Goal: Task Accomplishment & Management: Manage account settings

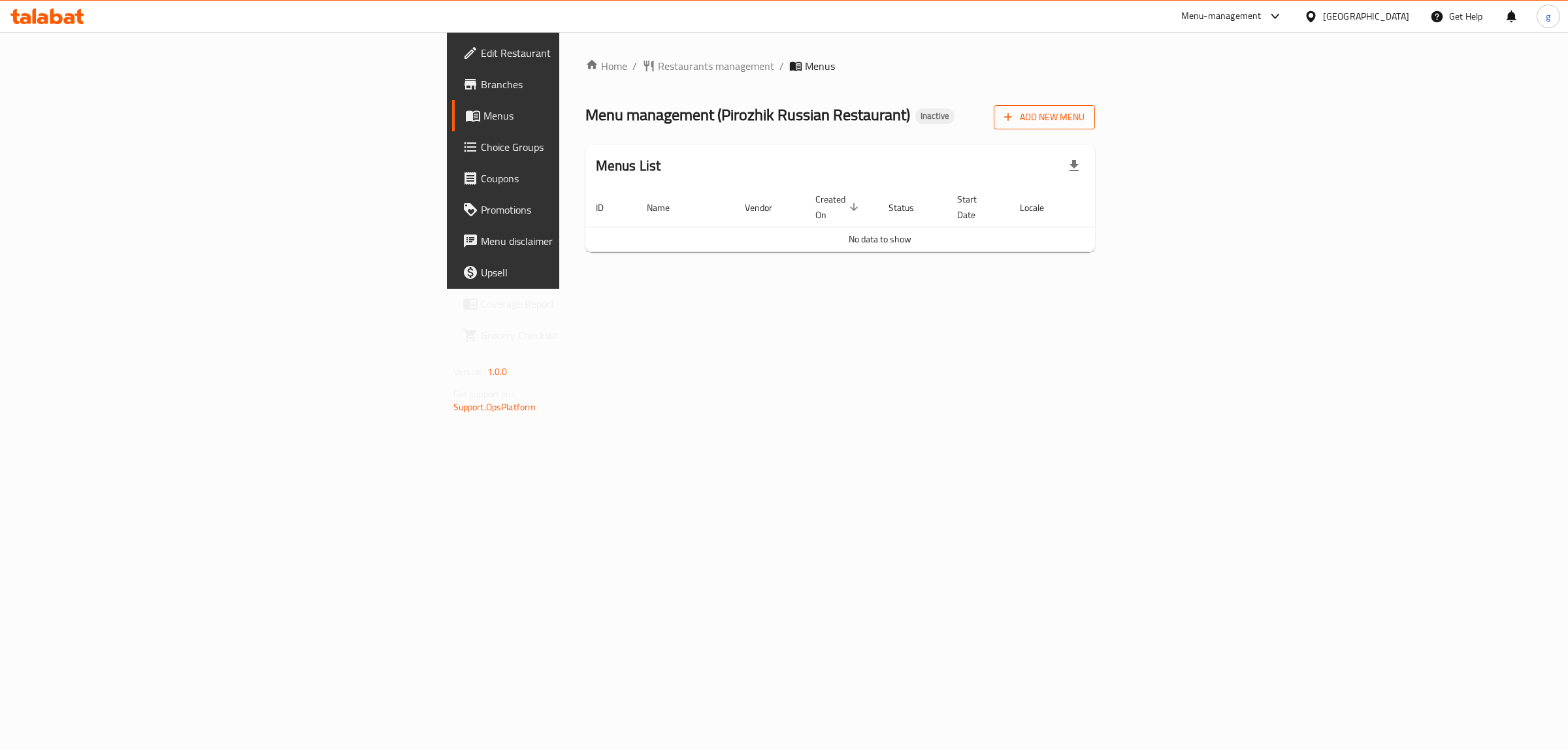
click at [1084, 122] on span "Add New Menu" at bounding box center [1045, 116] width 81 height 16
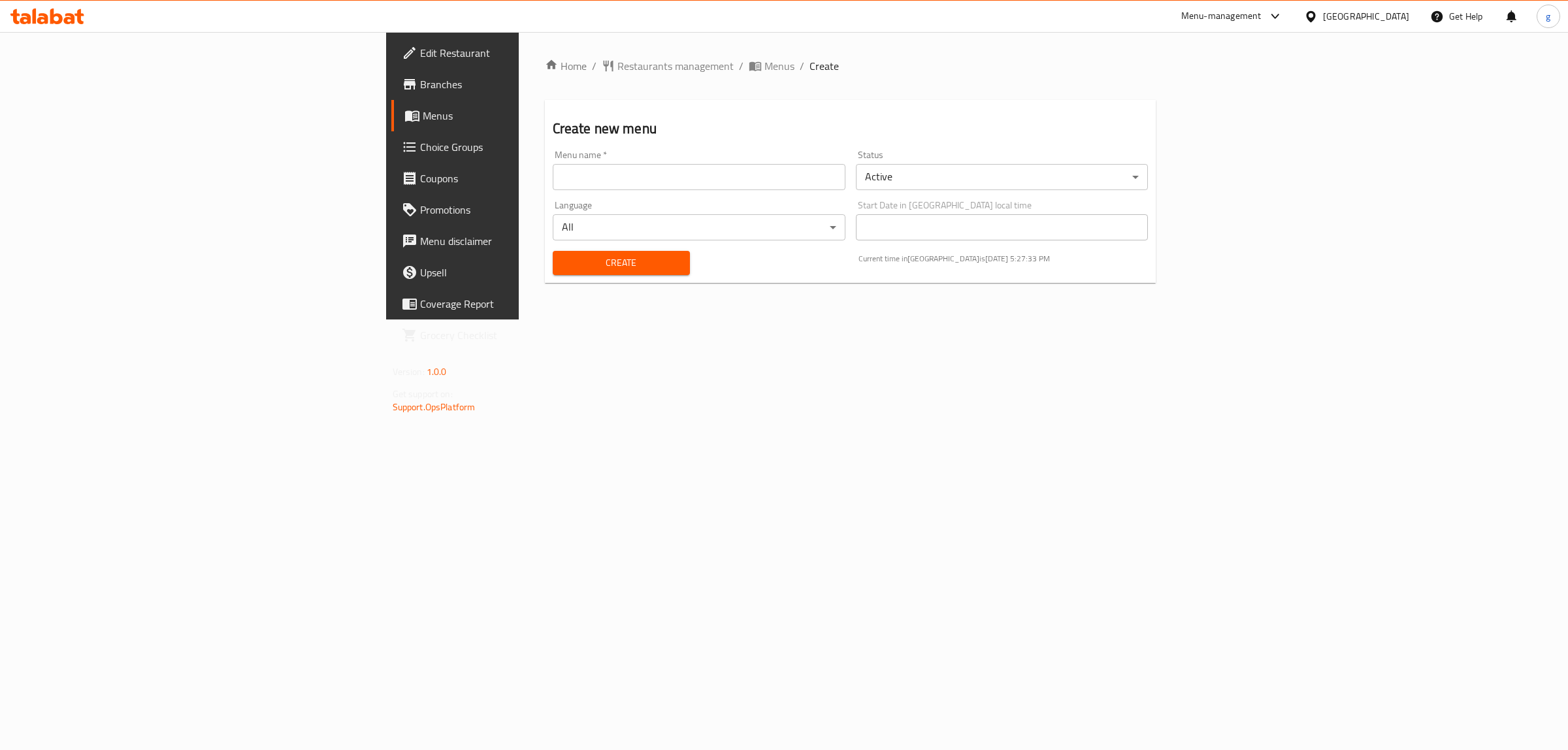
click at [596, 148] on div "Menu name   * Menu name *" at bounding box center [699, 170] width 303 height 50
click at [606, 173] on input "text" at bounding box center [698, 177] width 293 height 26
type input "[DATE]"
click at [563, 270] on span "Create" at bounding box center [621, 262] width 116 height 16
click at [423, 112] on span "Menus" at bounding box center [530, 116] width 215 height 16
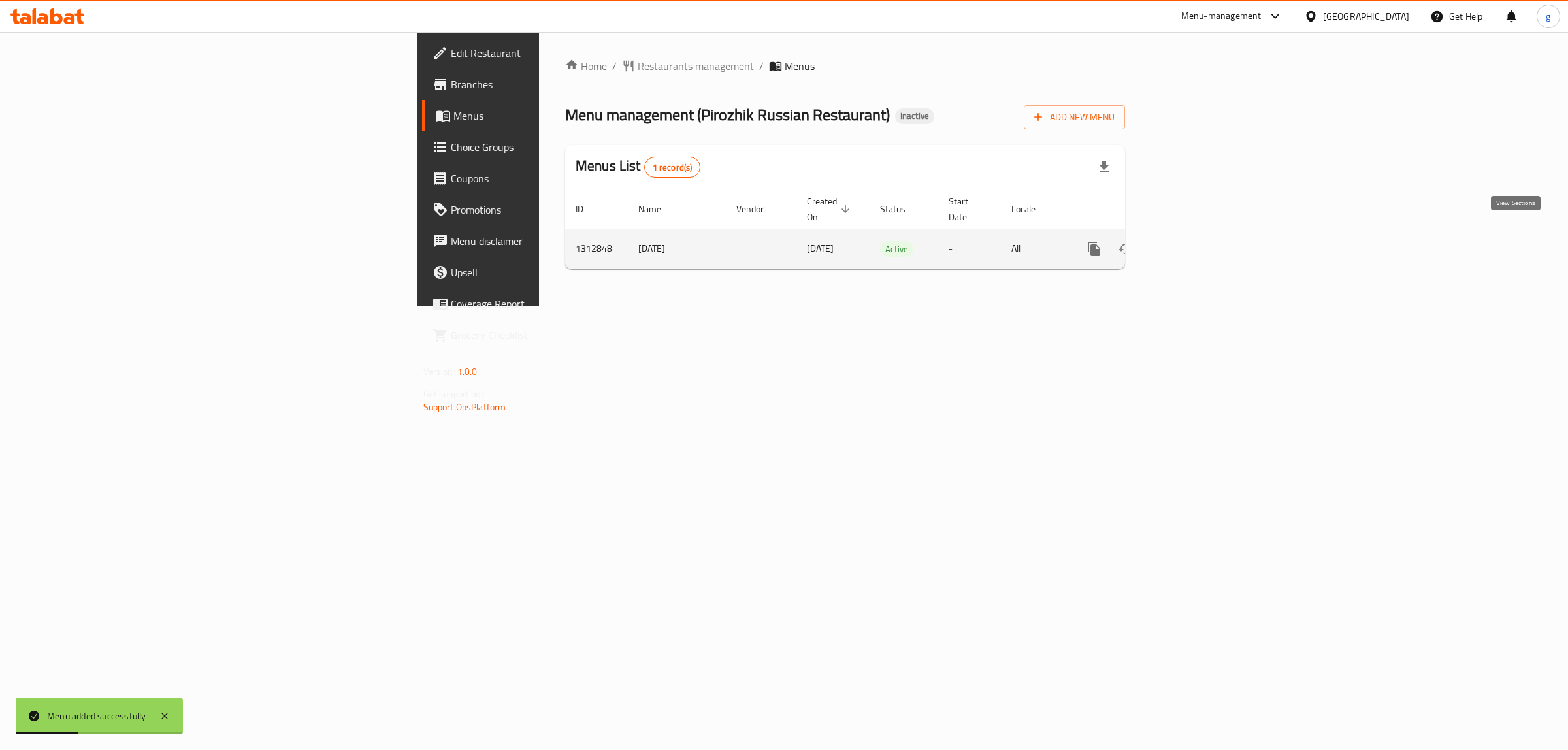
click at [1204, 242] on link "enhanced table" at bounding box center [1188, 249] width 31 height 31
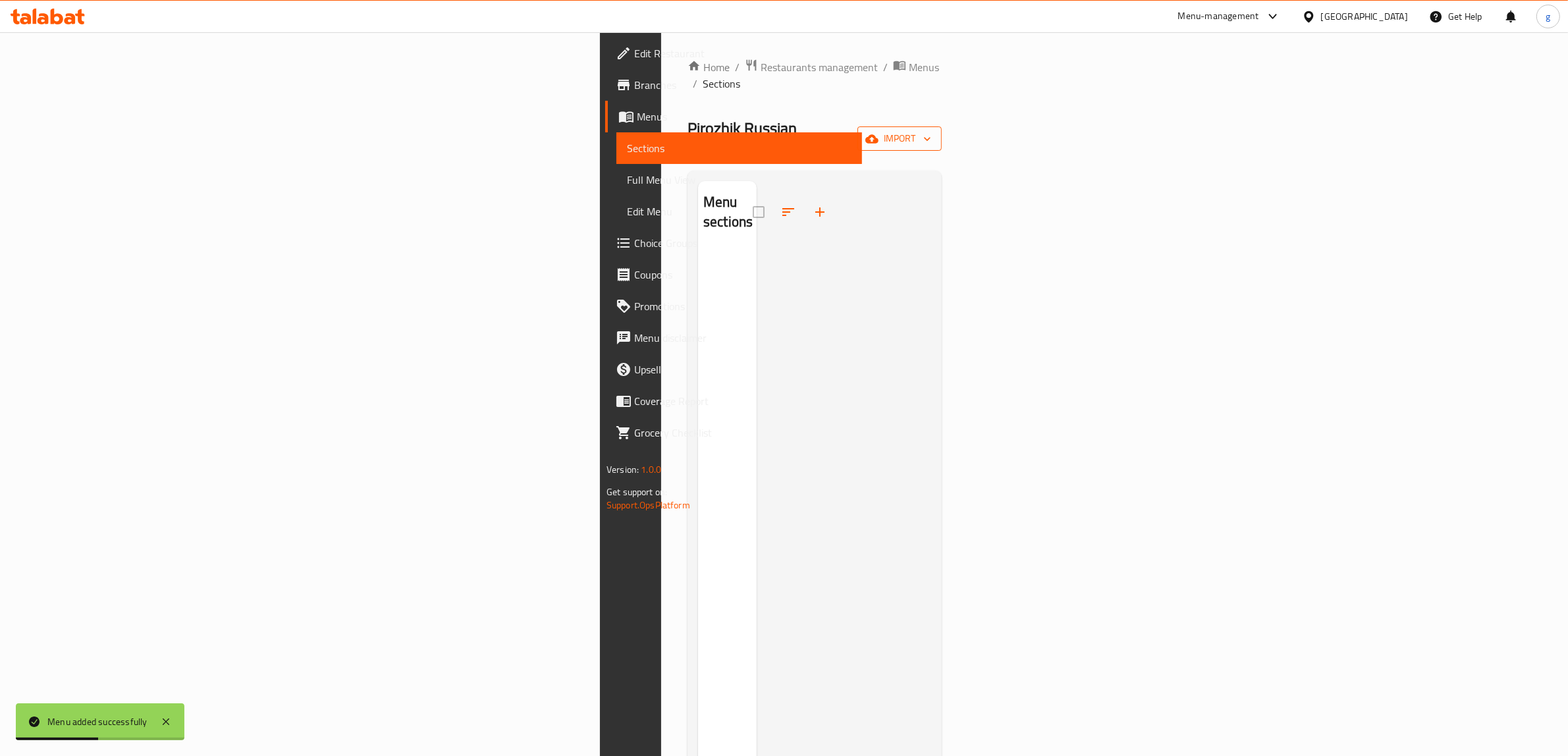
click at [931, 130] on span "import" at bounding box center [900, 138] width 63 height 16
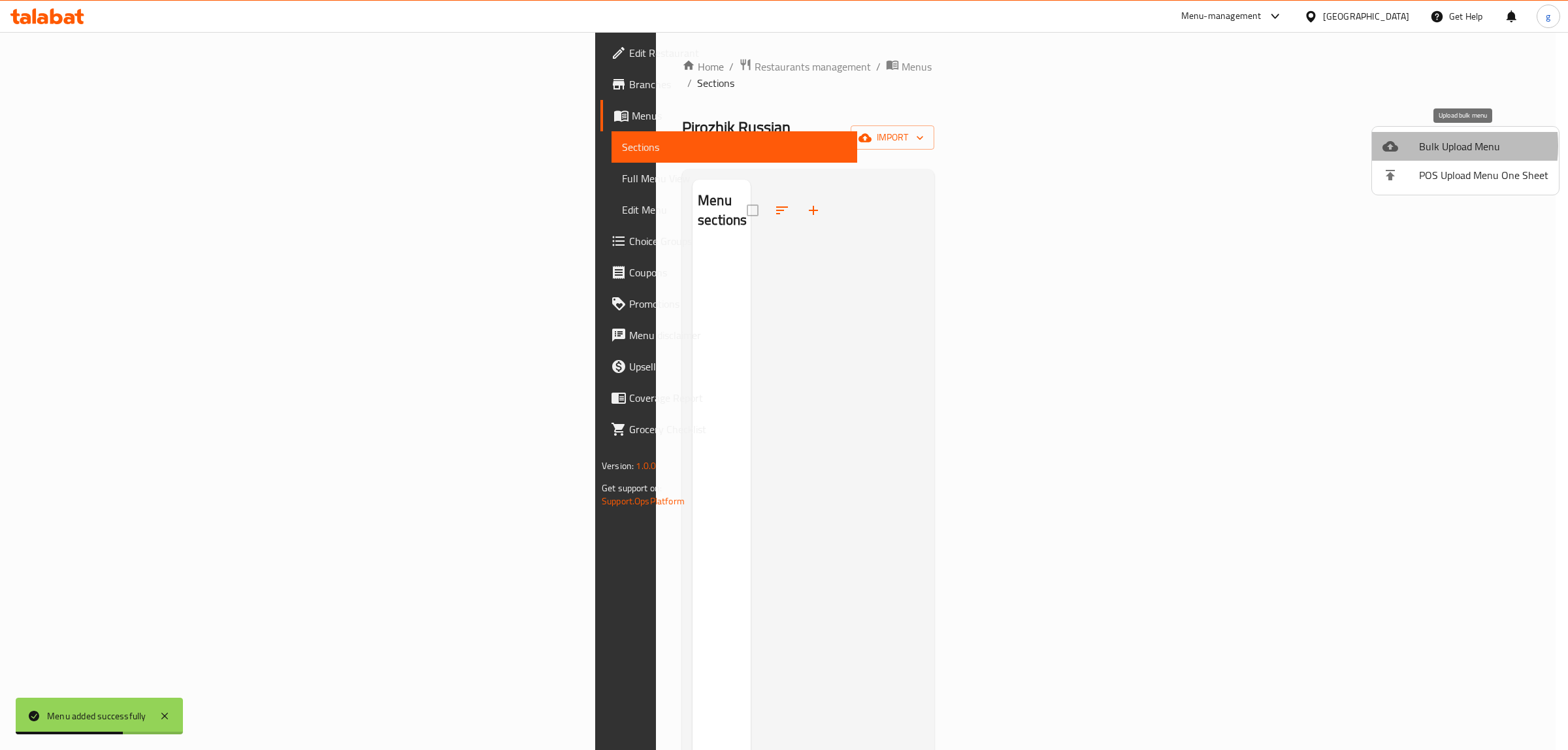
click at [1427, 145] on span "Bulk Upload Menu" at bounding box center [1484, 146] width 129 height 16
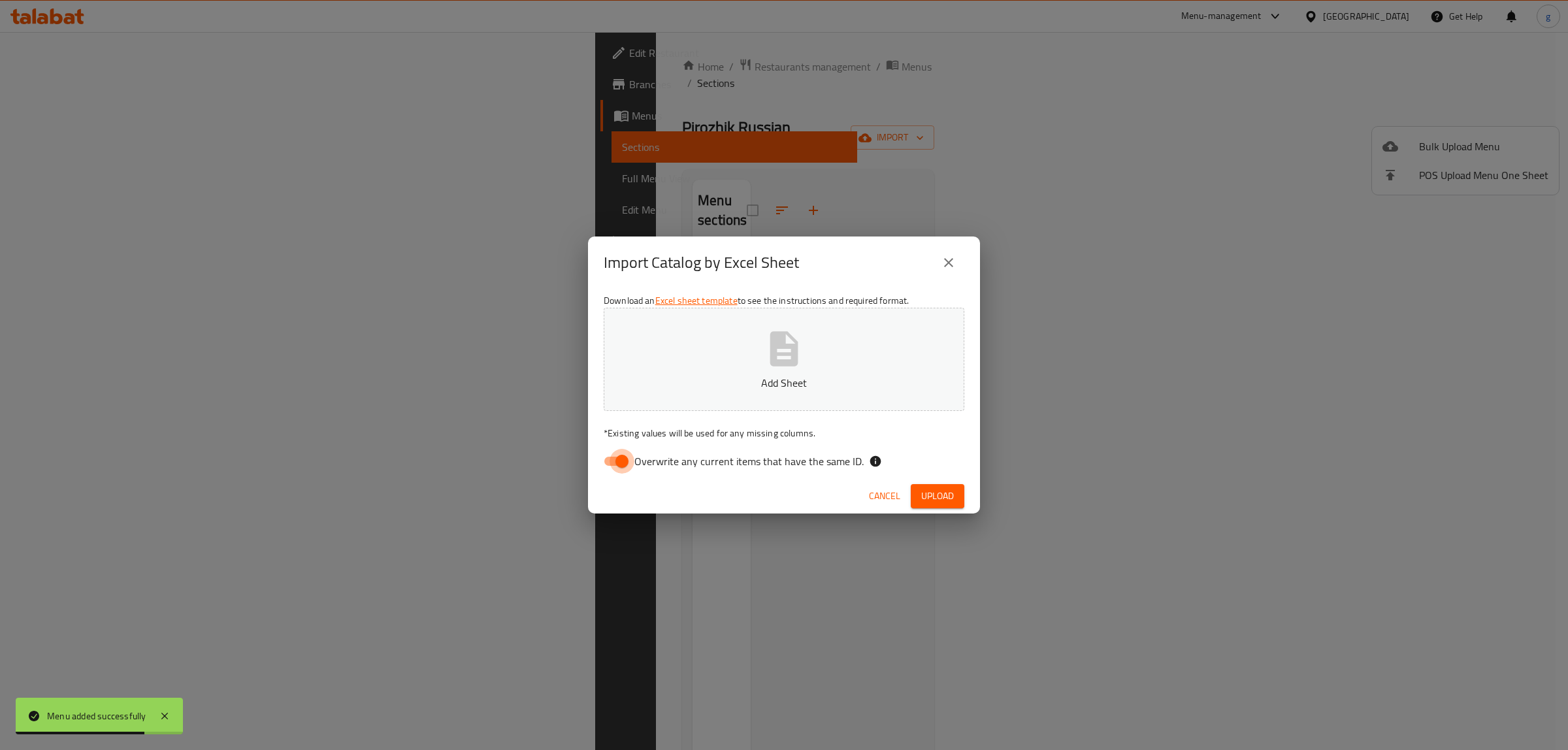
click at [628, 458] on input "Overwrite any current items that have the same ID." at bounding box center [622, 461] width 75 height 25
checkbox input "false"
click at [738, 359] on button "Add Sheet" at bounding box center [784, 359] width 361 height 103
click at [933, 497] on span "Upload" at bounding box center [937, 495] width 33 height 16
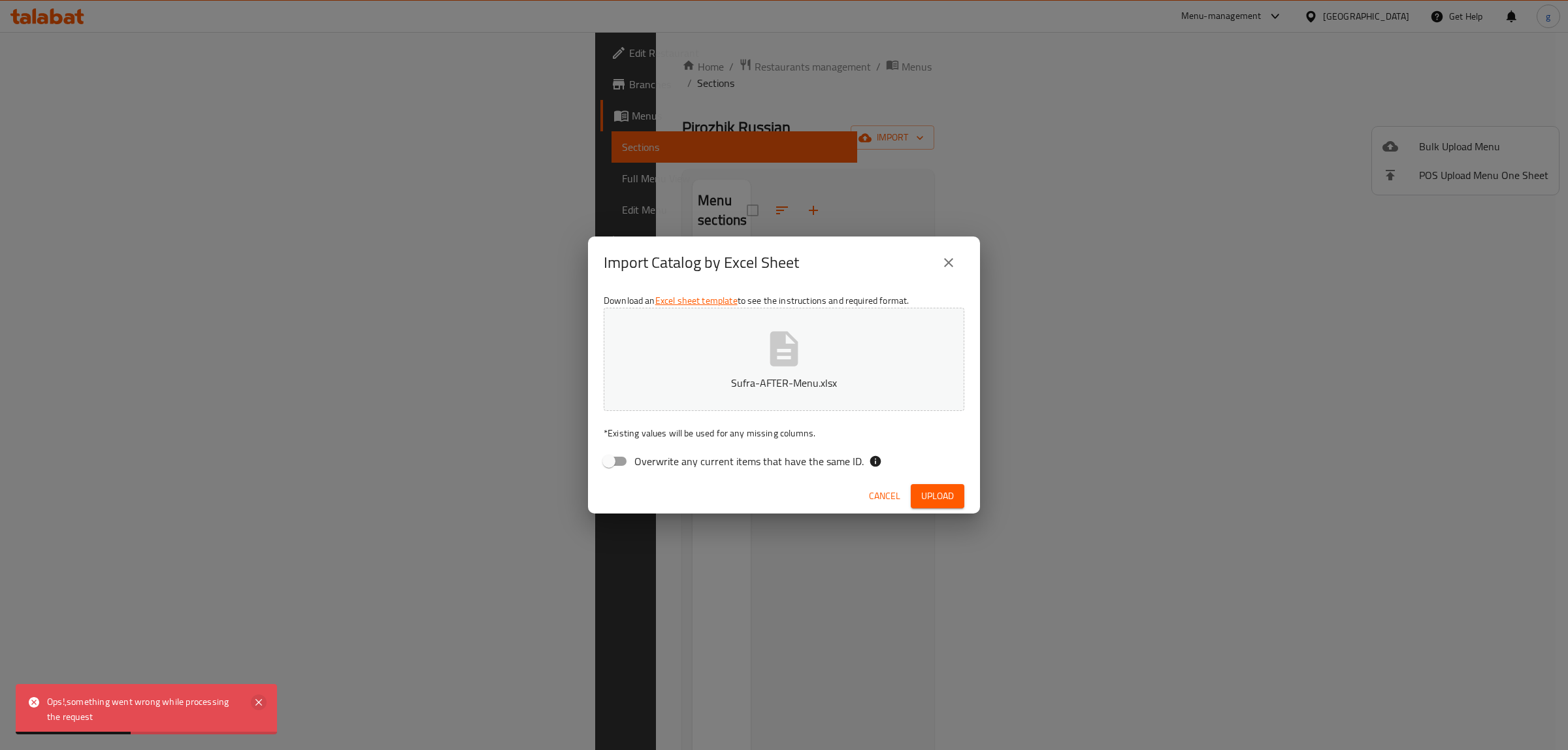
click at [262, 702] on icon at bounding box center [259, 702] width 16 height 16
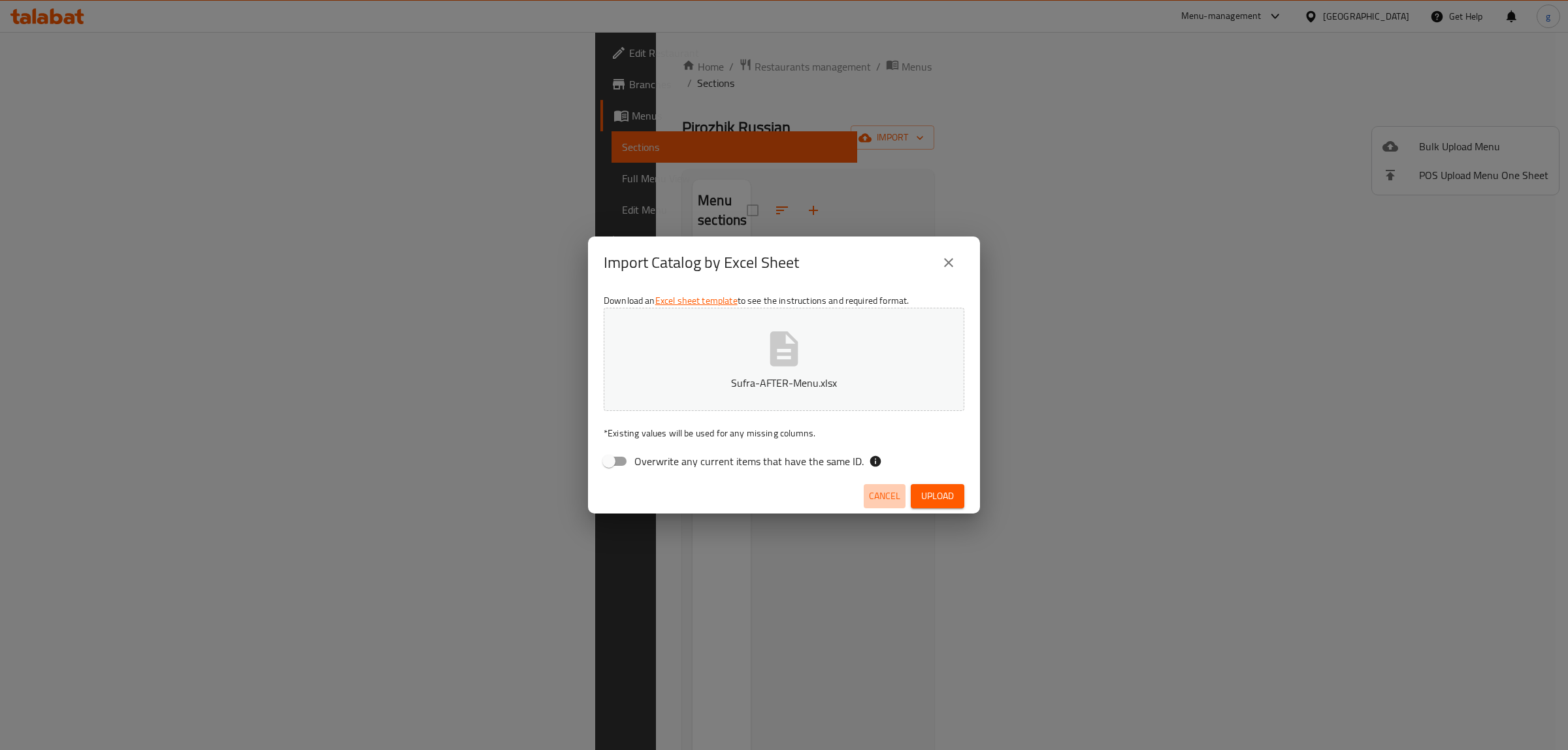
click at [882, 503] on span "Cancel" at bounding box center [884, 495] width 31 height 16
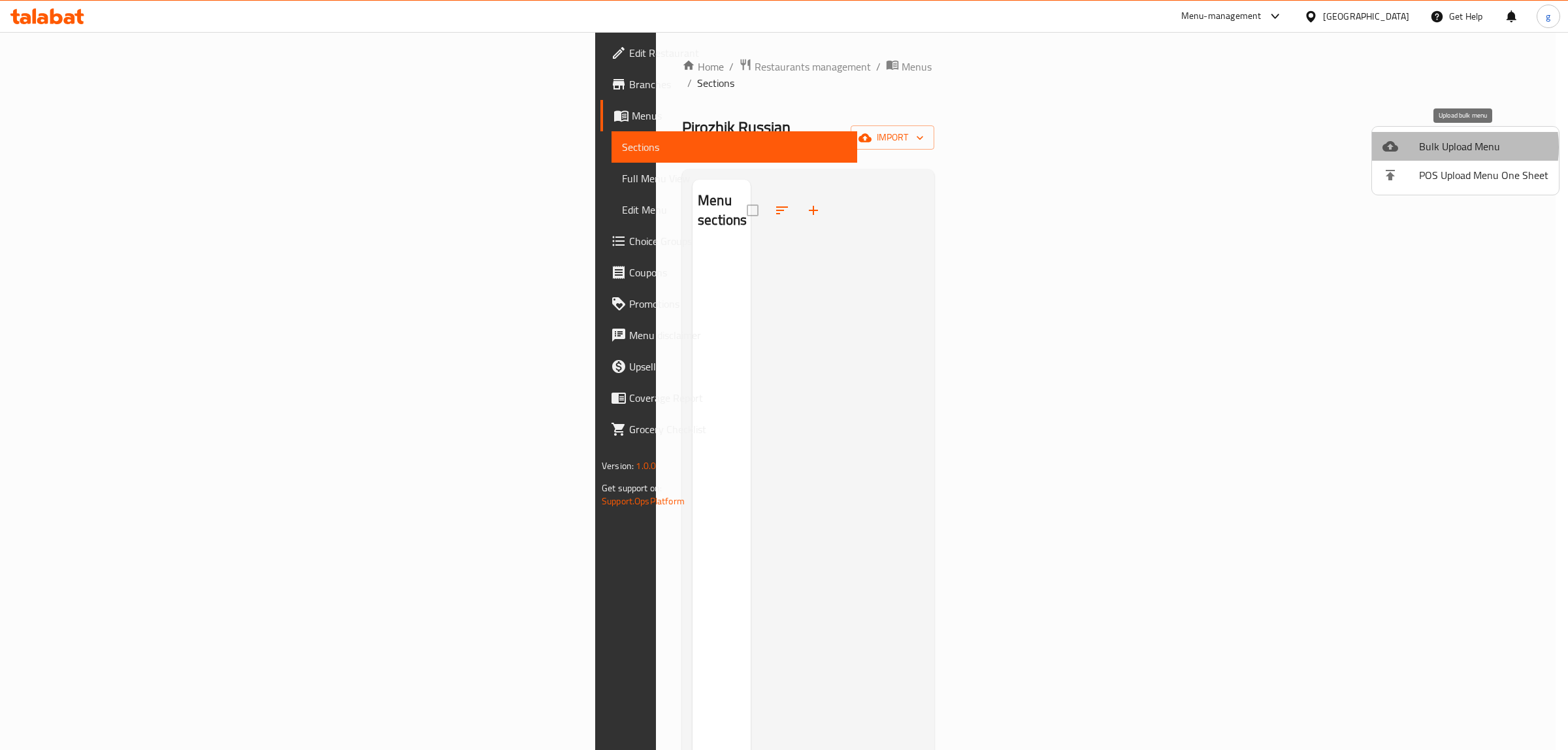
click at [1446, 147] on span "Bulk Upload Menu" at bounding box center [1484, 146] width 129 height 16
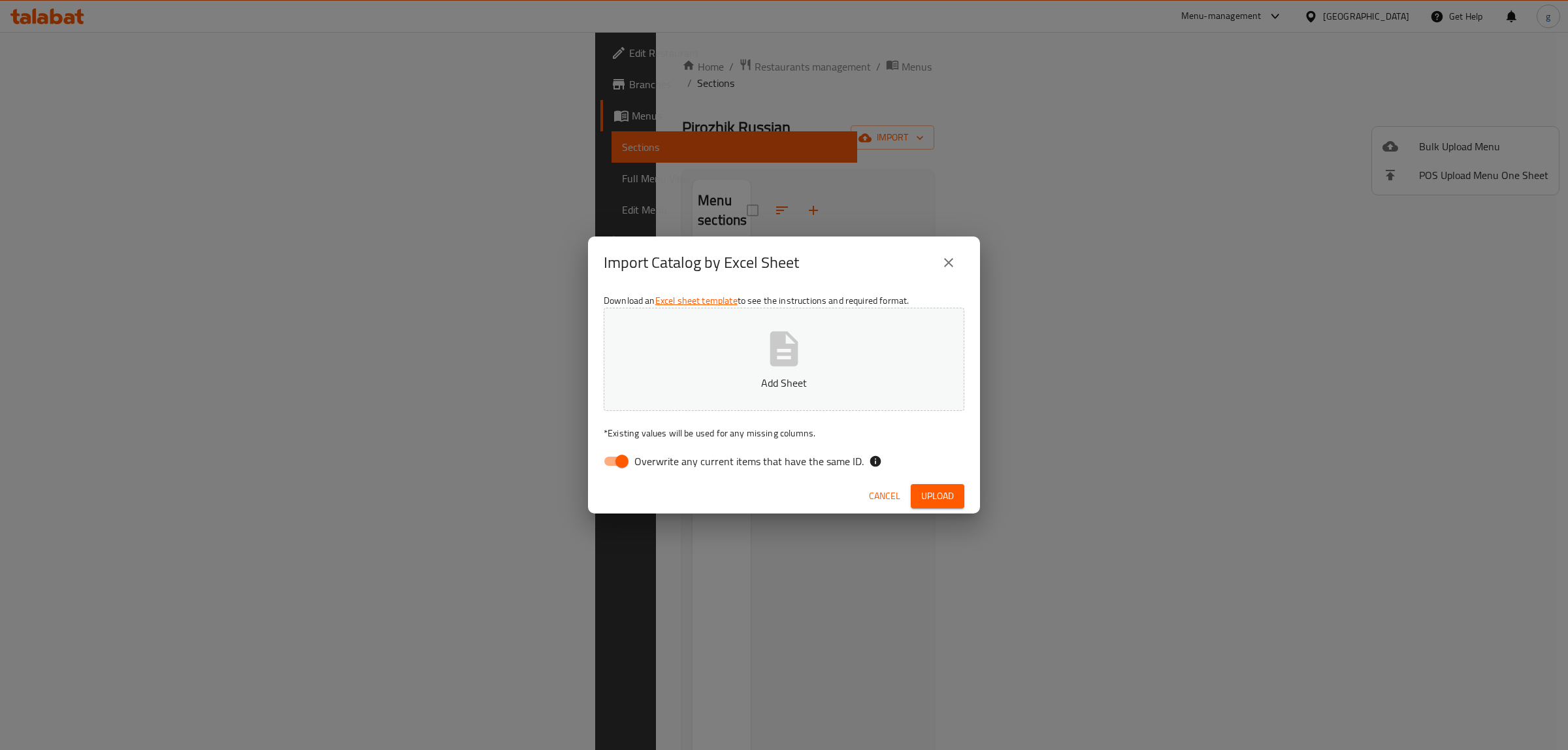
click at [603, 467] on input "Overwrite any current items that have the same ID." at bounding box center [622, 461] width 75 height 25
checkbox input "false"
click at [673, 392] on button "Add Sheet" at bounding box center [784, 359] width 361 height 103
click at [931, 491] on span "Upload" at bounding box center [937, 495] width 33 height 16
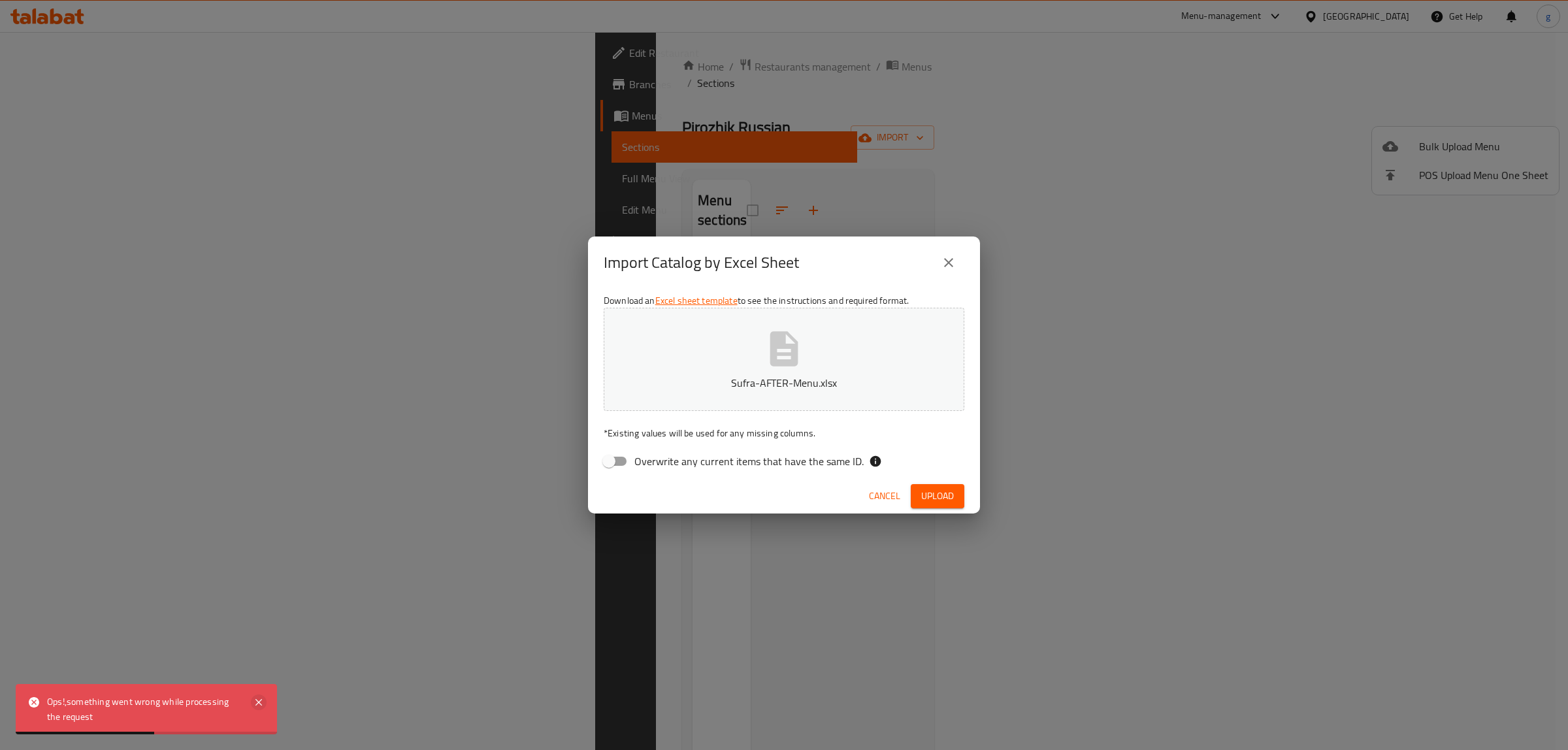
click at [259, 698] on icon at bounding box center [259, 702] width 16 height 16
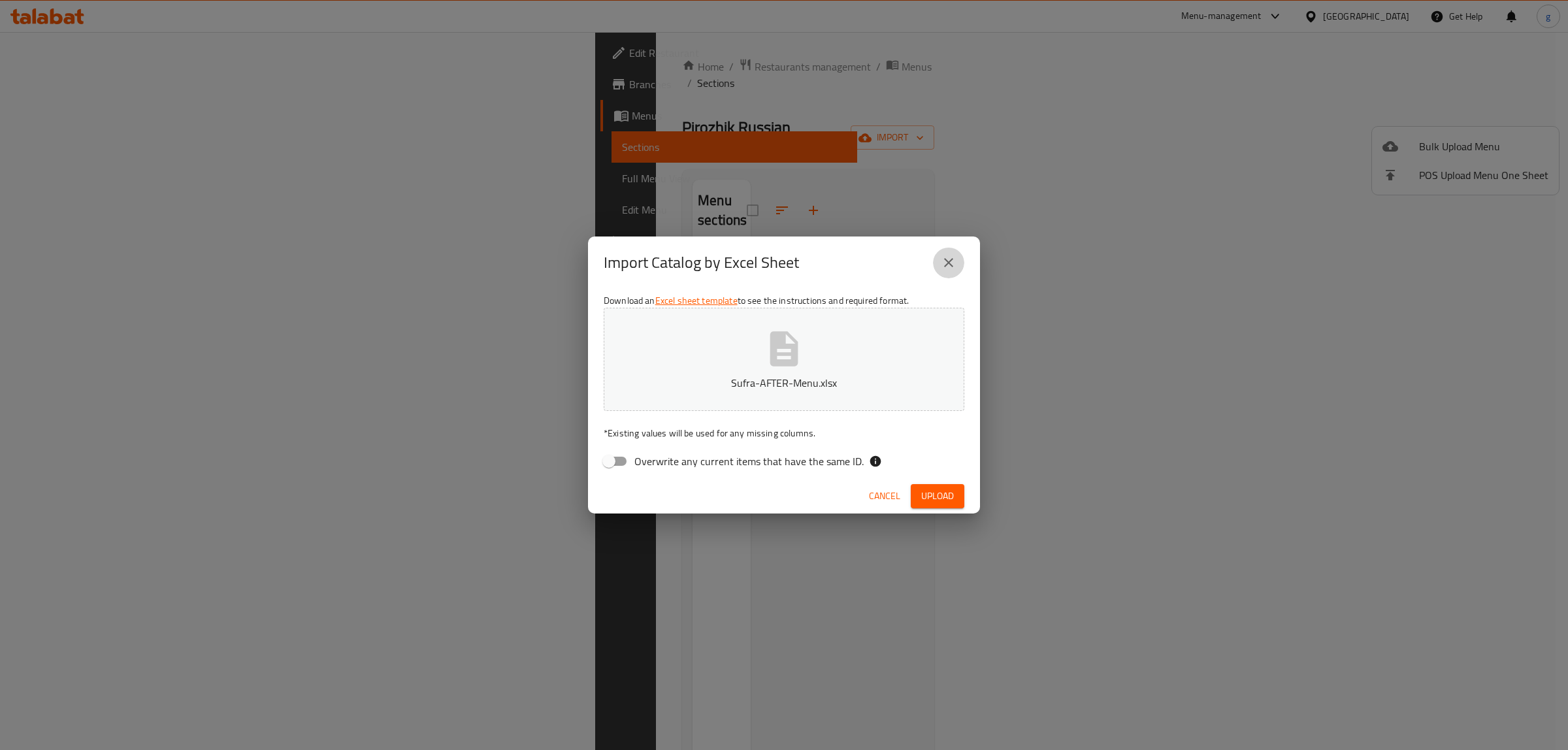
click at [945, 269] on icon "close" at bounding box center [948, 262] width 16 height 16
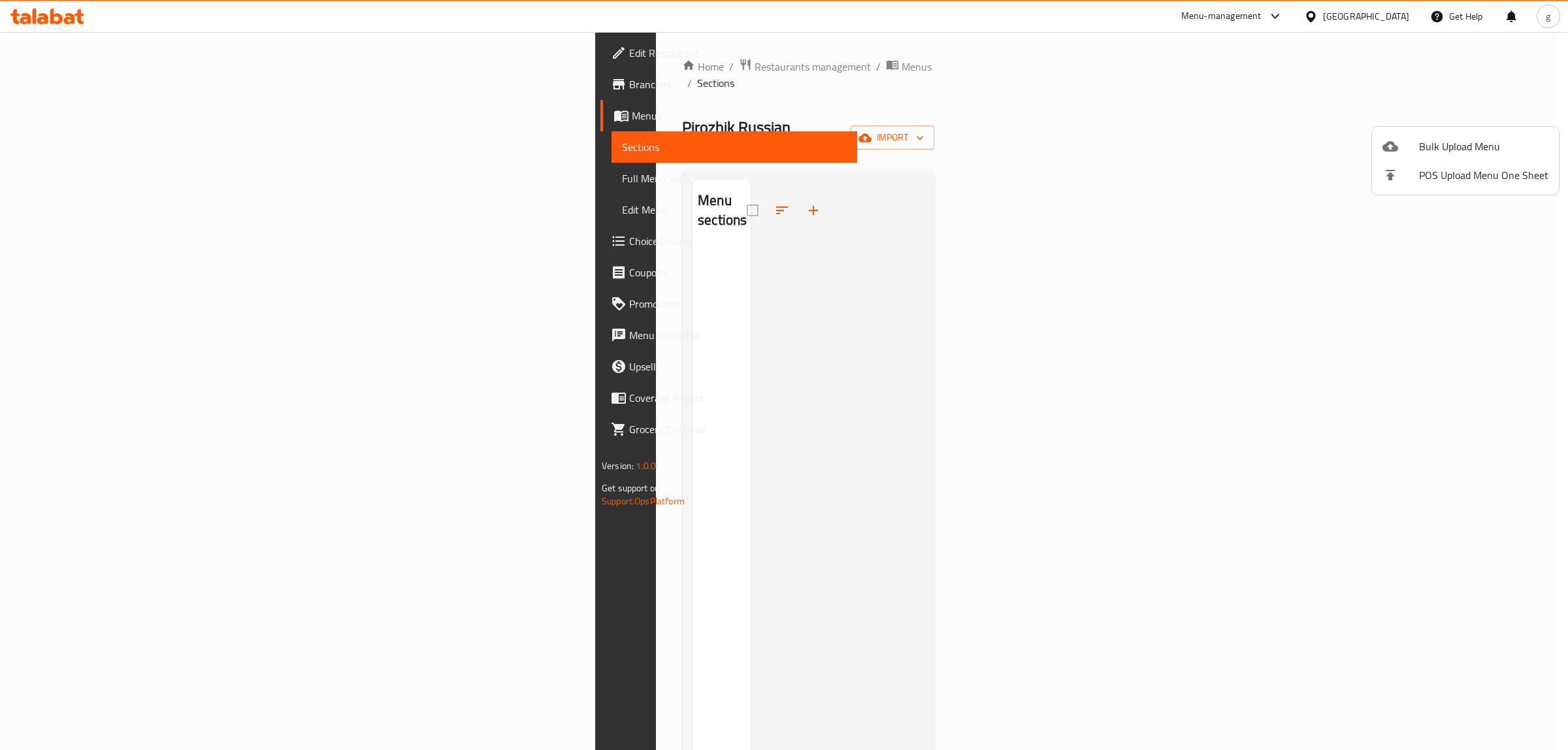
click at [1410, 138] on div at bounding box center [1401, 146] width 37 height 16
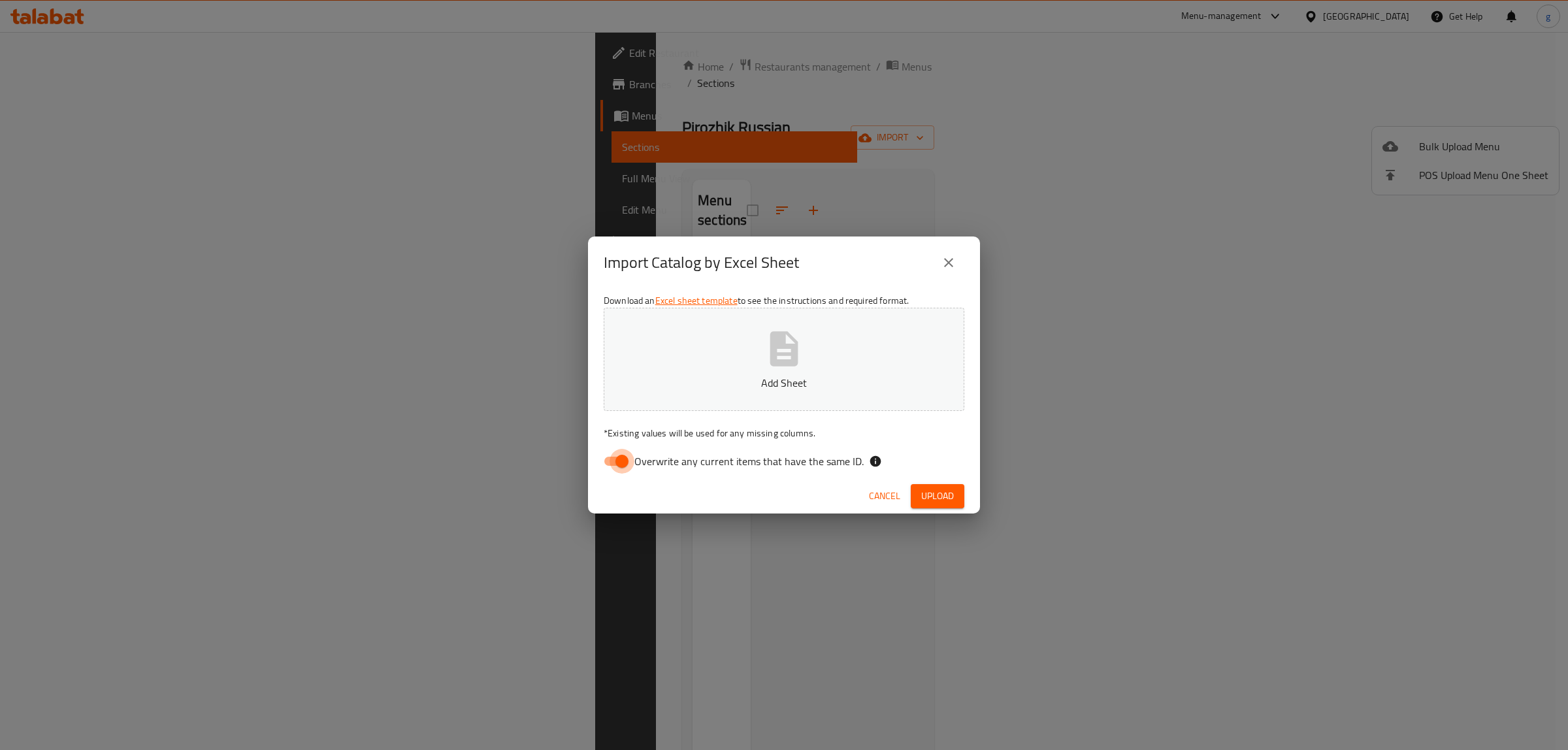
click at [628, 459] on input "Overwrite any current items that have the same ID." at bounding box center [622, 461] width 75 height 25
checkbox input "false"
click at [727, 367] on button "Add Sheet" at bounding box center [784, 359] width 361 height 103
click at [945, 491] on span "Upload" at bounding box center [937, 495] width 33 height 16
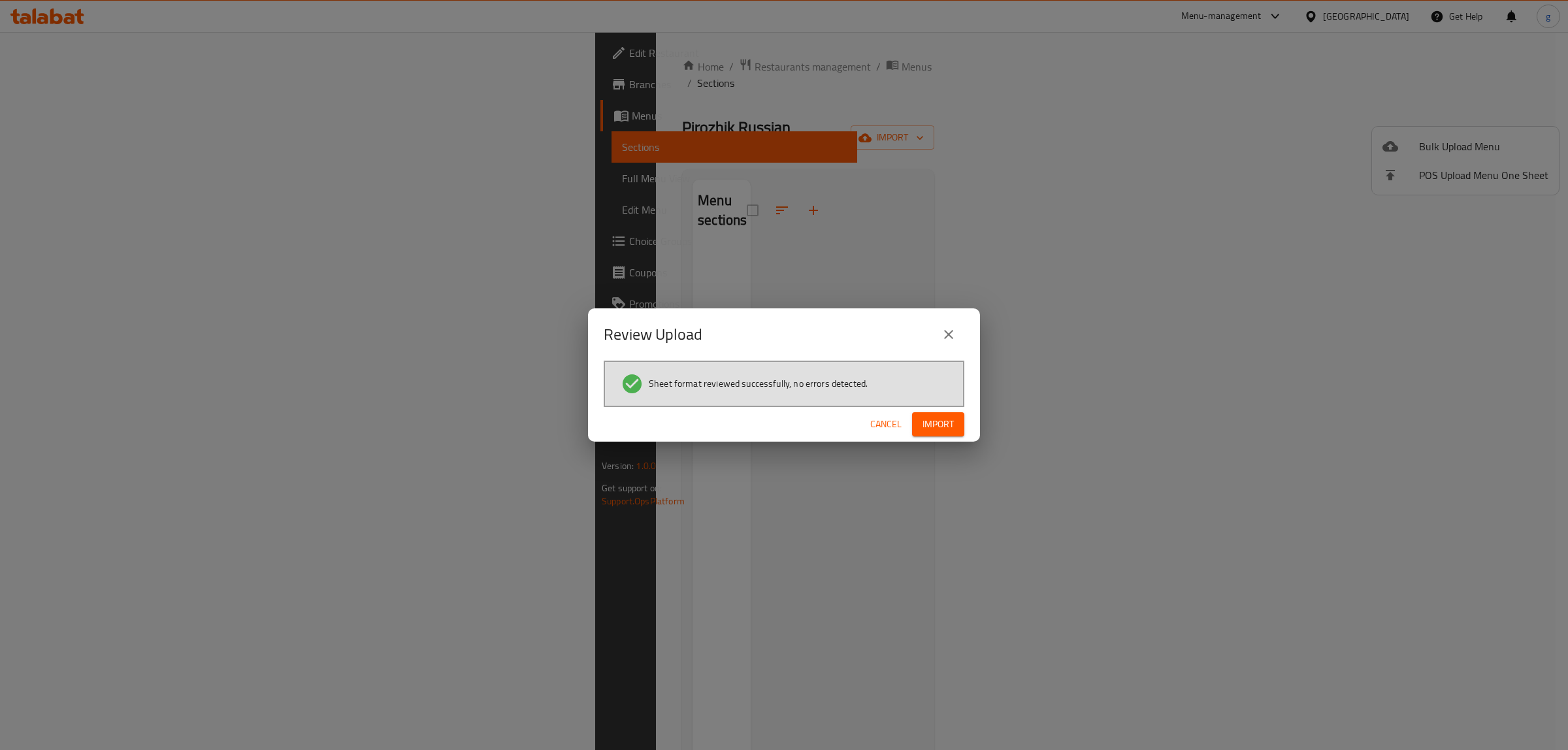
click at [912, 412] on button "Import" at bounding box center [938, 424] width 52 height 24
click at [936, 425] on span "Import" at bounding box center [937, 424] width 31 height 16
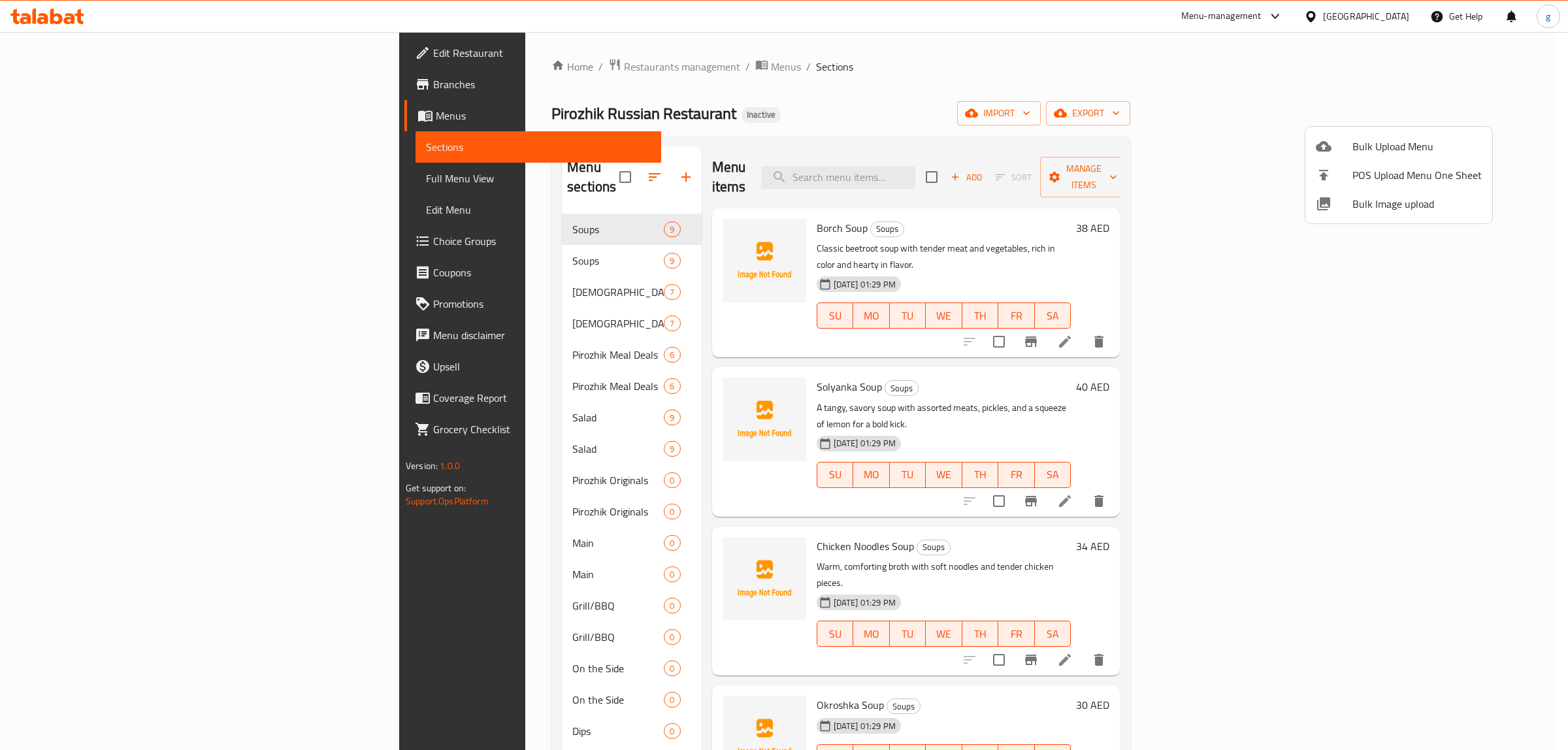
click at [518, 165] on div at bounding box center [784, 375] width 1568 height 750
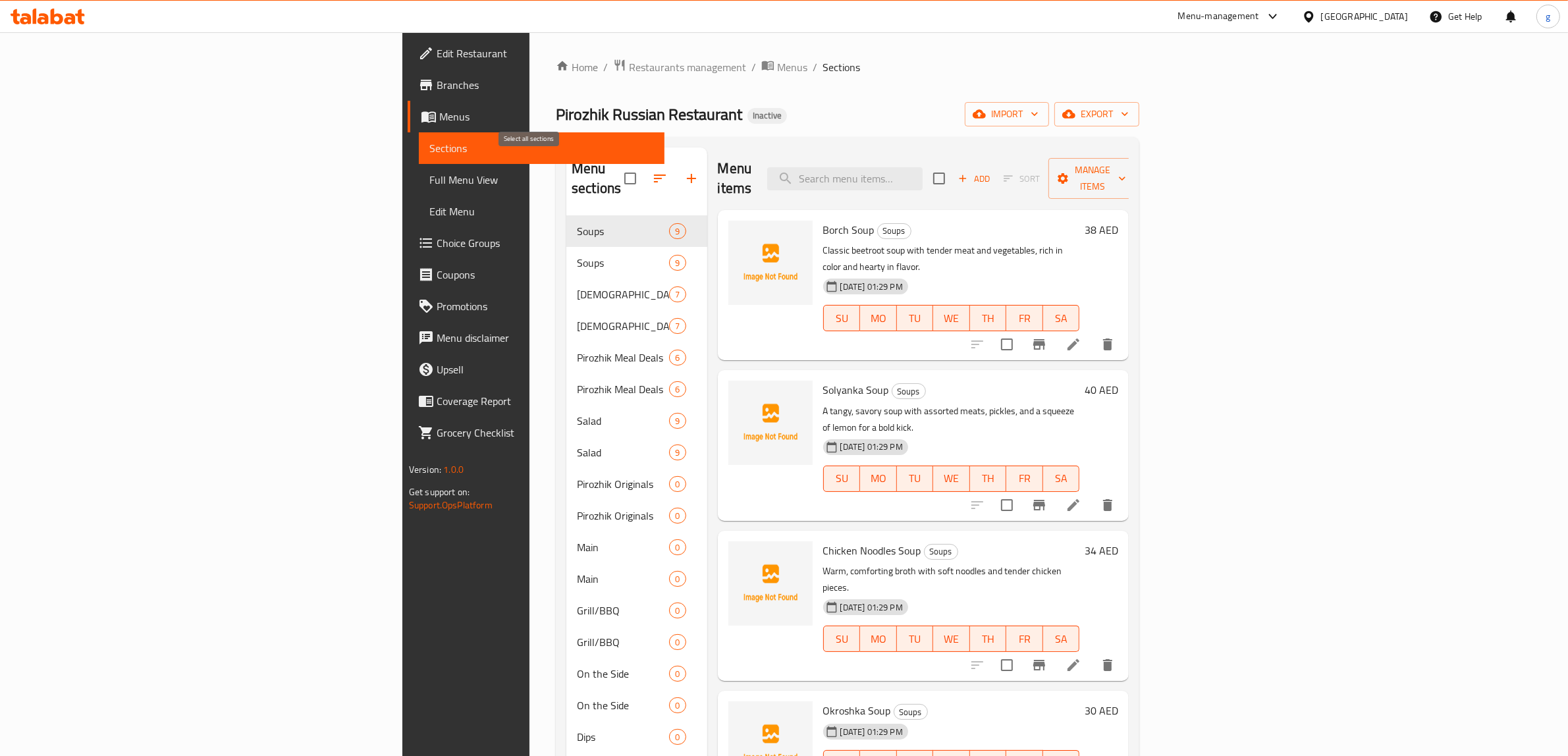
click at [617, 166] on input "checkbox" at bounding box center [631, 179] width 28 height 28
click at [617, 175] on input "checkbox" at bounding box center [631, 179] width 28 height 28
click at [652, 170] on icon "button" at bounding box center [660, 178] width 16 height 16
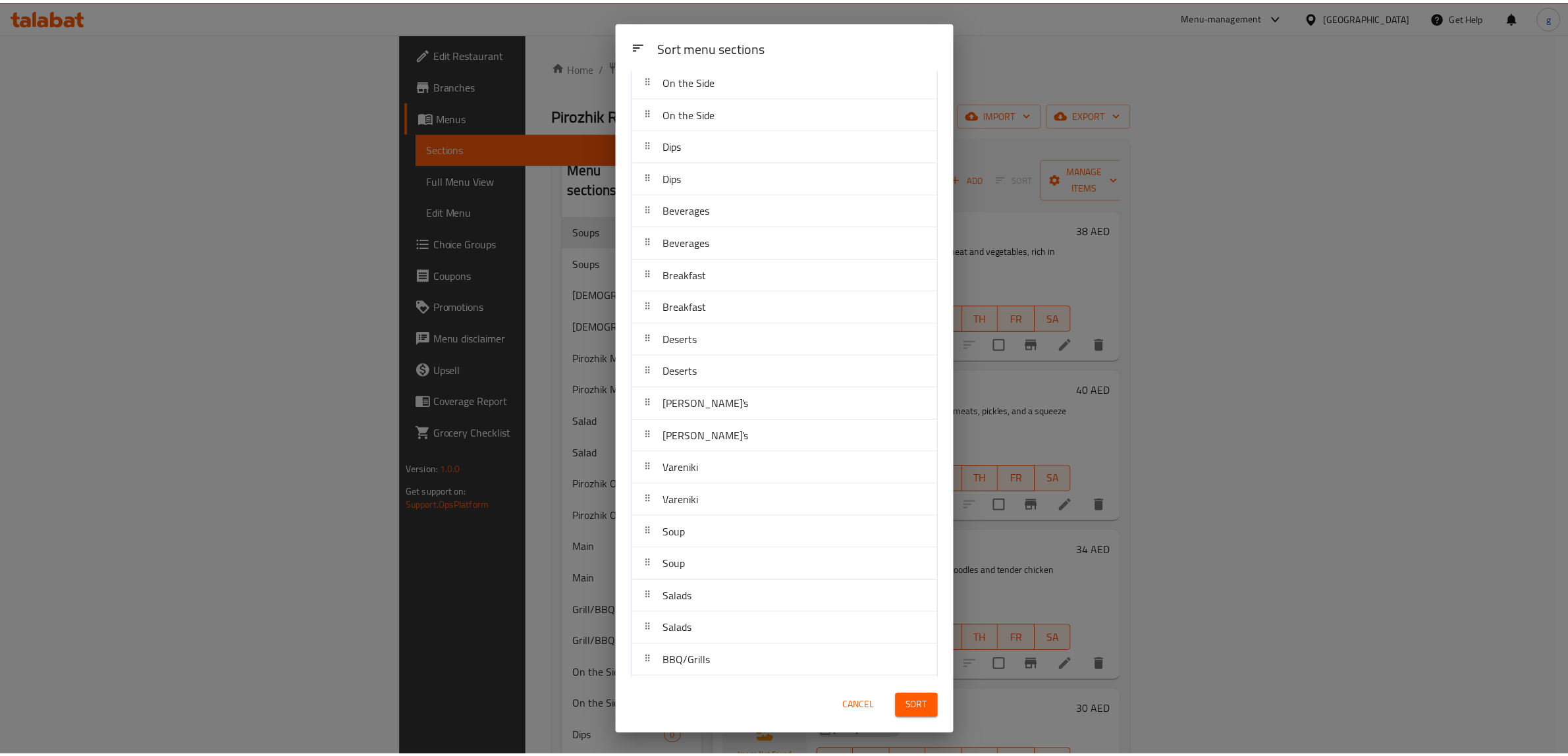
scroll to position [663, 0]
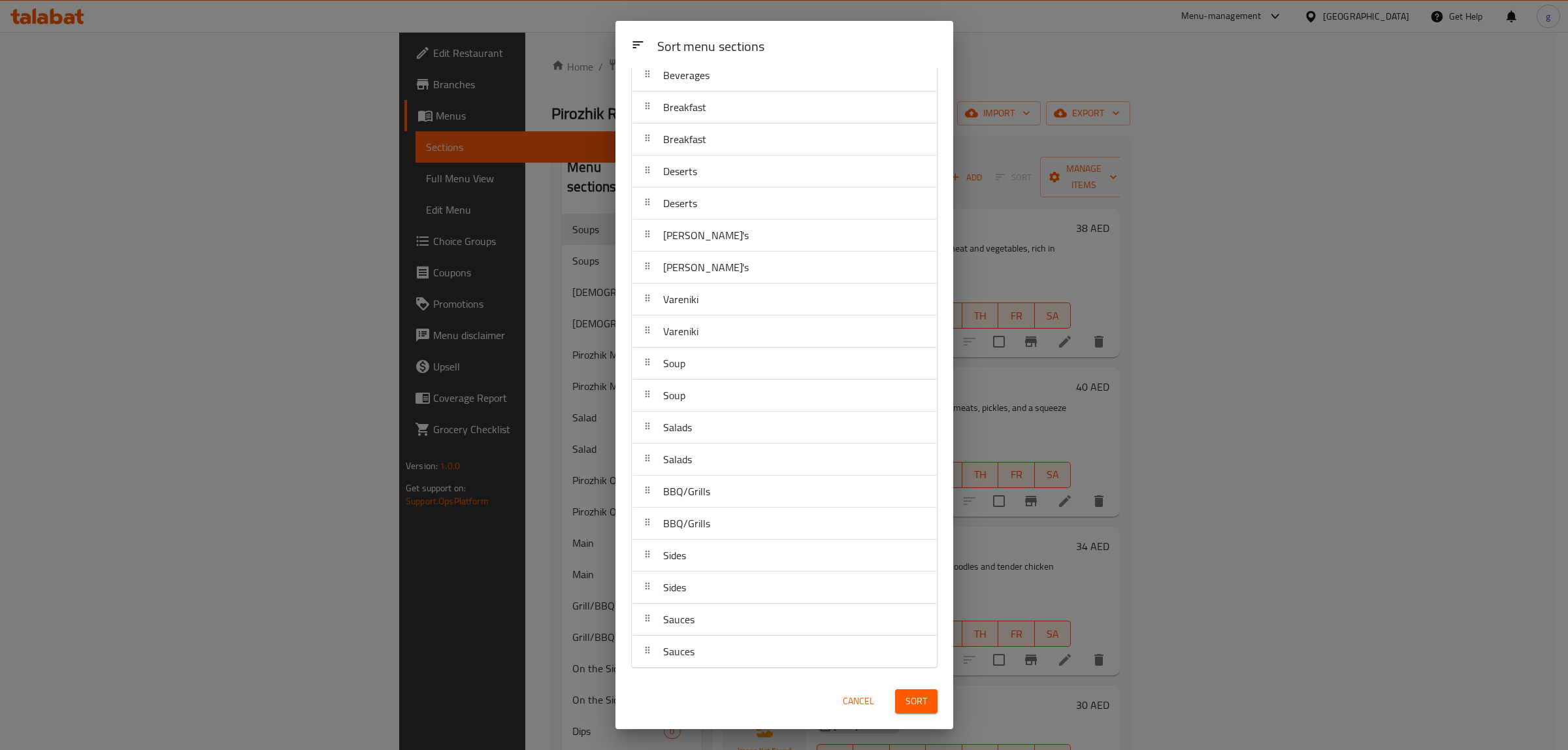
drag, startPoint x: 666, startPoint y: 667, endPoint x: 675, endPoint y: 661, distance: 10.8
click at [675, 661] on nav "Soups Soups Russian Starters Russian Starters Pirozhik Meal Deals Pirozhik Meal…" at bounding box center [784, 59] width 307 height 1217
click at [675, 658] on span "Sauces" at bounding box center [678, 651] width 31 height 20
click at [679, 621] on span "Sauces" at bounding box center [678, 619] width 31 height 20
click at [862, 701] on span "Cancel" at bounding box center [858, 701] width 31 height 16
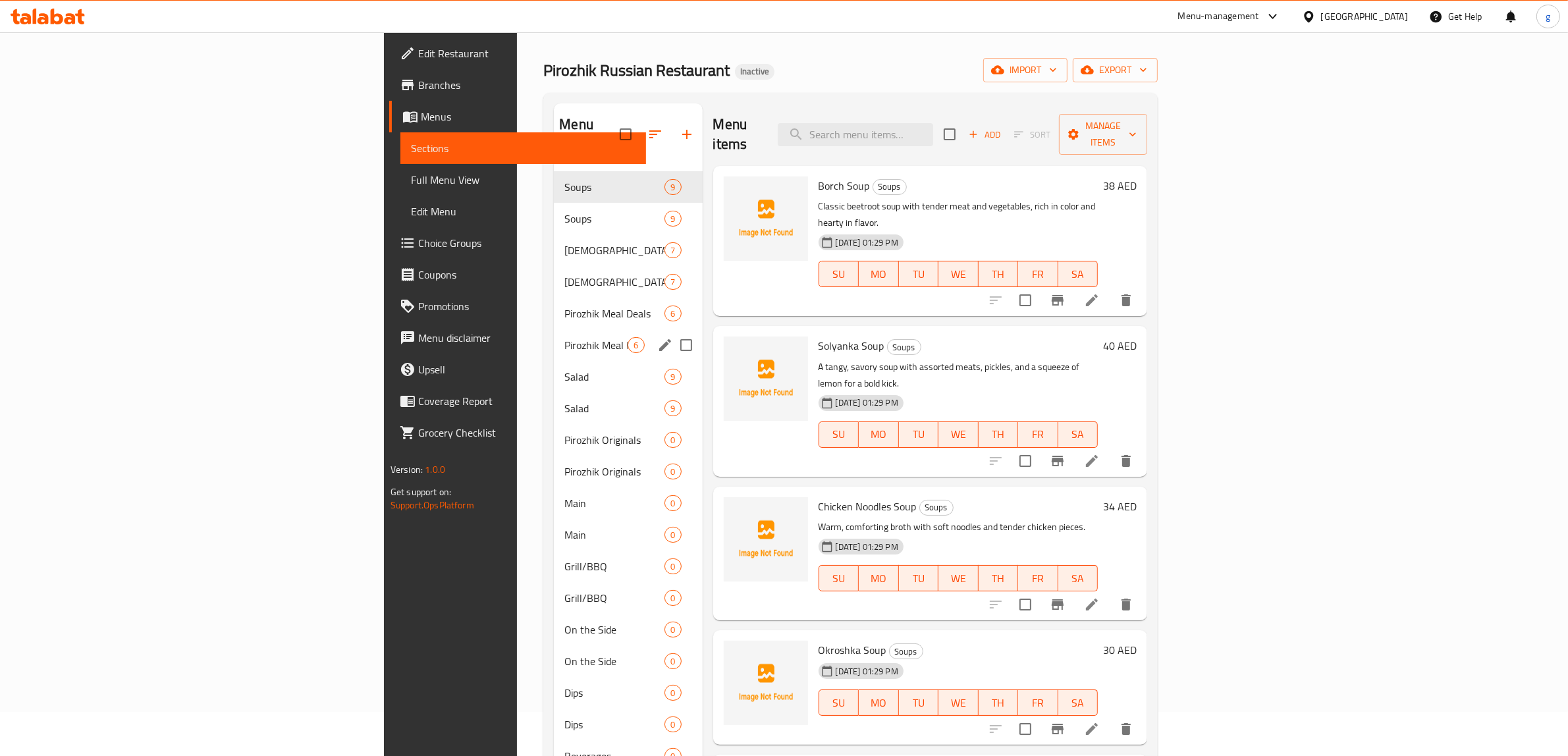
scroll to position [0, 0]
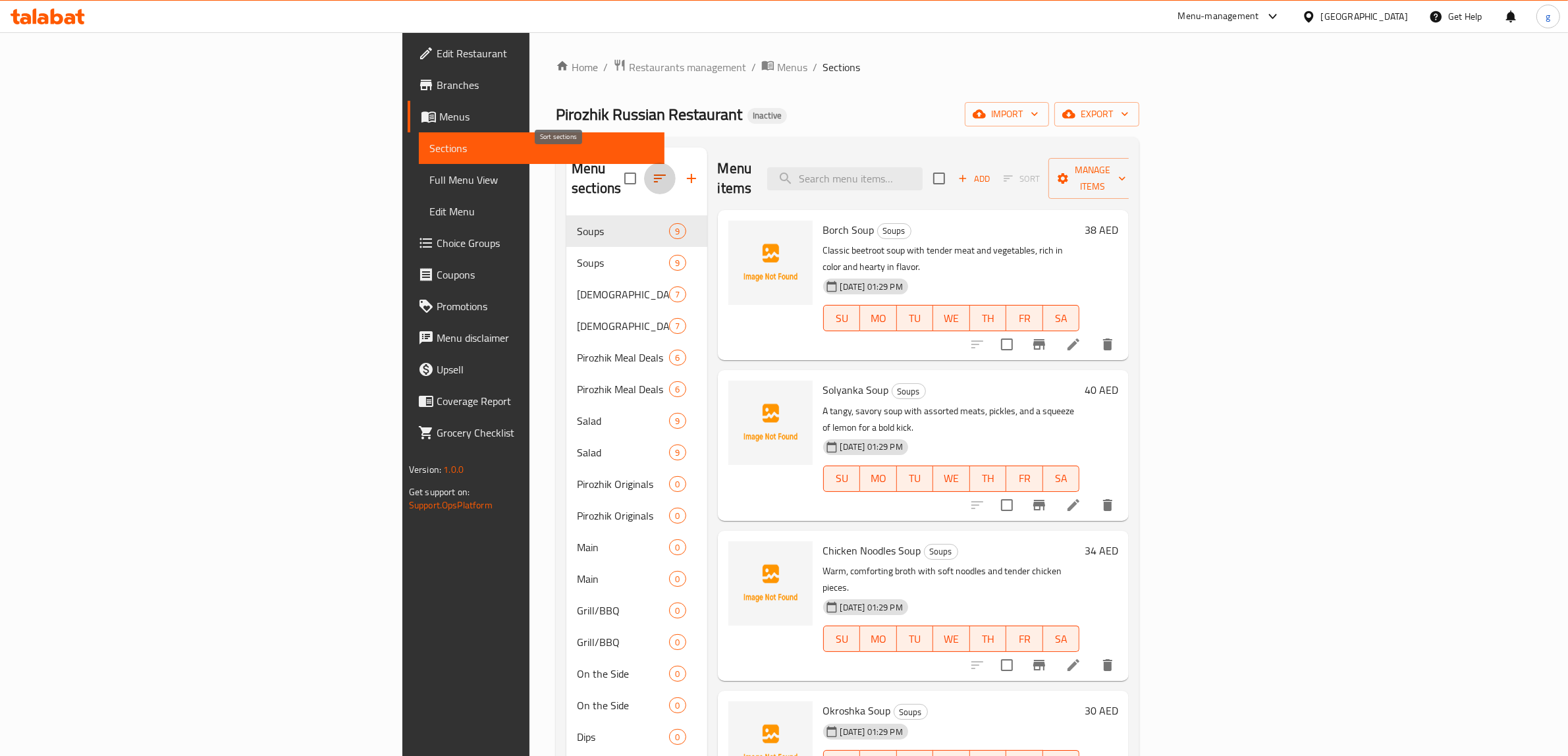
click at [652, 170] on icon "button" at bounding box center [660, 178] width 16 height 16
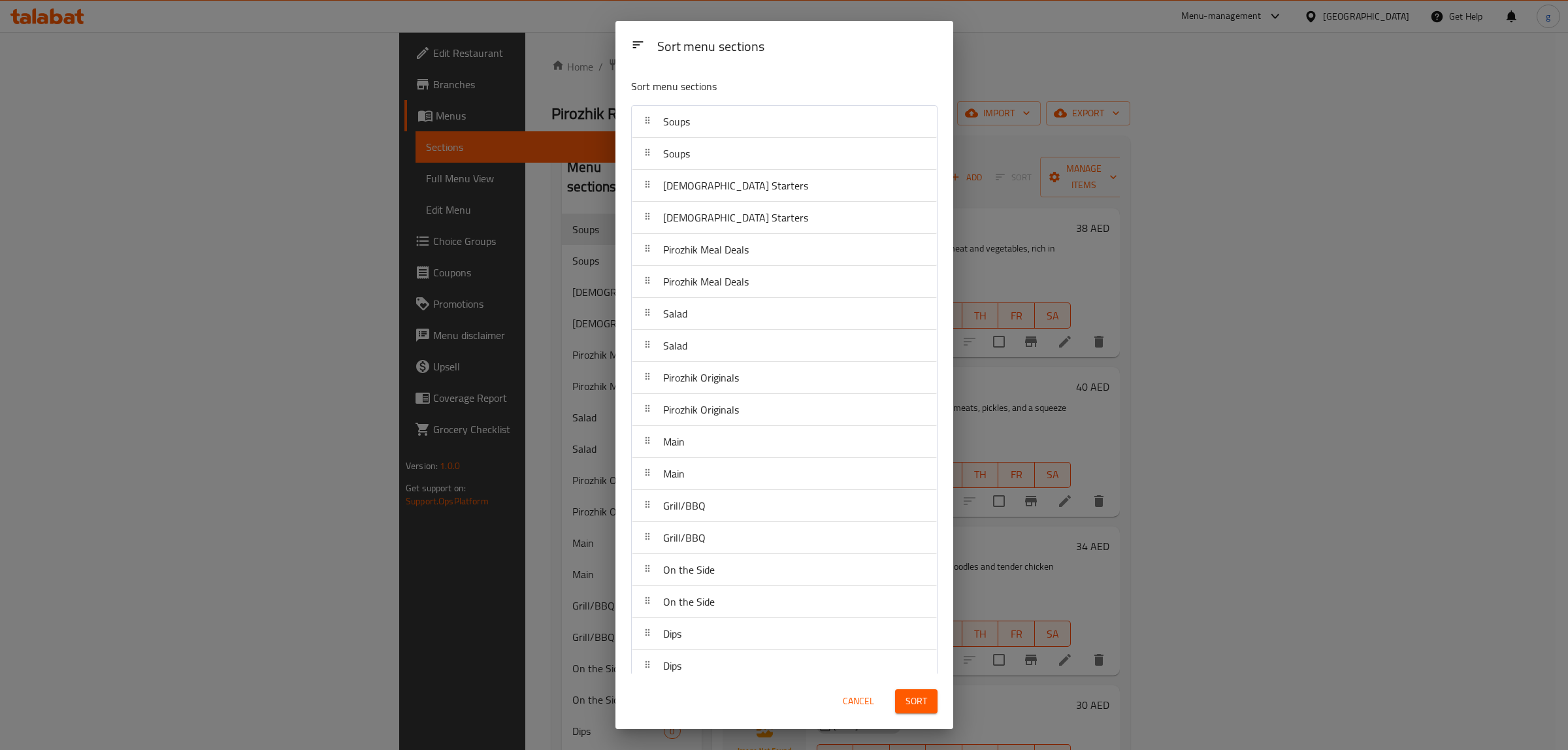
click at [555, 169] on div "Sort menu sections Sort menu sections Soups Soups Russian Starters Russian Star…" at bounding box center [784, 375] width 1568 height 750
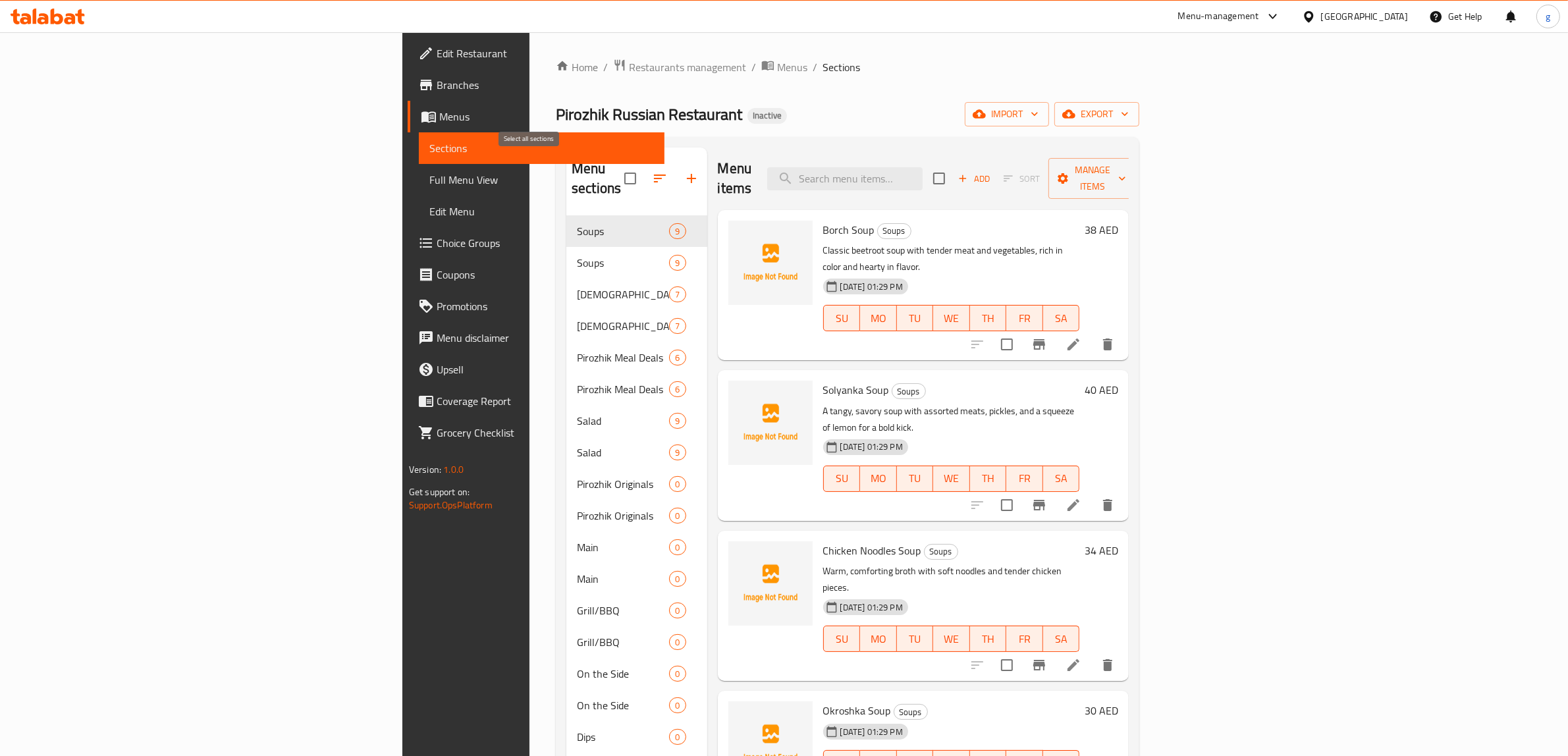
click at [617, 165] on input "checkbox" at bounding box center [631, 179] width 28 height 28
click at [617, 166] on input "checkbox" at bounding box center [631, 179] width 28 height 28
checkbox input "false"
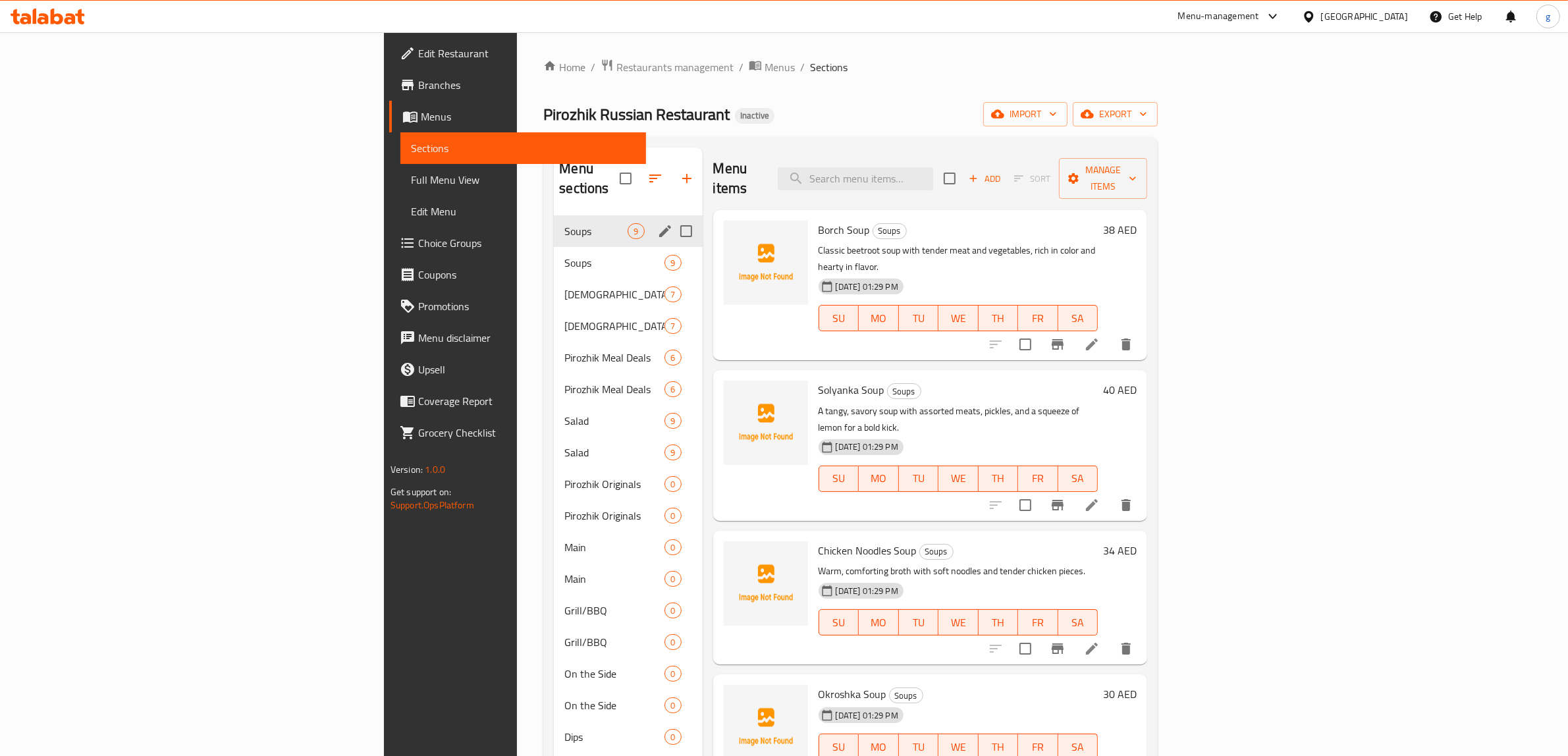
click at [673, 217] on input "Menu sections" at bounding box center [687, 231] width 28 height 28
checkbox input "true"
click at [637, 173] on icon "button" at bounding box center [644, 178] width 16 height 16
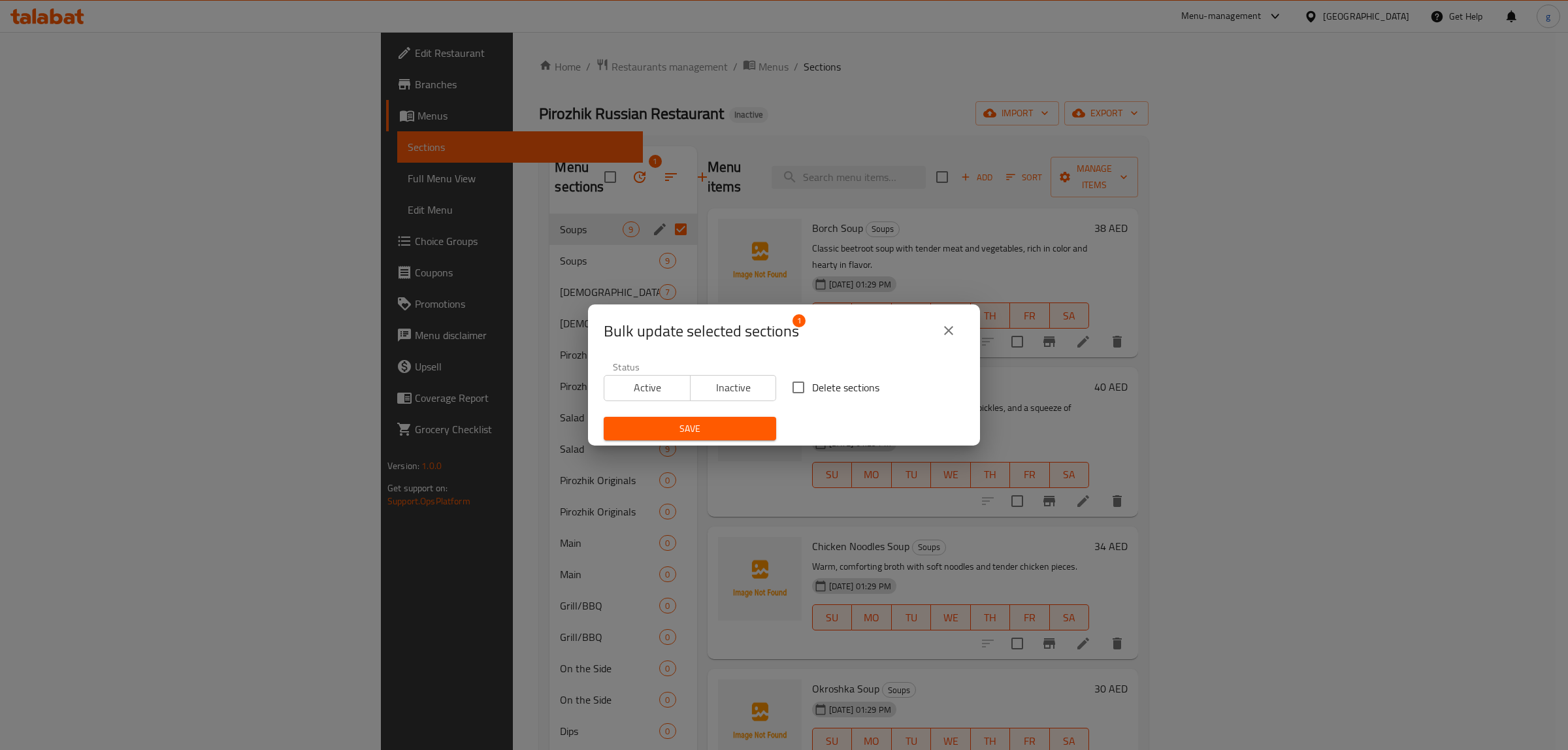
click at [479, 184] on div "Bulk update selected sections 1 Status Active Inactive Delete sections Save" at bounding box center [784, 375] width 1568 height 750
click at [488, 170] on div "Bulk update selected sections 1 Status Active Inactive Delete sections Save" at bounding box center [784, 375] width 1568 height 750
click at [557, 205] on div "Bulk update selected sections 1 Status Active Inactive Delete sections Save" at bounding box center [784, 375] width 1568 height 750
click at [956, 326] on icon "close" at bounding box center [948, 330] width 16 height 16
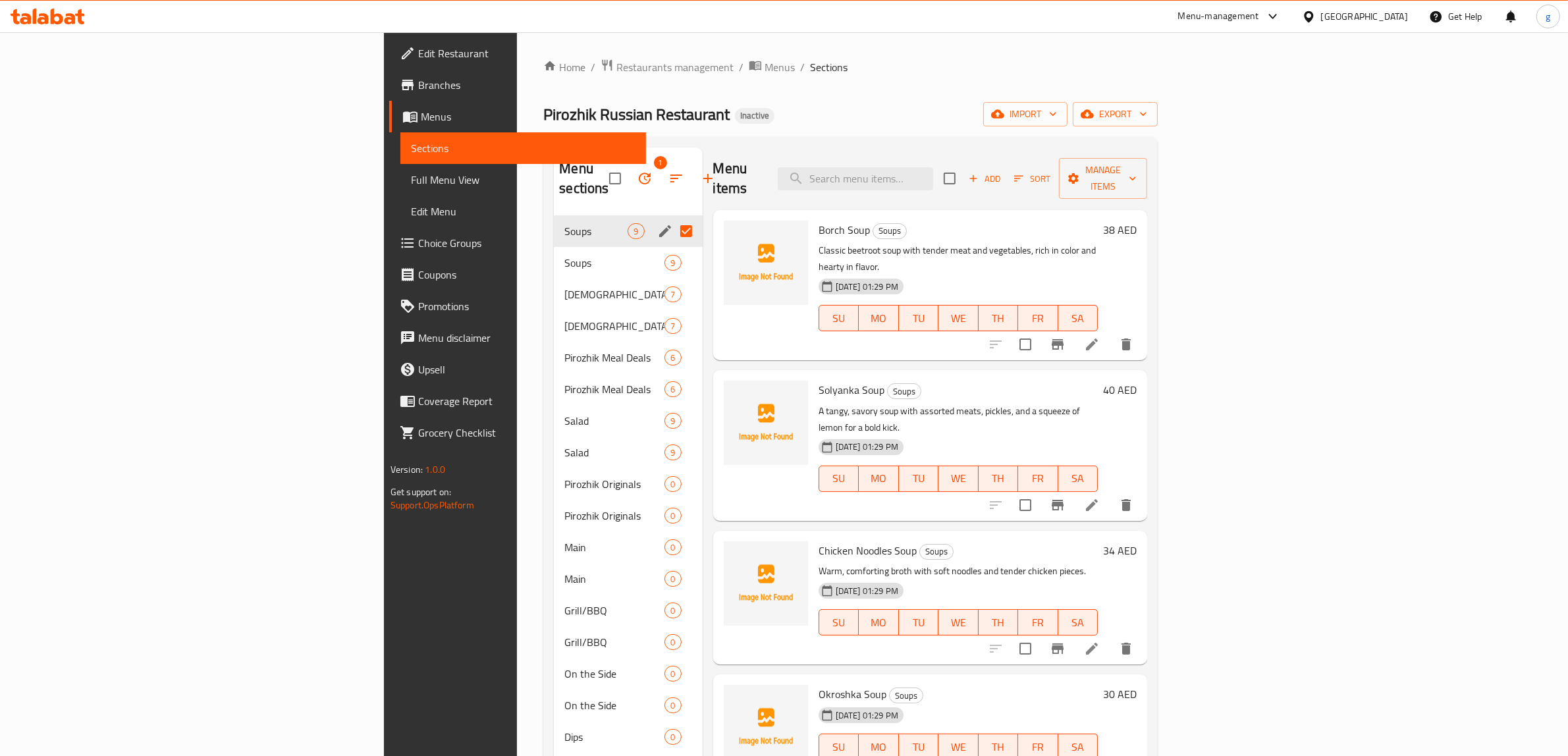
click at [601, 173] on input "checkbox" at bounding box center [615, 179] width 28 height 28
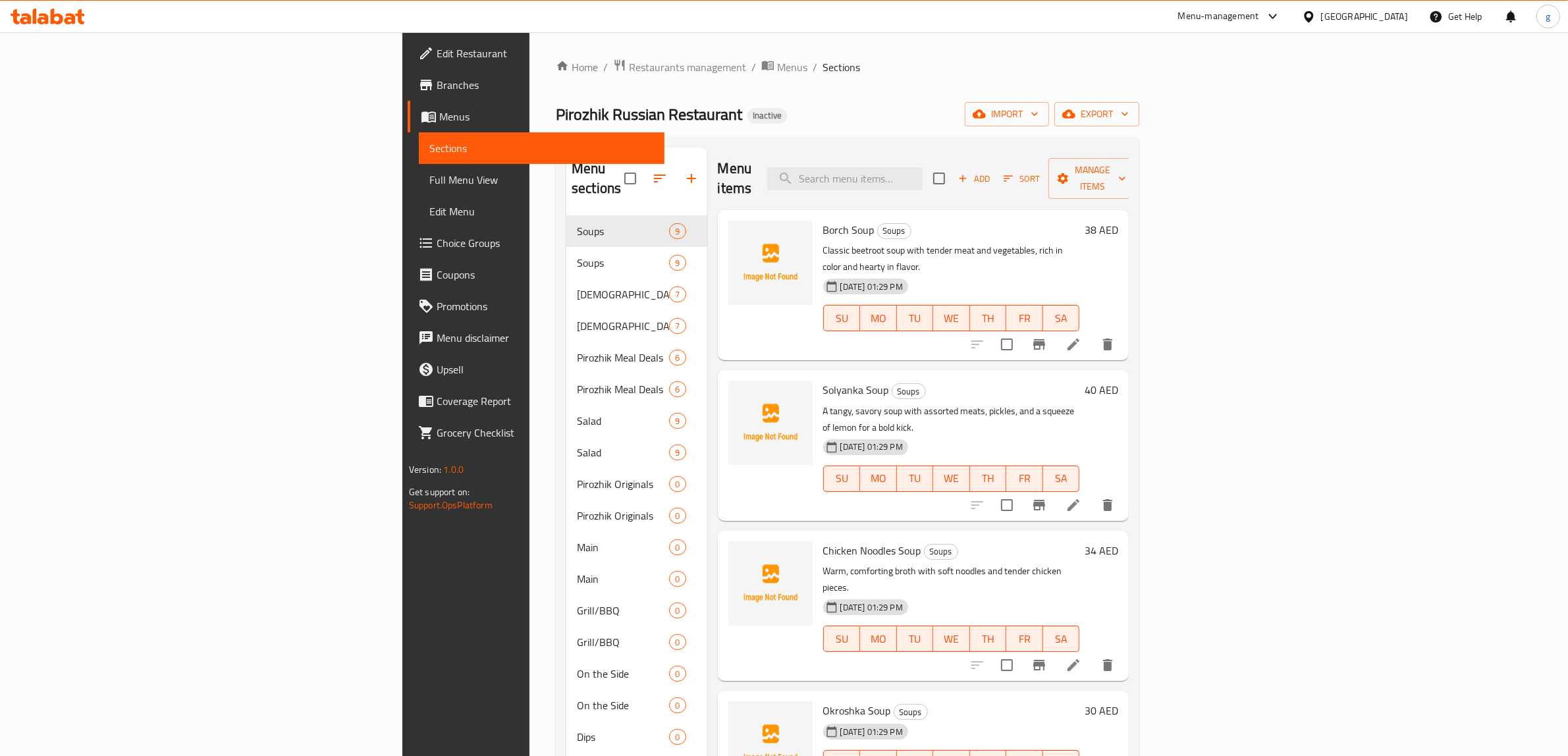
click at [566, 173] on div "Menu sections" at bounding box center [636, 179] width 140 height 63
click at [617, 173] on input "checkbox" at bounding box center [631, 179] width 28 height 28
checkbox input "false"
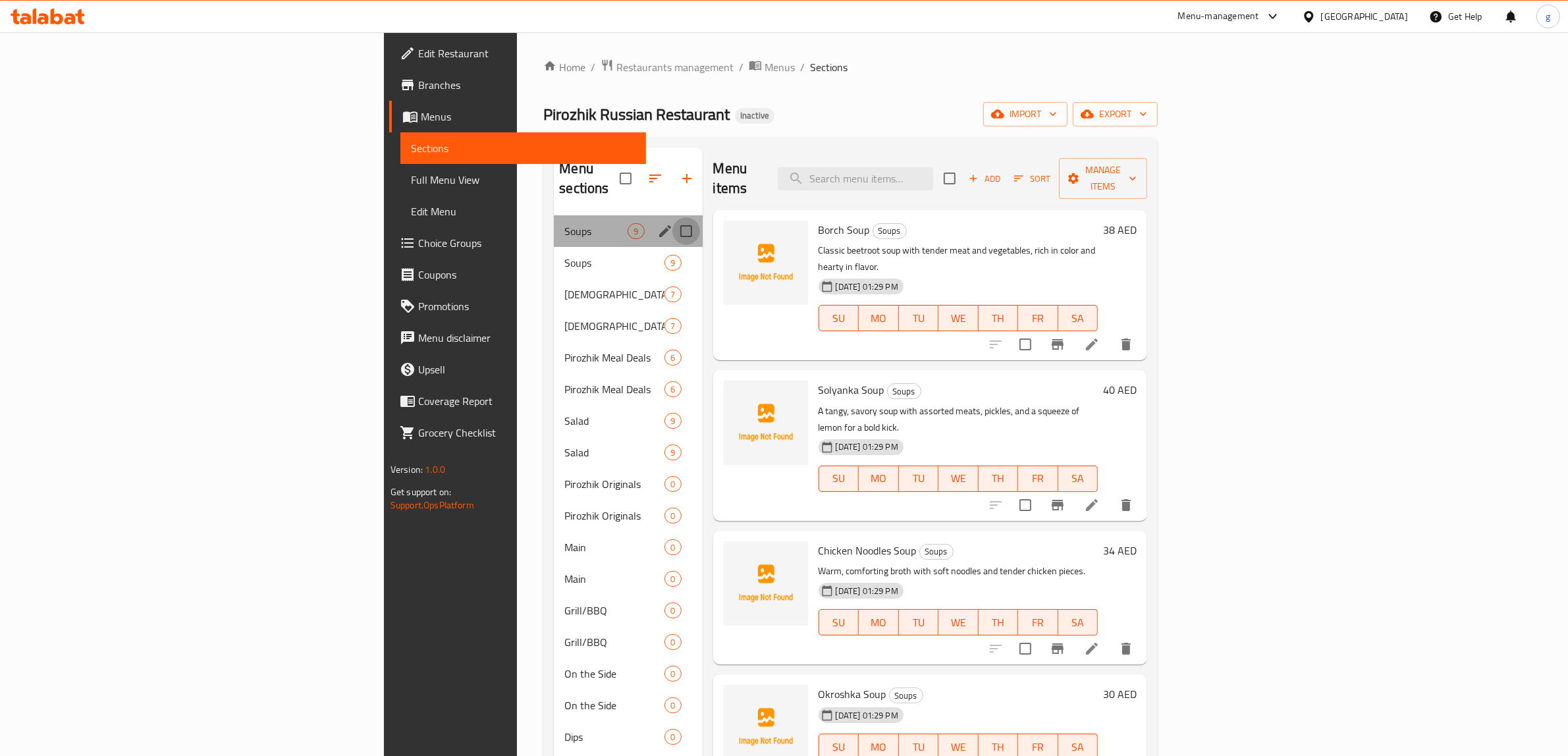
click at [673, 217] on input "Menu sections" at bounding box center [687, 231] width 28 height 28
checkbox input "true"
click at [673, 249] on input "Menu sections" at bounding box center [687, 263] width 28 height 28
checkbox input "true"
click at [594, 290] on div "Russian Starters 7" at bounding box center [628, 294] width 148 height 31
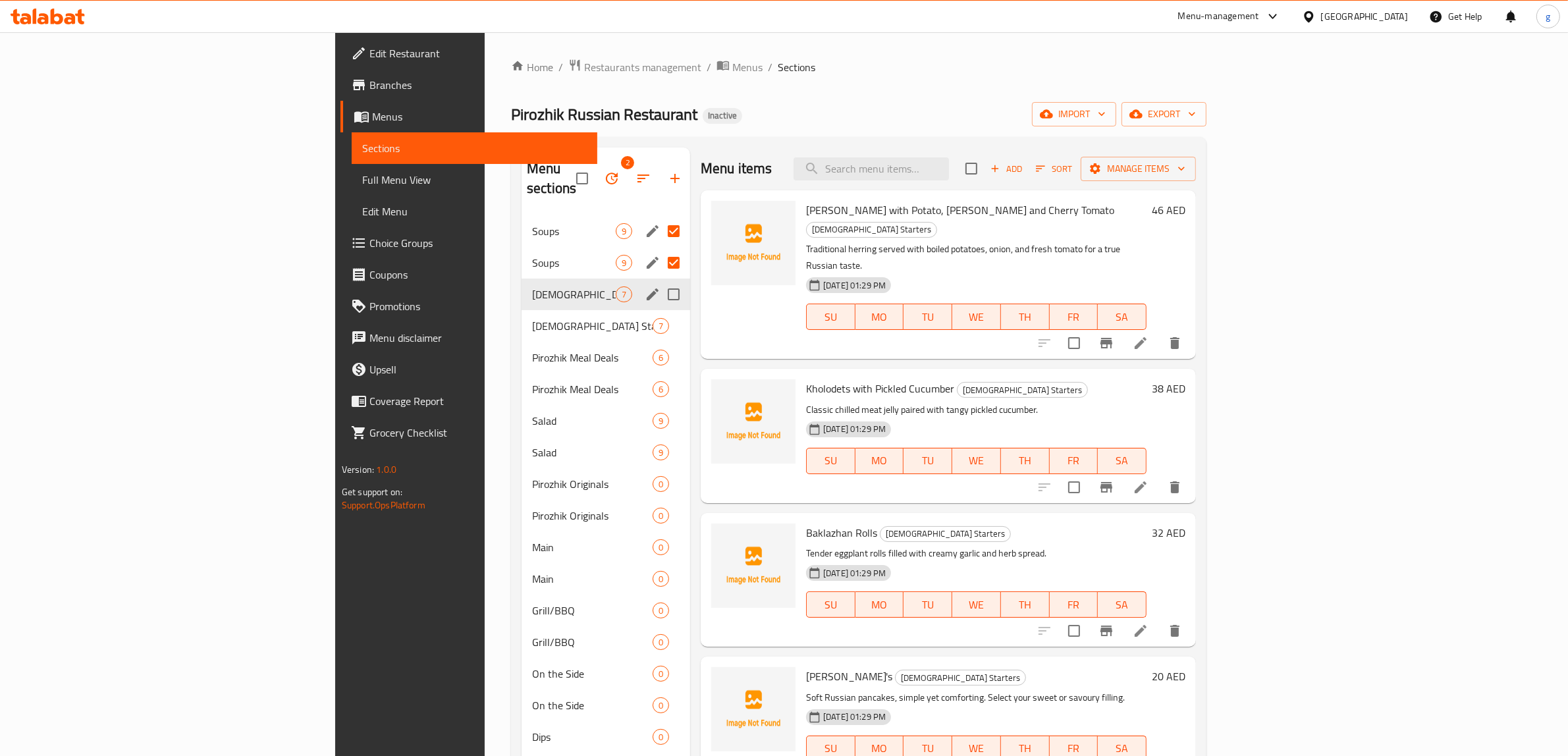
click at [660, 281] on input "Menu sections" at bounding box center [674, 294] width 28 height 28
checkbox input "true"
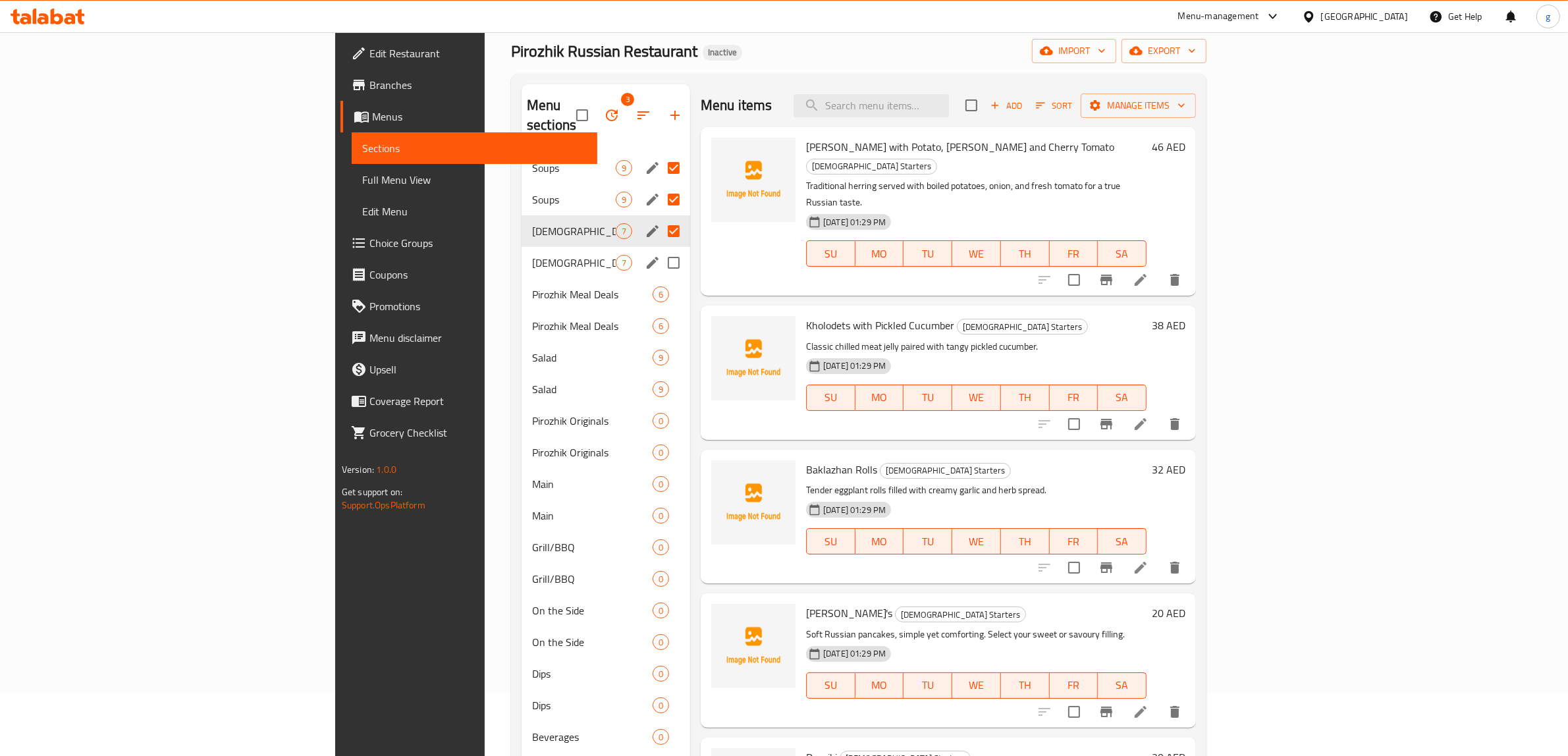
scroll to position [82, 0]
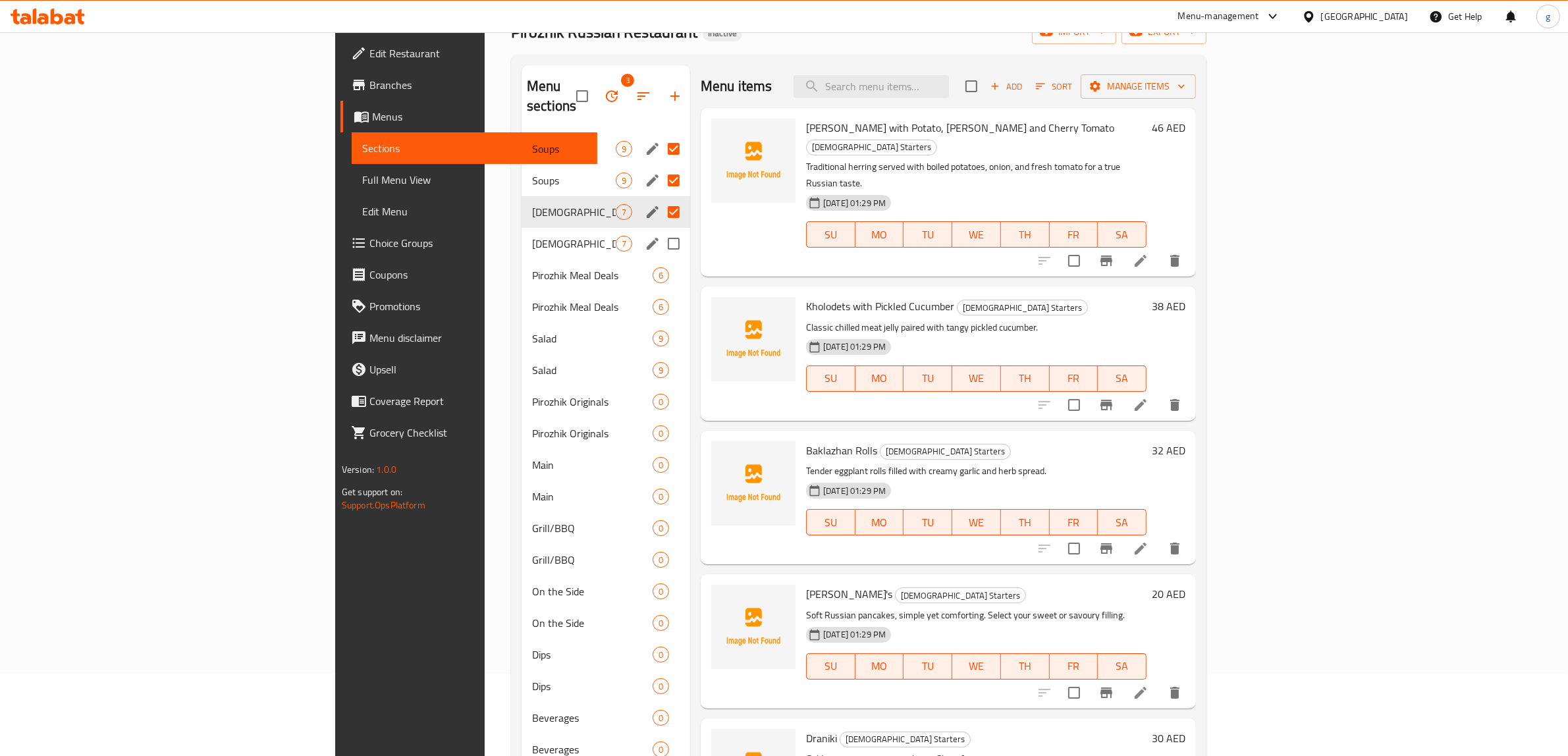
drag, startPoint x: 591, startPoint y: 225, endPoint x: 591, endPoint y: 241, distance: 16.0
click at [660, 230] on input "Menu sections" at bounding box center [674, 244] width 28 height 28
checkbox input "true"
click at [660, 261] on input "Menu sections" at bounding box center [674, 275] width 28 height 28
checkbox input "true"
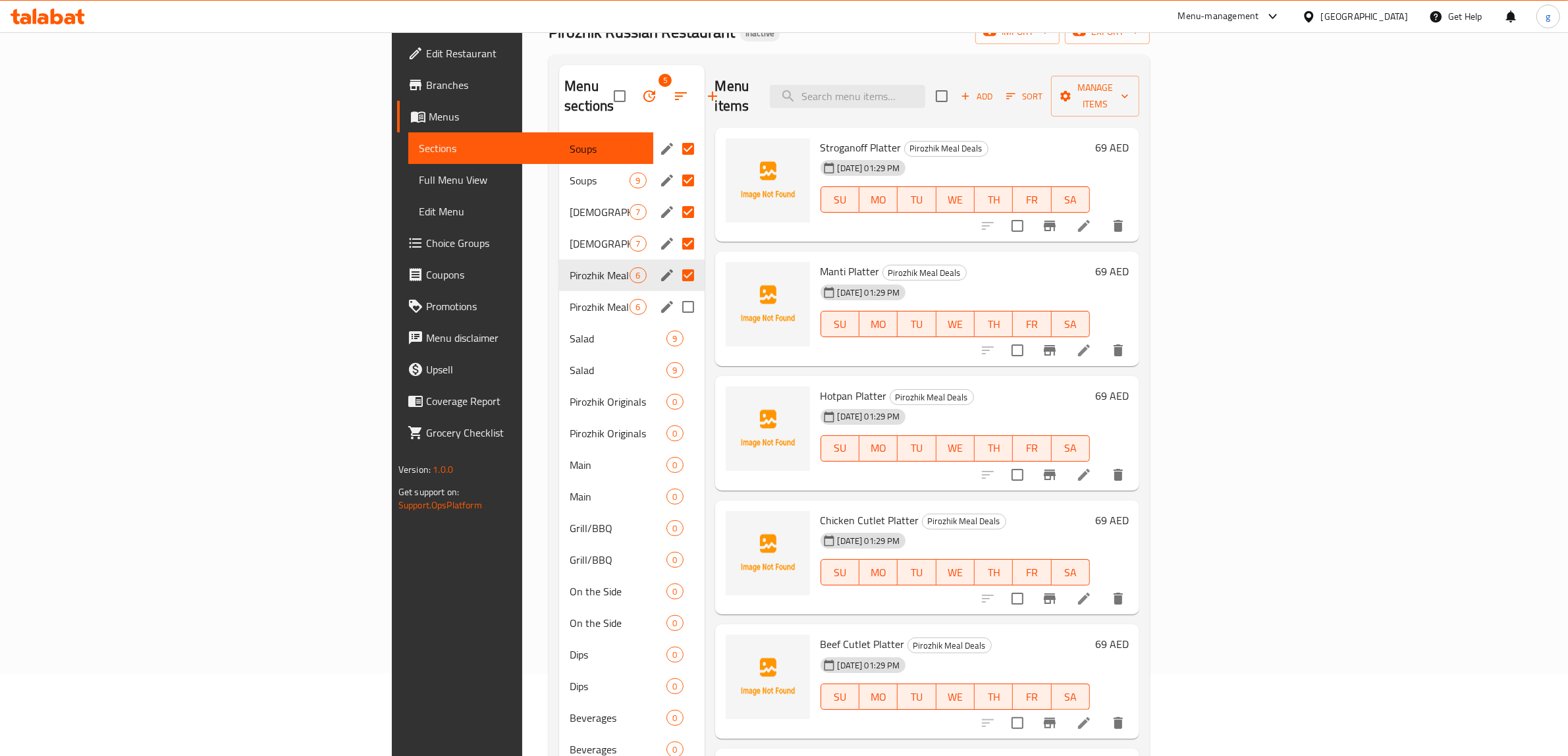
click at [674, 293] on input "Menu sections" at bounding box center [688, 307] width 28 height 28
checkbox input "true"
click at [674, 324] on input "Menu sections" at bounding box center [688, 338] width 28 height 28
checkbox input "true"
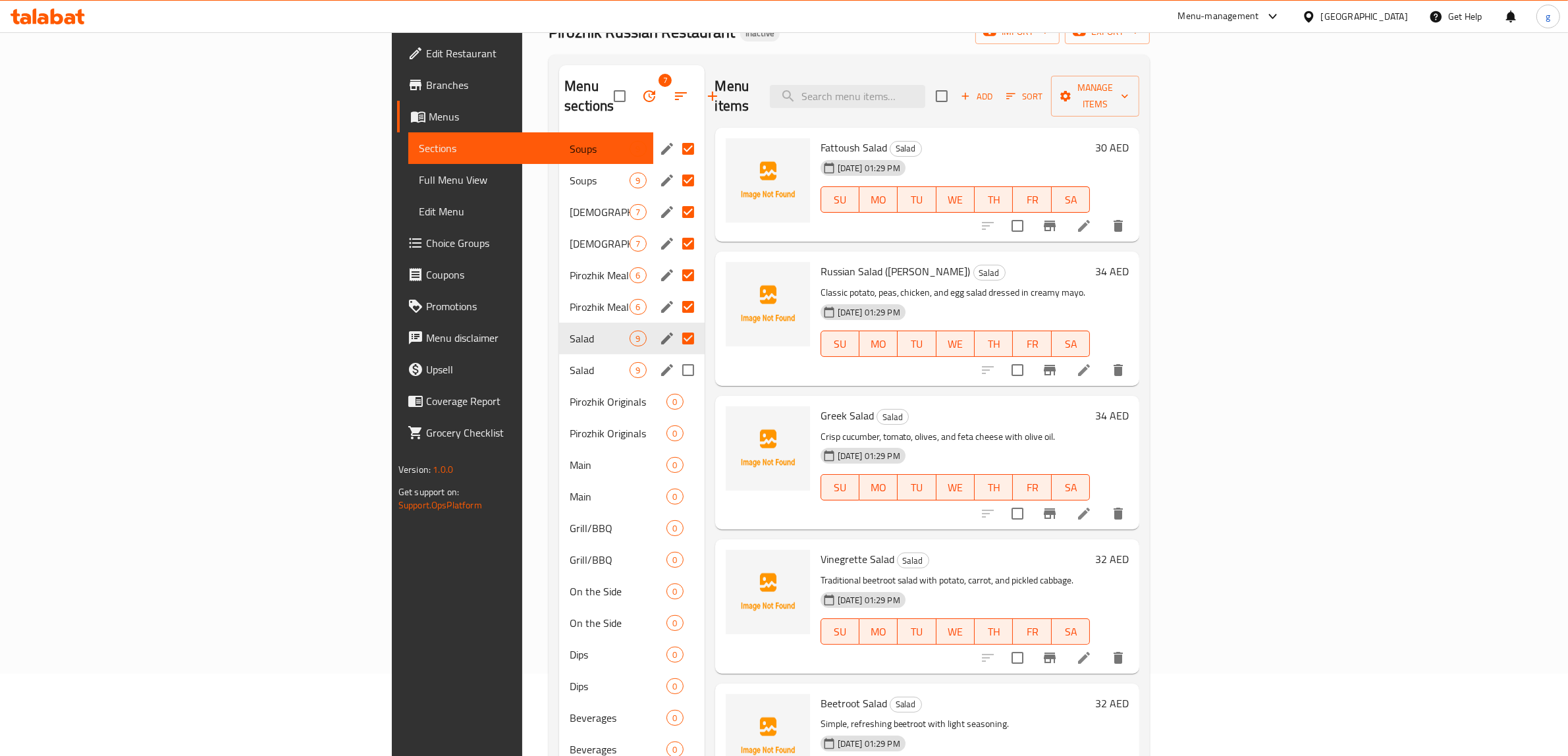
click at [674, 357] on input "Menu sections" at bounding box center [688, 370] width 28 height 28
checkbox input "true"
click at [674, 388] on input "Menu sections" at bounding box center [688, 402] width 28 height 28
checkbox input "true"
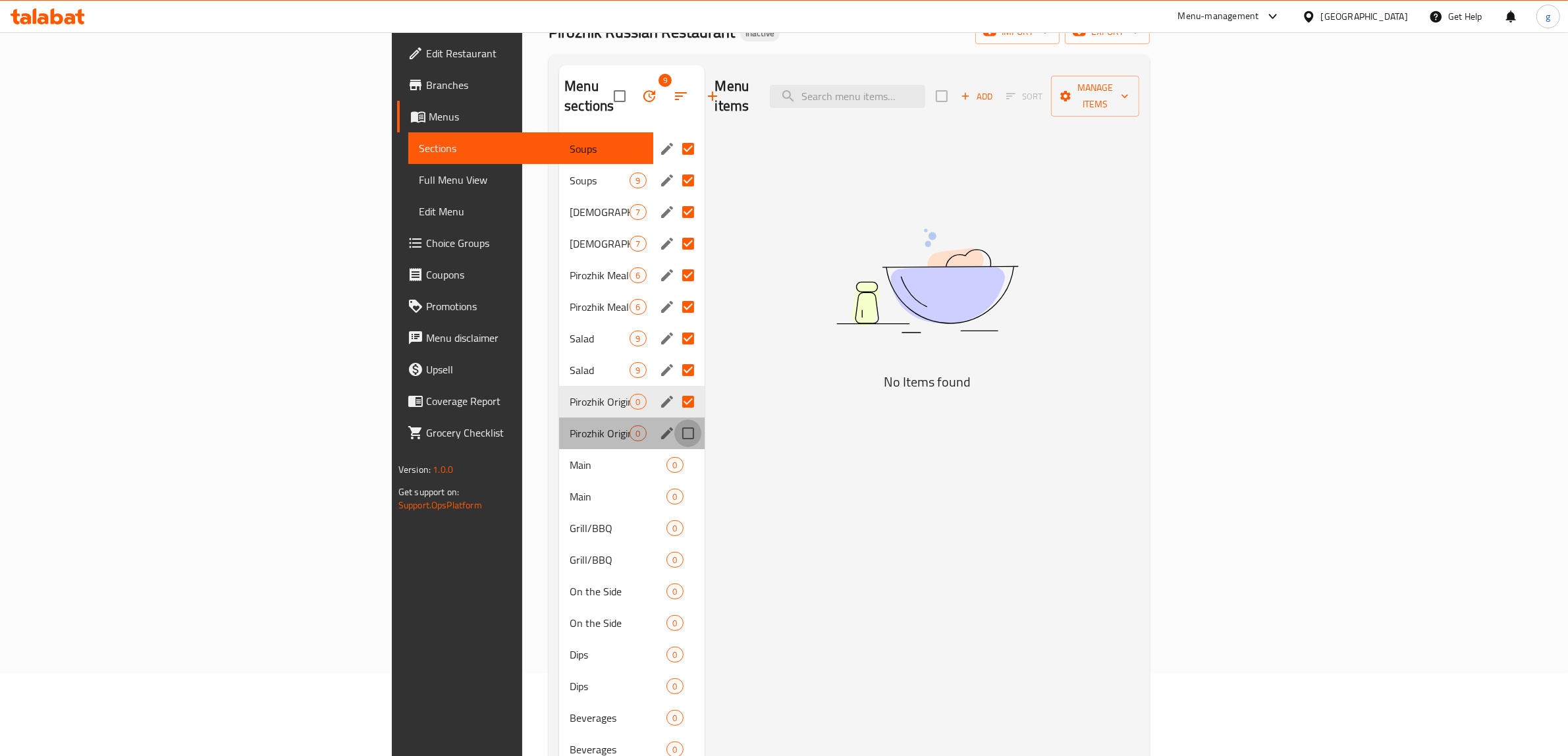
click at [674, 420] on input "Menu sections" at bounding box center [688, 433] width 28 height 28
checkbox input "true"
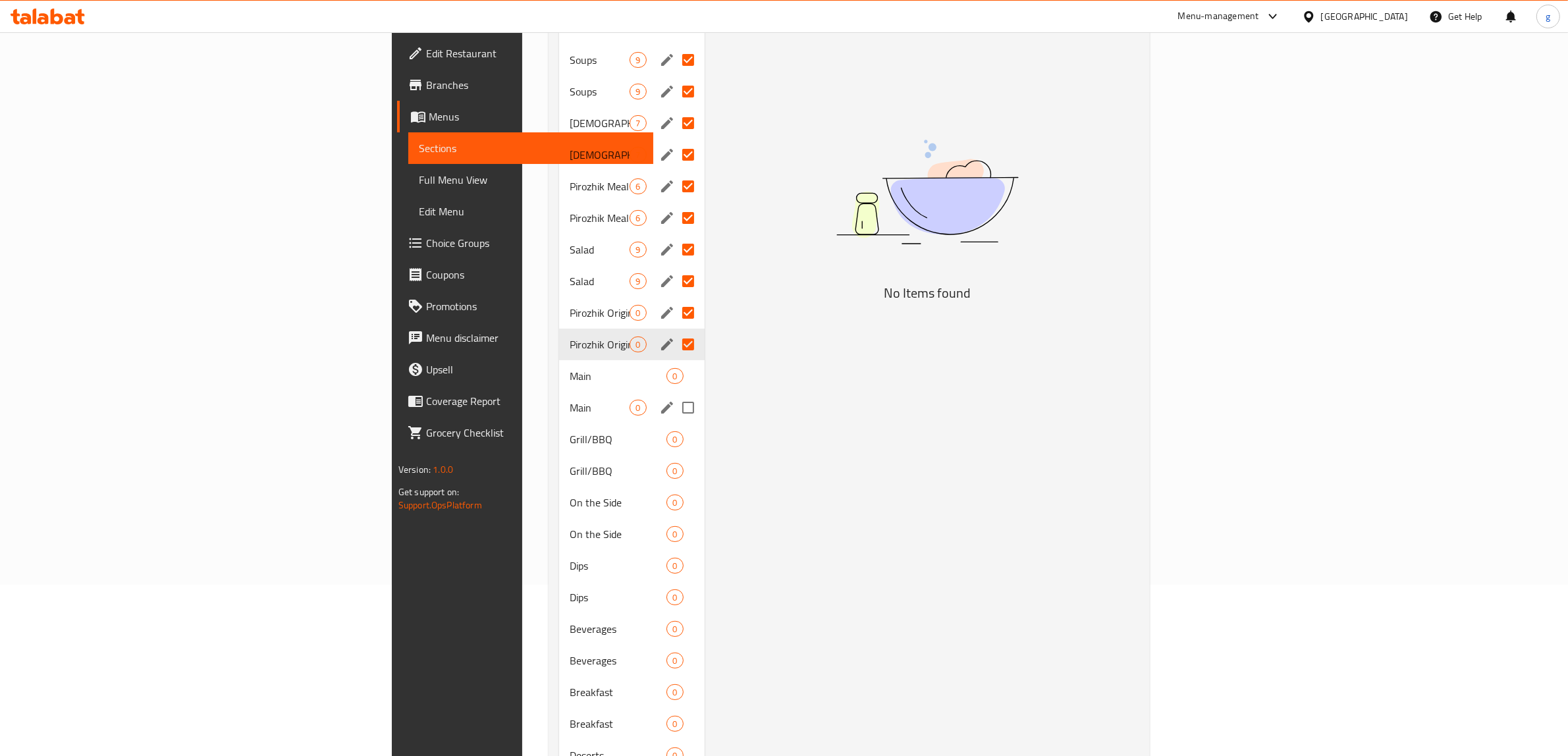
scroll to position [247, 0]
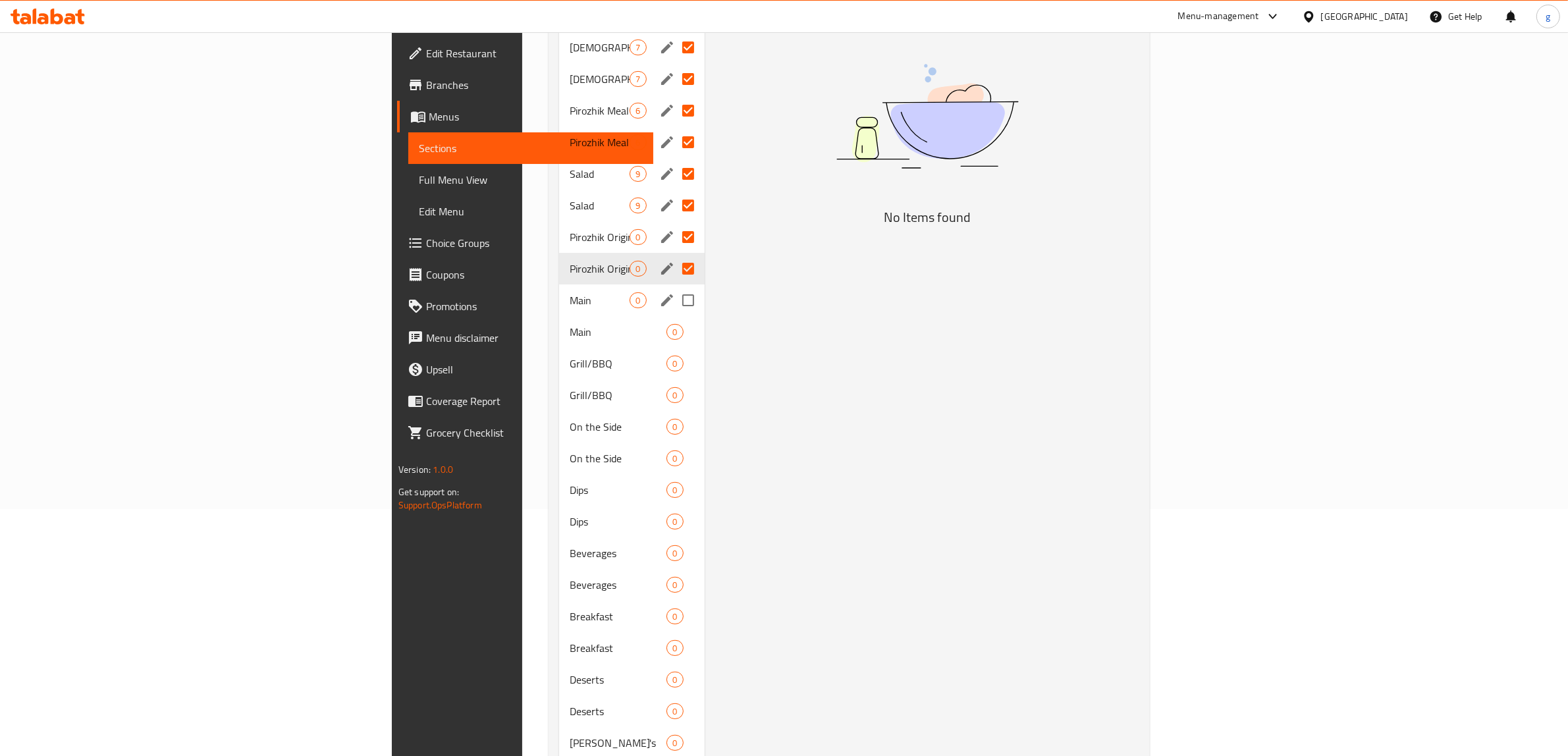
click at [674, 286] on input "Menu sections" at bounding box center [688, 300] width 28 height 28
checkbox input "true"
click at [674, 320] on input "Menu sections" at bounding box center [688, 332] width 28 height 28
checkbox input "true"
click at [674, 350] on input "Menu sections" at bounding box center [688, 363] width 28 height 28
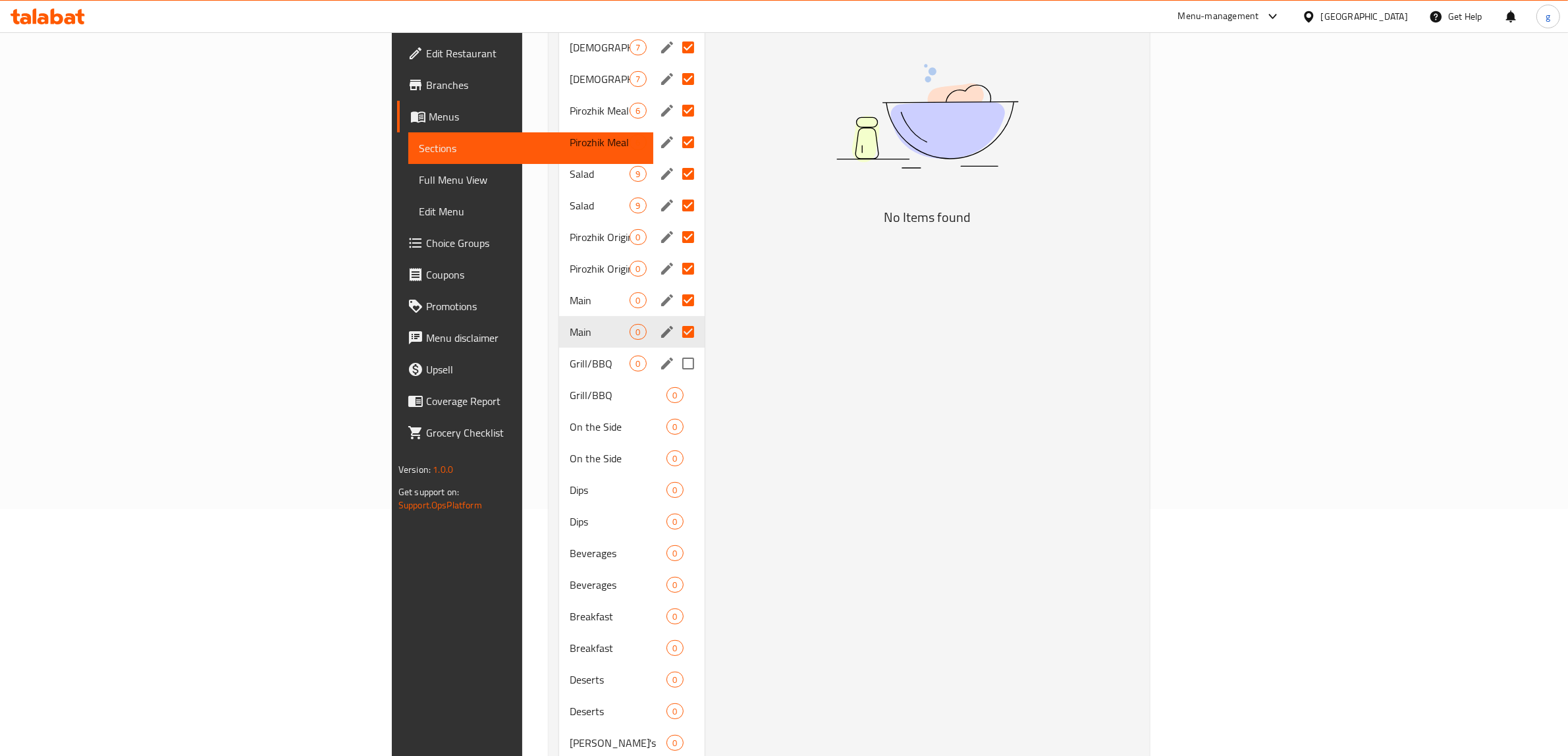
checkbox input "true"
click at [674, 381] on input "Menu sections" at bounding box center [688, 395] width 28 height 28
checkbox input "true"
click at [674, 413] on input "Menu sections" at bounding box center [688, 426] width 28 height 28
checkbox input "true"
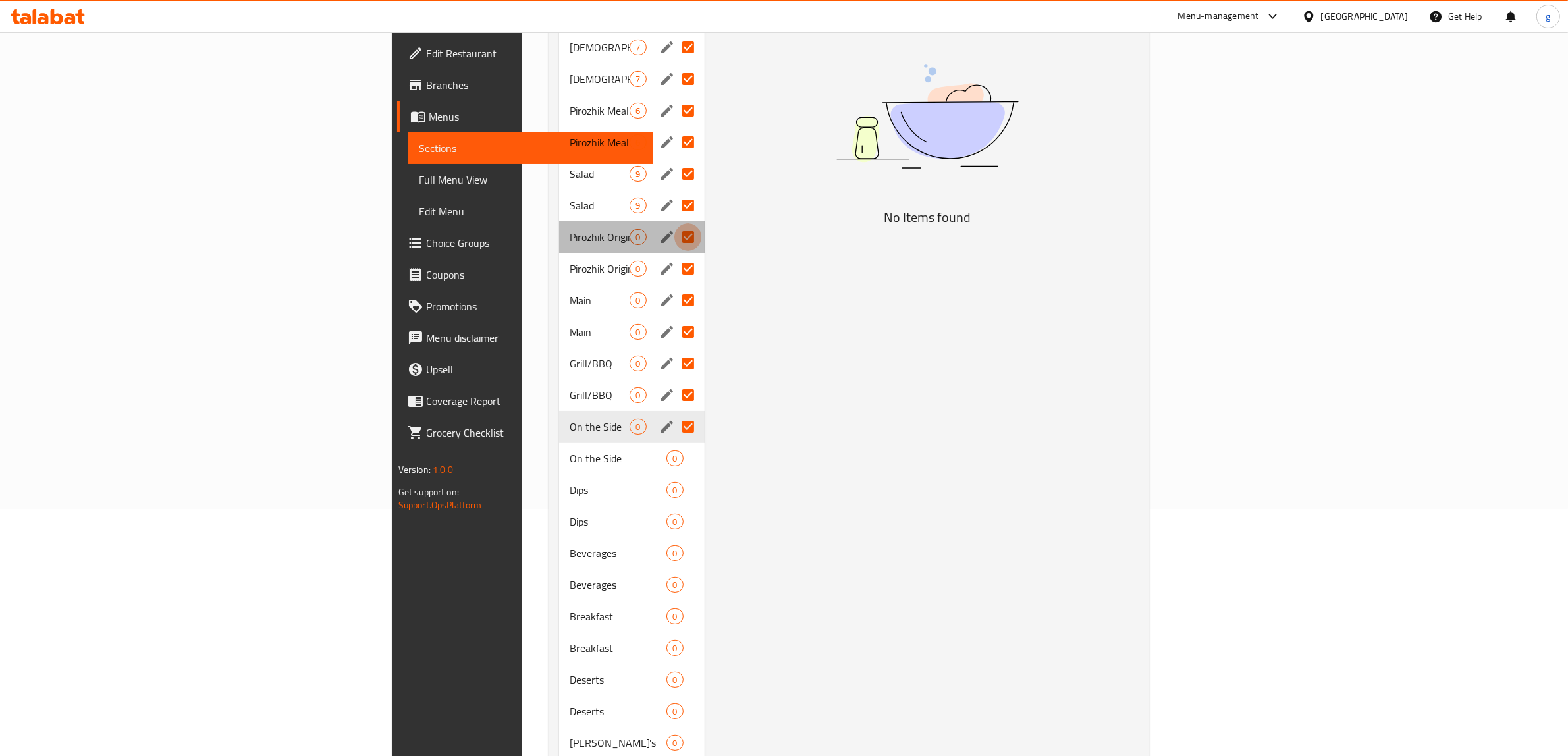
click at [674, 224] on input "Menu sections" at bounding box center [688, 237] width 28 height 28
checkbox input "false"
click at [674, 192] on input "Menu sections" at bounding box center [688, 205] width 28 height 28
checkbox input "false"
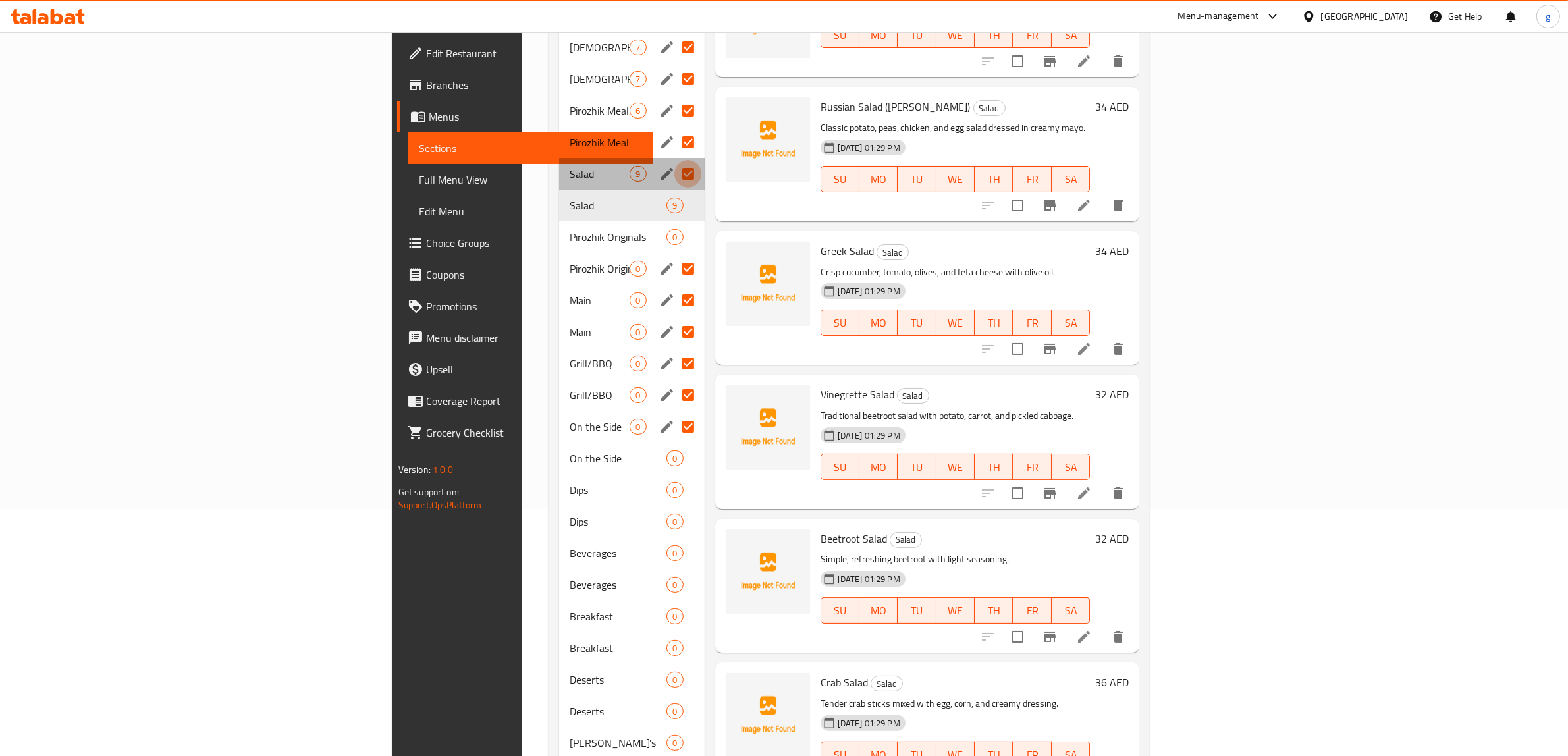
click at [674, 166] on input "Menu sections" at bounding box center [688, 174] width 28 height 28
checkbox input "false"
click at [674, 128] on input "Menu sections" at bounding box center [688, 142] width 28 height 28
checkbox input "false"
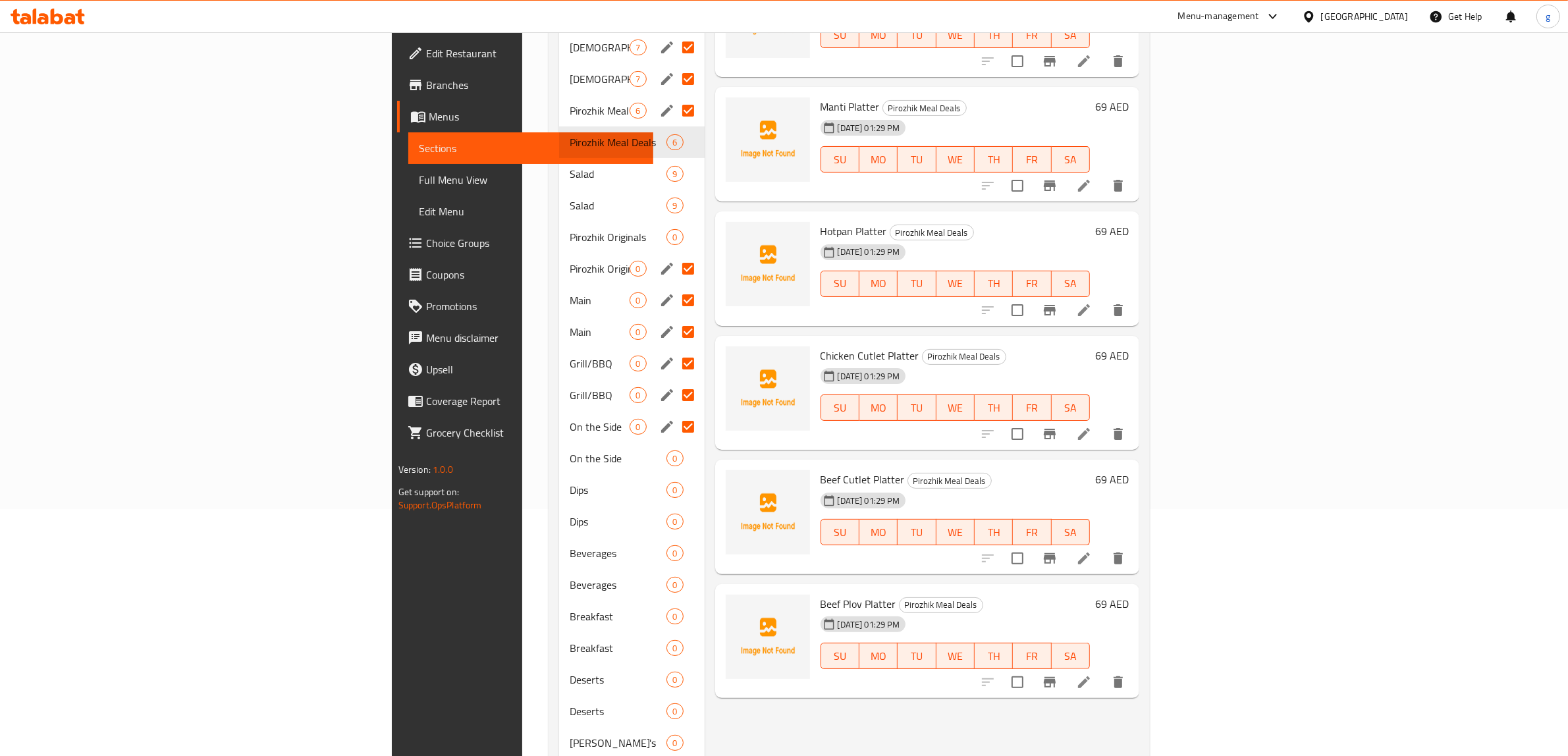
click at [674, 97] on input "Menu sections" at bounding box center [688, 110] width 28 height 28
checkbox input "false"
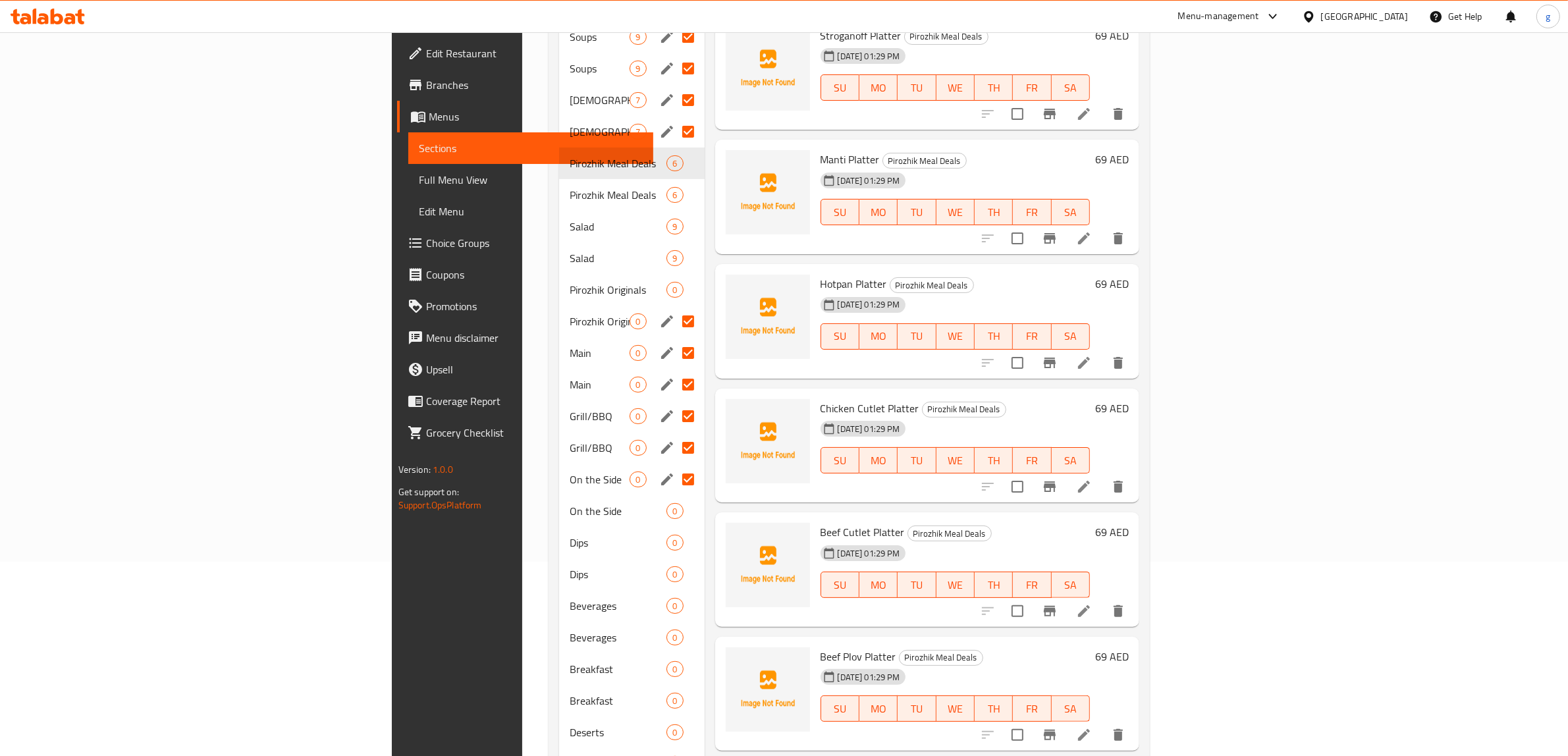
scroll to position [165, 0]
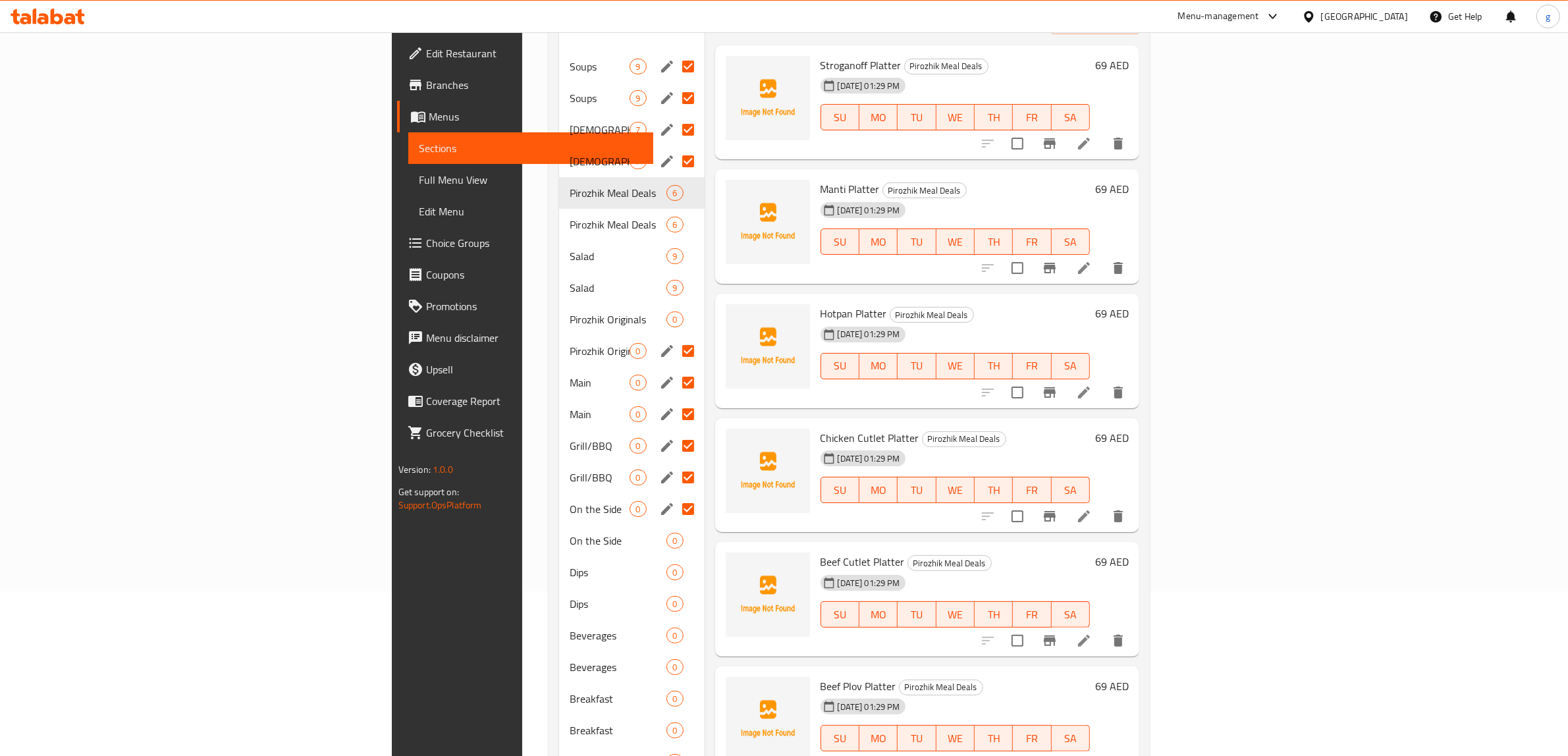
click at [674, 147] on input "Menu sections" at bounding box center [688, 161] width 28 height 28
checkbox input "false"
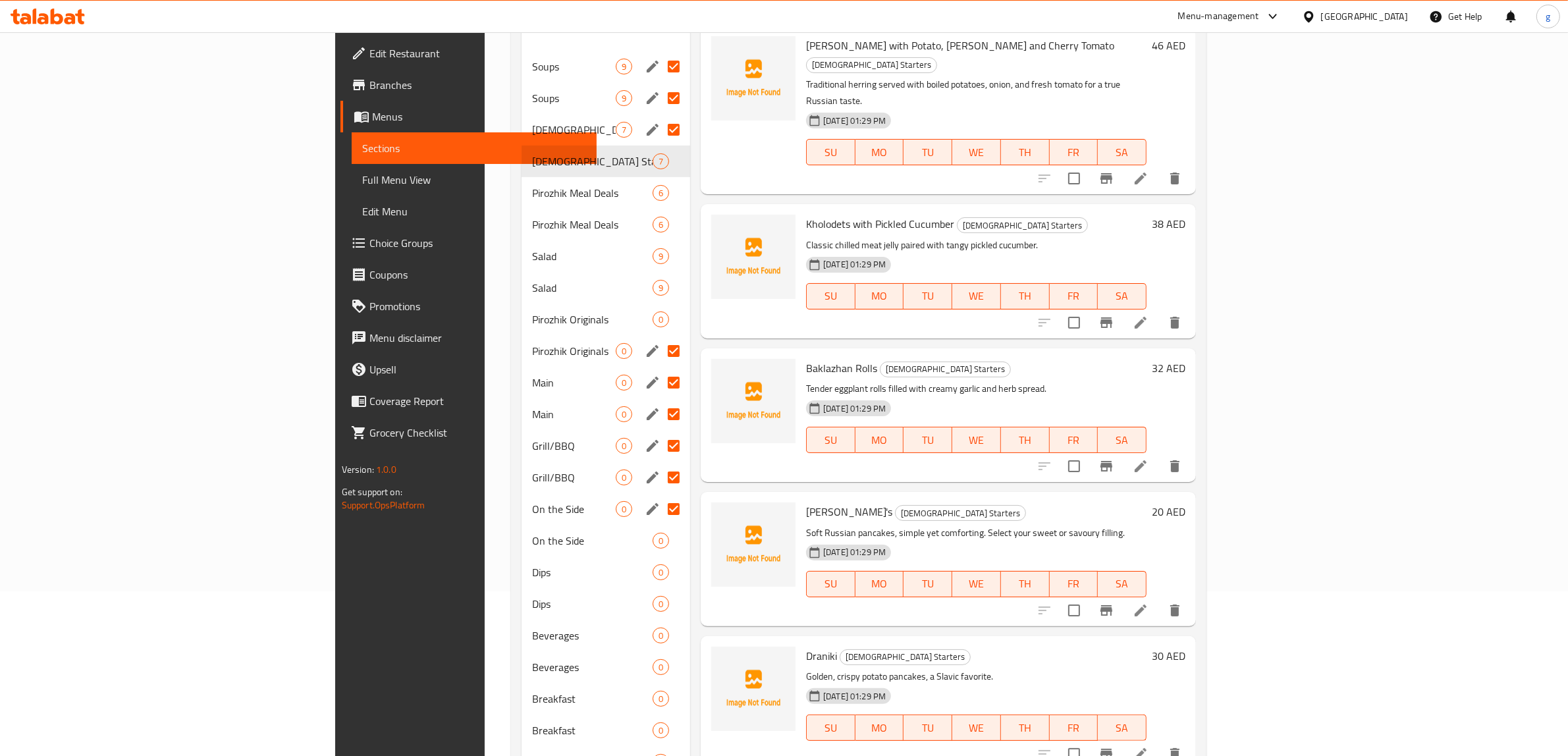
click at [660, 116] on input "Menu sections" at bounding box center [674, 130] width 28 height 28
checkbox input "false"
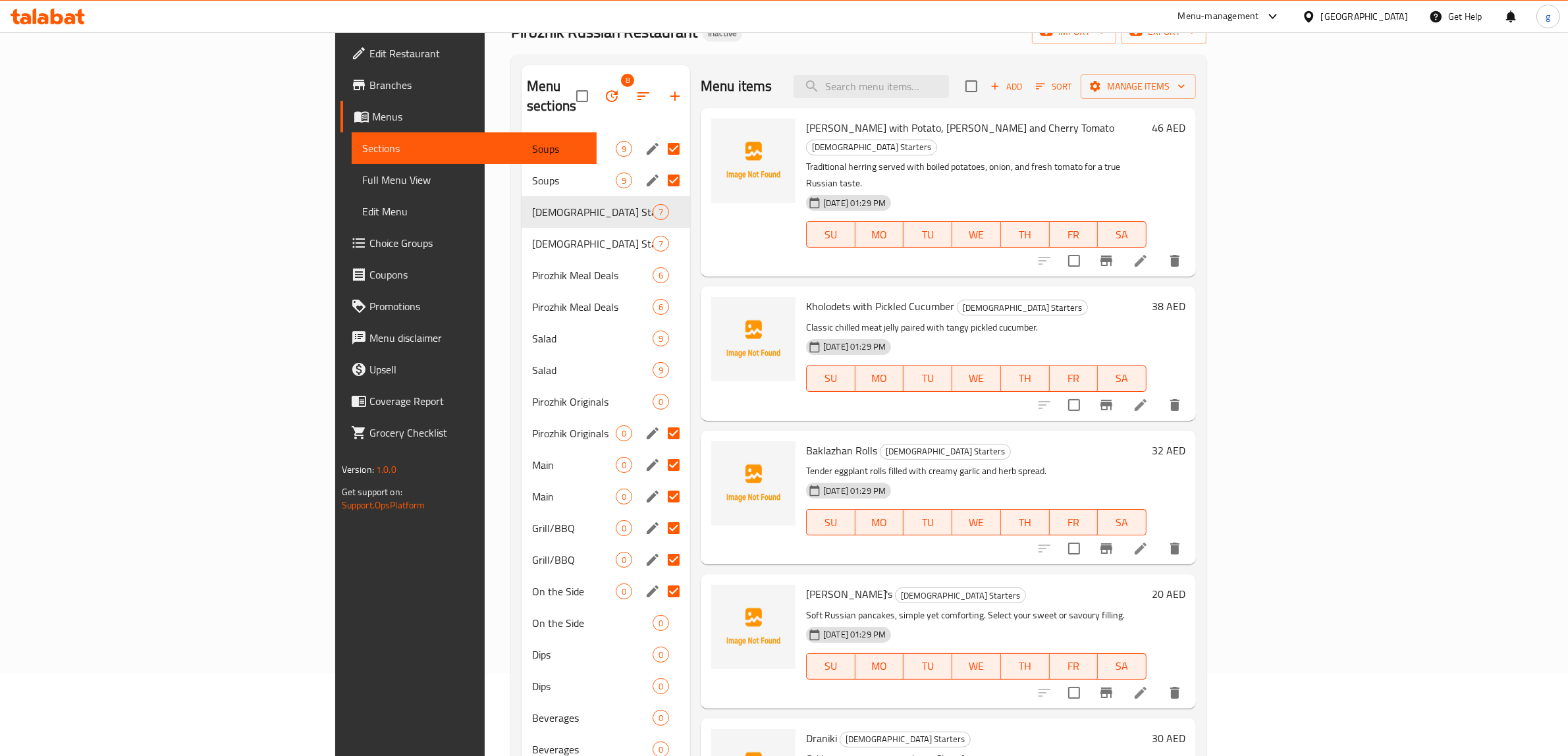
click at [660, 166] on input "Menu sections" at bounding box center [674, 180] width 28 height 28
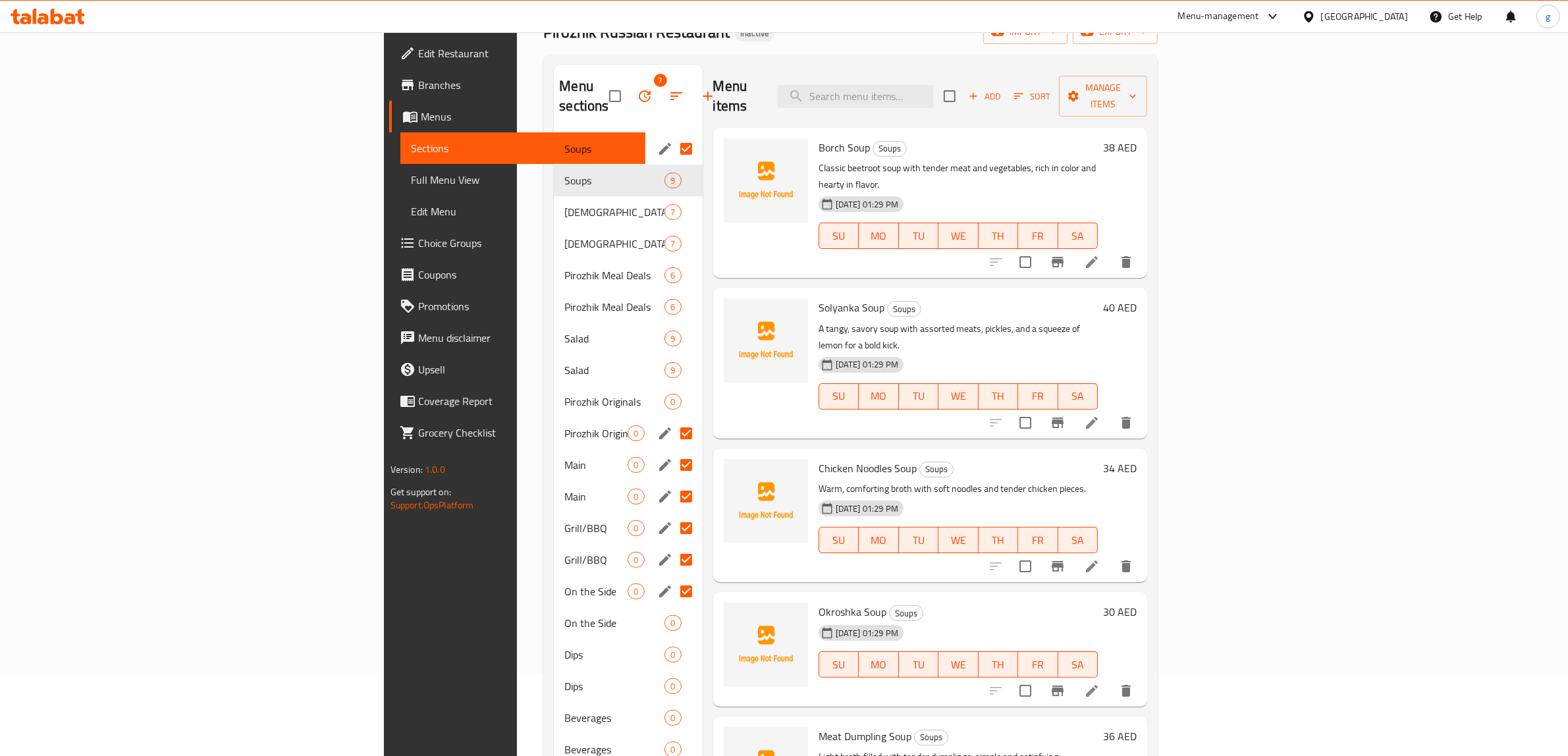
click at [673, 135] on input "Menu sections" at bounding box center [687, 149] width 28 height 28
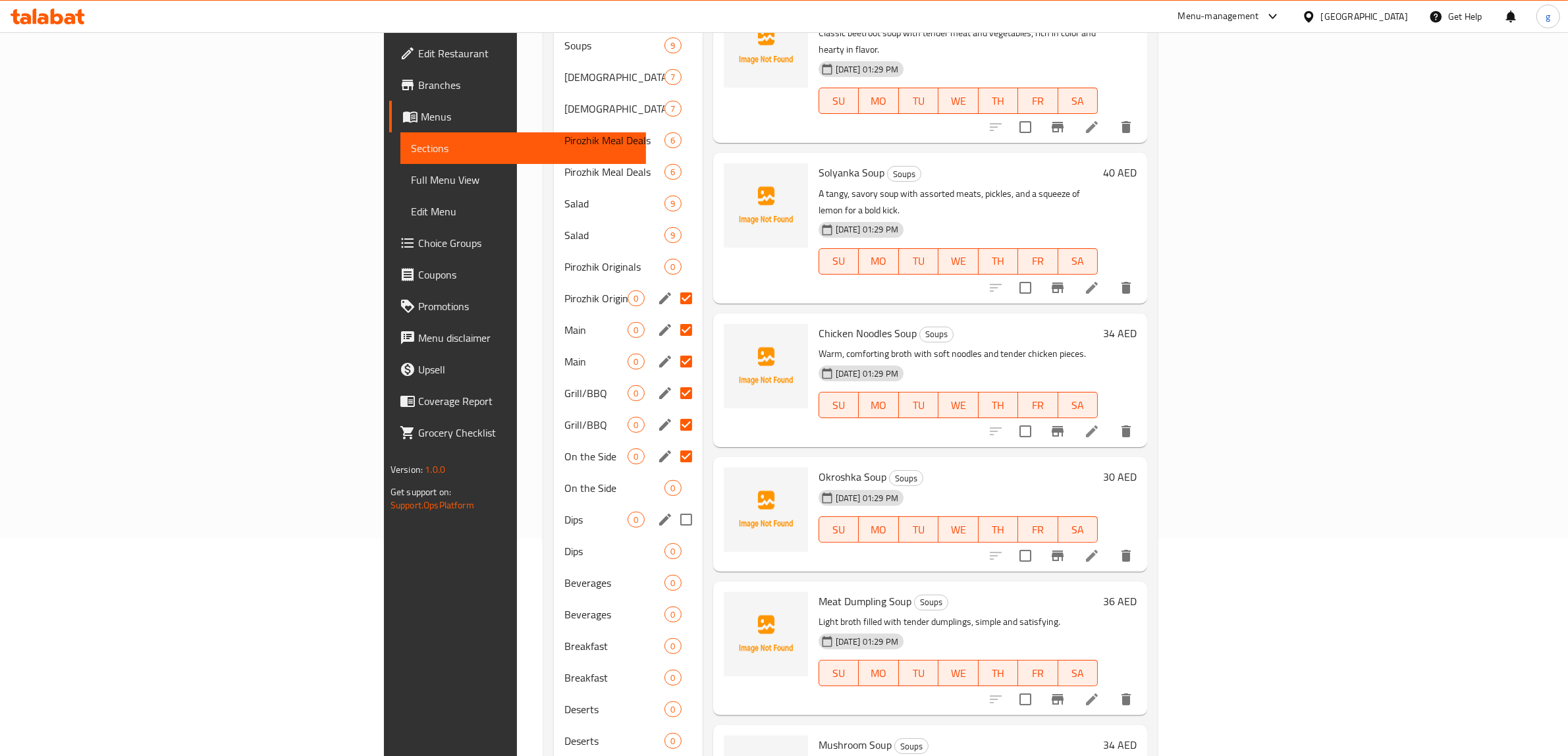
scroll to position [247, 0]
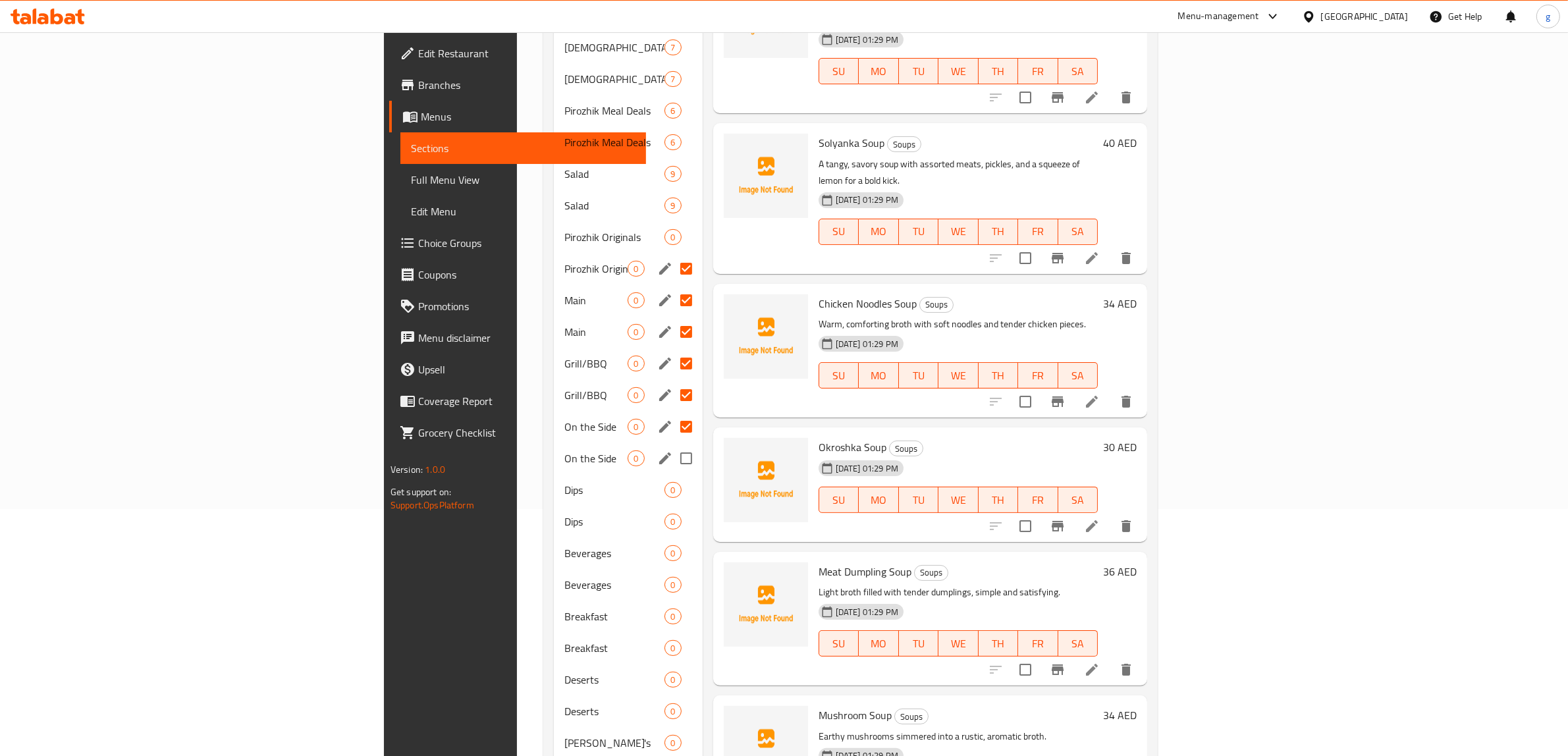
click at [673, 445] on input "Menu sections" at bounding box center [687, 459] width 28 height 28
checkbox input "true"
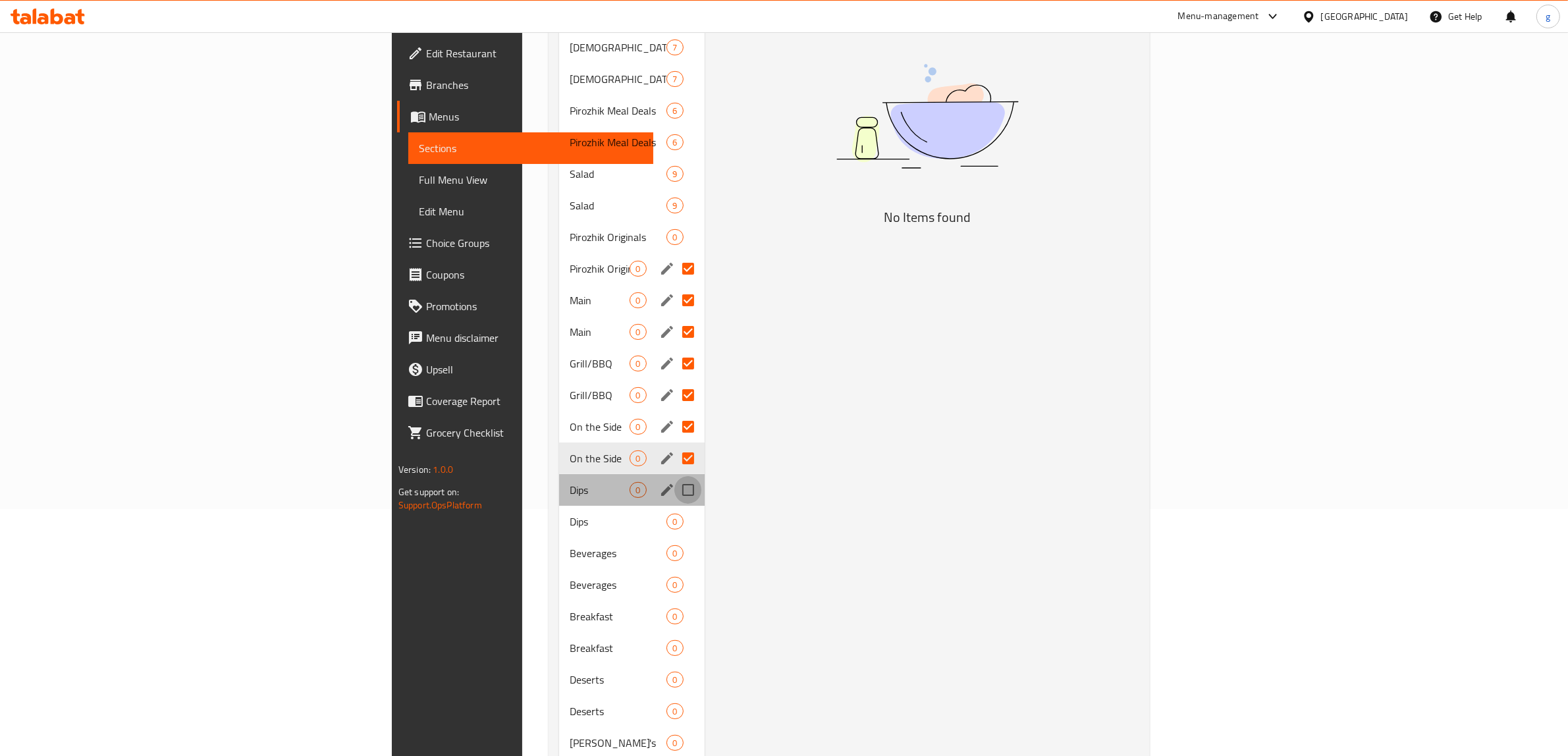
drag, startPoint x: 581, startPoint y: 475, endPoint x: 583, endPoint y: 482, distance: 7.3
click at [674, 476] on input "Menu sections" at bounding box center [688, 490] width 28 height 28
checkbox input "true"
click at [674, 508] on input "Menu sections" at bounding box center [688, 521] width 28 height 28
checkbox input "true"
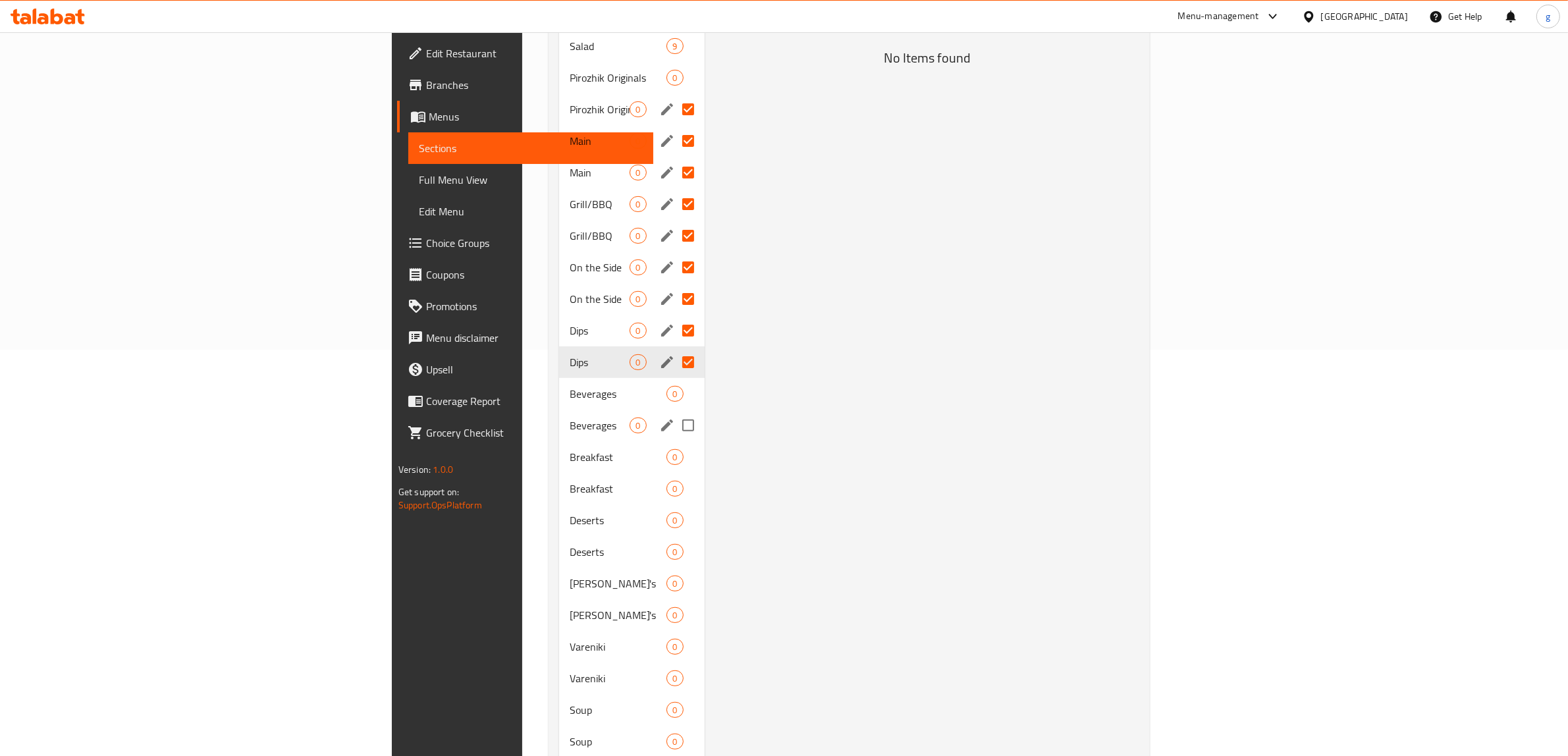
scroll to position [412, 0]
click at [674, 375] on input "Menu sections" at bounding box center [688, 389] width 28 height 28
checkbox input "true"
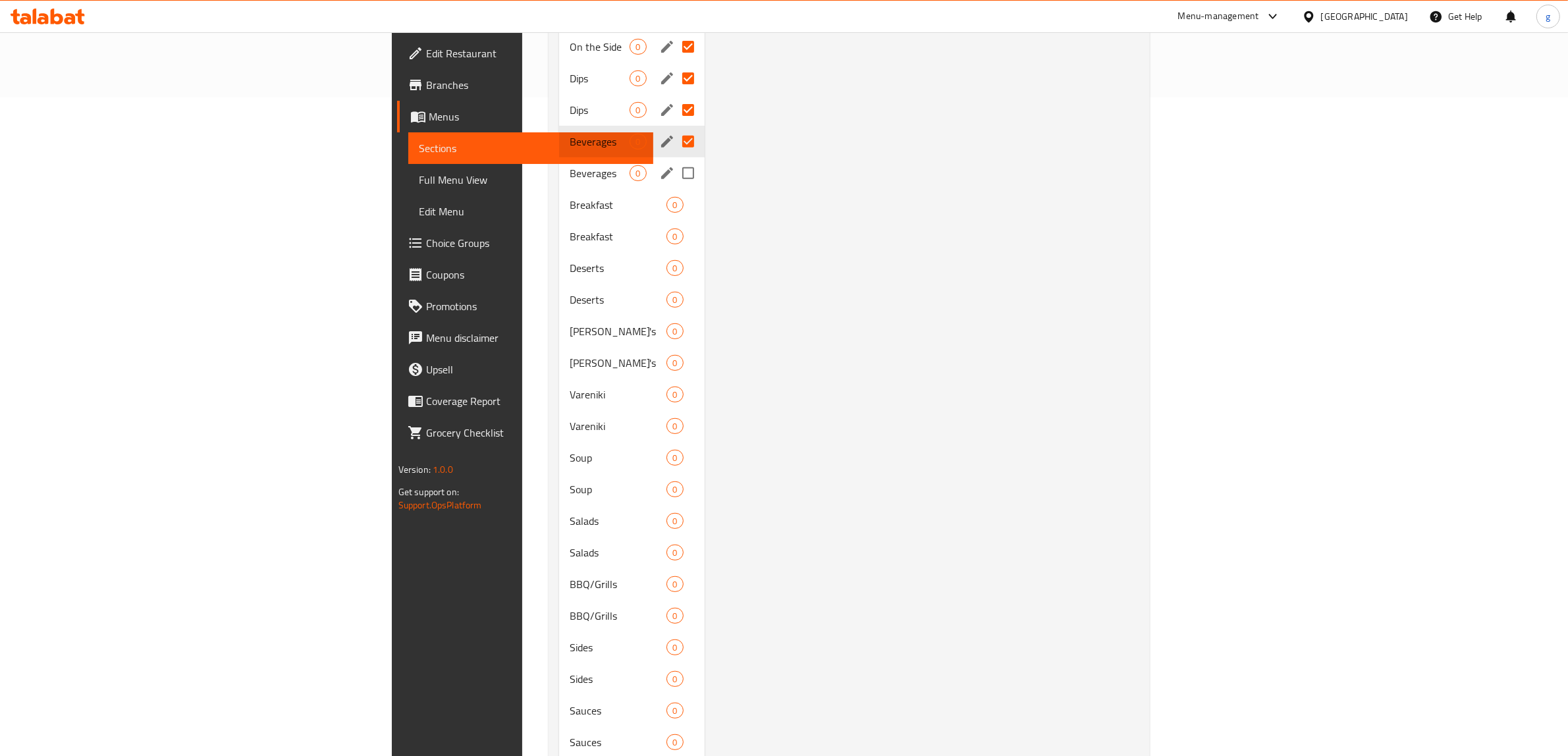
click at [674, 159] on input "Menu sections" at bounding box center [688, 173] width 28 height 28
checkbox input "true"
click at [674, 191] on input "Menu sections" at bounding box center [688, 205] width 28 height 28
checkbox input "true"
click at [674, 222] on input "Menu sections" at bounding box center [688, 236] width 28 height 28
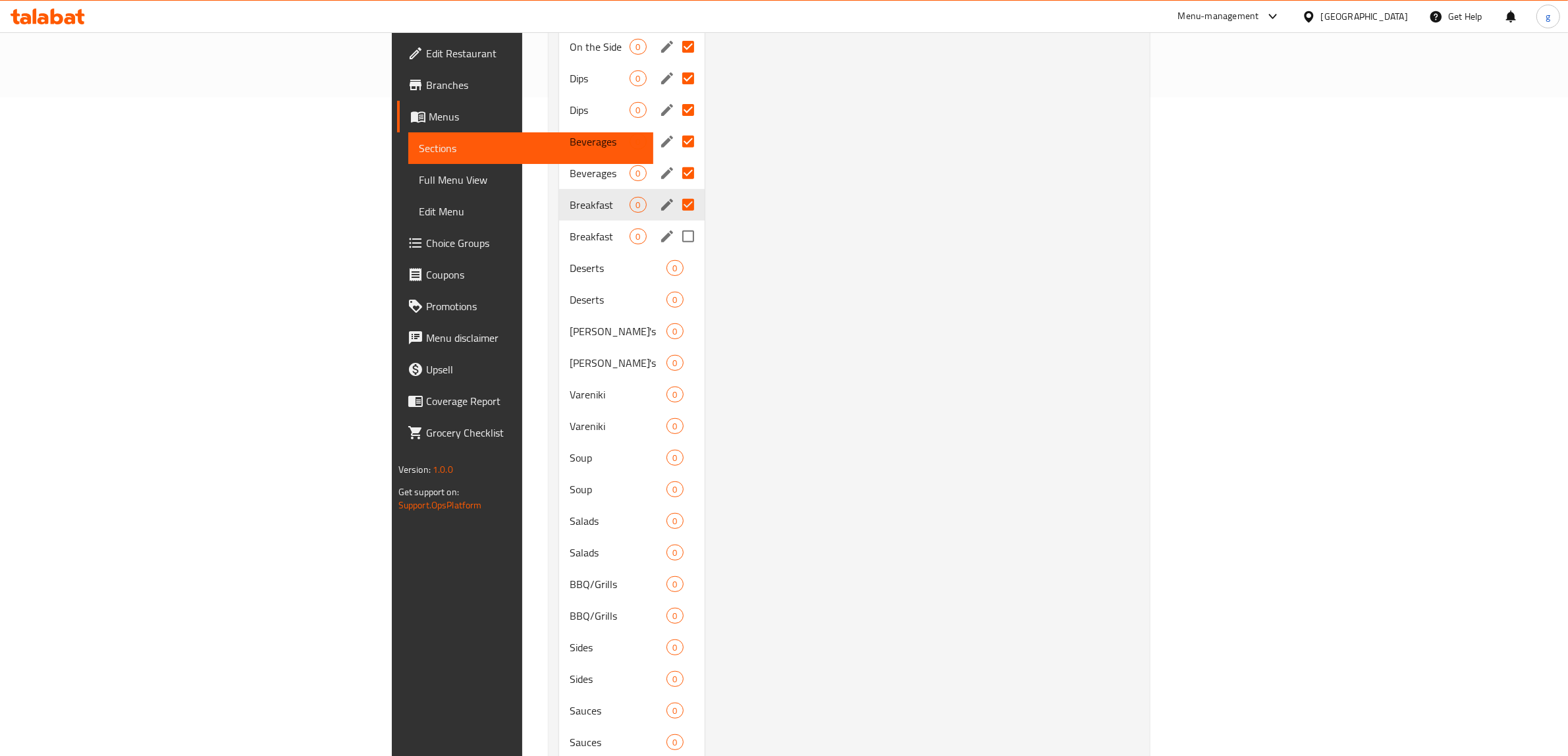
checkbox input "true"
click at [674, 254] on input "Menu sections" at bounding box center [688, 268] width 28 height 28
checkbox input "true"
click at [674, 286] on input "Menu sections" at bounding box center [688, 300] width 28 height 28
checkbox input "true"
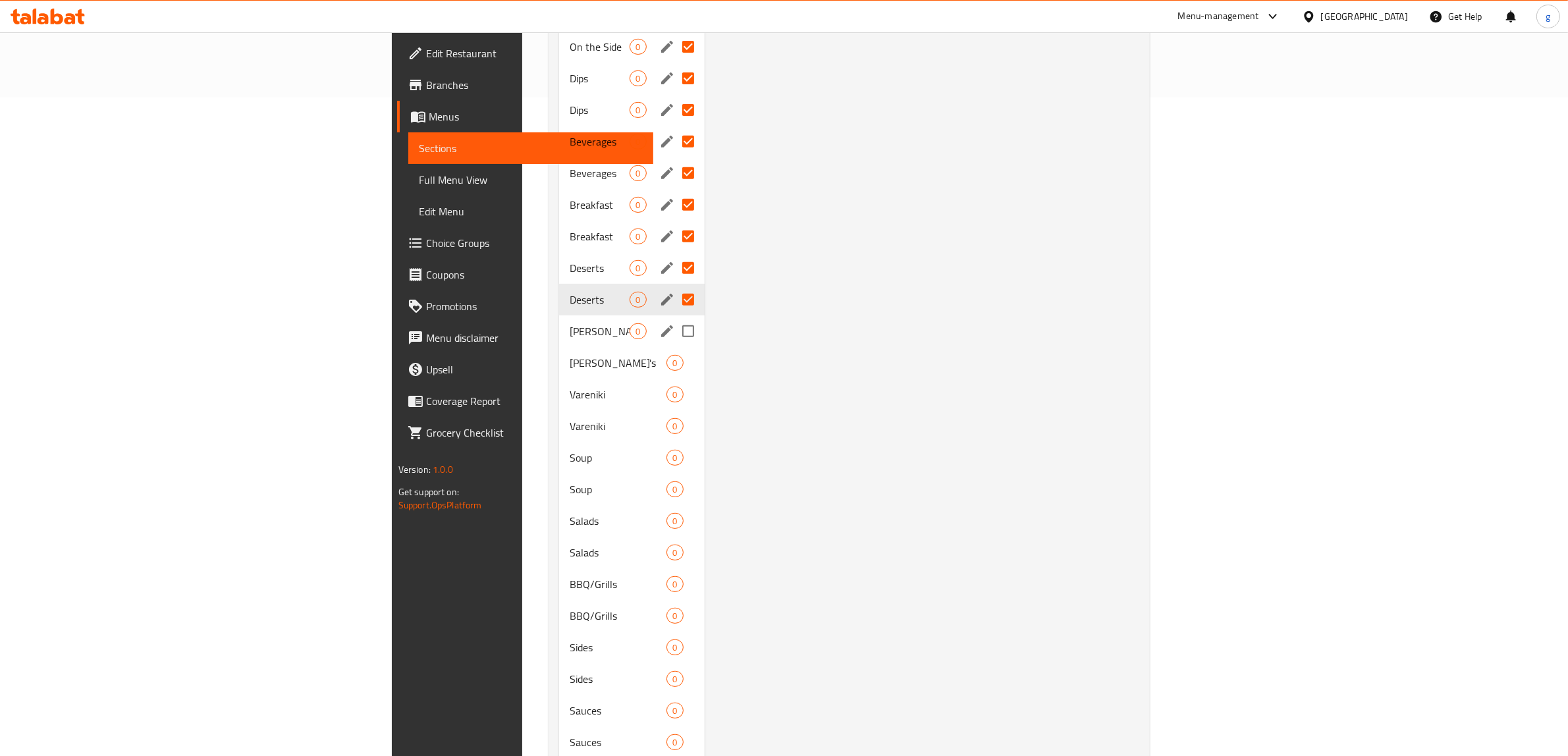
click at [674, 319] on input "Menu sections" at bounding box center [688, 331] width 28 height 28
checkbox input "true"
click at [674, 349] on input "Menu sections" at bounding box center [688, 363] width 28 height 28
checkbox input "true"
click at [674, 380] on input "Menu sections" at bounding box center [688, 394] width 28 height 28
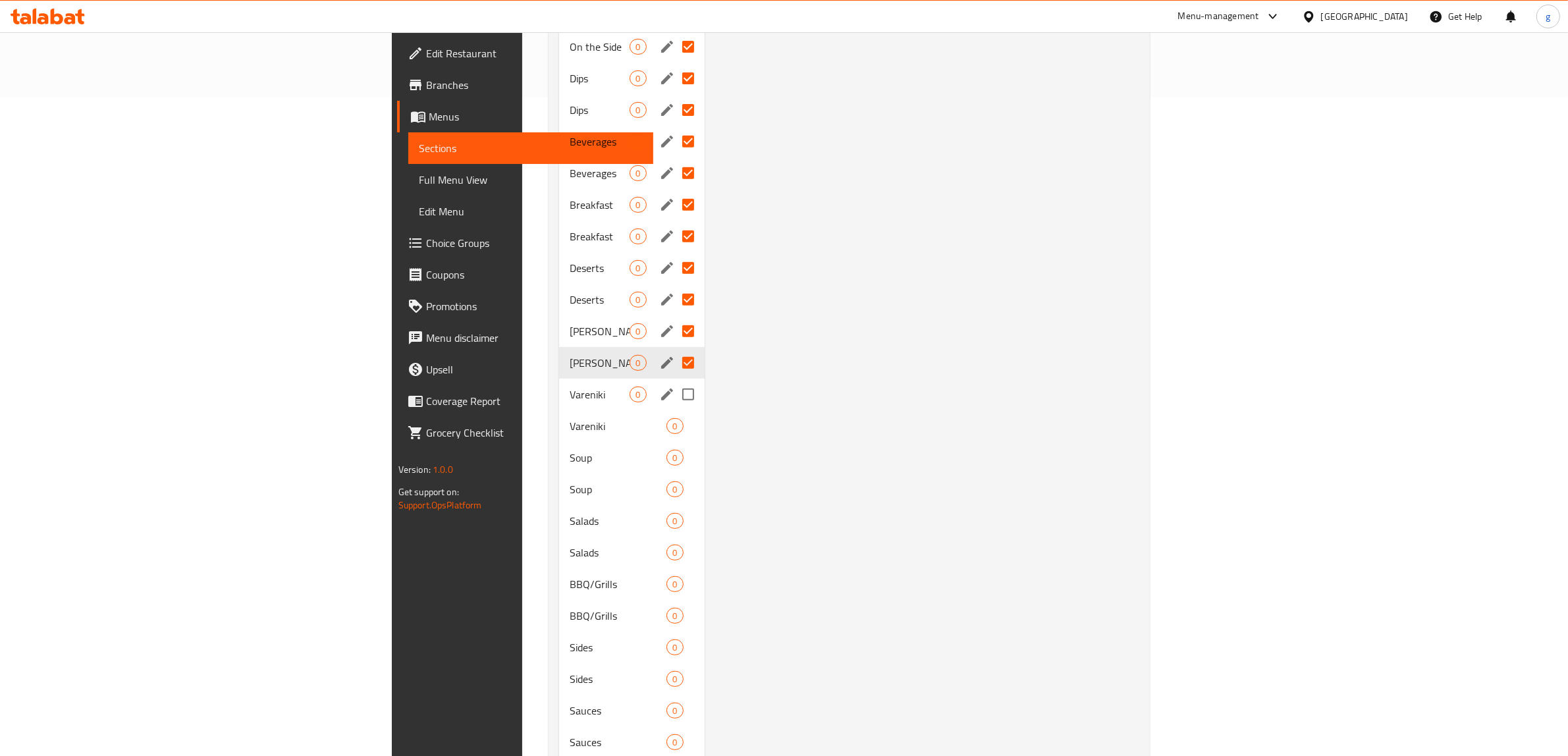
checkbox input "true"
click at [674, 412] on input "Menu sections" at bounding box center [688, 426] width 28 height 28
checkbox input "true"
click at [674, 444] on input "Menu sections" at bounding box center [688, 458] width 28 height 28
checkbox input "true"
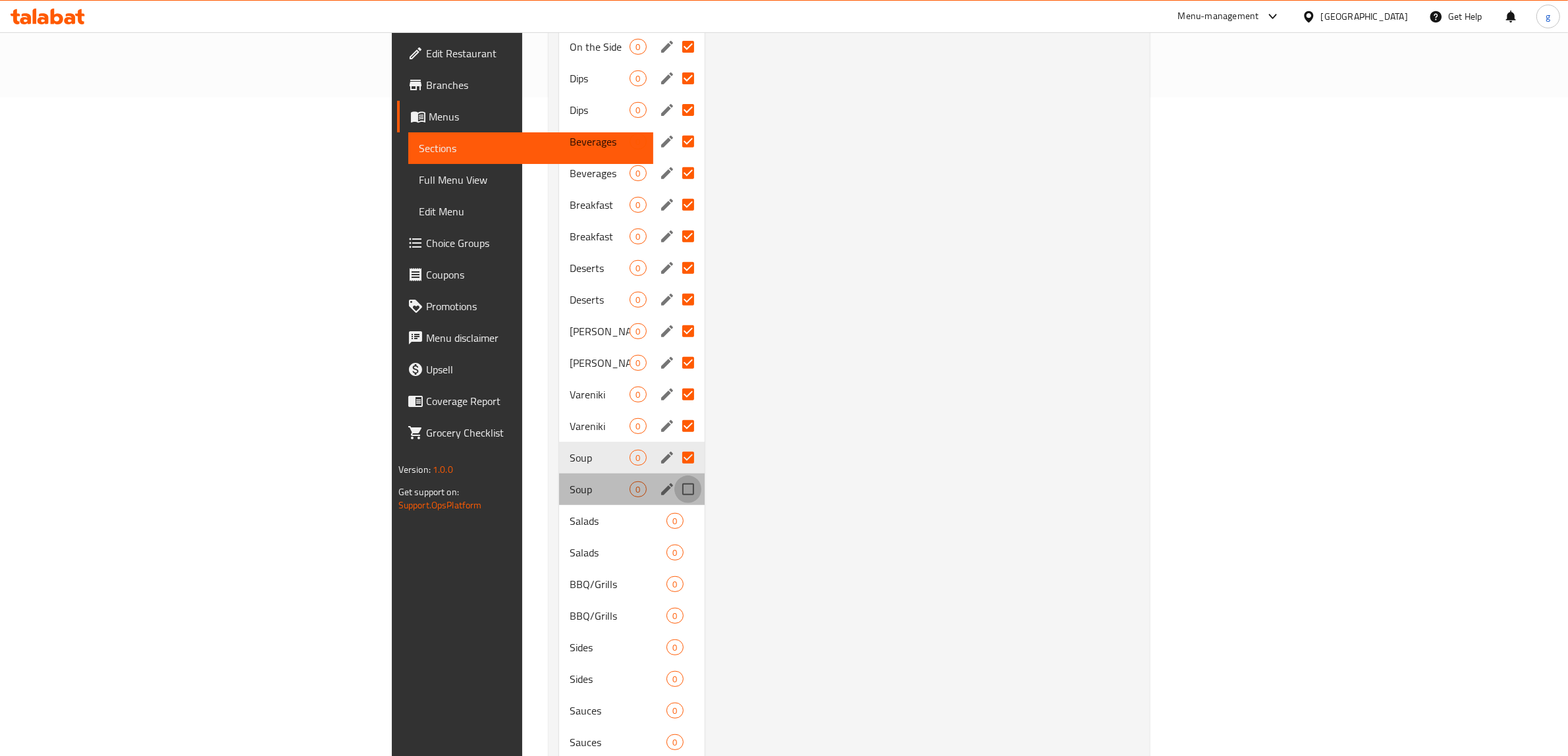
click at [674, 475] on input "Menu sections" at bounding box center [688, 489] width 28 height 28
checkbox input "true"
click at [674, 509] on input "Menu sections" at bounding box center [688, 521] width 28 height 28
checkbox input "true"
click at [674, 541] on input "Menu sections" at bounding box center [688, 552] width 28 height 28
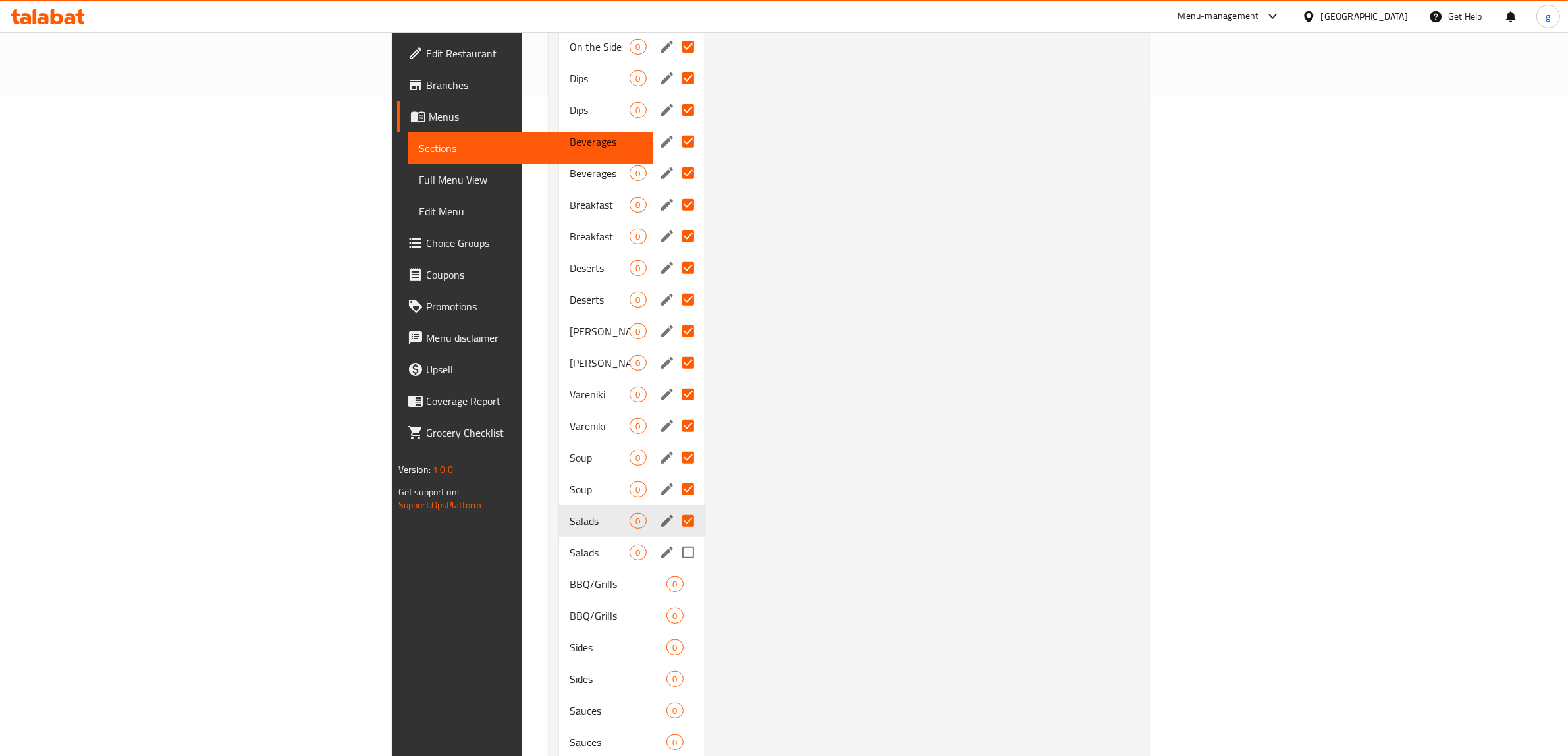
checkbox input "true"
click at [674, 573] on input "Menu sections" at bounding box center [688, 584] width 28 height 28
checkbox input "true"
click at [674, 602] on input "Menu sections" at bounding box center [688, 616] width 28 height 28
checkbox input "true"
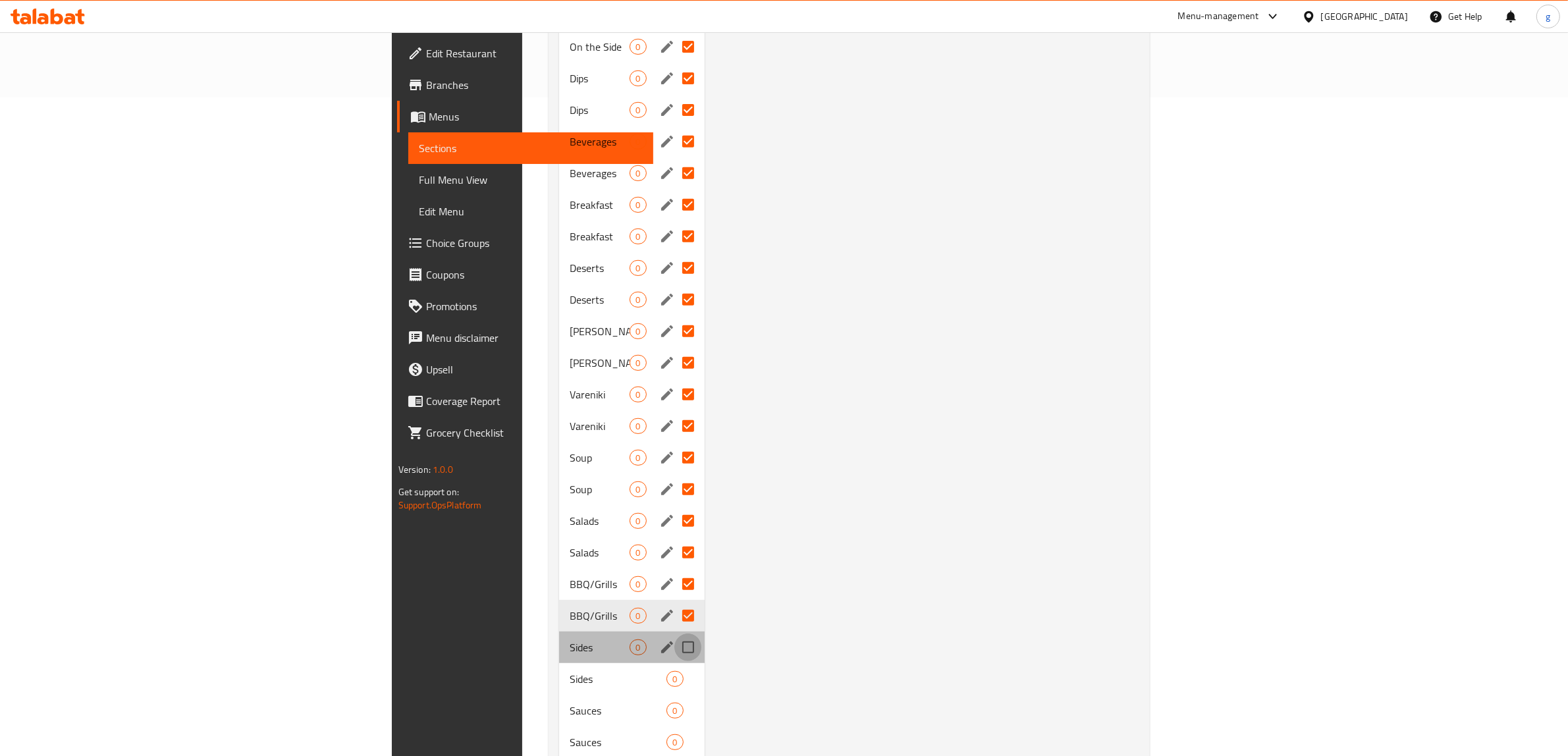
click at [674, 633] on input "Menu sections" at bounding box center [688, 647] width 28 height 28
drag, startPoint x: 590, startPoint y: 636, endPoint x: 590, endPoint y: 644, distance: 8.0
click at [674, 636] on input "Menu sections" at bounding box center [688, 647] width 28 height 28
checkbox input "false"
click at [674, 665] on input "Menu sections" at bounding box center [688, 679] width 28 height 28
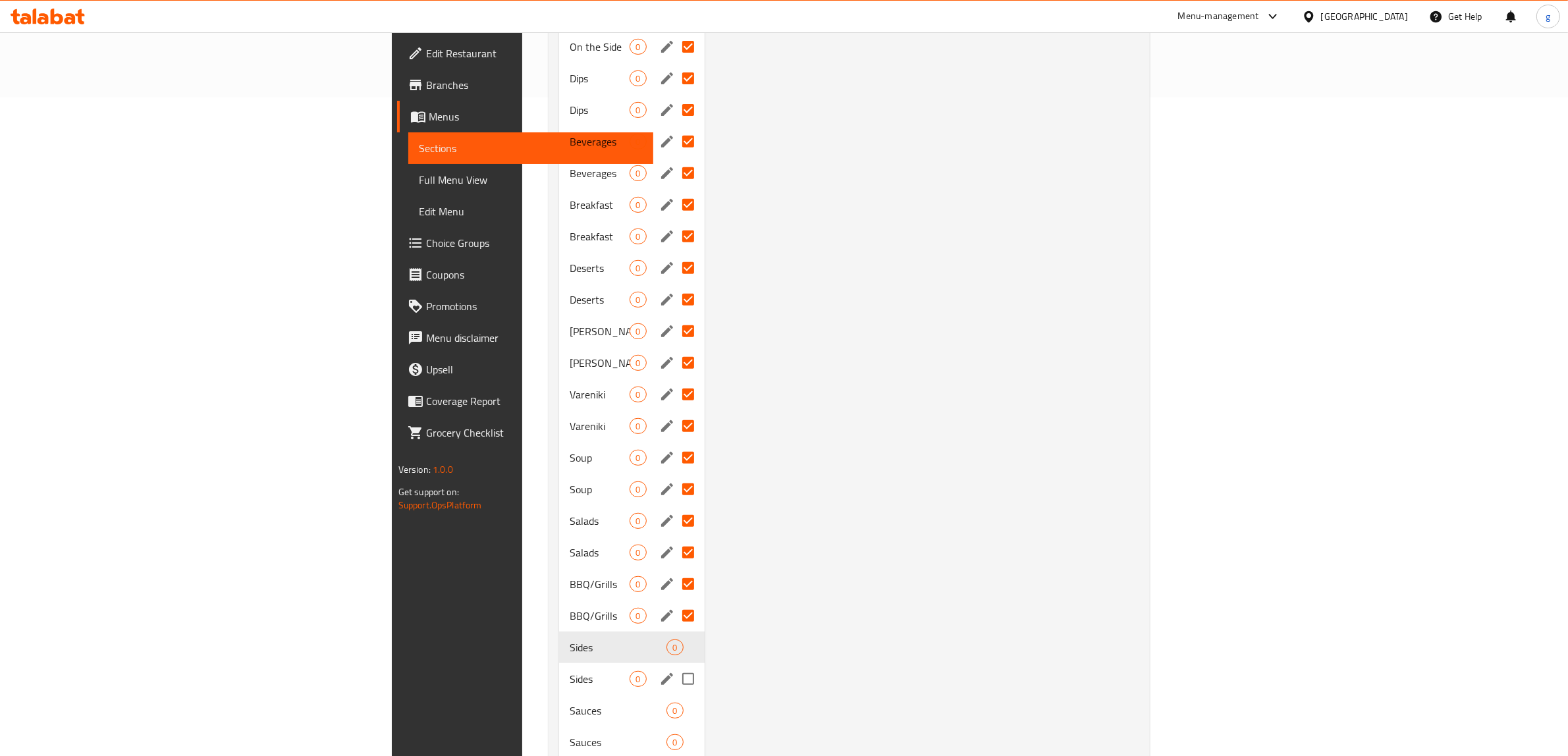
checkbox input "true"
click at [674, 633] on input "Menu sections" at bounding box center [688, 647] width 28 height 28
checkbox input "true"
drag, startPoint x: 581, startPoint y: 673, endPoint x: 584, endPoint y: 700, distance: 27.2
click at [580, 695] on div "Sauces 0" at bounding box center [631, 710] width 145 height 31
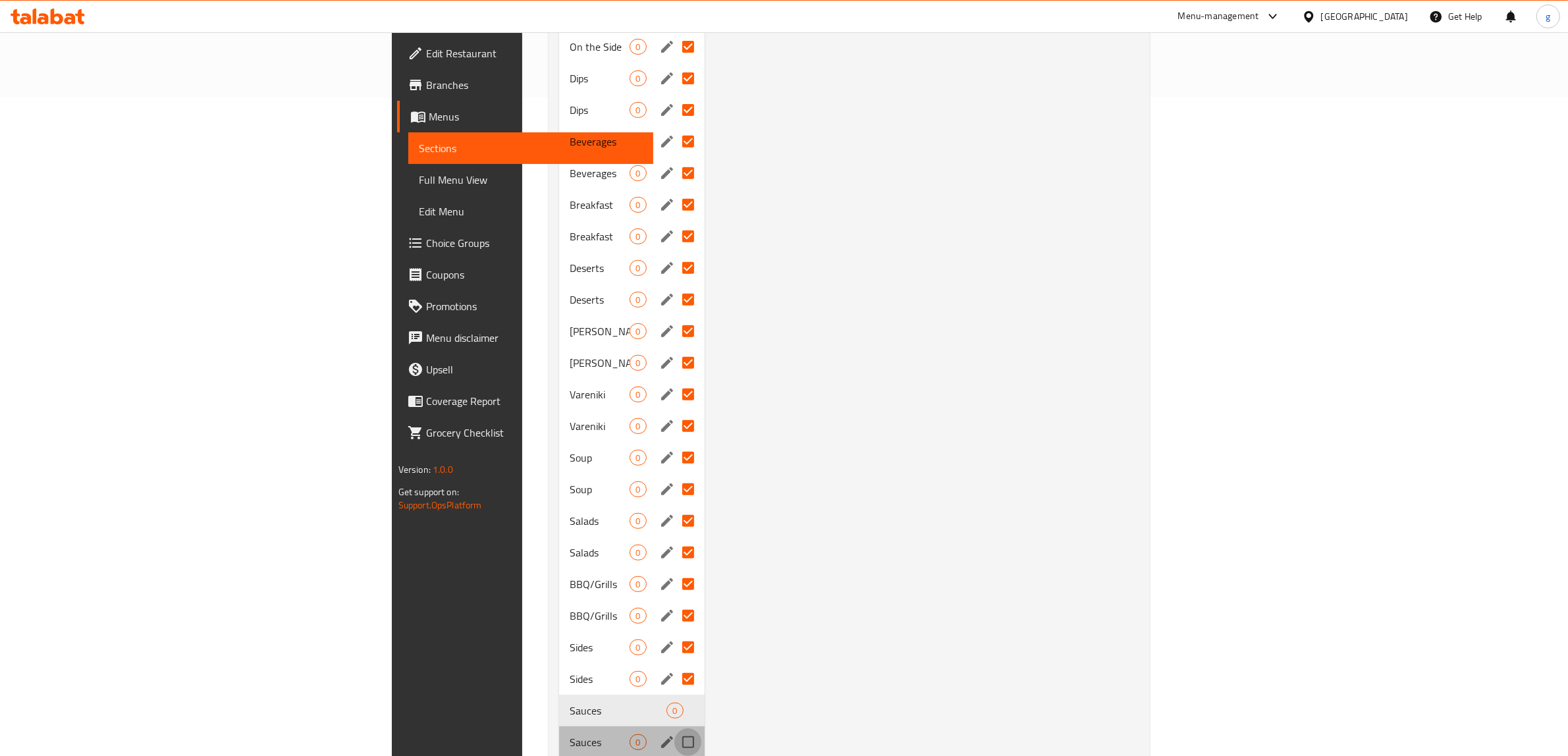
click at [674, 728] on input "Menu sections" at bounding box center [688, 742] width 28 height 28
checkbox input "true"
click at [674, 696] on input "Menu sections" at bounding box center [688, 710] width 28 height 28
checkbox input "true"
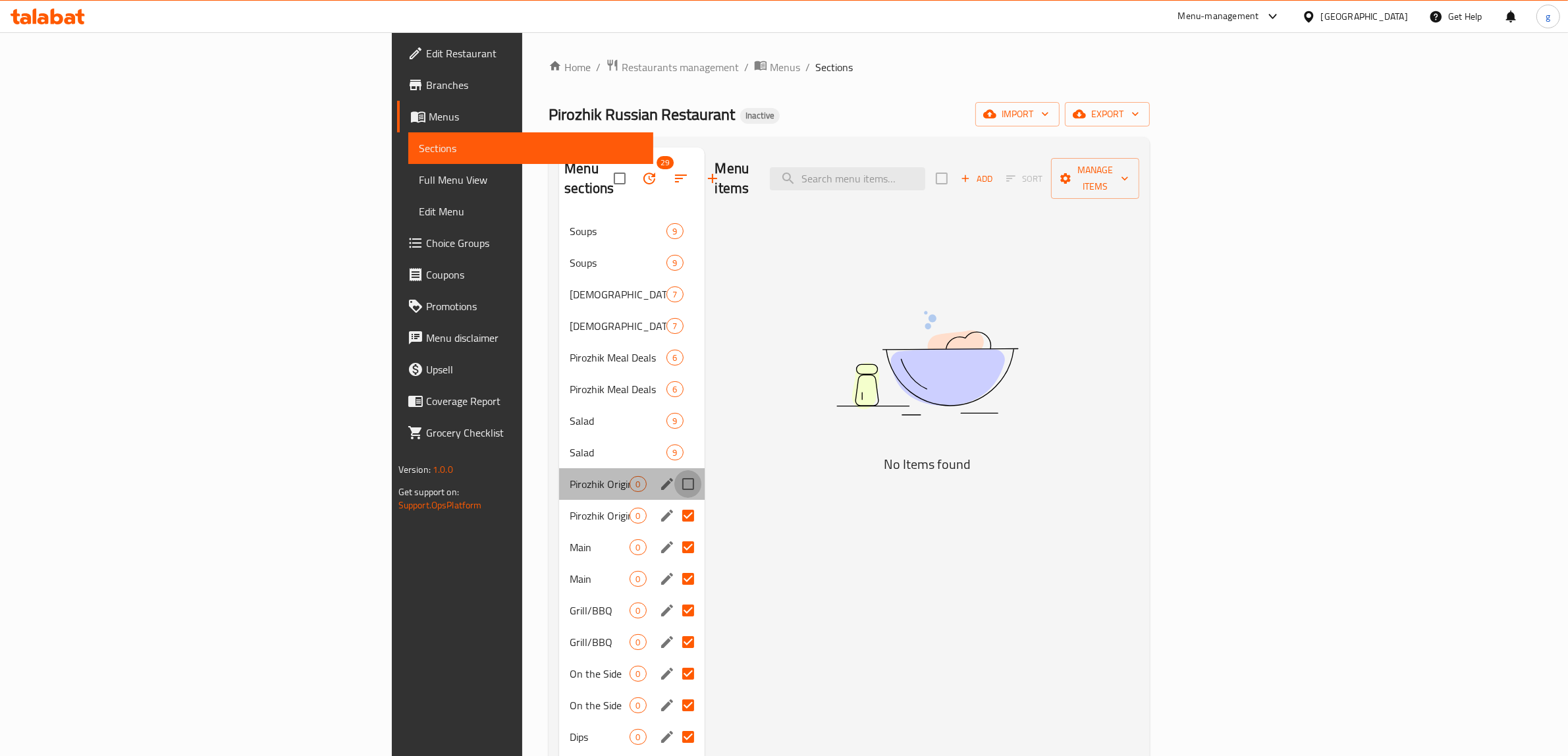
click at [674, 470] on input "Menu sections" at bounding box center [688, 484] width 28 height 28
checkbox input "true"
click at [674, 217] on input "Menu sections" at bounding box center [688, 231] width 28 height 28
checkbox input "true"
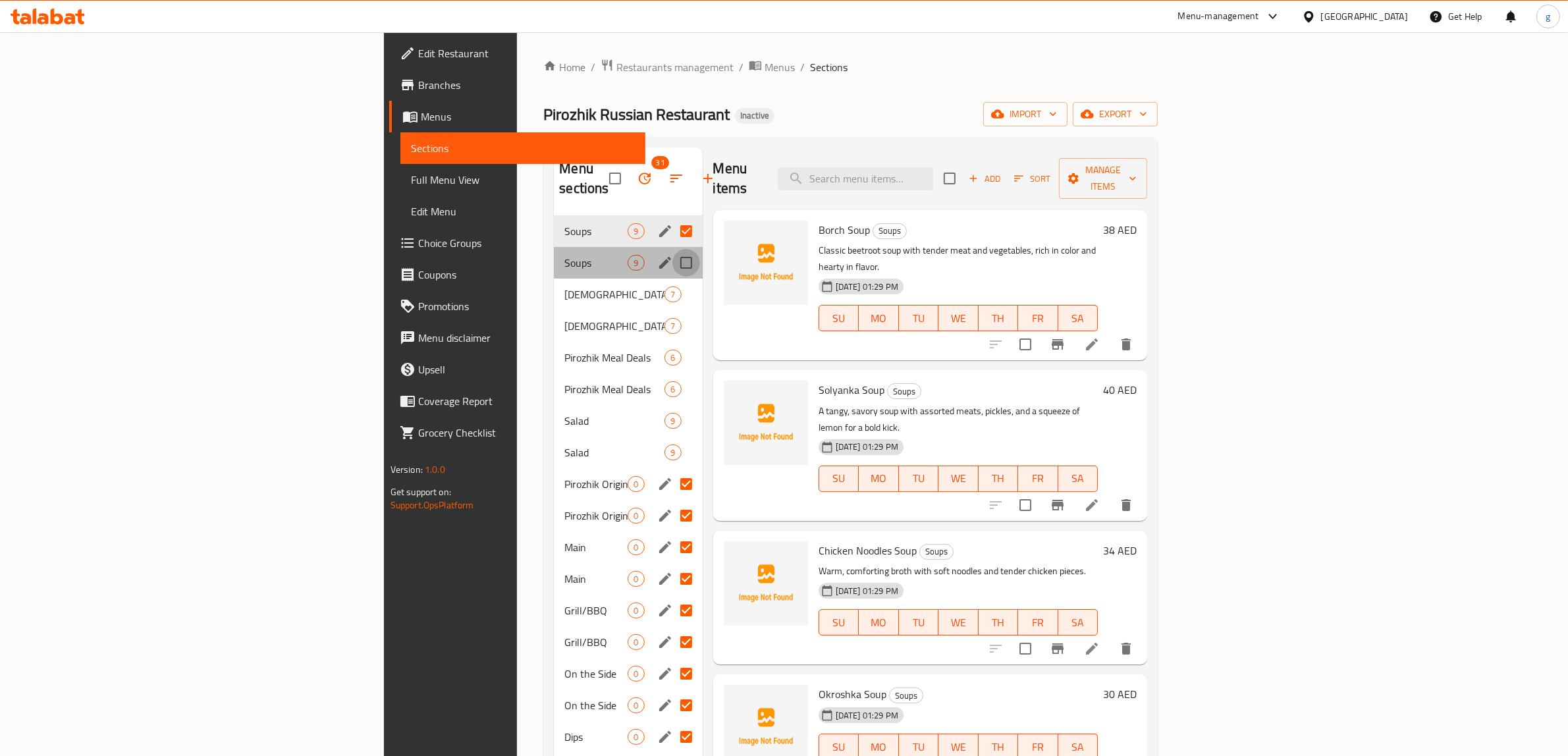
click at [673, 251] on input "Menu sections" at bounding box center [687, 263] width 28 height 28
checkbox input "true"
click at [673, 281] on input "Menu sections" at bounding box center [687, 294] width 28 height 28
checkbox input "true"
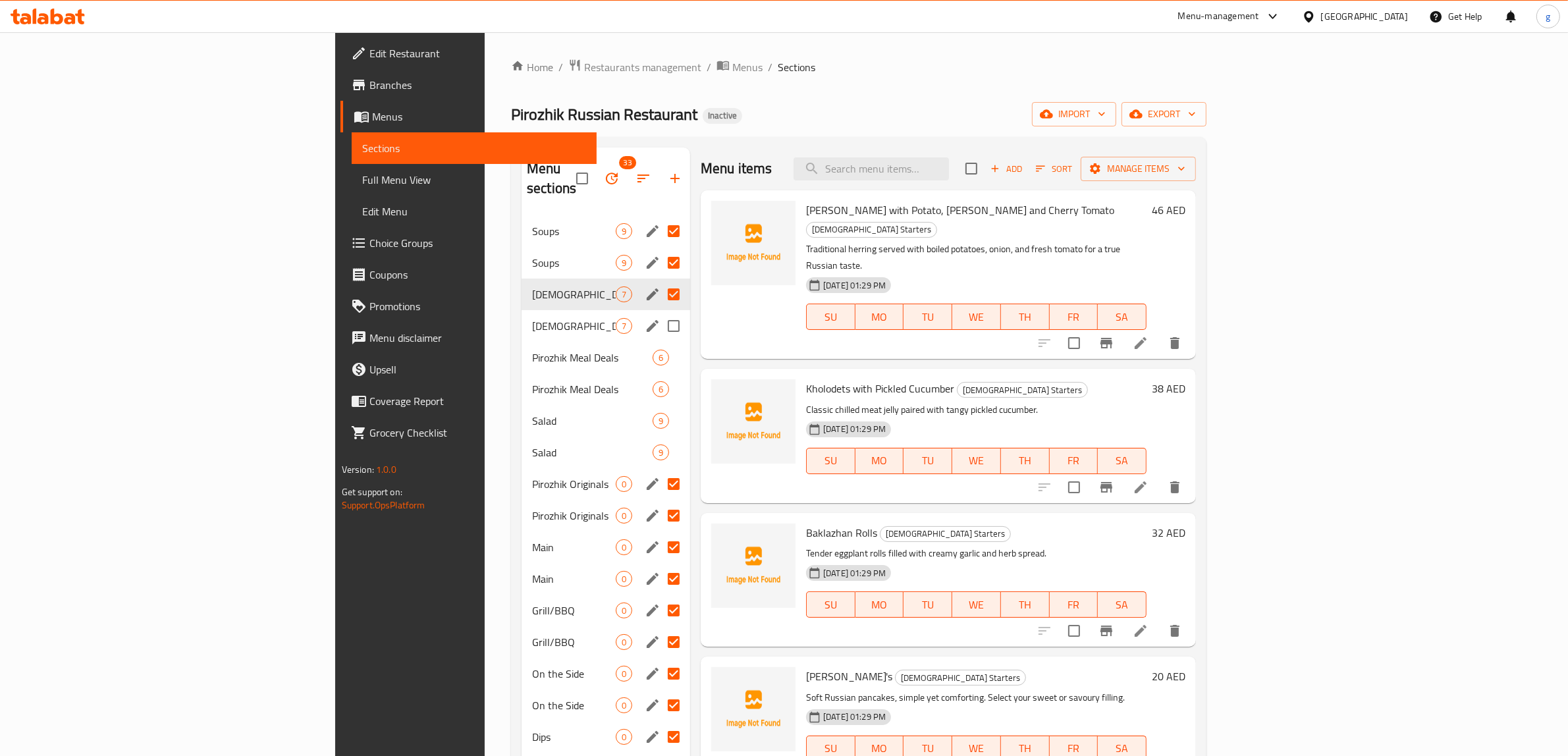
click at [660, 312] on input "Menu sections" at bounding box center [674, 326] width 28 height 28
checkbox input "true"
click at [660, 347] on input "Menu sections" at bounding box center [674, 357] width 28 height 28
checkbox input "true"
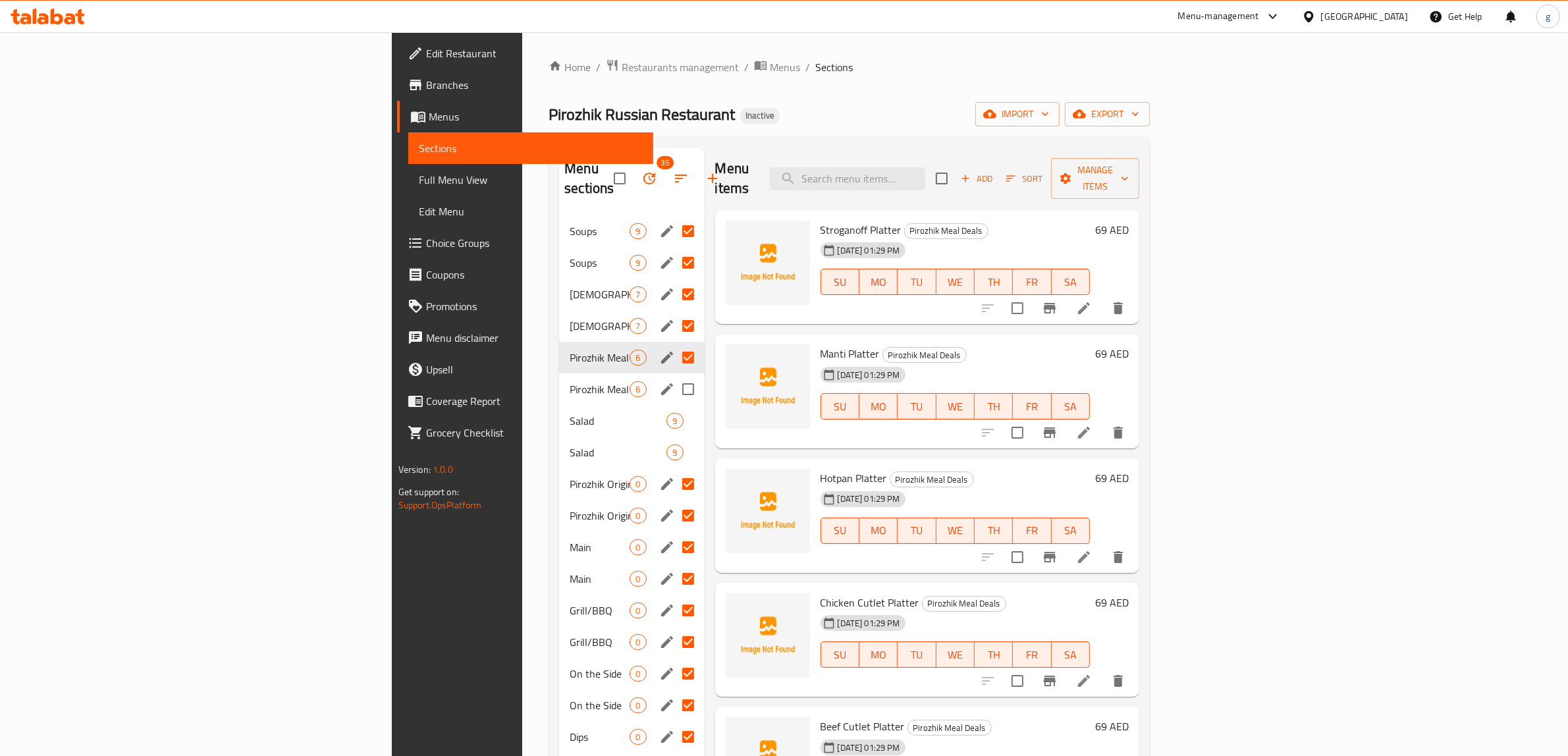
click at [586, 384] on div "Pirozhik Meal Deals 6" at bounding box center [631, 389] width 145 height 31
click at [674, 439] on input "Menu sections" at bounding box center [688, 452] width 28 height 28
checkbox input "true"
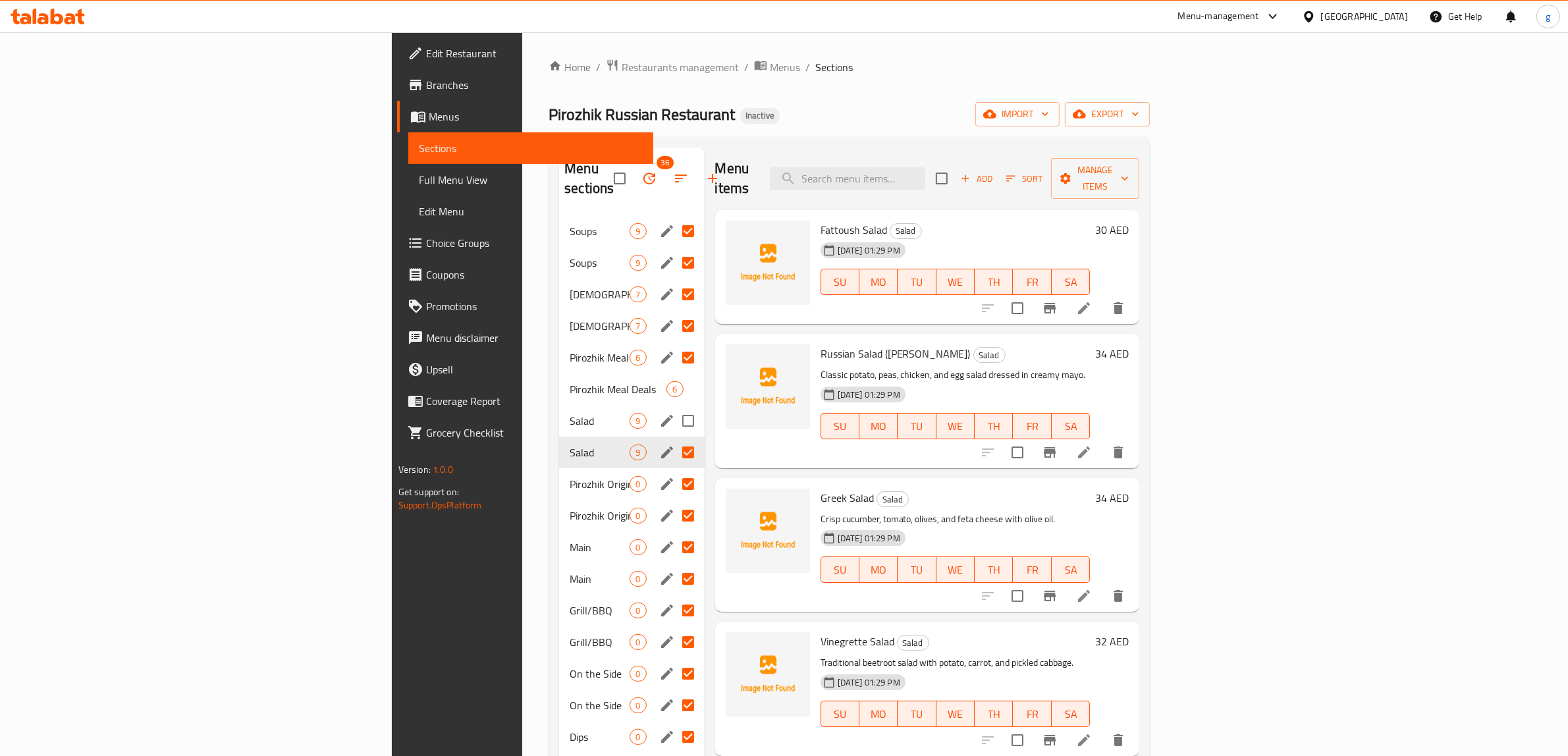
click at [674, 407] on input "Menu sections" at bounding box center [688, 421] width 28 height 28
checkbox input "true"
click at [674, 375] on input "Menu sections" at bounding box center [688, 389] width 28 height 28
checkbox input "true"
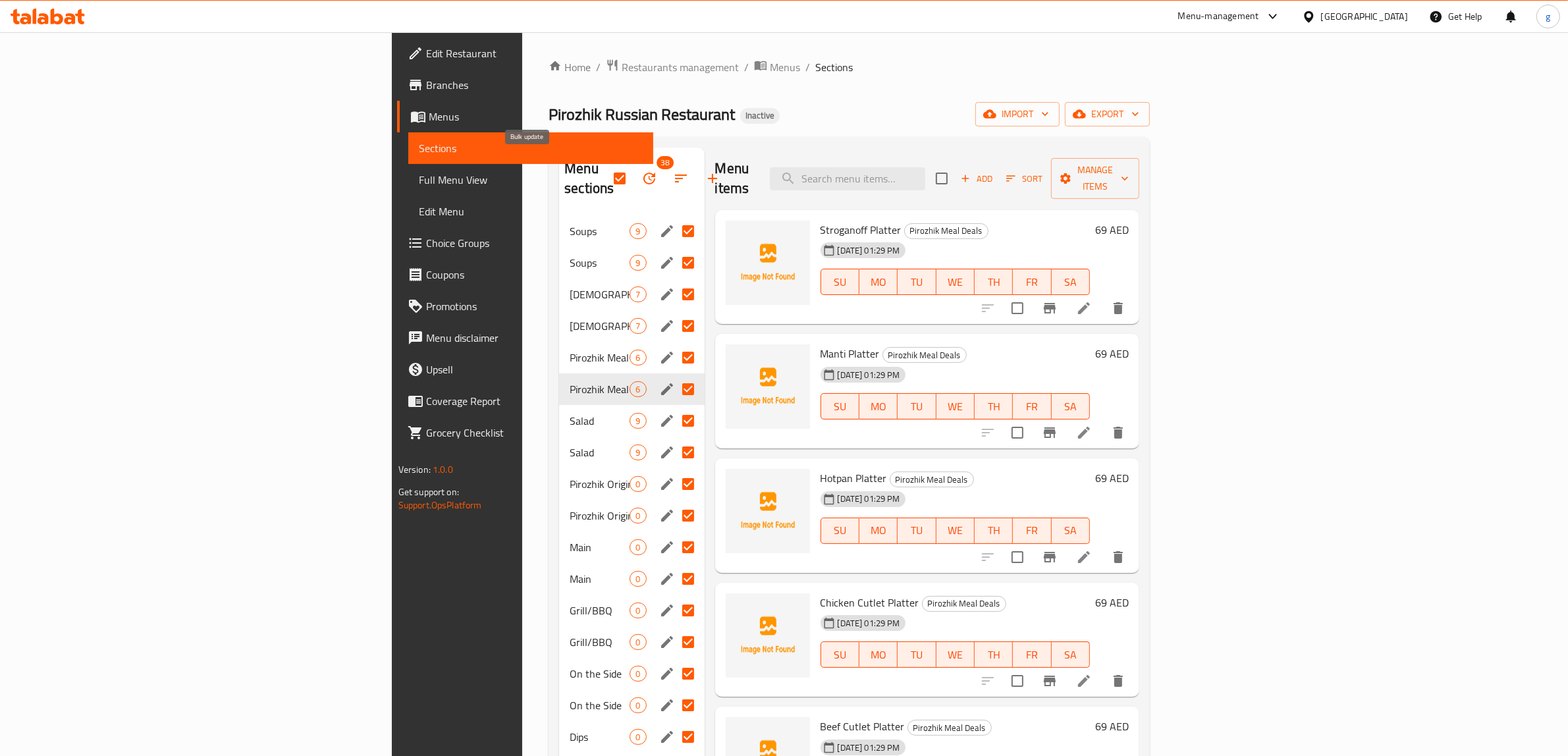
click at [641, 170] on icon "button" at bounding box center [649, 178] width 16 height 16
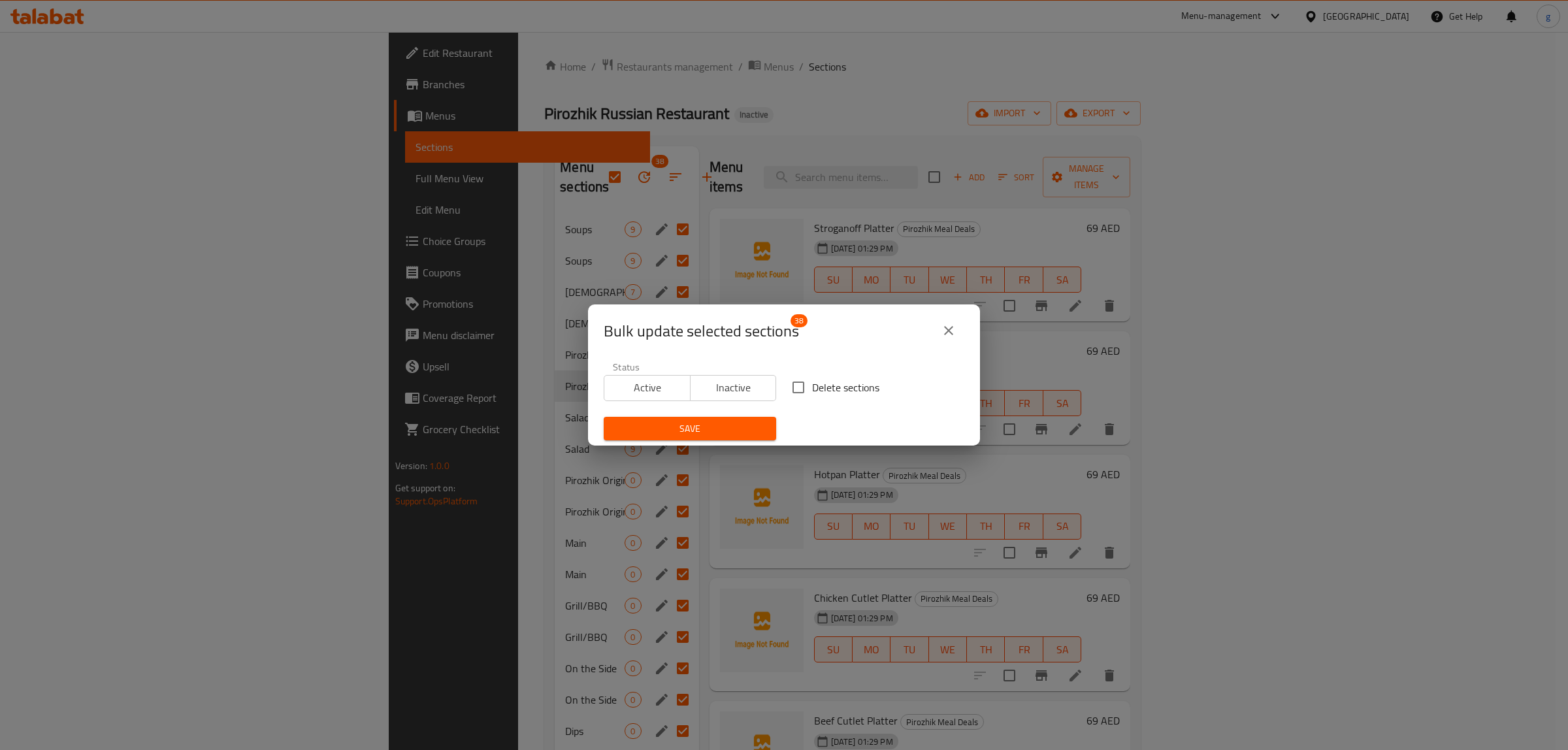
click at [796, 395] on input "Delete sections" at bounding box center [798, 387] width 27 height 27
checkbox input "true"
click at [740, 423] on span "Save" at bounding box center [689, 428] width 151 height 16
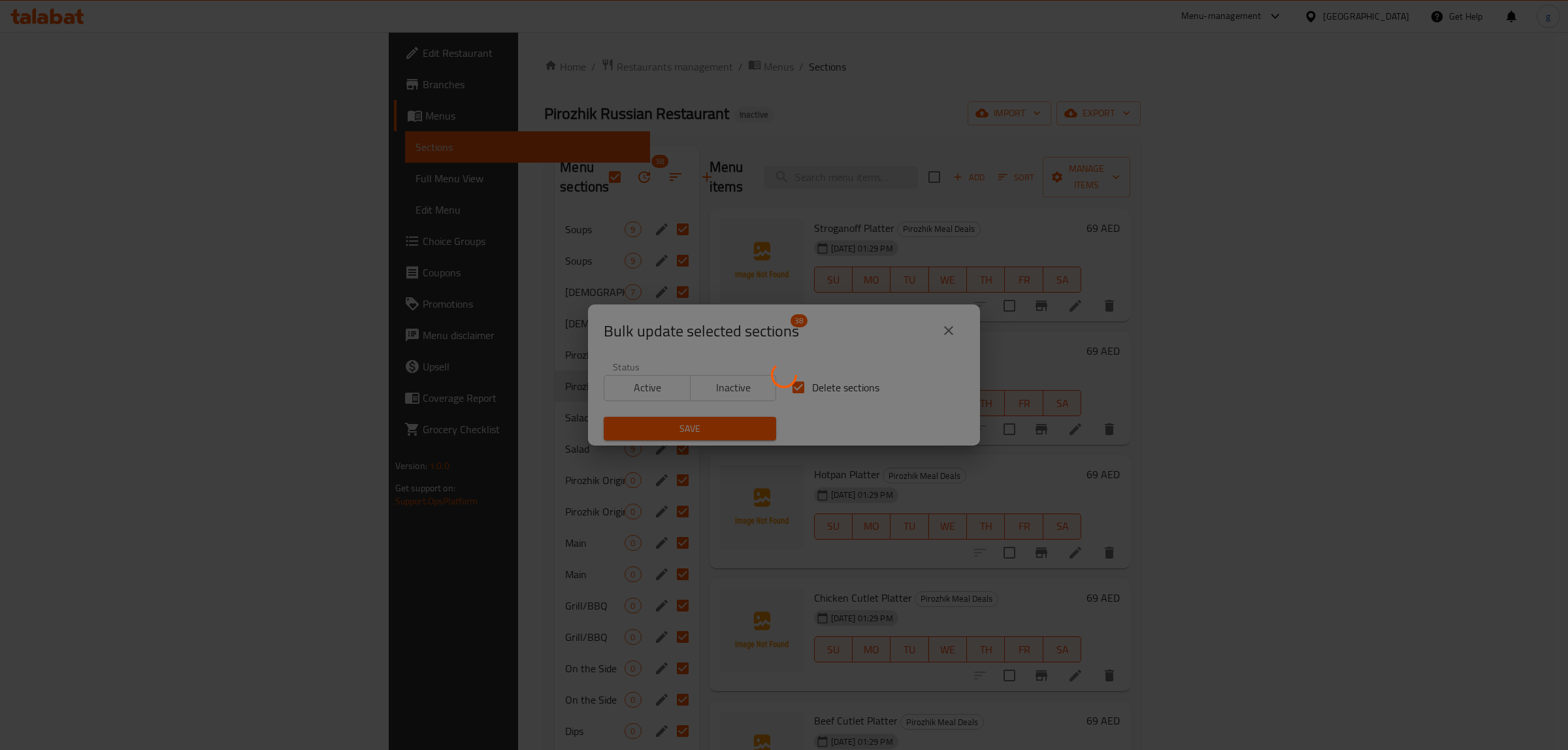
checkbox input "false"
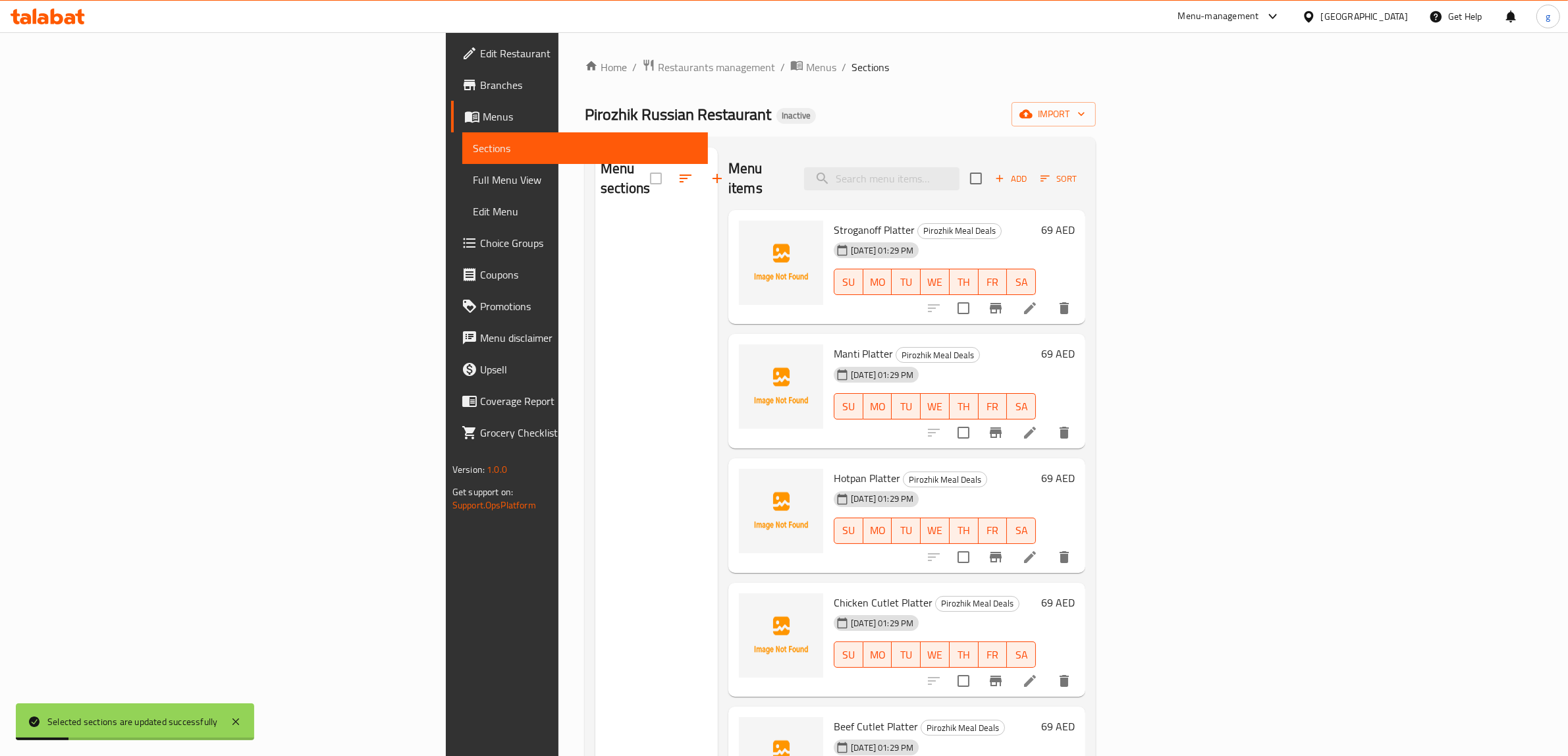
click at [595, 308] on div "Menu sections" at bounding box center [657, 525] width 123 height 756
drag, startPoint x: 553, startPoint y: 271, endPoint x: 611, endPoint y: 182, distance: 106.2
click at [595, 261] on div "Menu sections" at bounding box center [657, 525] width 123 height 756
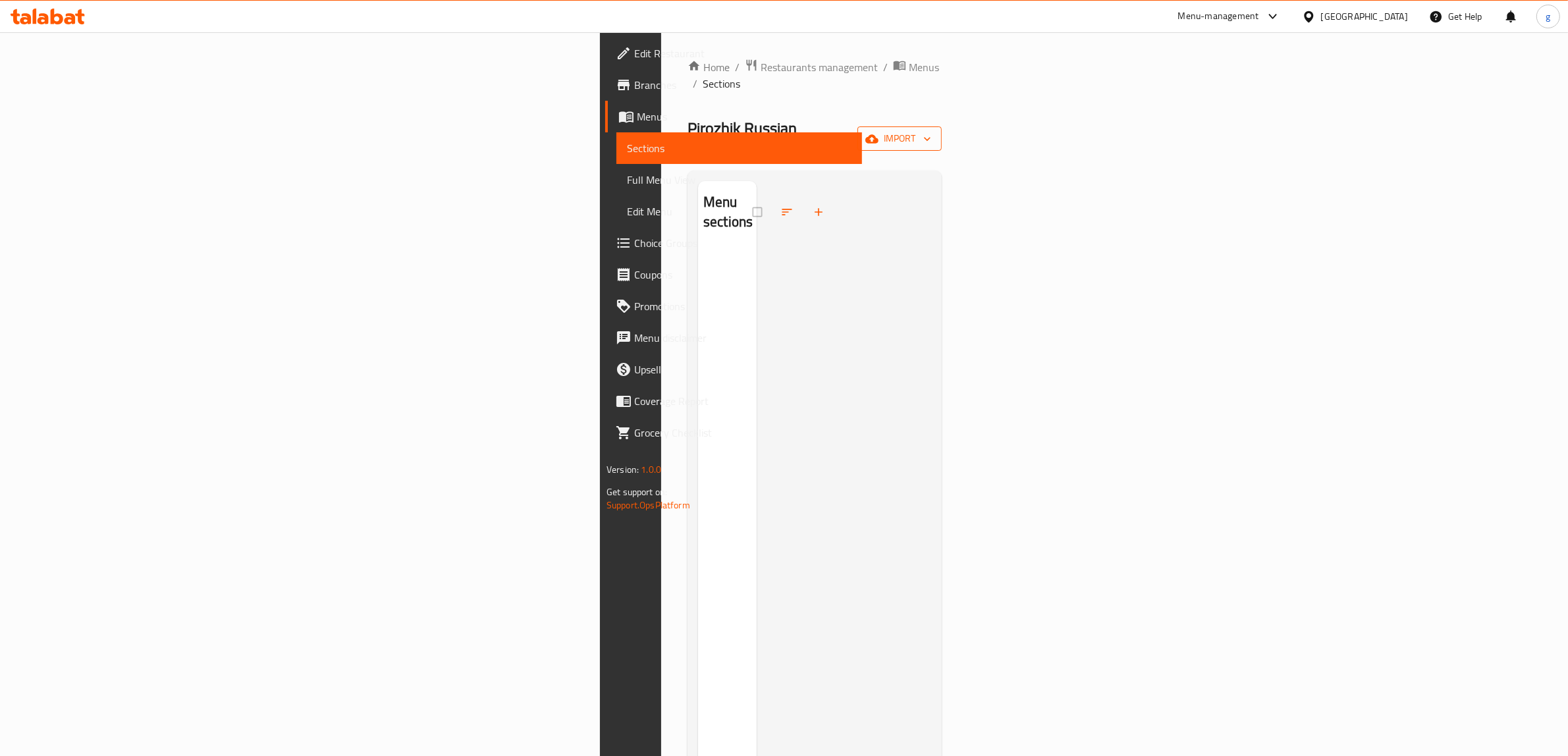
click at [942, 127] on button "import" at bounding box center [900, 139] width 84 height 25
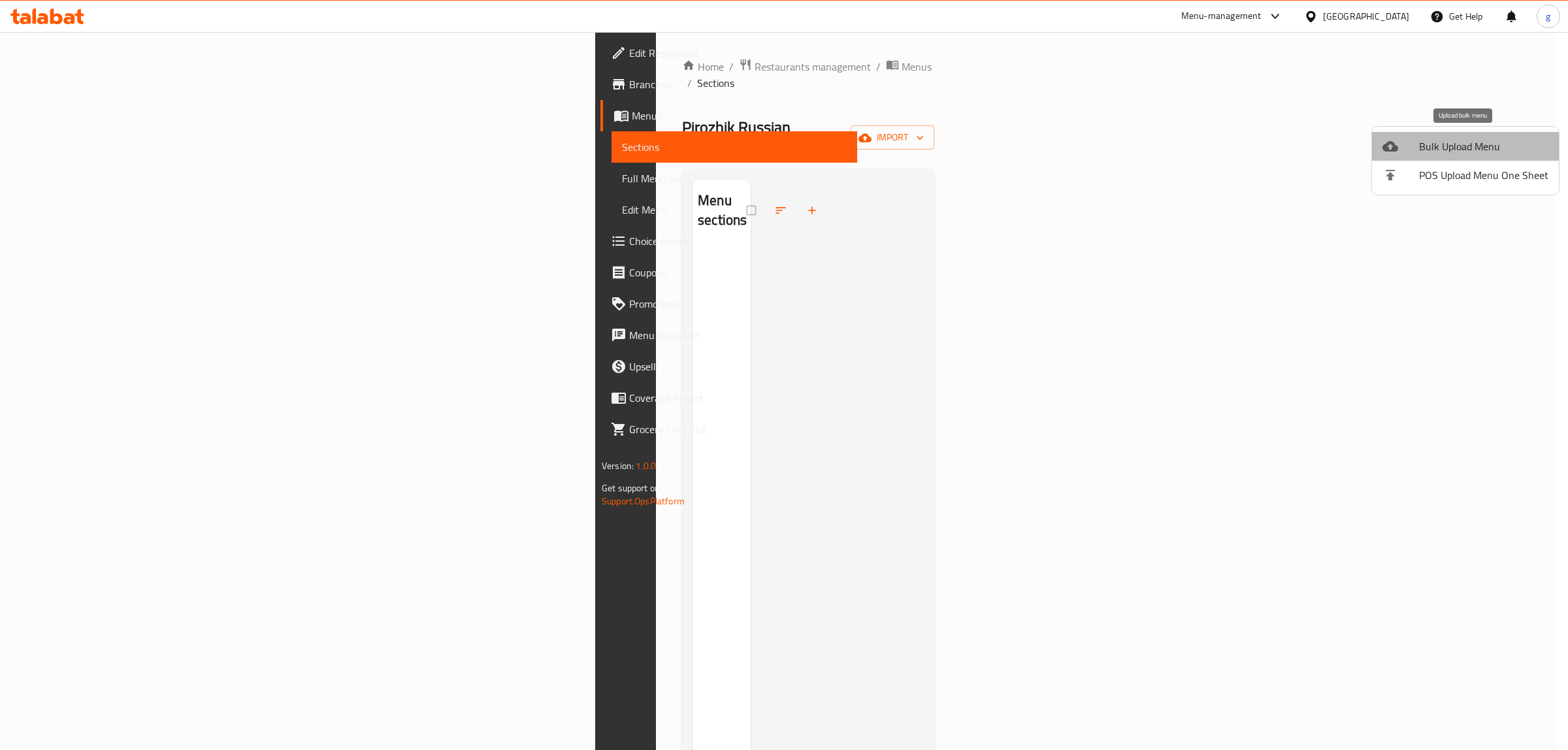
click at [1474, 144] on span "Bulk Upload Menu" at bounding box center [1484, 146] width 129 height 16
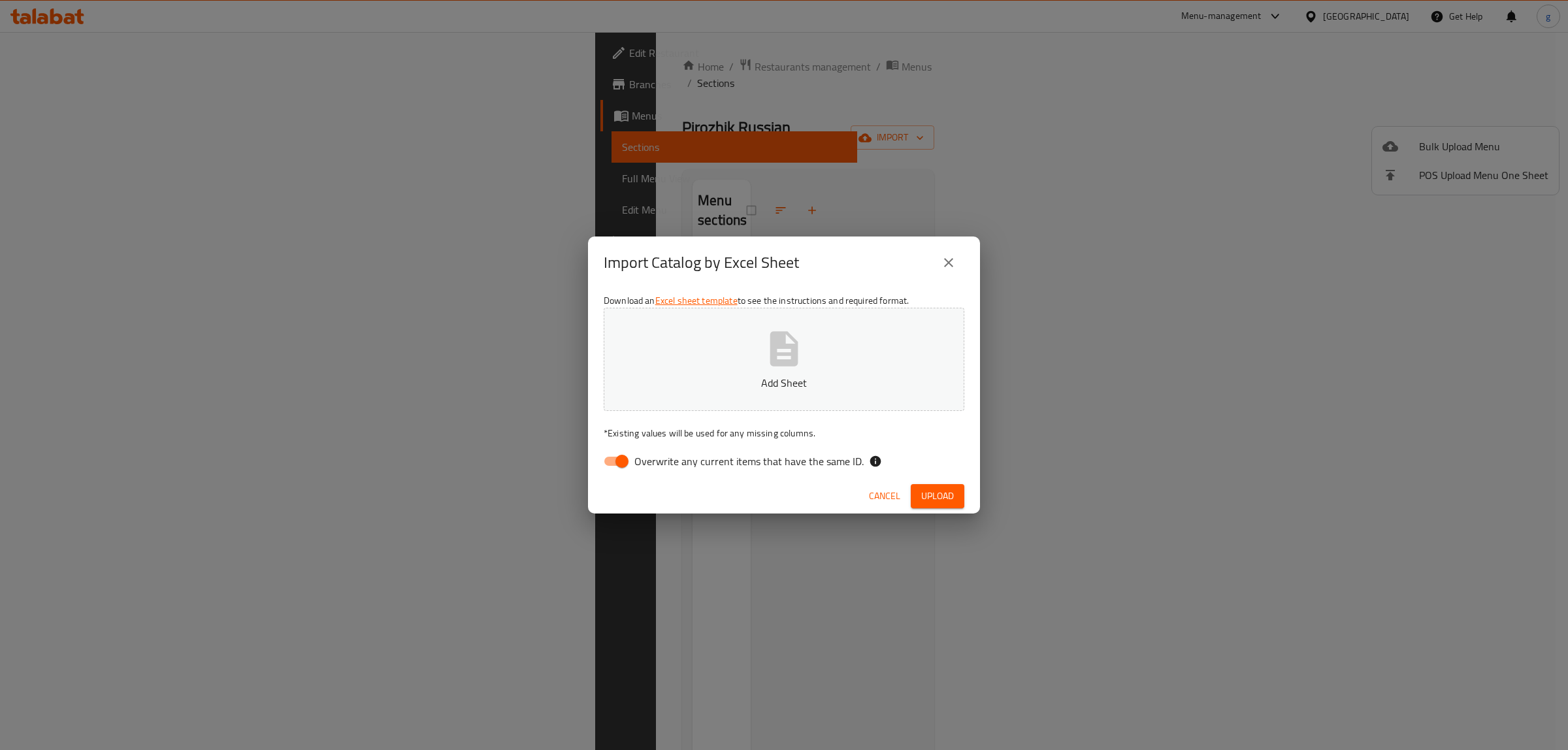
click at [612, 464] on input "Overwrite any current items that have the same ID." at bounding box center [622, 461] width 75 height 25
checkbox input "false"
click at [662, 348] on button "Add Sheet" at bounding box center [784, 359] width 361 height 103
click at [940, 492] on span "Upload" at bounding box center [937, 495] width 33 height 16
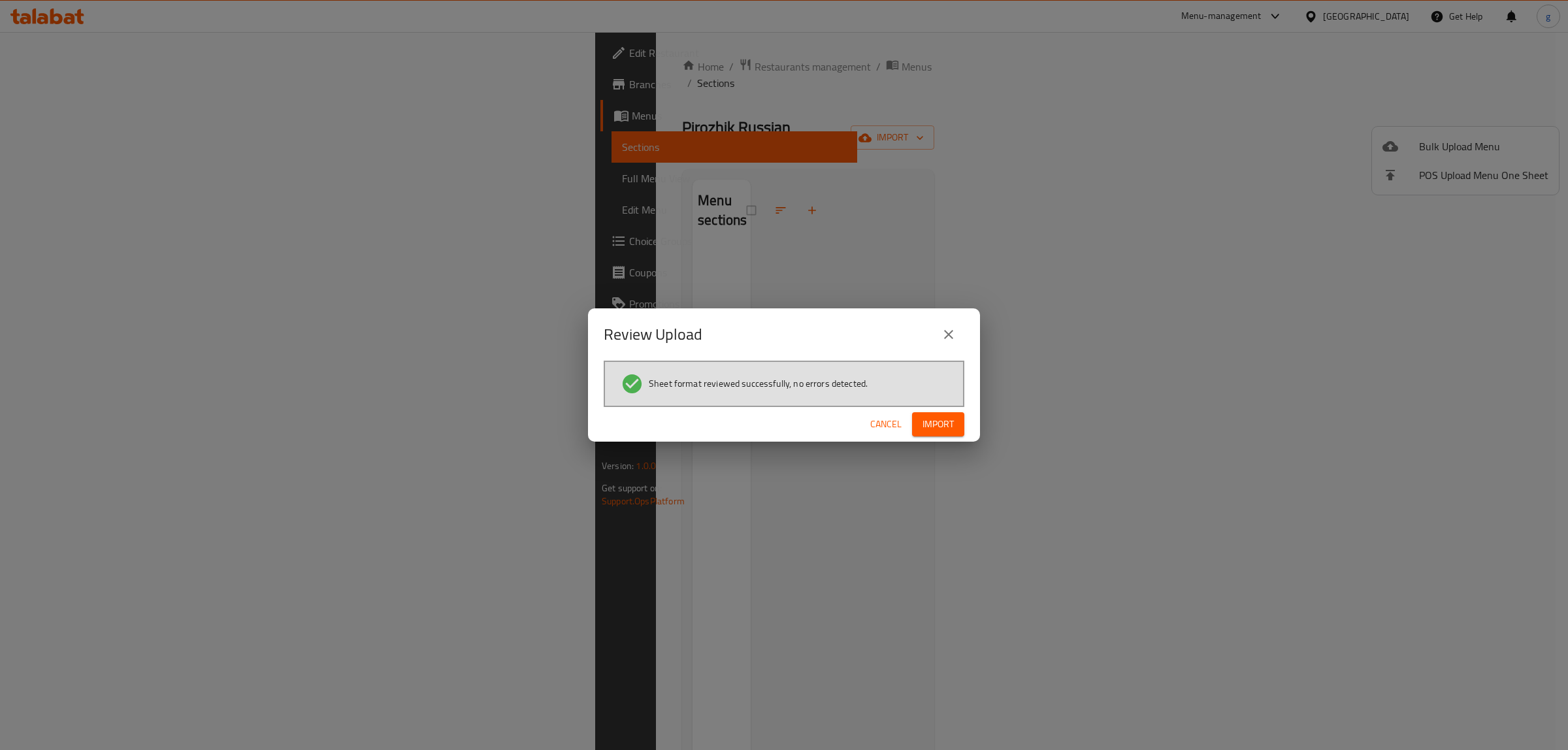
click at [918, 419] on button "Import" at bounding box center [938, 424] width 52 height 24
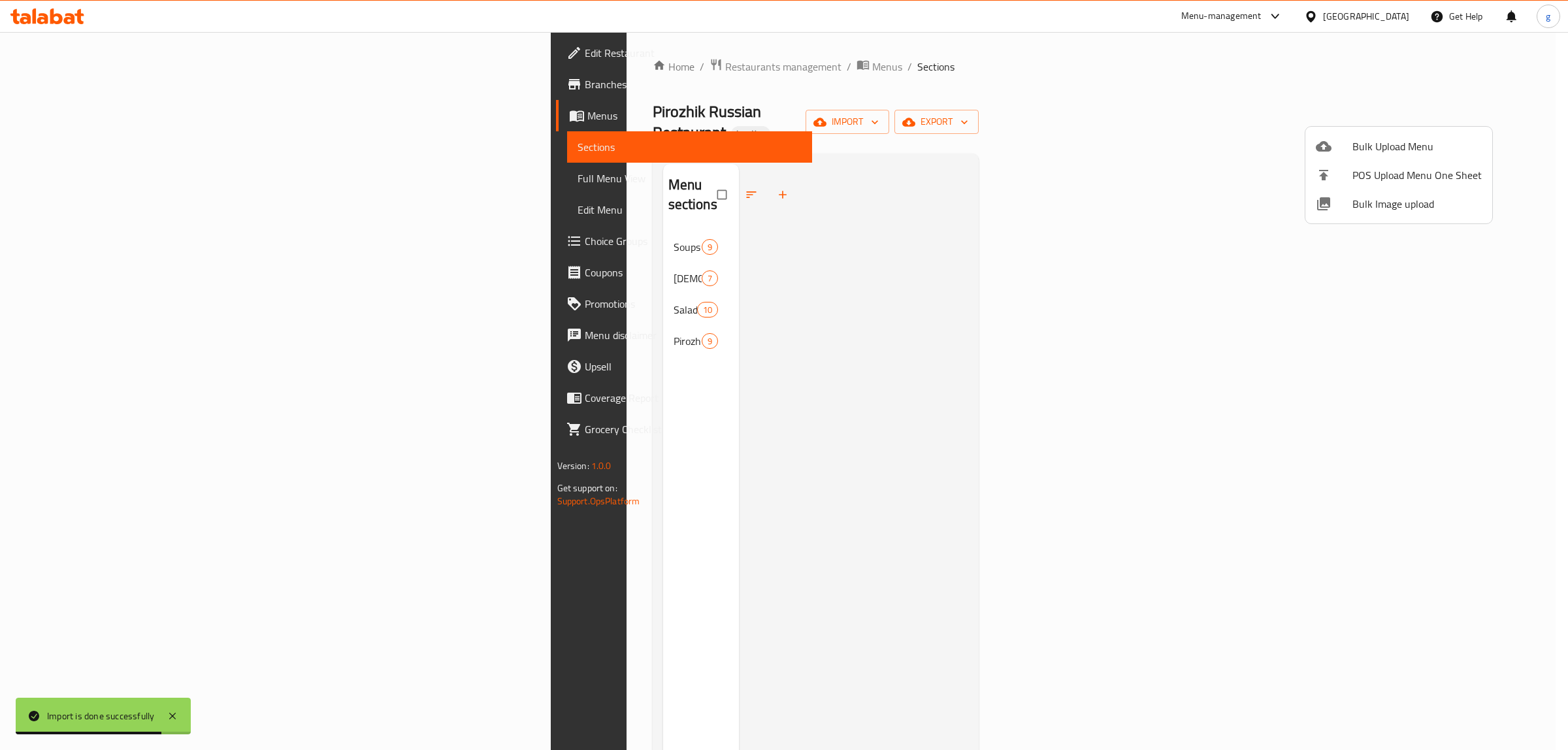
click at [1016, 239] on div at bounding box center [784, 375] width 1568 height 750
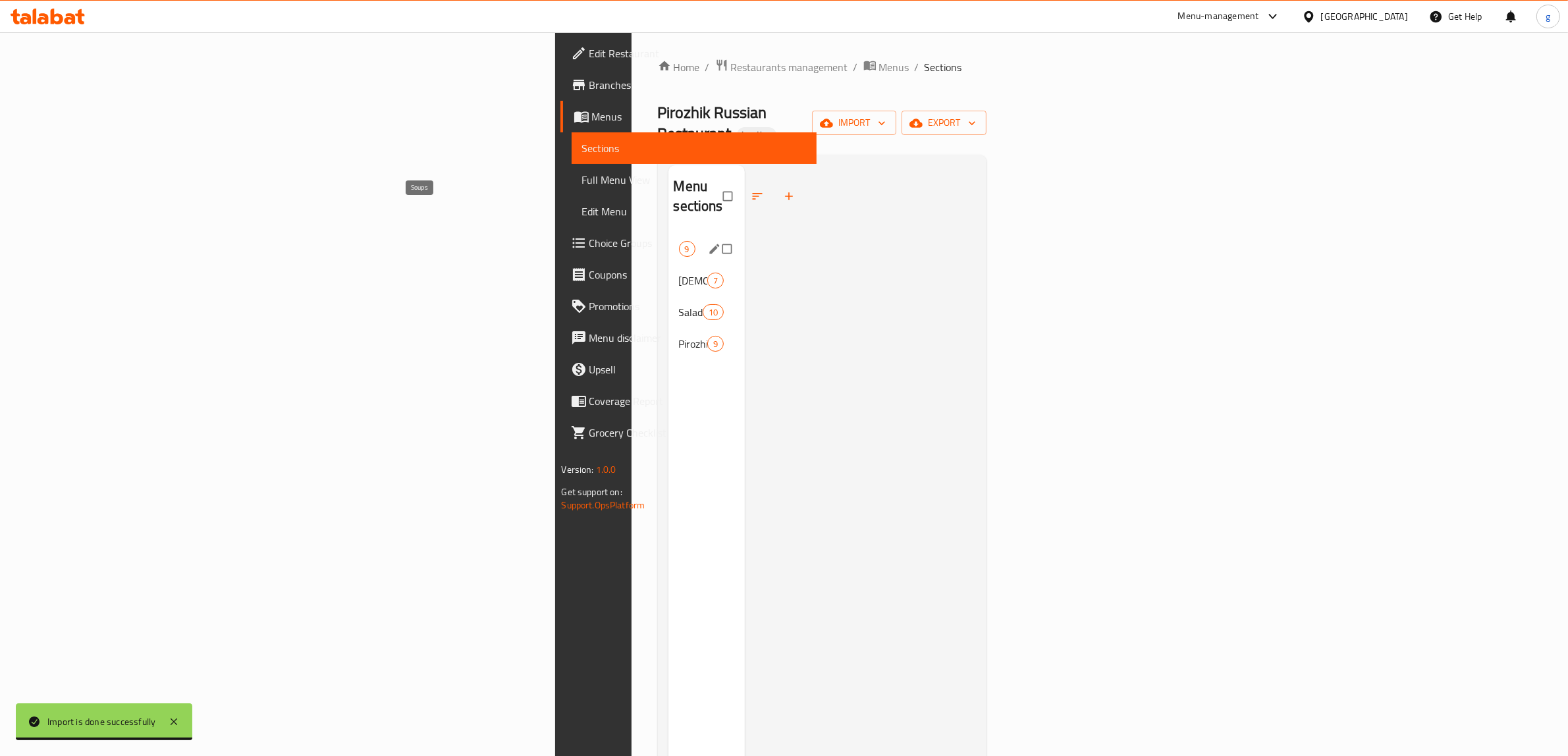
click at [679, 241] on span "Soups" at bounding box center [679, 248] width 0 height 16
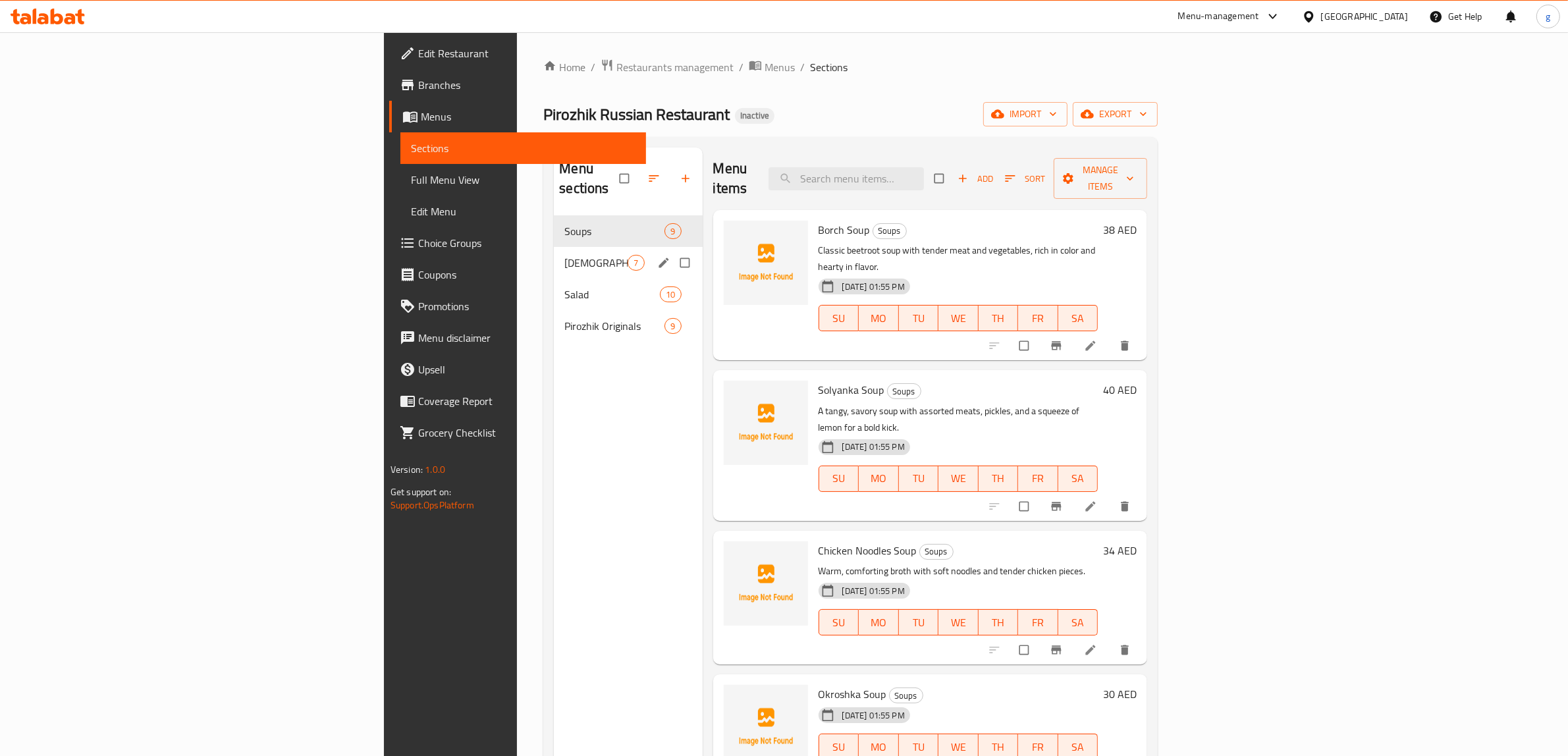
drag, startPoint x: 394, startPoint y: 234, endPoint x: 415, endPoint y: 273, distance: 44.3
click at [554, 247] on div "Russian Starters 7" at bounding box center [628, 262] width 148 height 31
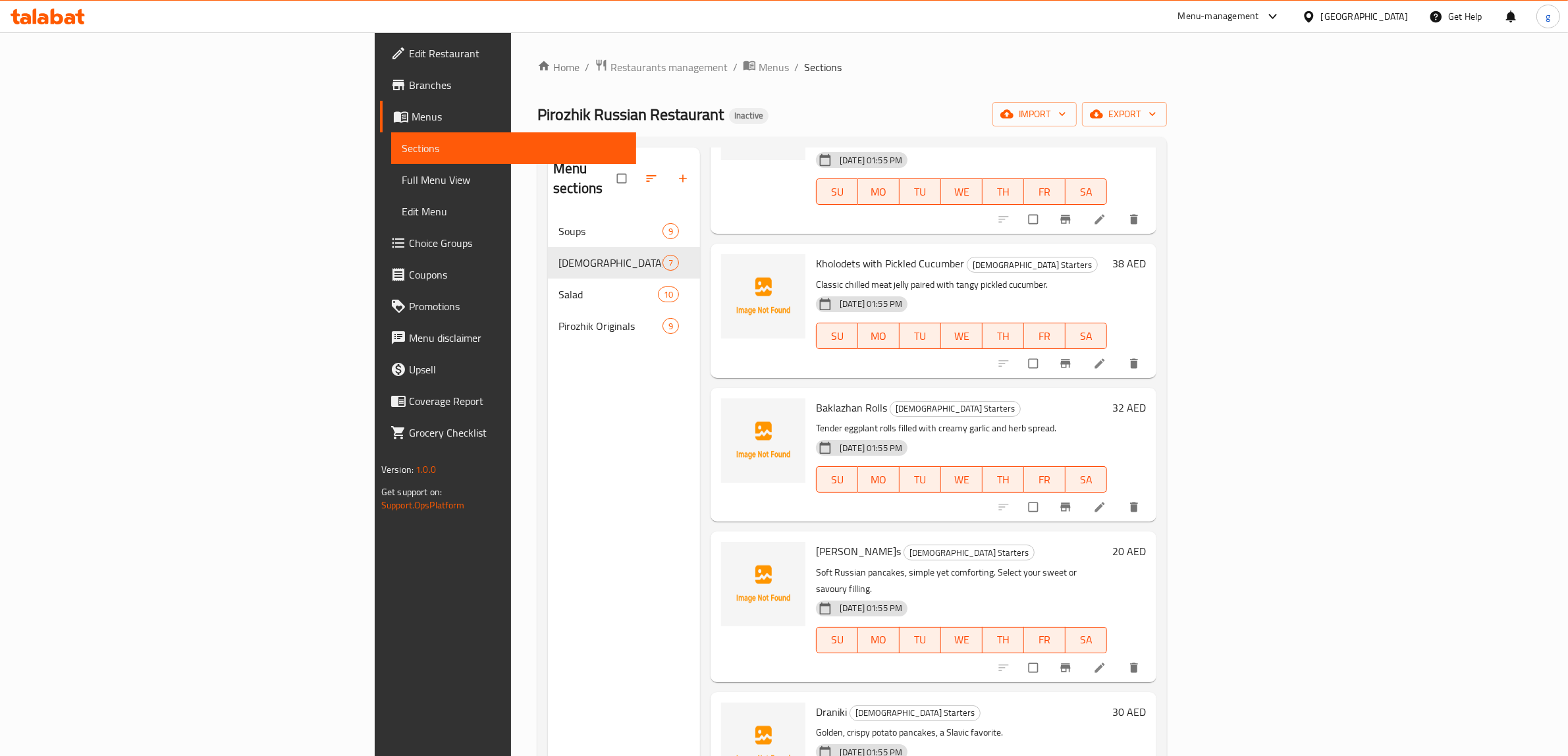
scroll to position [283, 0]
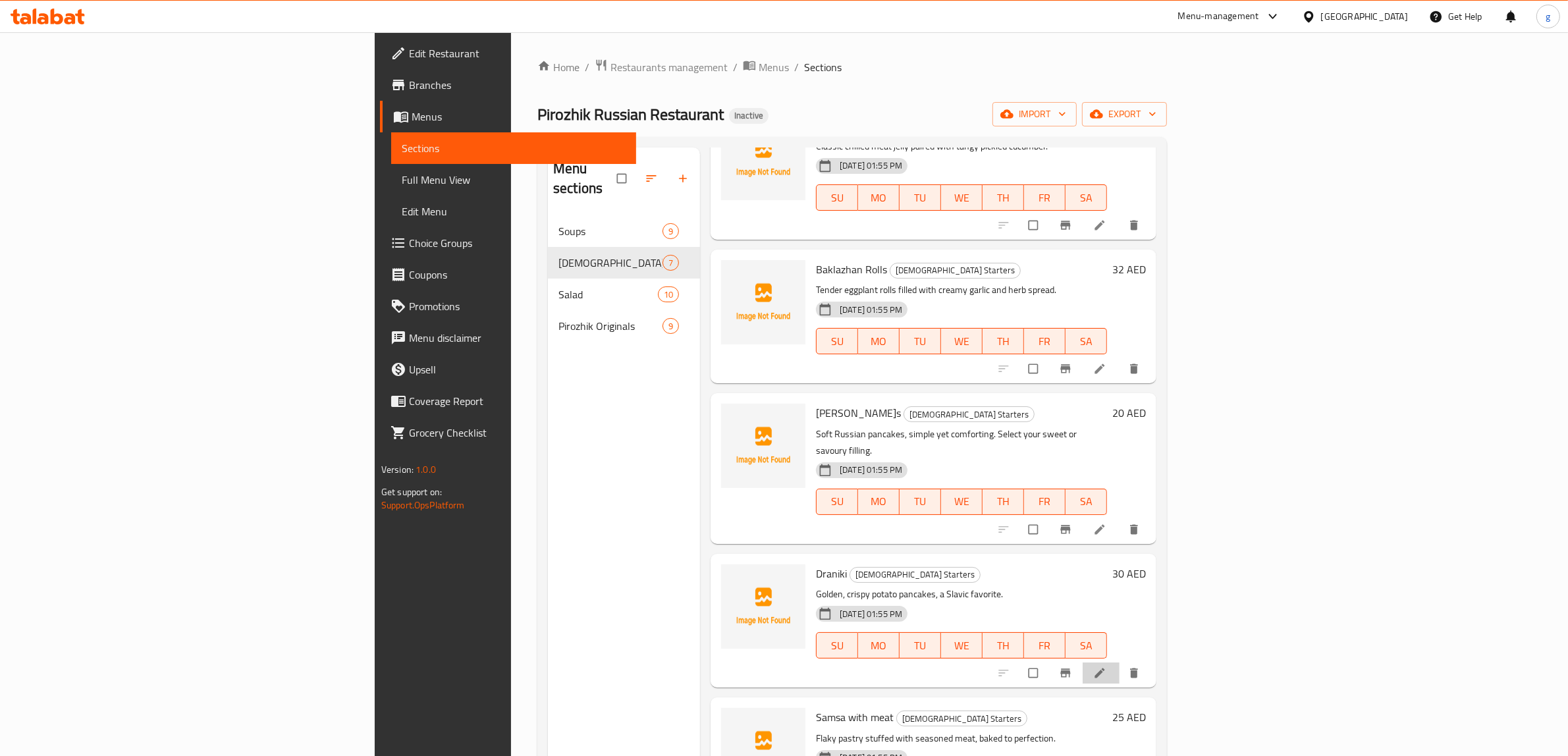
click at [1120, 662] on li at bounding box center [1102, 672] width 37 height 21
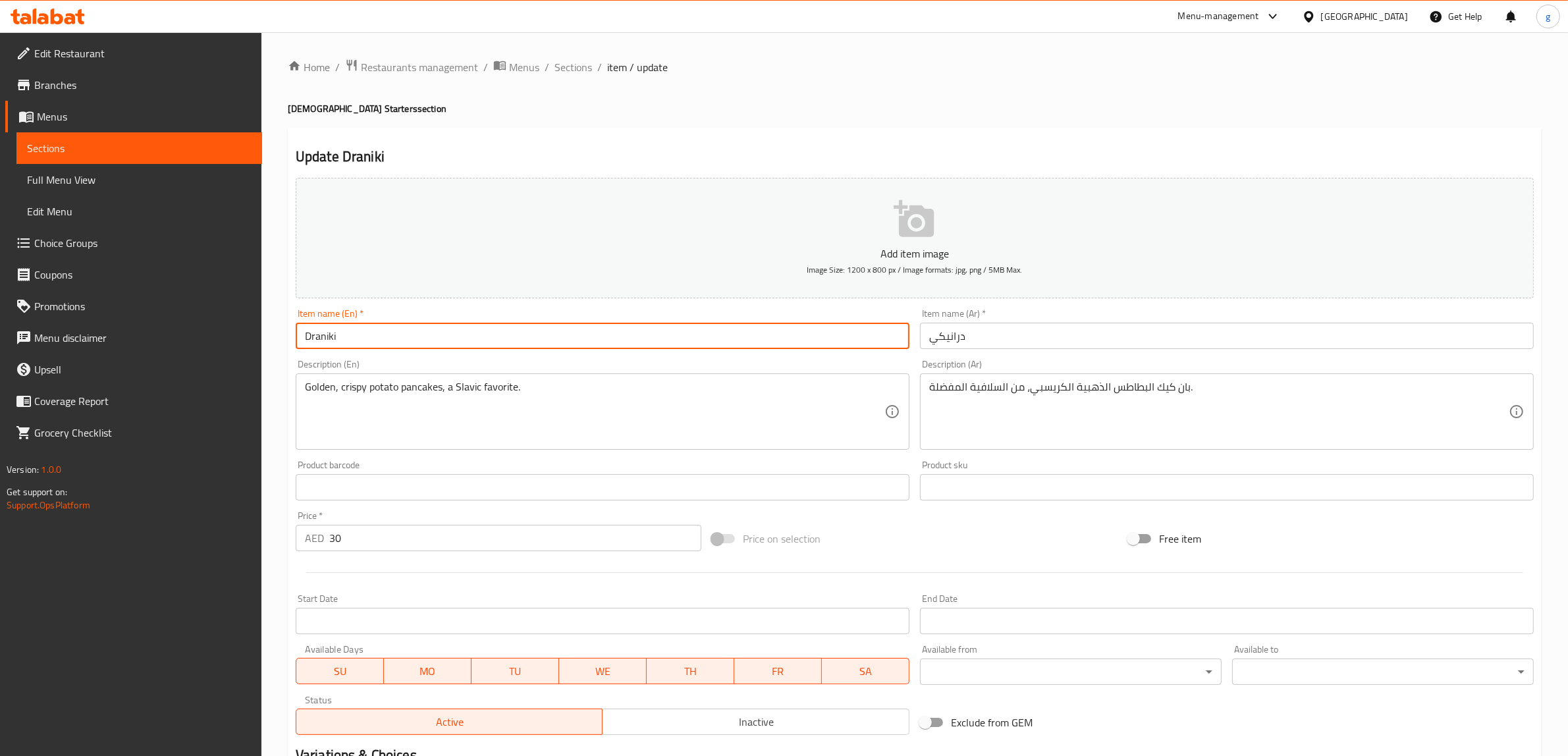
drag, startPoint x: 310, startPoint y: 336, endPoint x: 301, endPoint y: 340, distance: 9.8
click at [301, 340] on input "Draniki" at bounding box center [603, 336] width 614 height 26
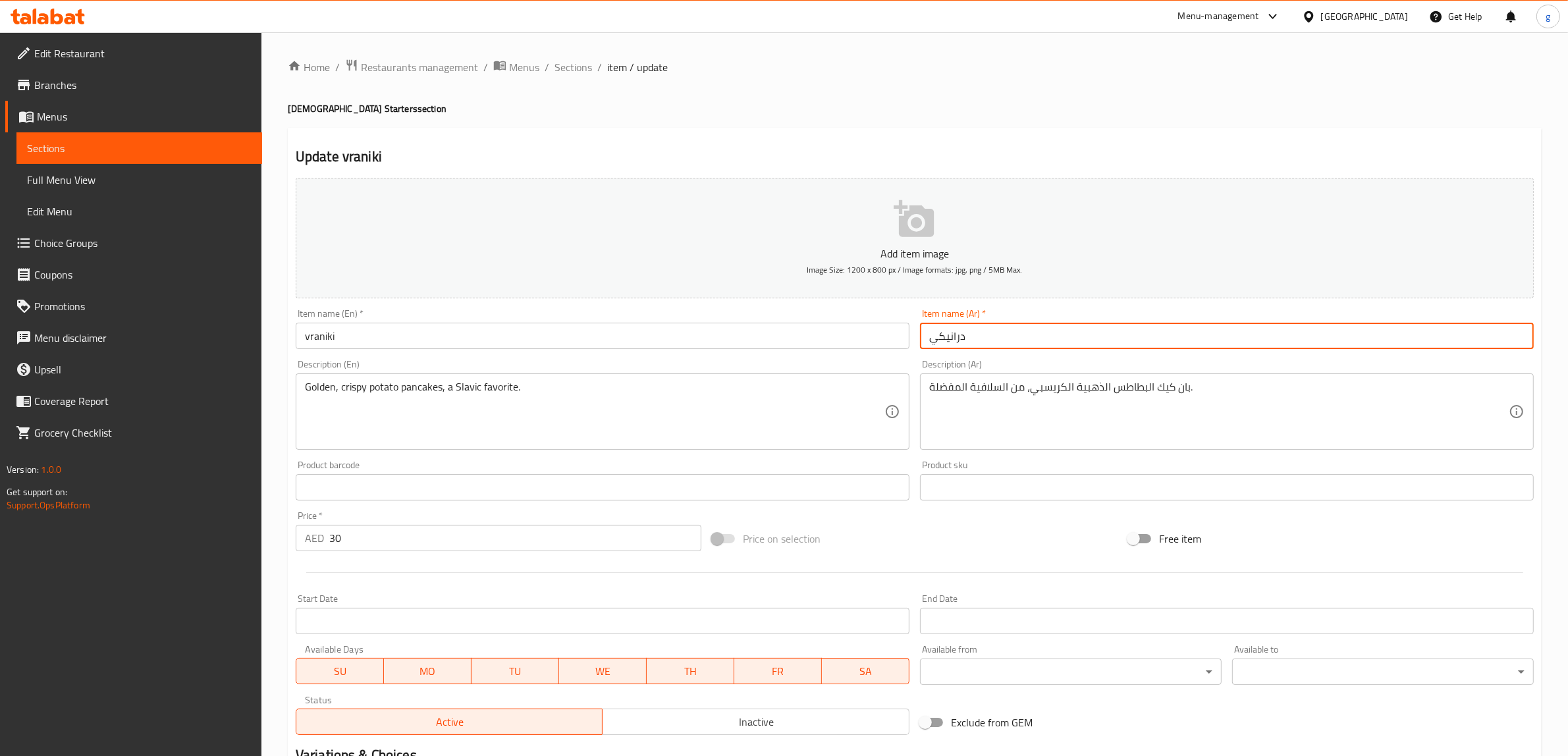
drag, startPoint x: 966, startPoint y: 337, endPoint x: 959, endPoint y: 339, distance: 7.3
click at [959, 339] on input "درانيكي" at bounding box center [1227, 336] width 614 height 26
click at [350, 337] on input "vraniki" at bounding box center [603, 336] width 614 height 26
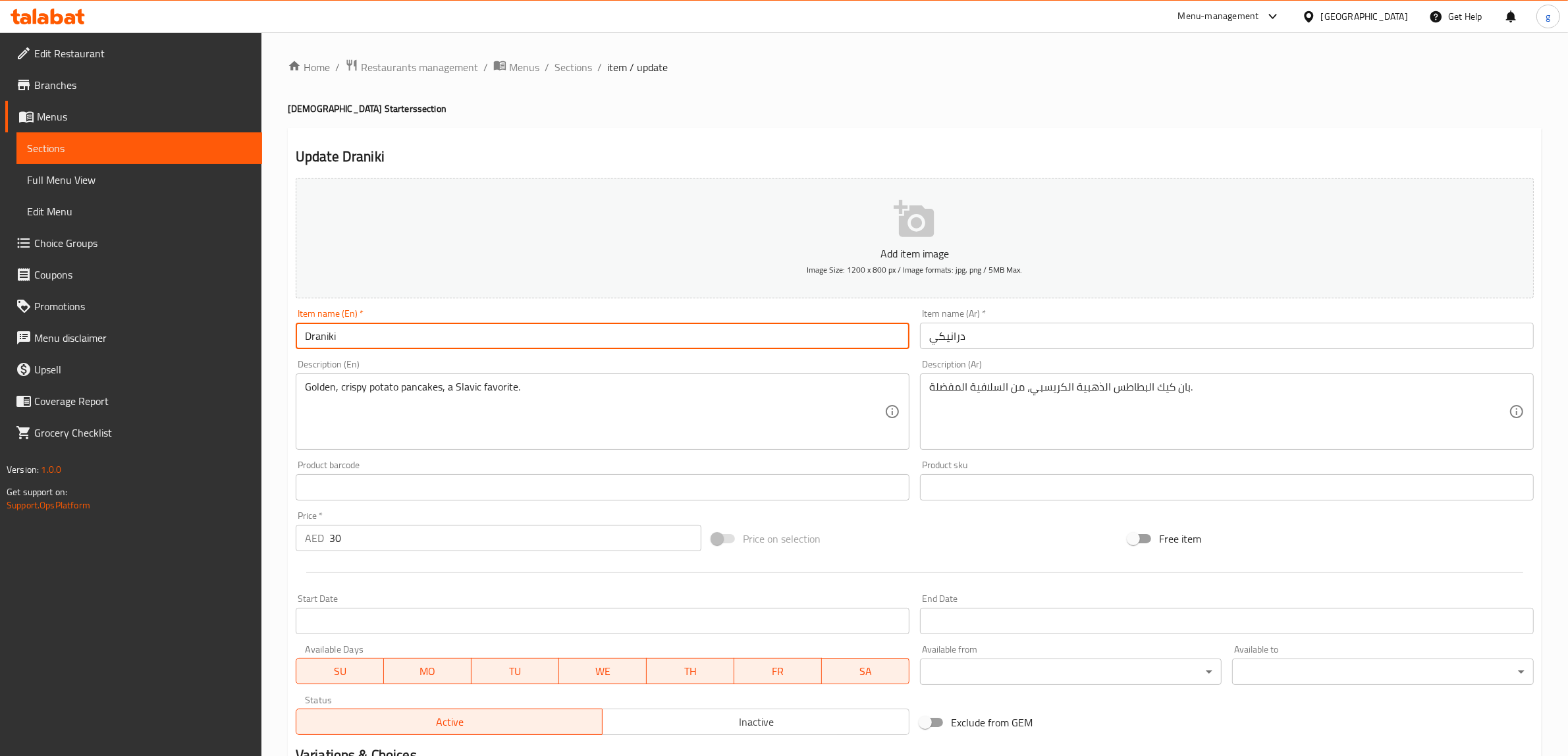
type input "Draniki"
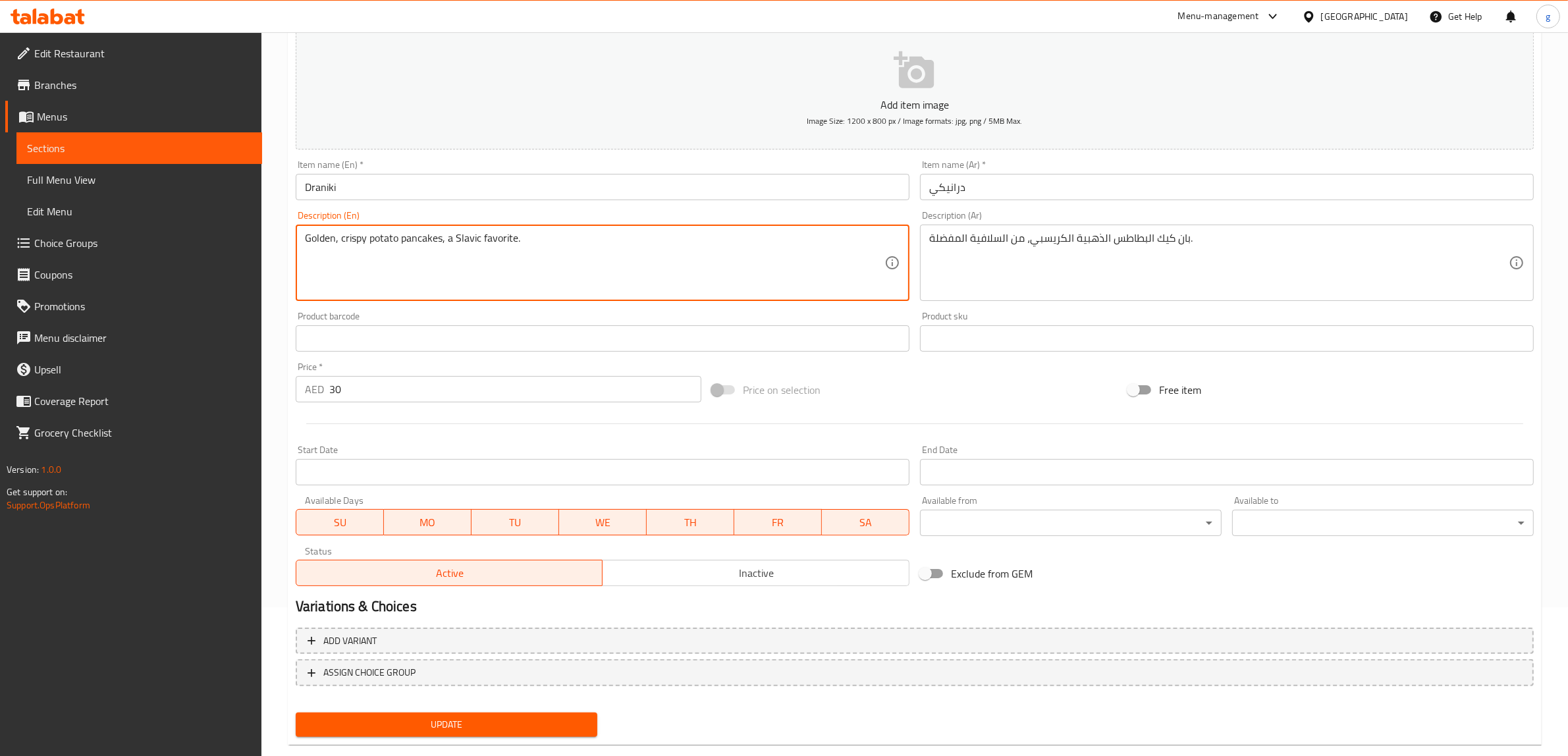
scroll to position [172, 0]
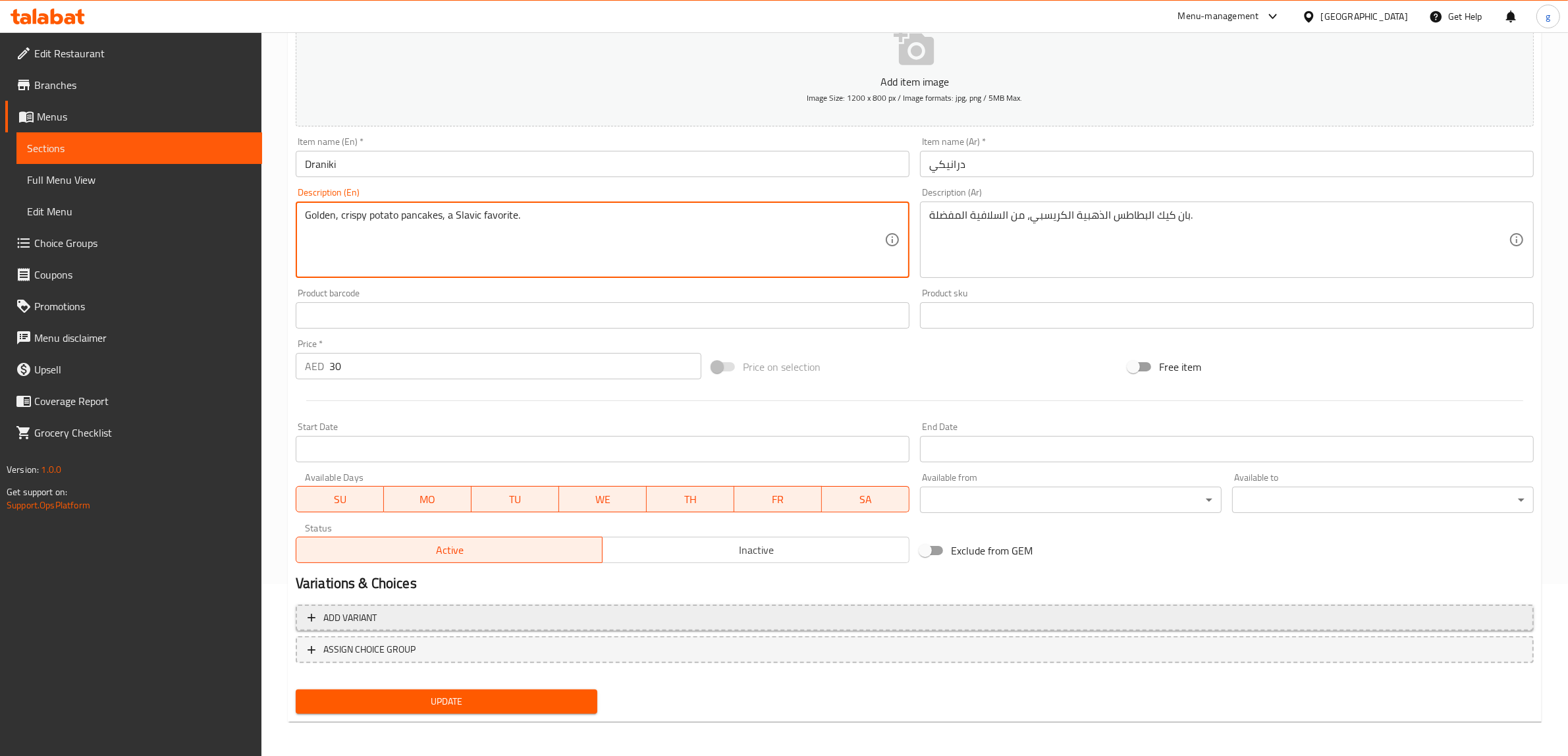
click at [864, 622] on span "Add variant" at bounding box center [914, 617] width 1214 height 16
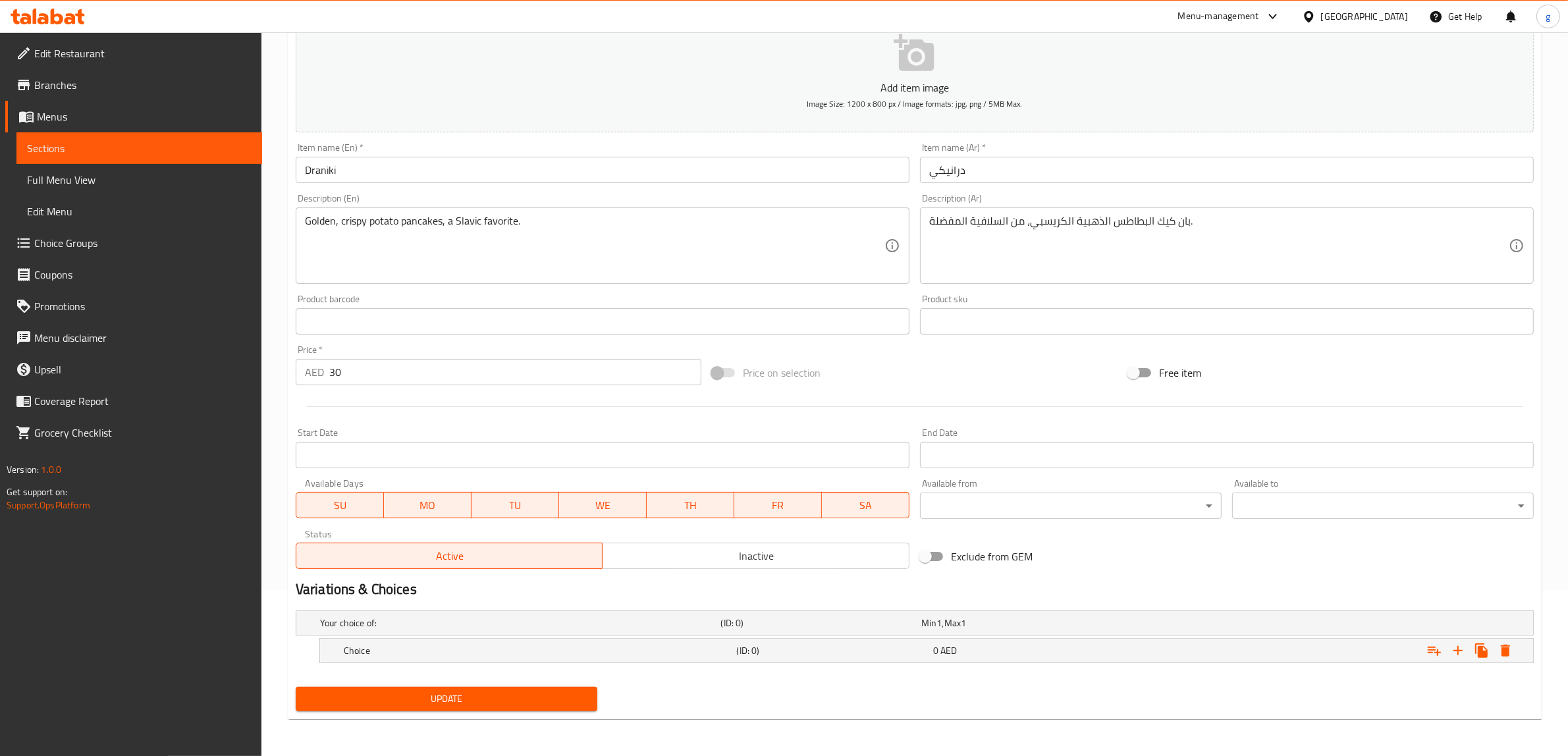
scroll to position [166, 0]
click at [1458, 656] on icon "Expand" at bounding box center [1458, 651] width 16 height 16
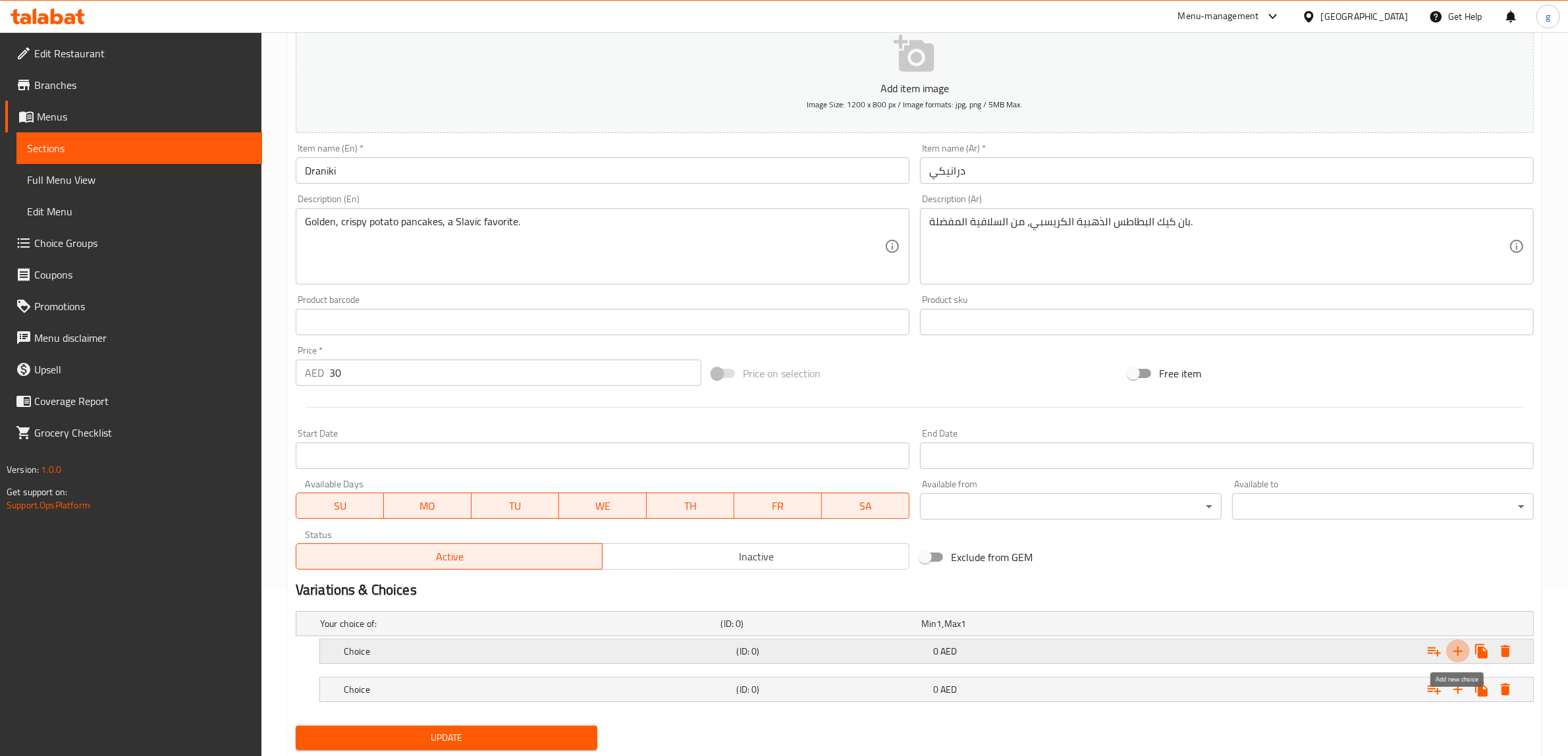
click at [1458, 656] on icon "Expand" at bounding box center [1458, 651] width 16 height 16
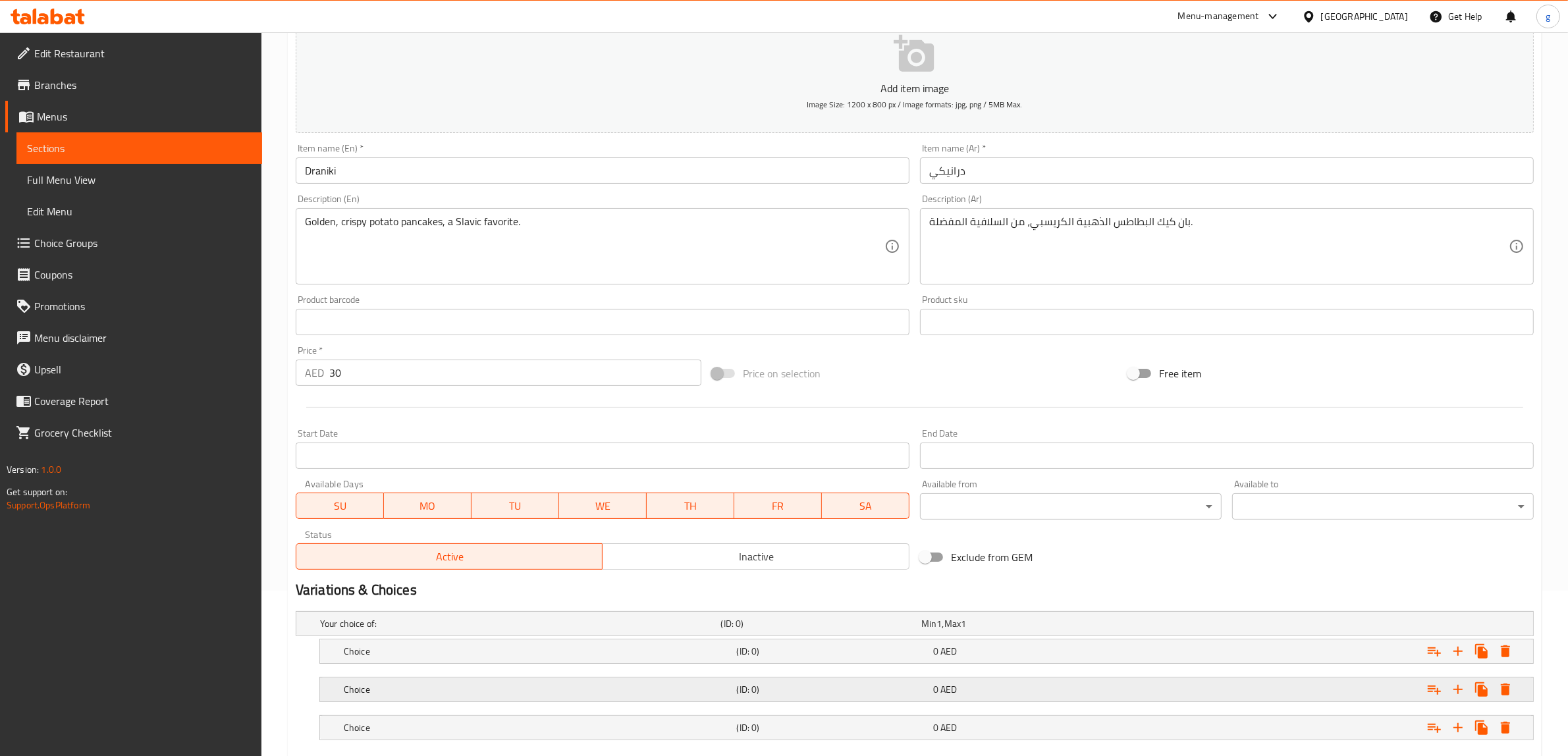
scroll to position [242, 0]
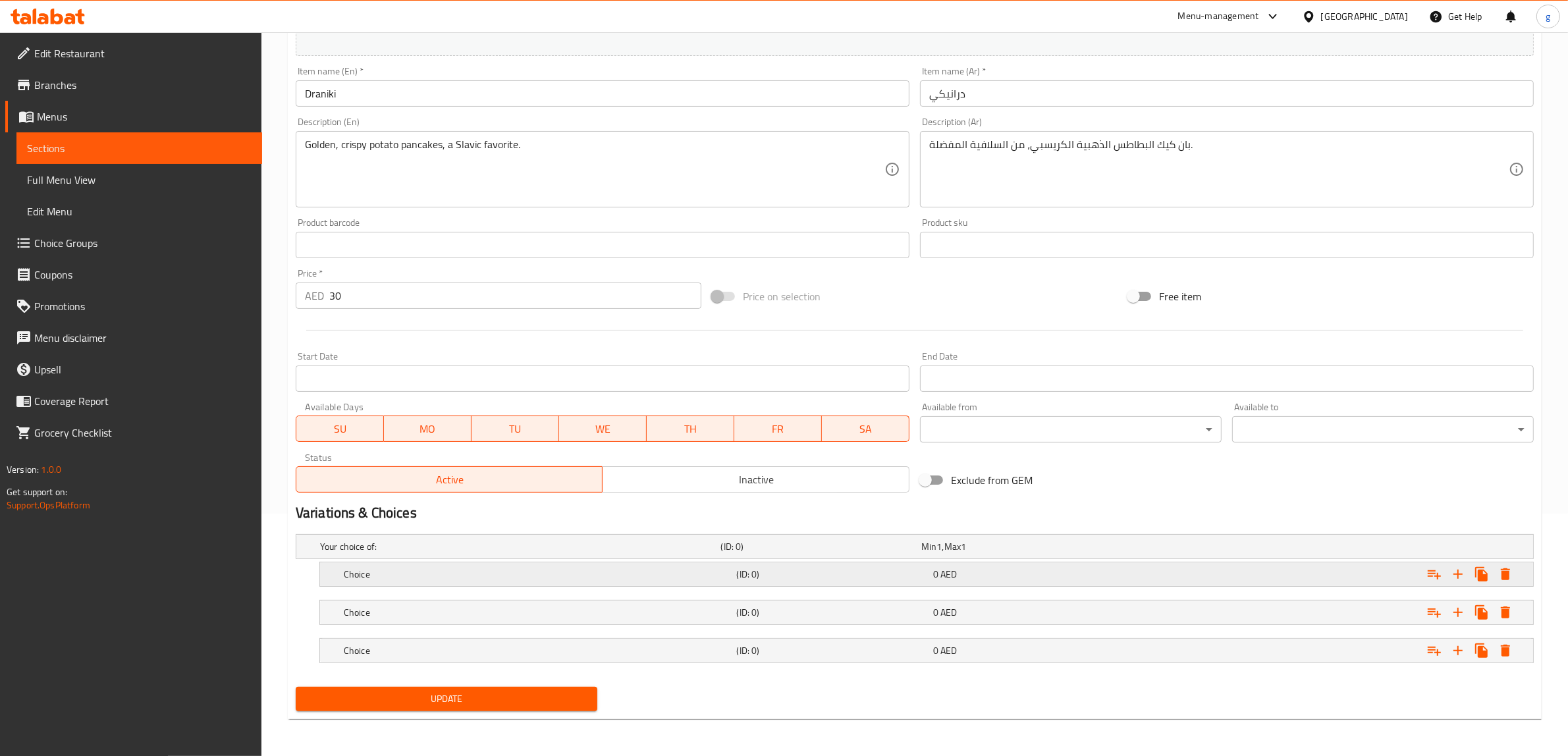
click at [653, 576] on h5 "Choice" at bounding box center [538, 574] width 388 height 13
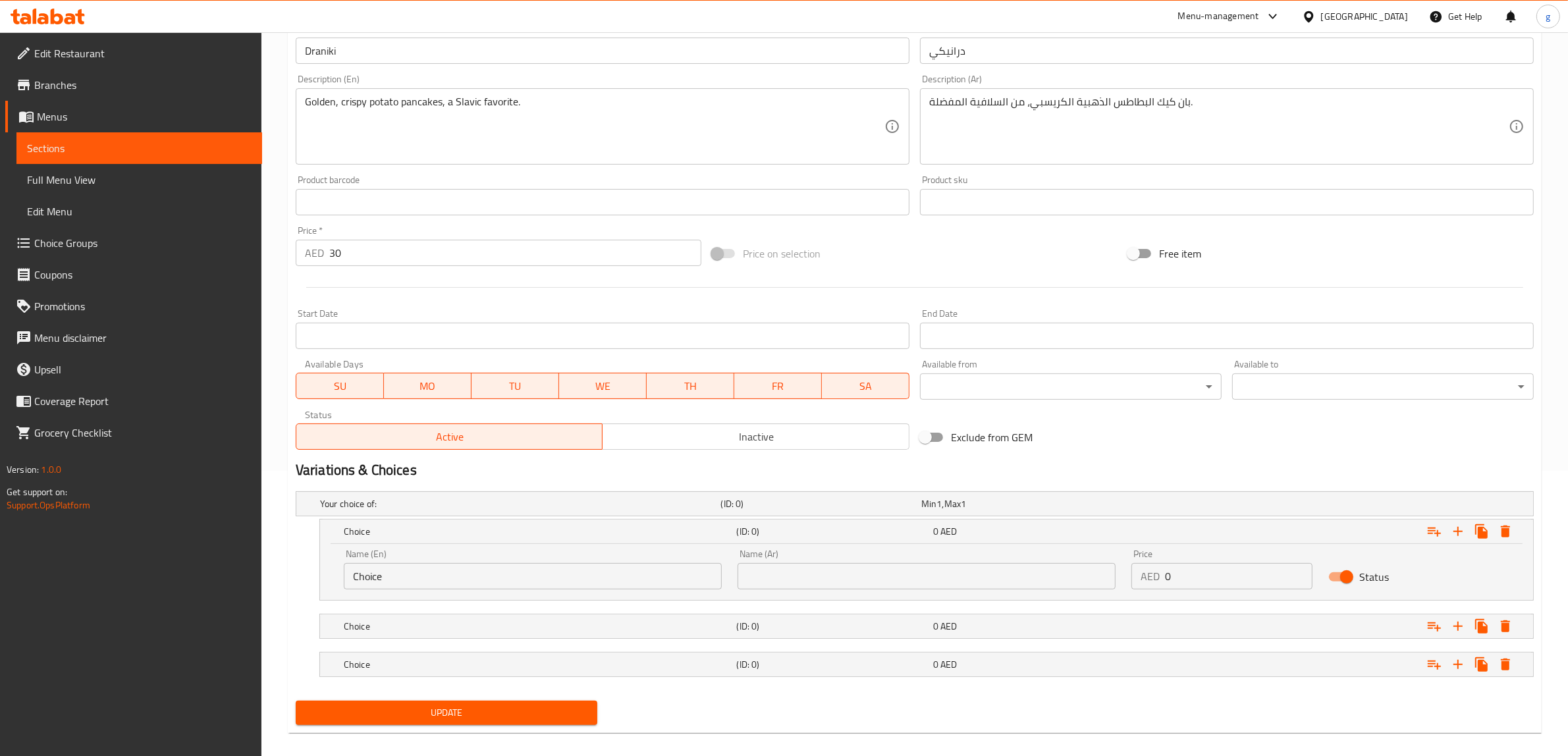
scroll to position [298, 0]
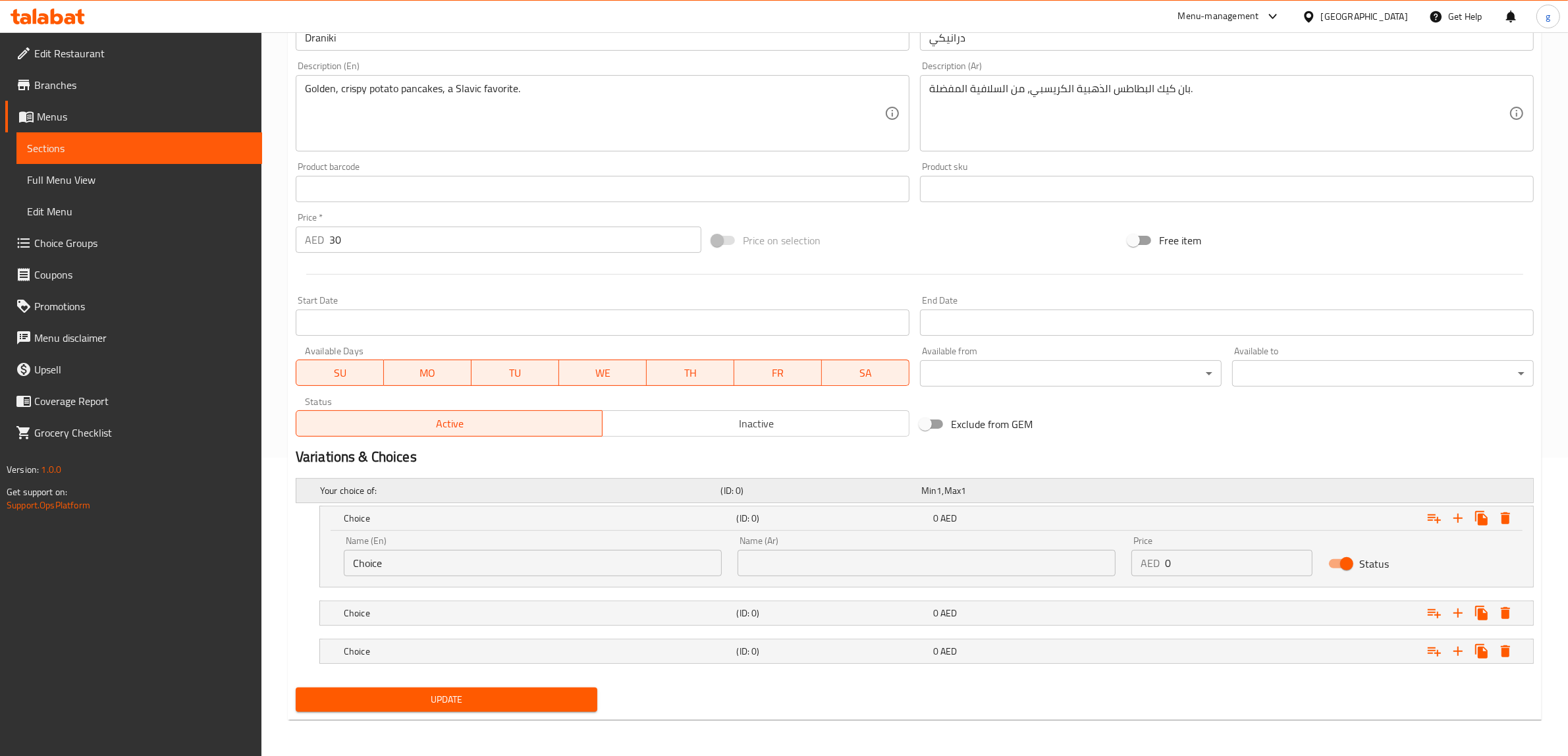
click at [729, 488] on h5 "(ID: 0)" at bounding box center [819, 490] width 195 height 13
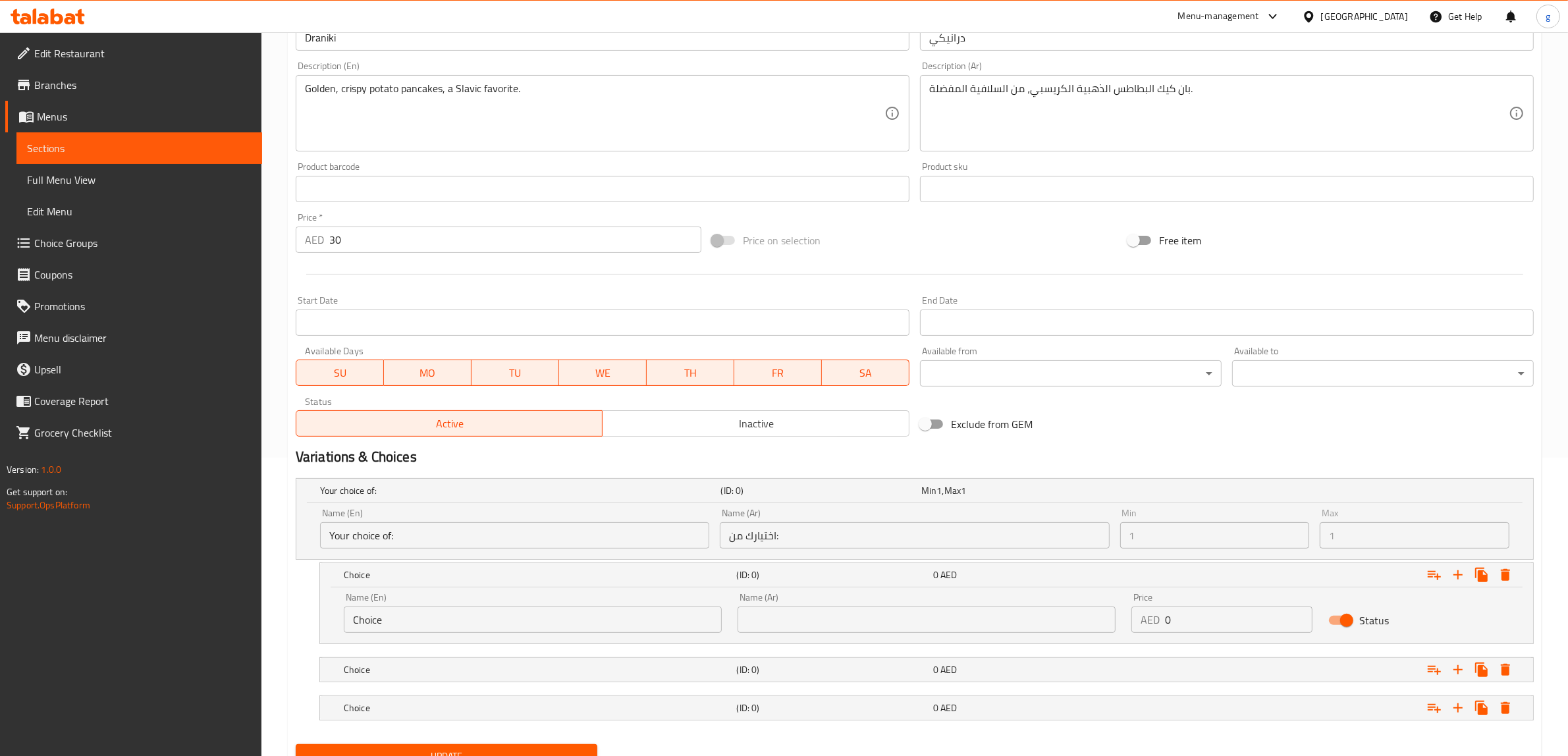
click at [567, 617] on input "Choice" at bounding box center [532, 620] width 378 height 26
drag, startPoint x: 492, startPoint y: 620, endPoint x: 324, endPoint y: 626, distance: 168.1
click at [324, 626] on div "Name (En) Choice Name (En) Name (Ar) Name (Ar) Price AED 0 Price Status" at bounding box center [927, 615] width 1214 height 56
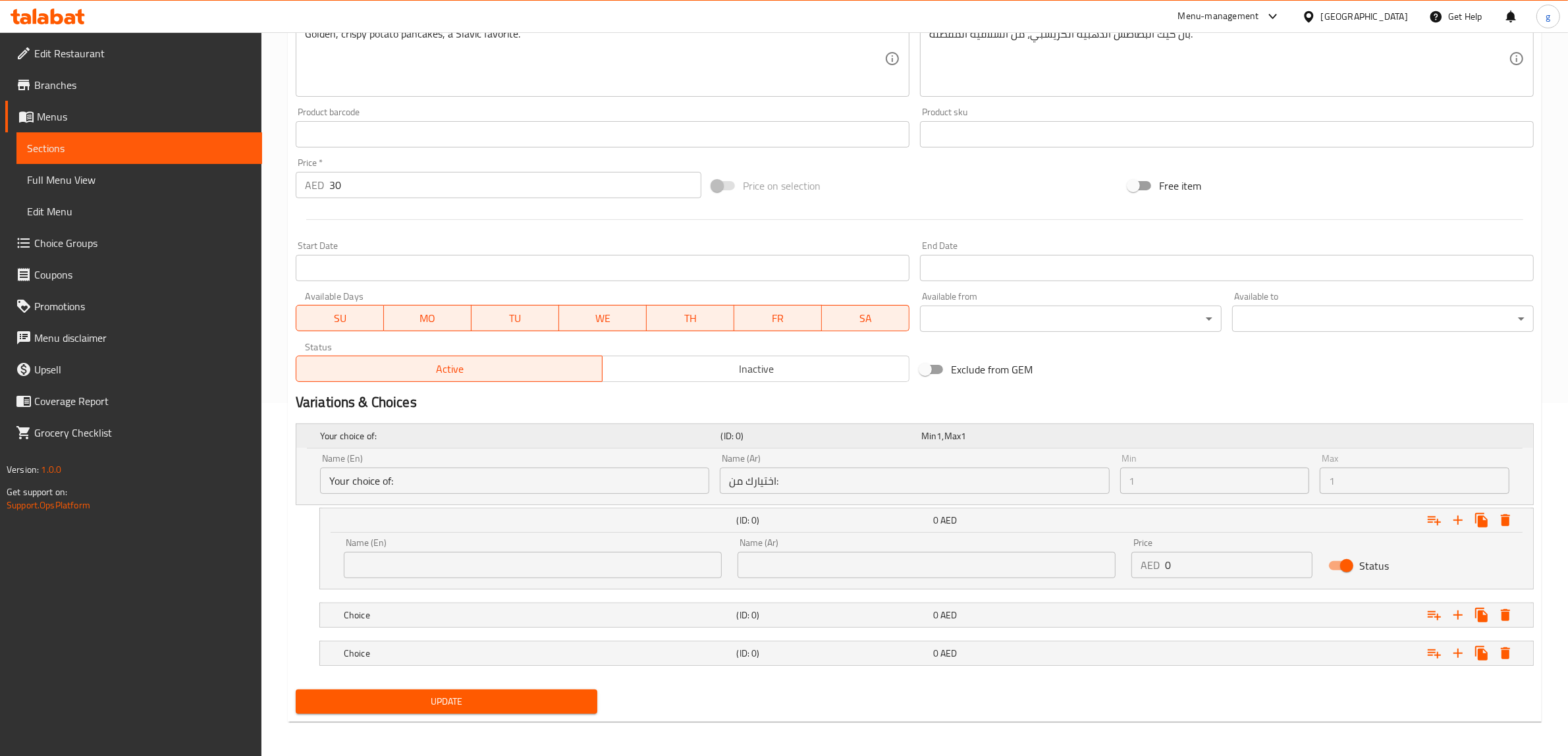
scroll to position [356, 0]
click at [410, 563] on input "text" at bounding box center [532, 562] width 378 height 26
click at [492, 558] on input "text" at bounding box center [532, 562] width 378 height 26
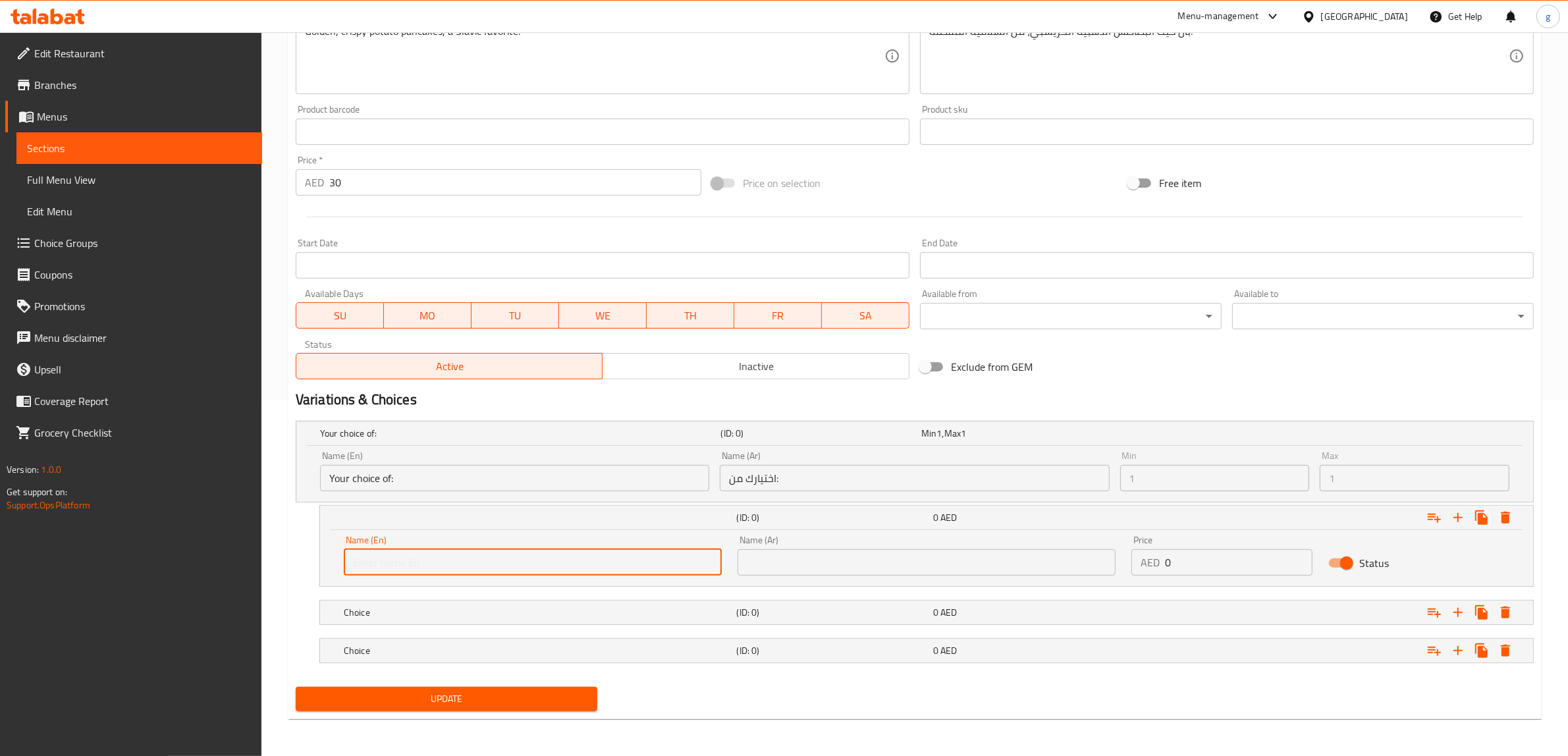
paste input "Vareniki with Potato"
type input "Vareniki with Potato"
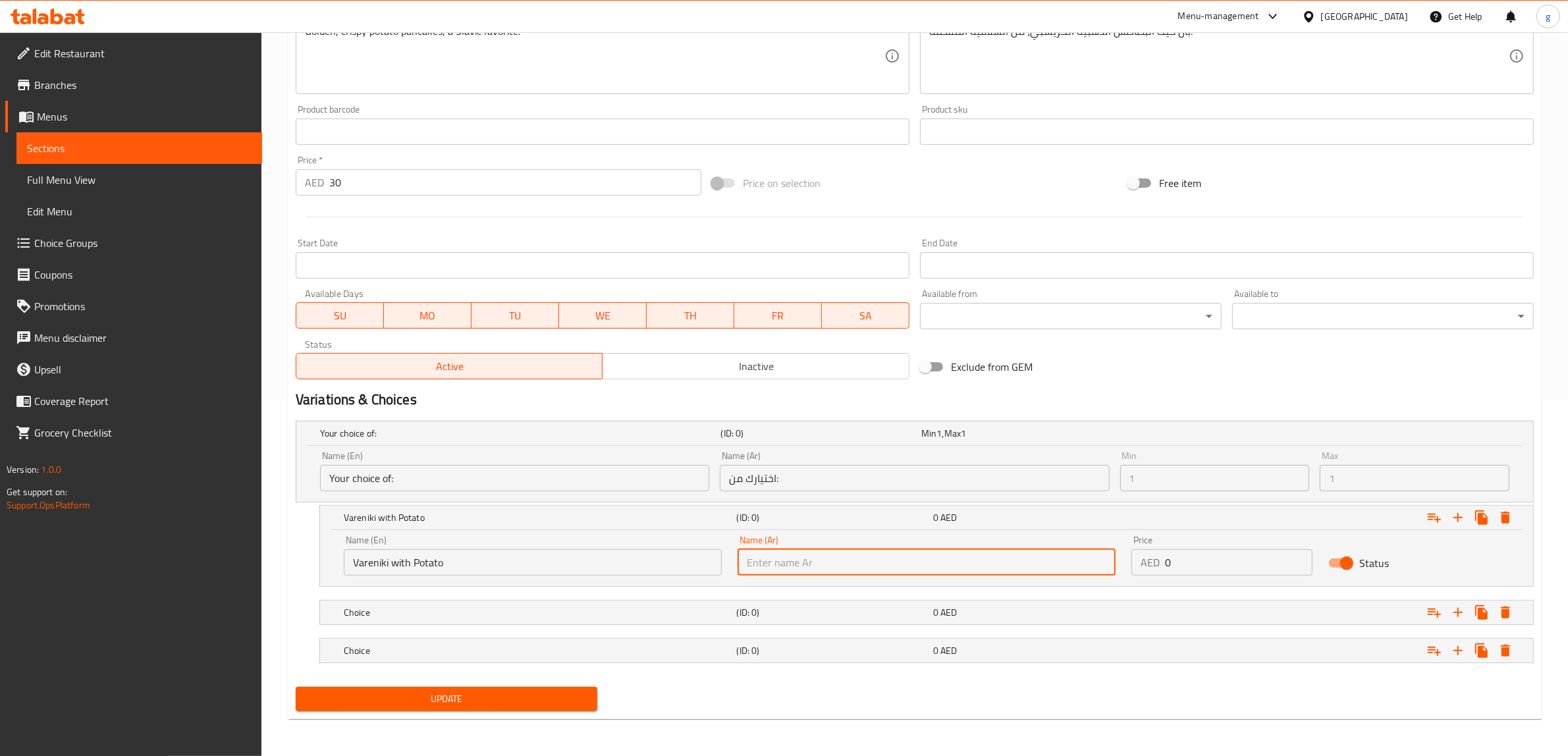
click at [800, 570] on input "text" at bounding box center [927, 562] width 378 height 26
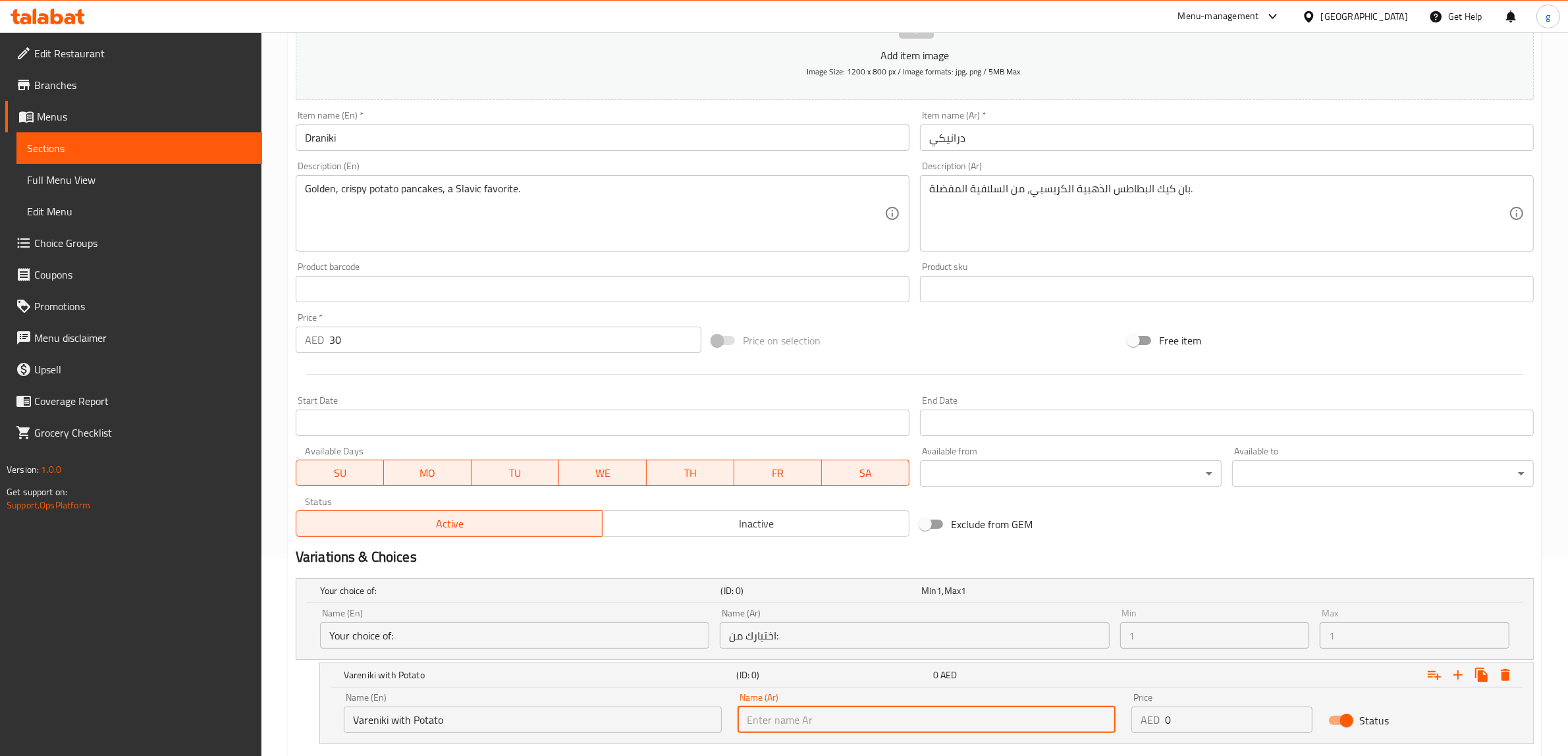
scroll to position [191, 0]
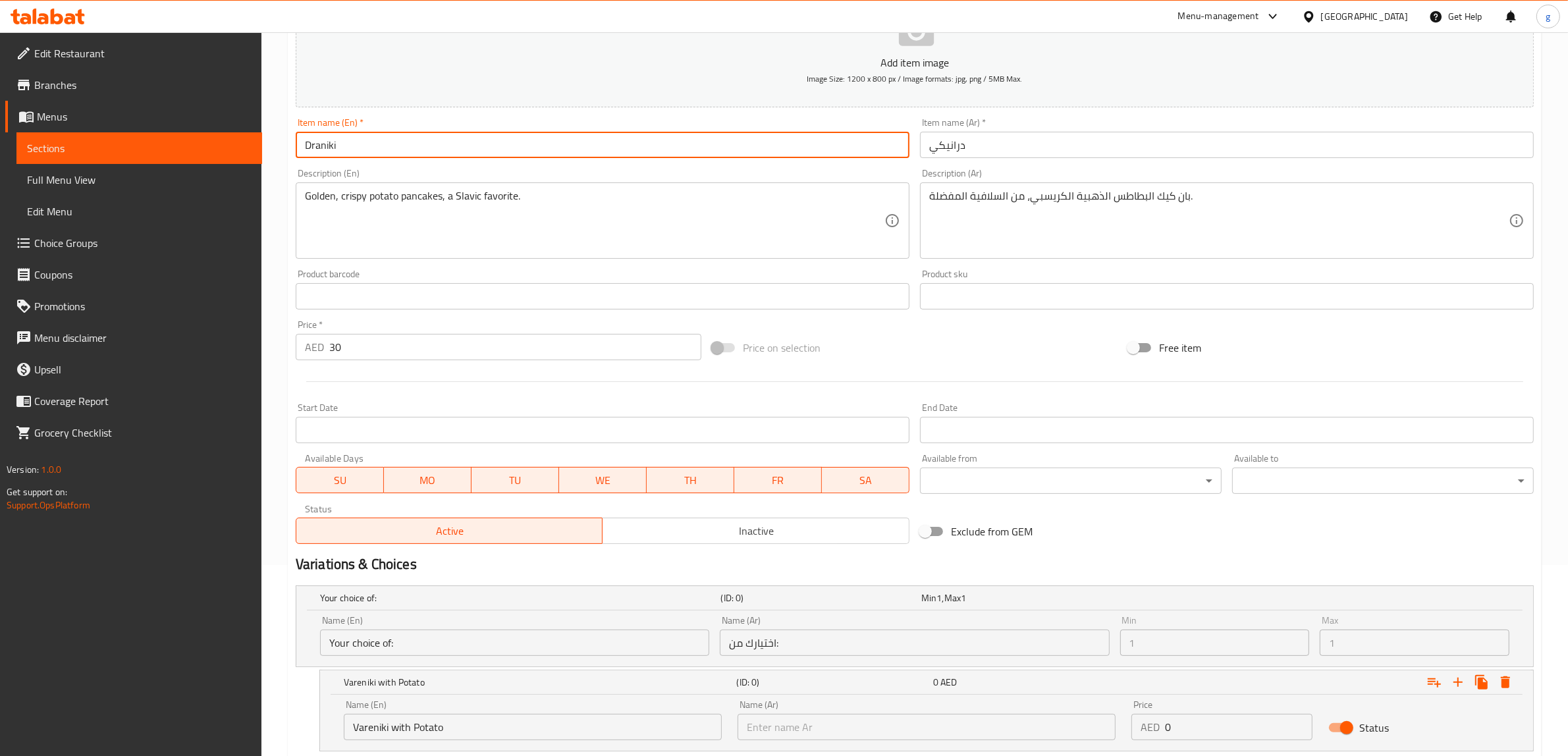
drag, startPoint x: 311, startPoint y: 148, endPoint x: 303, endPoint y: 150, distance: 8.2
click at [303, 150] on input "Draniki" at bounding box center [603, 145] width 614 height 26
type input "vraniki"
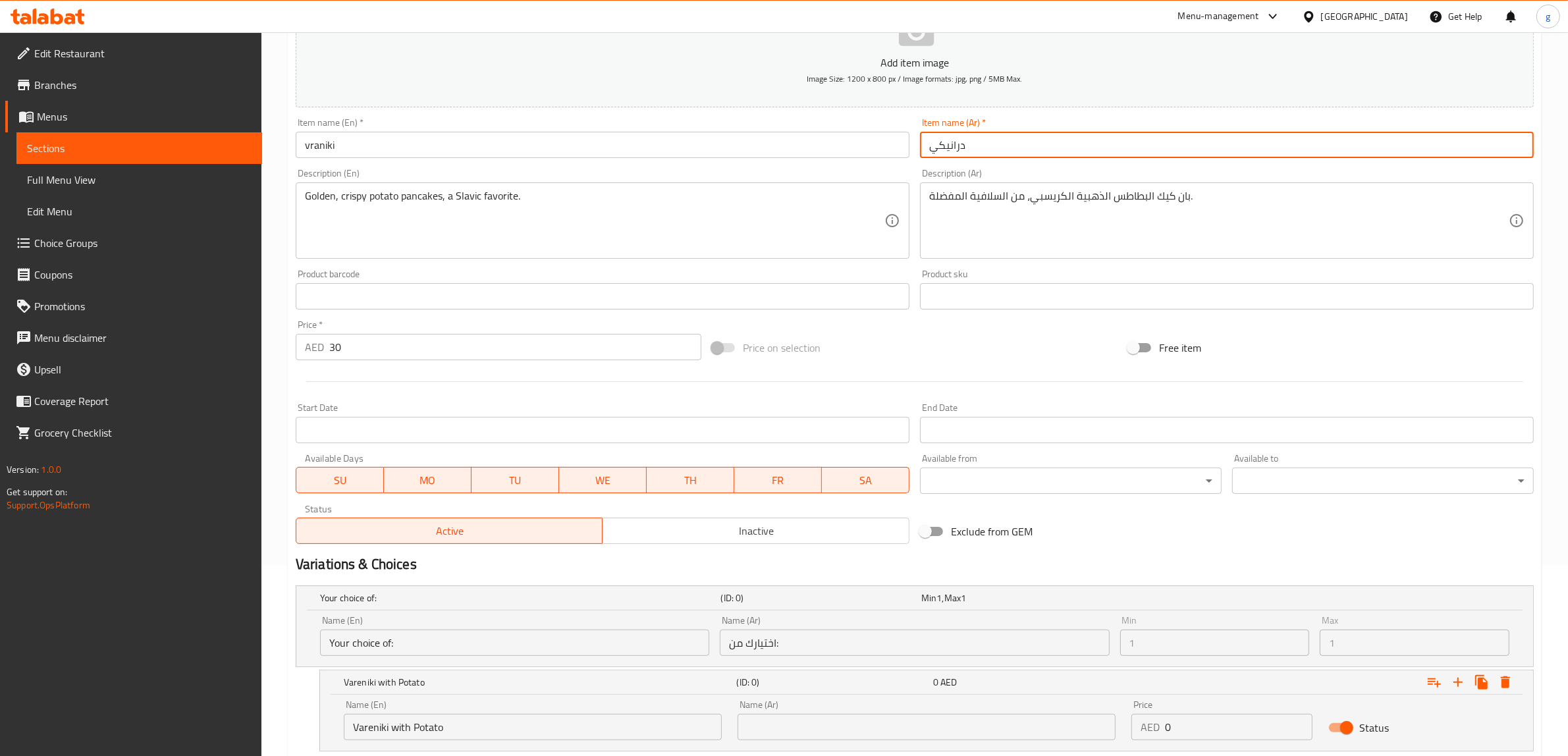
click at [966, 156] on input "درانيكي" at bounding box center [1227, 145] width 614 height 26
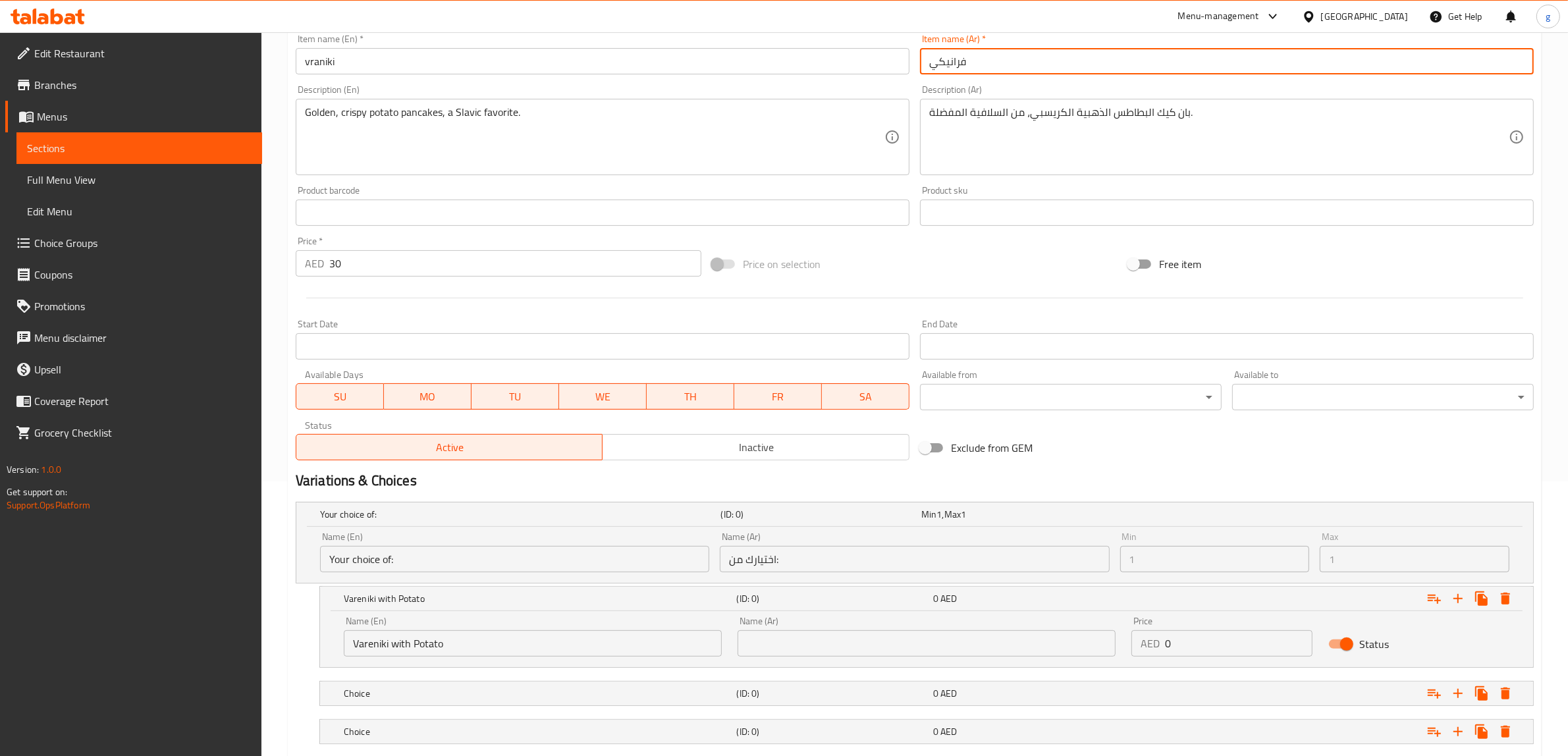
scroll to position [356, 0]
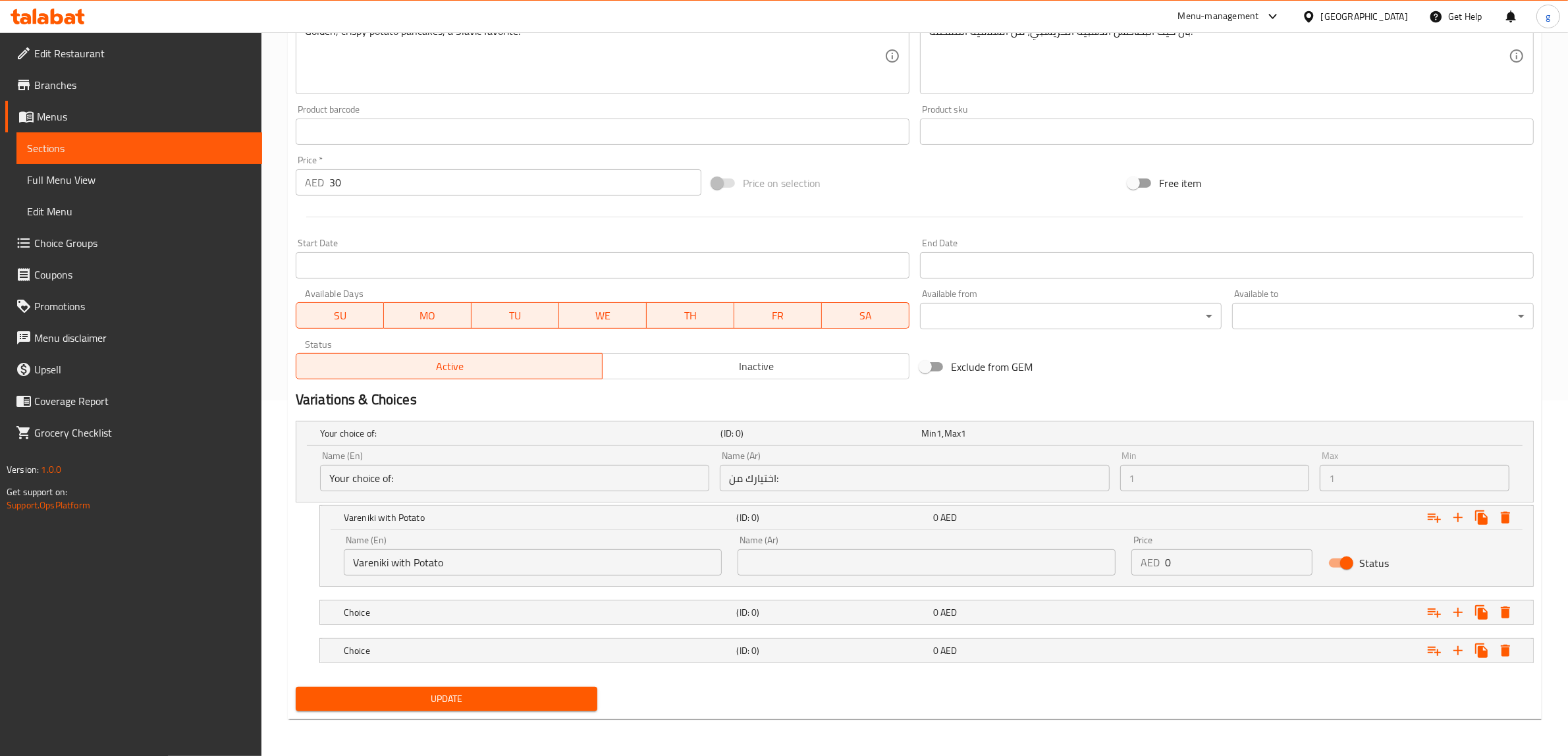
type input "فرانيكي"
click at [807, 573] on input "text" at bounding box center [927, 562] width 378 height 26
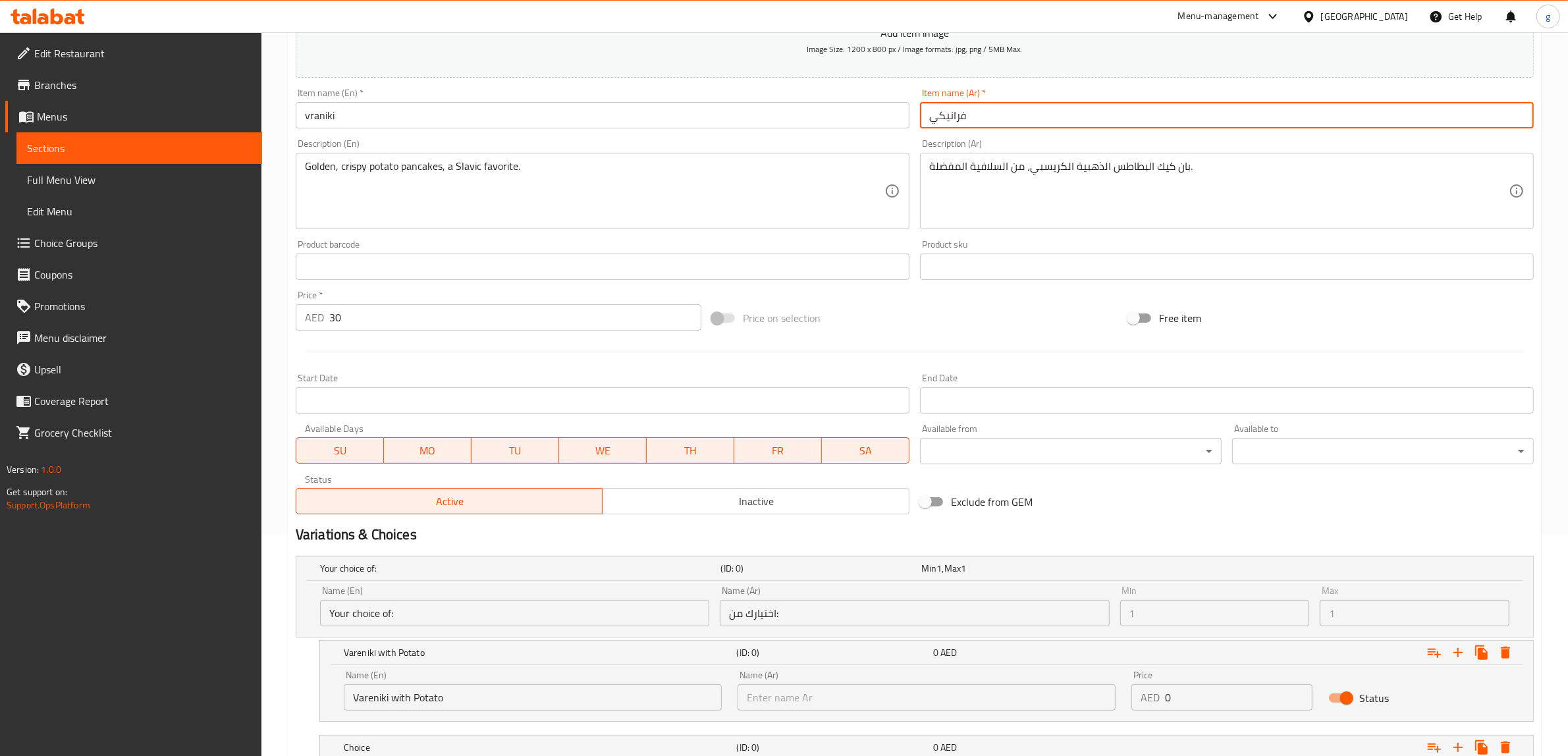
scroll to position [273, 0]
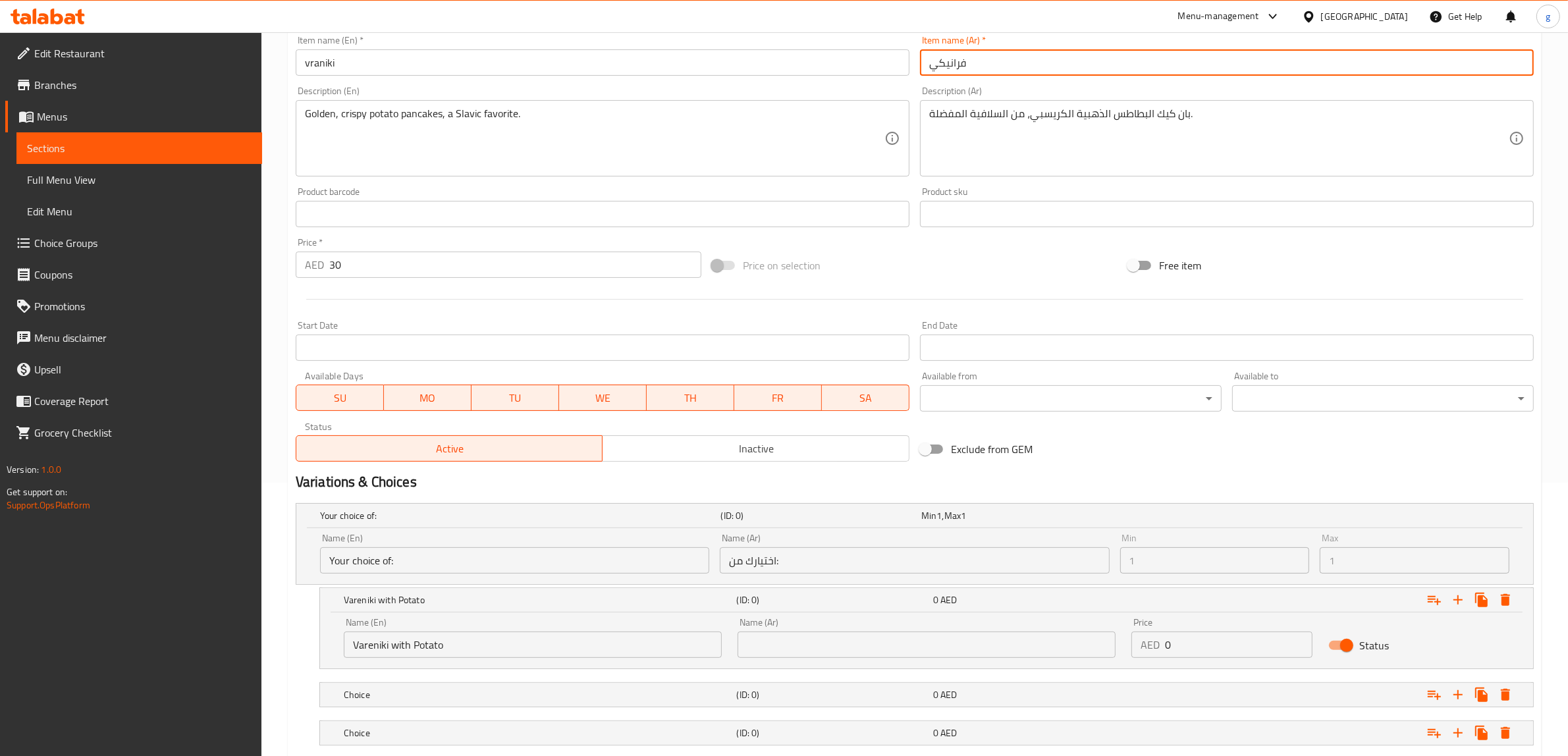
drag, startPoint x: 976, startPoint y: 149, endPoint x: 906, endPoint y: 150, distance: 70.0
click at [906, 150] on div "Add item image Image Size: 1200 x 800 px / Image formats: jpg, png / 5MB Max. I…" at bounding box center [915, 183] width 1249 height 567
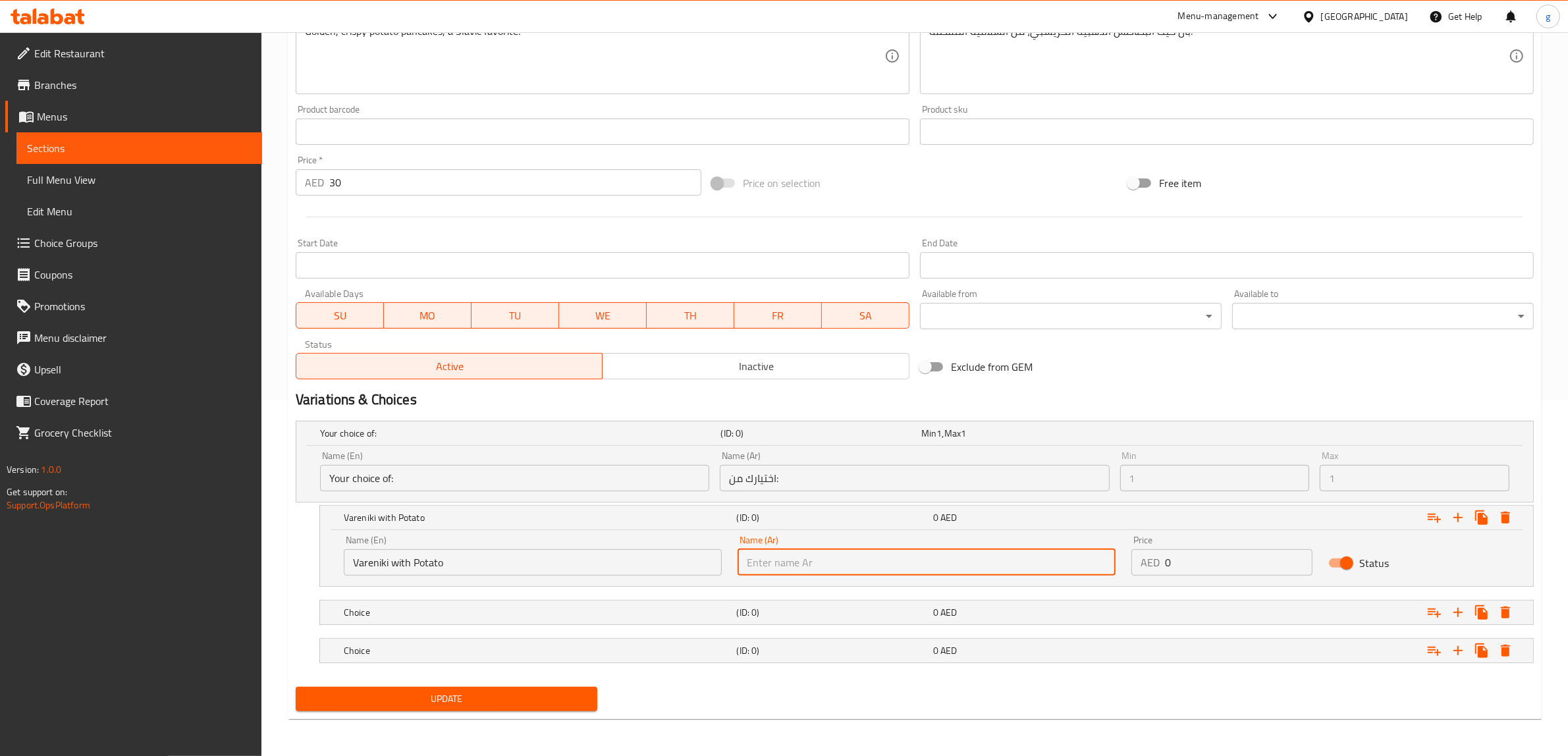
click at [790, 566] on input "text" at bounding box center [927, 562] width 378 height 26
paste input "فرانيكي"
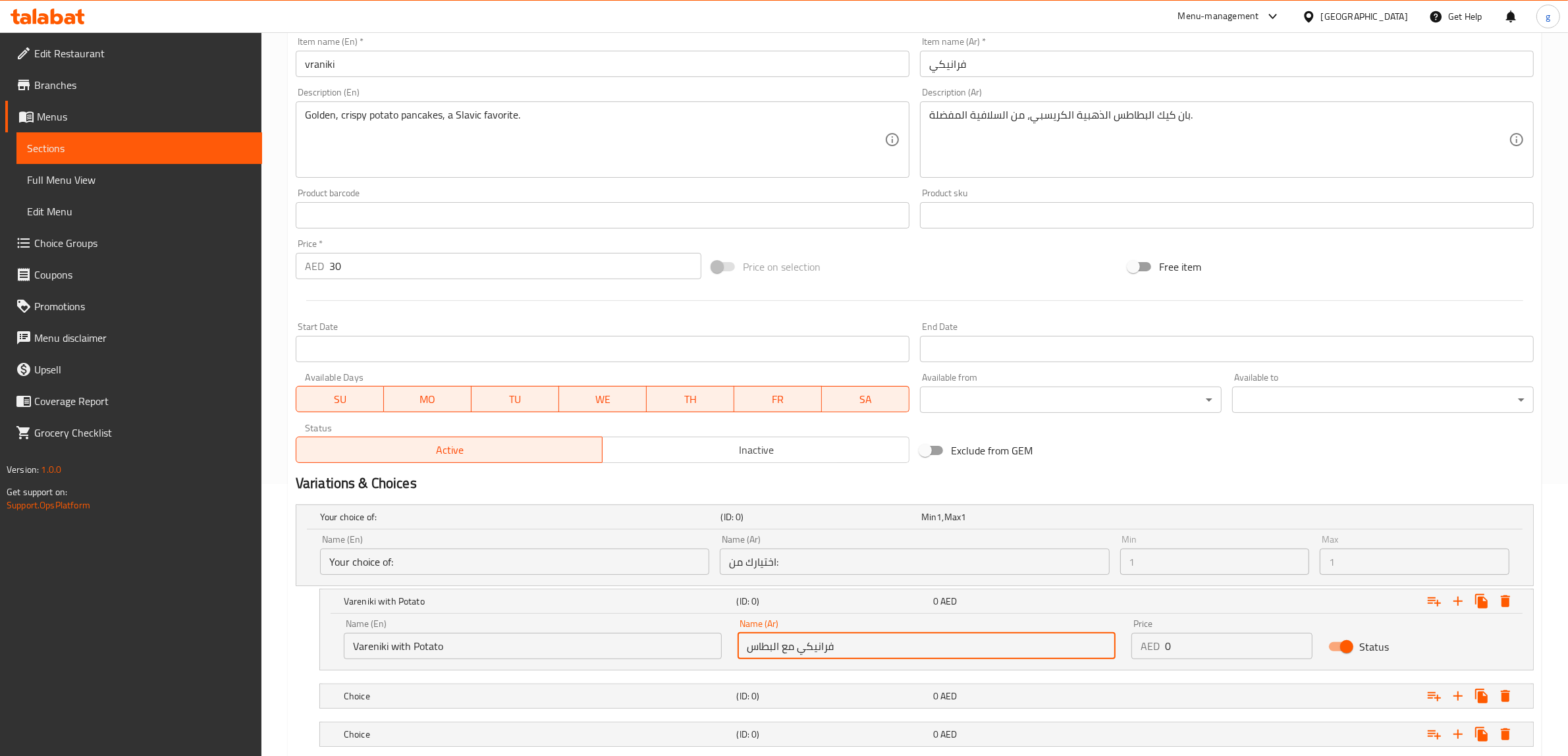
scroll to position [109, 0]
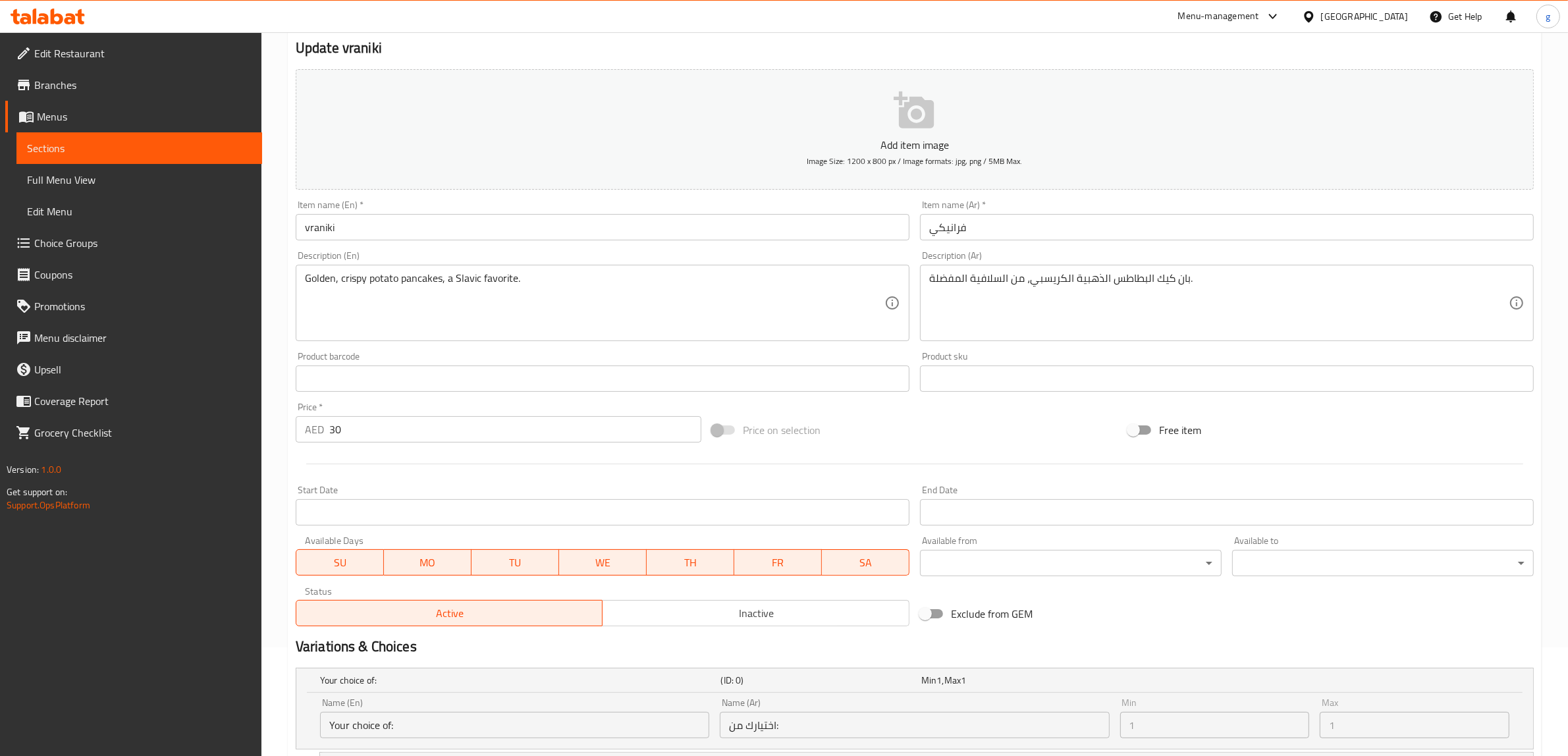
type input "فرانيكي مع البطاس"
drag, startPoint x: 377, startPoint y: 429, endPoint x: 308, endPoint y: 436, distance: 69.4
click at [308, 436] on div "AED 30 Price *" at bounding box center [499, 429] width 406 height 26
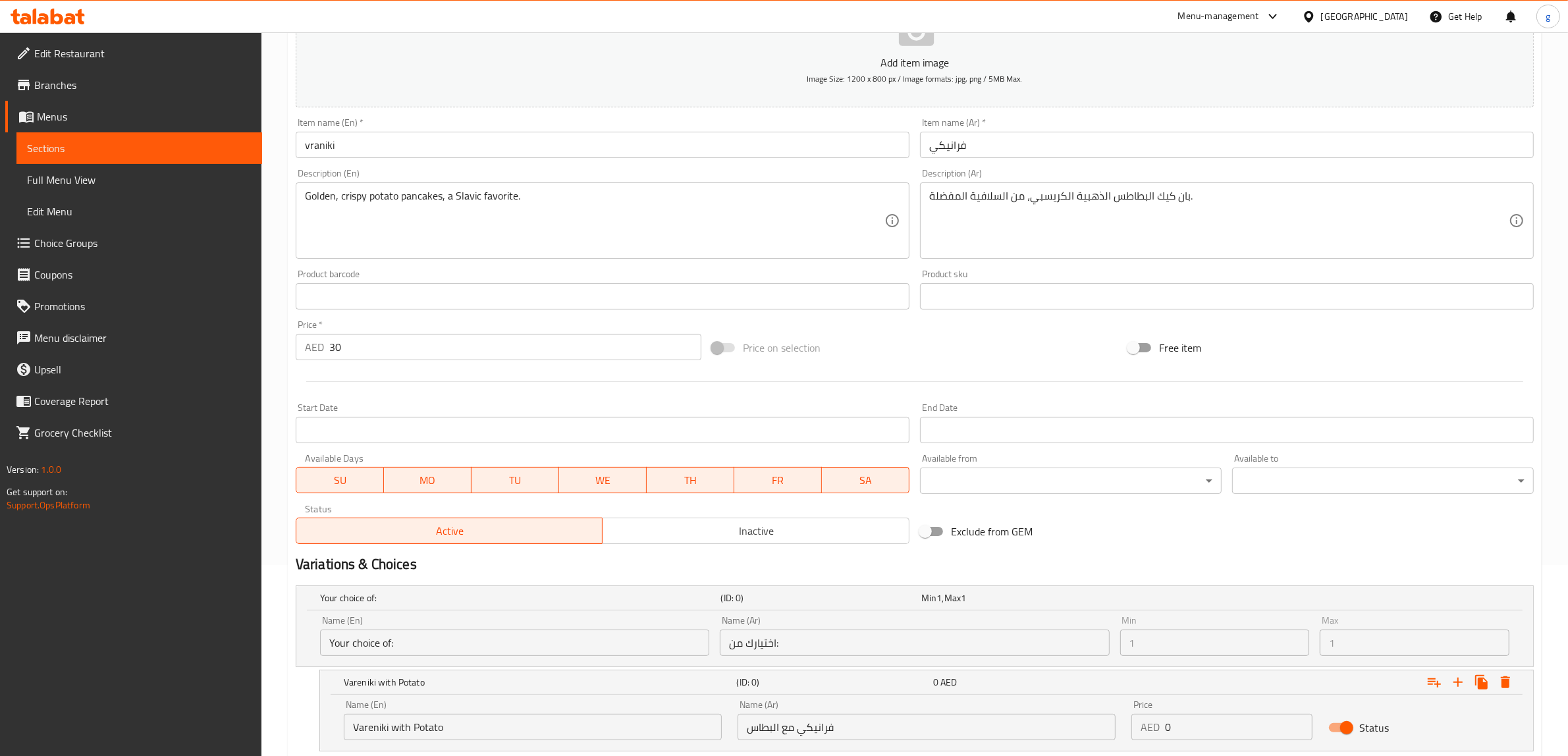
scroll to position [0, 0]
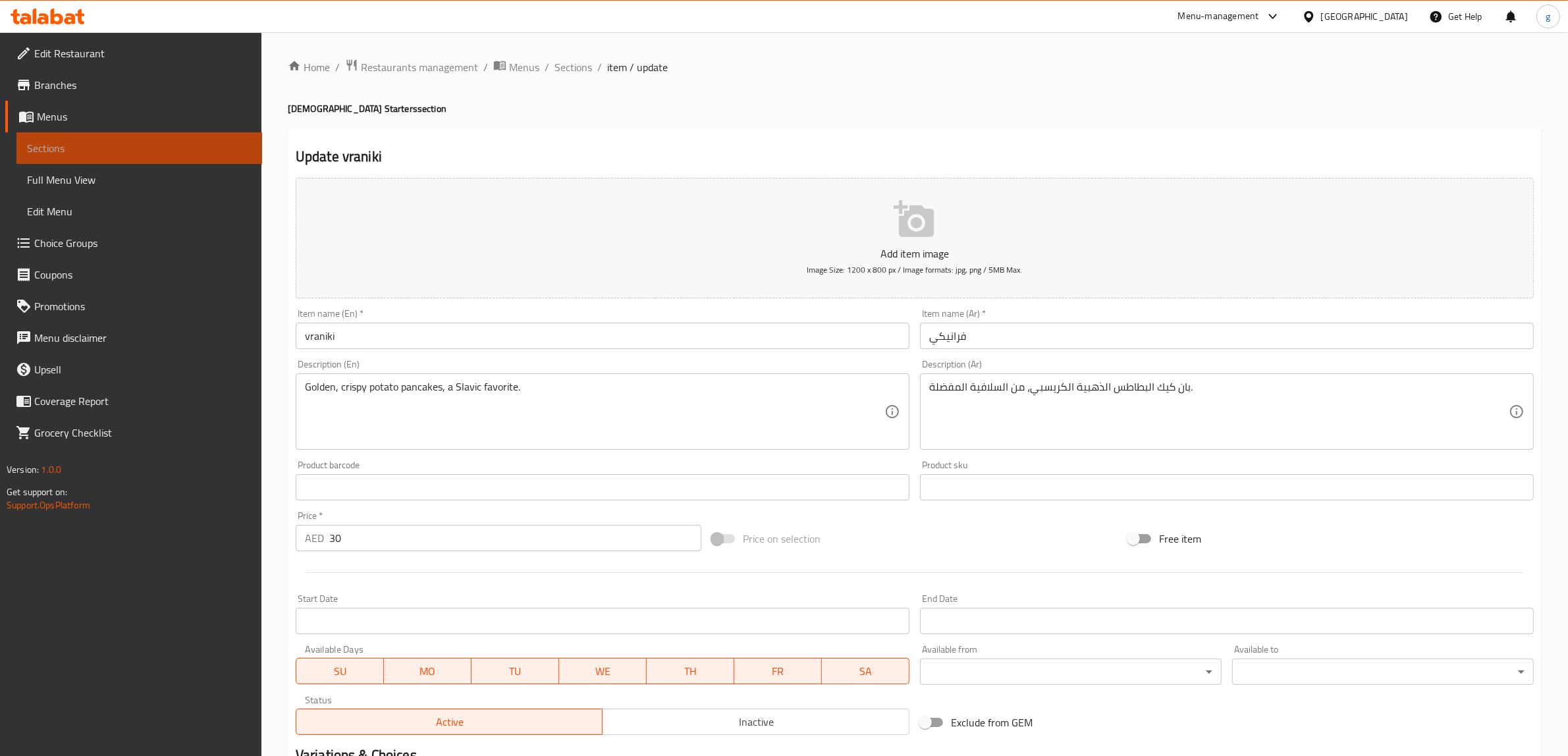
click at [113, 150] on span "Sections" at bounding box center [139, 148] width 225 height 16
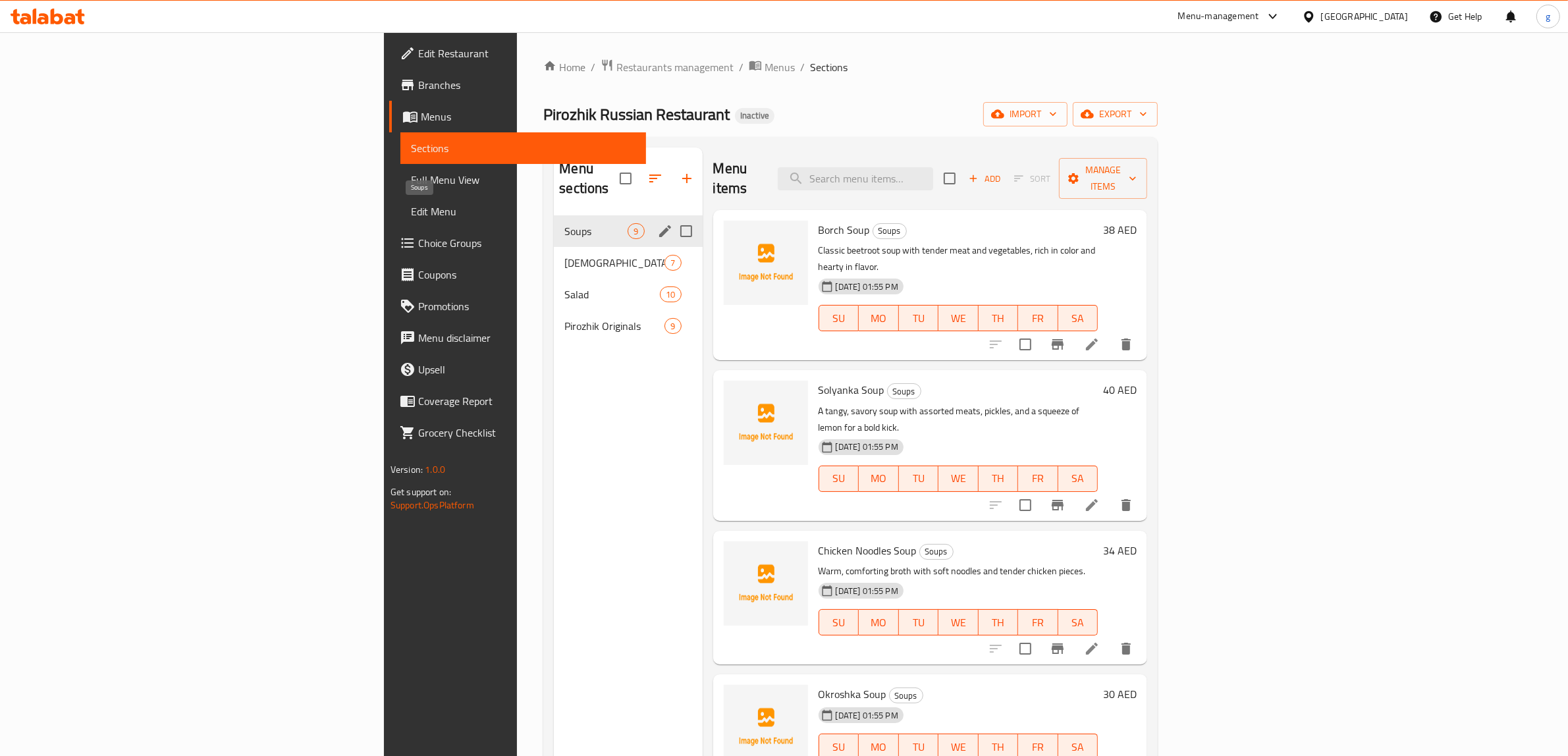
click at [565, 223] on span "Soups" at bounding box center [596, 231] width 63 height 16
click at [565, 255] on span "[DEMOGRAPHIC_DATA] Starters" at bounding box center [596, 262] width 63 height 16
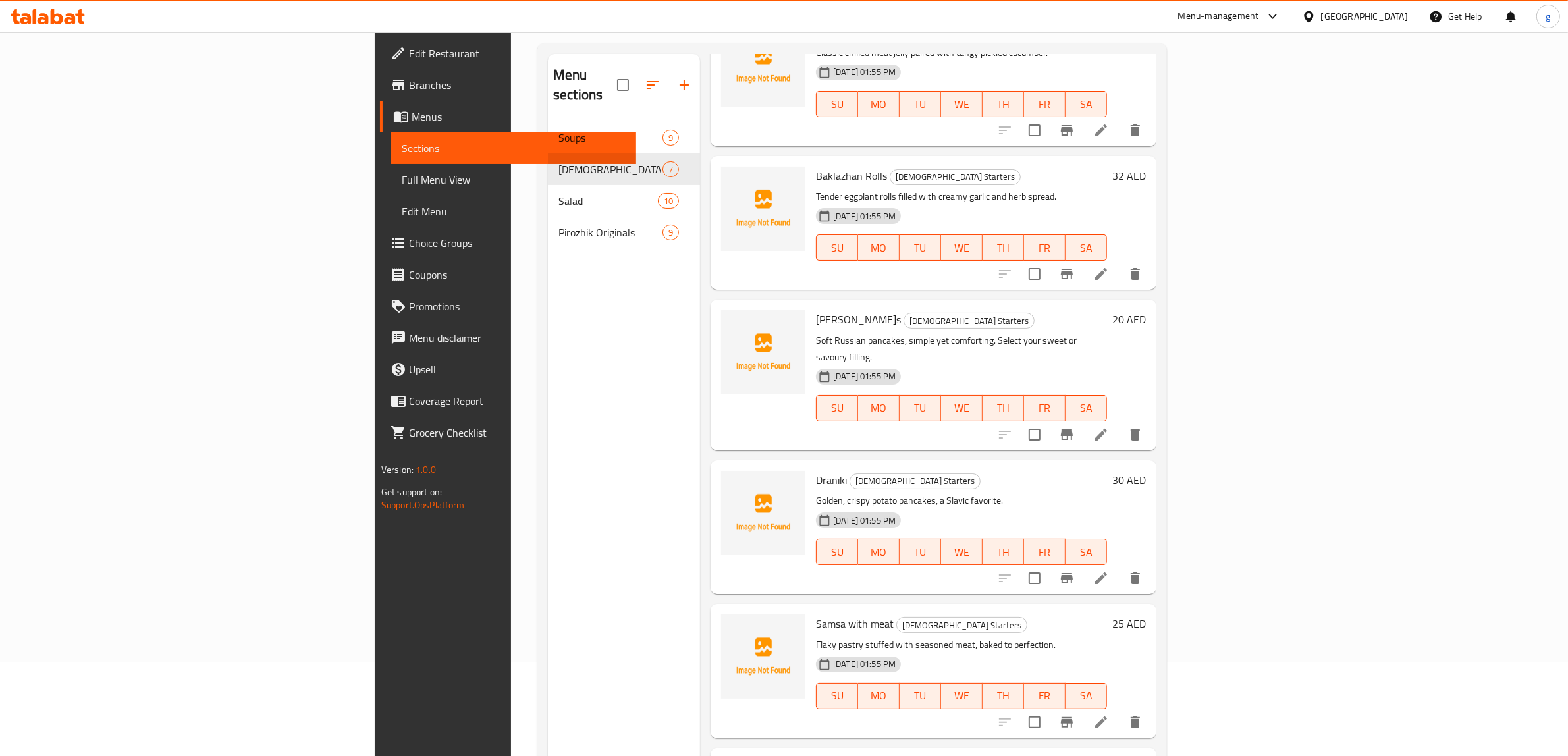
scroll to position [185, 0]
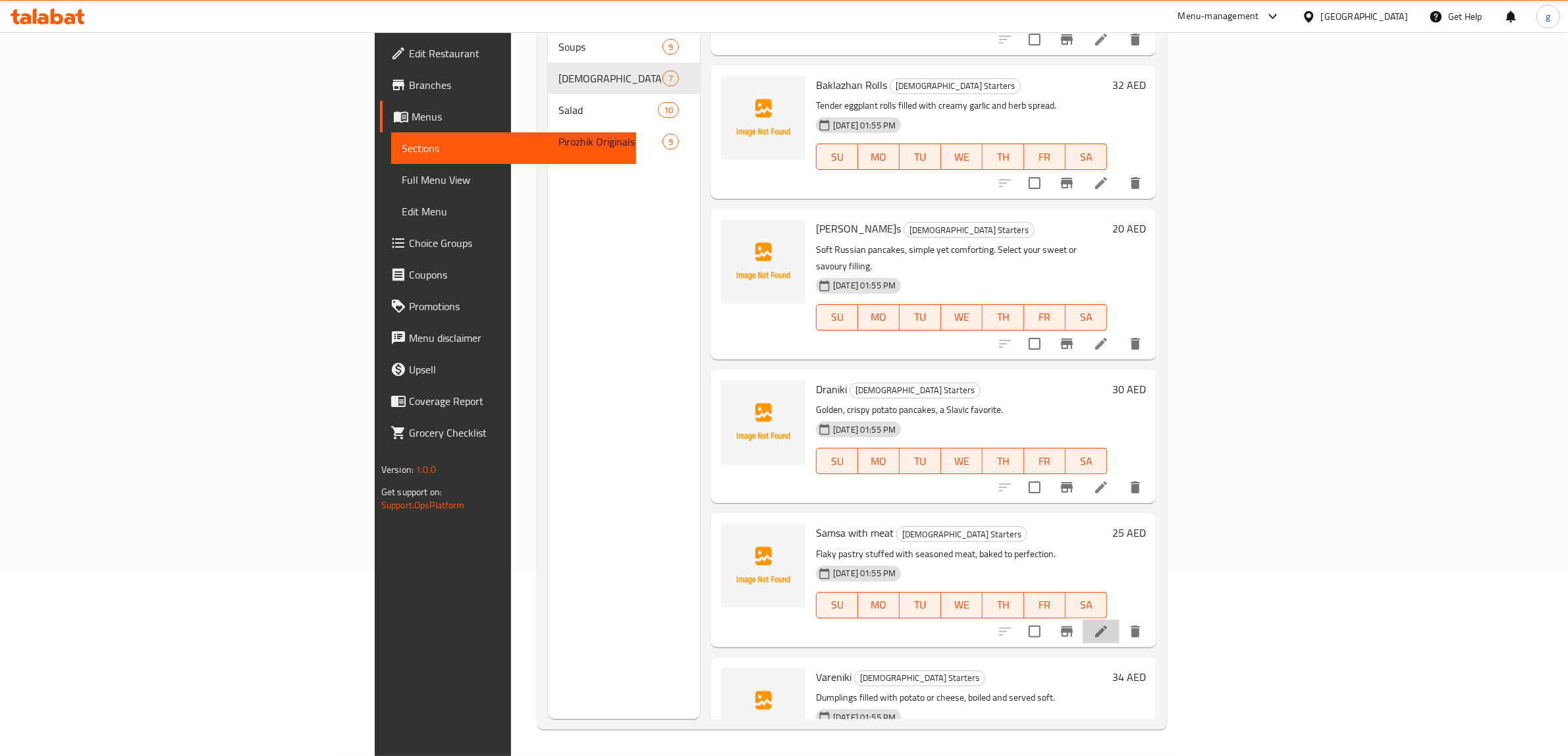
click at [1120, 620] on li at bounding box center [1102, 631] width 37 height 24
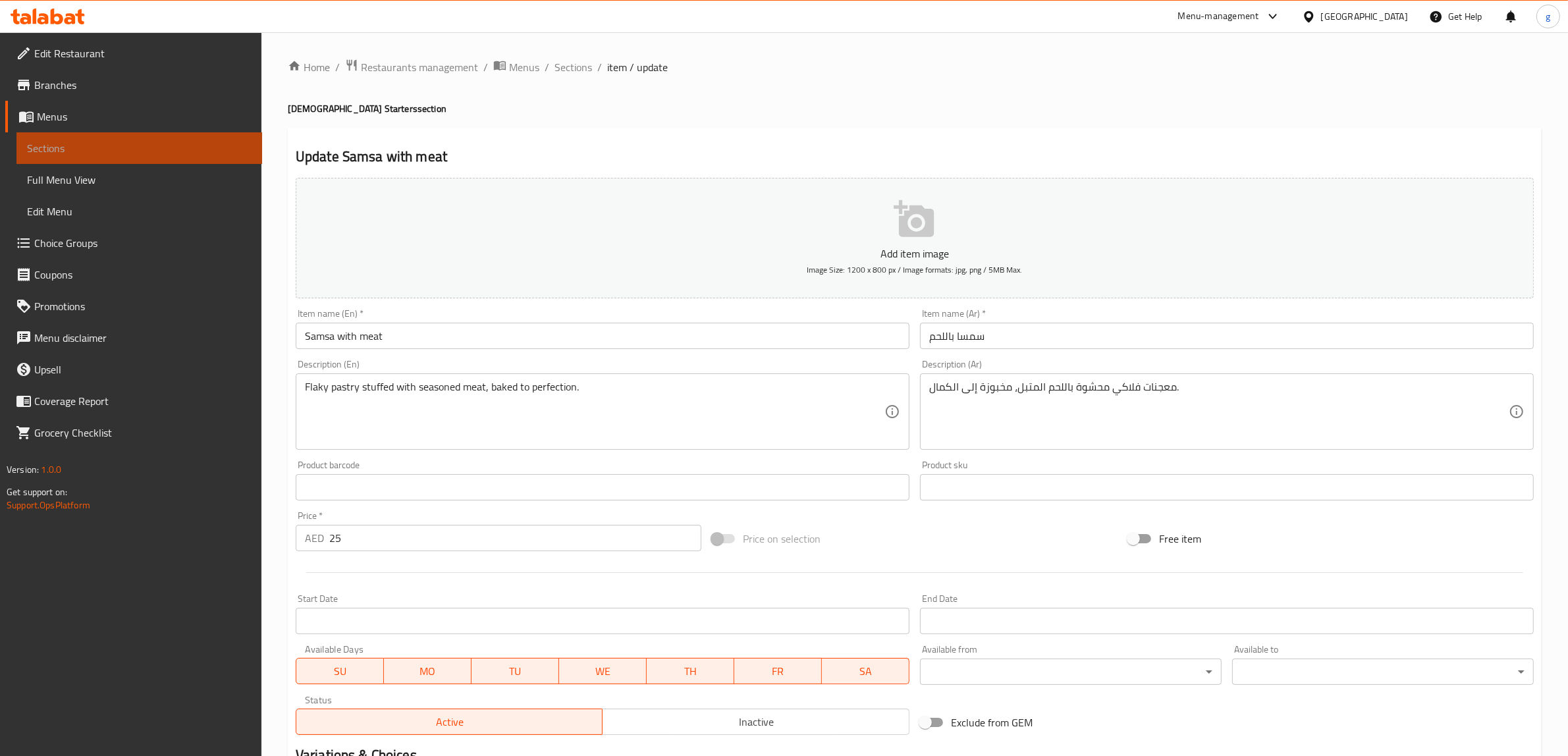
click at [84, 146] on span "Sections" at bounding box center [139, 148] width 225 height 16
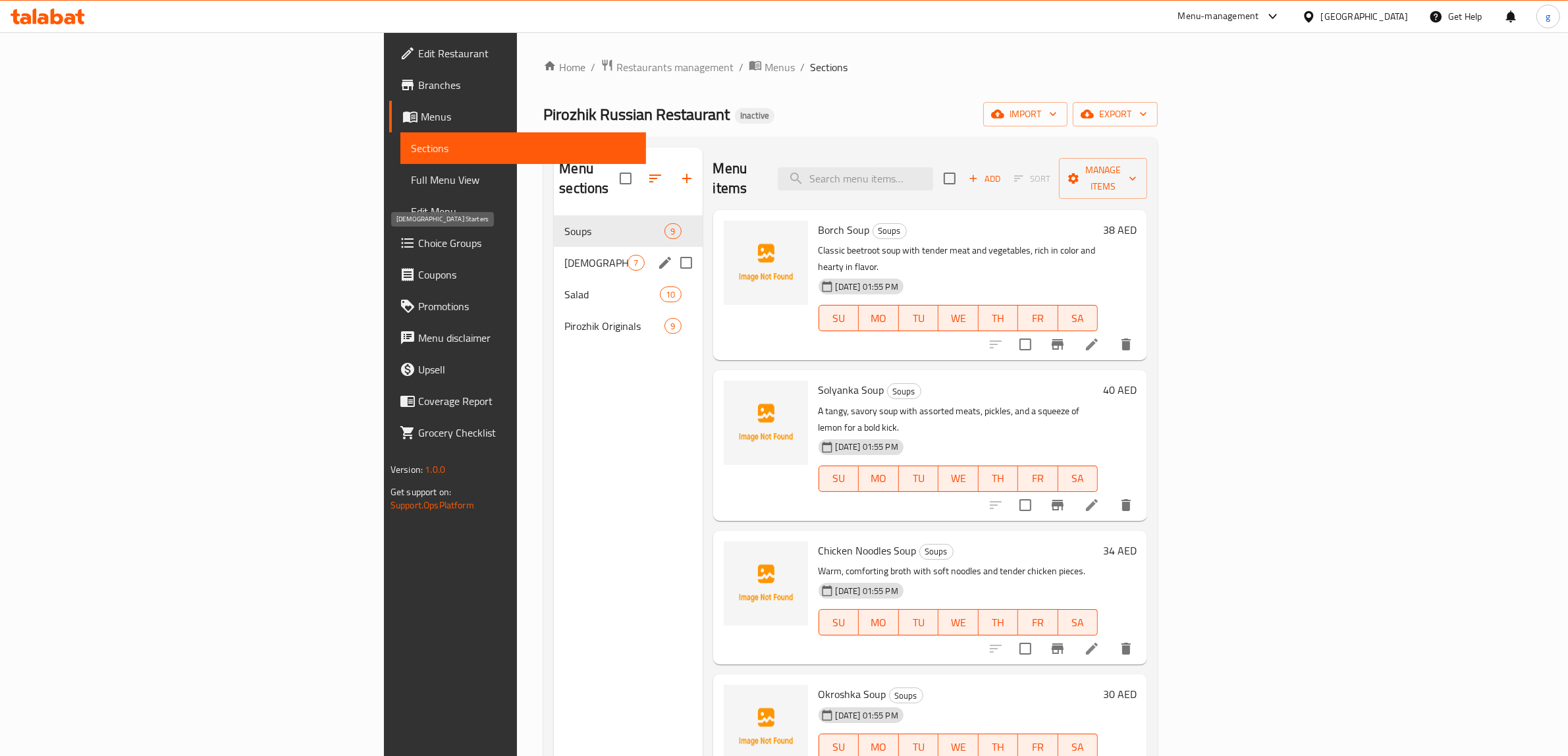
click at [565, 255] on span "[DEMOGRAPHIC_DATA] Starters" at bounding box center [596, 262] width 63 height 16
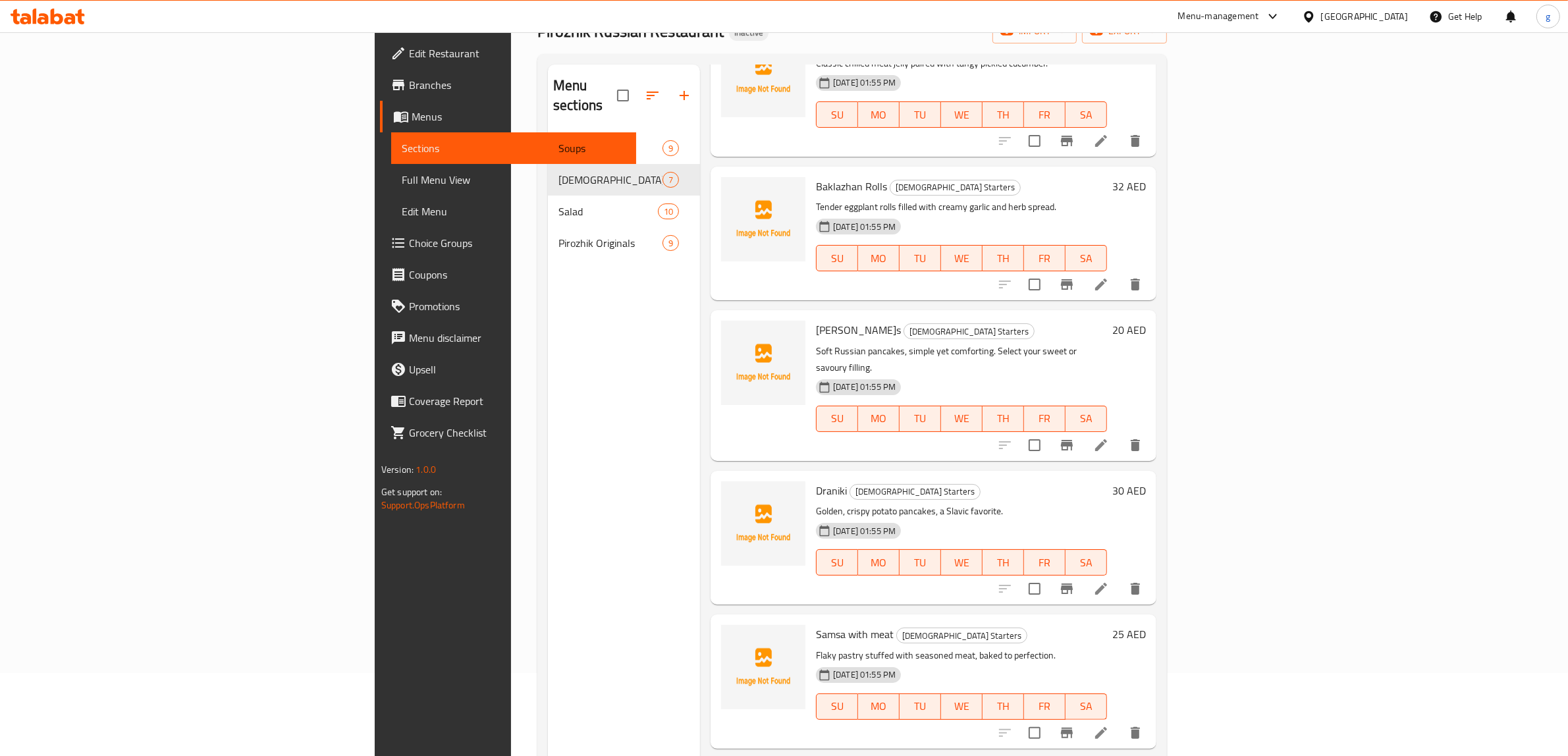
scroll to position [185, 0]
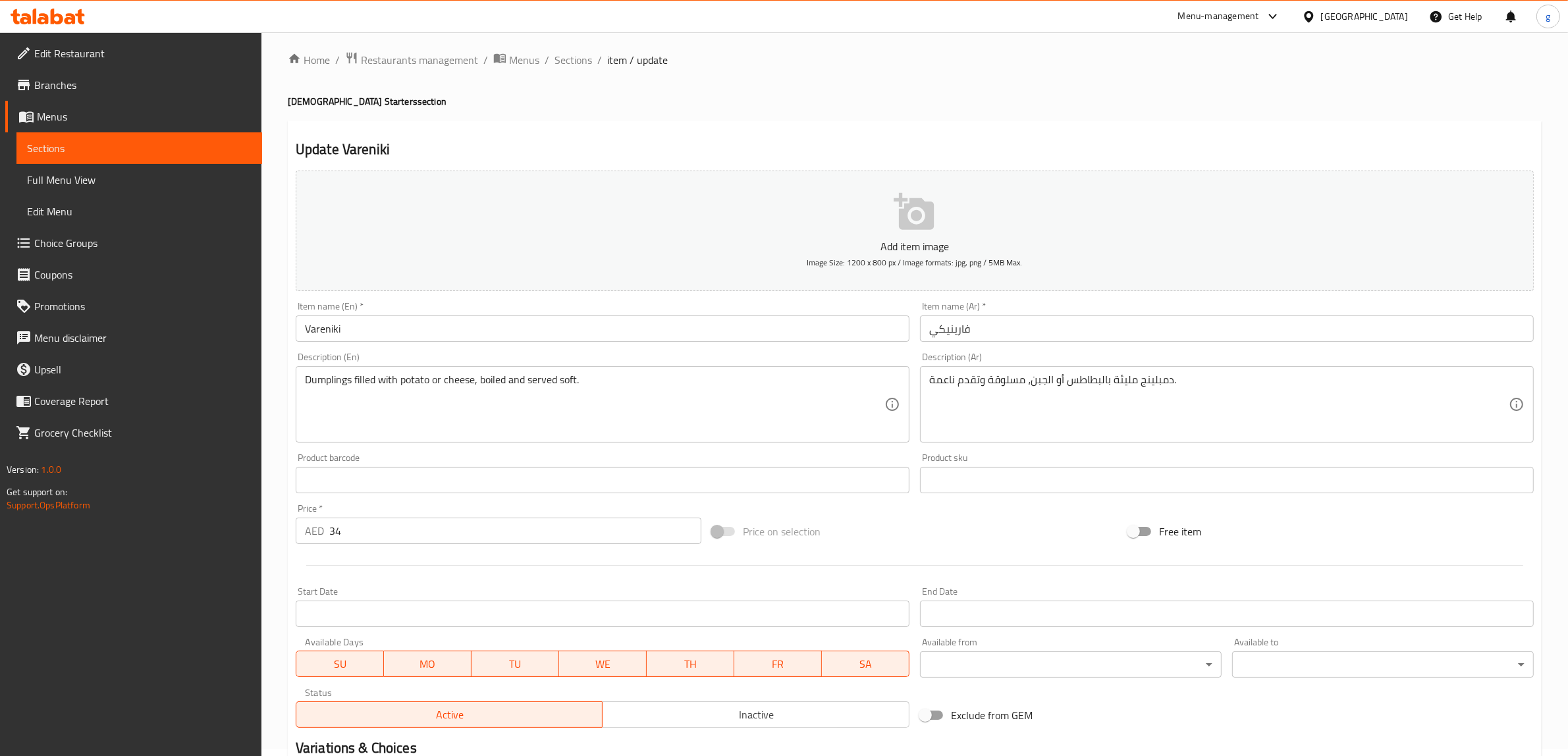
scroll to position [90, 0]
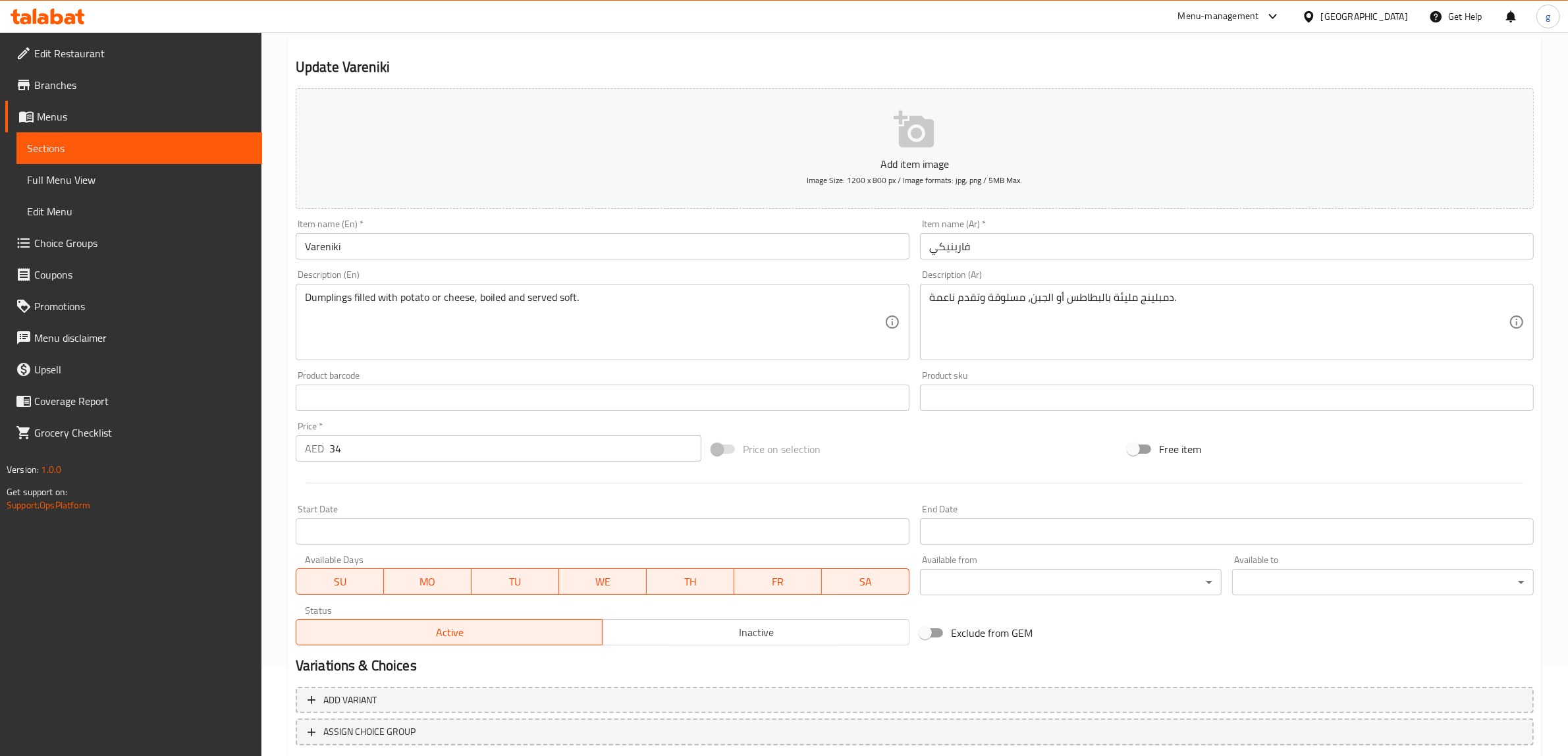
click at [94, 165] on link "Full Menu View" at bounding box center [139, 179] width 245 height 31
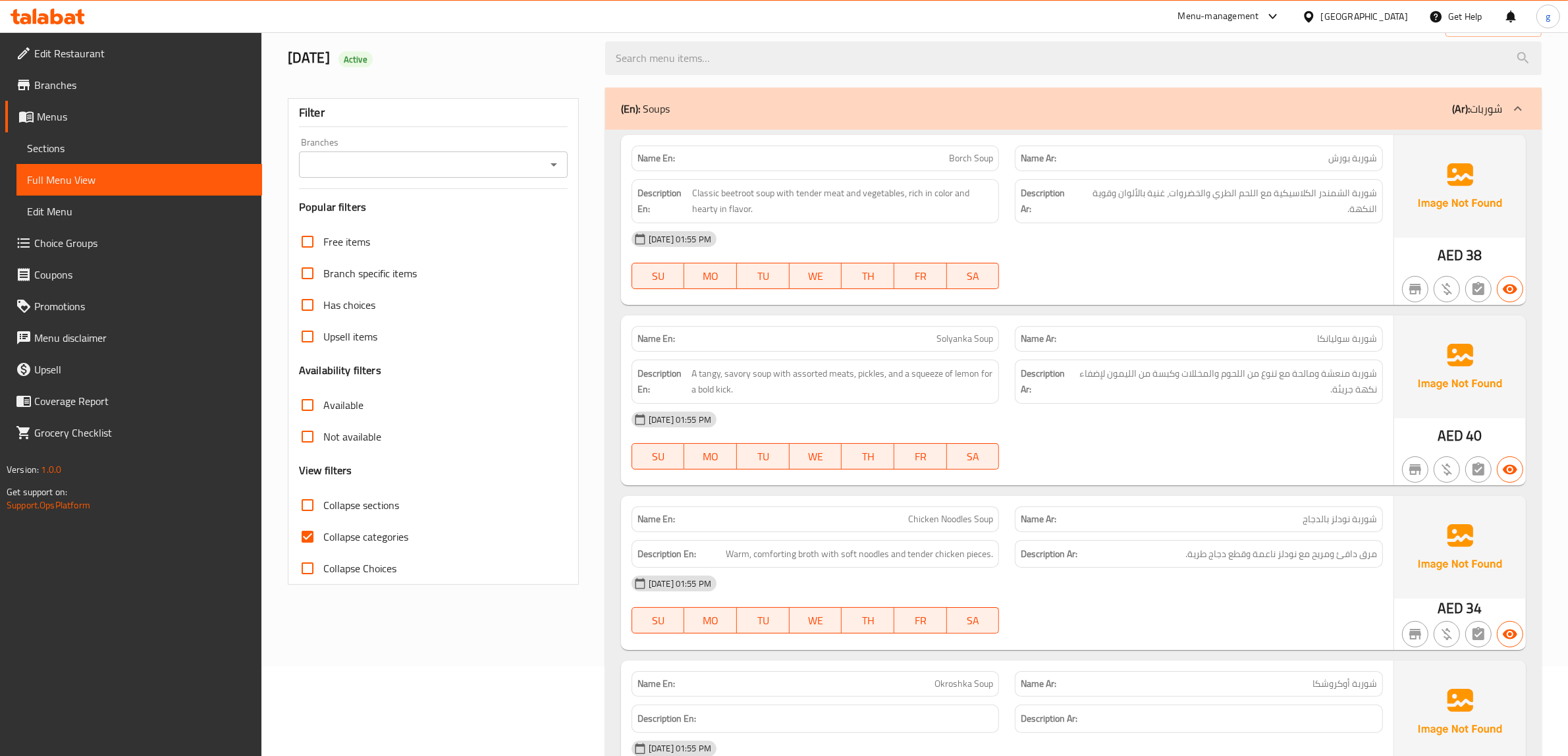
click at [100, 159] on link "Sections" at bounding box center [139, 148] width 245 height 31
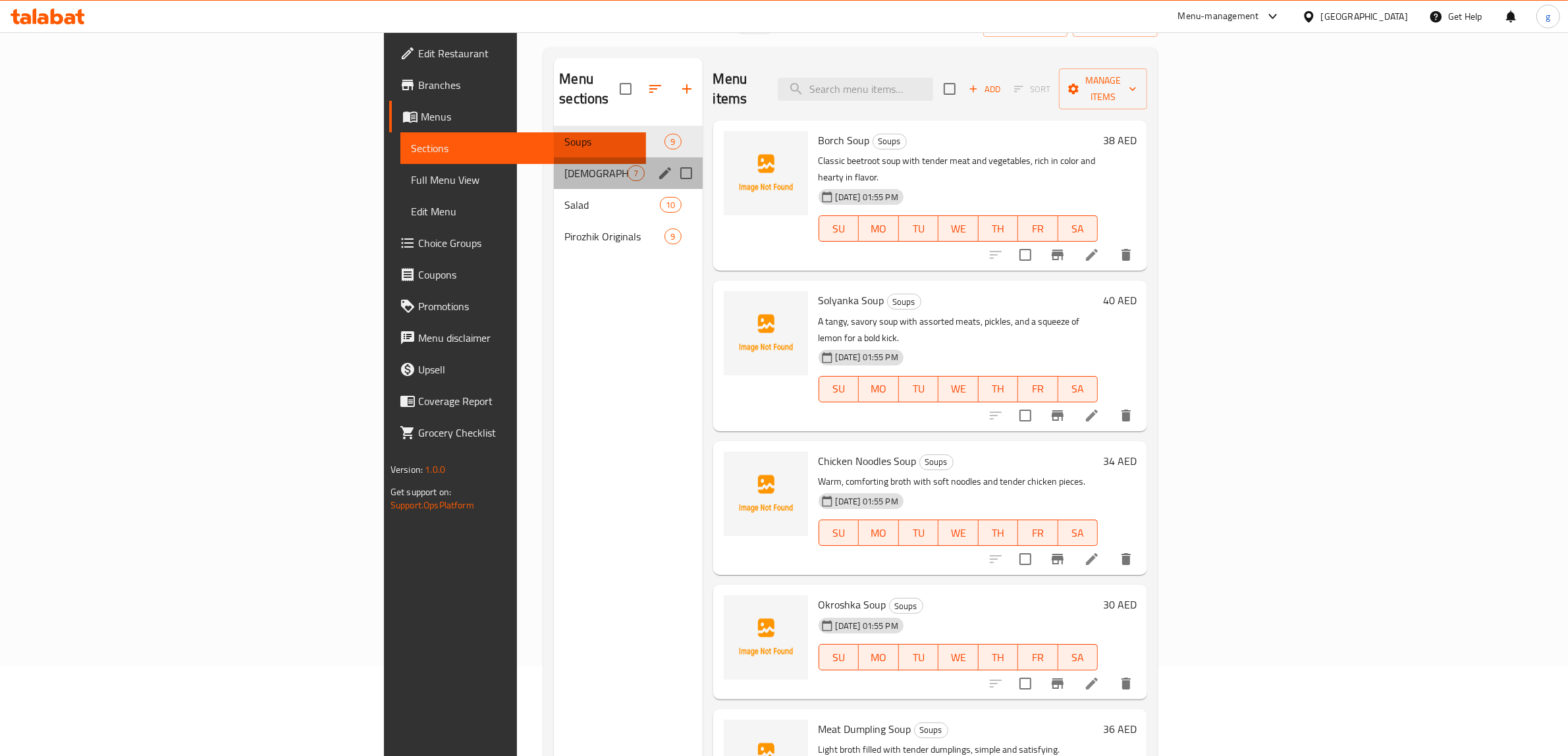
click at [554, 157] on div "Russian Starters 7" at bounding box center [628, 173] width 148 height 31
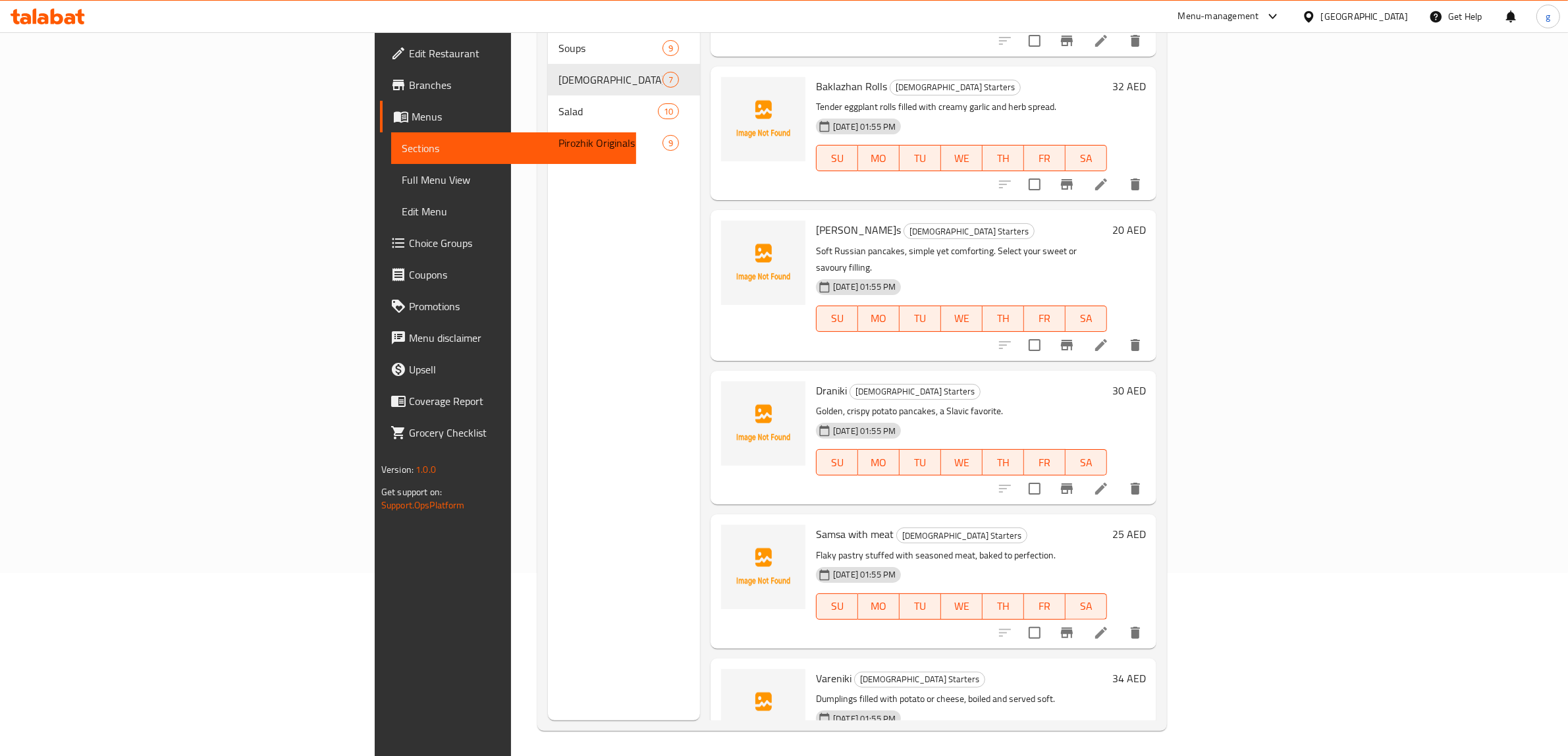
scroll to position [185, 0]
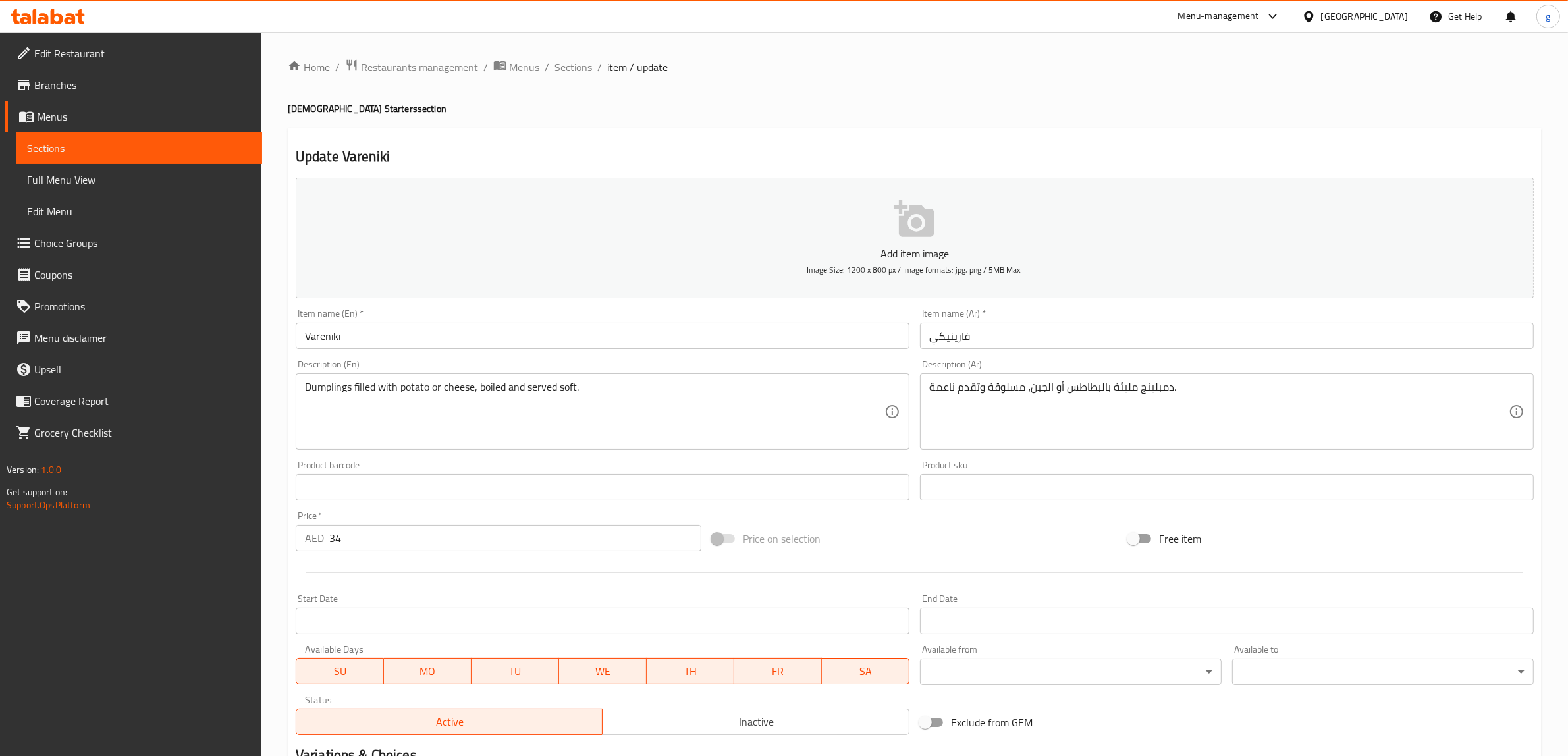
click at [60, 176] on span "Full Menu View" at bounding box center [139, 179] width 225 height 16
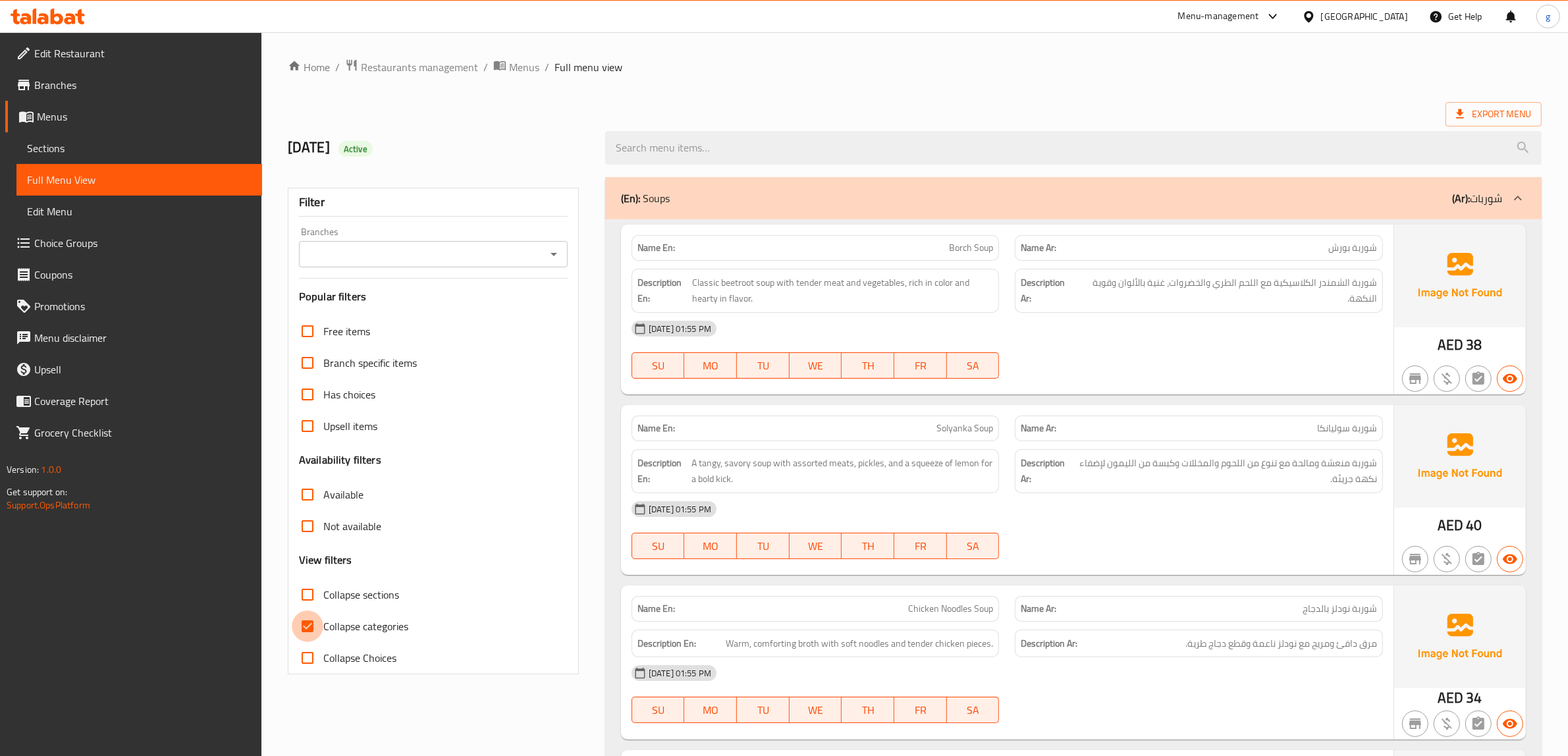
click at [308, 626] on input "Collapse categories" at bounding box center [307, 626] width 31 height 31
checkbox input "false"
click at [74, 152] on span "Sections" at bounding box center [139, 148] width 225 height 16
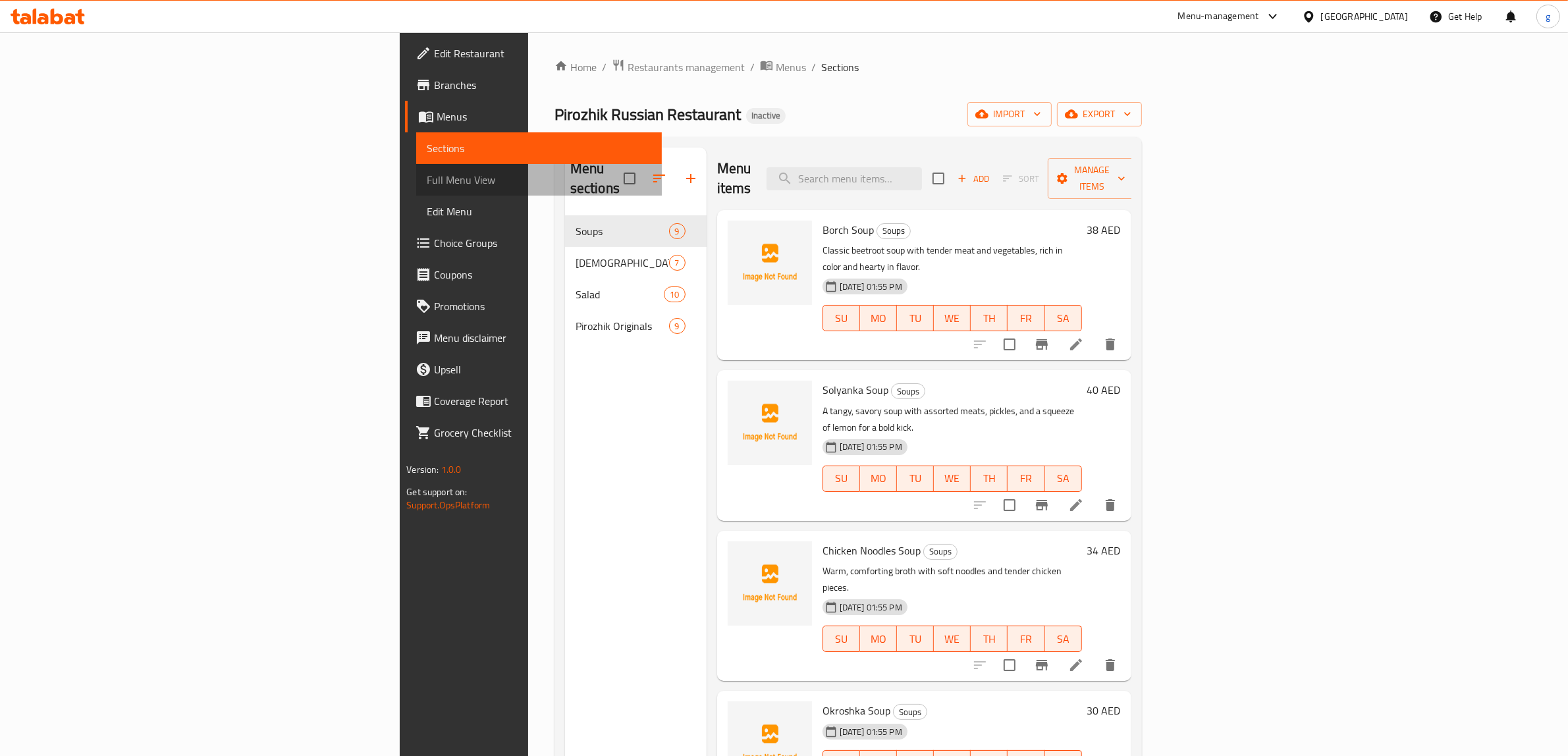
click at [427, 178] on span "Full Menu View" at bounding box center [539, 179] width 225 height 16
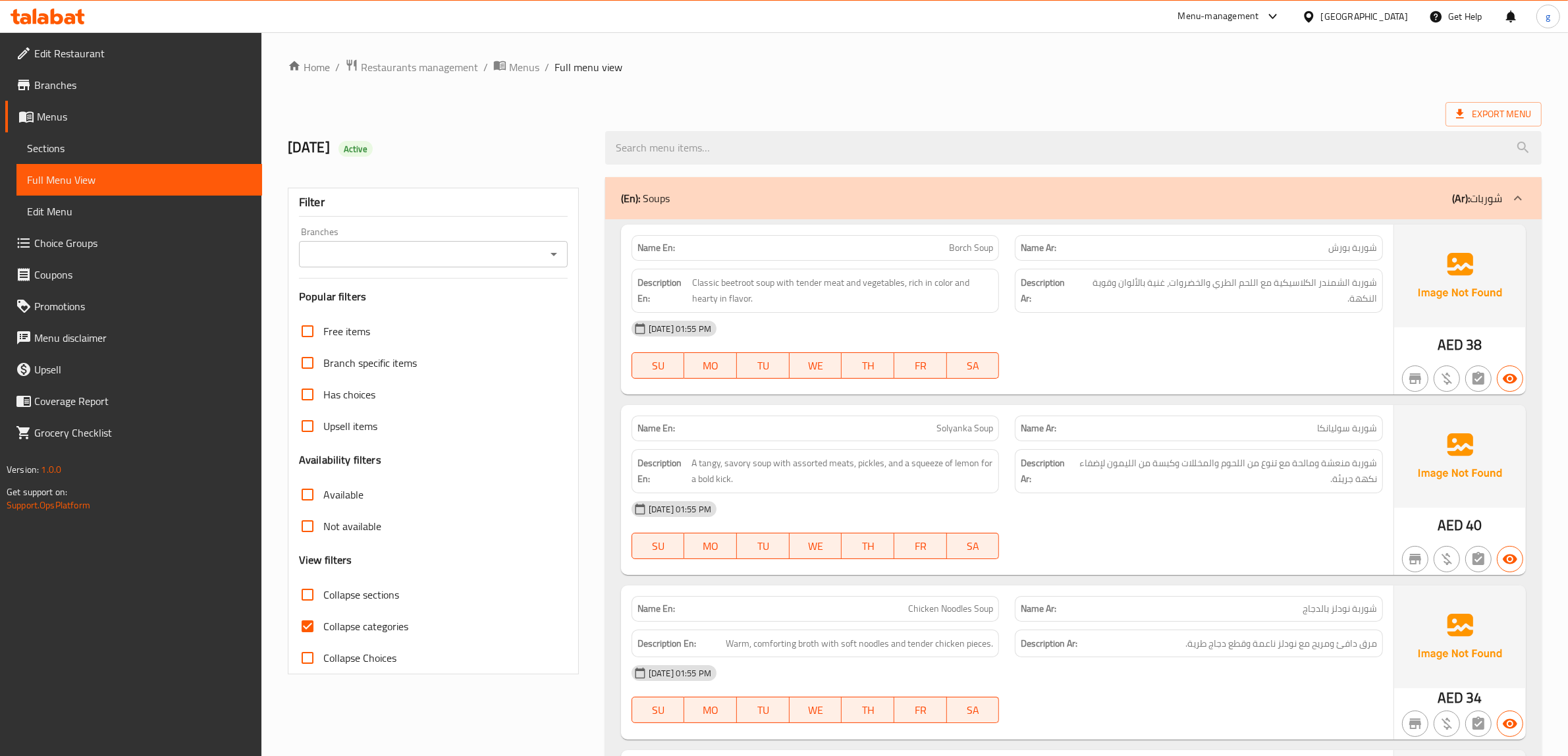
click at [310, 627] on input "Collapse categories" at bounding box center [307, 626] width 31 height 31
checkbox input "false"
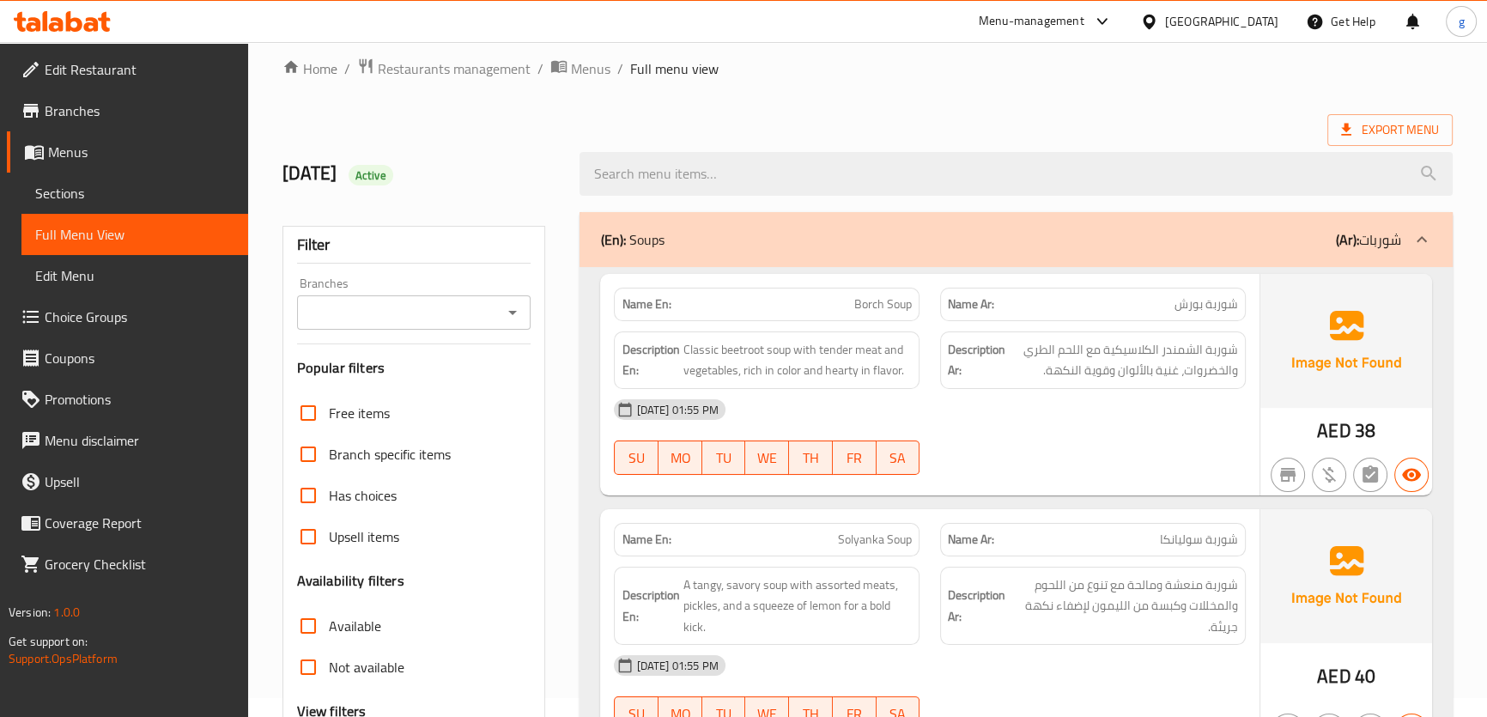
scroll to position [77, 0]
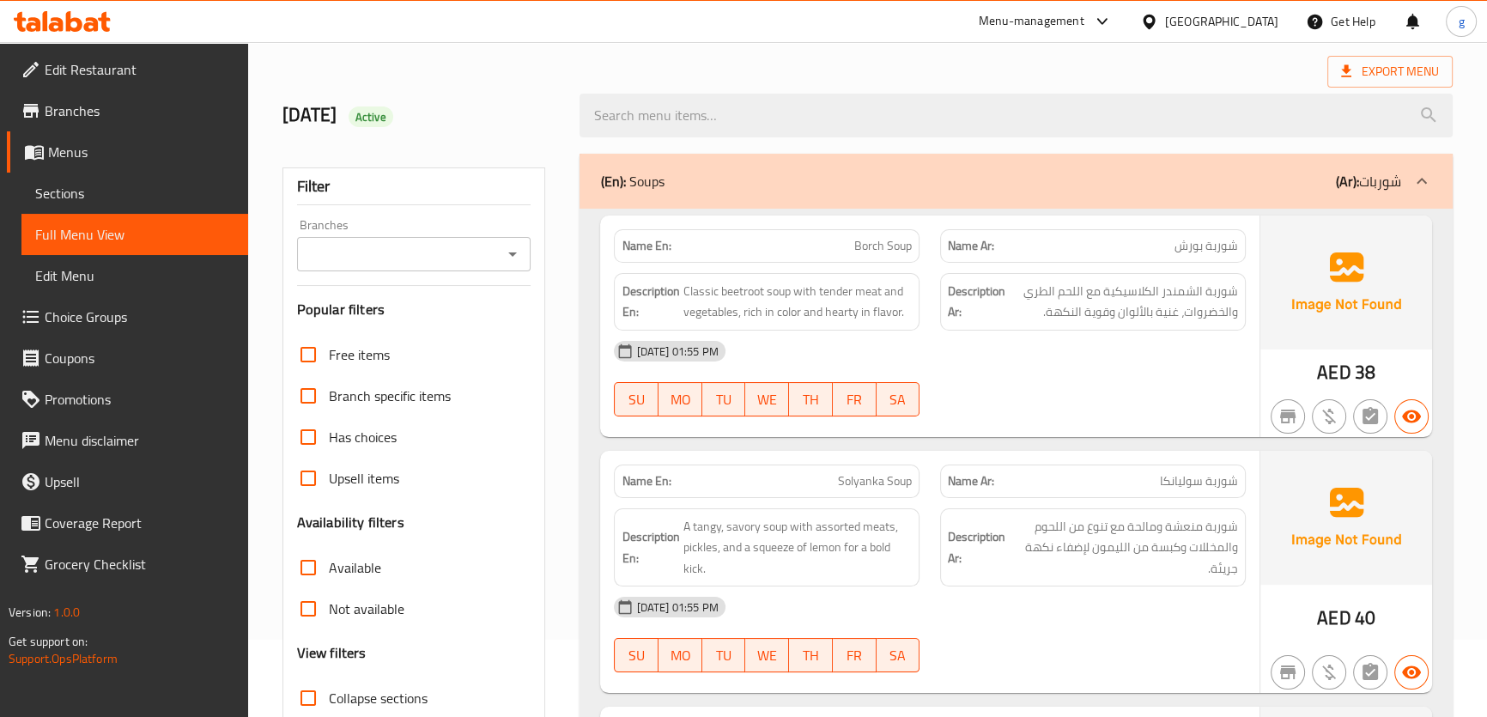
click at [1145, 255] on div "Name Ar: شوربة بورش" at bounding box center [1093, 245] width 306 height 33
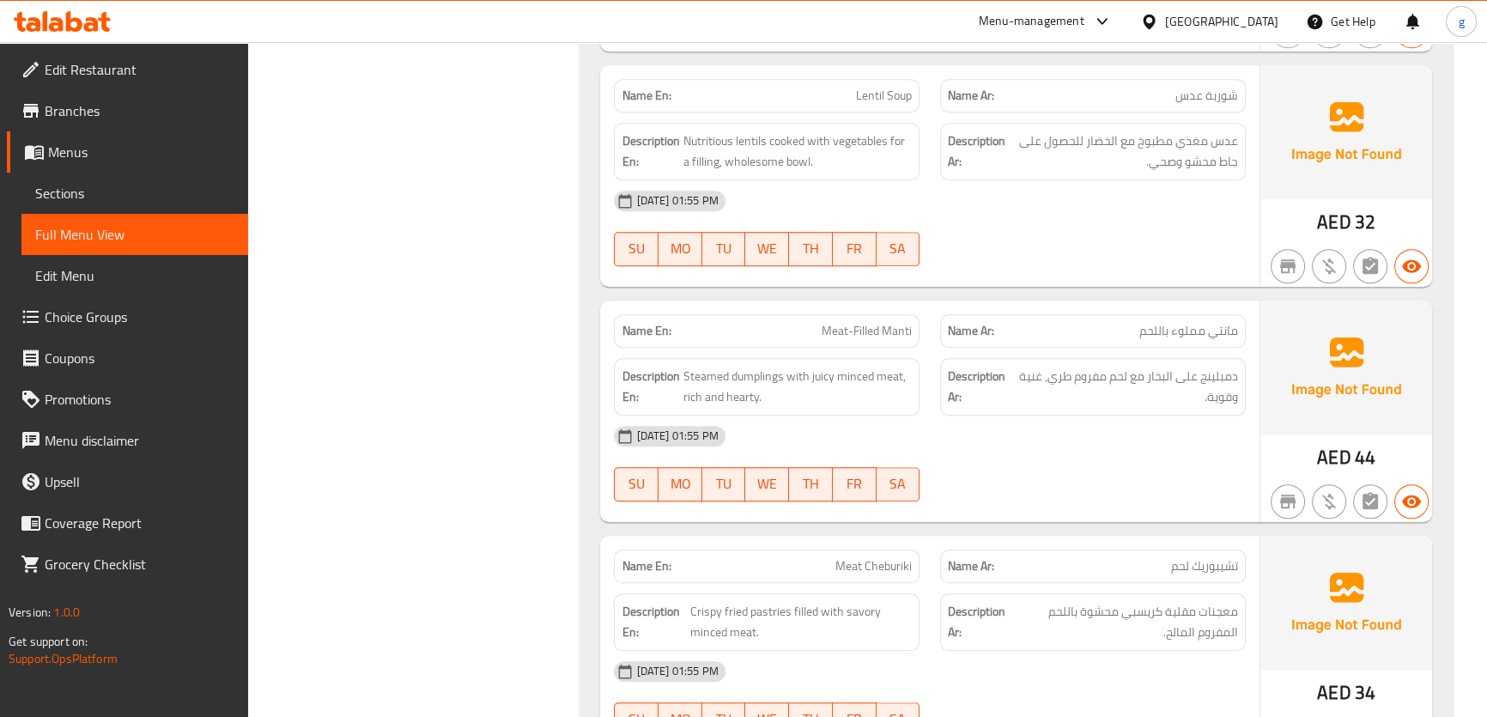
scroll to position [1639, 0]
click at [797, 159] on span "Nutritious lentils cooked with vegetables for a filling, wholesome bowl." at bounding box center [797, 152] width 229 height 42
copy span "bowl"
click at [1017, 210] on div "18-09-2025 01:55 PM" at bounding box center [930, 201] width 652 height 41
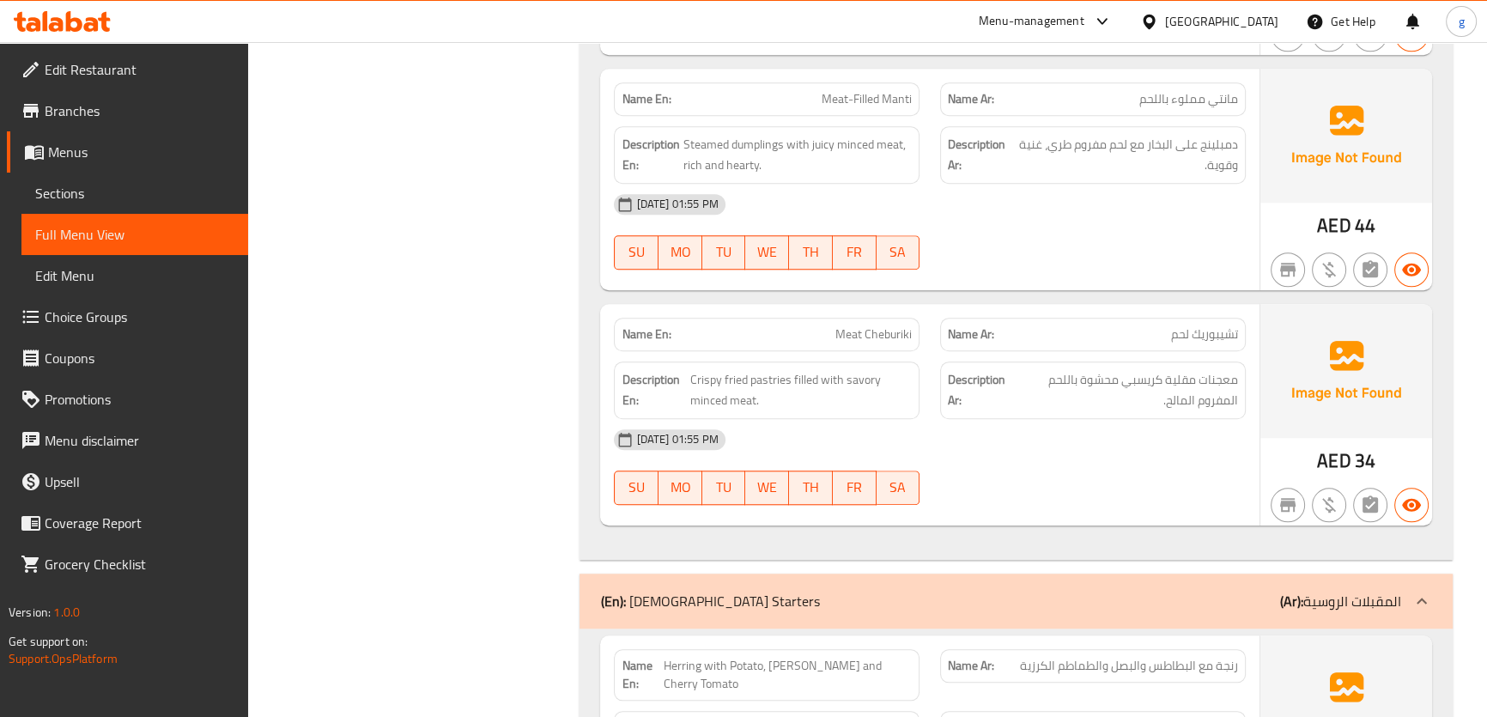
scroll to position [1873, 0]
click at [832, 89] on span "Meat-Filled Manti" at bounding box center [867, 98] width 90 height 18
copy span "Meat-Filled Manti"
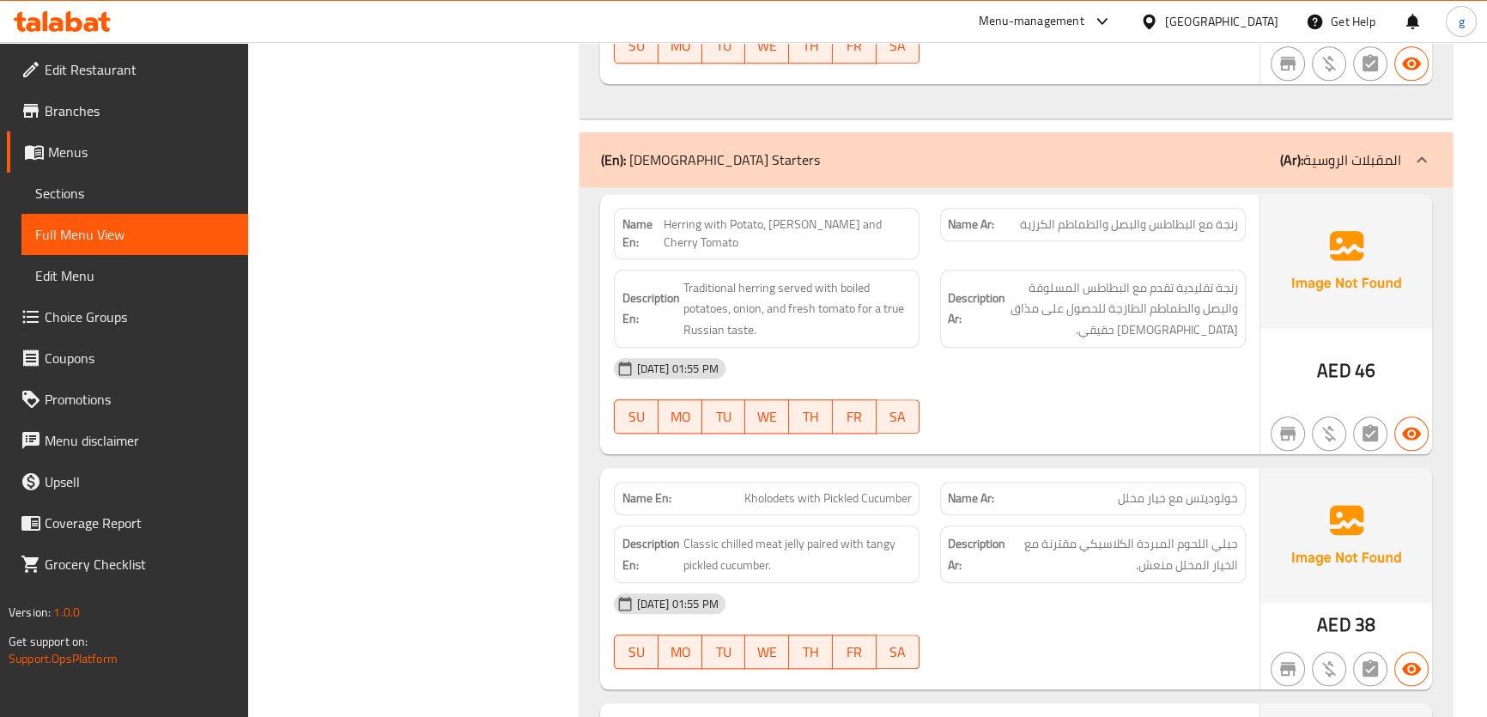
scroll to position [2341, 0]
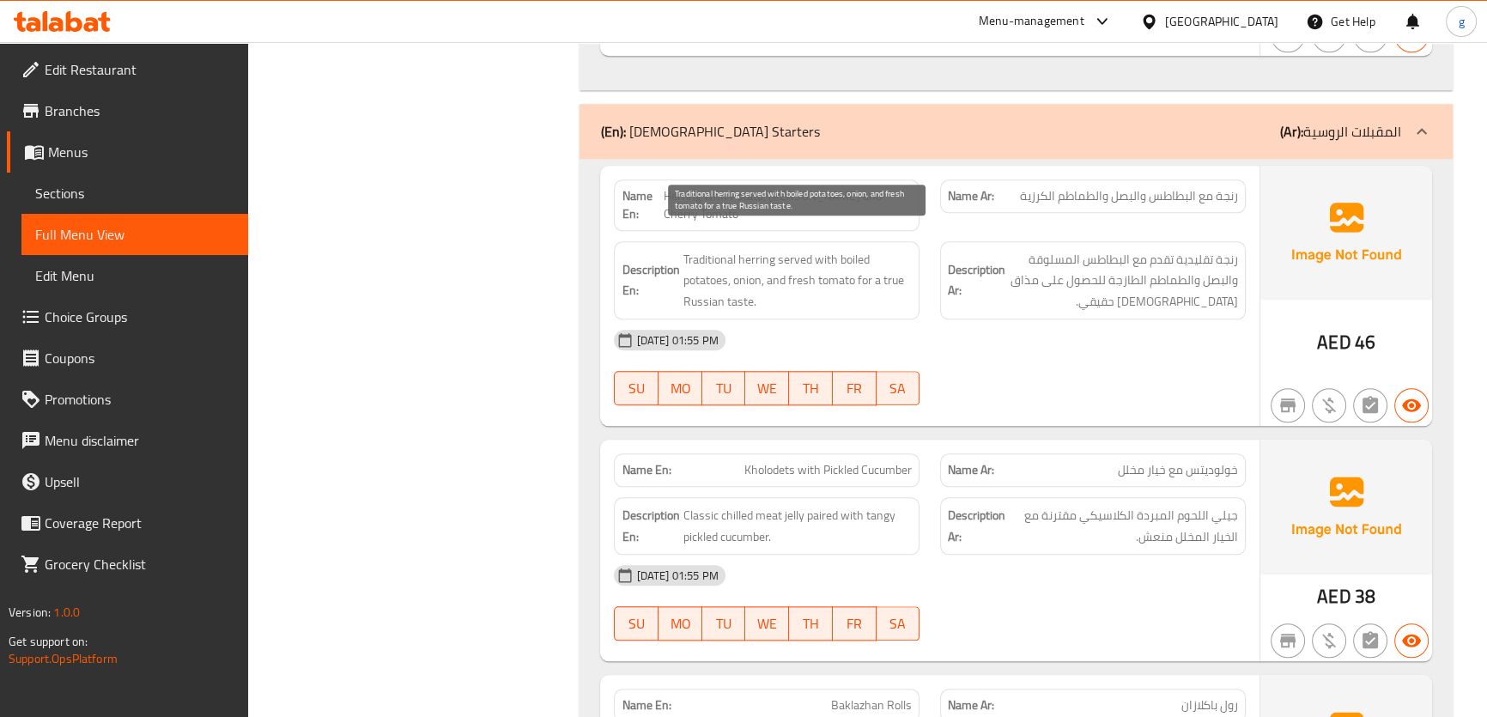
click at [695, 249] on span "Traditional herring served with boiled potatoes, onion, and fresh tomato for a …" at bounding box center [797, 281] width 229 height 64
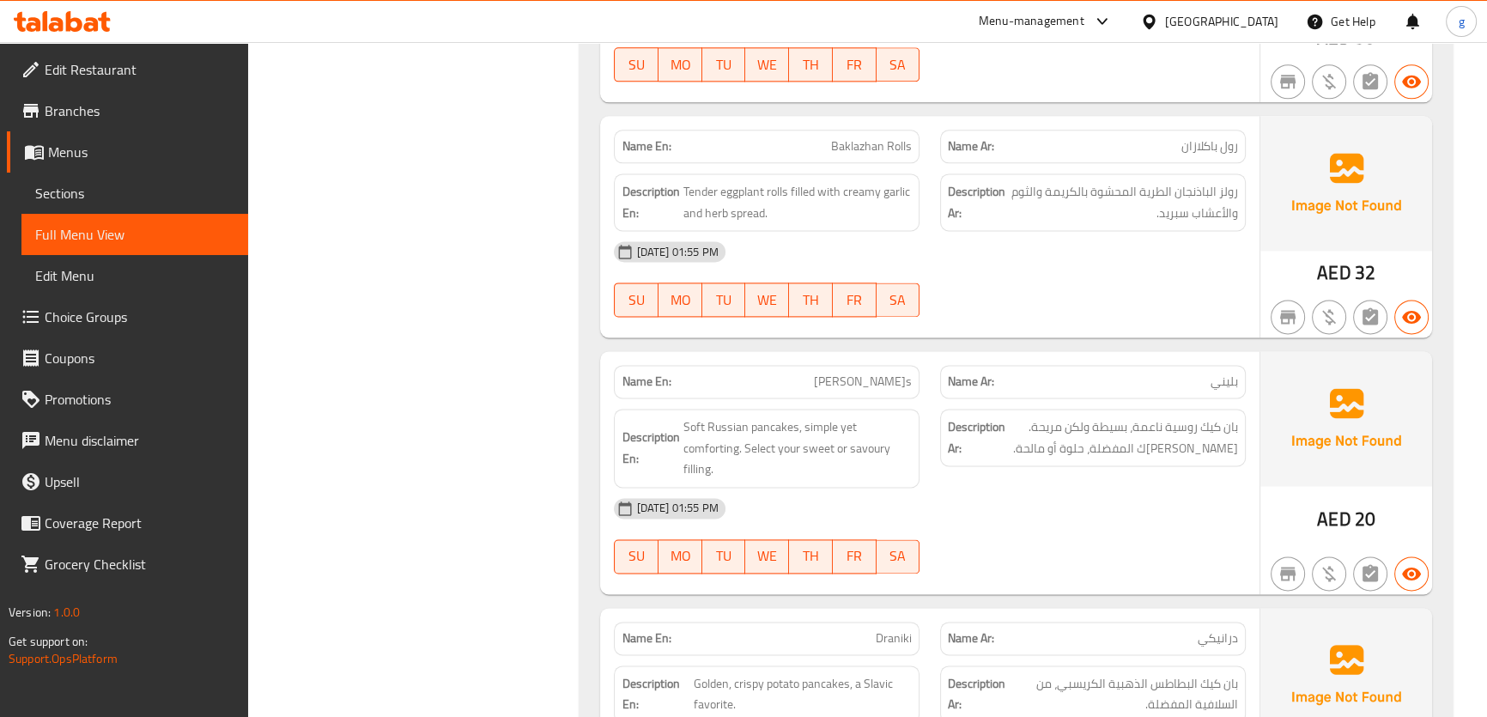
scroll to position [2809, 0]
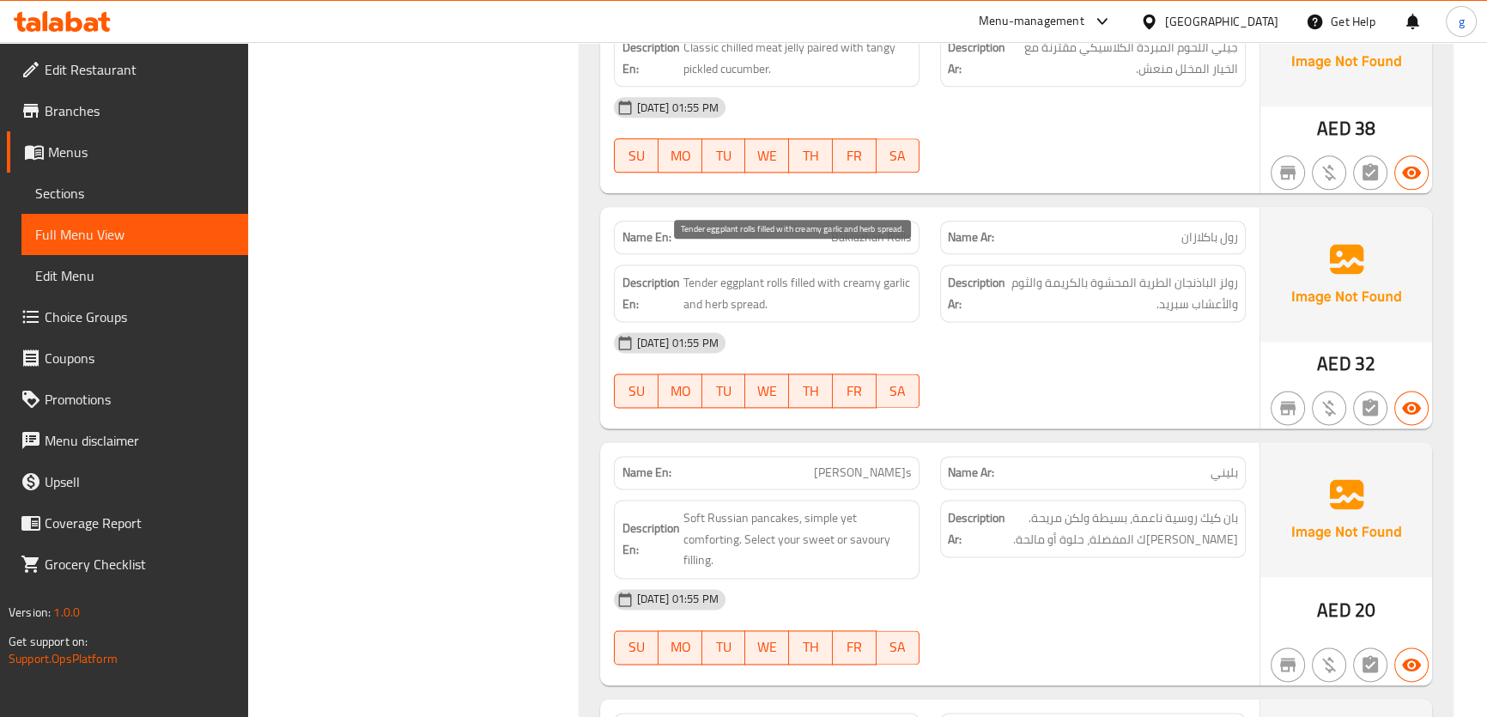
click at [806, 272] on span "Tender eggplant rolls filled with creamy garlic and herb spread." at bounding box center [797, 293] width 229 height 42
copy span "filled"
click at [820, 224] on div "Name En: Baklazhan Rolls" at bounding box center [767, 237] width 306 height 33
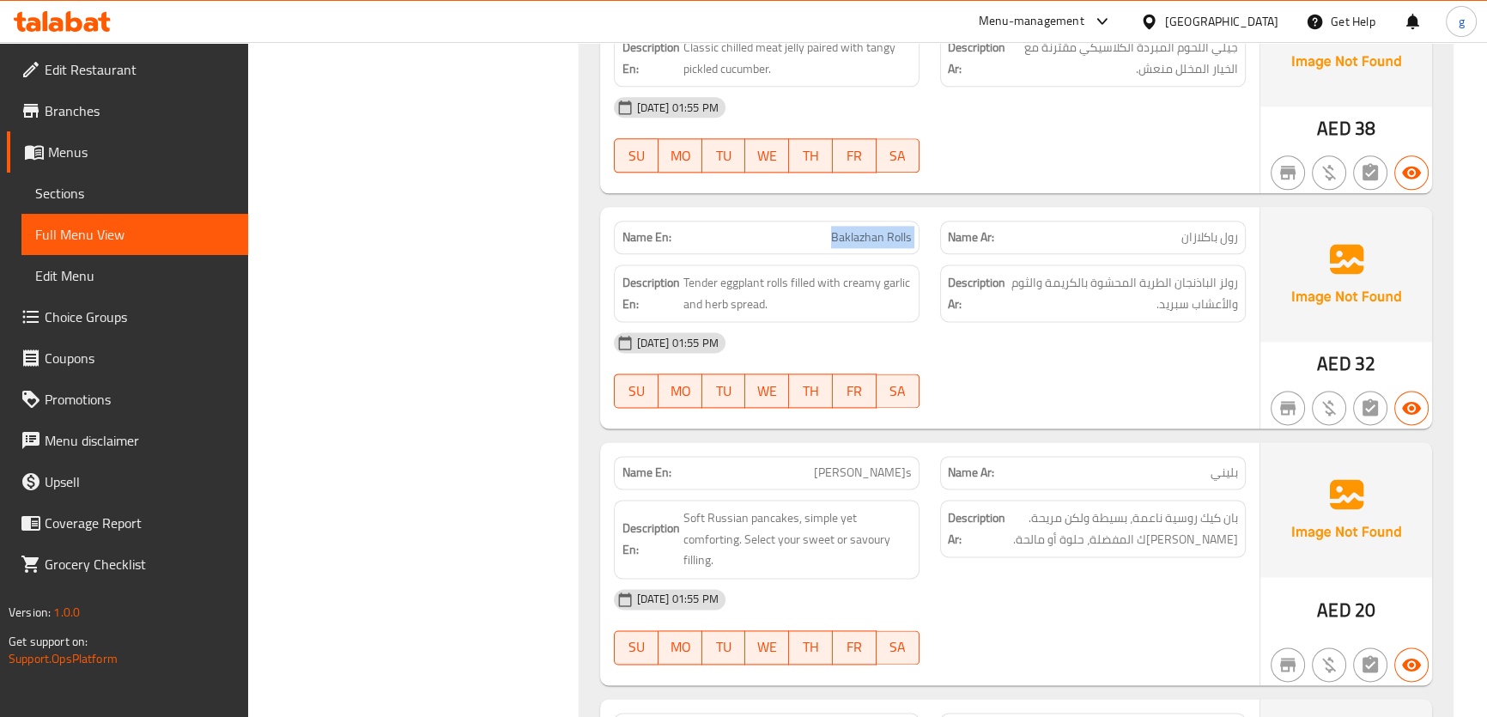
click at [820, 224] on div "Name En: Baklazhan Rolls" at bounding box center [767, 237] width 306 height 33
copy span "Baklazhan Rolls"
click at [1158, 297] on div "Description Ar: رولز الباذنجان الطرية المحشوة بالكريمة والثوم والأعشاب سبريد." at bounding box center [1093, 293] width 306 height 58
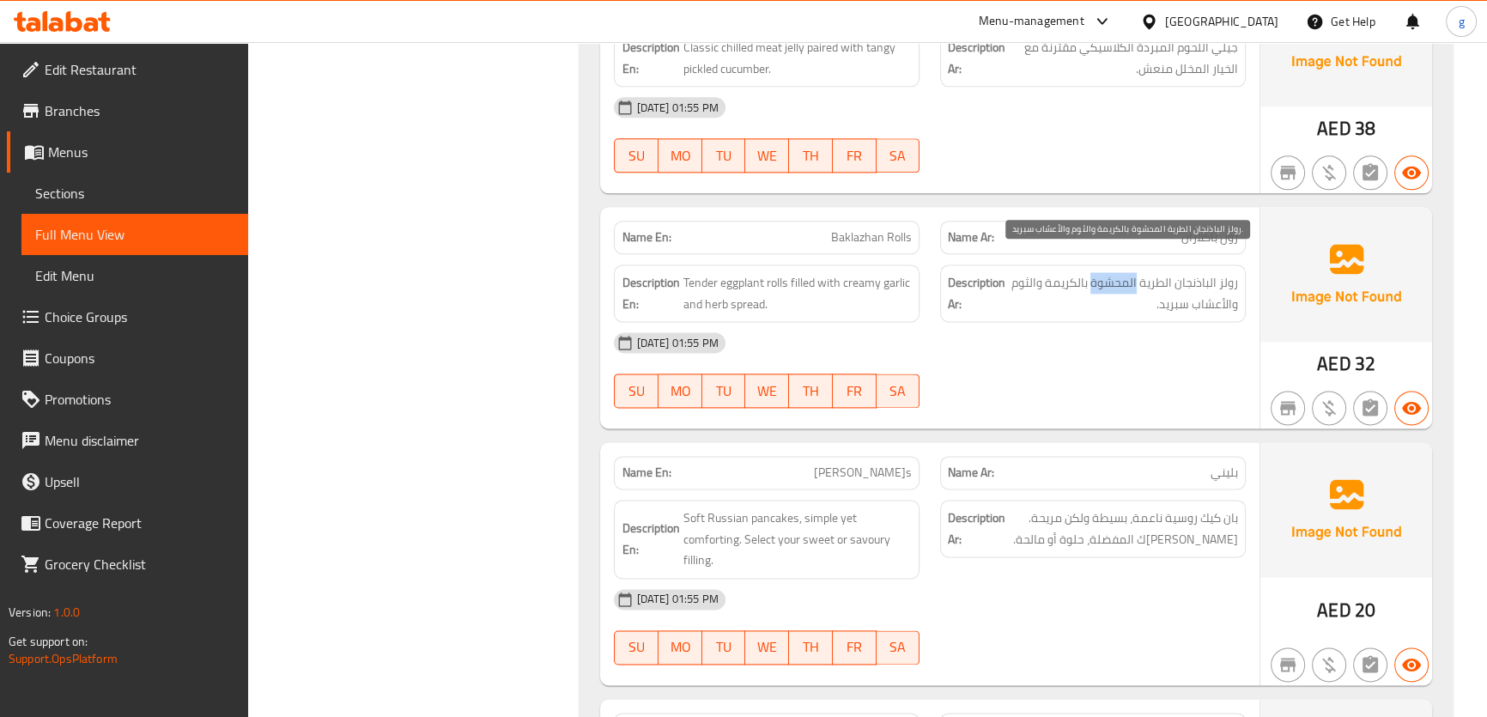
drag, startPoint x: 1093, startPoint y: 264, endPoint x: 1139, endPoint y: 269, distance: 45.8
click at [1139, 272] on span "رولز الباذنجان الطرية المحشوة بالكريمة والثوم والأعشاب سبريد." at bounding box center [1123, 293] width 229 height 42
copy span "المحشوة"
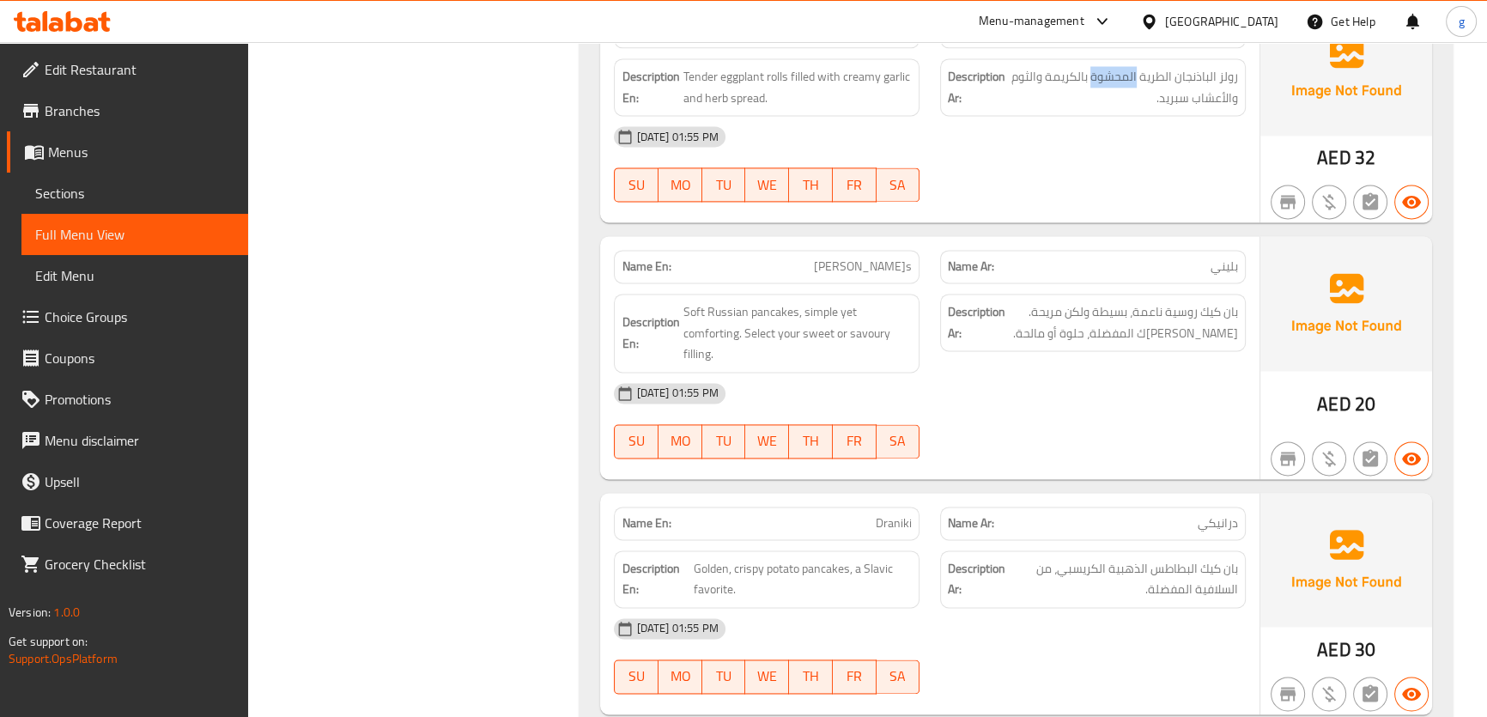
scroll to position [3044, 0]
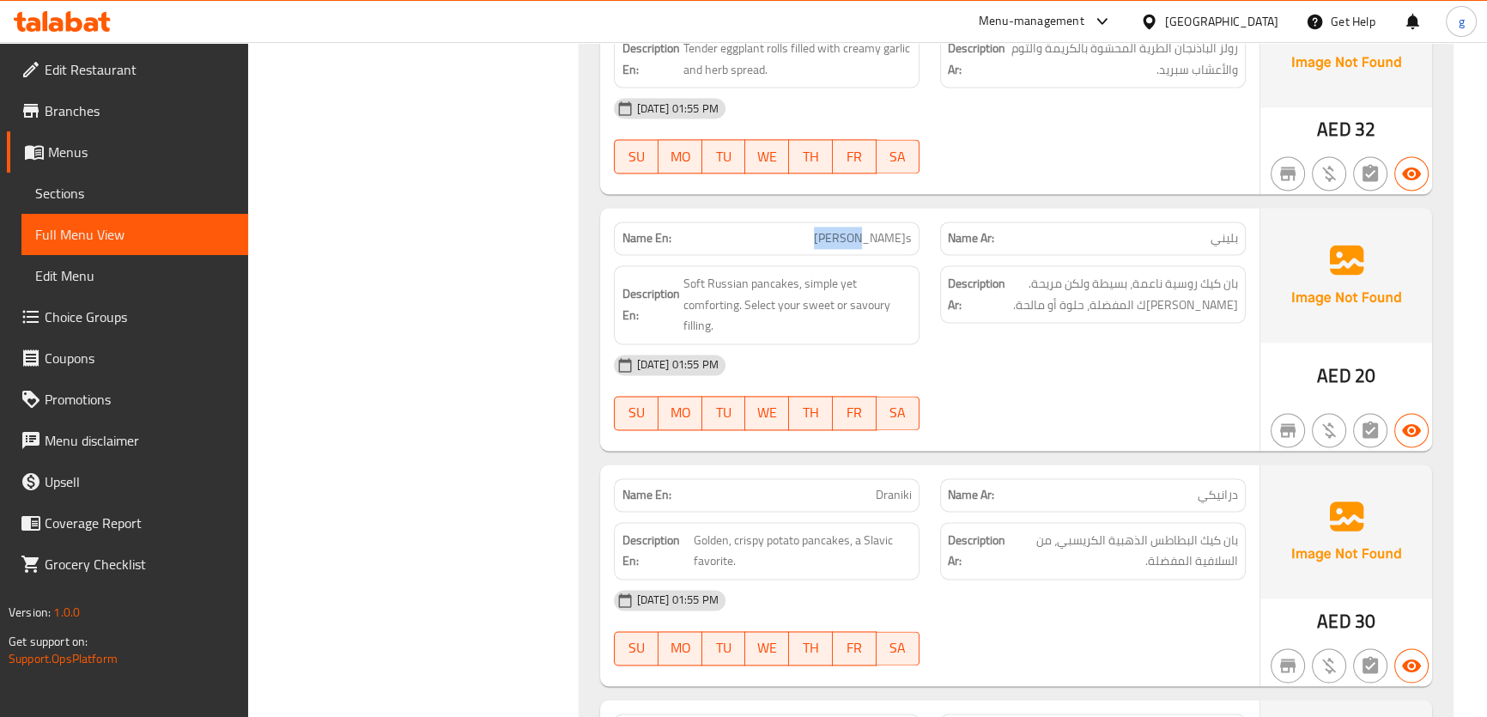
drag, startPoint x: 866, startPoint y: 209, endPoint x: 920, endPoint y: 216, distance: 53.8
click at [920, 216] on div "Name En: Blini's" at bounding box center [767, 238] width 326 height 54
copy span "[PERSON_NAME]s"
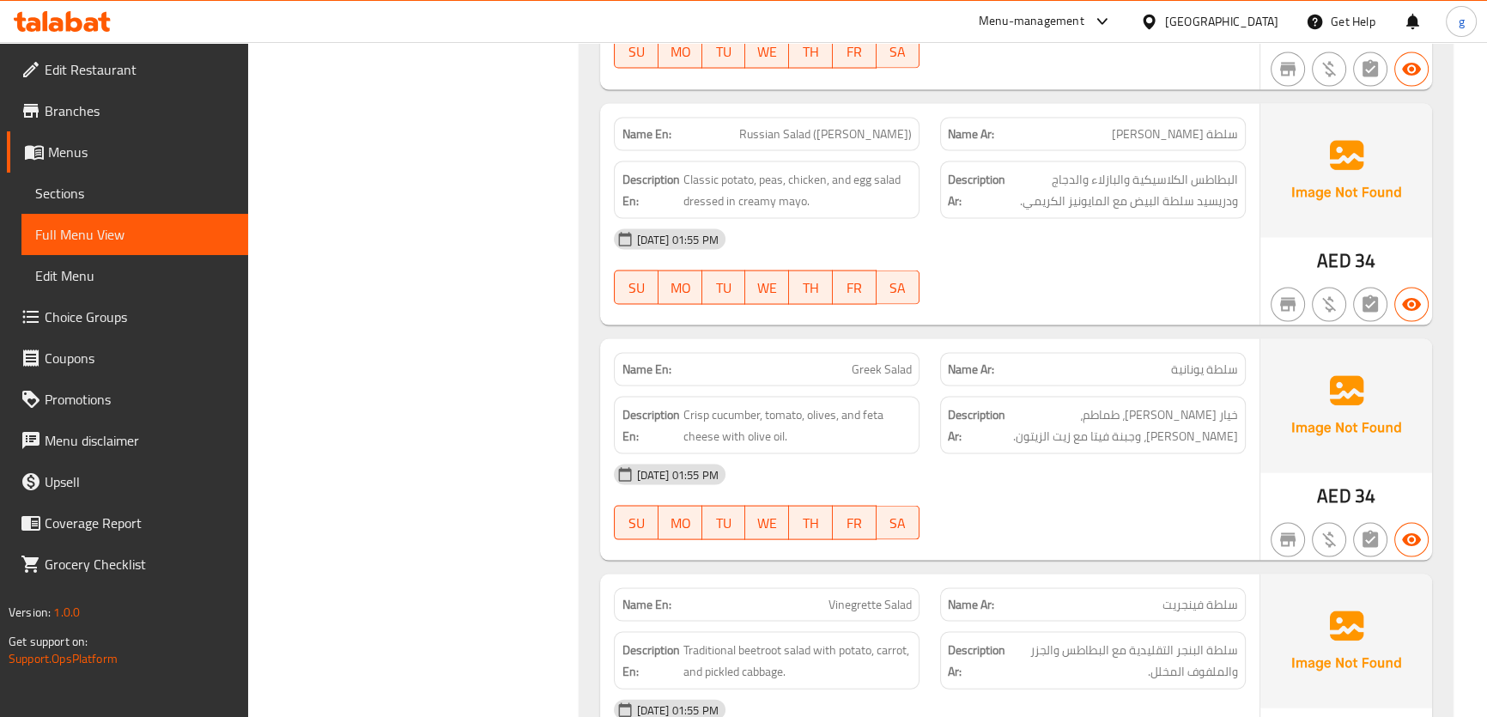
scroll to position [4448, 0]
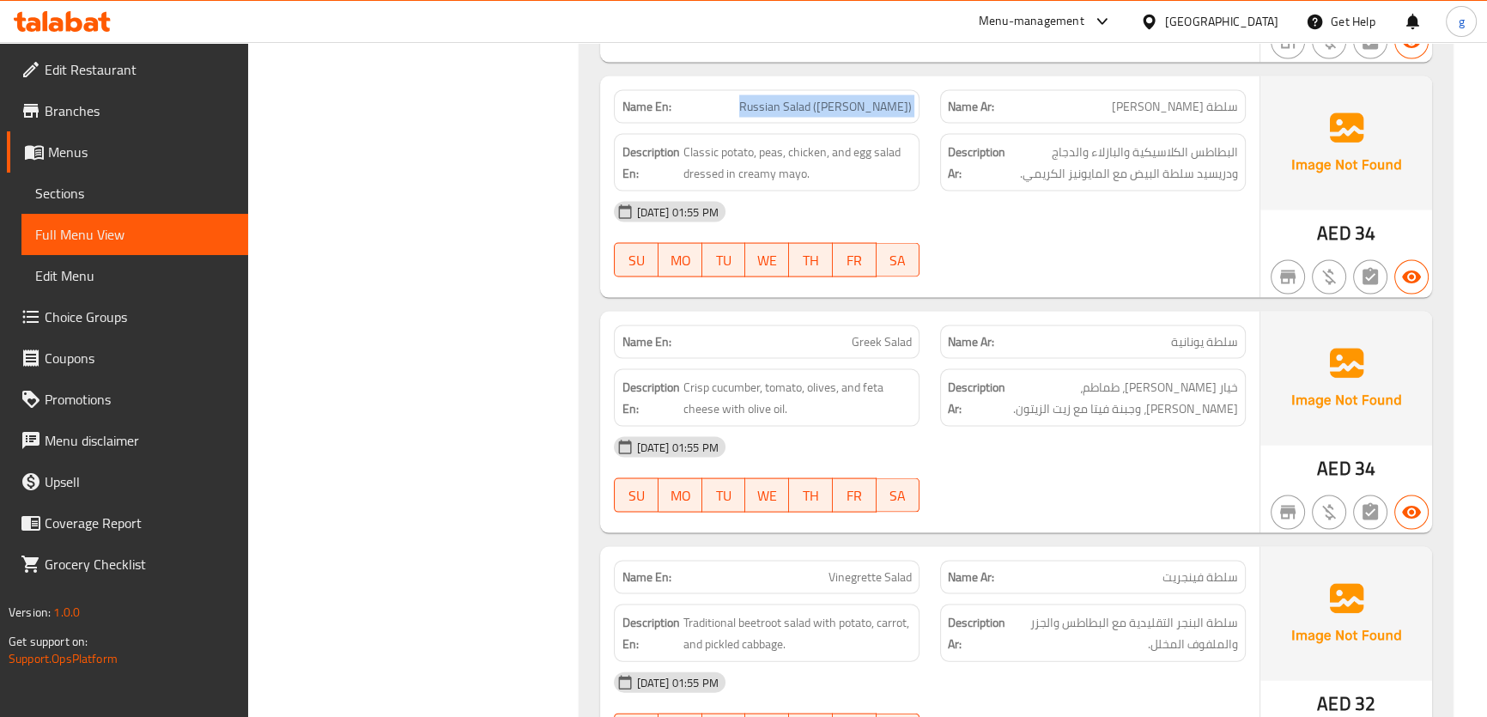
drag, startPoint x: 798, startPoint y: 84, endPoint x: 944, endPoint y: 97, distance: 147.4
click at [944, 97] on div "Name En: Russian Salad (Olivier) Name Ar: سلطة أوليفييه أوليفييه" at bounding box center [930, 107] width 652 height 54
copy span "Russian Salad ([PERSON_NAME])"
click at [1142, 90] on div "Name Ar: سلطة أوليفييه أوليفييه" at bounding box center [1093, 106] width 306 height 33
click at [1139, 98] on span "سلطة [PERSON_NAME]" at bounding box center [1175, 107] width 126 height 18
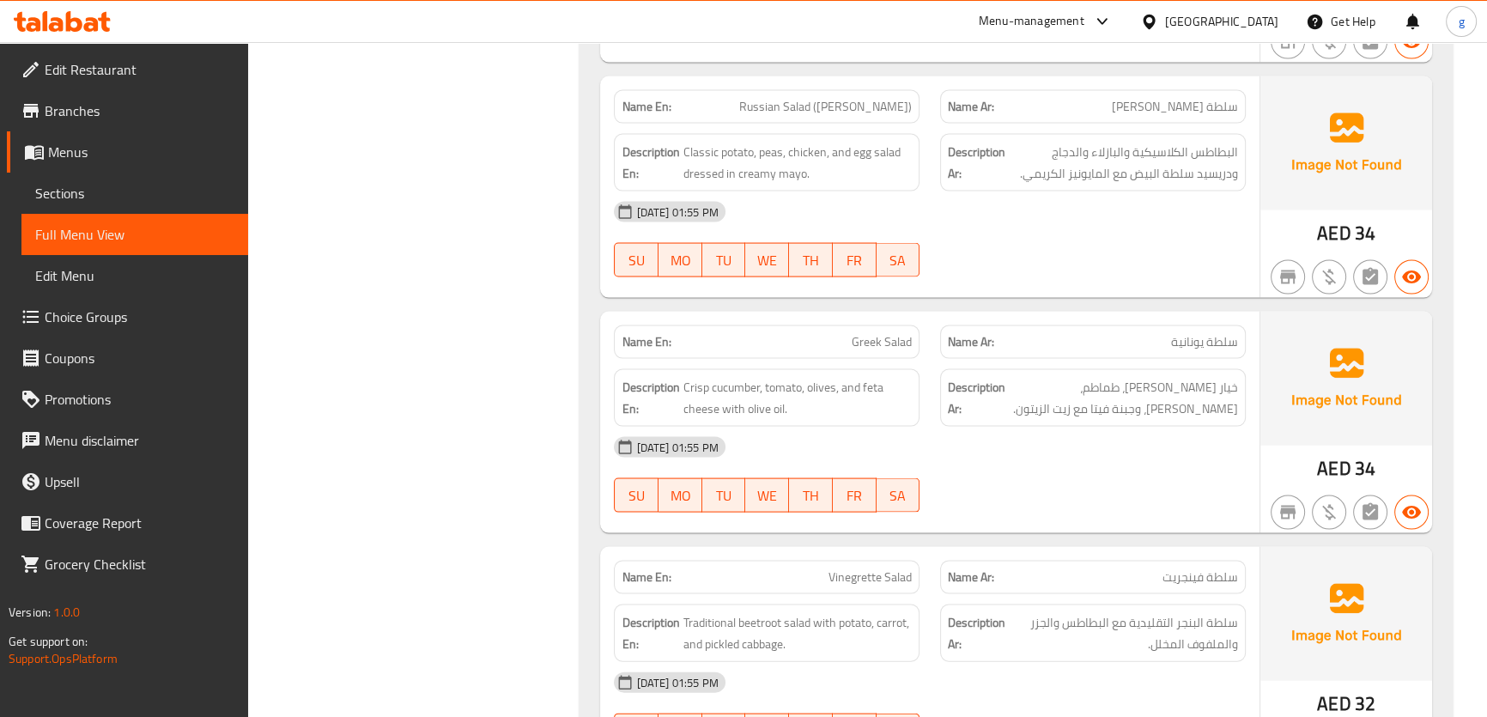
click at [1139, 98] on span "سلطة [PERSON_NAME]" at bounding box center [1175, 107] width 126 height 18
copy span "أوليفييه"
click at [1126, 98] on span "سلطة [PERSON_NAME]" at bounding box center [1175, 107] width 126 height 18
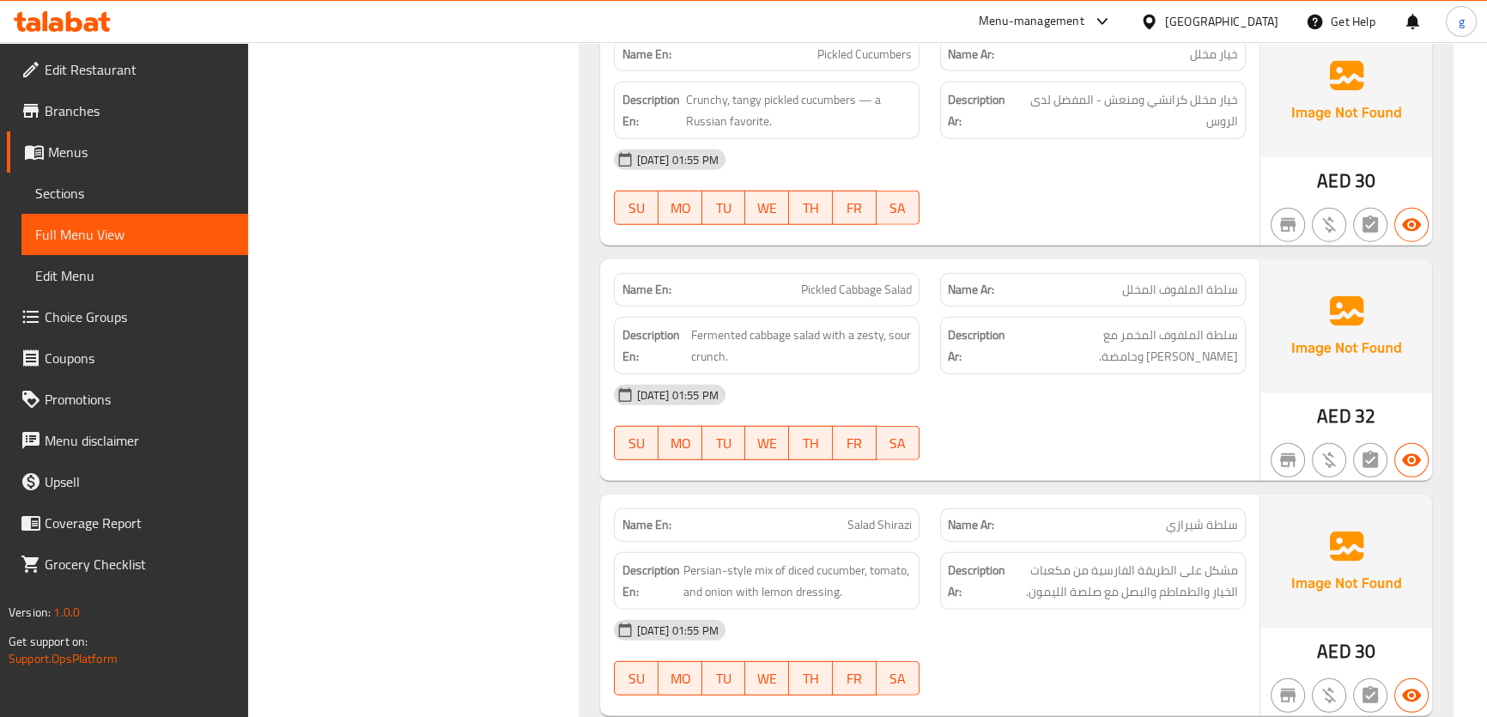
scroll to position [5776, 0]
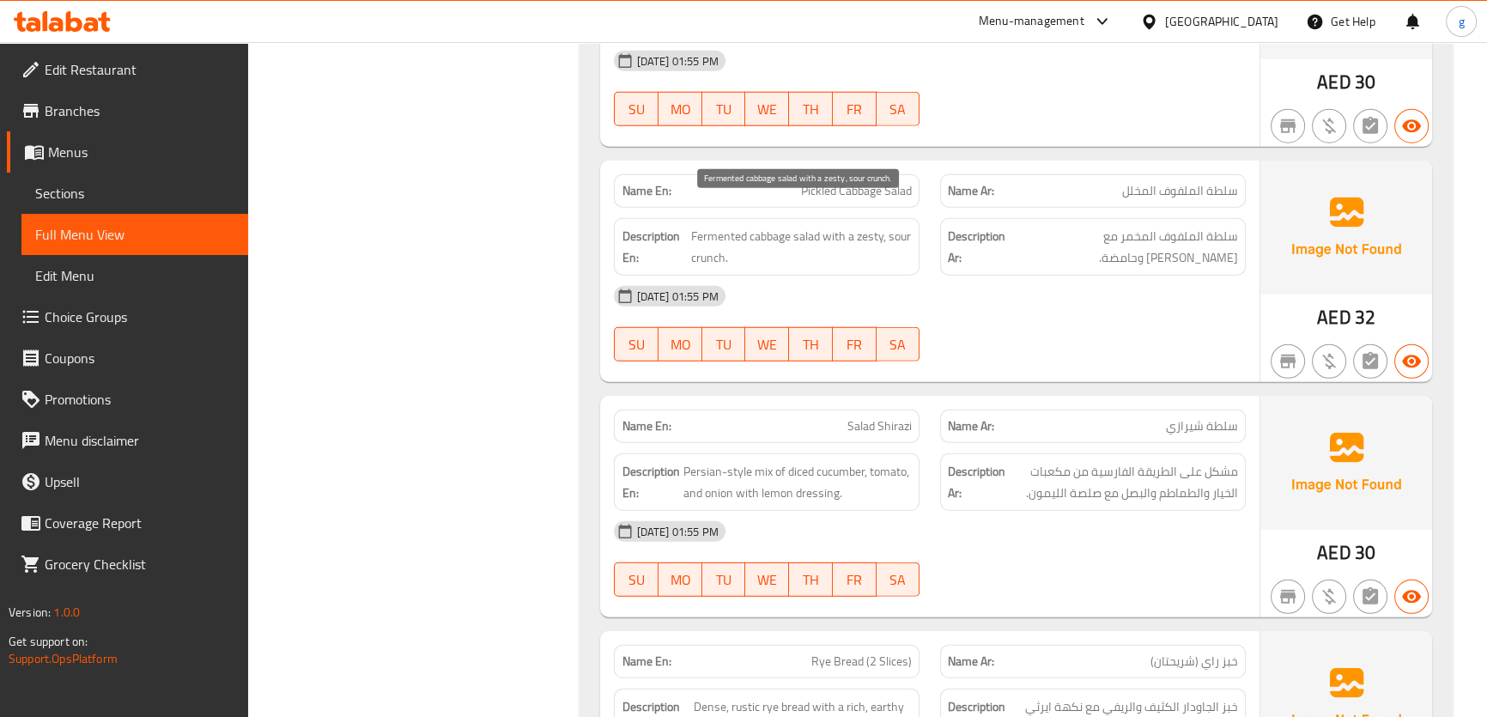
click at [715, 226] on span "Fermented cabbage salad with a zesty, sour crunch." at bounding box center [801, 247] width 222 height 42
click at [800, 226] on span "Fermented cabbage salad with a zesty, sour crunch." at bounding box center [801, 247] width 222 height 42
click at [764, 226] on span "Fermented cabbage salad with a zesty, sour crunch." at bounding box center [801, 247] width 222 height 42
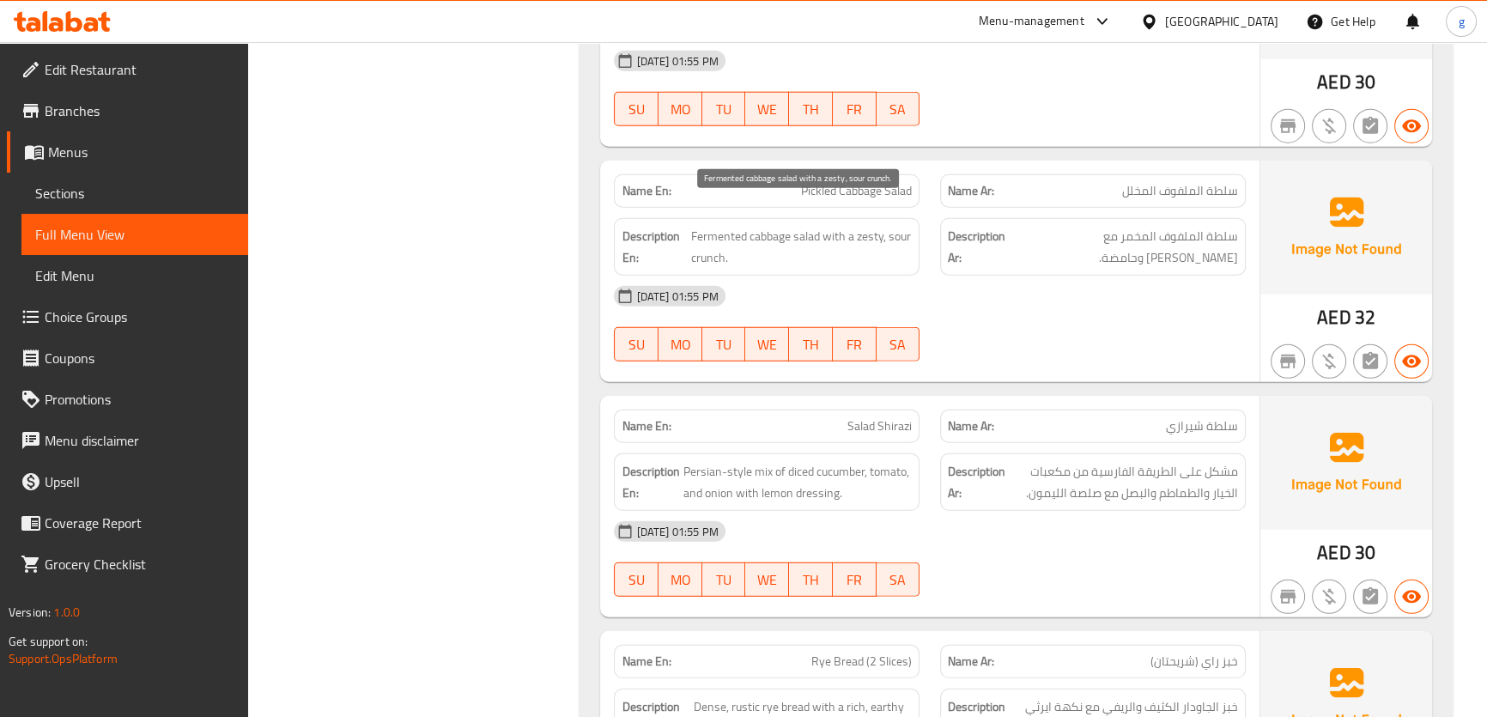
click at [821, 226] on span "Fermented cabbage salad with a zesty, sour crunch." at bounding box center [801, 247] width 222 height 42
click at [819, 226] on span "Fermented cabbage salad with a zesty, sour crunch." at bounding box center [801, 247] width 222 height 42
click at [834, 226] on span "Fermented cabbage salad with a zesty, sour crunch." at bounding box center [801, 247] width 222 height 42
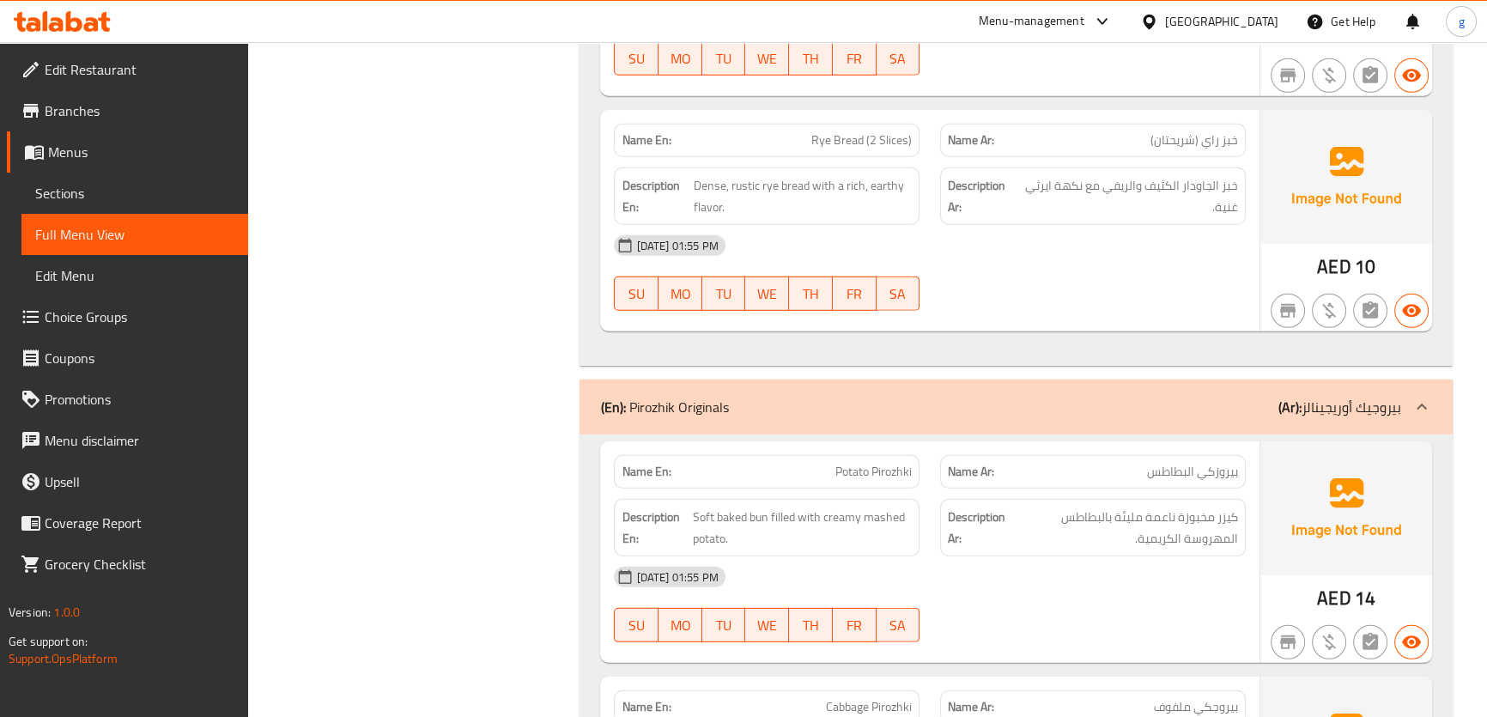
scroll to position [6322, 0]
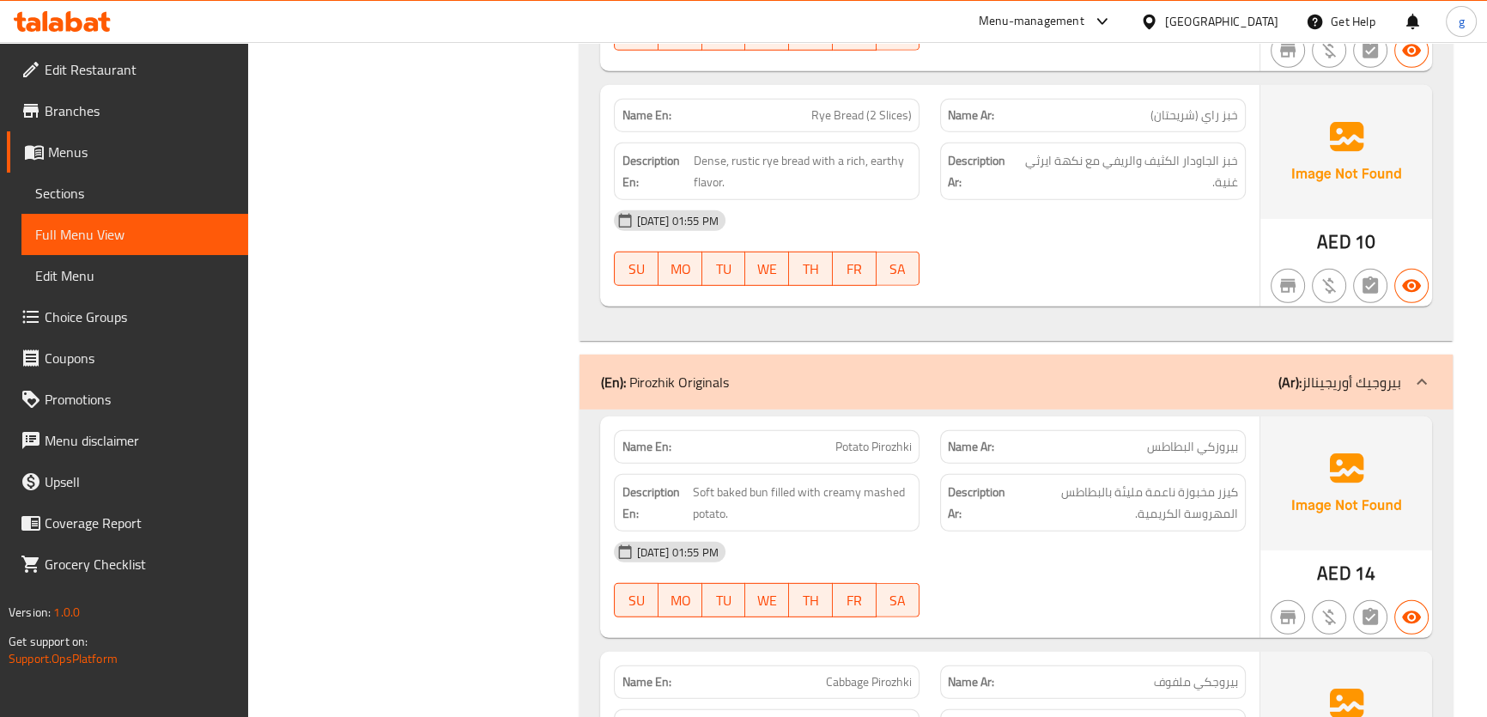
click at [820, 106] on span "Rye Bread (2 Slices)" at bounding box center [861, 115] width 100 height 18
copy span "Rye Bread (2 Slices)"
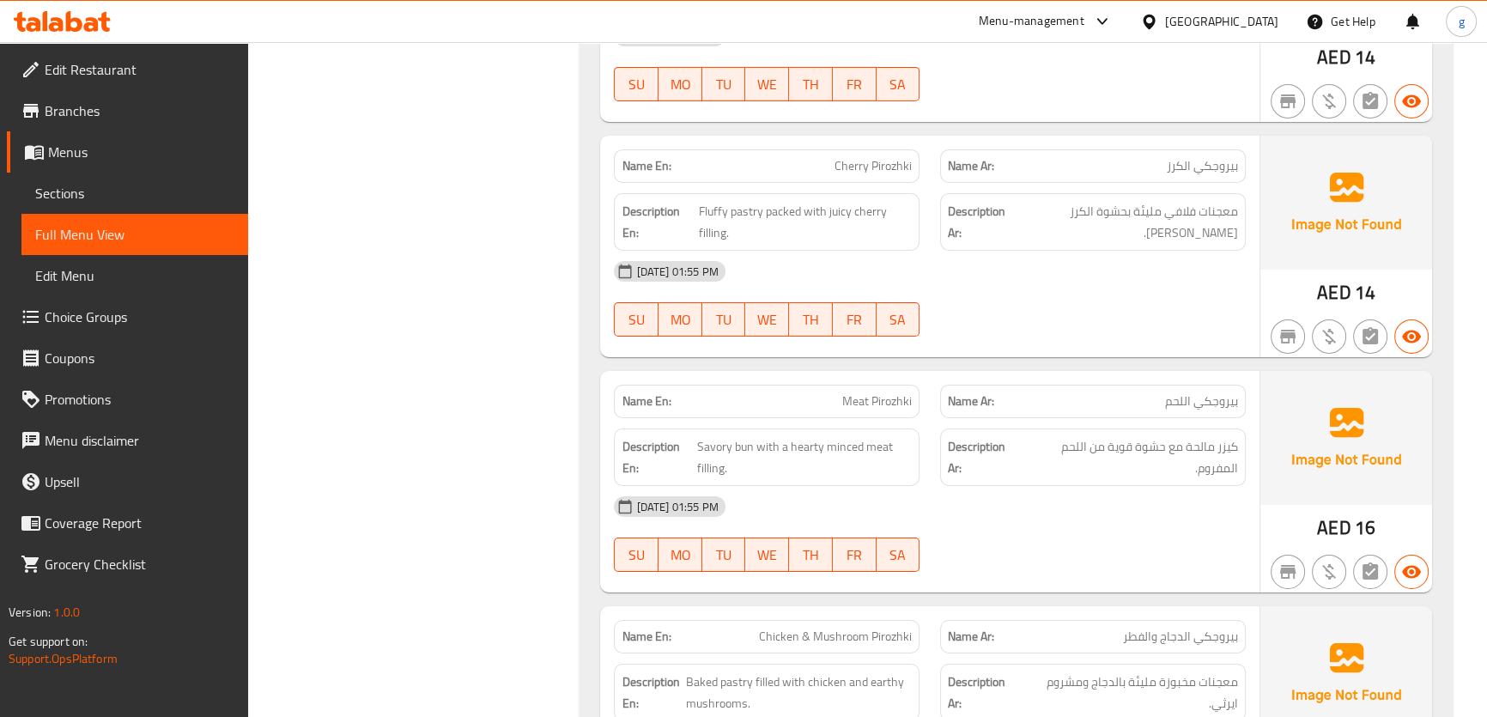
scroll to position [7337, 0]
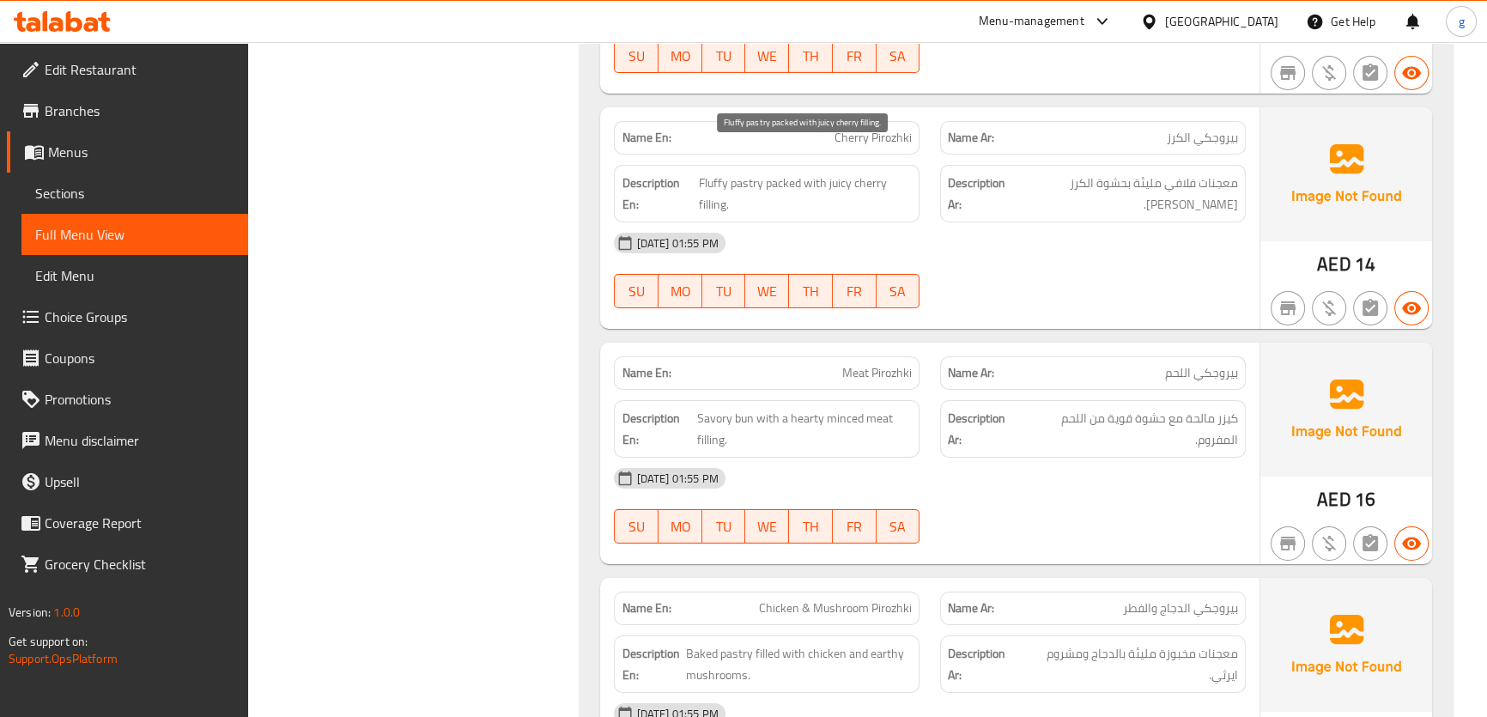
click at [762, 173] on span "Fluffy pastry packed with juicy cherry filling." at bounding box center [805, 194] width 213 height 42
click at [771, 173] on span "Fluffy pastry packed with juicy cherry filling." at bounding box center [805, 194] width 213 height 42
click at [763, 173] on span "Fluffy pastry packed with juicy cherry filling." at bounding box center [805, 194] width 213 height 42
click at [775, 173] on span "Fluffy pastry packed with juicy cherry filling." at bounding box center [805, 194] width 213 height 42
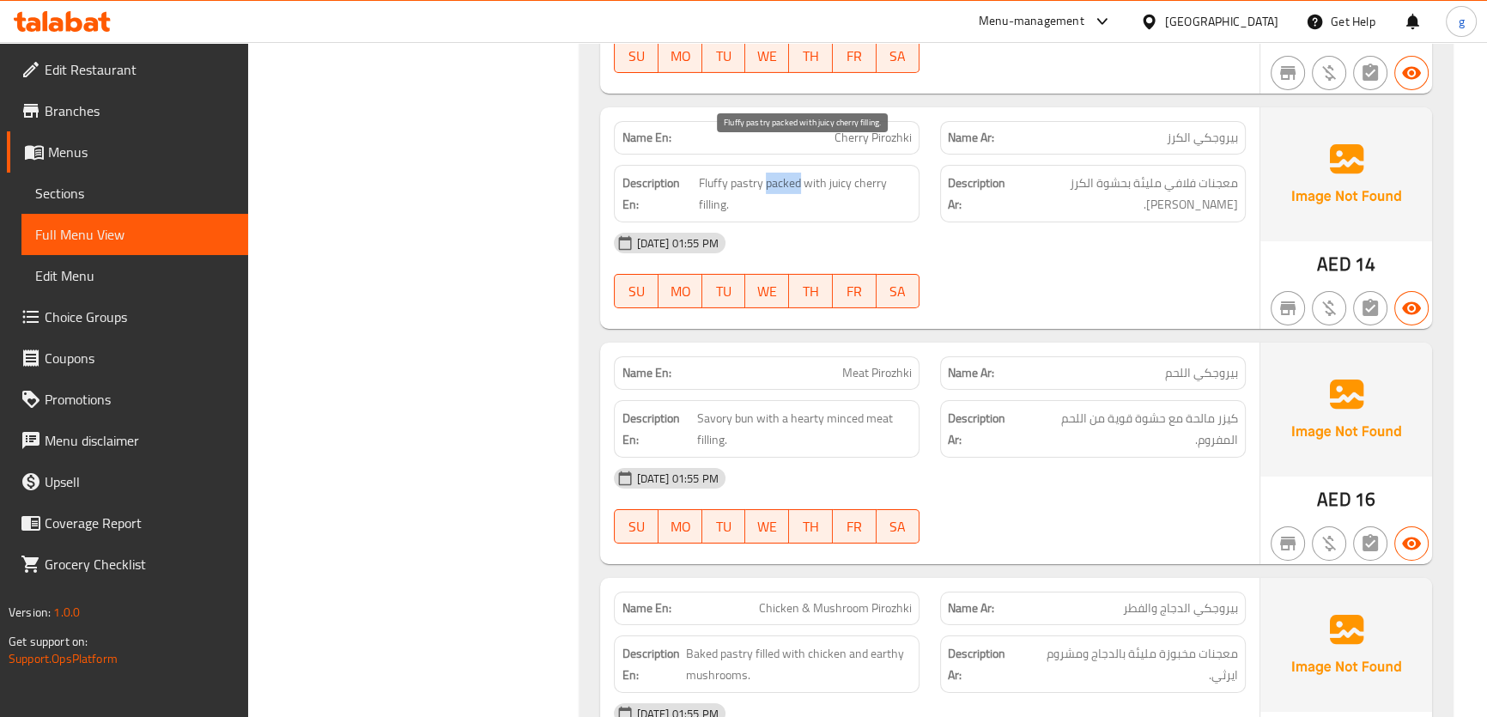
drag, startPoint x: 766, startPoint y: 156, endPoint x: 801, endPoint y: 155, distance: 35.2
click at [801, 173] on span "Fluffy pastry packed with juicy cherry filling." at bounding box center [805, 194] width 213 height 42
copy span "packed"
click at [841, 129] on span "Cherry Pirozhki" at bounding box center [873, 138] width 77 height 18
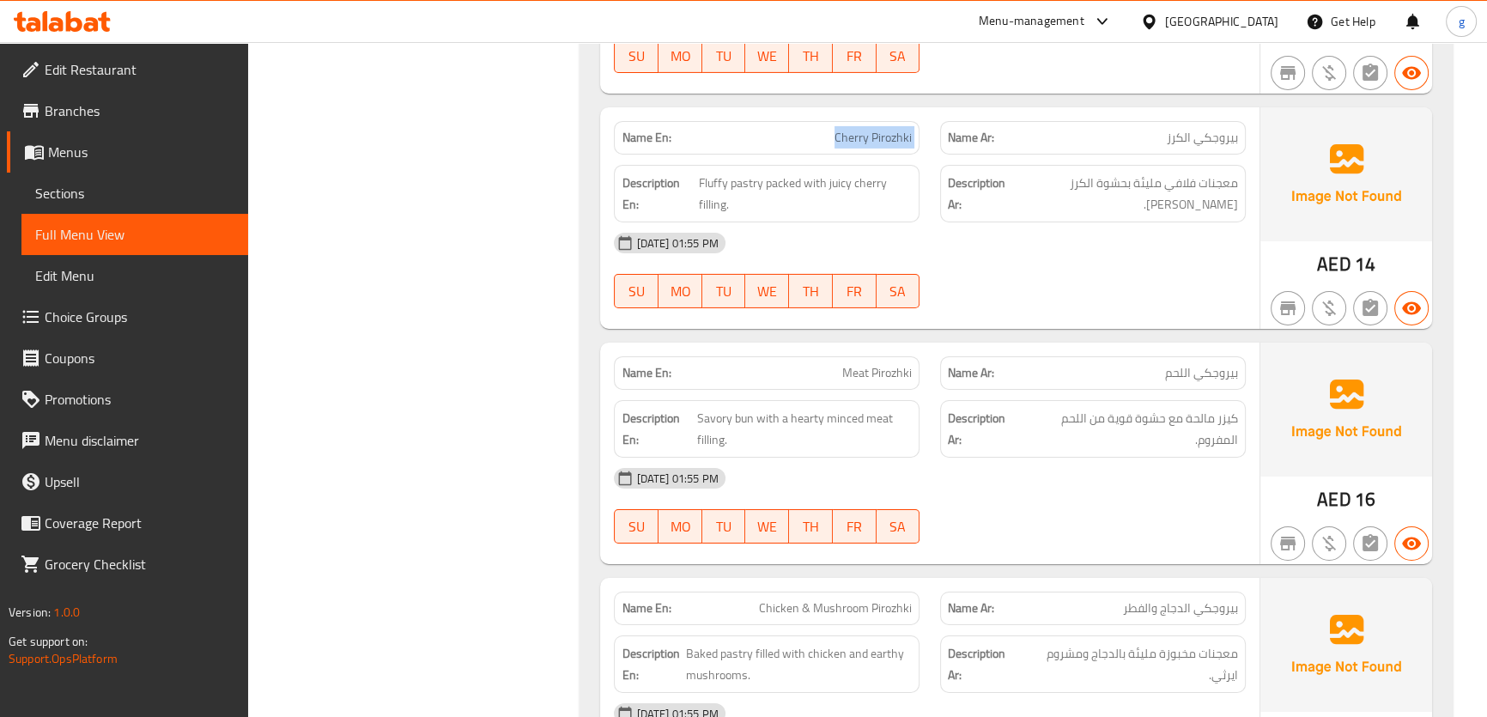
click at [841, 129] on span "Cherry Pirozhki" at bounding box center [873, 138] width 77 height 18
drag, startPoint x: 1133, startPoint y: 154, endPoint x: 1159, endPoint y: 155, distance: 25.8
click at [1159, 173] on span "معجنات فلافي مليئة بحشوة الكرز [PERSON_NAME]." at bounding box center [1126, 194] width 224 height 42
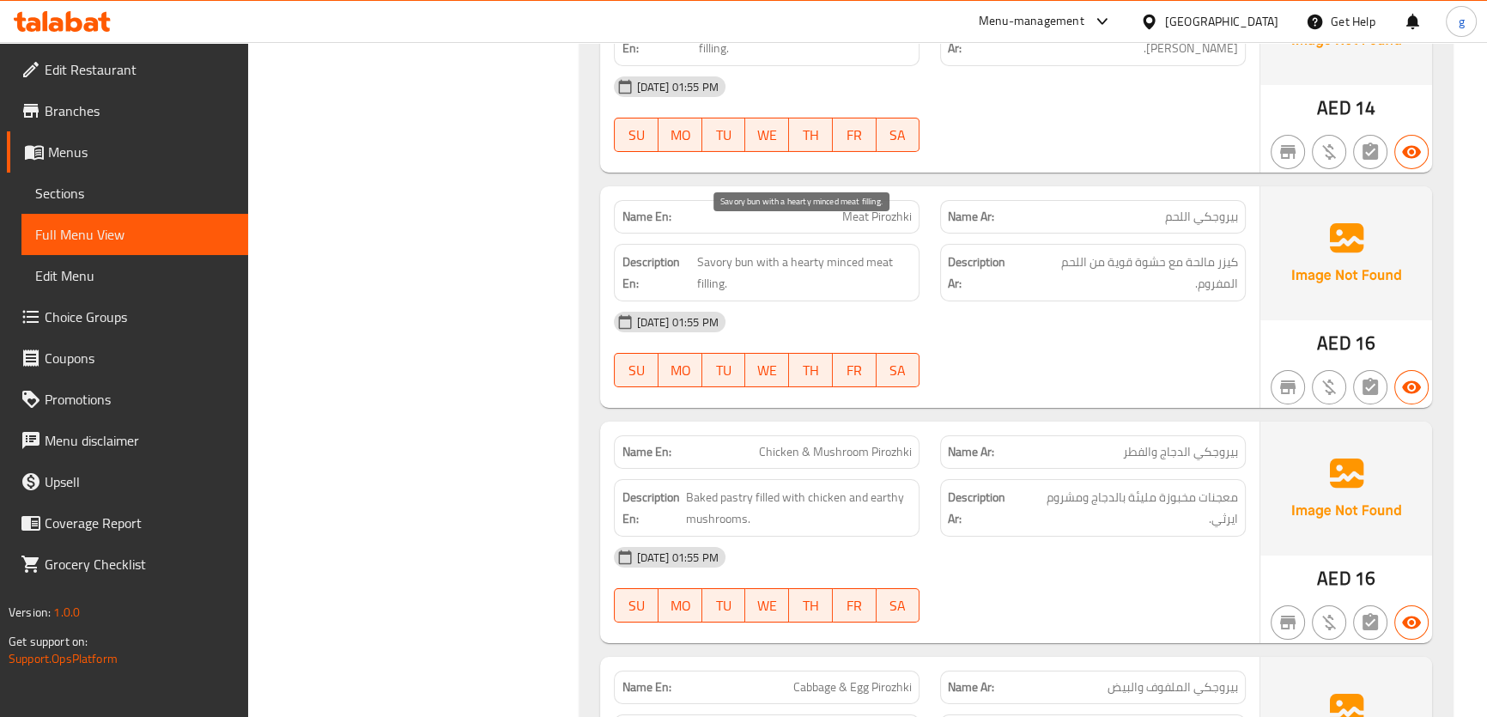
click at [847, 252] on span "Savory bun with a hearty minced meat filling." at bounding box center [804, 273] width 215 height 42
click at [807, 252] on span "Savory bun with a hearty minced meat filling." at bounding box center [804, 273] width 215 height 42
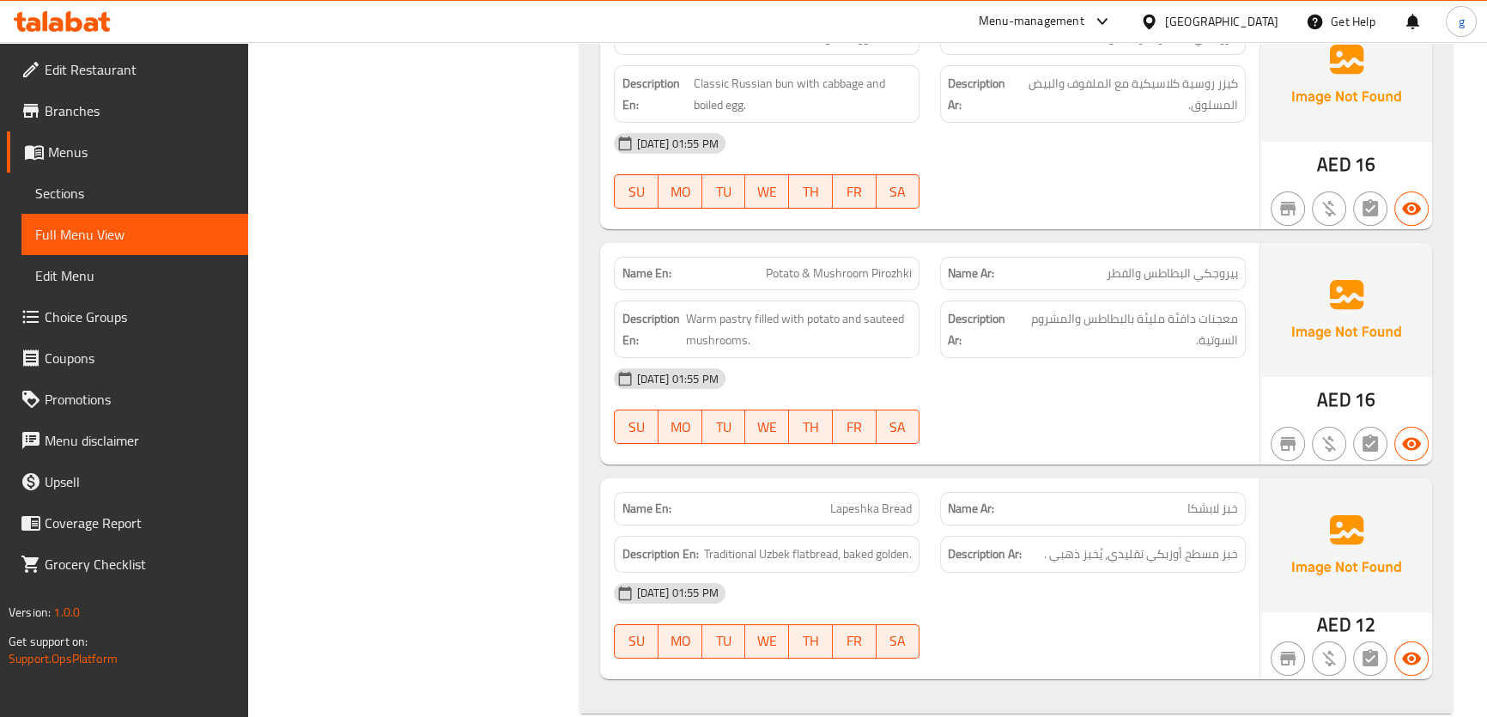
scroll to position [8143, 0]
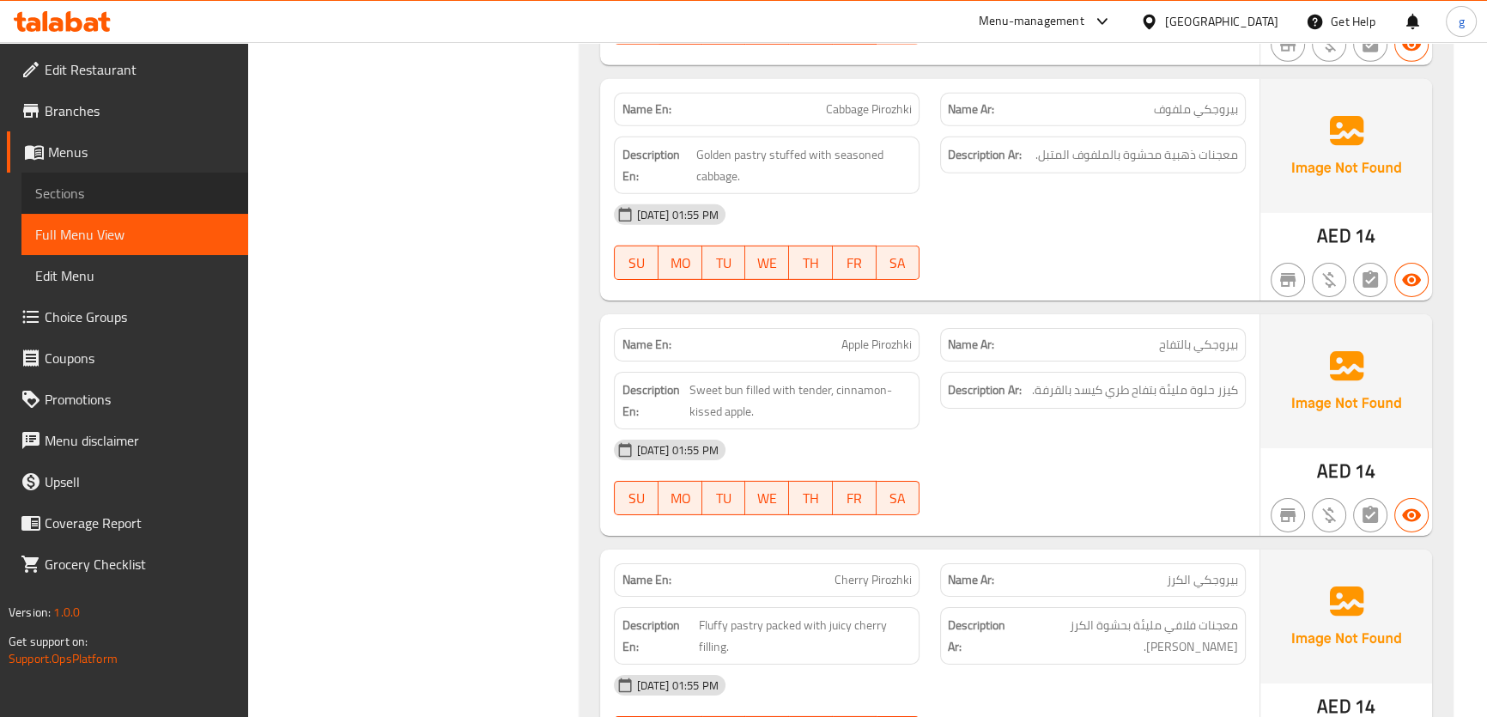
click at [84, 179] on link "Sections" at bounding box center [134, 193] width 227 height 41
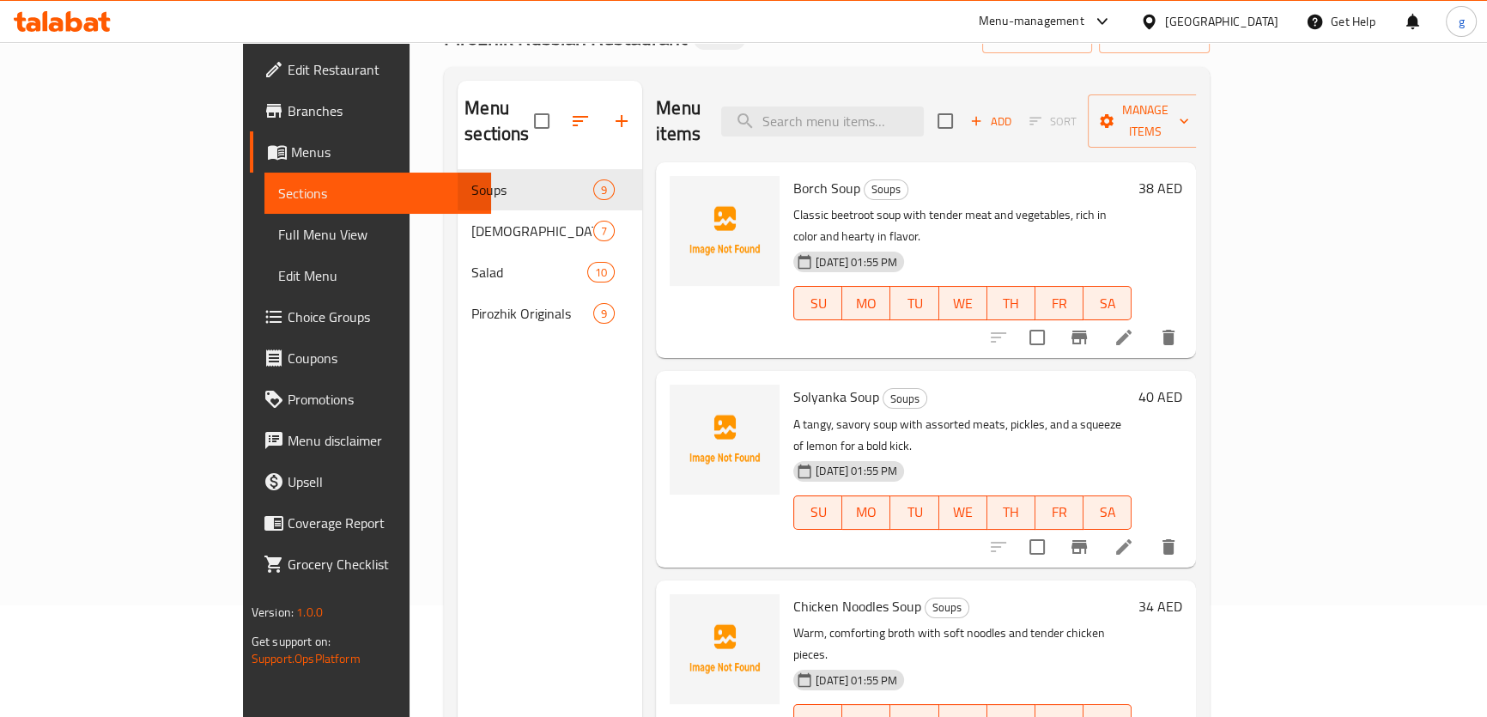
scroll to position [85, 0]
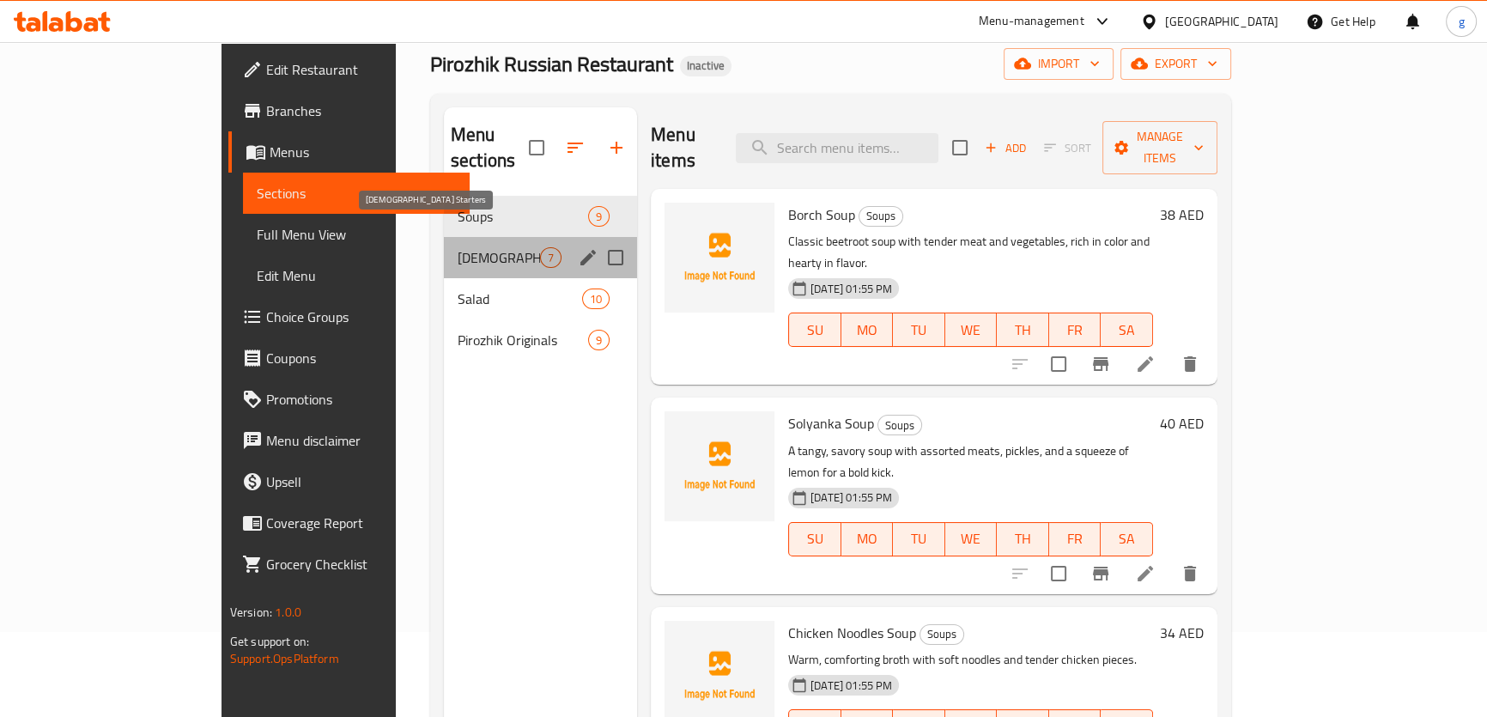
click at [458, 247] on span "[DEMOGRAPHIC_DATA] Starters" at bounding box center [499, 257] width 82 height 21
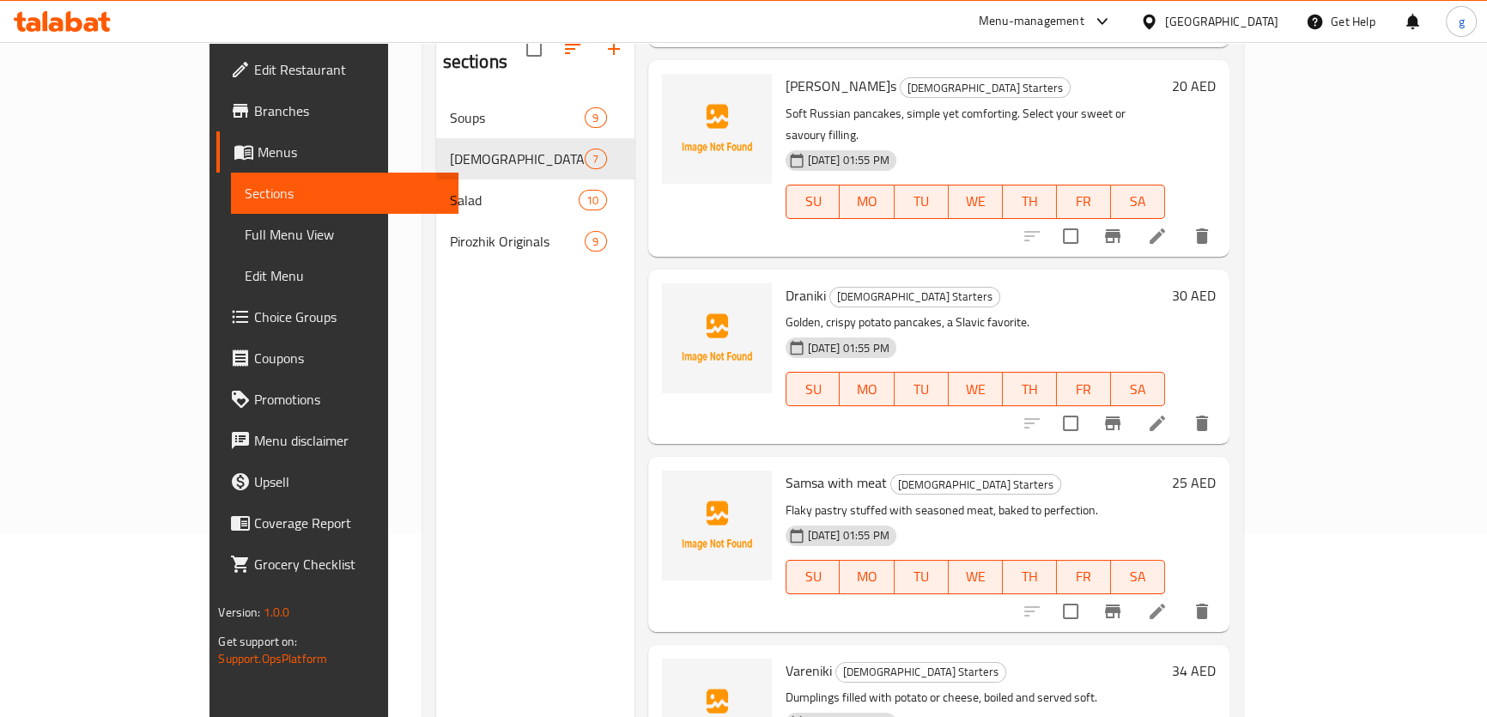
scroll to position [240, 0]
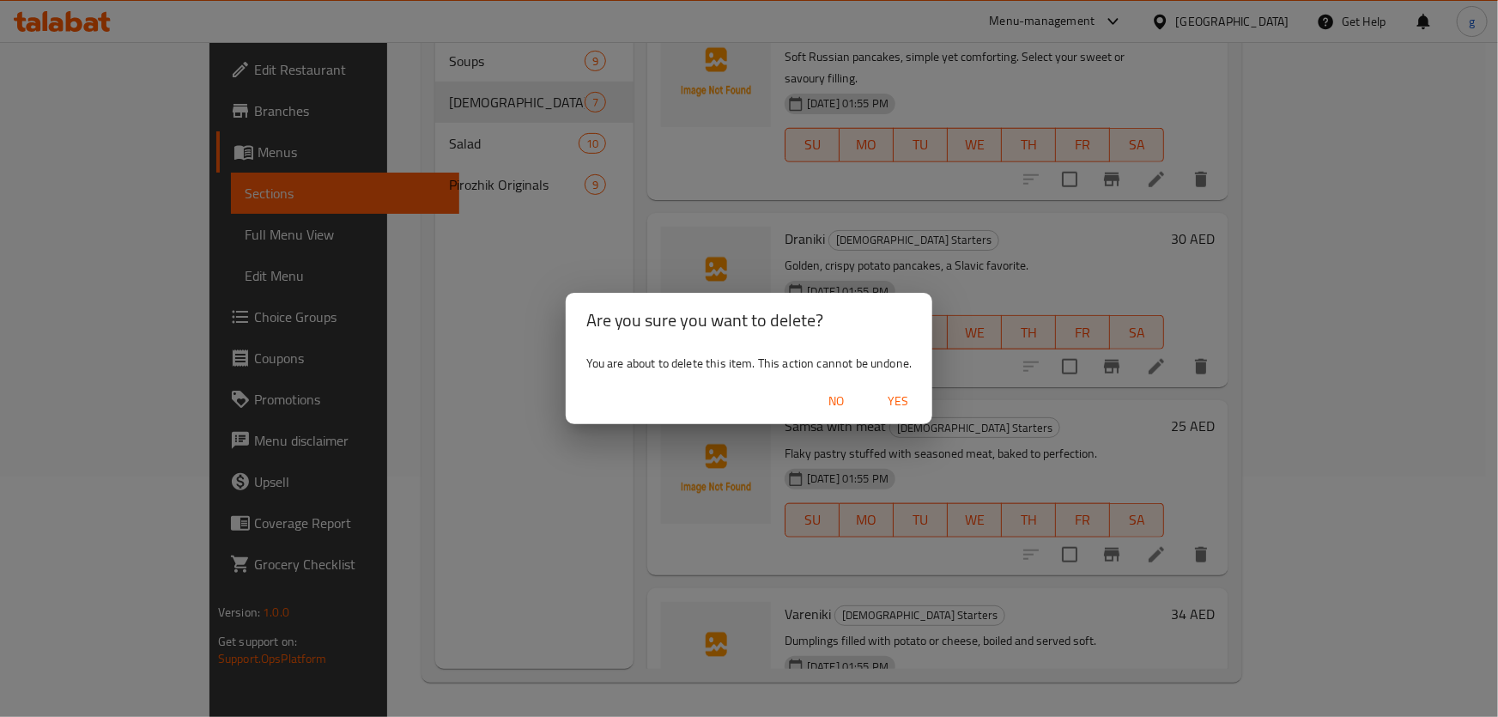
click at [896, 407] on span "Yes" at bounding box center [897, 401] width 41 height 21
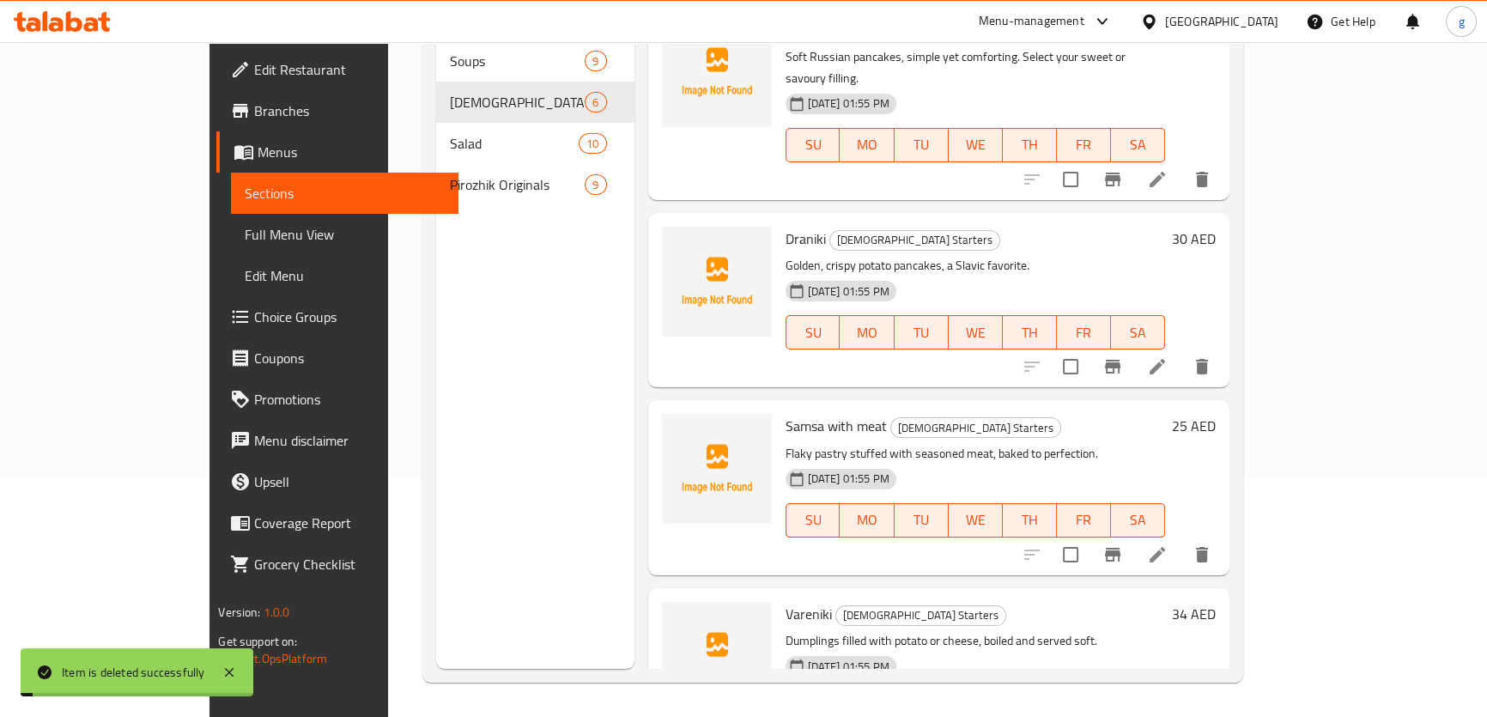
scroll to position [450, 0]
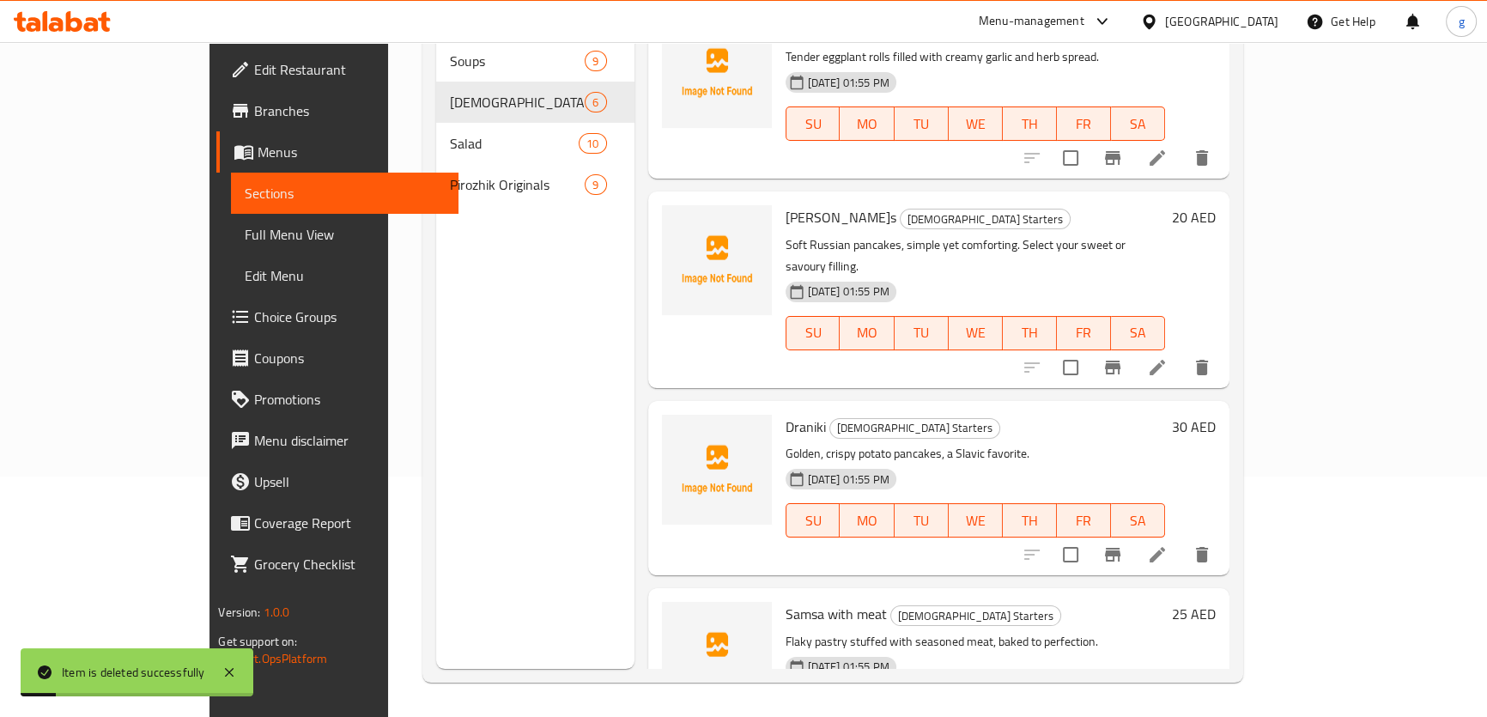
click at [436, 568] on div "Menu sections Soups 9 Russian Starters 6 Salad 10 Pirozhik Originals 9" at bounding box center [535, 310] width 198 height 717
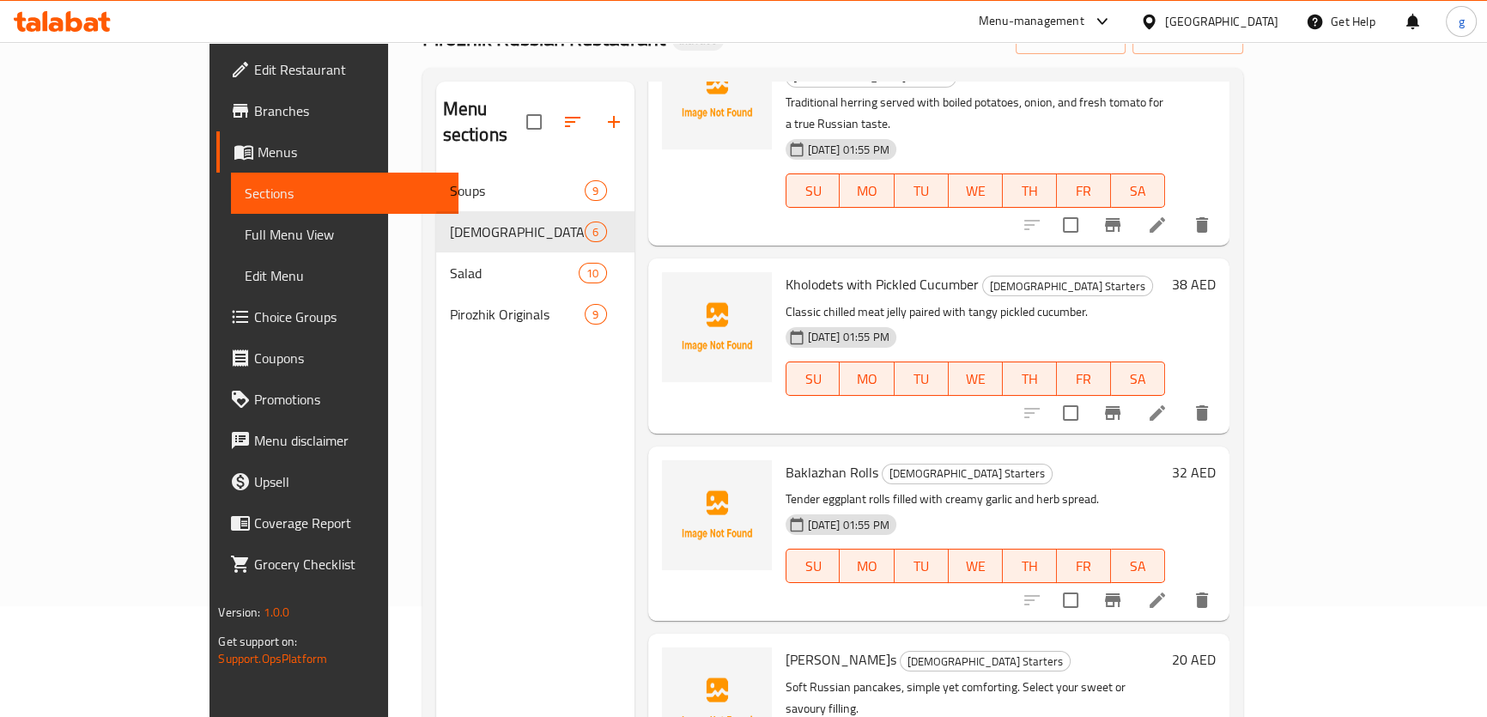
scroll to position [85, 0]
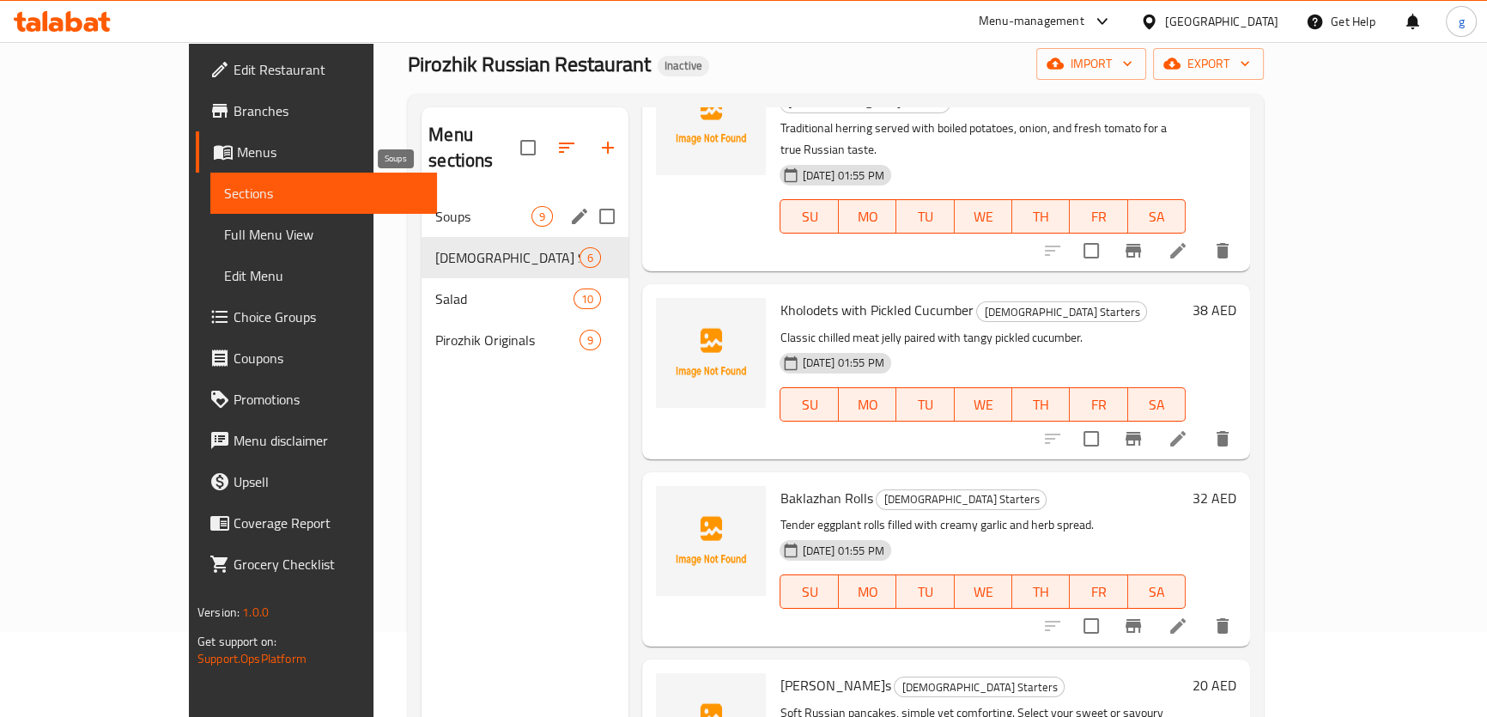
click at [435, 206] on span "Soups" at bounding box center [483, 216] width 96 height 21
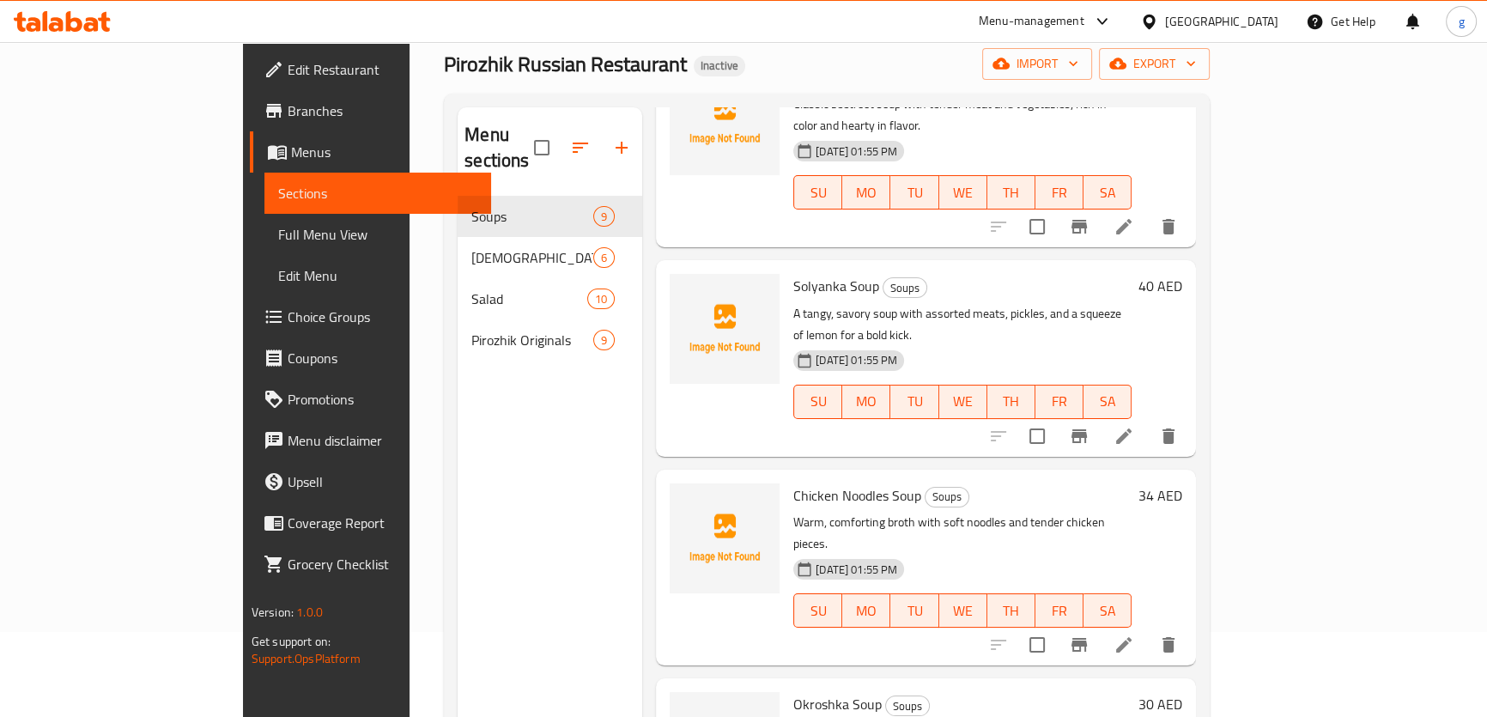
click at [288, 313] on span "Choice Groups" at bounding box center [383, 317] width 190 height 21
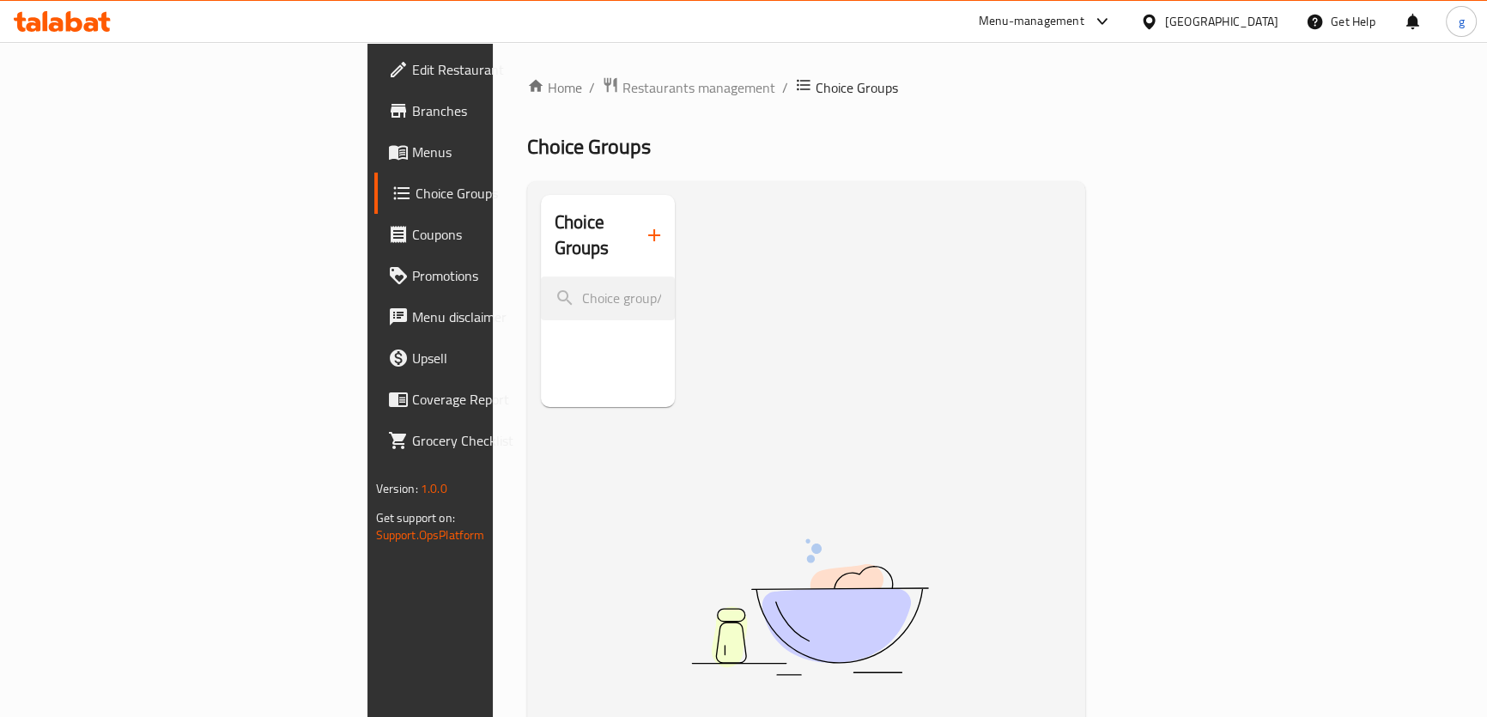
click at [634, 221] on button "button" at bounding box center [654, 235] width 41 height 41
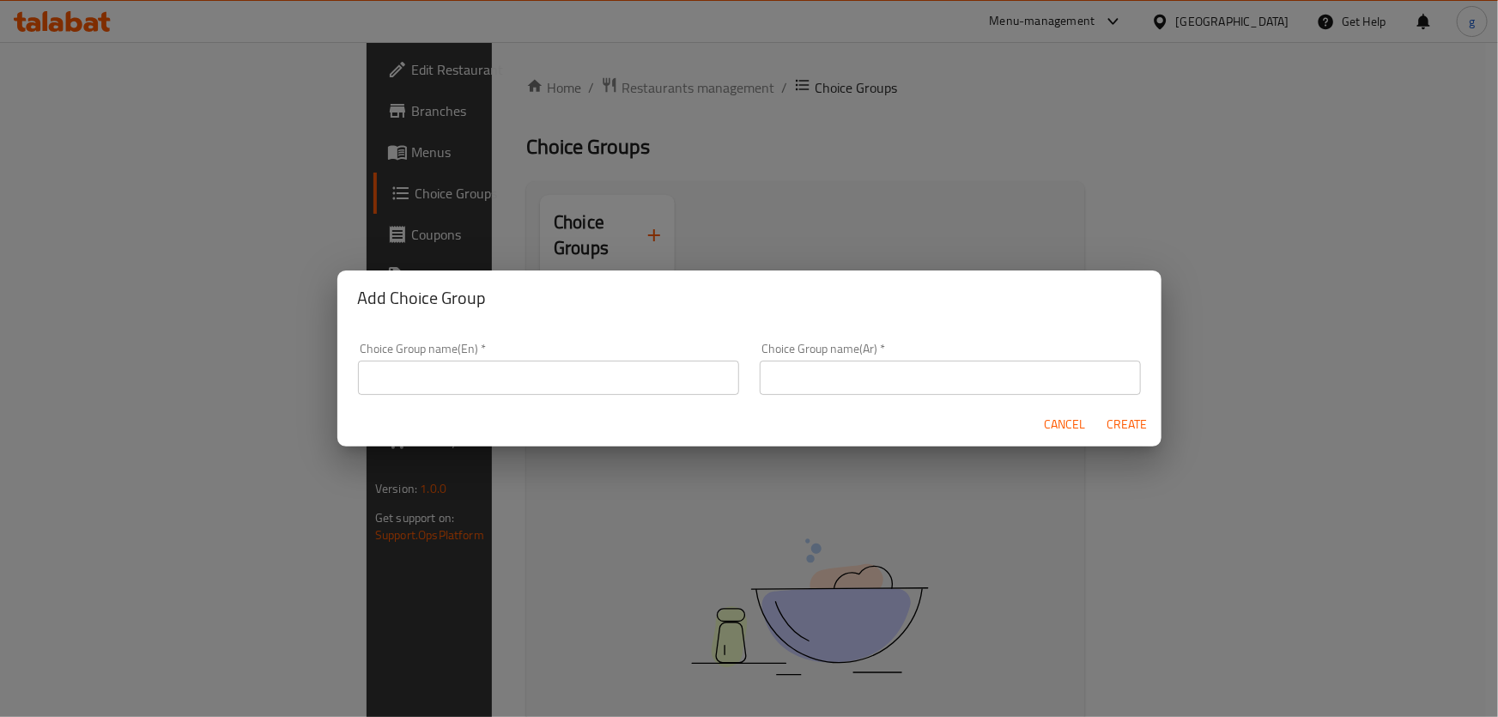
click at [645, 374] on input "text" at bounding box center [548, 378] width 381 height 34
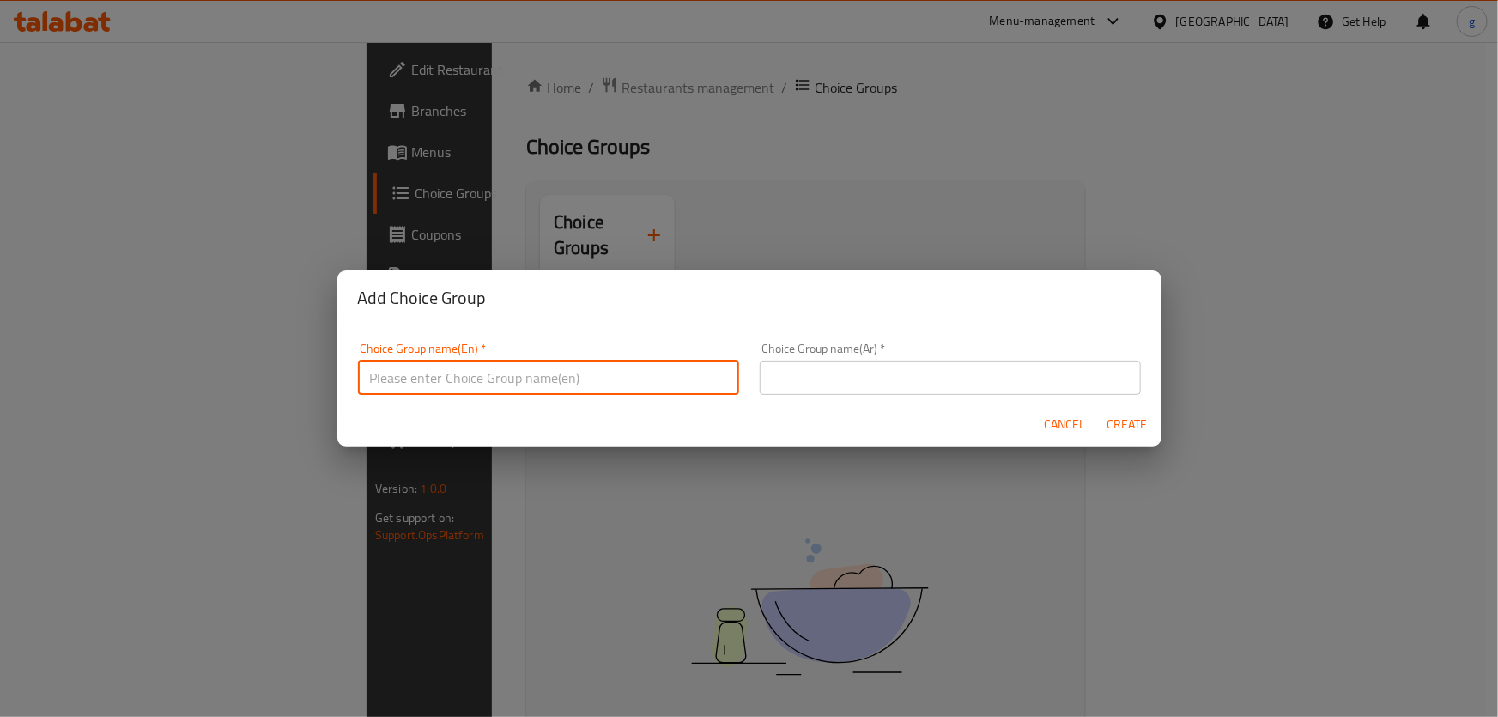
type input "ؤ"
type input "غ"
type input "your choice of:"
click at [814, 384] on input "text" at bounding box center [950, 378] width 381 height 34
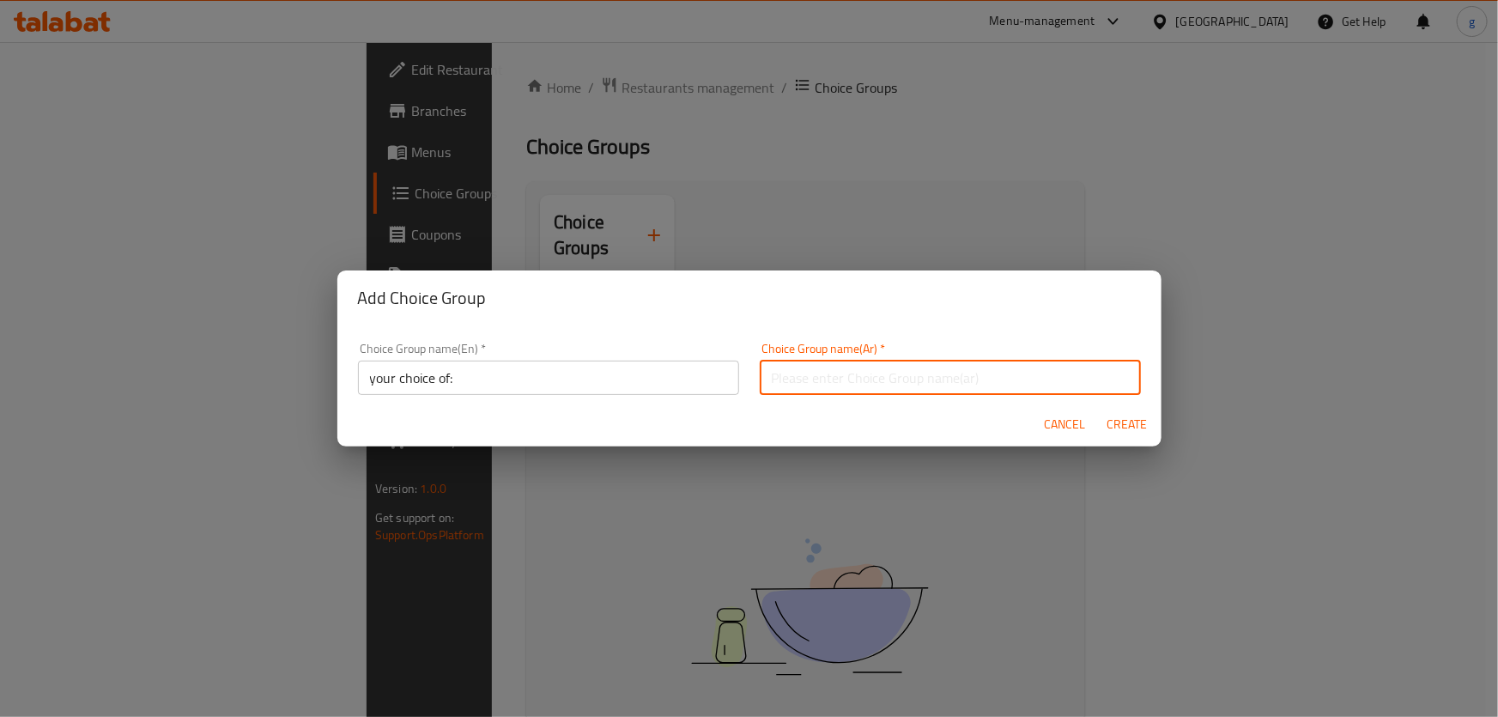
type input "h"
type input "اختيارك من:"
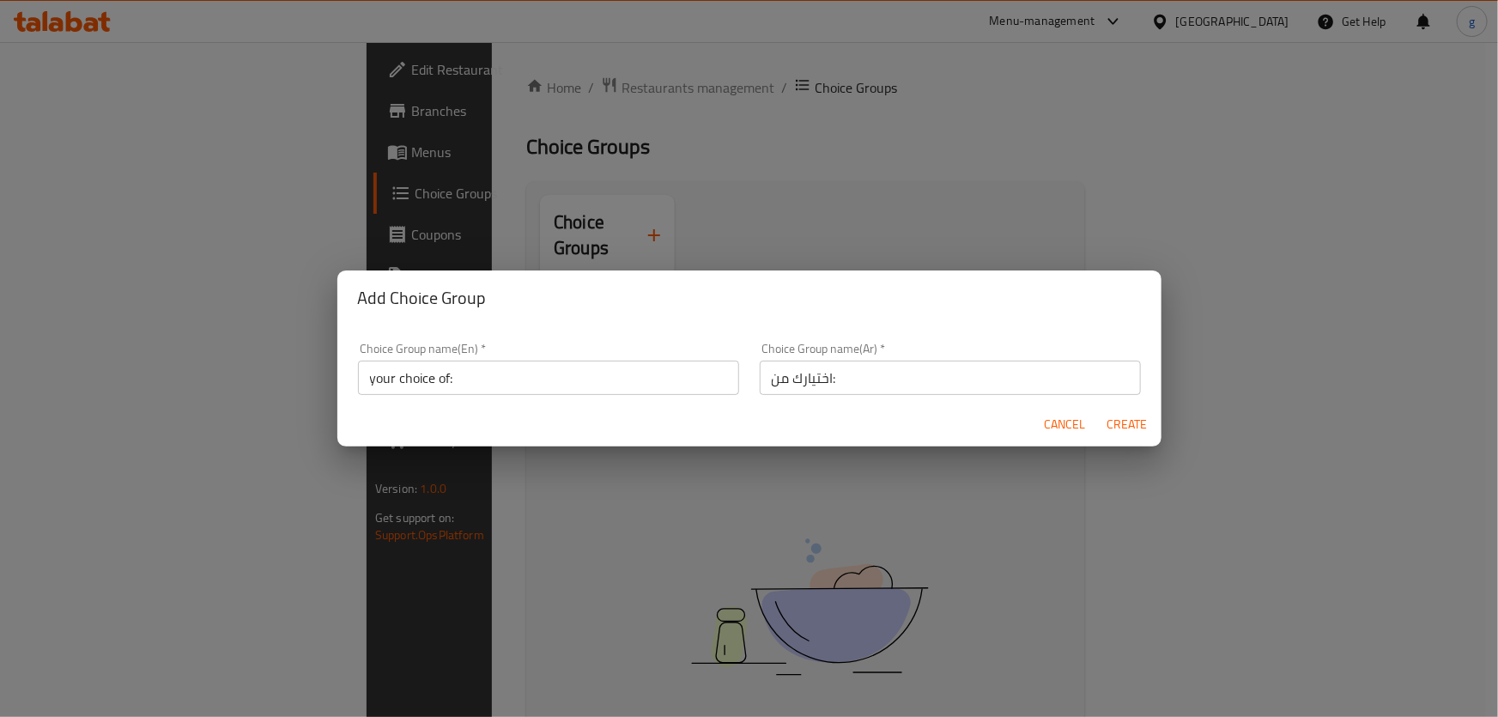
click at [999, 398] on div "Choice Group name(Ar)   * اختيارك من: Choice Group name(Ar) *" at bounding box center [951, 368] width 402 height 73
click at [999, 386] on input "اختيارك من:" at bounding box center [950, 378] width 381 height 34
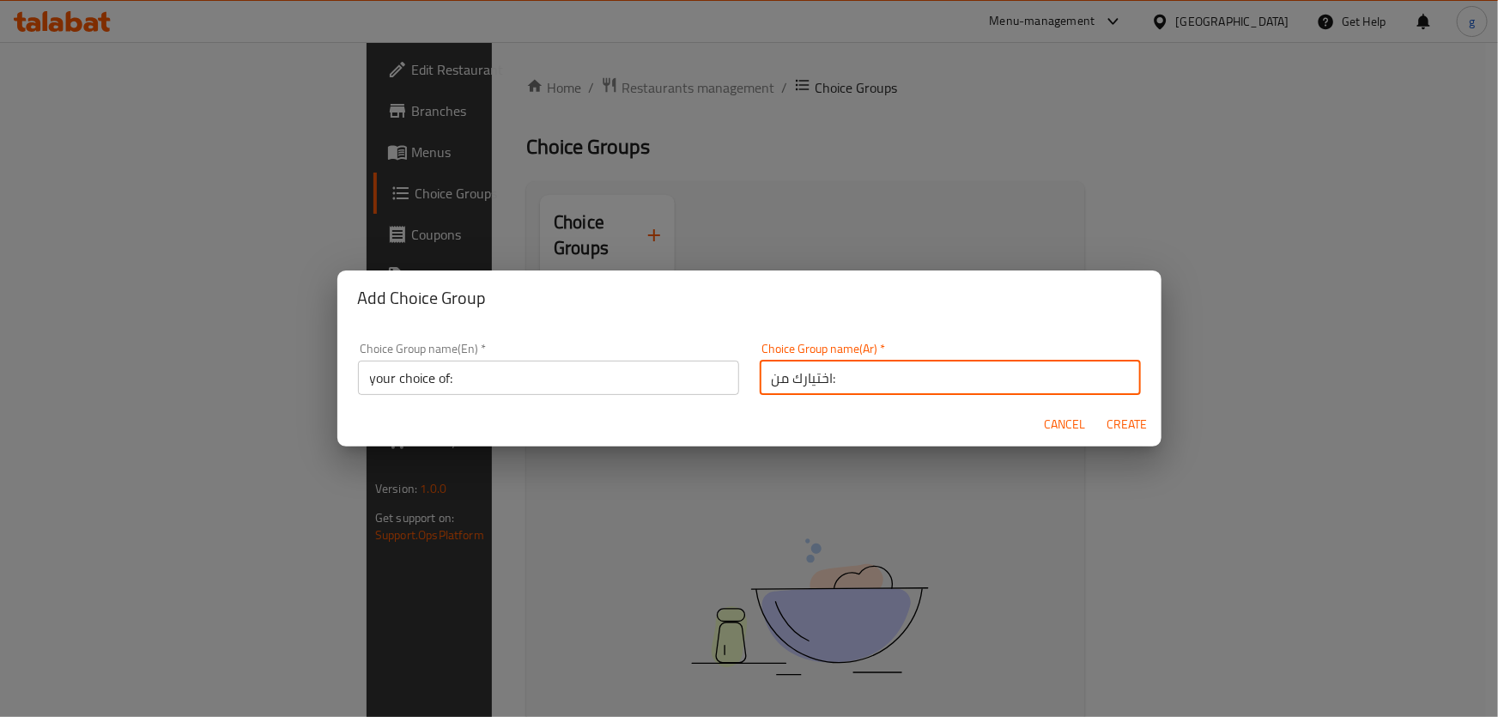
click at [999, 386] on input "اختيارك من:" at bounding box center [950, 378] width 381 height 34
click at [830, 452] on div "Add Choice Group Choice Group name(En)   * your choice of: Choice Group name(En…" at bounding box center [749, 358] width 1498 height 717
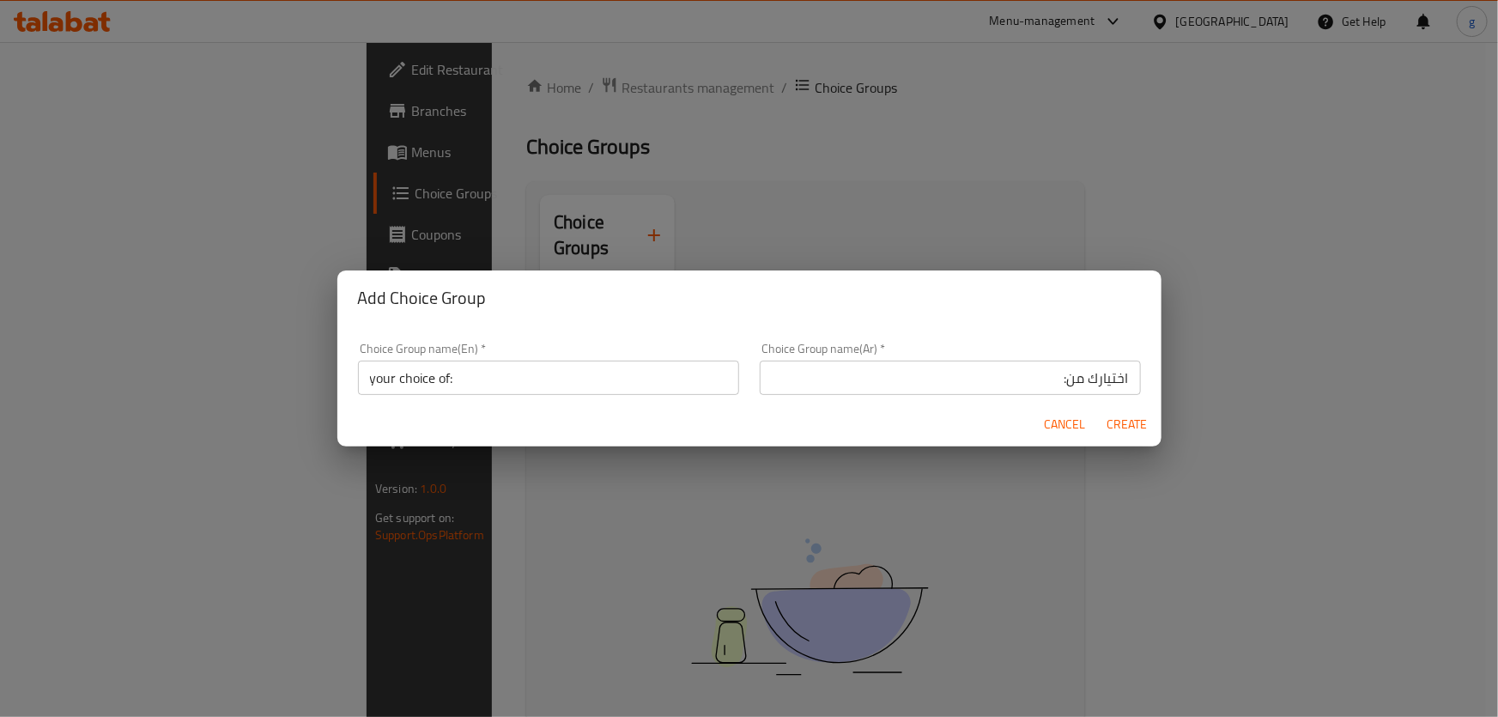
click at [969, 398] on div "Choice Group name(Ar)   * اختيارك من: Choice Group name(Ar) *" at bounding box center [951, 368] width 402 height 73
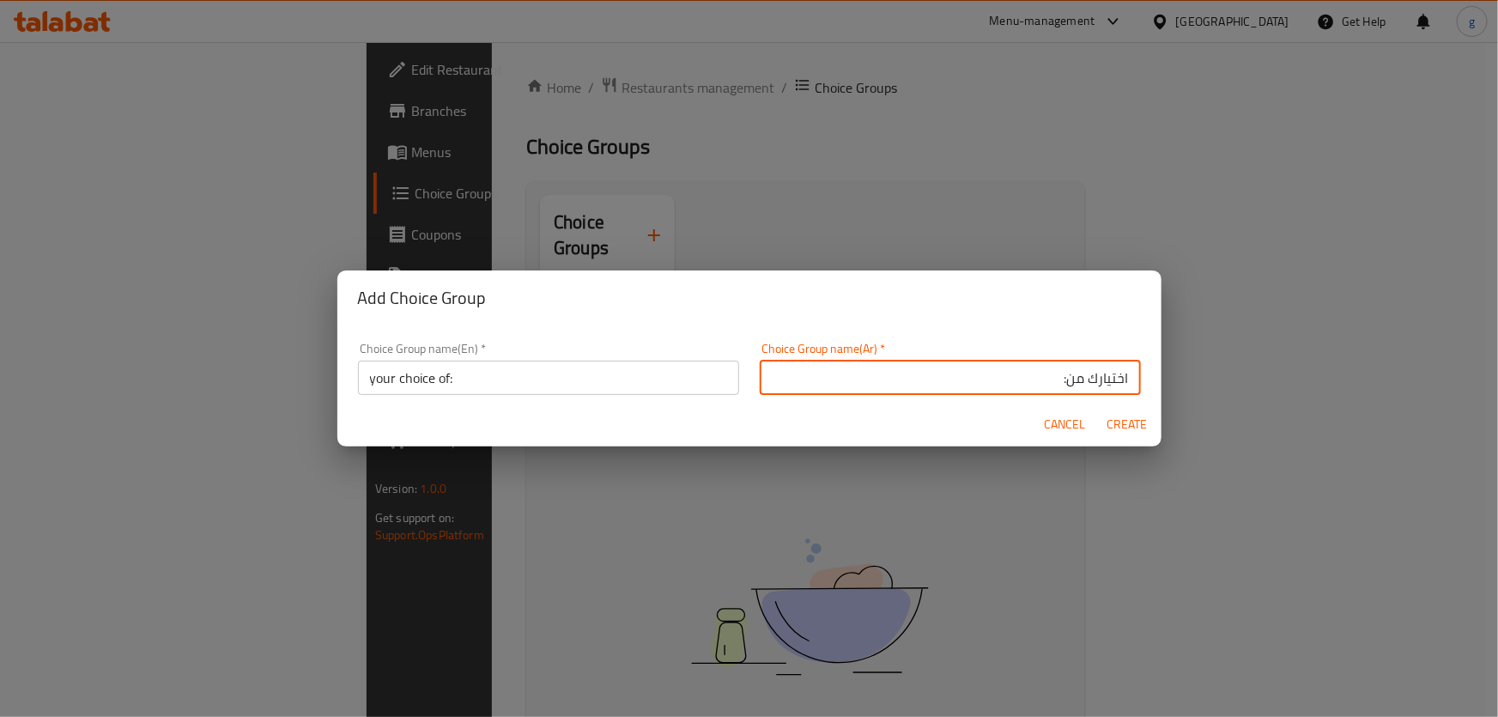
click at [993, 389] on input "اختيارك من:" at bounding box center [950, 378] width 381 height 34
click at [1110, 420] on span "Create" at bounding box center [1127, 424] width 41 height 21
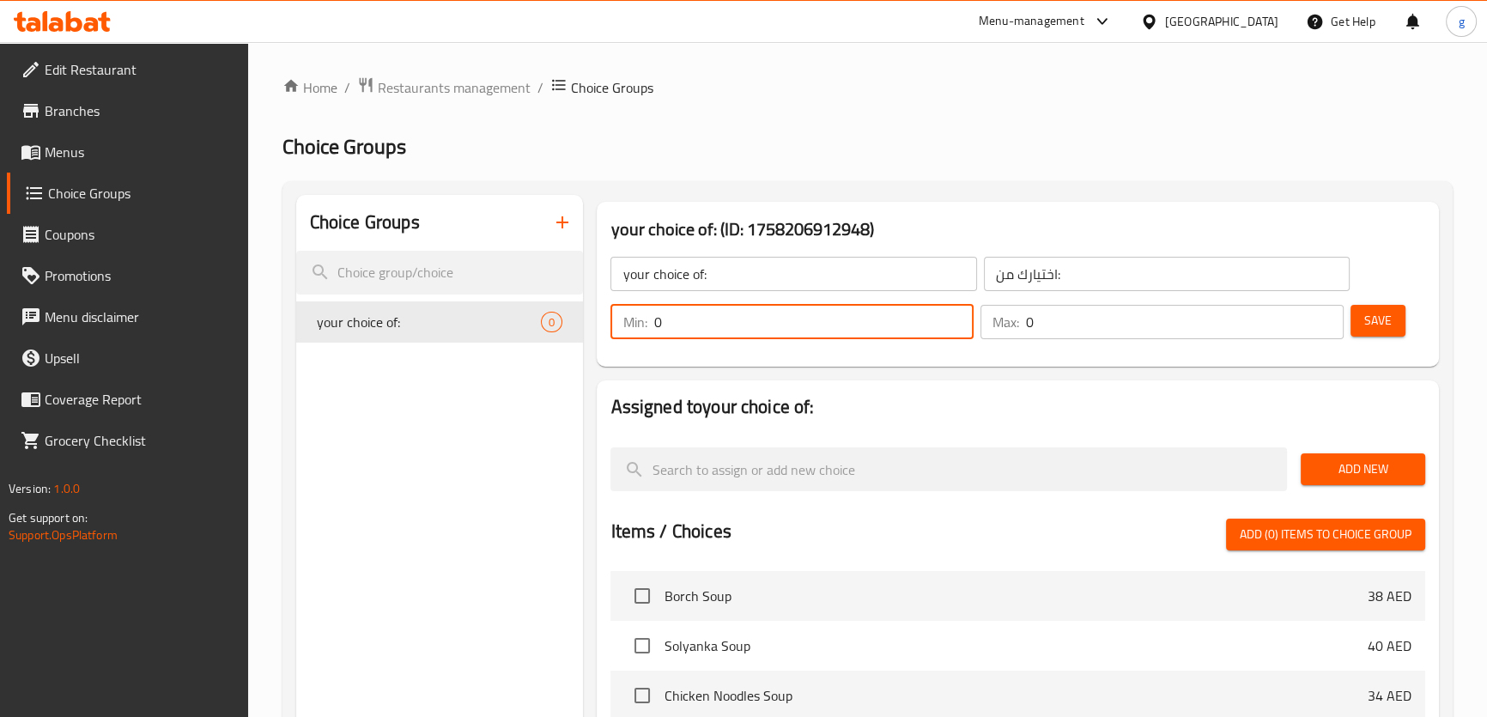
click at [720, 325] on input "0" at bounding box center [813, 322] width 320 height 34
drag, startPoint x: 1381, startPoint y: 317, endPoint x: 1367, endPoint y: 329, distance: 18.3
click at [1381, 316] on span "Save" at bounding box center [1377, 320] width 27 height 21
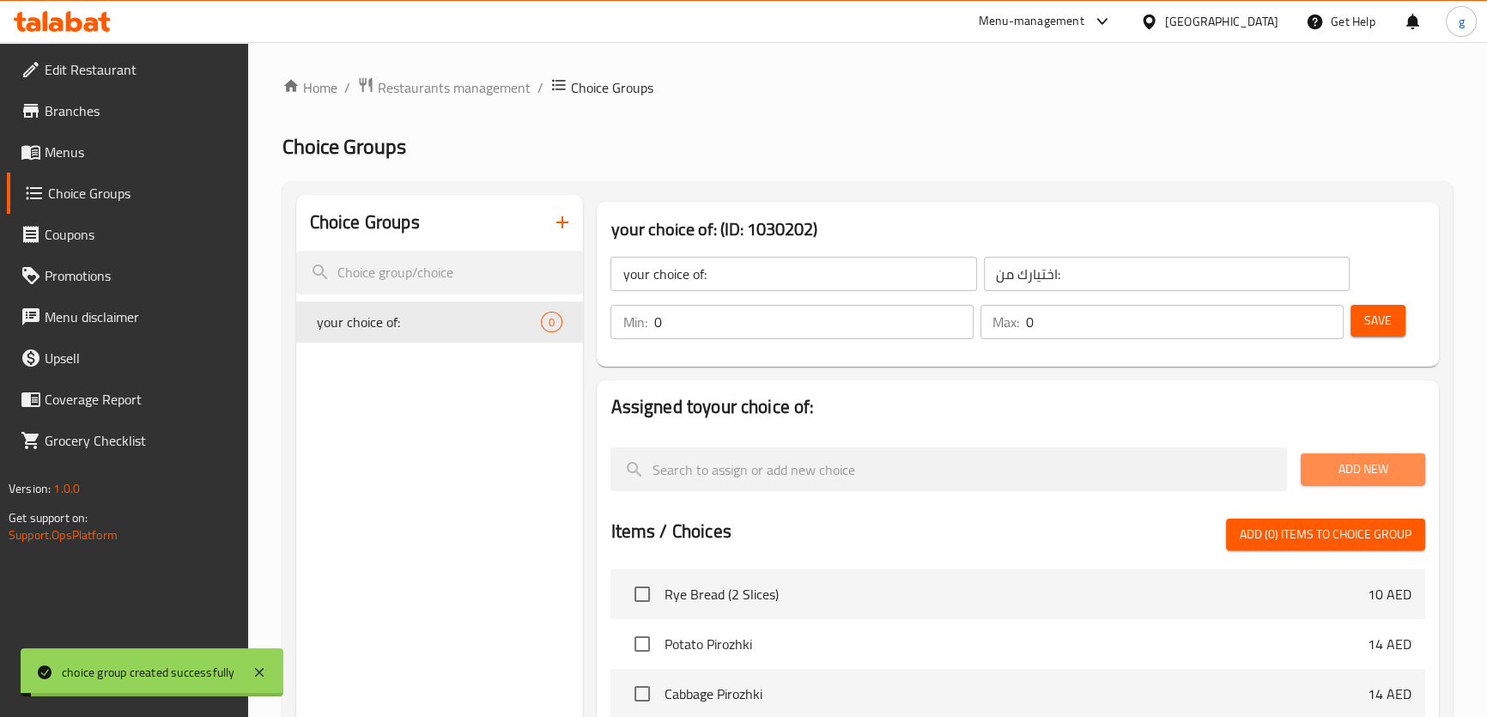
click at [1375, 477] on span "Add New" at bounding box center [1363, 468] width 97 height 21
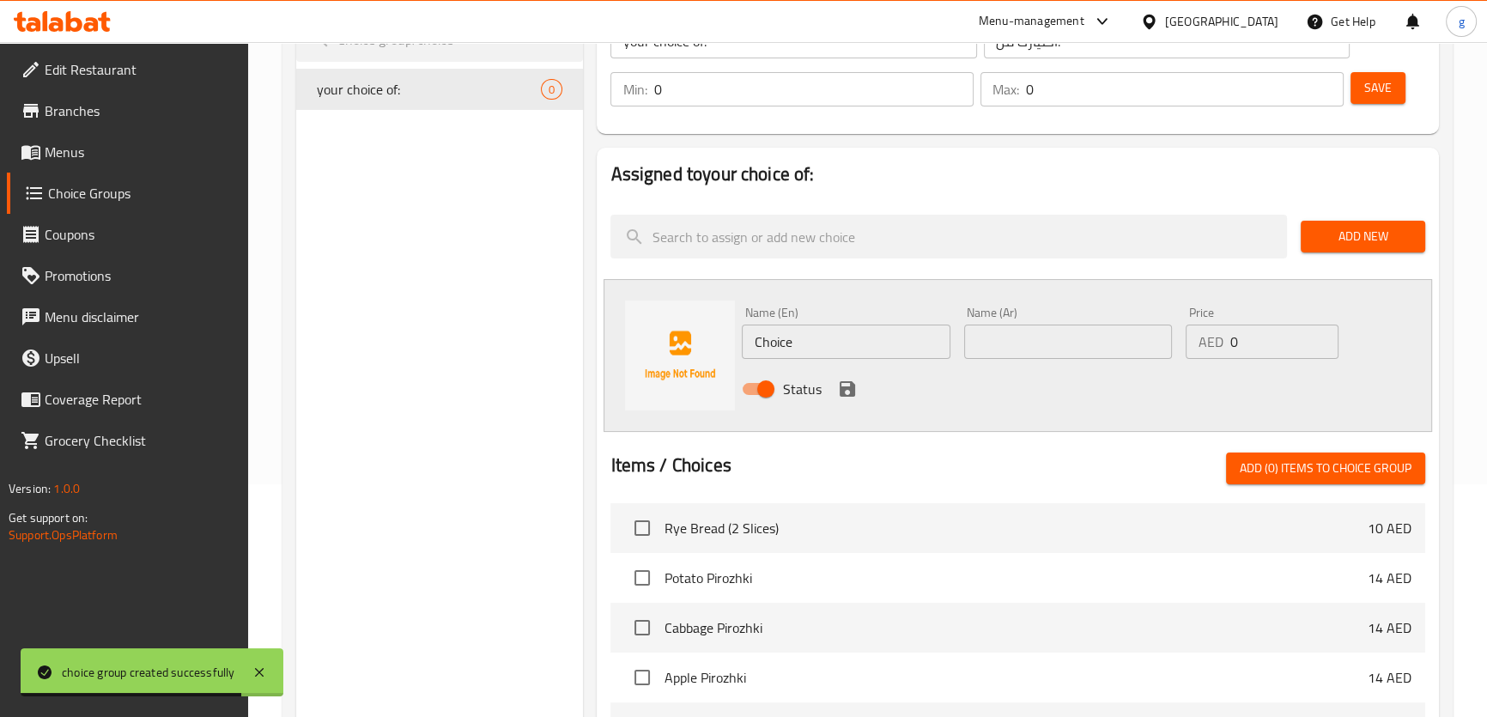
scroll to position [234, 0]
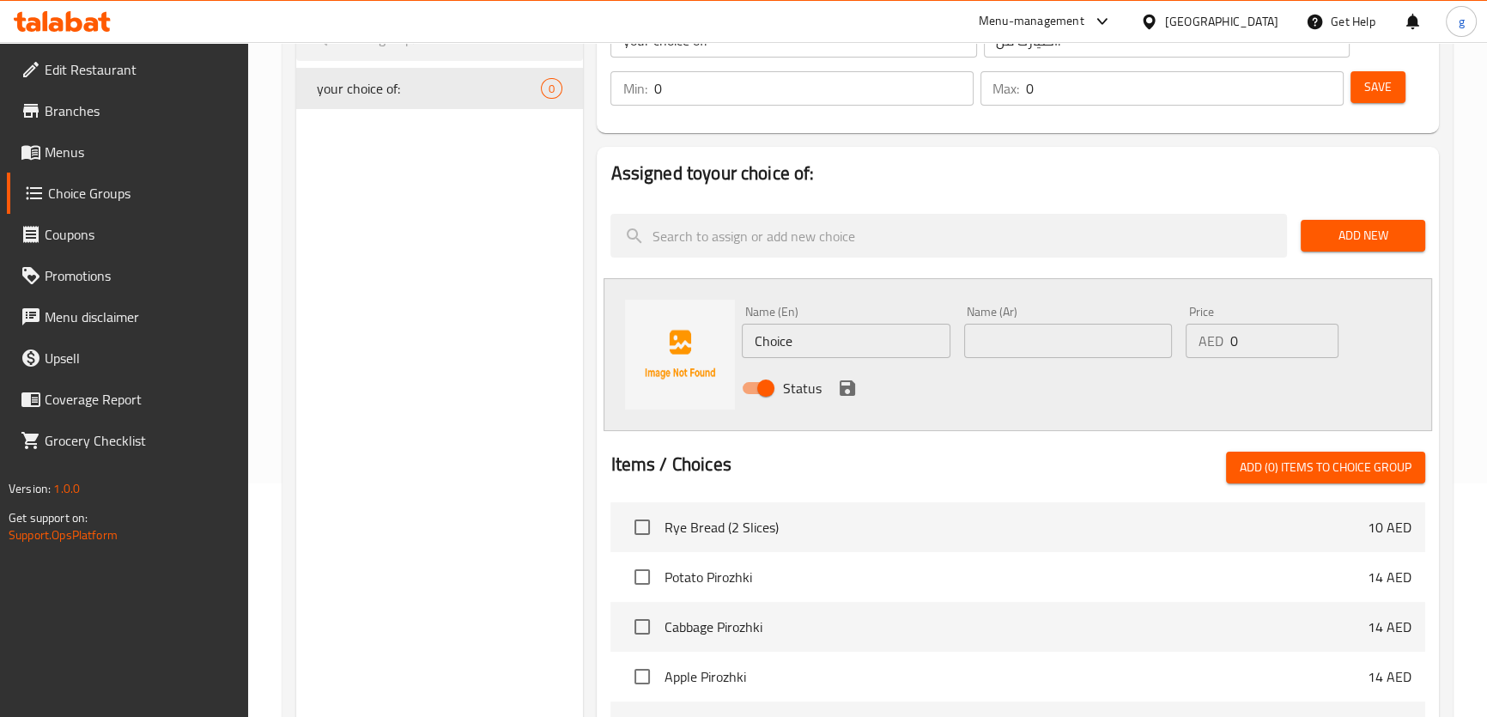
click at [871, 337] on input "Choice" at bounding box center [846, 341] width 208 height 34
click at [870, 337] on input "Choice" at bounding box center [846, 341] width 208 height 34
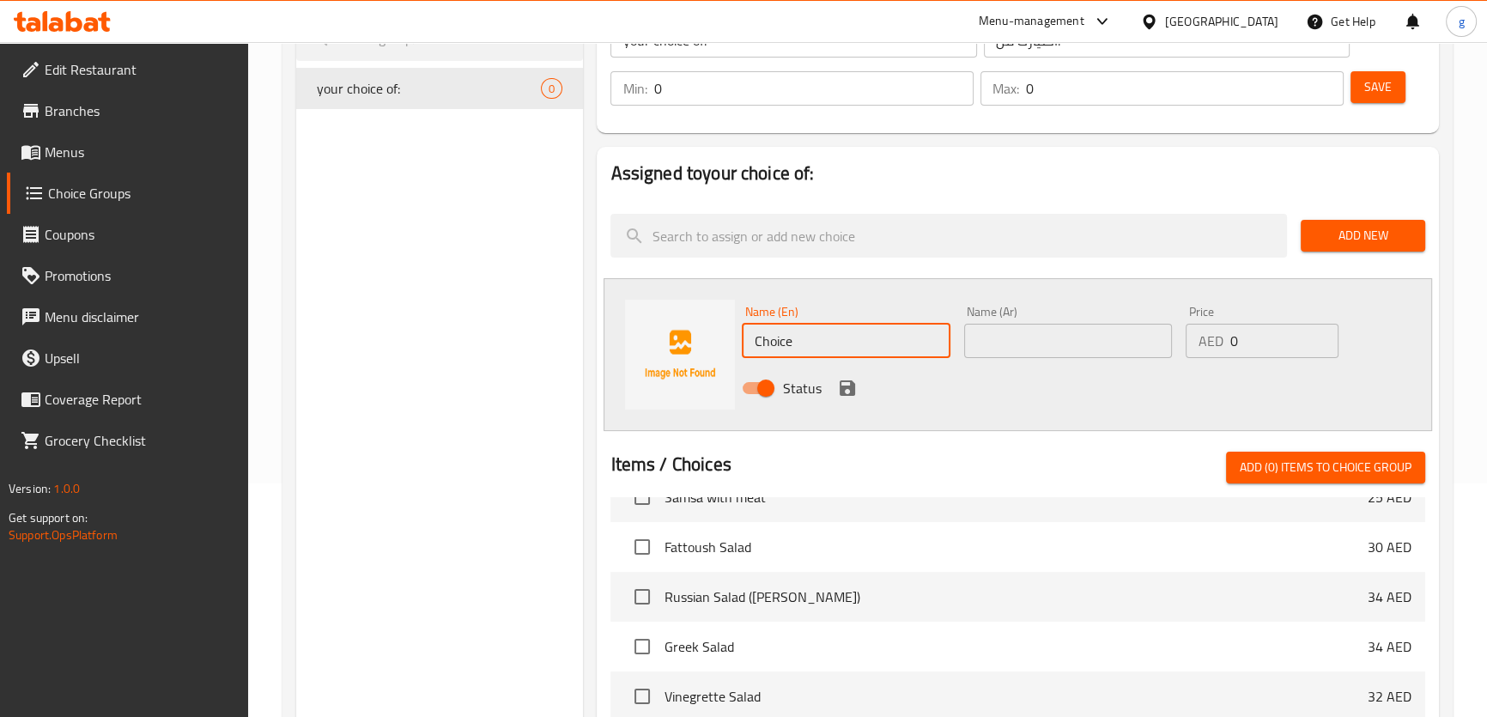
scroll to position [573, 0]
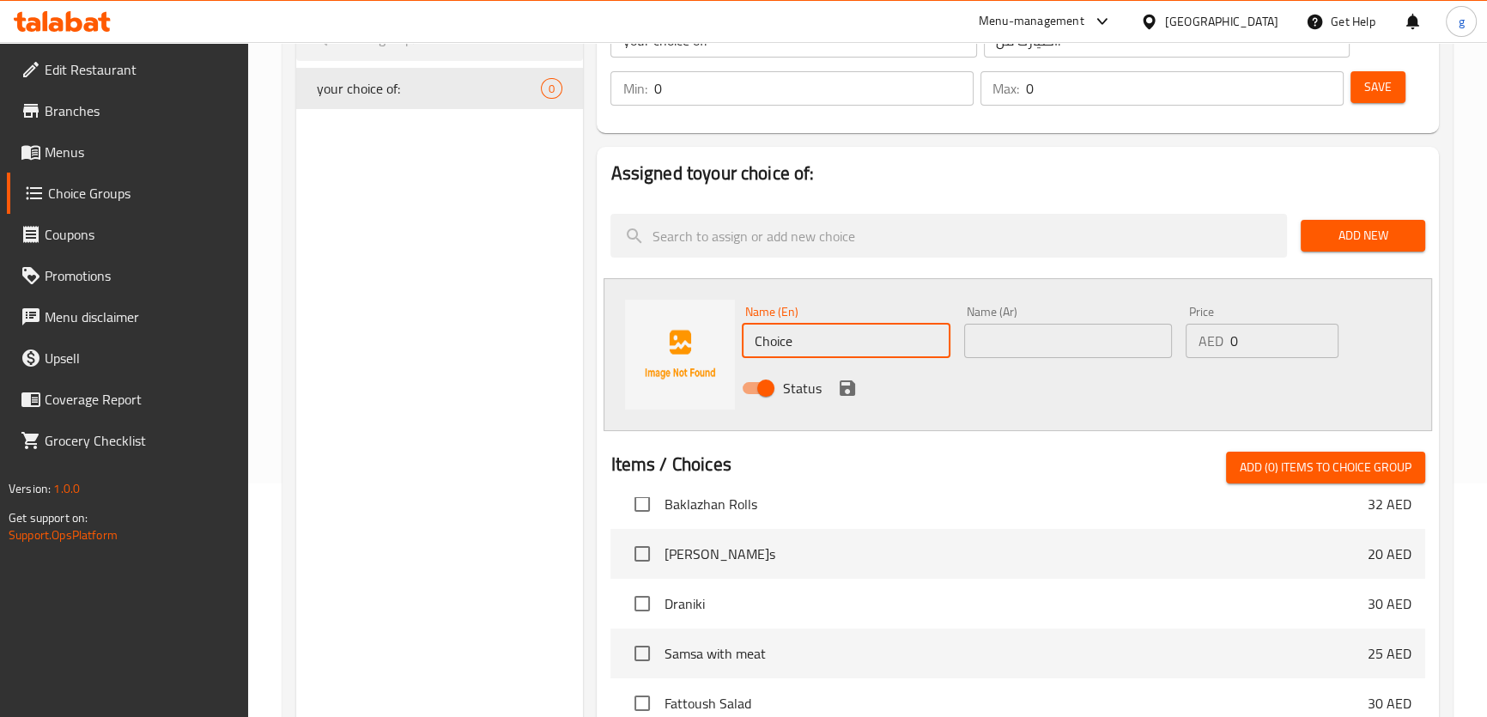
click at [819, 336] on input "Choice" at bounding box center [846, 341] width 208 height 34
paste input "Blini with Cottage Chees"
type input "Blini with Cottage Cheese"
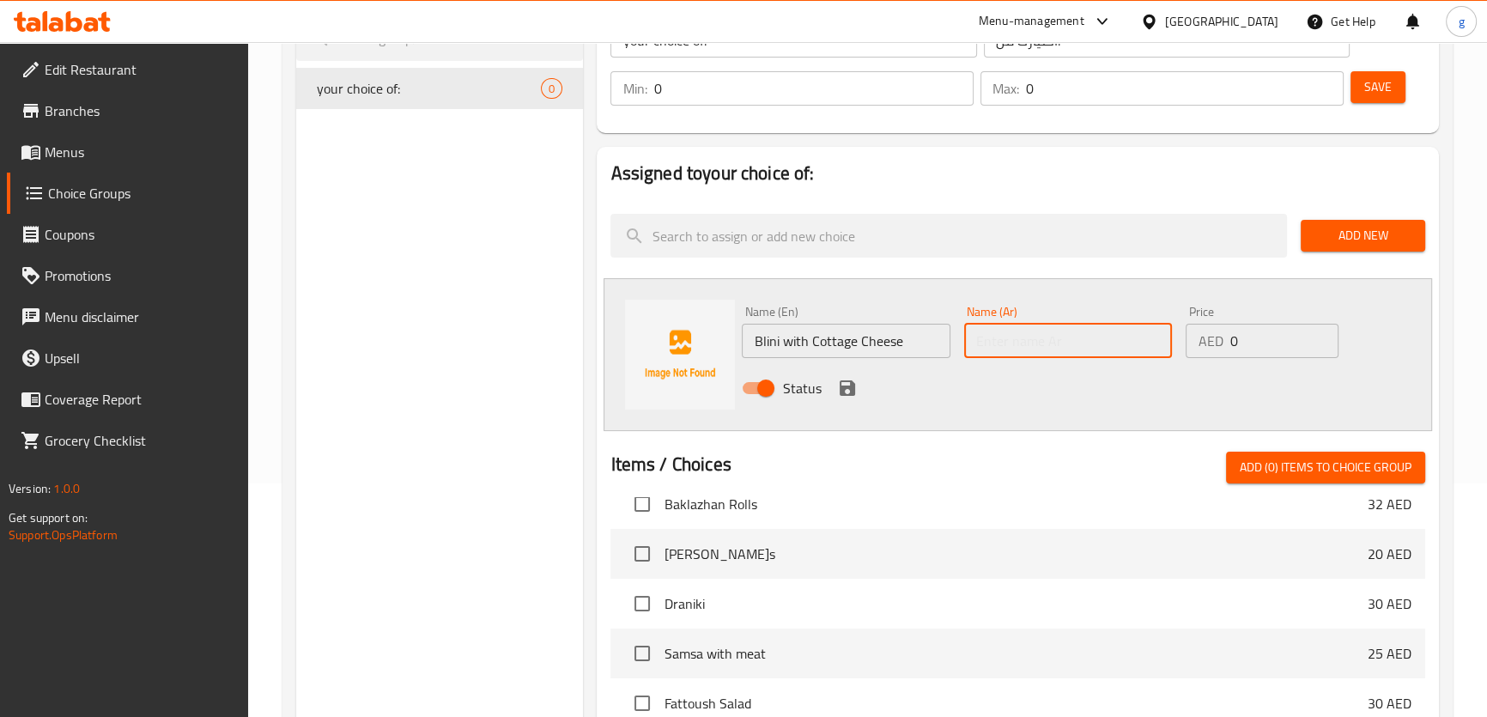
click at [1082, 337] on input "text" at bounding box center [1068, 341] width 208 height 34
click at [1072, 336] on input "text" at bounding box center [1068, 341] width 208 height 34
paste input "بليني مع الجبن القريش"
type input "بليني مع الجبن القريش"
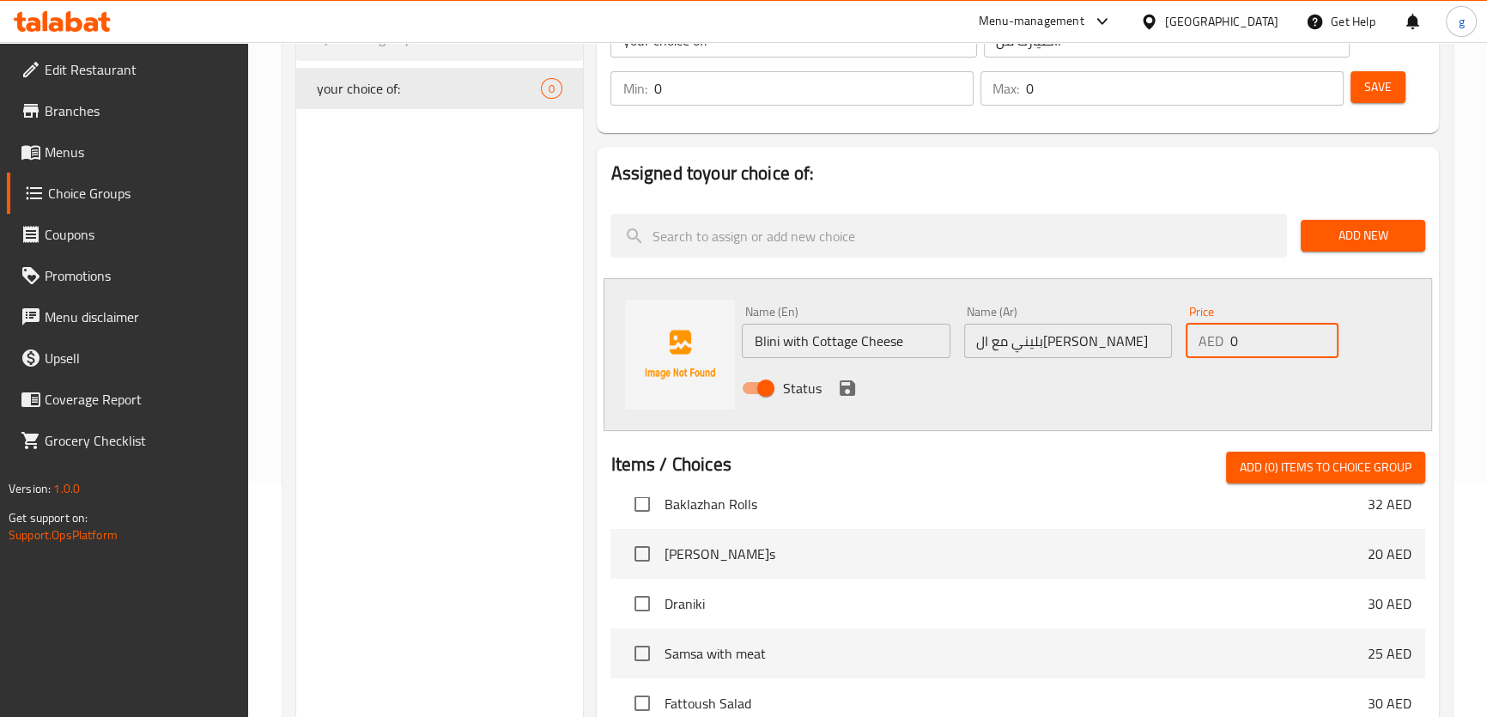
click at [1249, 343] on input "0" at bounding box center [1284, 341] width 109 height 34
click at [1248, 343] on input "0" at bounding box center [1284, 341] width 109 height 34
click at [1232, 350] on input "0" at bounding box center [1284, 341] width 109 height 34
click at [1228, 337] on div "AED Price" at bounding box center [1262, 341] width 153 height 34
type input "35"
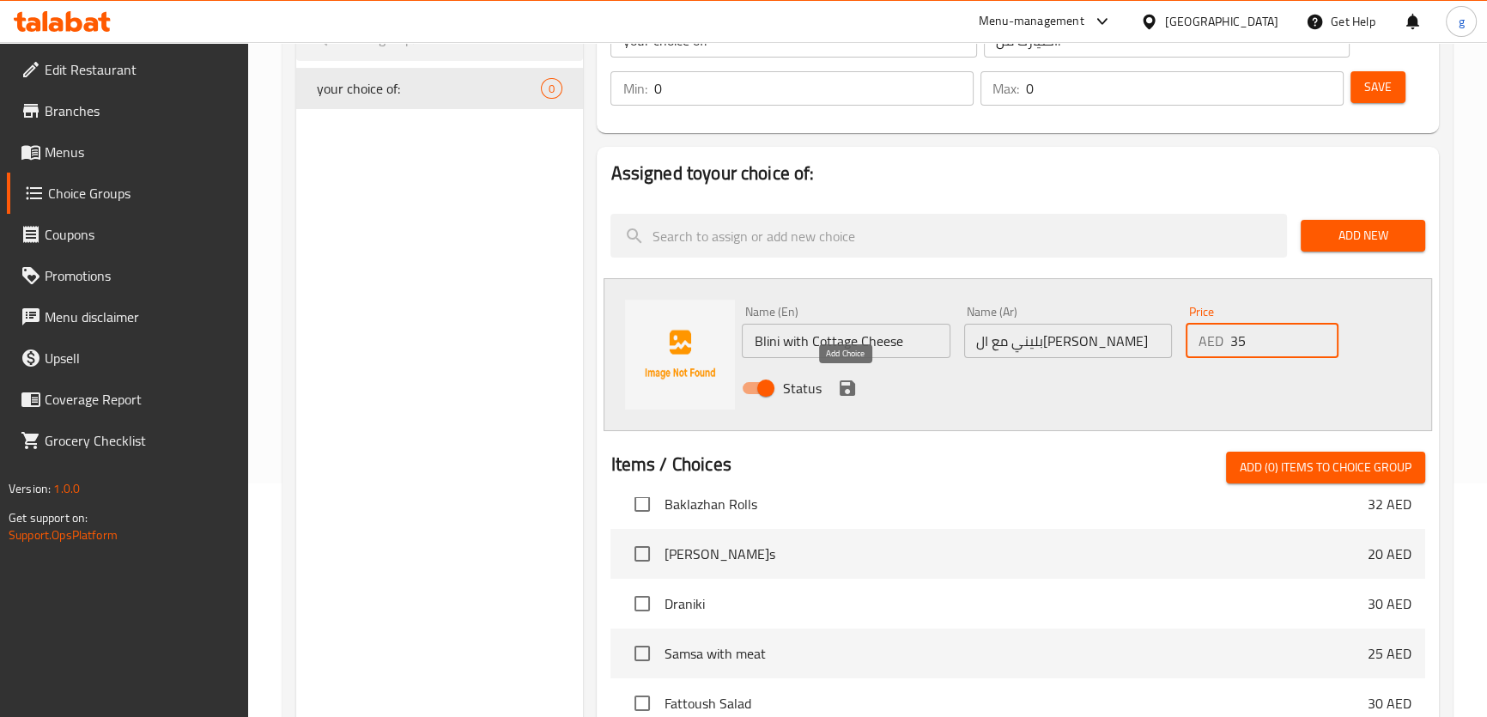
click at [844, 389] on icon "save" at bounding box center [847, 388] width 21 height 21
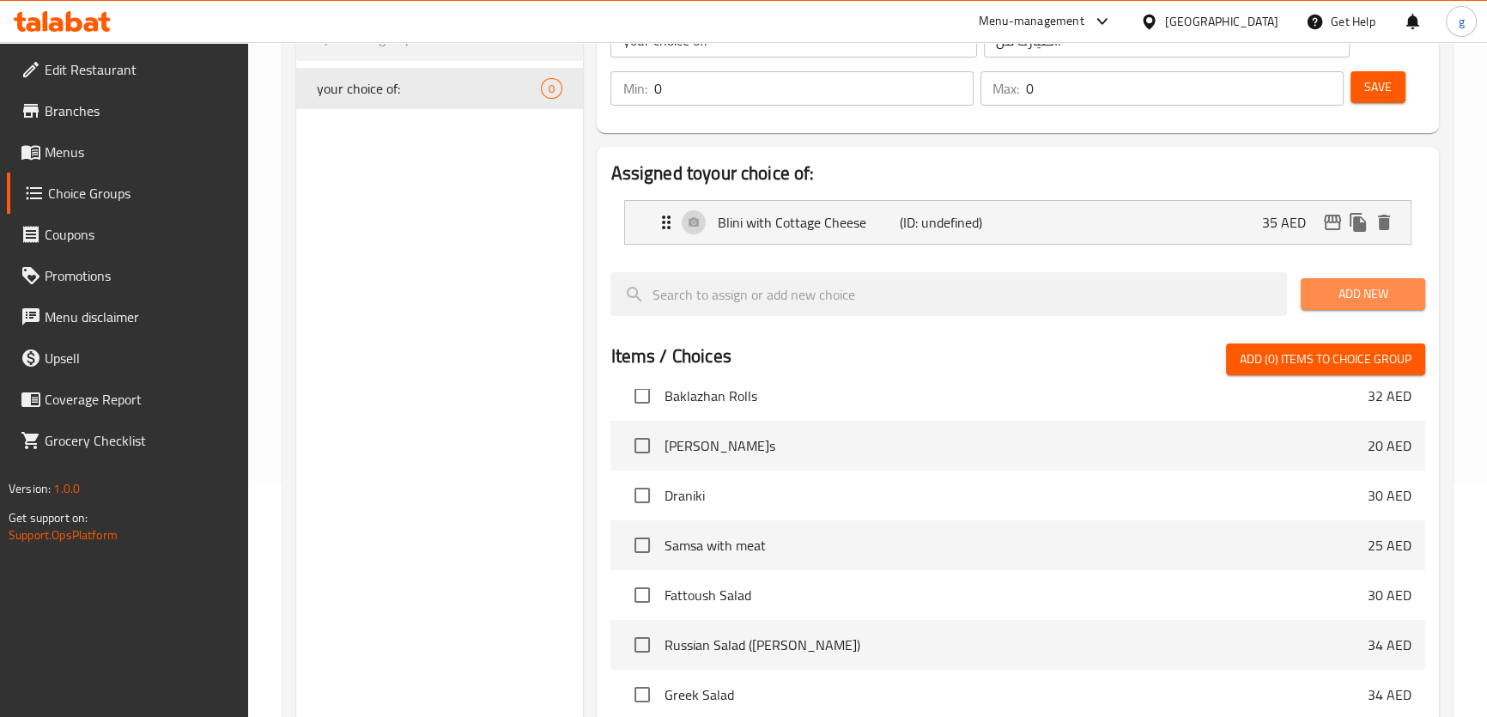
click at [1361, 300] on span "Add New" at bounding box center [1363, 293] width 97 height 21
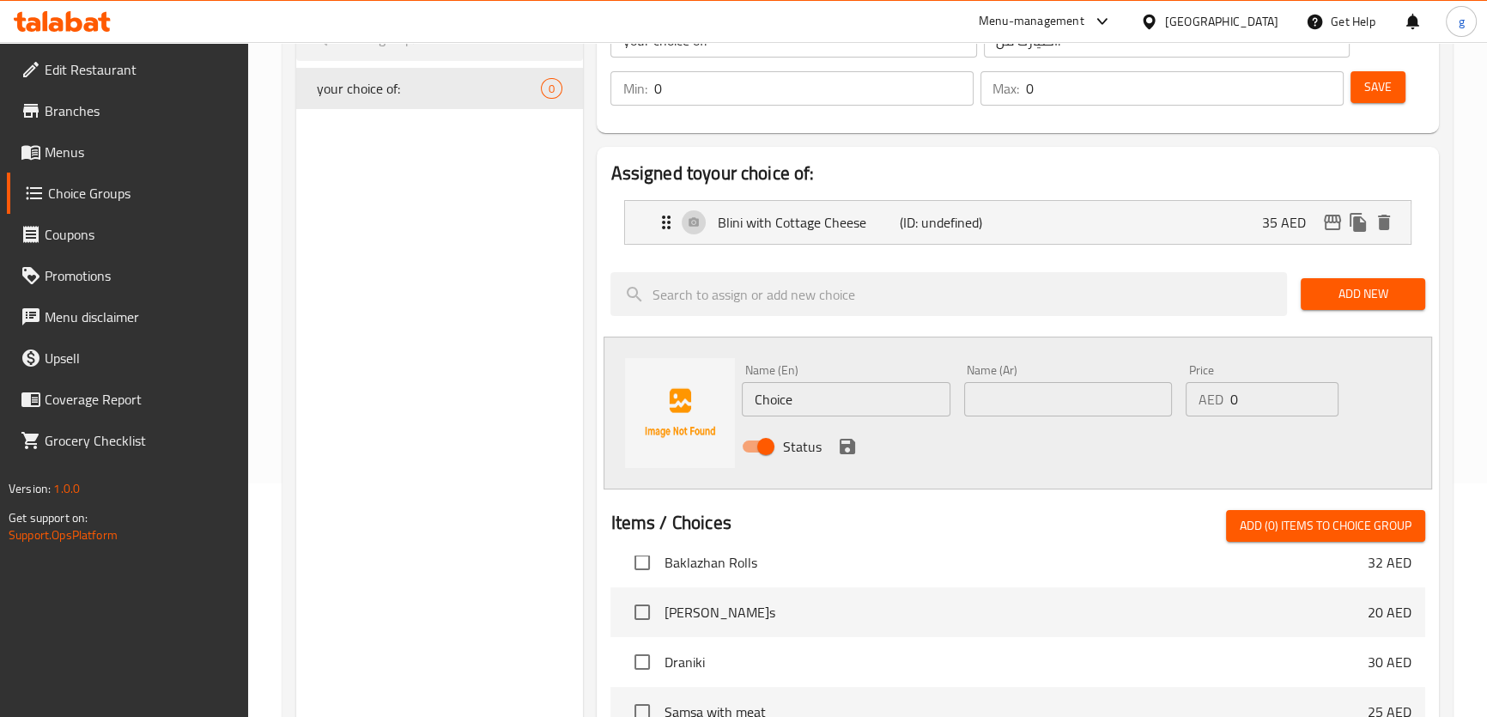
click at [850, 395] on input "Choice" at bounding box center [846, 399] width 208 height 34
click at [851, 406] on input "text" at bounding box center [846, 399] width 208 height 34
paste input "Blini with Condensed Milk"
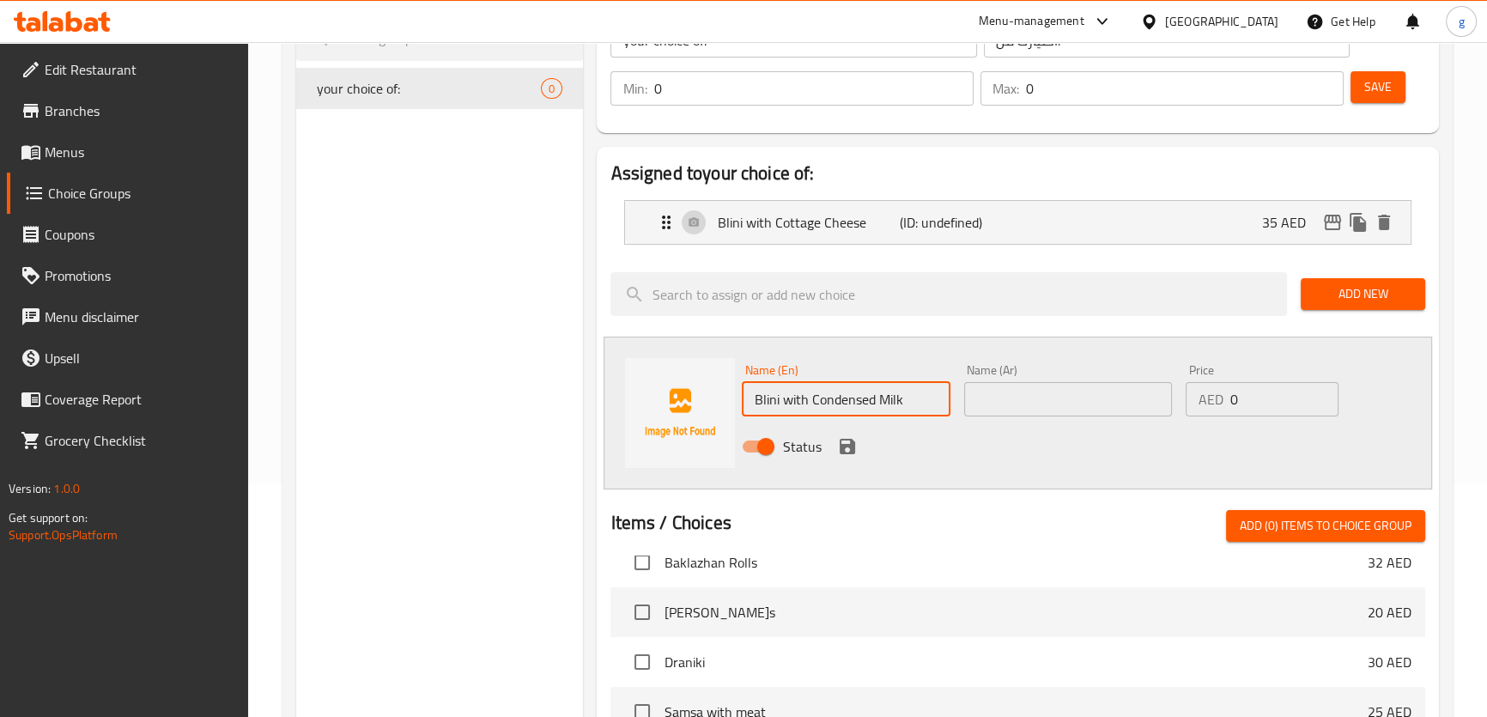
click at [905, 410] on input "Blini with Condensed Milk" at bounding box center [846, 399] width 208 height 34
drag, startPoint x: 871, startPoint y: 411, endPoint x: 738, endPoint y: 417, distance: 133.2
click at [738, 417] on div "Name (En) Blini with Condensed Milk Name (En)" at bounding box center [846, 390] width 222 height 66
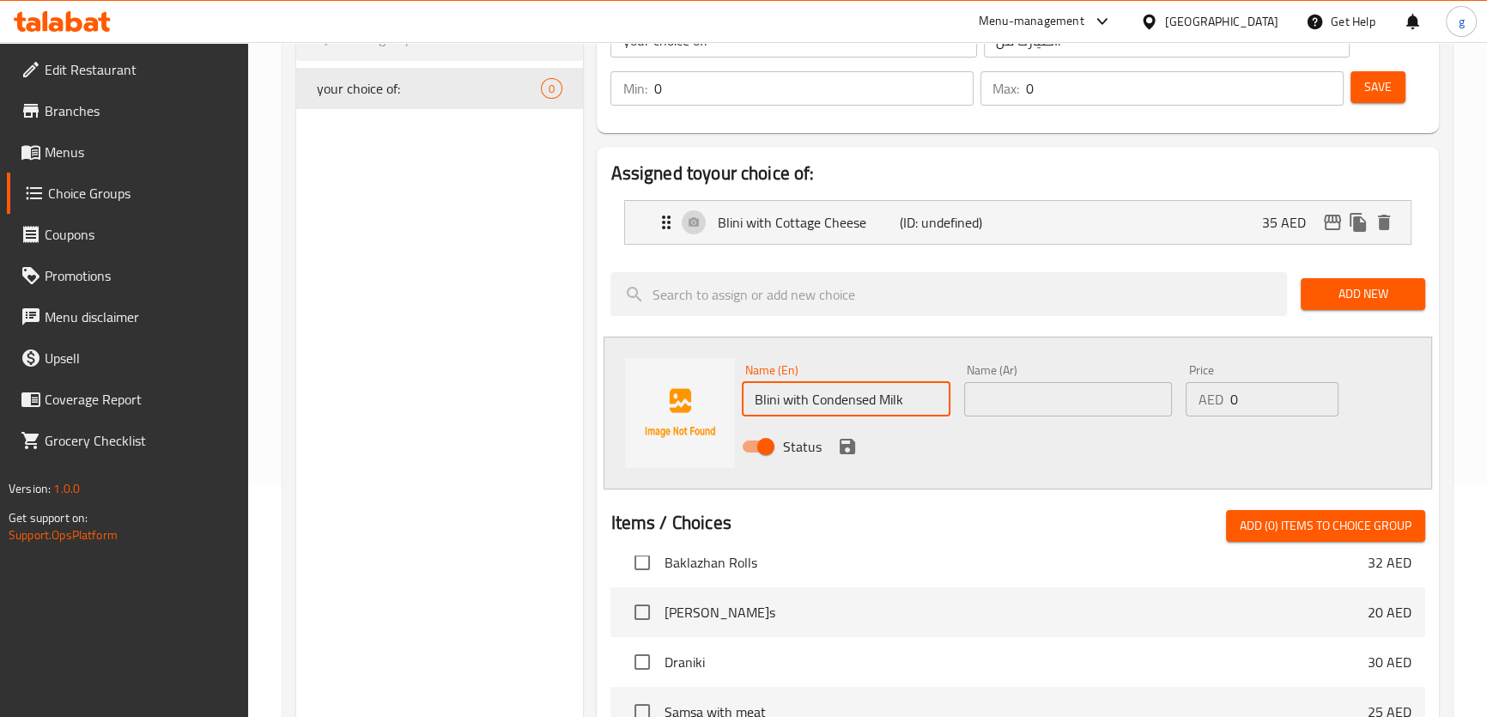
type input "Blini with Condensed Milk"
click at [955, 387] on div "Name (En) Blini with Condensed Milk Name (En)" at bounding box center [846, 390] width 222 height 66
click at [921, 394] on input "Blini with Condensed Milk" at bounding box center [846, 399] width 208 height 34
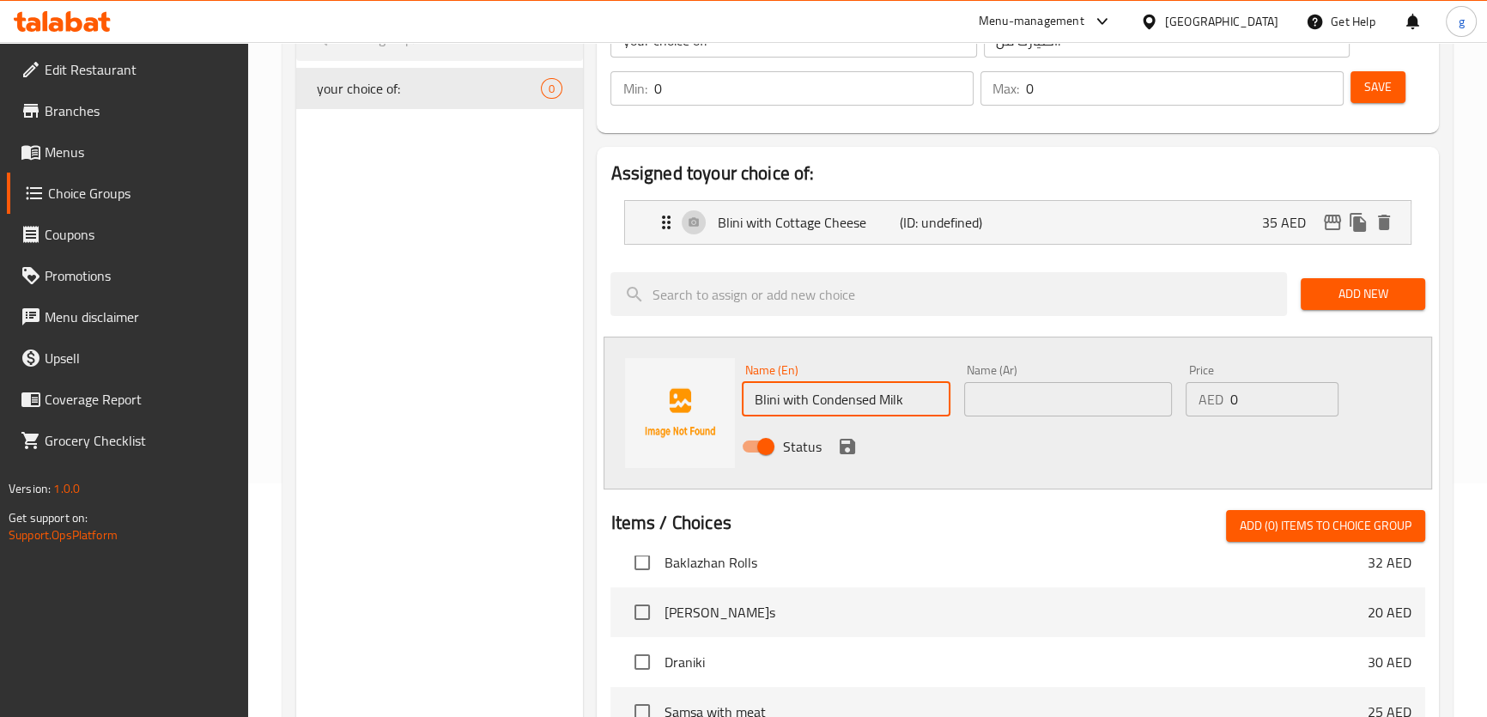
click at [921, 394] on input "Blini with Condensed Milk" at bounding box center [846, 399] width 208 height 34
click at [921, 394] on input "text" at bounding box center [846, 399] width 208 height 34
click at [854, 394] on input "text" at bounding box center [846, 399] width 208 height 34
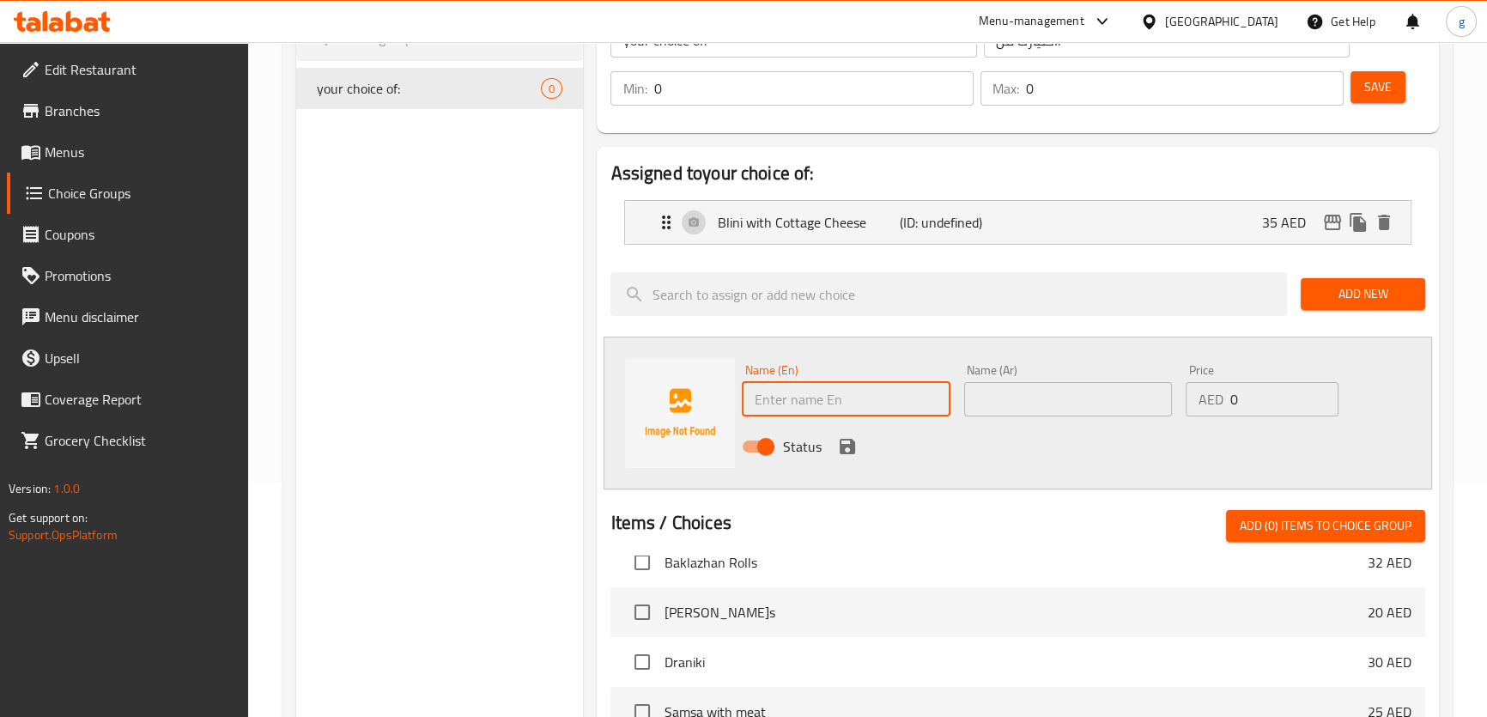
paste input "Blini with Condensed Milk"
type input "Blini with Condensed Milk"
click at [1015, 403] on input "text" at bounding box center [1068, 399] width 208 height 34
click at [853, 400] on input "Blini with Condensed Milk" at bounding box center [846, 399] width 208 height 34
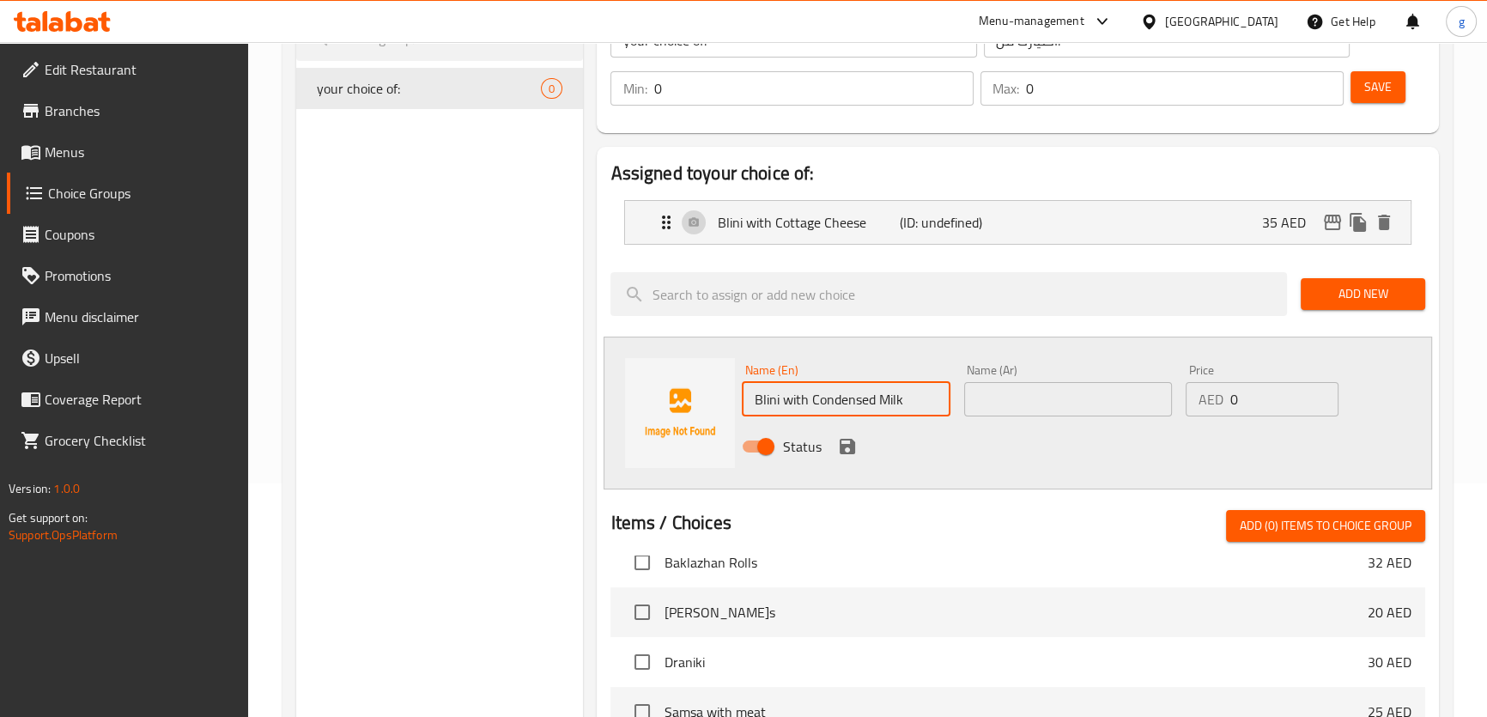
click at [1047, 394] on input "text" at bounding box center [1068, 399] width 208 height 34
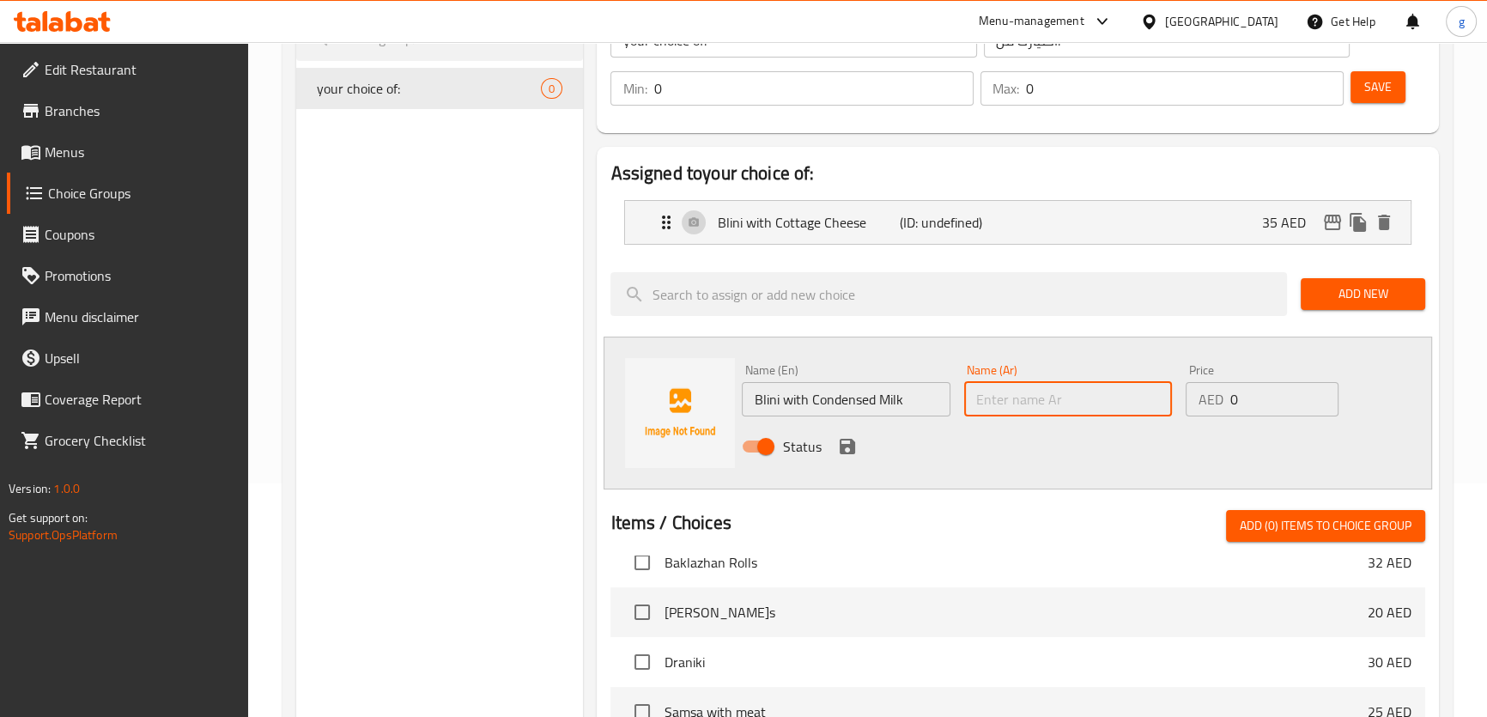
paste input "لبن مكثف"
click at [1044, 409] on input "لبن مكثف" at bounding box center [1068, 399] width 208 height 34
drag, startPoint x: 1062, startPoint y: 397, endPoint x: 950, endPoint y: 408, distance: 112.2
click at [950, 408] on div "Name (En) Blini with Condensed Milk Name (En) Name (Ar) لبن مكثف Name (Ar) Pric…" at bounding box center [1067, 413] width 665 height 112
click at [1079, 395] on input "لبن مكثف" at bounding box center [1068, 399] width 208 height 34
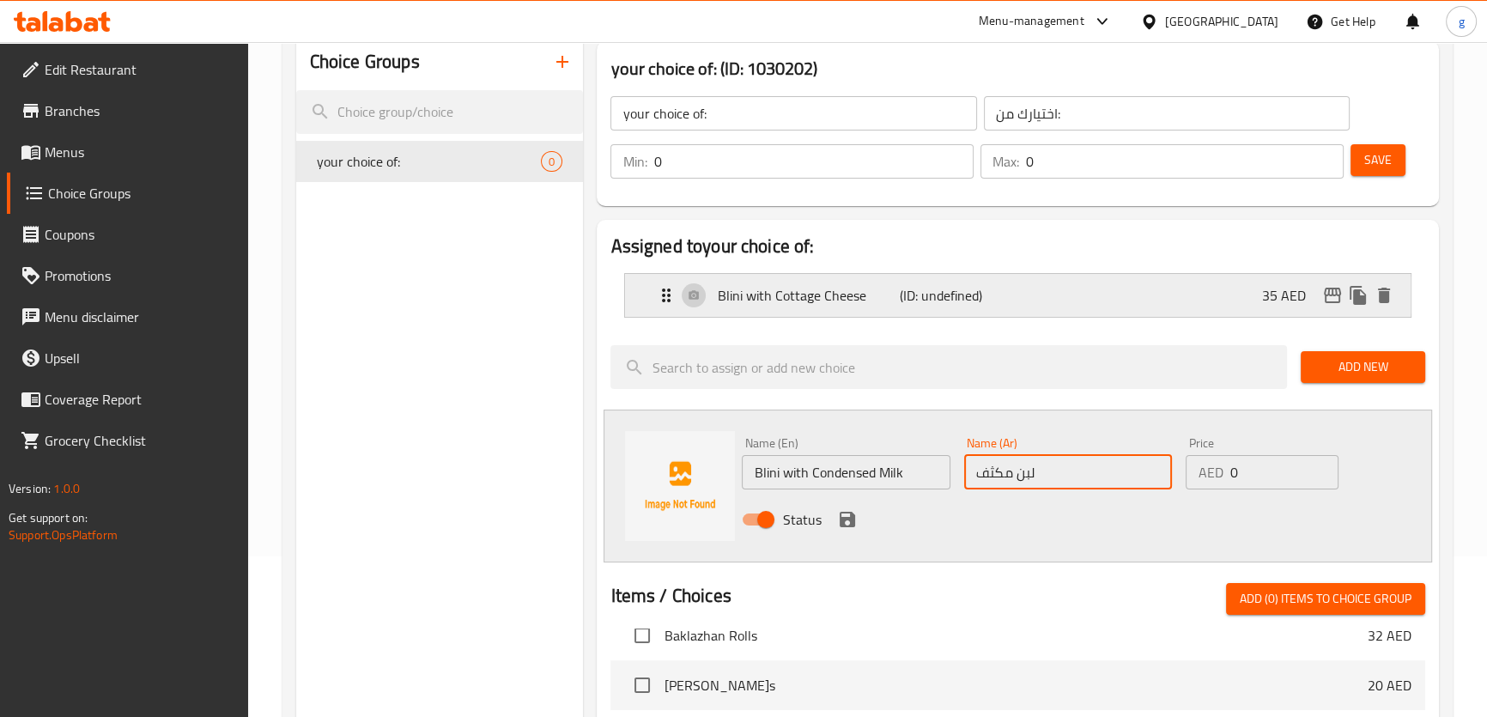
scroll to position [77, 0]
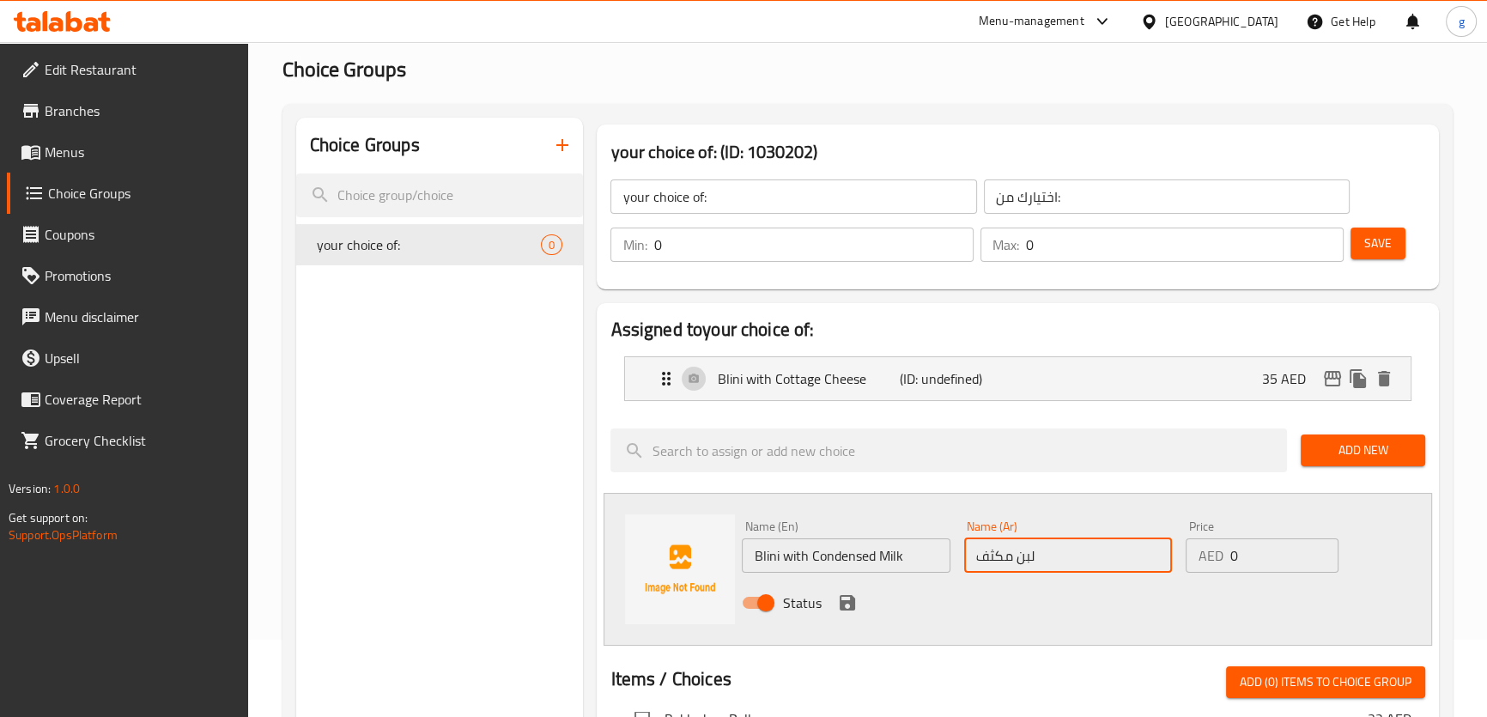
click at [971, 550] on input "لبن مكثف" at bounding box center [1068, 555] width 208 height 34
type input "بليني مع لبن مكثف"
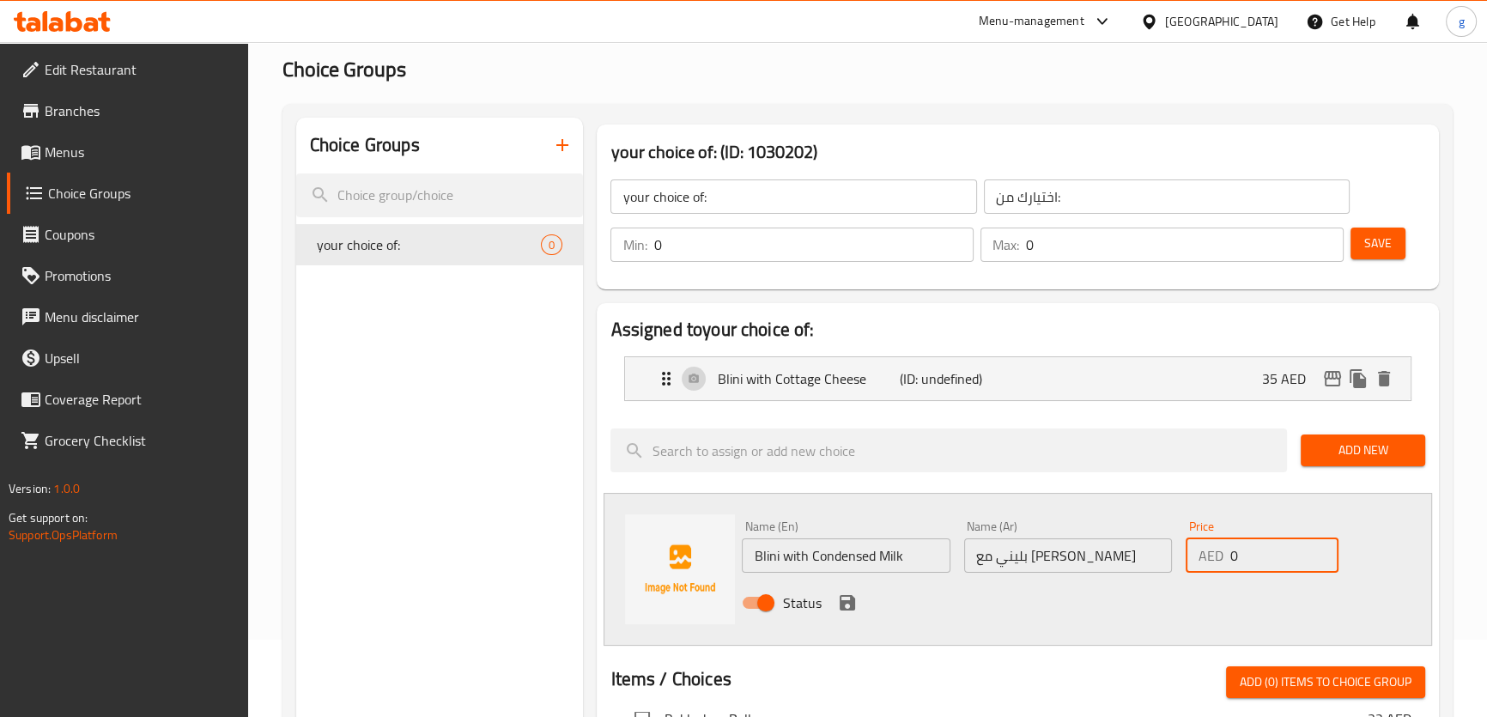
click at [1230, 554] on input "0" at bounding box center [1284, 555] width 109 height 34
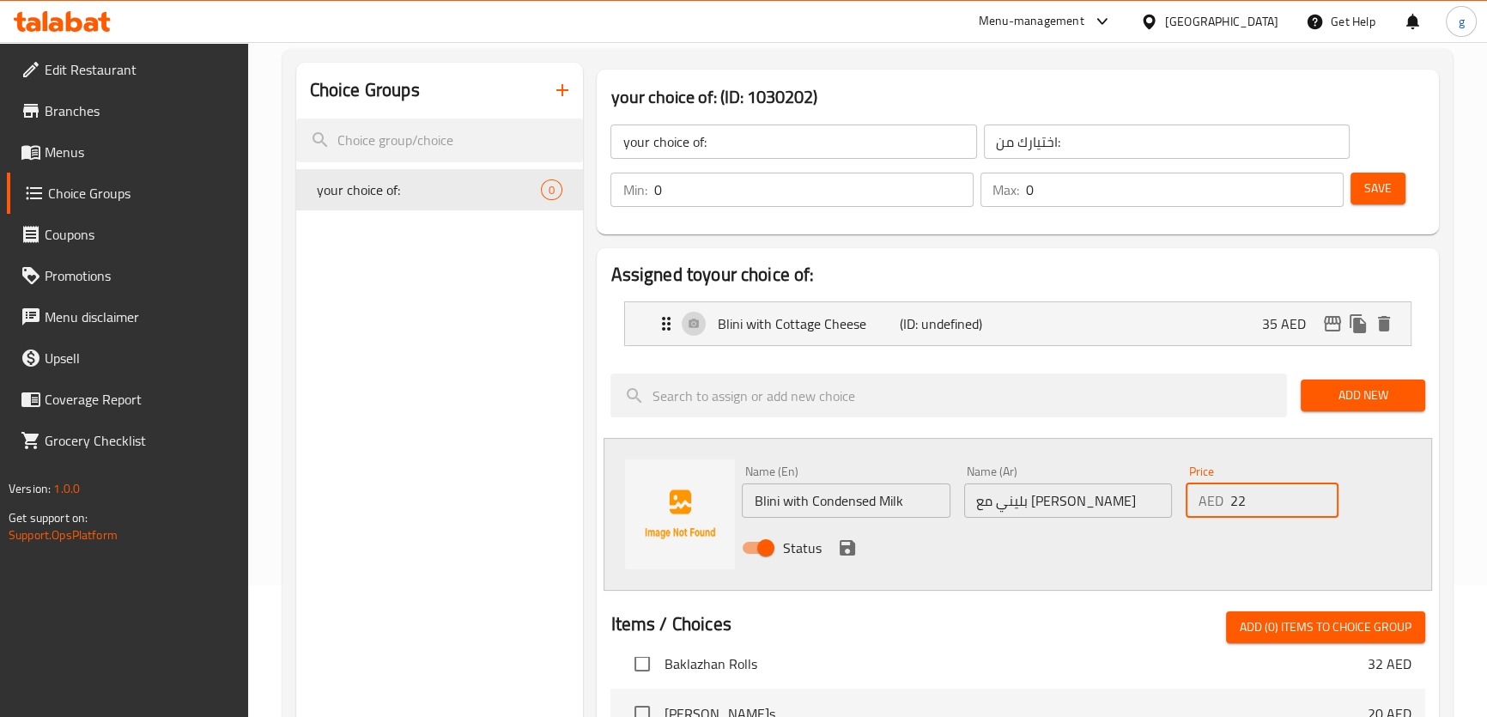
scroll to position [155, 0]
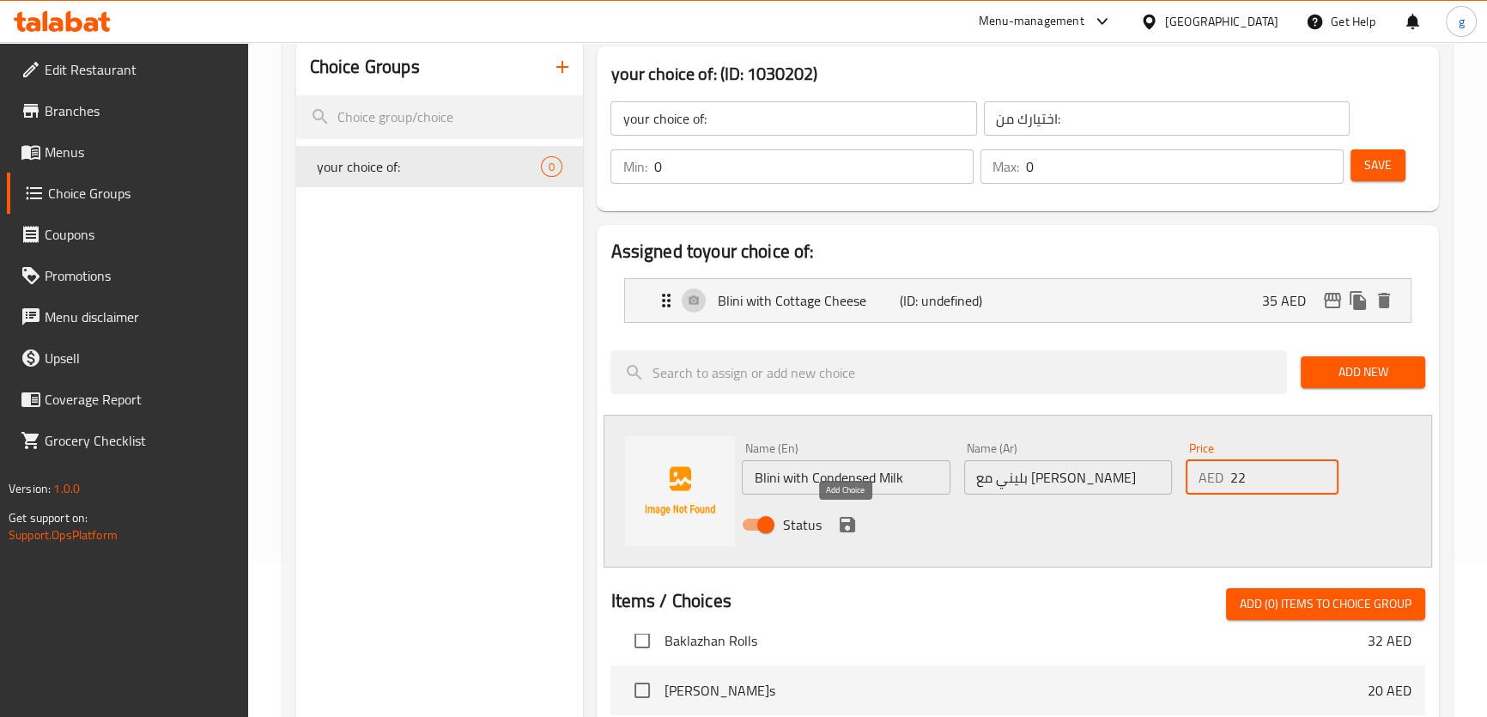
type input "22"
click at [845, 522] on icon "save" at bounding box center [847, 524] width 15 height 15
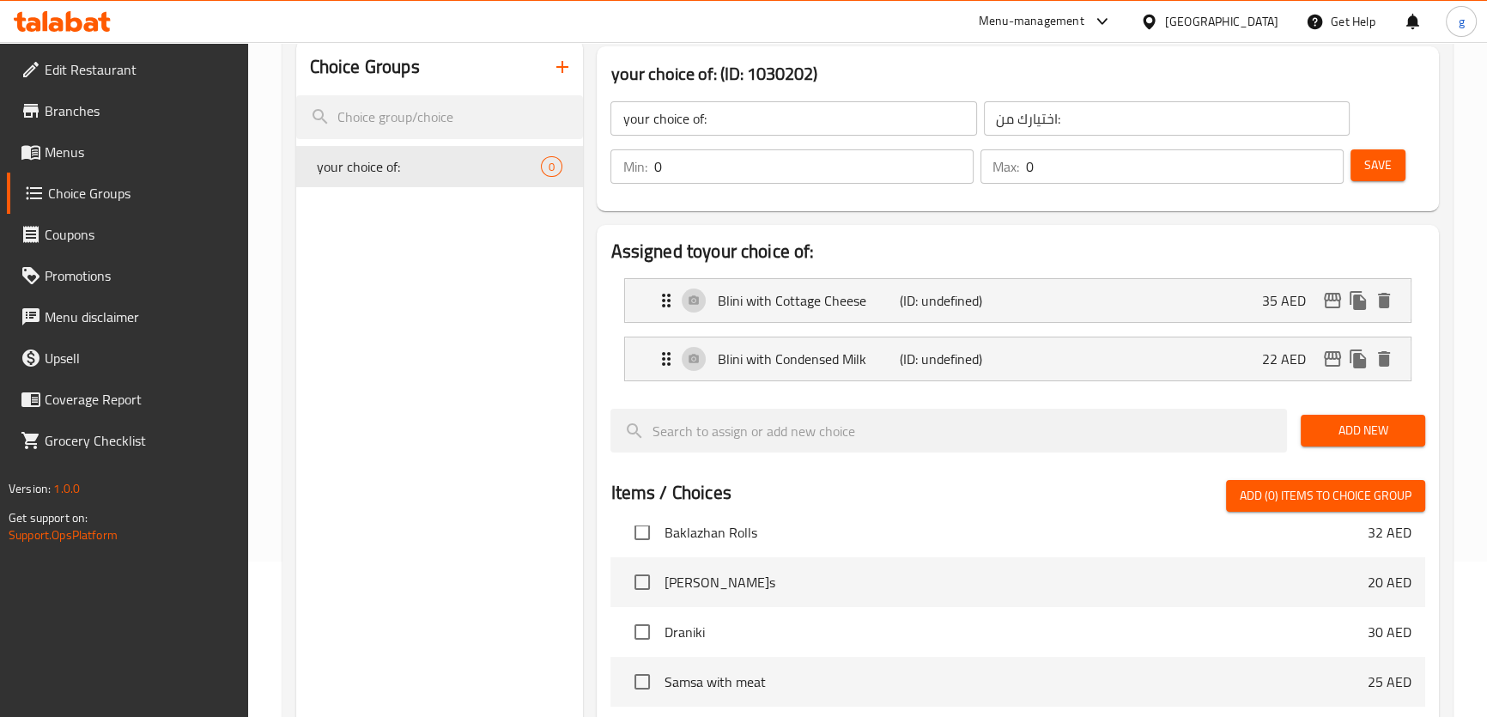
click at [1371, 437] on span "Add New" at bounding box center [1363, 430] width 97 height 21
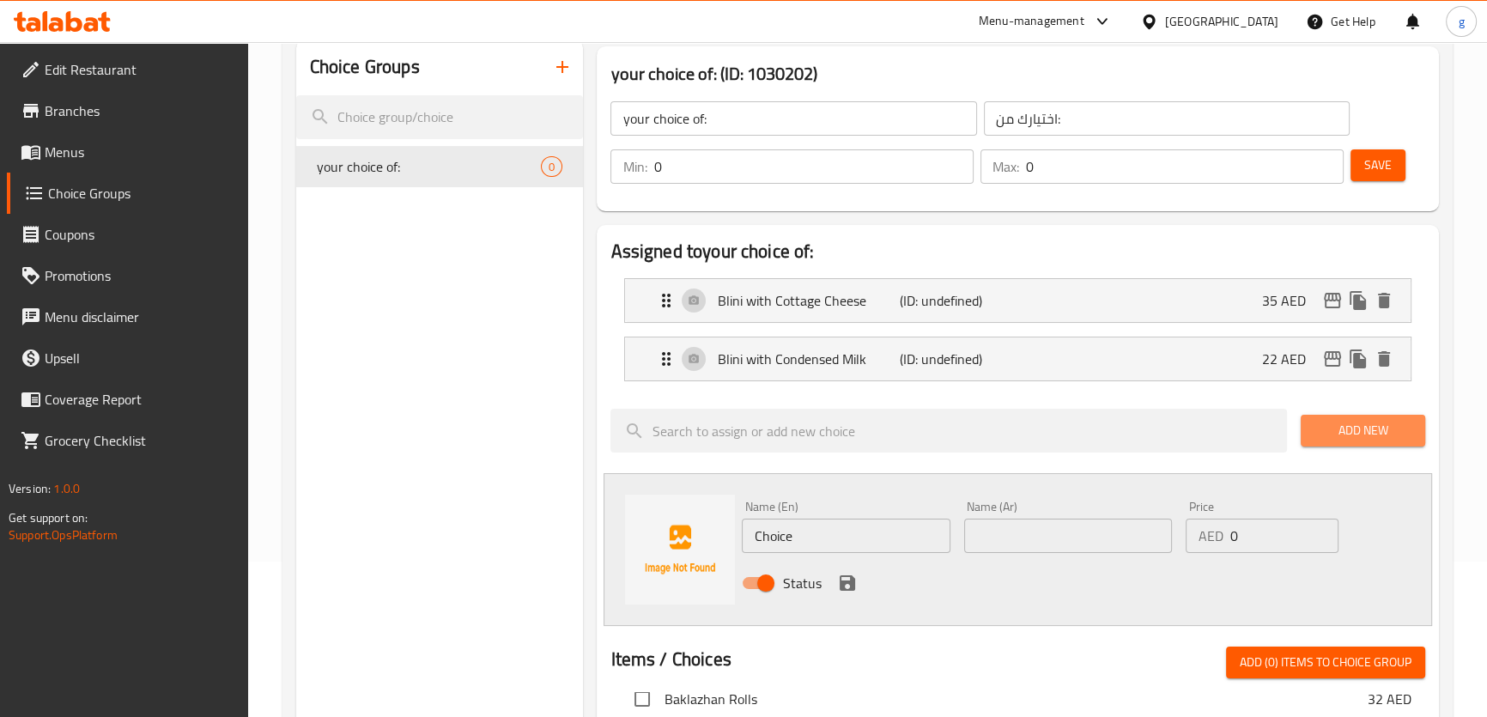
click at [1357, 424] on span "Add New" at bounding box center [1363, 430] width 97 height 21
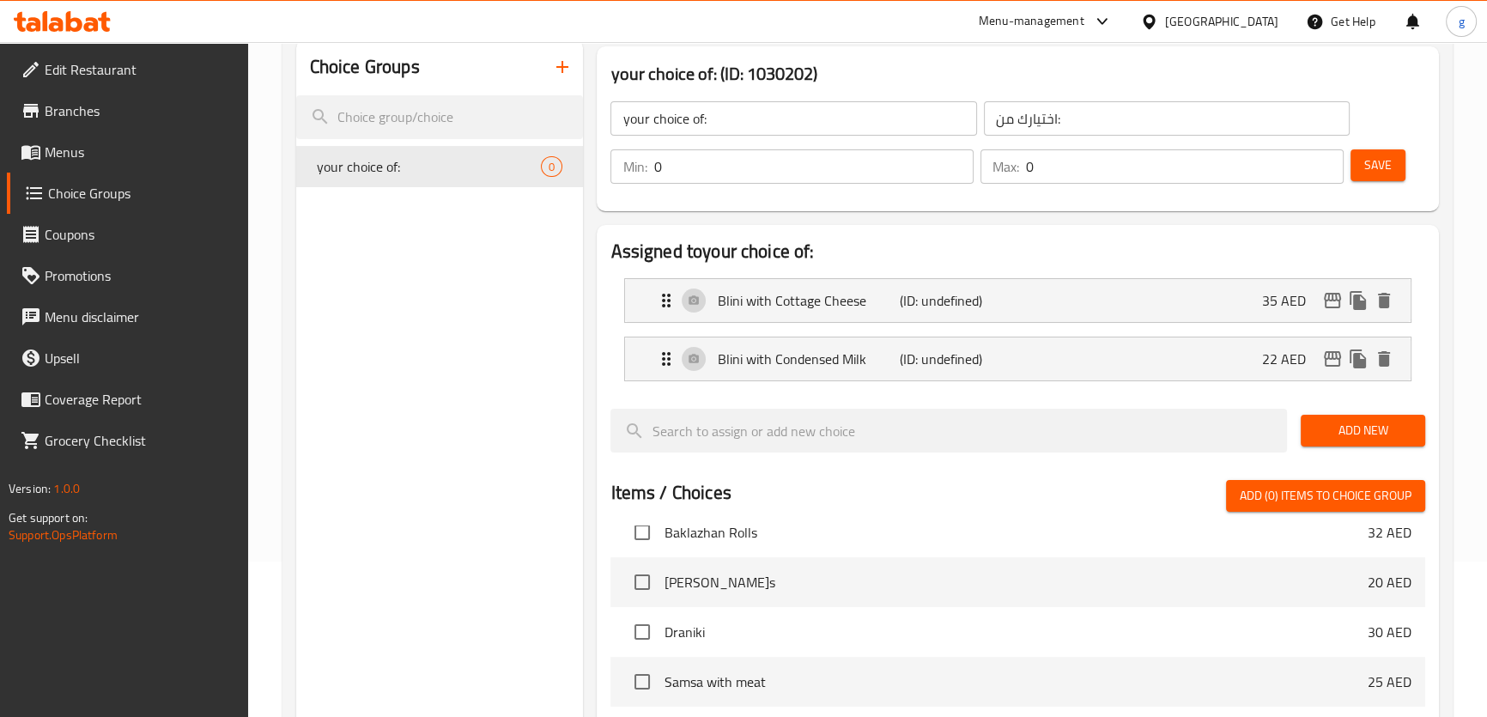
click at [1357, 424] on span "Add New" at bounding box center [1363, 430] width 97 height 21
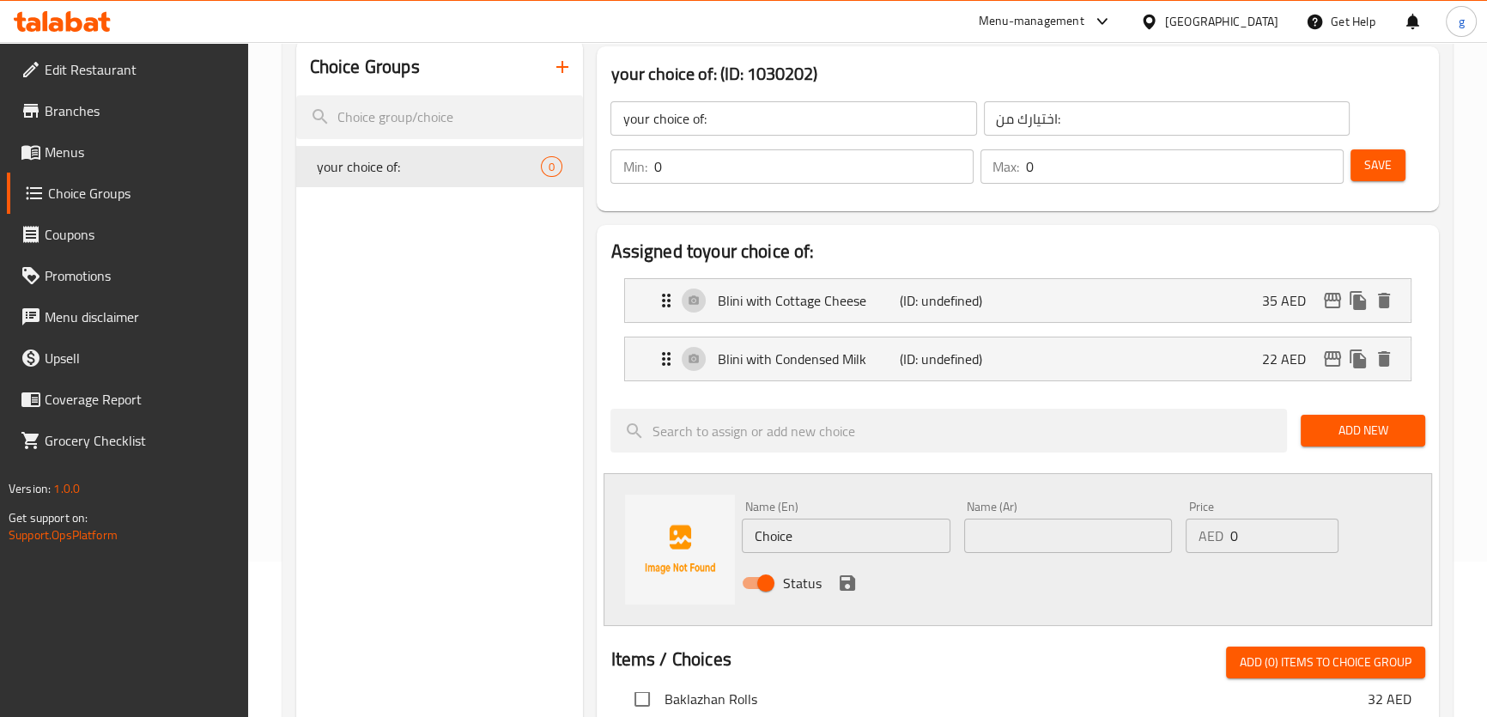
click at [823, 530] on input "Choice" at bounding box center [846, 536] width 208 height 34
click at [894, 538] on input "text" at bounding box center [846, 536] width 208 height 34
paste input "Cheese Fritters"
type input "Cheese Fritters"
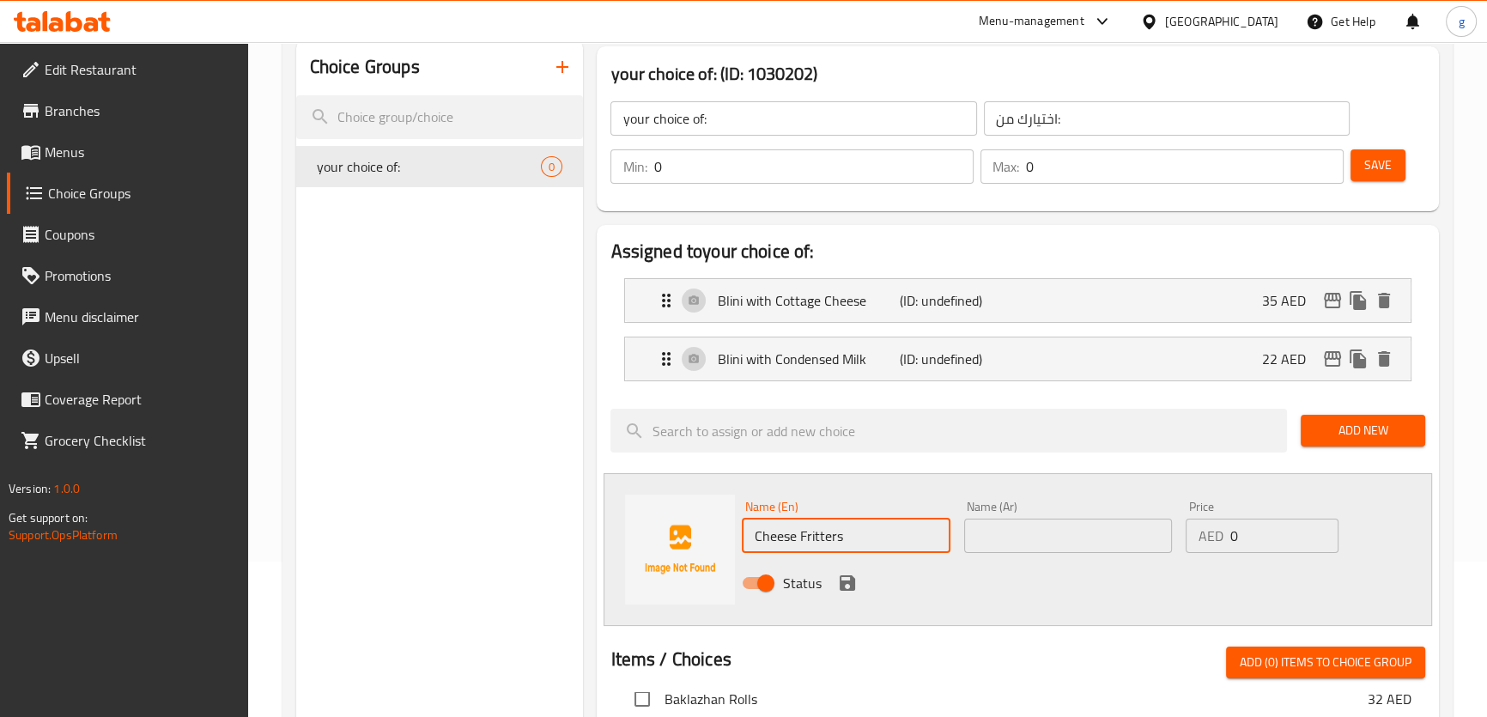
click at [1023, 538] on input "text" at bounding box center [1068, 536] width 208 height 34
drag, startPoint x: 798, startPoint y: 539, endPoint x: 859, endPoint y: 541, distance: 61.8
click at [859, 541] on input "Cheese Fritters" at bounding box center [846, 536] width 208 height 34
click at [1011, 530] on input "text" at bounding box center [1068, 536] width 208 height 34
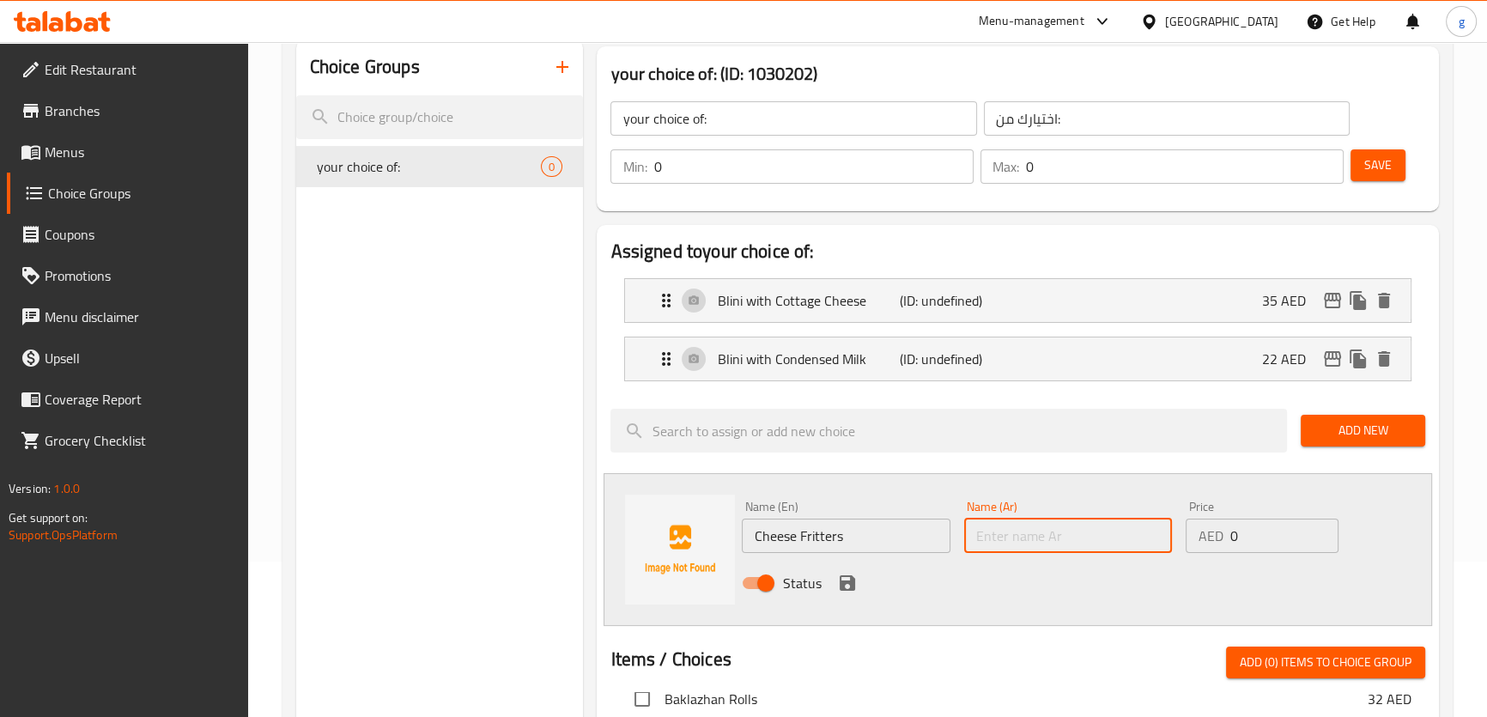
paste input "فطير"
click at [974, 541] on input "فطير" at bounding box center [1068, 536] width 208 height 34
click at [974, 537] on input "فطير" at bounding box center [1068, 536] width 208 height 34
drag, startPoint x: 971, startPoint y: 543, endPoint x: 984, endPoint y: 537, distance: 13.9
click at [971, 543] on input "فطير" at bounding box center [1068, 536] width 208 height 34
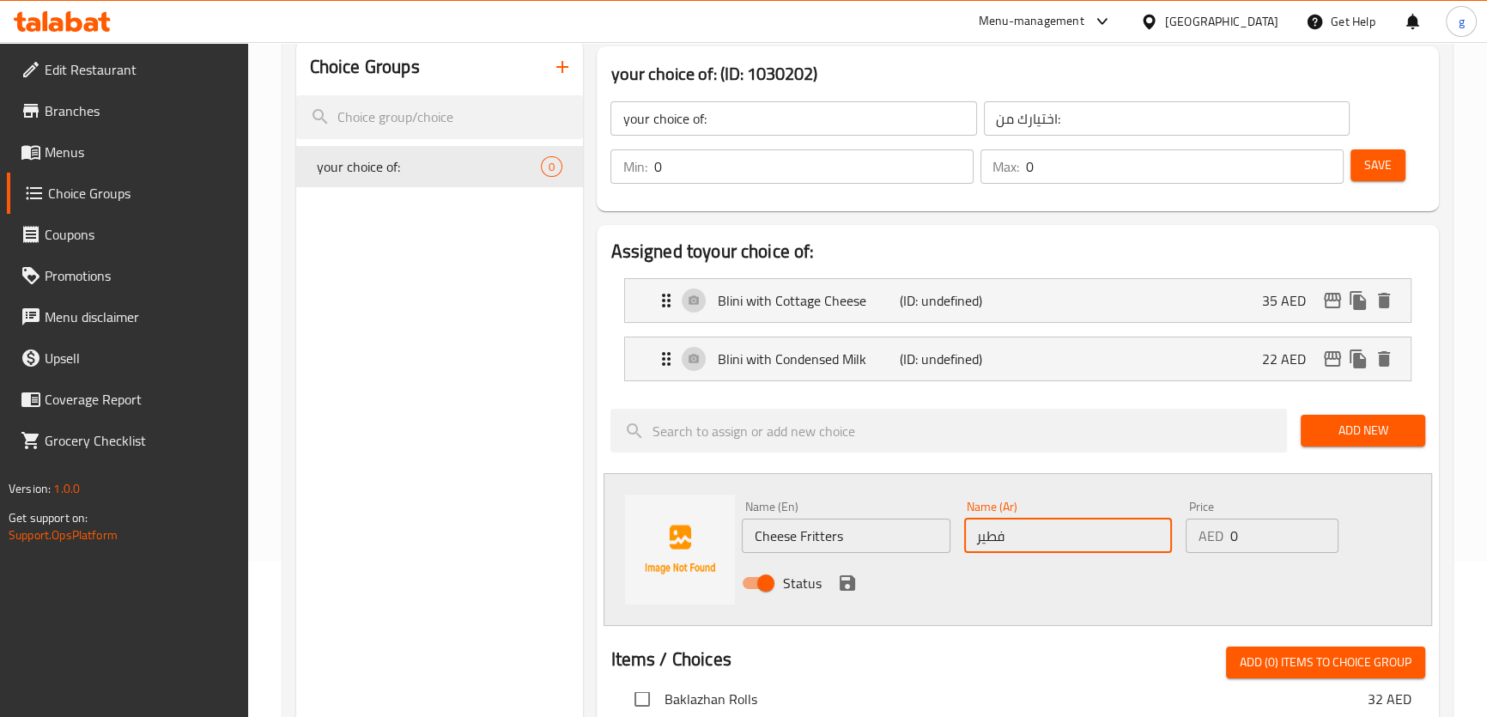
click at [1015, 532] on input "فطير" at bounding box center [1068, 536] width 208 height 34
drag, startPoint x: 970, startPoint y: 541, endPoint x: 980, endPoint y: 543, distance: 9.6
click at [980, 543] on input "فطير" at bounding box center [1068, 536] width 208 height 34
click at [1048, 539] on input "فطير" at bounding box center [1068, 536] width 208 height 34
type input "فطير بالجبن"
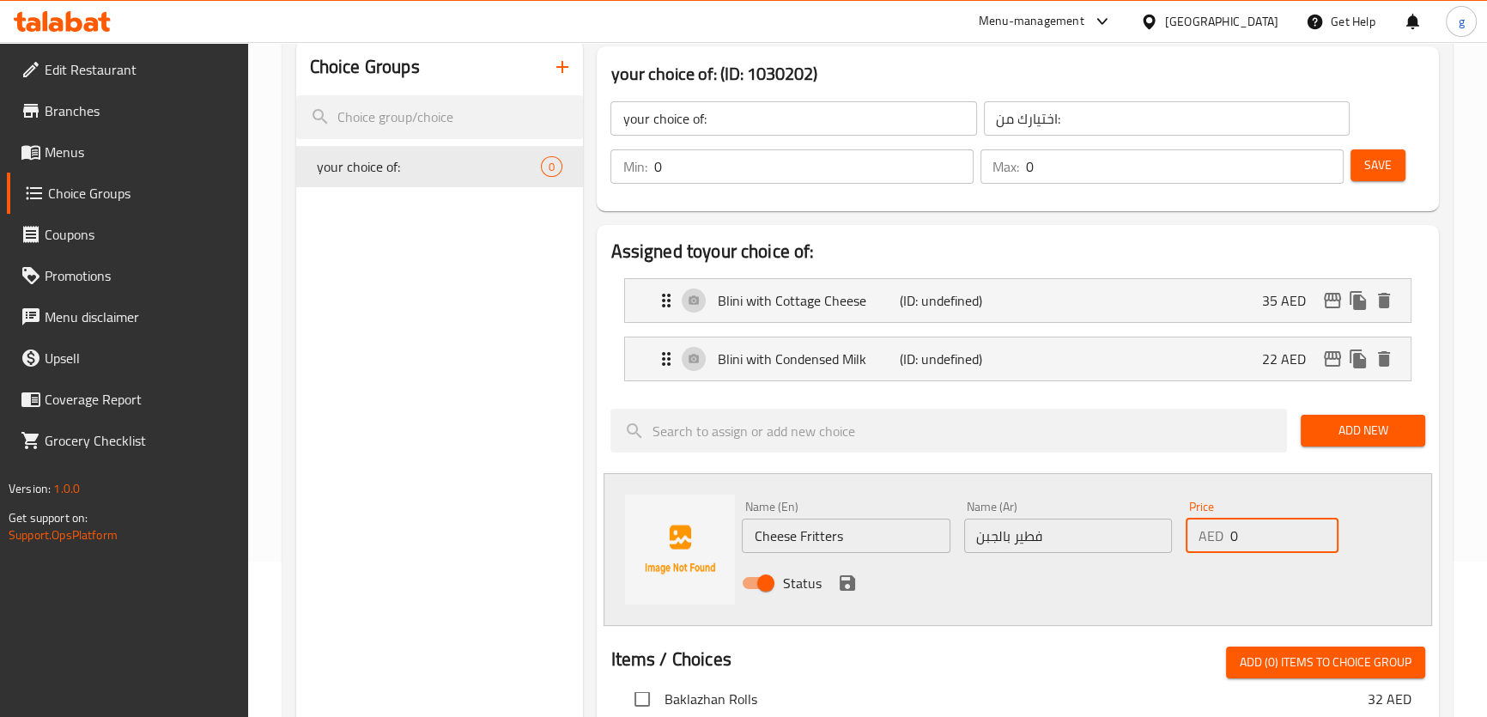
click at [1231, 543] on input "0" at bounding box center [1284, 536] width 109 height 34
type input "35"
click at [838, 588] on icon "save" at bounding box center [847, 583] width 21 height 21
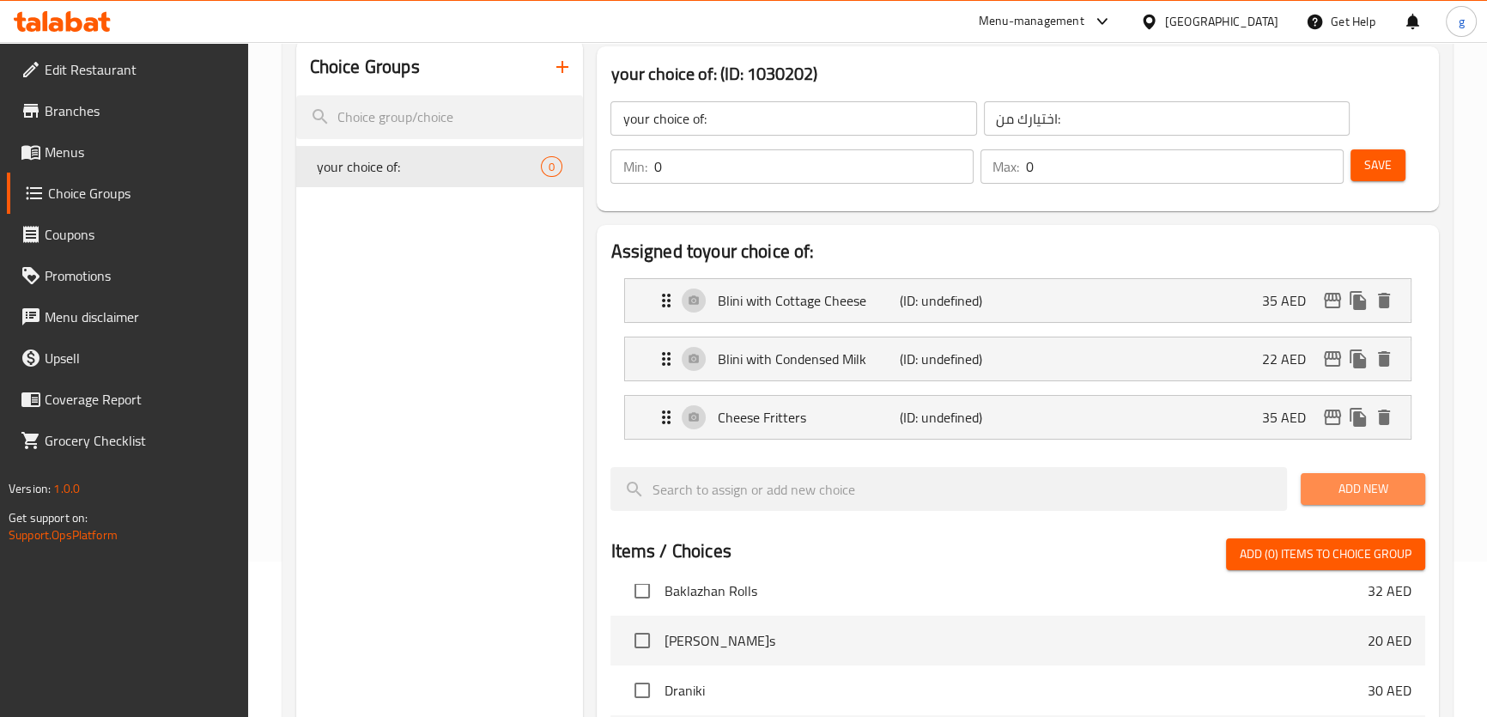
click at [1333, 486] on span "Add New" at bounding box center [1363, 488] width 97 height 21
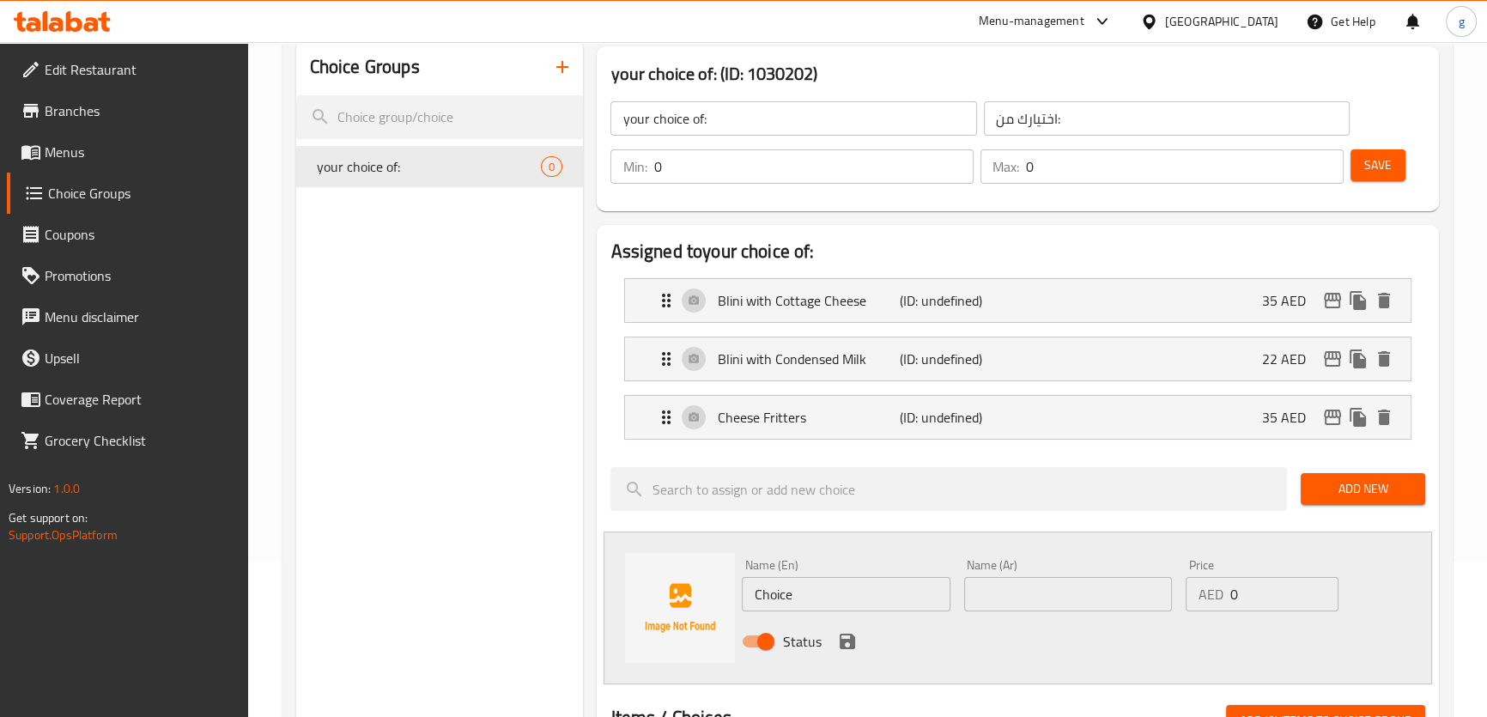
click at [787, 592] on input "Choice" at bounding box center [846, 594] width 208 height 34
paste input "Oatmeal Porridg"
type input "Oatmeal Porridge"
click at [1040, 578] on input "text" at bounding box center [1068, 594] width 208 height 34
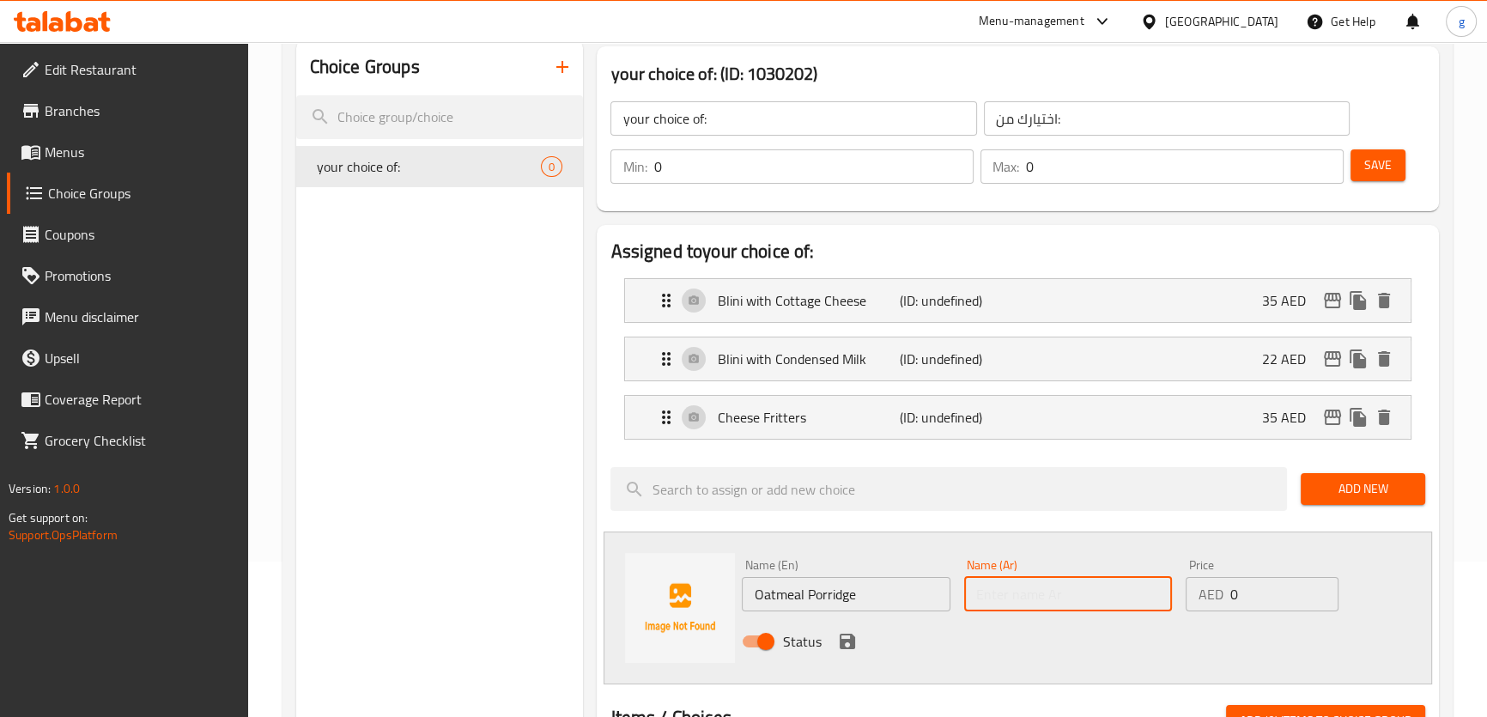
paste input "حبوب الشوفان"
click at [867, 594] on input "Oatmeal Porridge" at bounding box center [846, 594] width 208 height 34
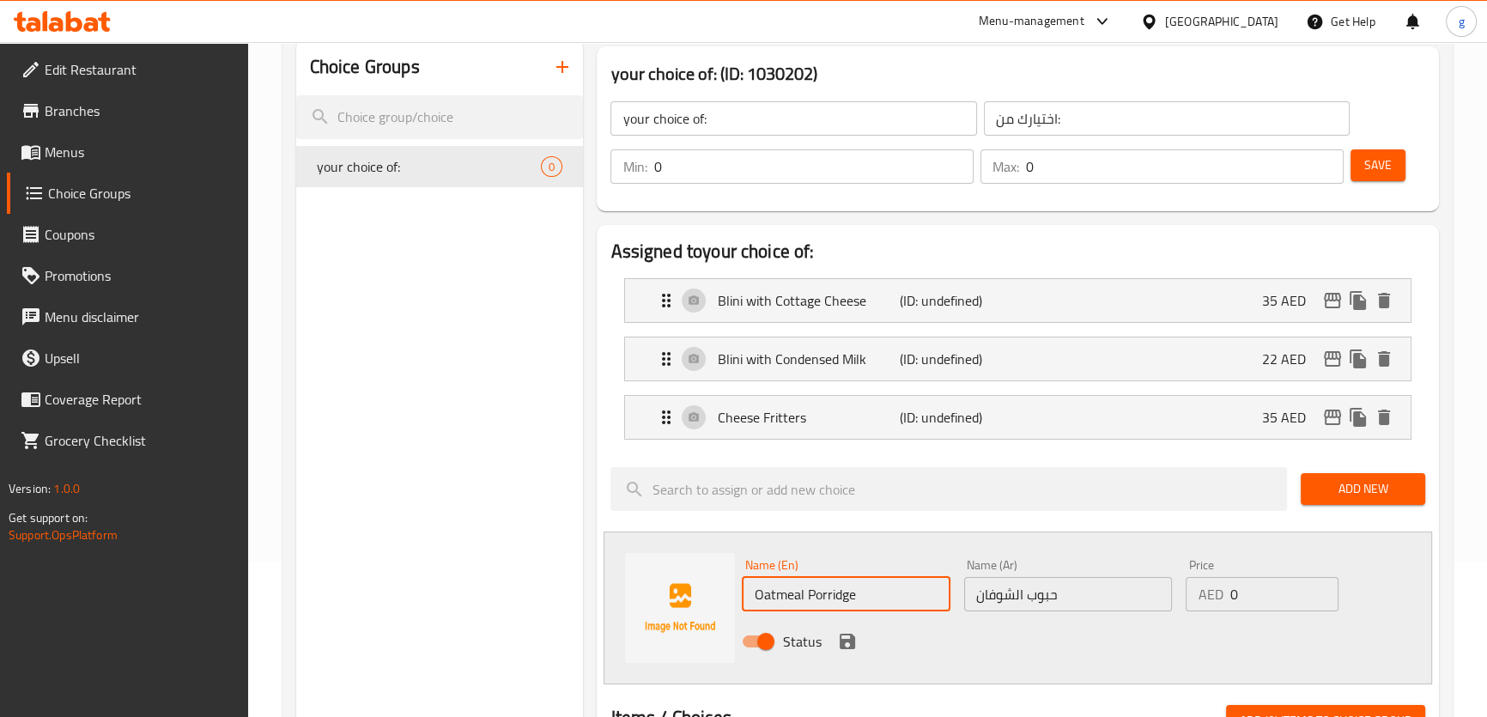
drag, startPoint x: 809, startPoint y: 594, endPoint x: 865, endPoint y: 594, distance: 55.8
click at [865, 594] on input "Oatmeal Porridge" at bounding box center [846, 594] width 208 height 34
click at [1062, 591] on input "حبوب الشوفان" at bounding box center [1068, 594] width 208 height 34
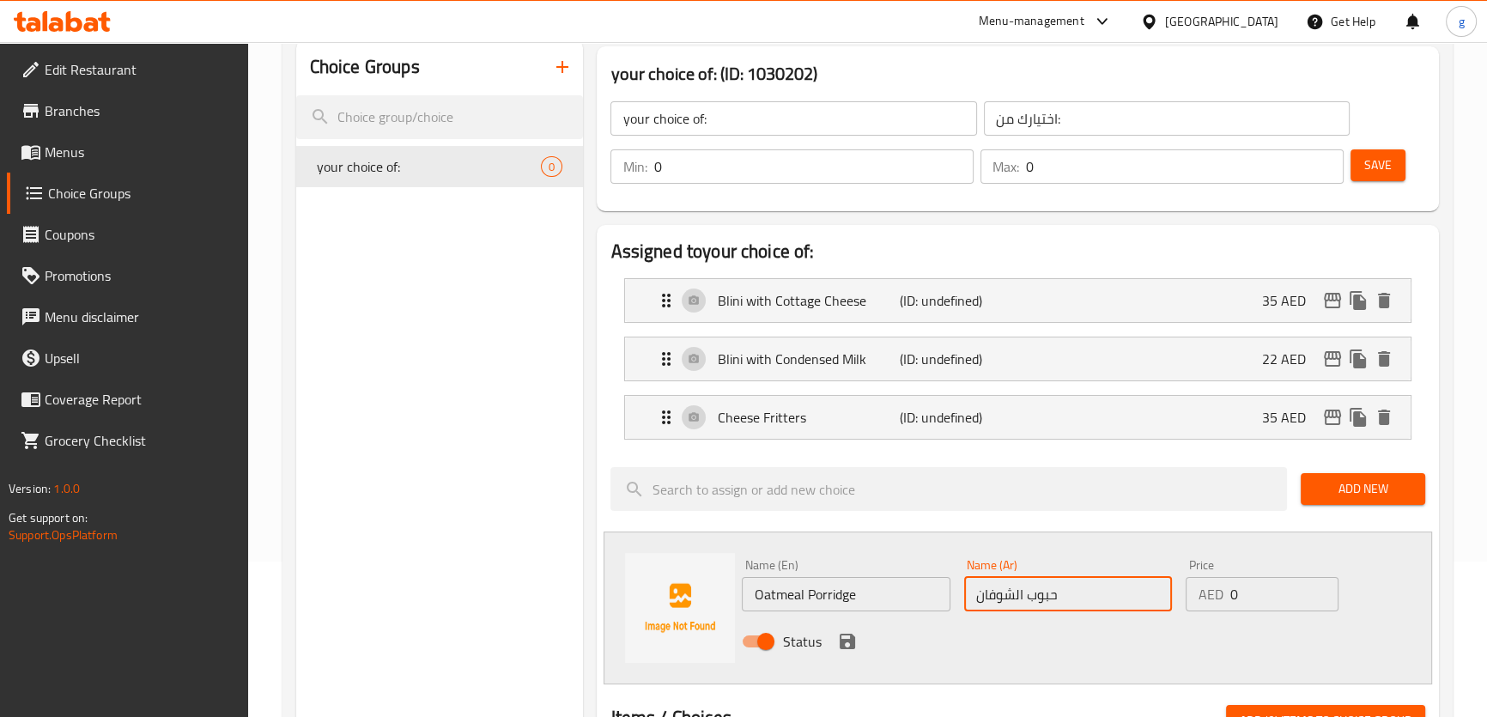
click at [999, 581] on input "حبوب الشوفان" at bounding box center [1068, 594] width 208 height 34
click at [984, 604] on input "حبوب الشوفان" at bounding box center [1068, 594] width 208 height 34
click at [981, 601] on input "حبوب الشوفان" at bounding box center [1068, 594] width 208 height 34
click at [976, 595] on input "حبوب الشوفان" at bounding box center [1068, 594] width 208 height 34
click at [1011, 601] on input "عصيدة حبوب الشوفان" at bounding box center [1068, 594] width 208 height 34
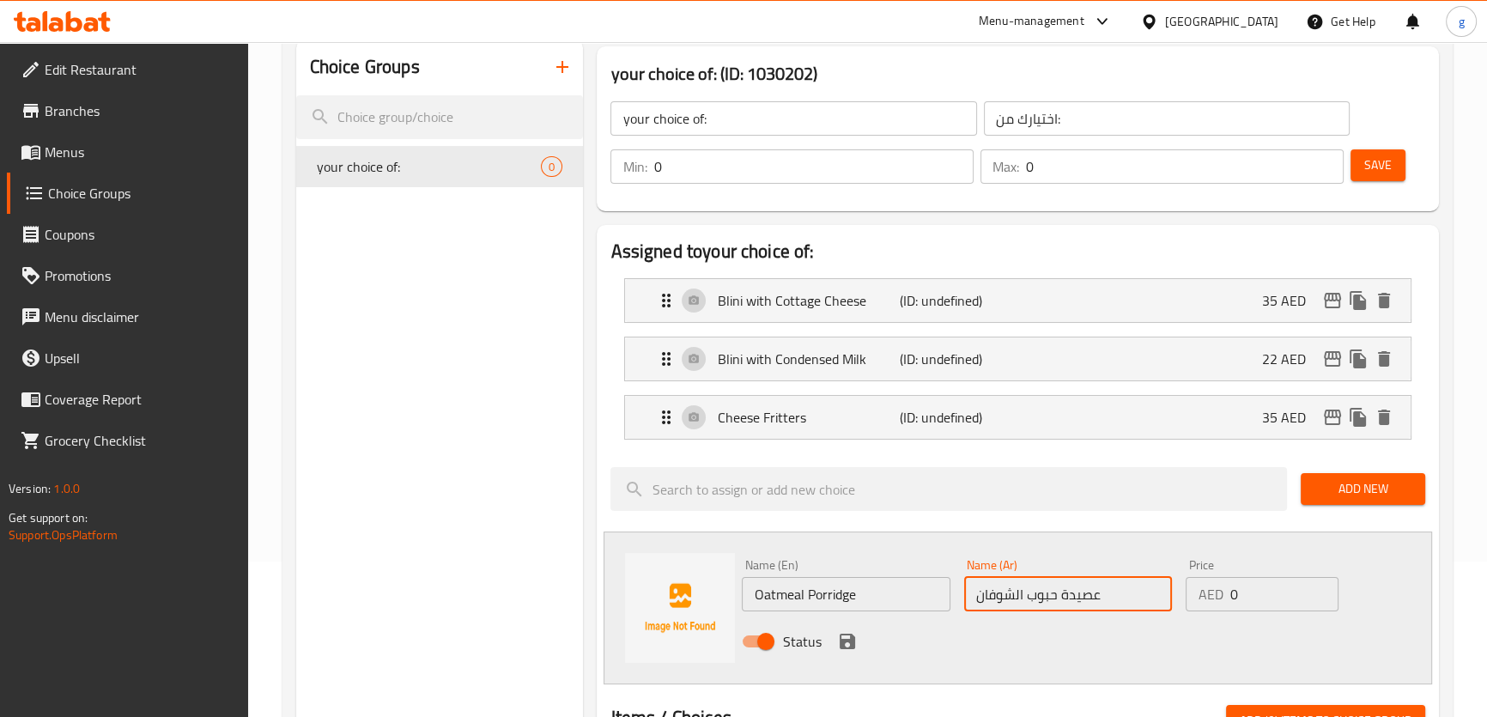
drag, startPoint x: 973, startPoint y: 593, endPoint x: 962, endPoint y: 603, distance: 14.6
click at [962, 603] on div "Name (Ar) عصيدة حبوب الشوفان Name (Ar)" at bounding box center [1068, 585] width 222 height 66
drag, startPoint x: 1094, startPoint y: 602, endPoint x: 1114, endPoint y: 589, distance: 24.3
click at [1104, 596] on input "عصيدة حبوب الشوفان" at bounding box center [1068, 594] width 208 height 34
click at [1115, 589] on input "عصيدة حبوب الشوفان" at bounding box center [1068, 594] width 208 height 34
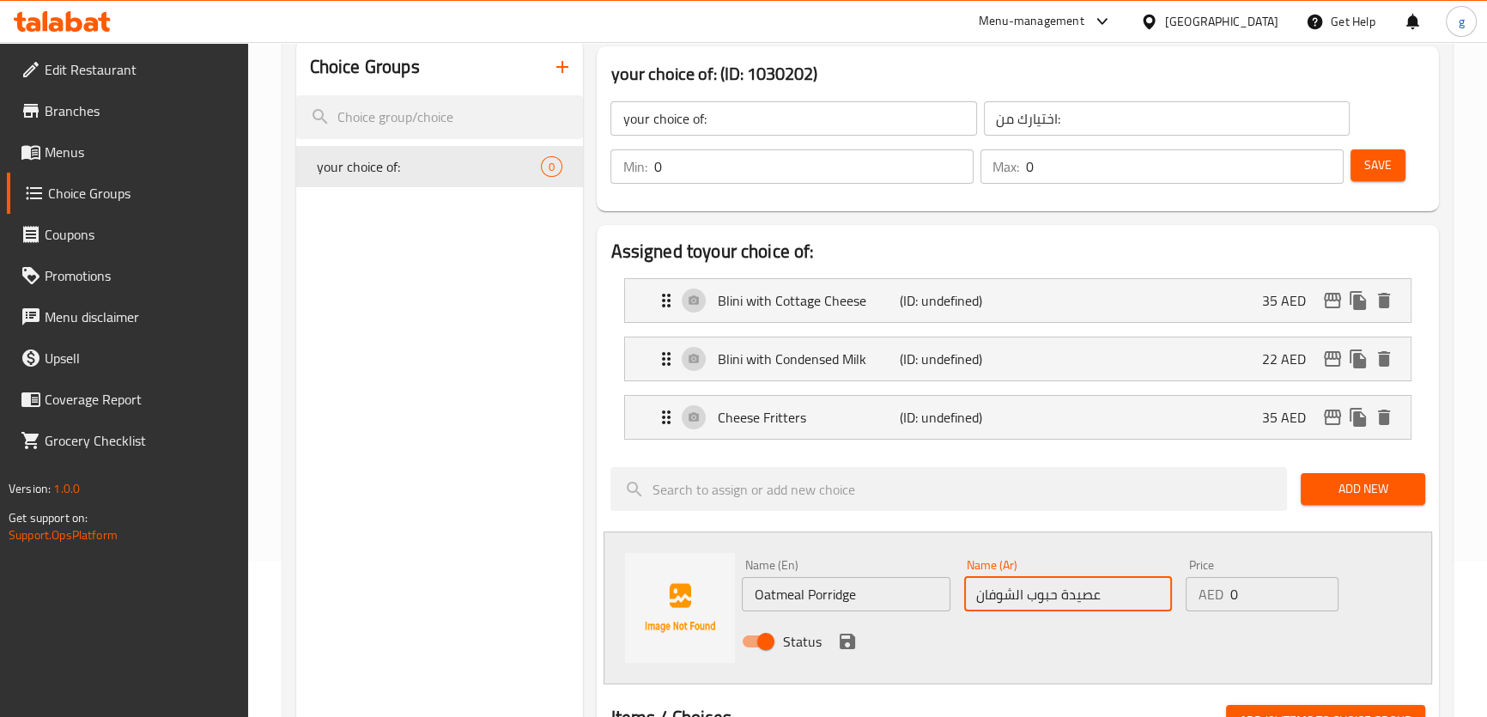
click at [1098, 599] on input "عصيدة حبوب الشوفان" at bounding box center [1068, 594] width 208 height 34
type input "عصيدة حبوب الشوفان"
click at [1244, 601] on input "0" at bounding box center [1284, 594] width 109 height 34
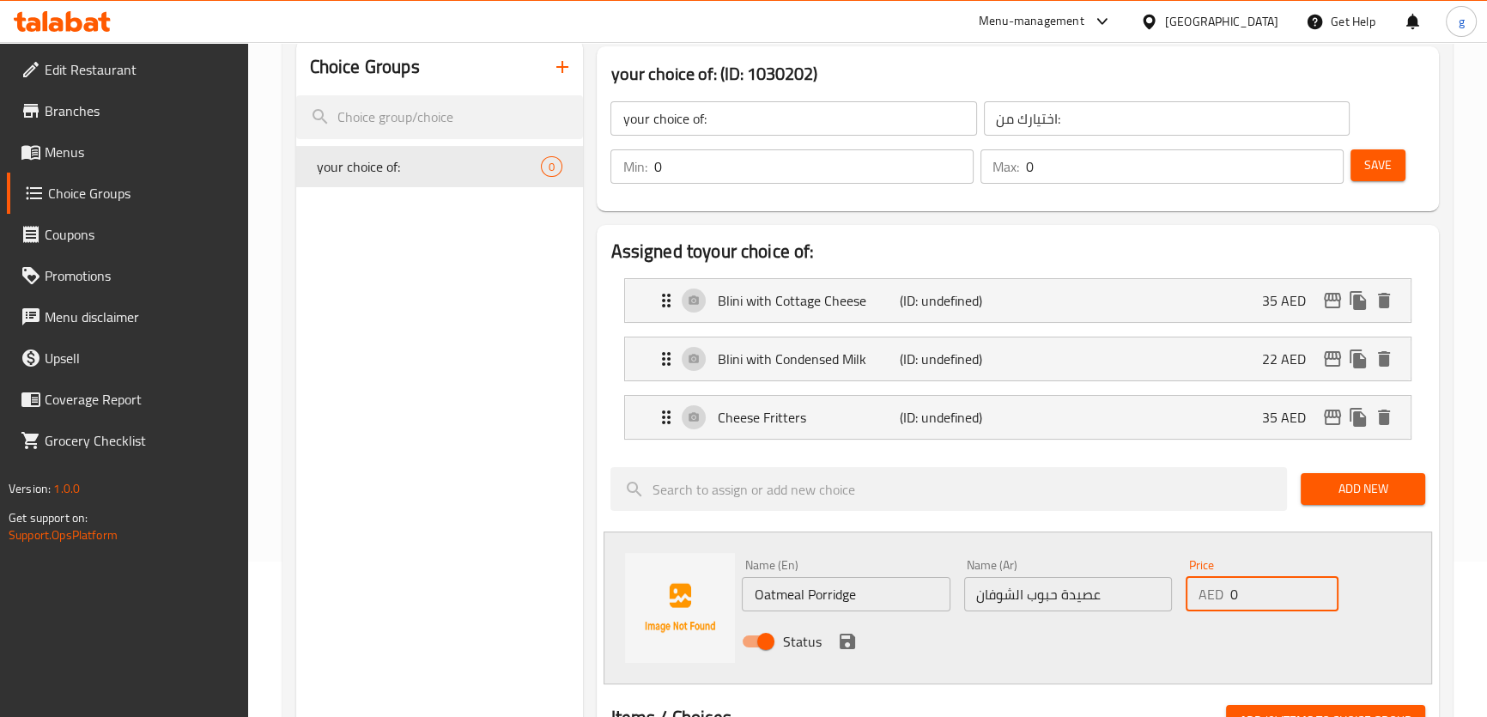
click at [1244, 601] on input "0" at bounding box center [1284, 594] width 109 height 34
drag, startPoint x: 1242, startPoint y: 601, endPoint x: 1231, endPoint y: 604, distance: 11.5
click at [1231, 604] on input "0" at bounding box center [1284, 594] width 109 height 34
type input "26"
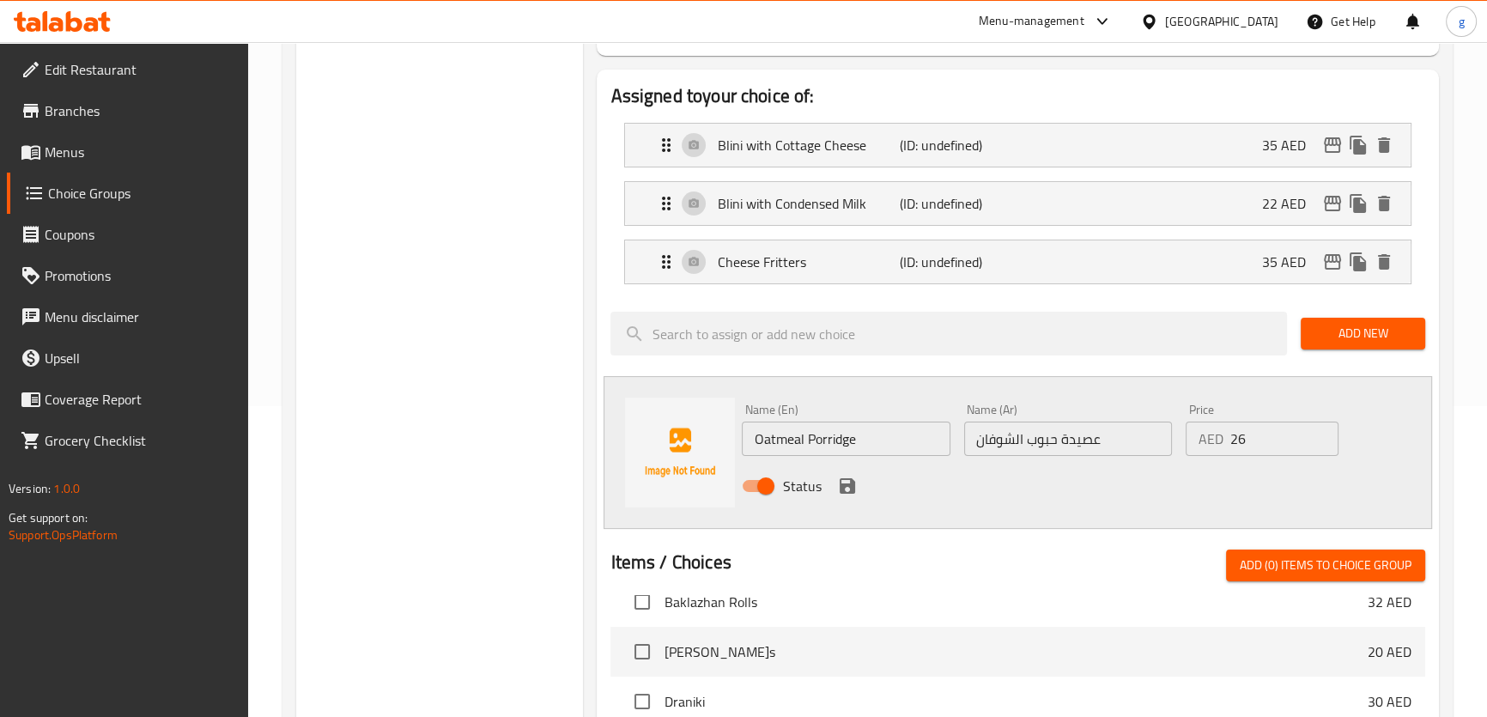
scroll to position [312, 0]
click at [849, 484] on icon "save" at bounding box center [847, 484] width 15 height 15
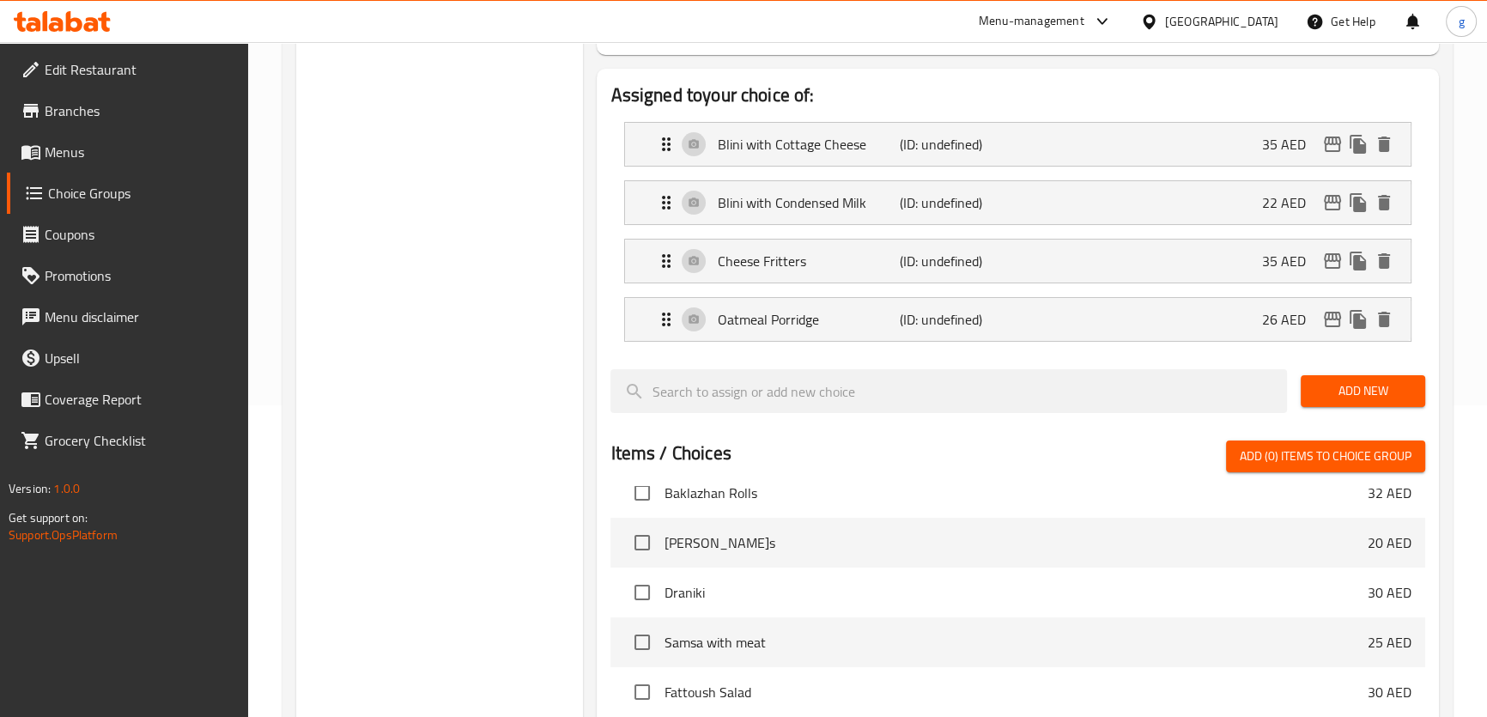
click at [1336, 386] on span "Add New" at bounding box center [1363, 390] width 97 height 21
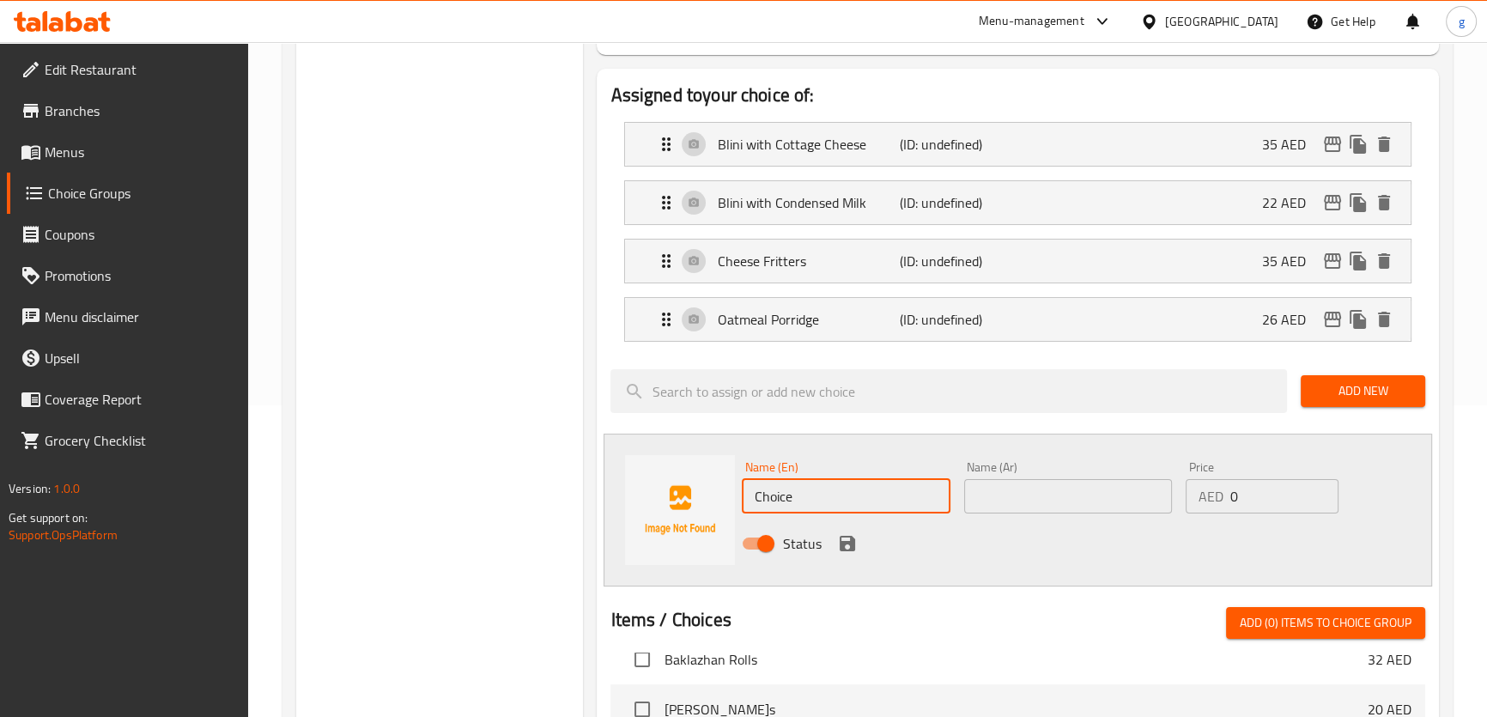
click at [871, 502] on input "Choice" at bounding box center [846, 496] width 208 height 34
paste input "Semolina Porridg"
type input "Semolina Porridge"
click at [1021, 502] on input "text" at bounding box center [1068, 496] width 208 height 34
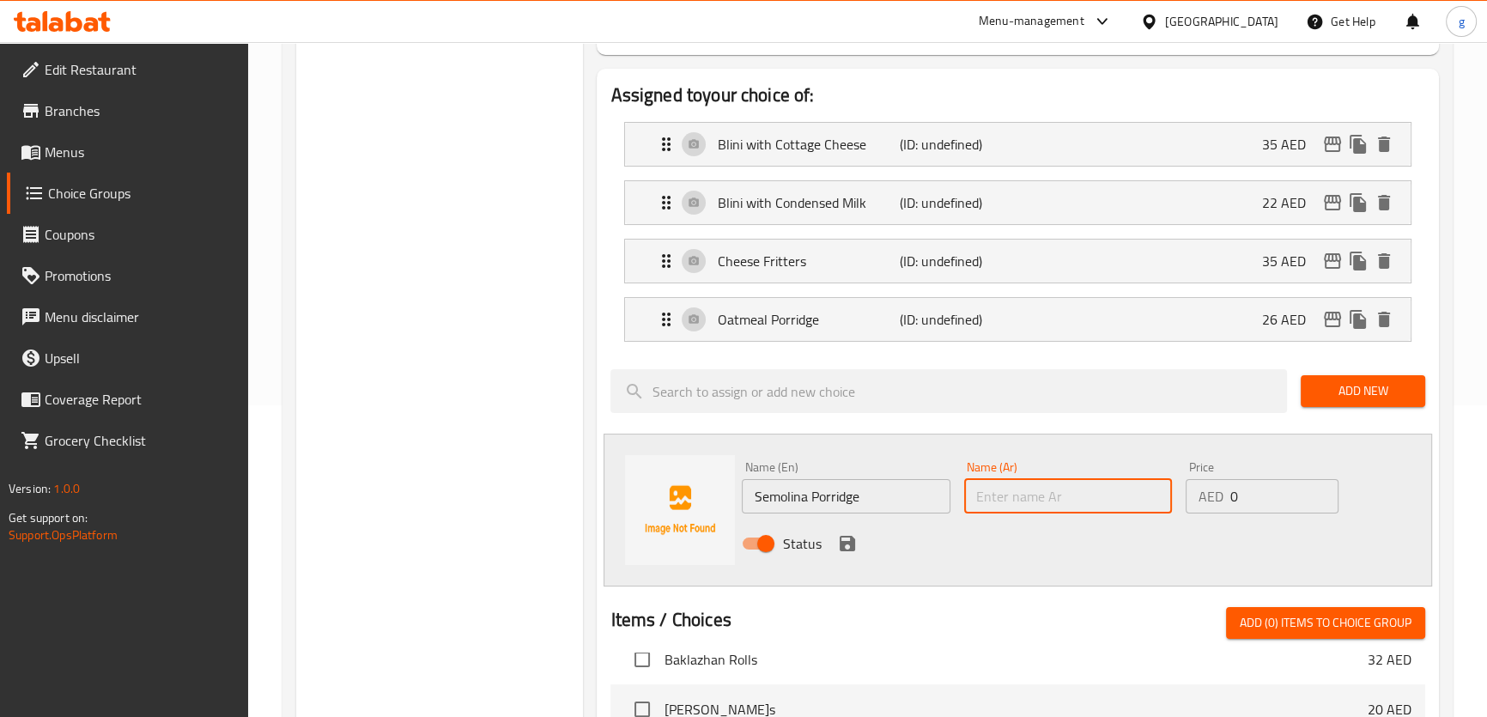
paste input "سيمولينا"
type input "سيمولينا"
click at [992, 496] on input "سيمولينا" at bounding box center [1068, 496] width 208 height 34
paste input "سيمولينا"
drag, startPoint x: 1008, startPoint y: 499, endPoint x: 955, endPoint y: 505, distance: 53.6
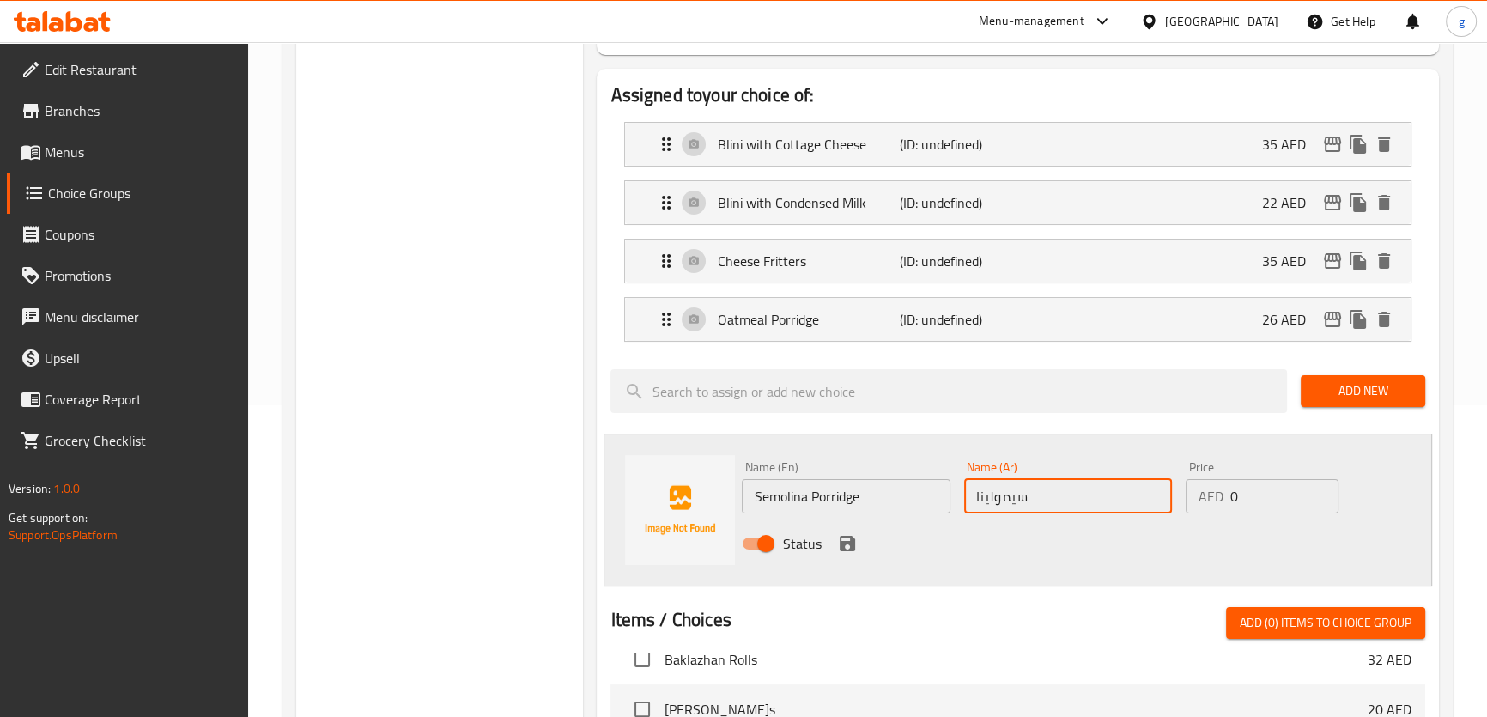
click at [955, 505] on div "Name (En) Semolina Porridge Name (En) Name (Ar) سيمولينا Name (Ar) Price AED 0 …" at bounding box center [1067, 510] width 665 height 112
click at [968, 495] on input "سيمولينا" at bounding box center [1068, 496] width 208 height 34
drag, startPoint x: 968, startPoint y: 495, endPoint x: 992, endPoint y: 498, distance: 24.2
click at [992, 498] on input "سيمولينا" at bounding box center [1068, 496] width 208 height 34
drag, startPoint x: 979, startPoint y: 497, endPoint x: 958, endPoint y: 506, distance: 22.3
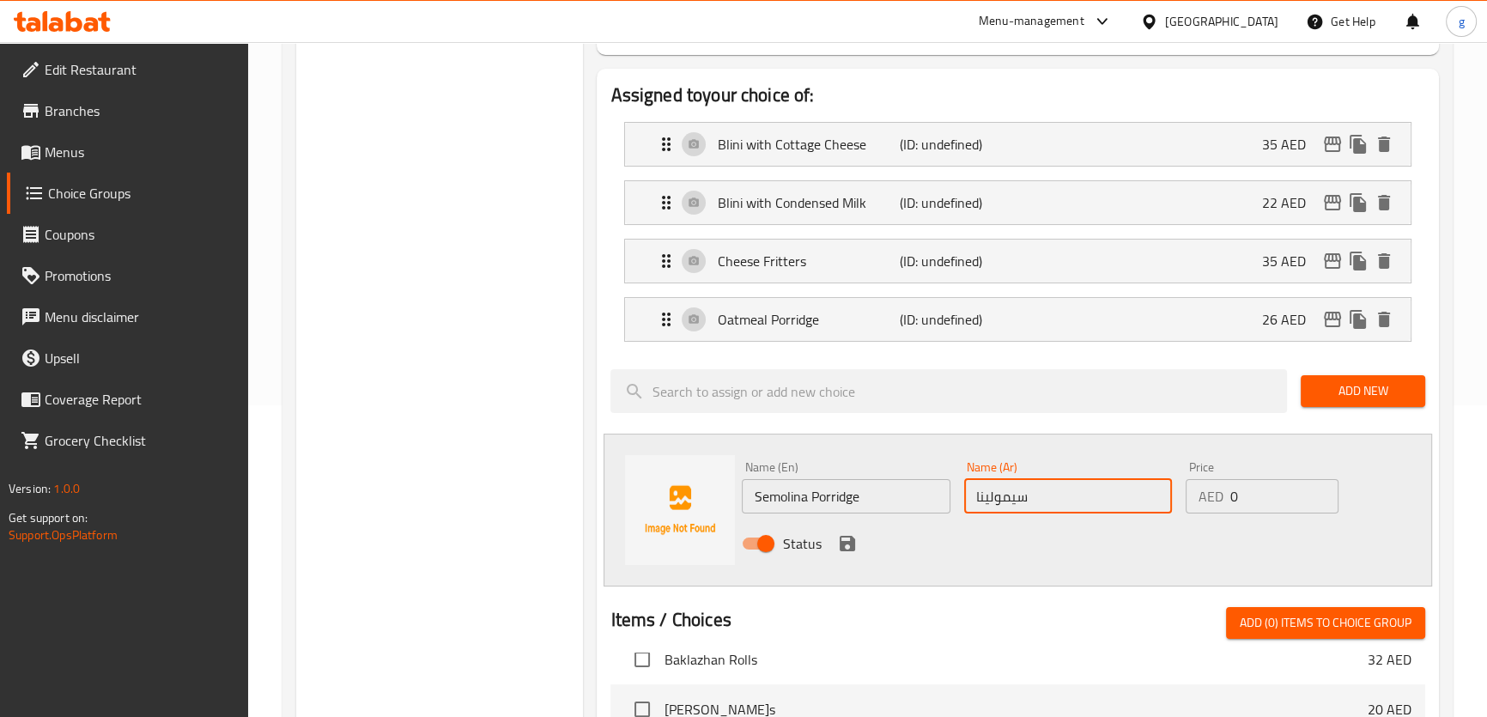
click at [958, 506] on div "Name (Ar) سيمولينا Name (Ar)" at bounding box center [1068, 487] width 222 height 66
click at [1047, 489] on input "سيمولينا" at bounding box center [1068, 496] width 208 height 34
click at [1010, 500] on input "سيمولينا" at bounding box center [1068, 496] width 208 height 34
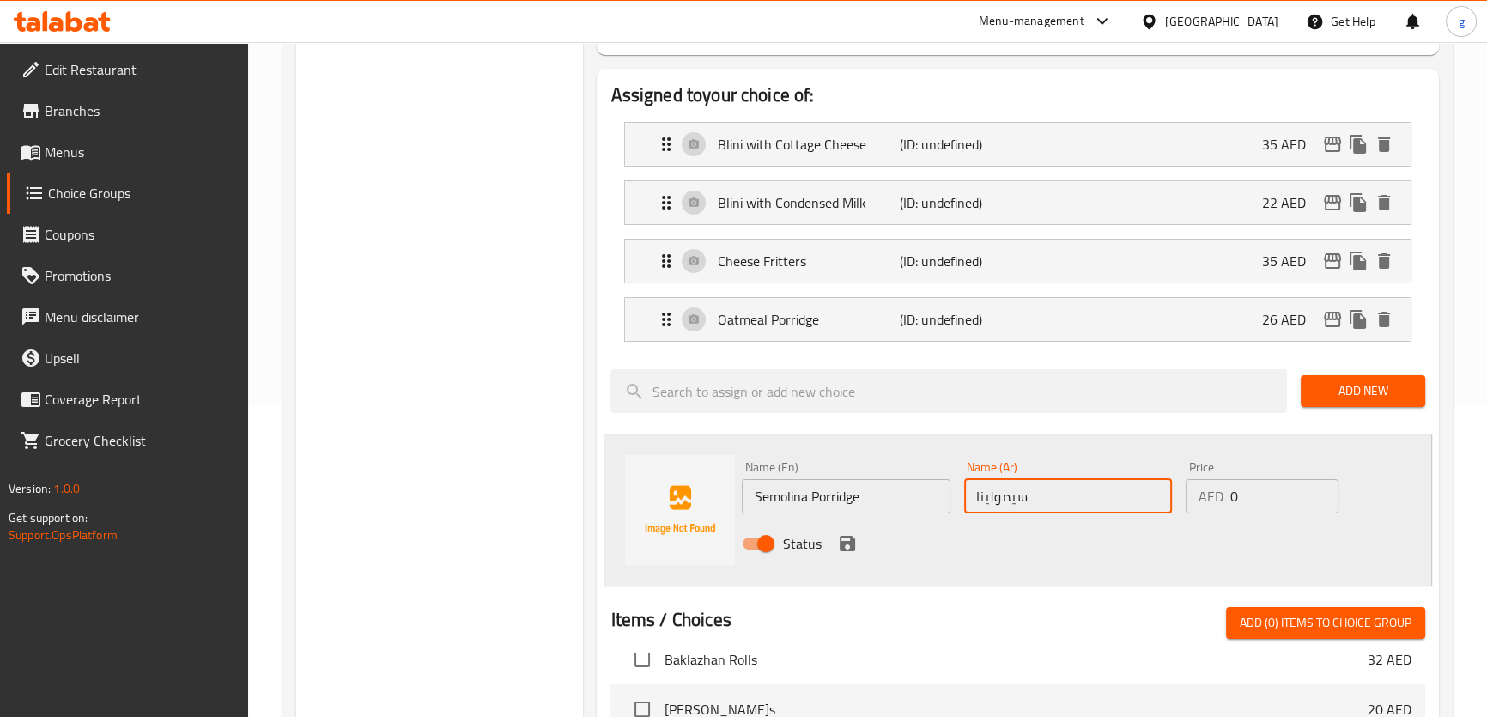
paste input "text"
drag, startPoint x: 999, startPoint y: 495, endPoint x: 922, endPoint y: 507, distance: 78.1
click at [922, 507] on div "Name (En) Semolina Porridge Name (En) Name (Ar) سيمولينا Name (Ar) Price AED 0 …" at bounding box center [1067, 510] width 665 height 112
click at [1039, 499] on input "سيمولينا" at bounding box center [1068, 496] width 208 height 34
drag, startPoint x: 978, startPoint y: 501, endPoint x: 956, endPoint y: 508, distance: 22.8
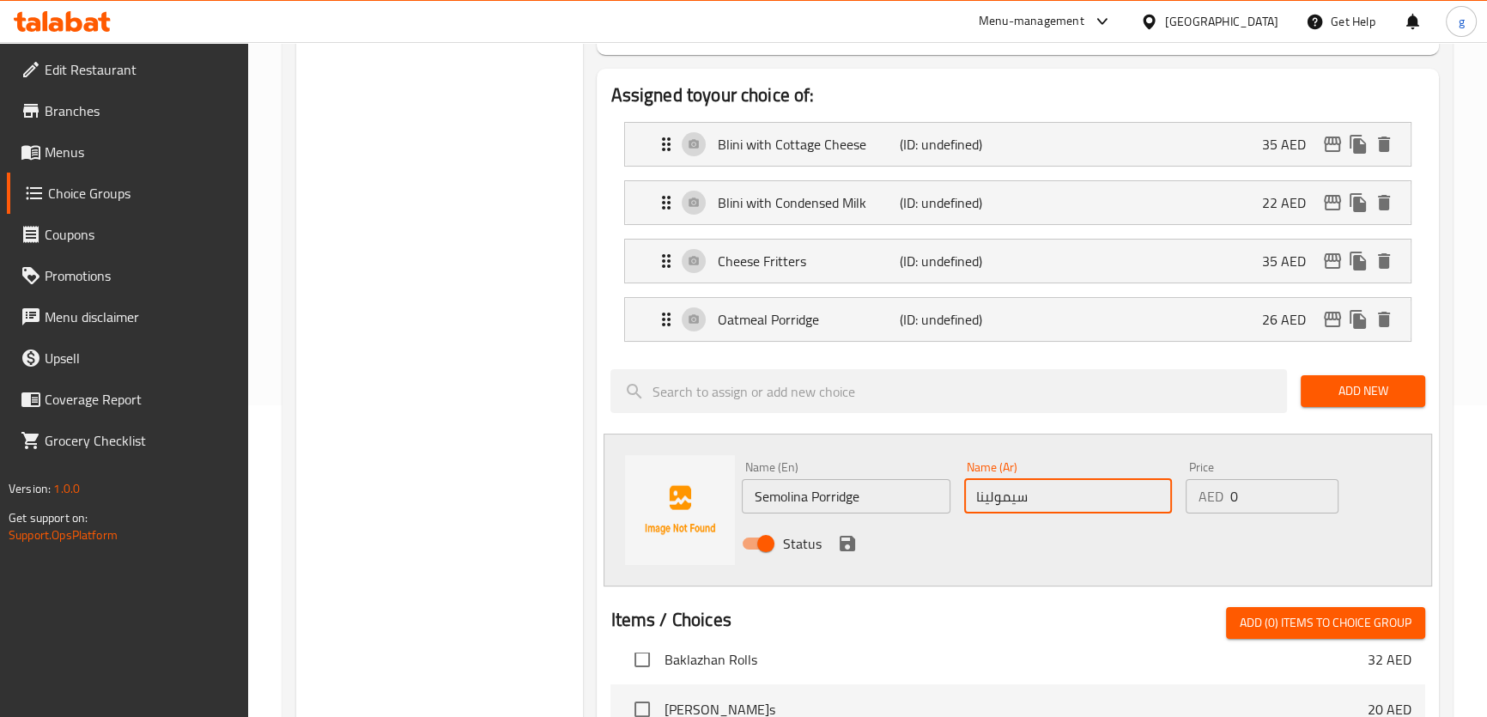
click at [957, 508] on div "Name (Ar) سيمولينا Name (Ar)" at bounding box center [1068, 487] width 222 height 66
click at [977, 490] on input "سيمولينا" at bounding box center [1068, 496] width 208 height 34
drag, startPoint x: 976, startPoint y: 493, endPoint x: 962, endPoint y: 503, distance: 17.9
click at [954, 503] on div "Name (En) Semolina Porridge Name (En) Name (Ar) عصيدة سيمولينا Name (Ar) Price …" at bounding box center [1067, 510] width 665 height 112
click at [1098, 503] on input "عصيدة سيمولينا" at bounding box center [1068, 496] width 208 height 34
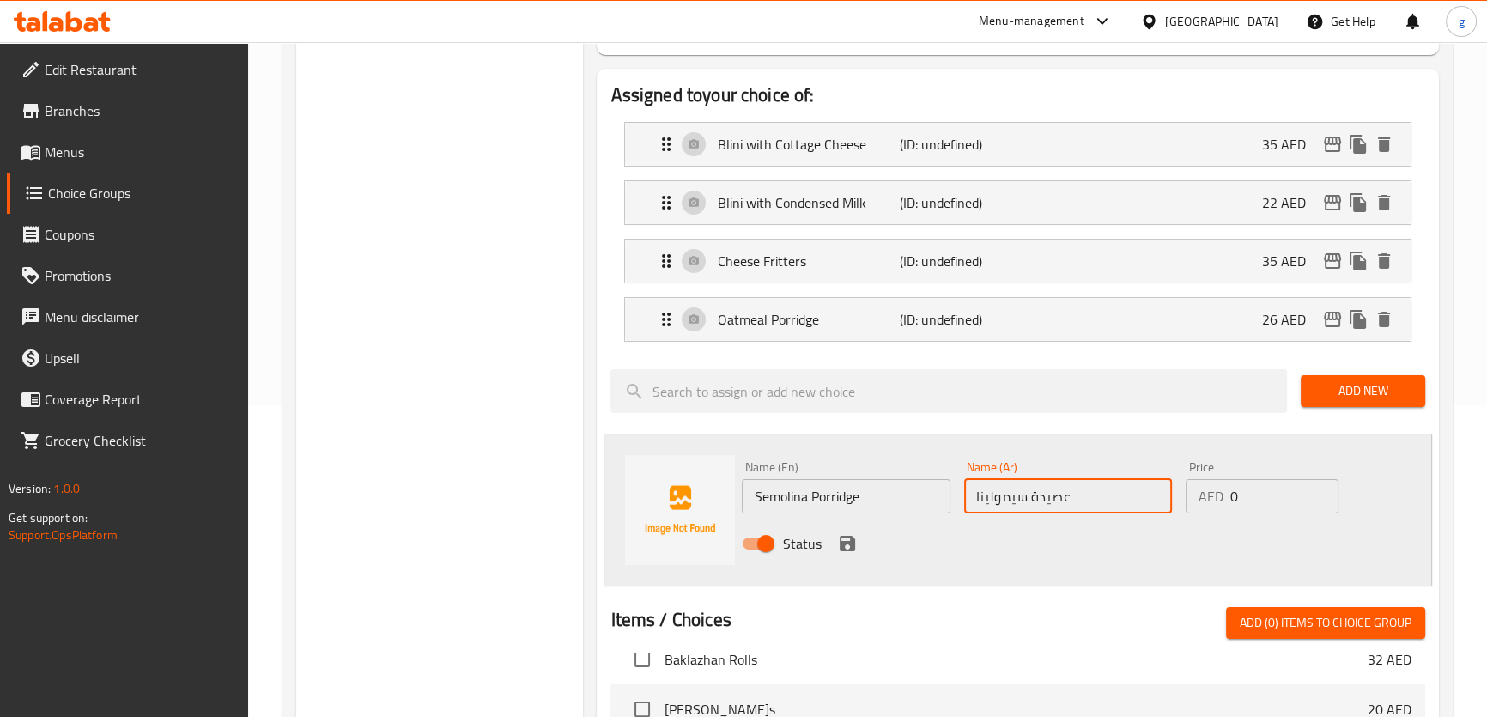
click at [1098, 503] on input "عصيدة سيمولينا" at bounding box center [1068, 496] width 208 height 34
click at [1071, 505] on input "عصيدة سيمولينا" at bounding box center [1068, 496] width 208 height 34
type input "عصيدة سيمولينا"
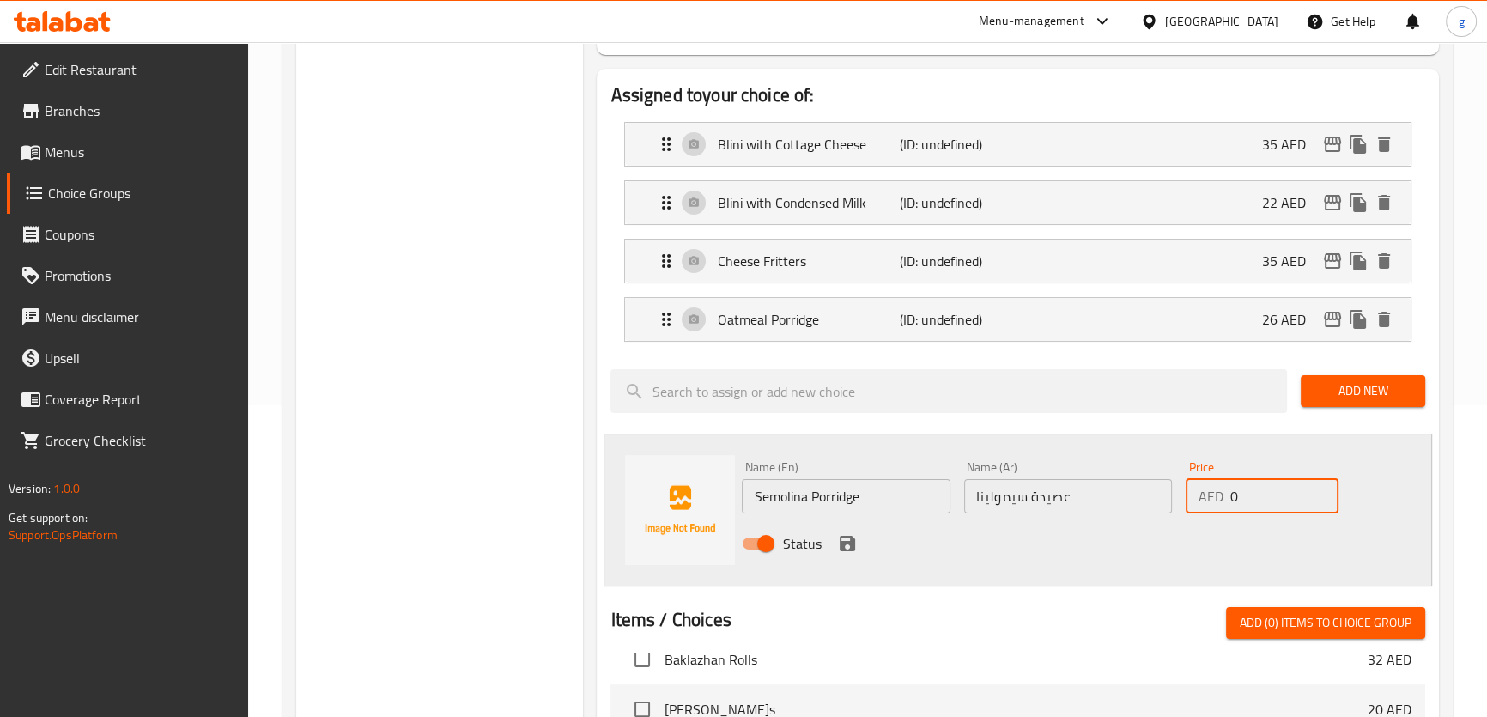
click at [1238, 498] on input "0" at bounding box center [1284, 496] width 109 height 34
drag, startPoint x: 1229, startPoint y: 501, endPoint x: 1239, endPoint y: 501, distance: 10.3
click at [1239, 501] on input "0" at bounding box center [1284, 496] width 109 height 34
type input "26"
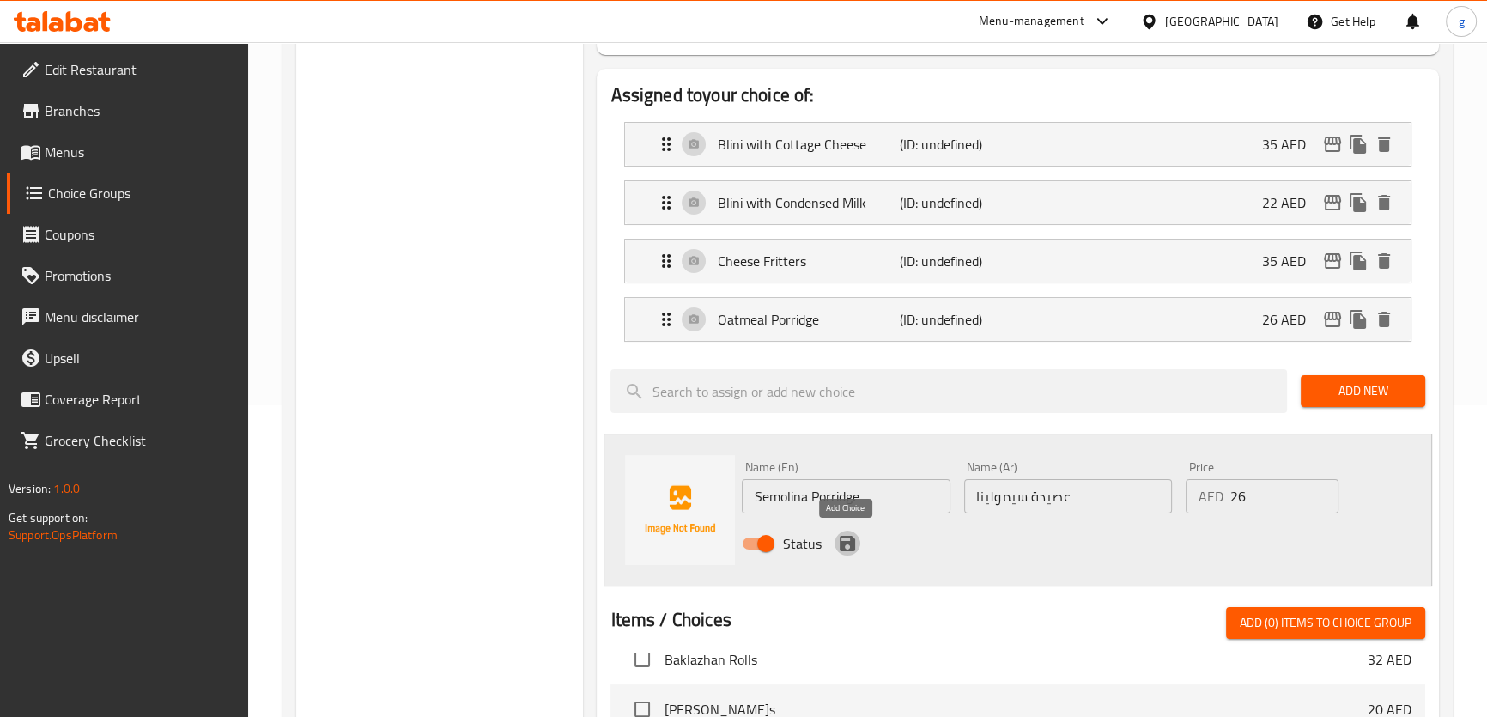
click at [858, 545] on button "save" at bounding box center [848, 544] width 26 height 26
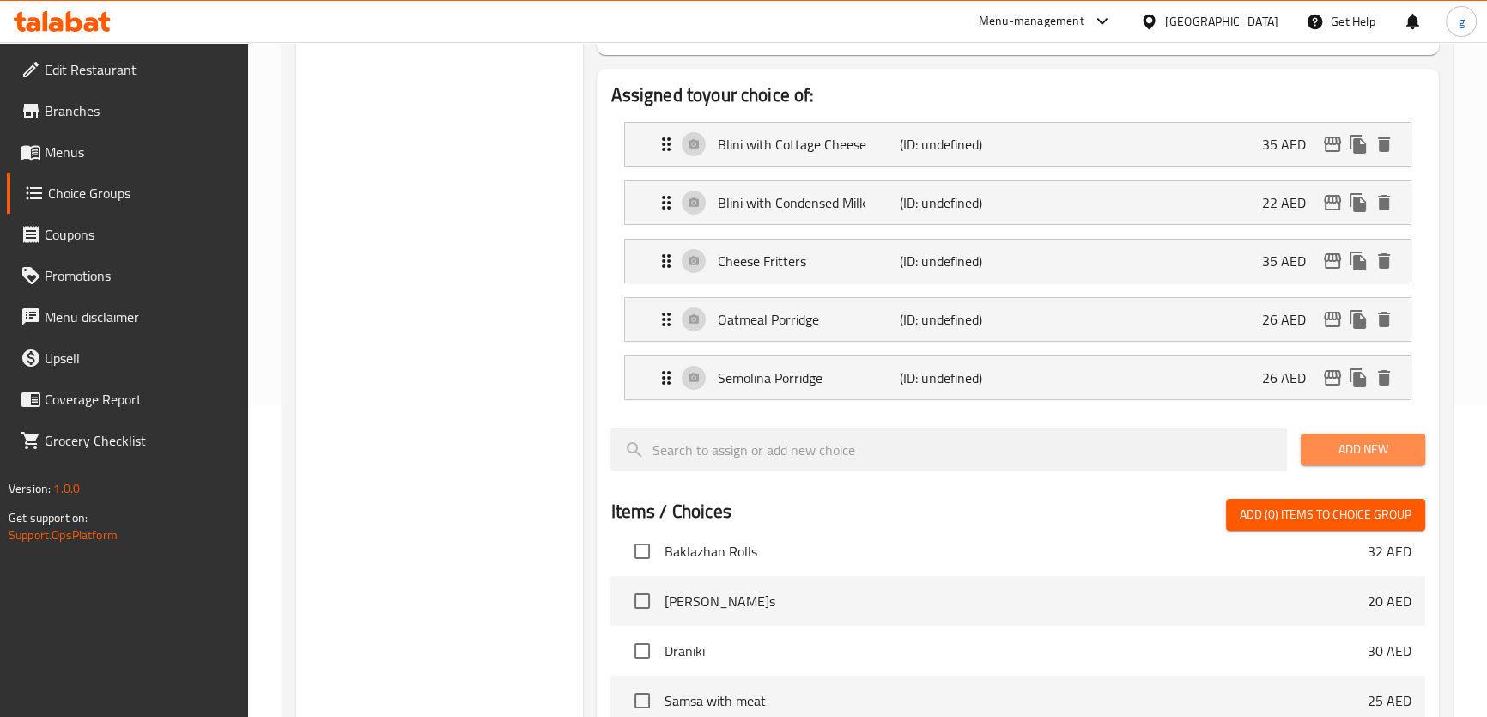
click at [1345, 440] on span "Add New" at bounding box center [1363, 449] width 97 height 21
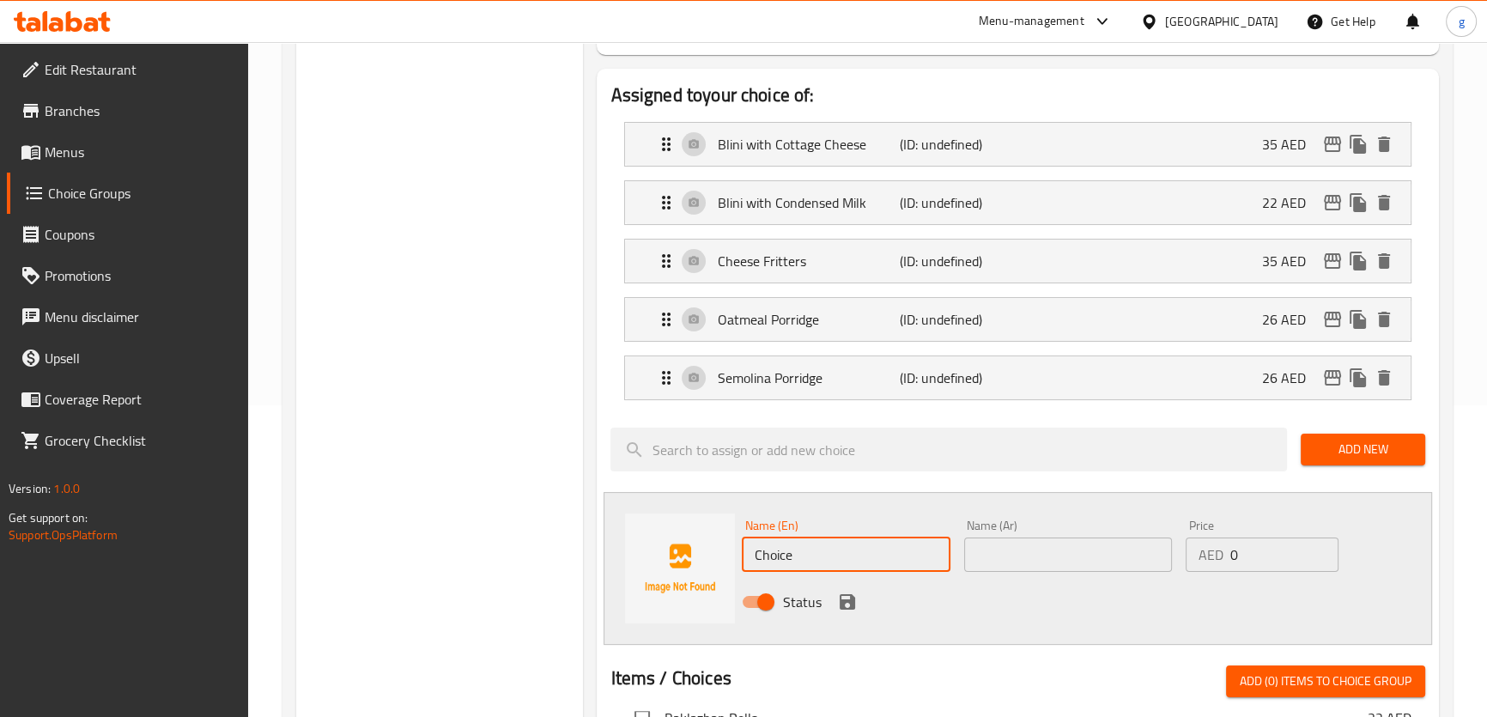
click at [848, 563] on input "Choice" at bounding box center [846, 554] width 208 height 34
click at [774, 537] on input "text" at bounding box center [846, 554] width 208 height 34
paste input "Shakshuka"
type input "Shakshuka"
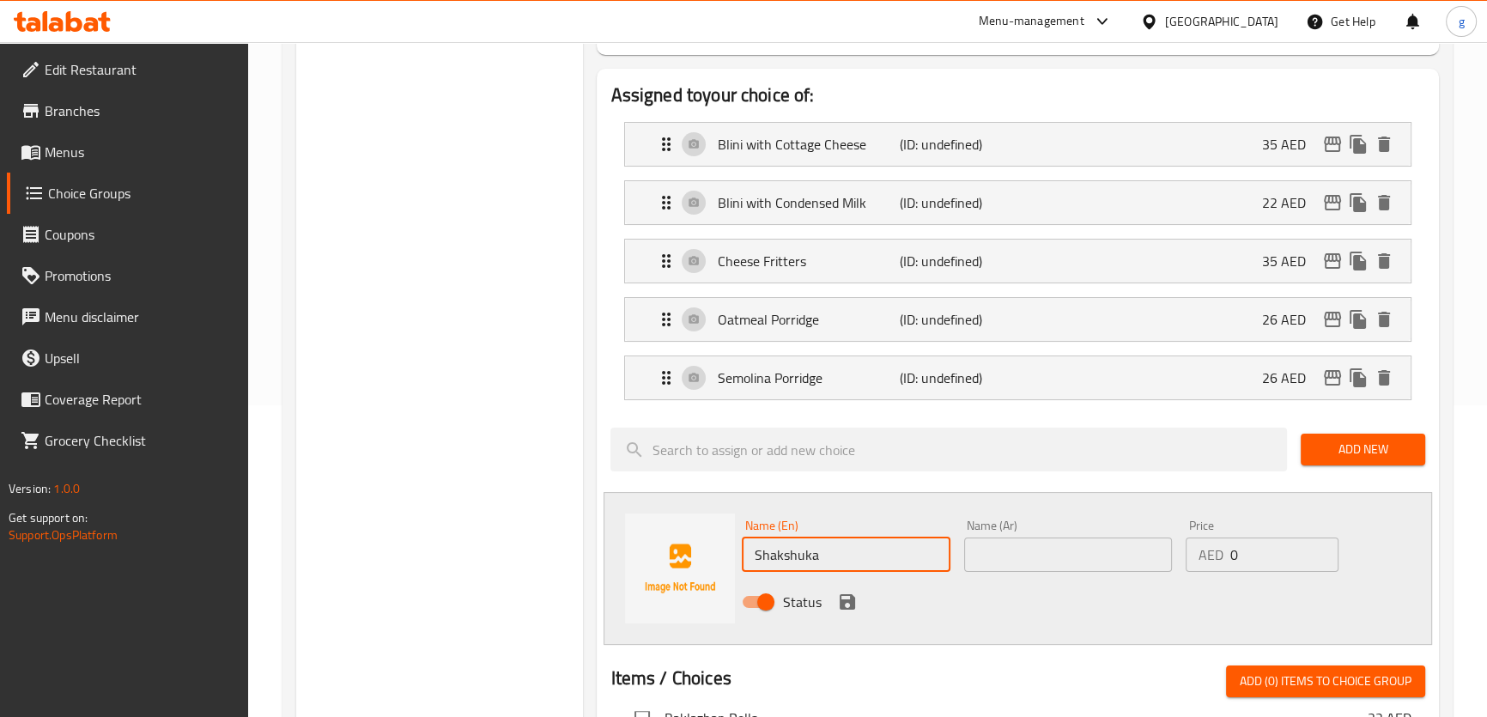
click at [1018, 540] on input "text" at bounding box center [1068, 554] width 208 height 34
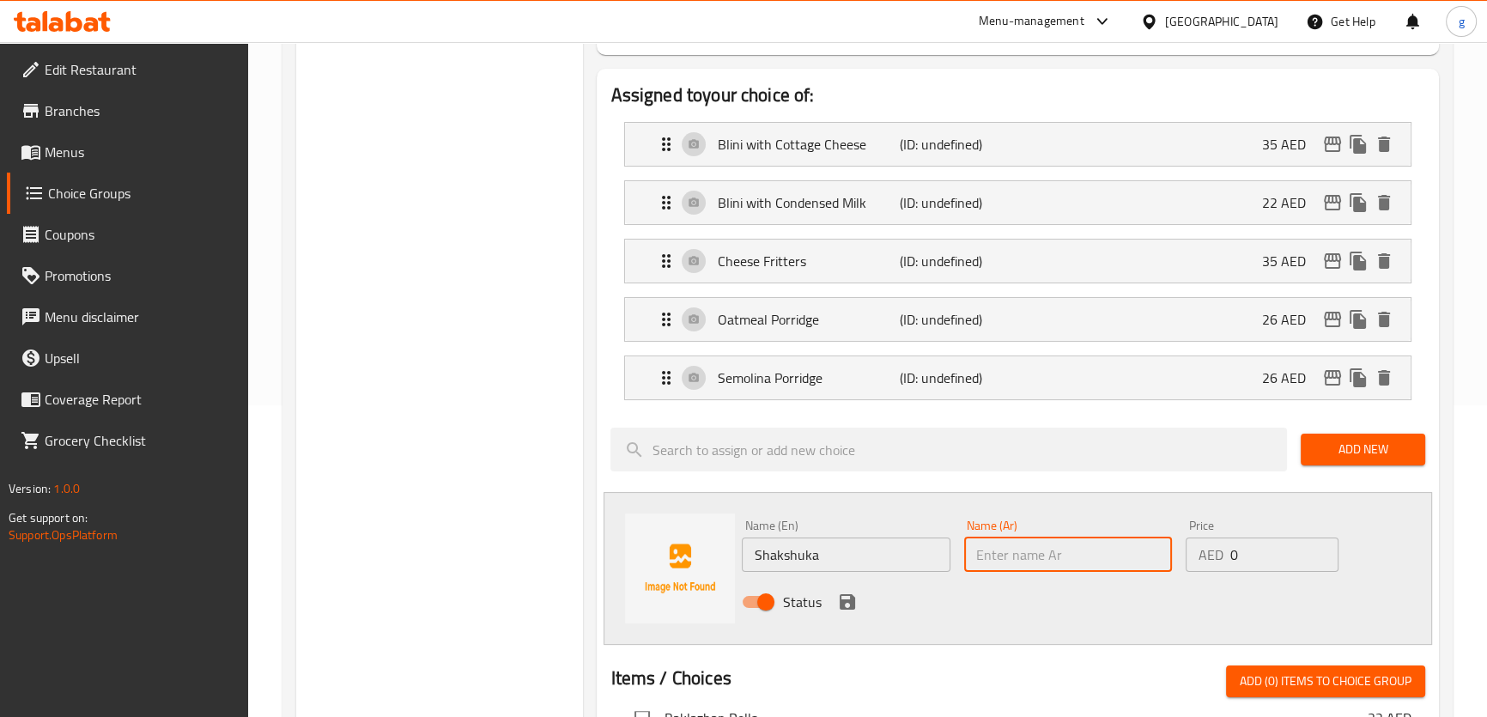
click at [1035, 563] on input "text" at bounding box center [1068, 554] width 208 height 34
paste input "شكشوكة"
type input "شكشوكة"
click at [1223, 545] on div "AED 0 Price" at bounding box center [1262, 554] width 153 height 34
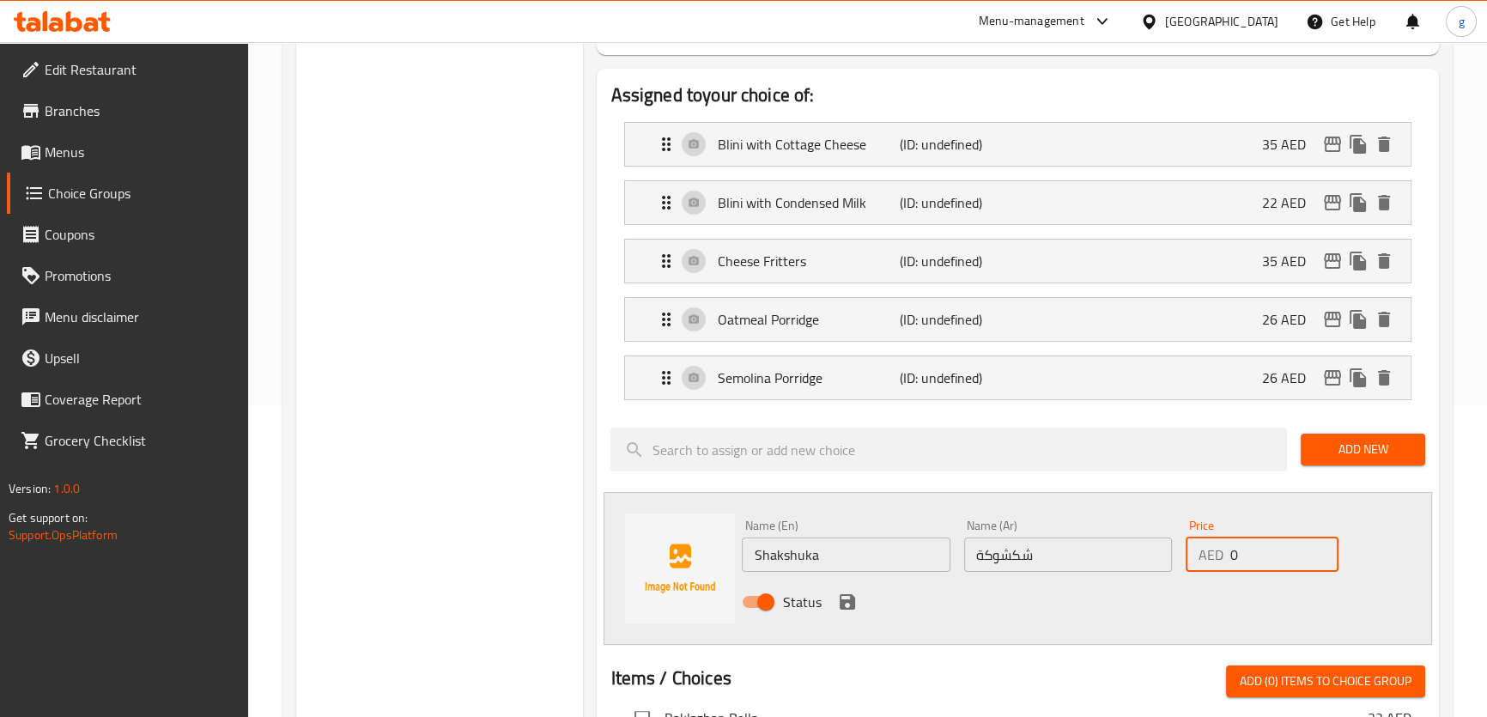
click at [1232, 558] on input "0" at bounding box center [1284, 554] width 109 height 34
type input "26"
click at [841, 610] on icon "save" at bounding box center [847, 602] width 21 height 21
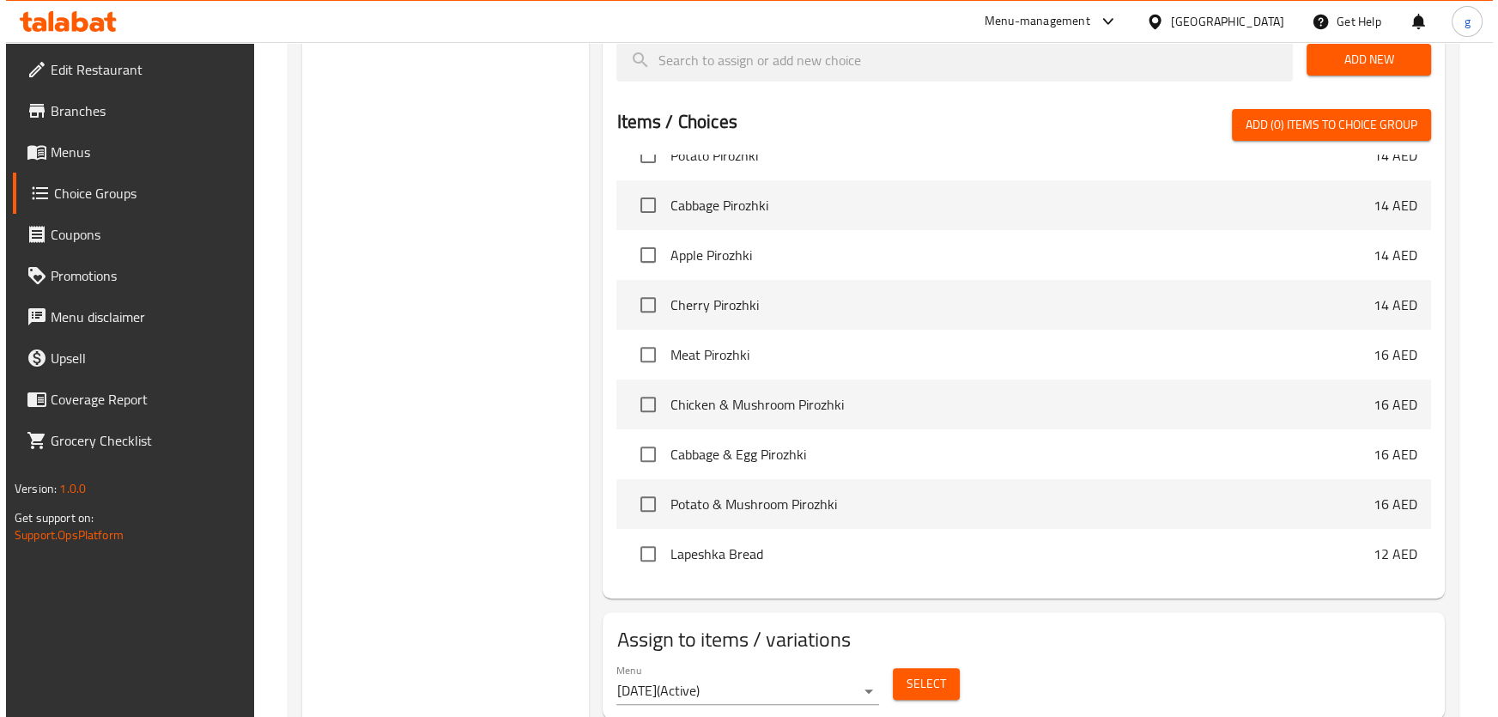
scroll to position [816, 0]
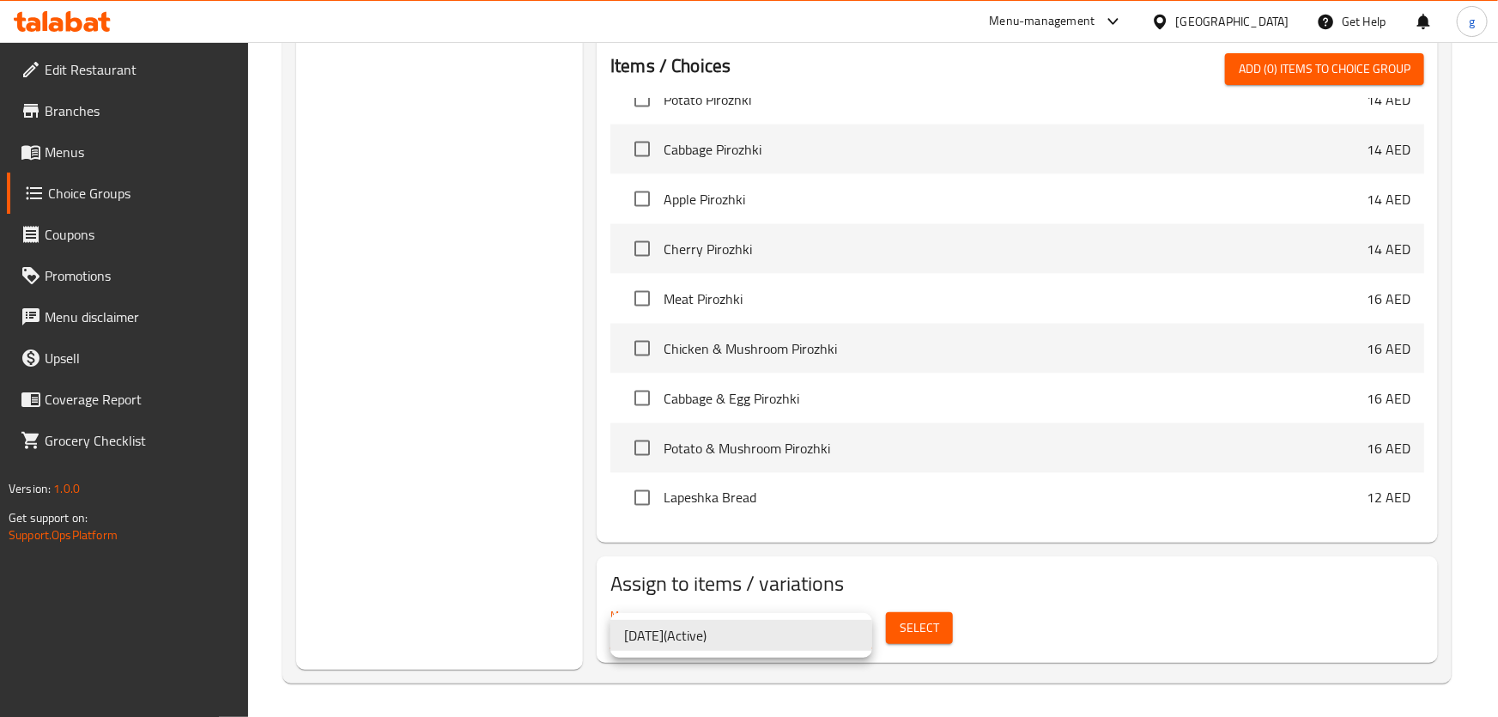
click at [1031, 601] on div at bounding box center [749, 358] width 1498 height 717
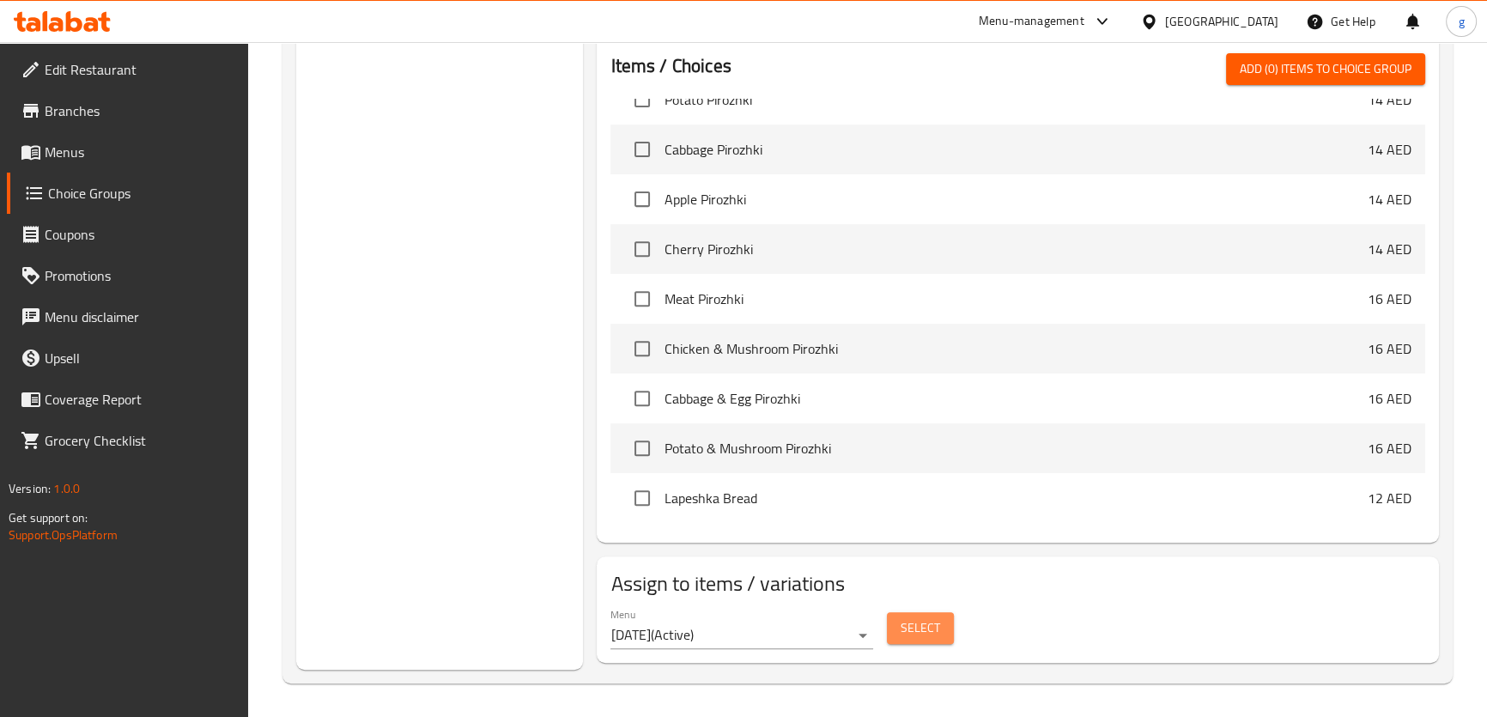
click at [923, 632] on span "Select" at bounding box center [920, 627] width 39 height 21
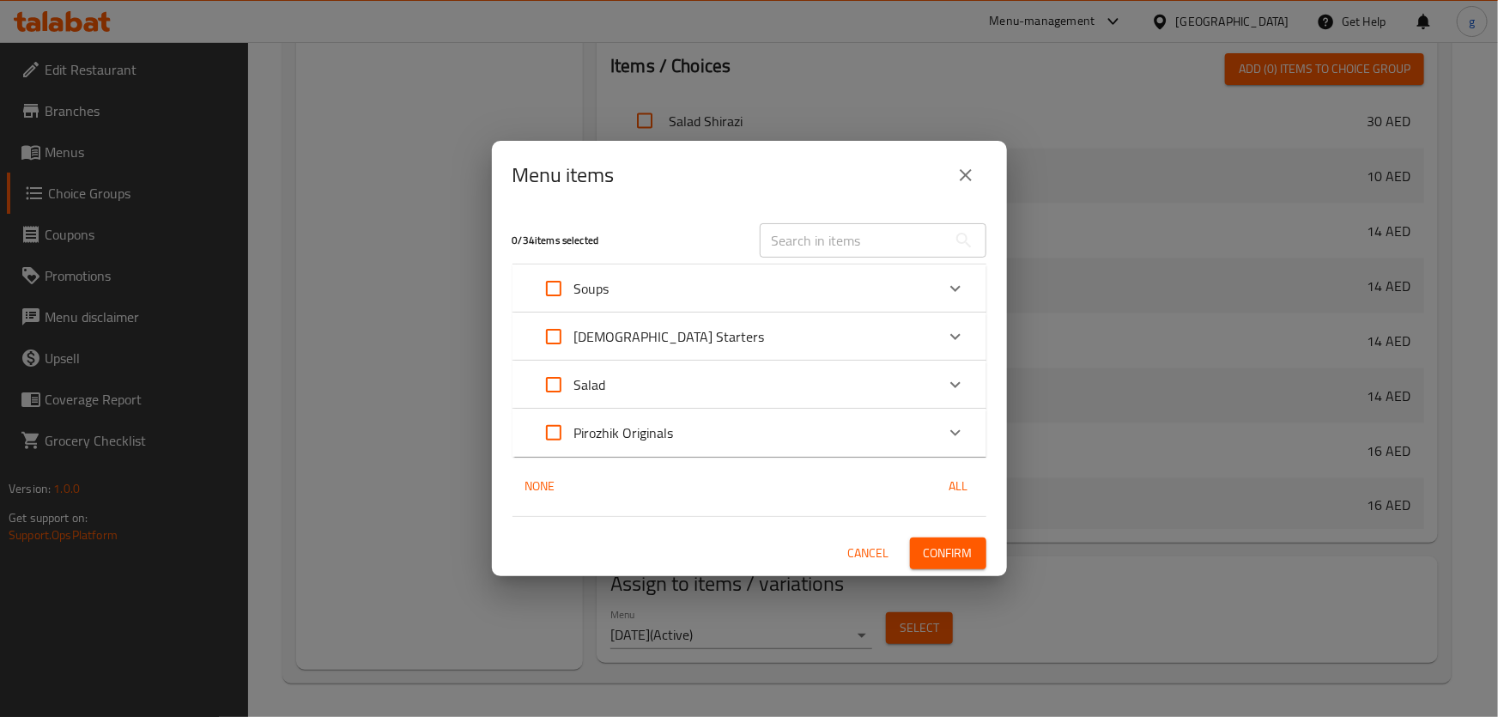
click at [558, 433] on input "Expand" at bounding box center [553, 432] width 41 height 41
checkbox input "true"
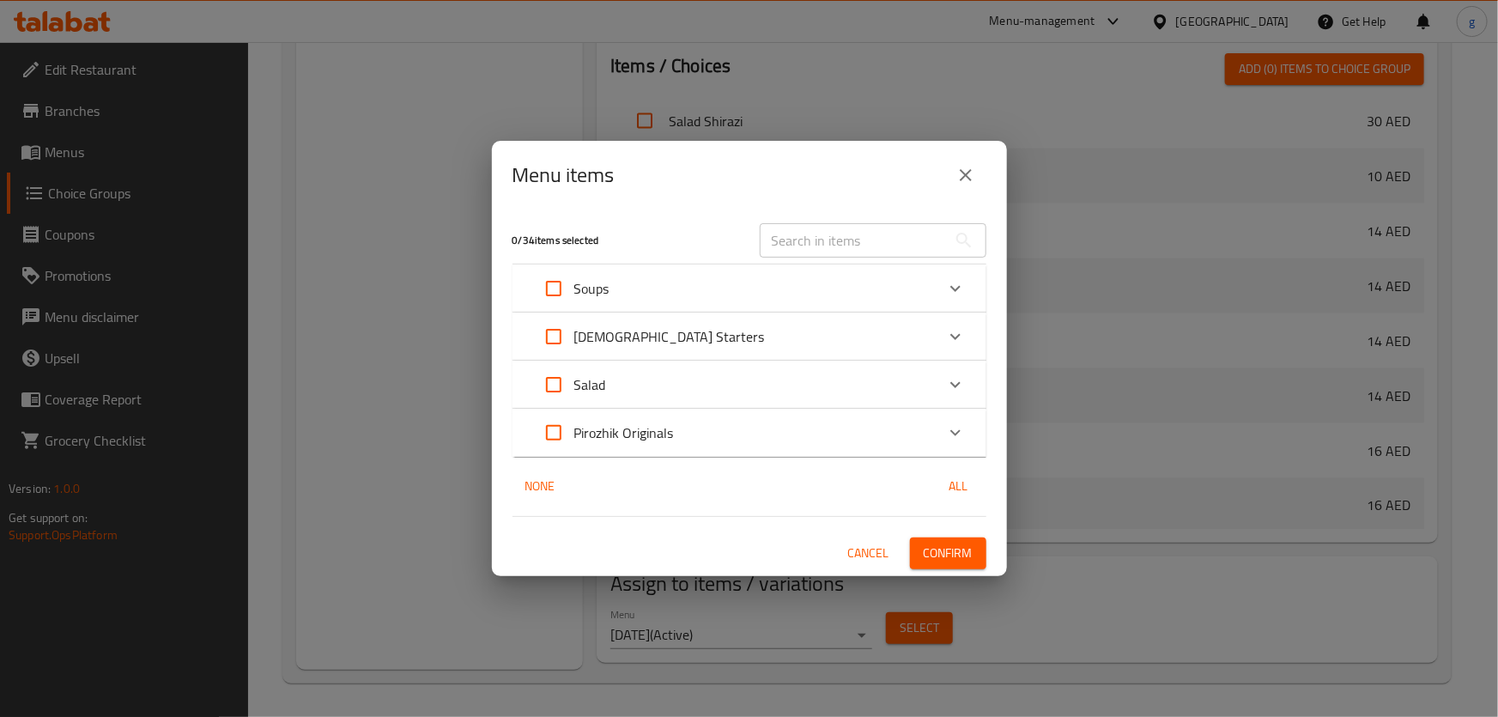
checkbox input "true"
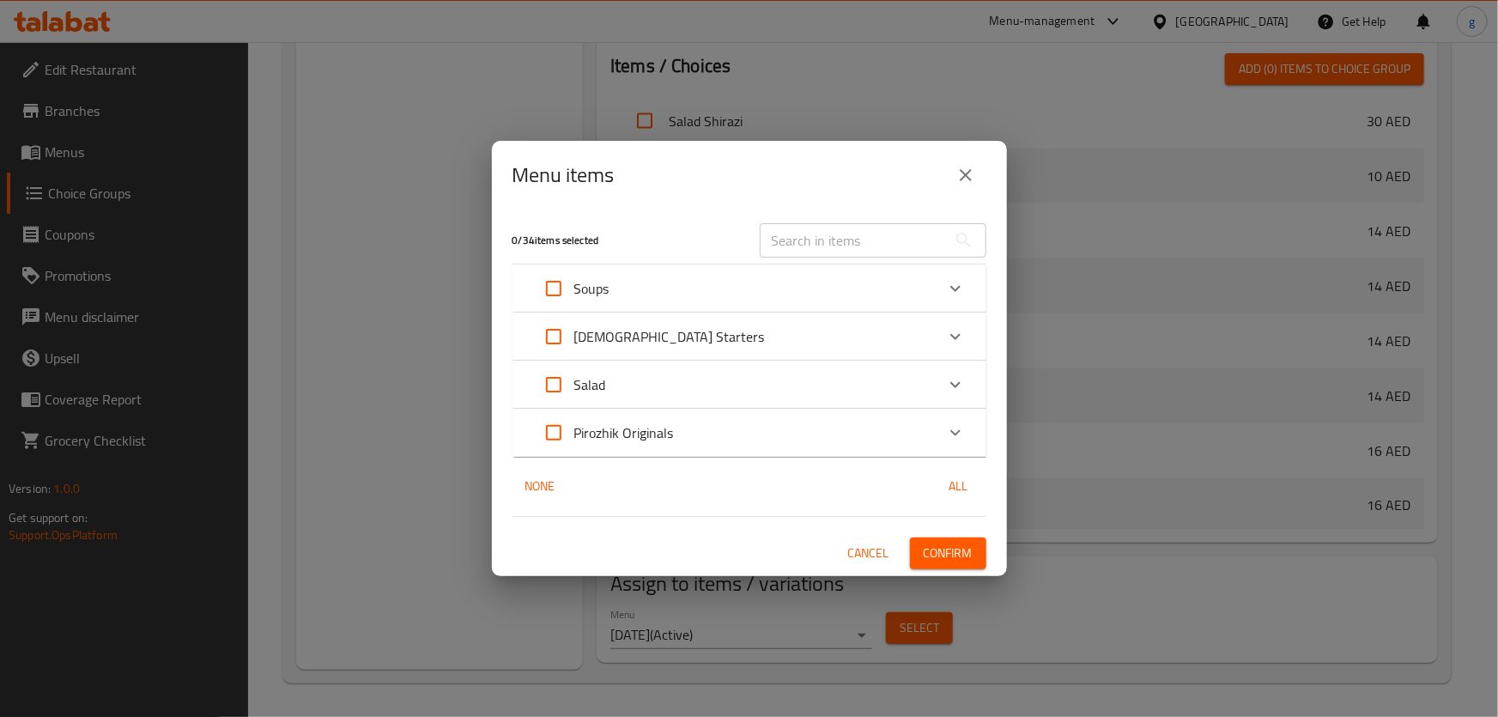
checkbox input "true"
click at [962, 428] on icon "Expand" at bounding box center [955, 432] width 21 height 21
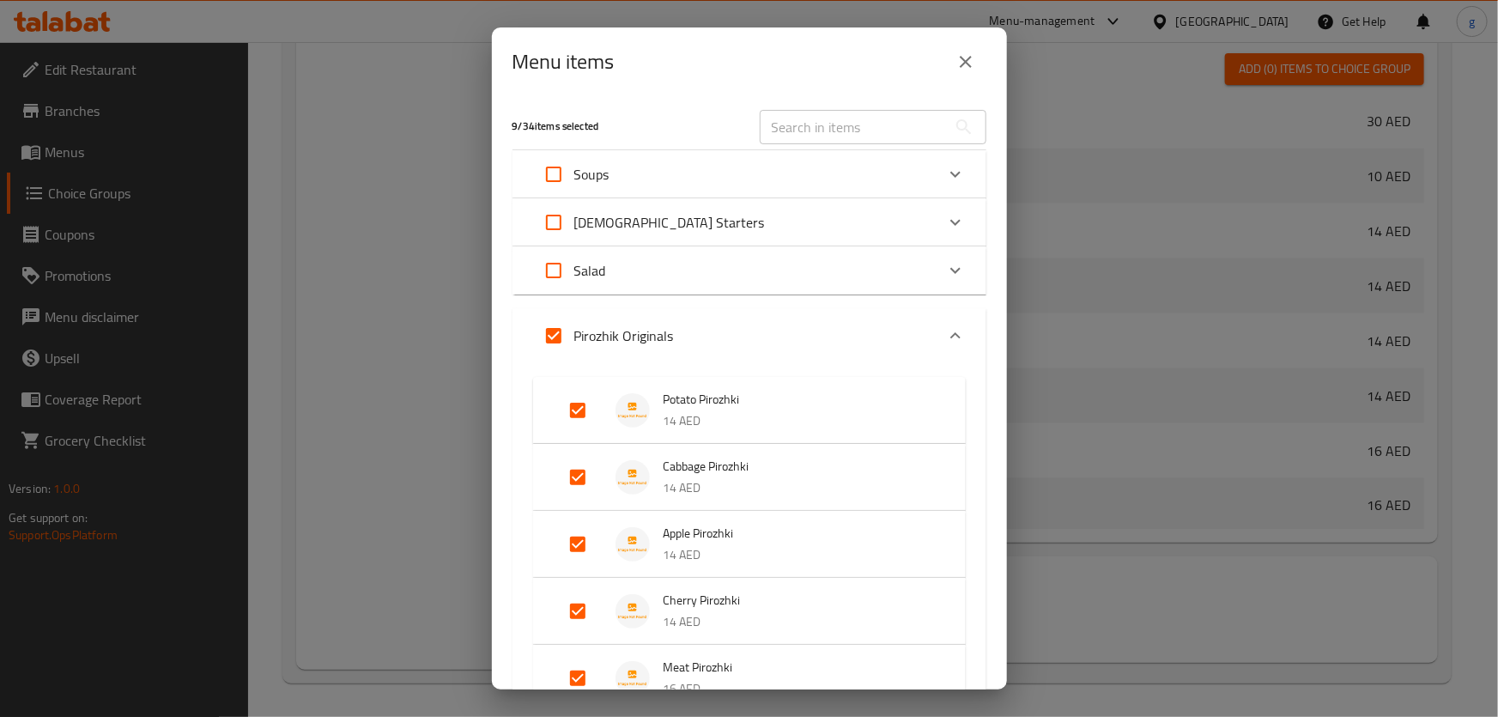
click at [554, 335] on input "Expand" at bounding box center [553, 335] width 41 height 41
checkbox input "false"
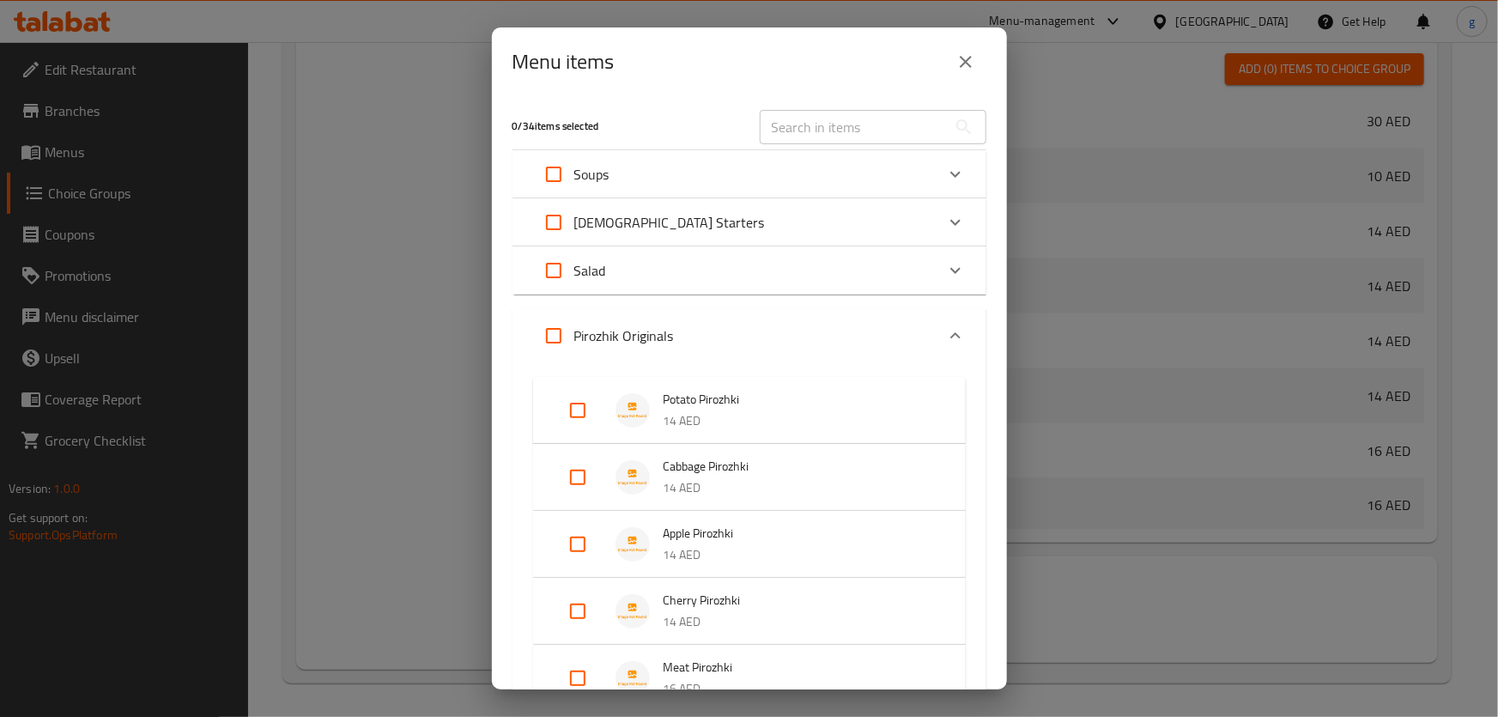
checkbox input "false"
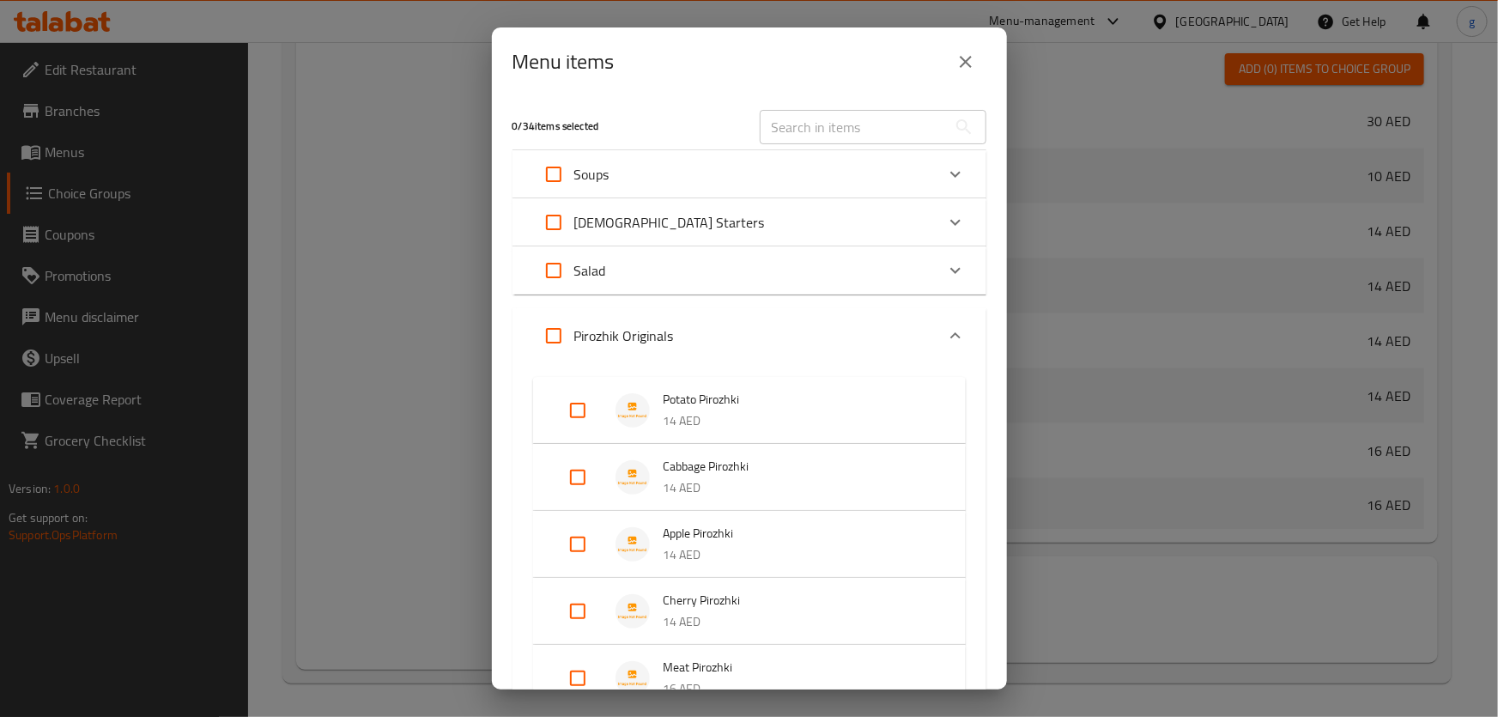
checkbox input "false"
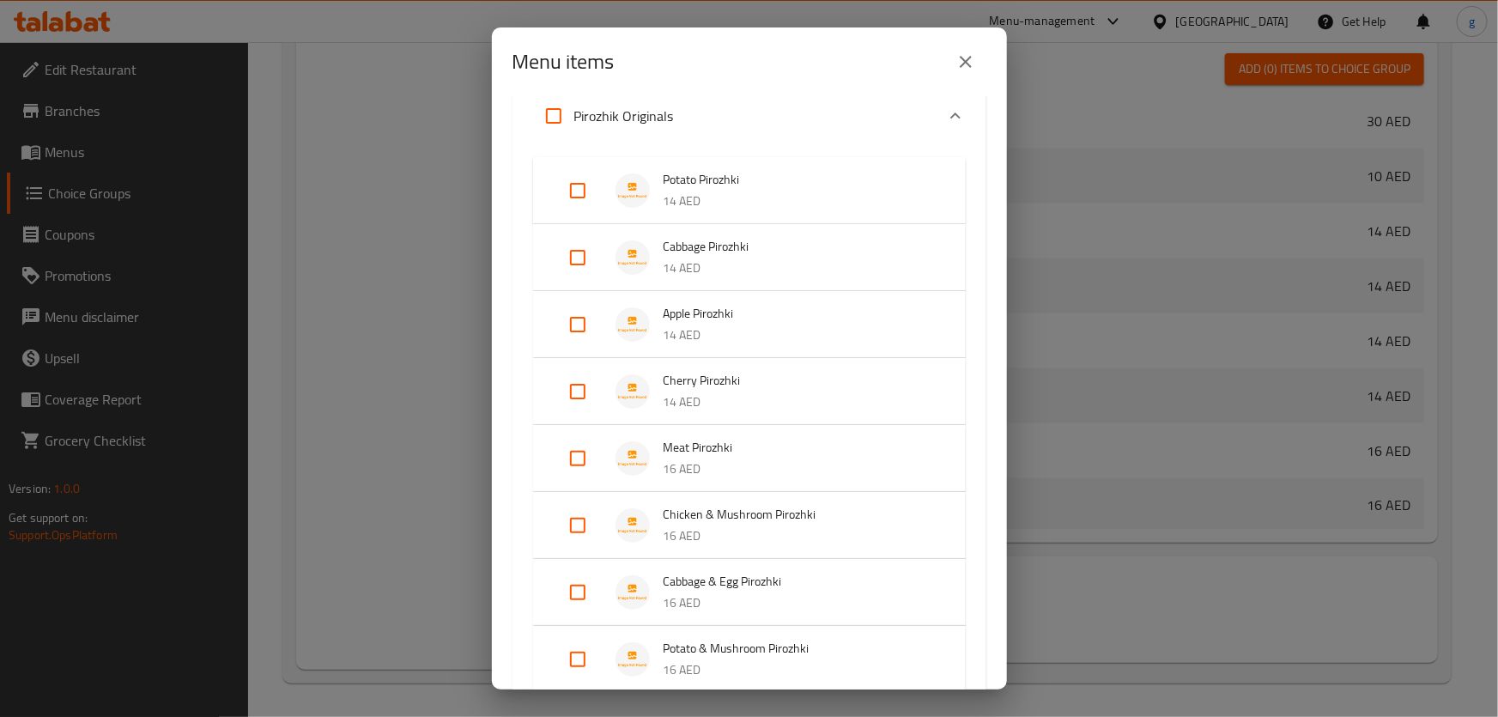
scroll to position [124, 0]
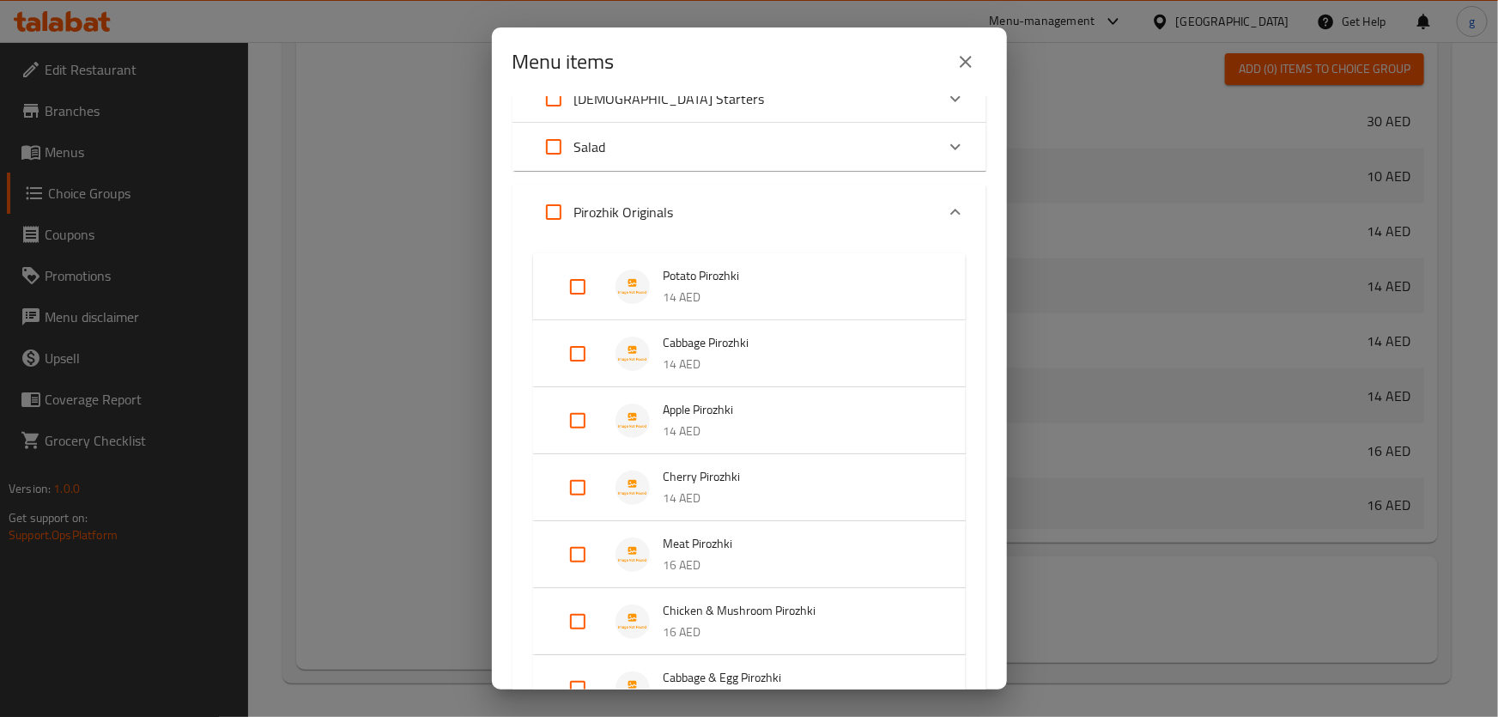
drag, startPoint x: 559, startPoint y: 212, endPoint x: 631, endPoint y: 214, distance: 72.1
click at [631, 214] on div "Pirozhik Originals" at bounding box center [603, 211] width 141 height 41
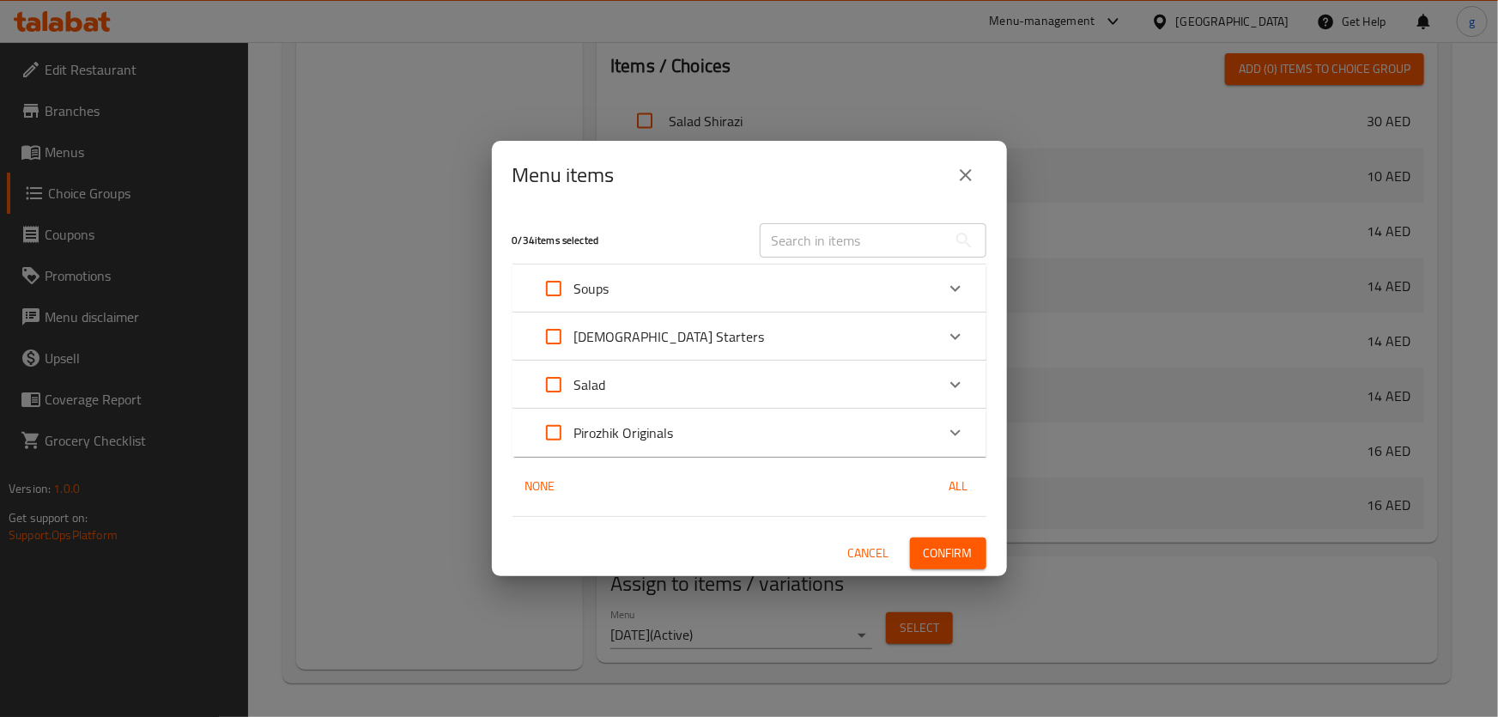
scroll to position [0, 0]
click at [951, 333] on icon "Expand" at bounding box center [955, 336] width 21 height 21
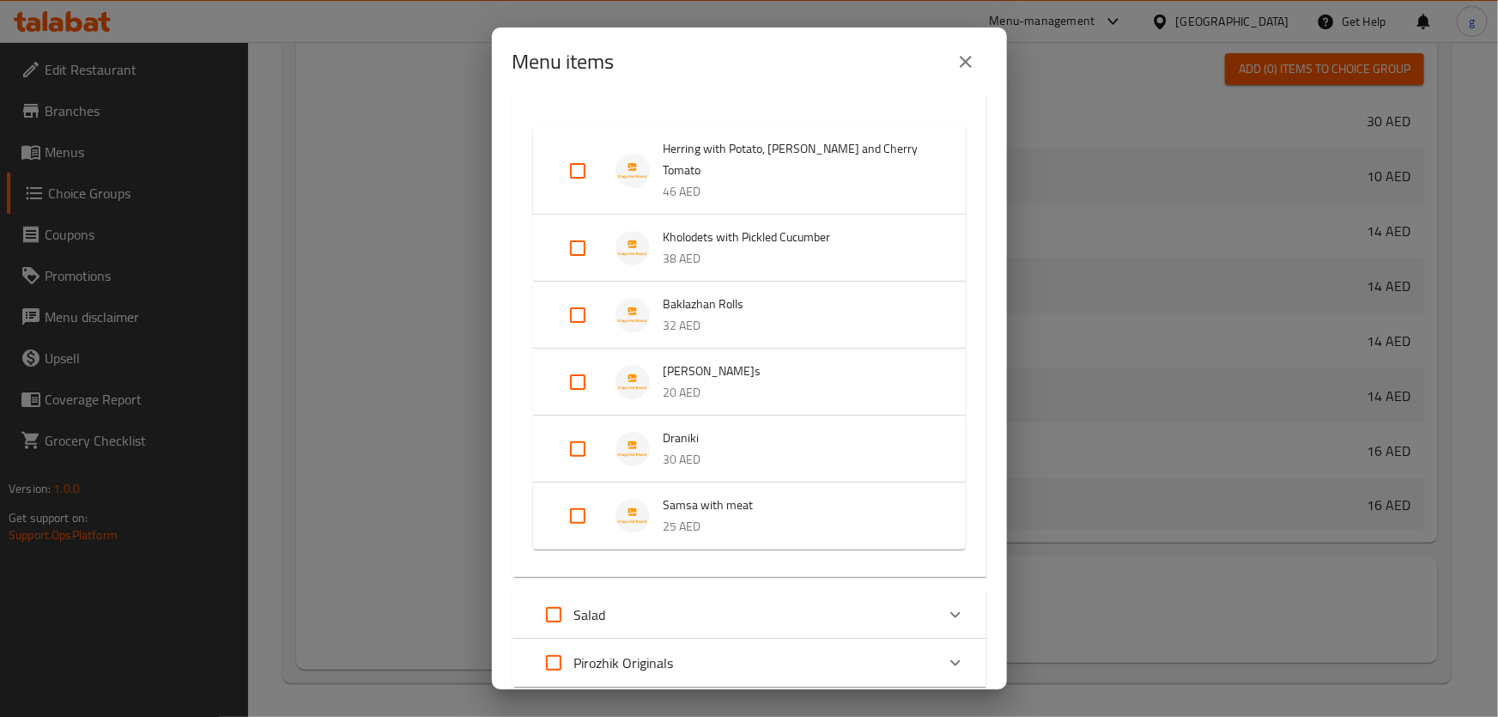
scroll to position [155, 0]
click at [567, 361] on input "Expand" at bounding box center [577, 381] width 41 height 41
checkbox input "true"
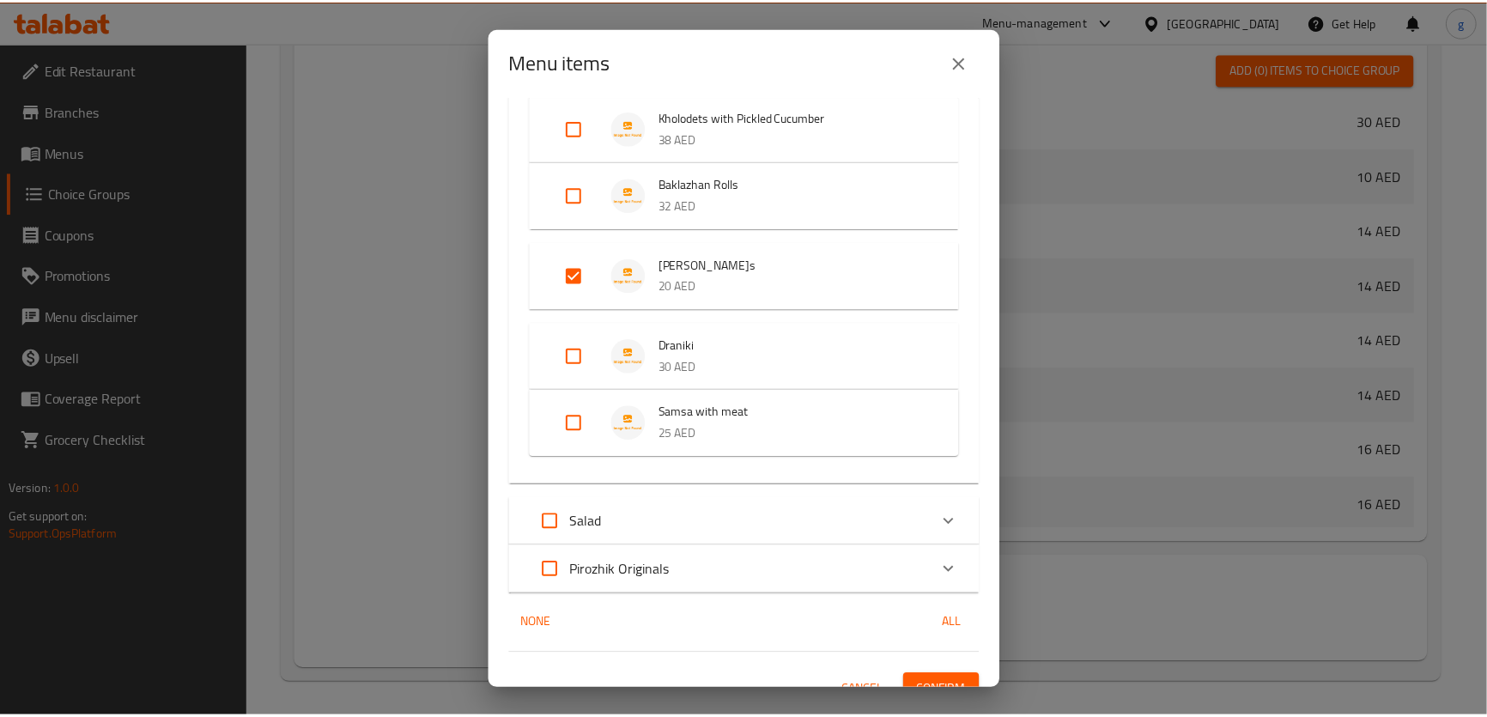
scroll to position [276, 0]
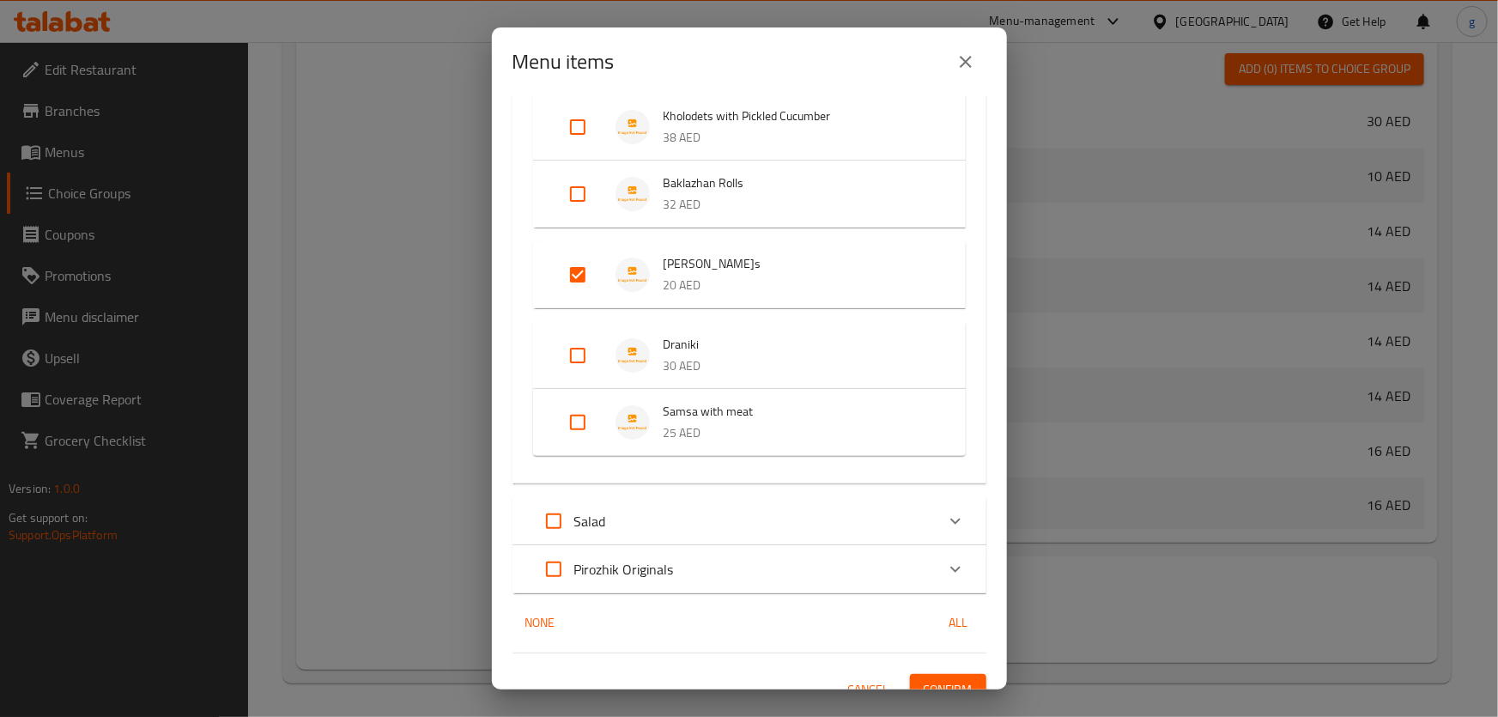
click at [931, 679] on span "Confirm" at bounding box center [948, 689] width 49 height 21
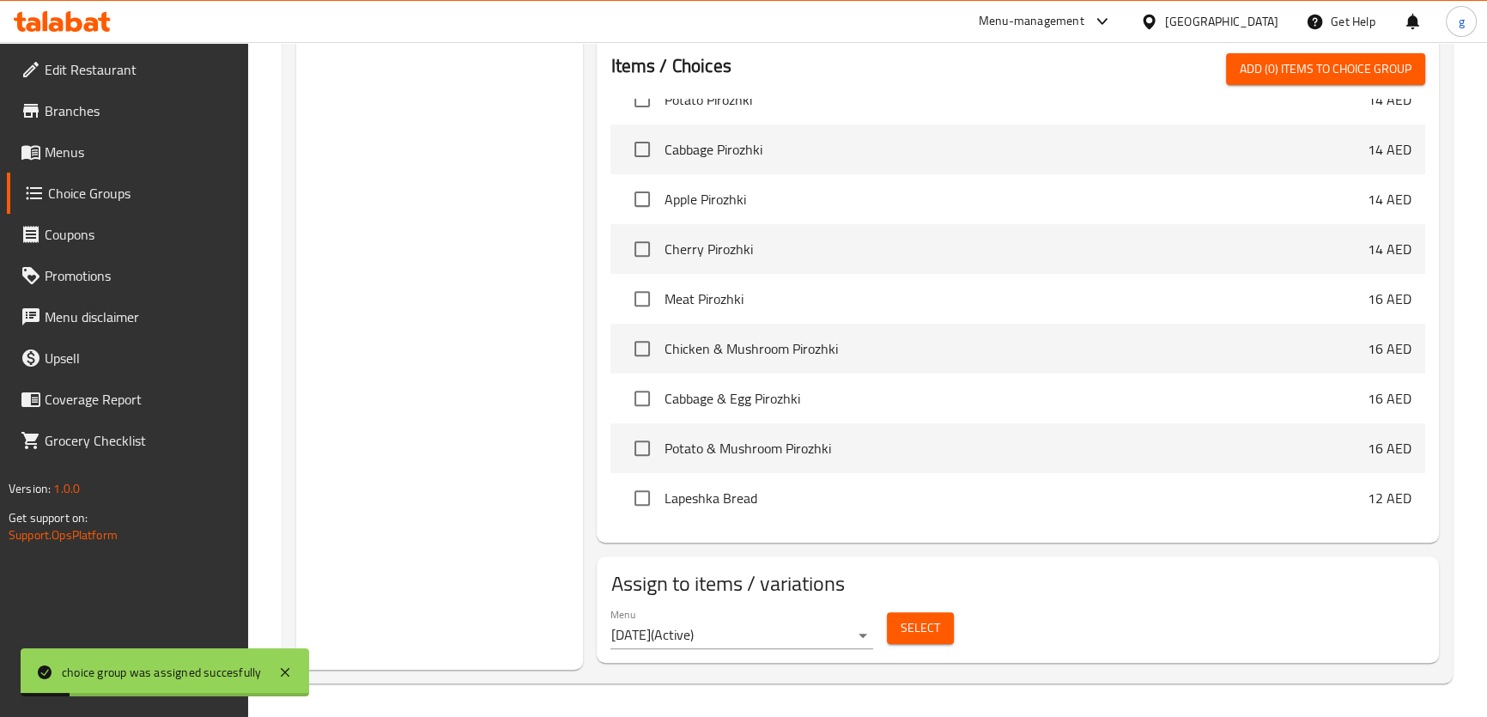
click at [453, 320] on div "Choice Groups your choice of: 0" at bounding box center [440, 24] width 288 height 1290
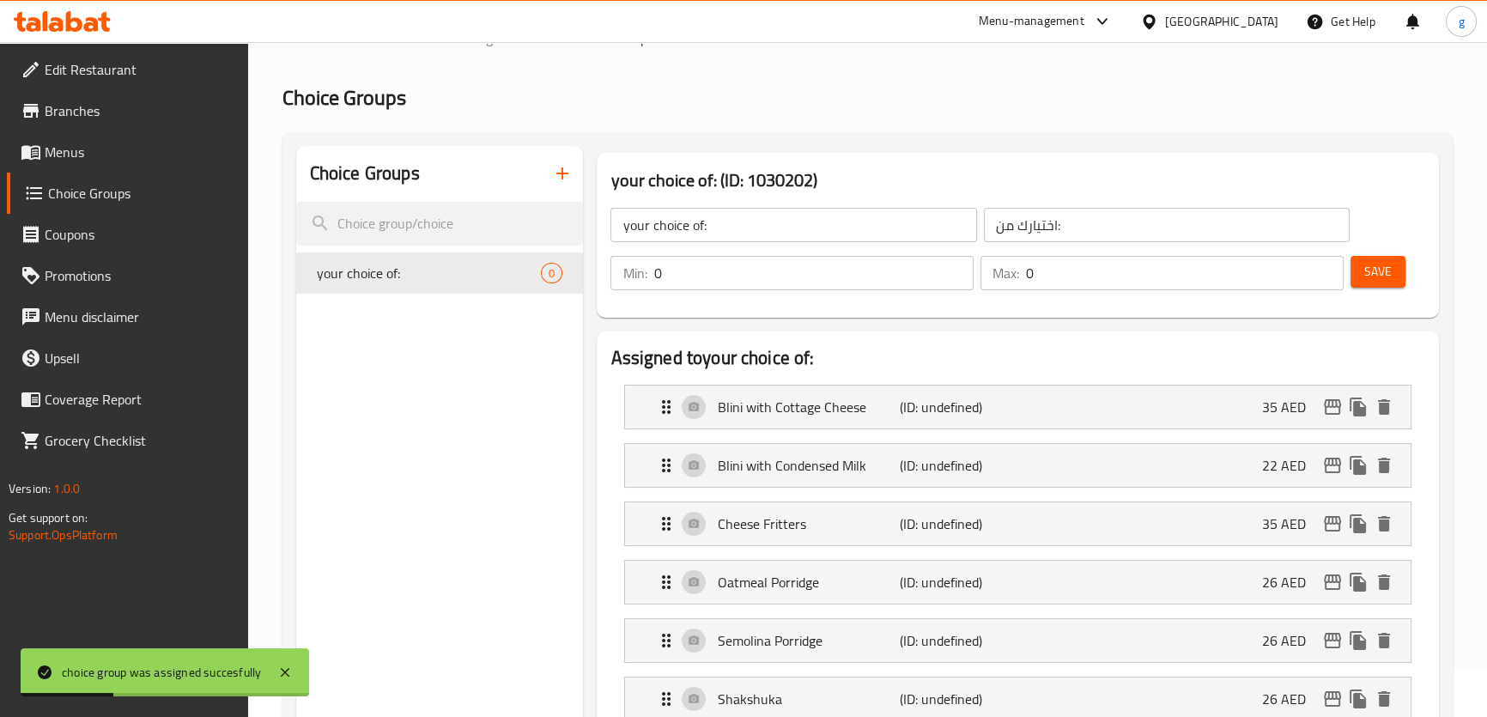
scroll to position [0, 0]
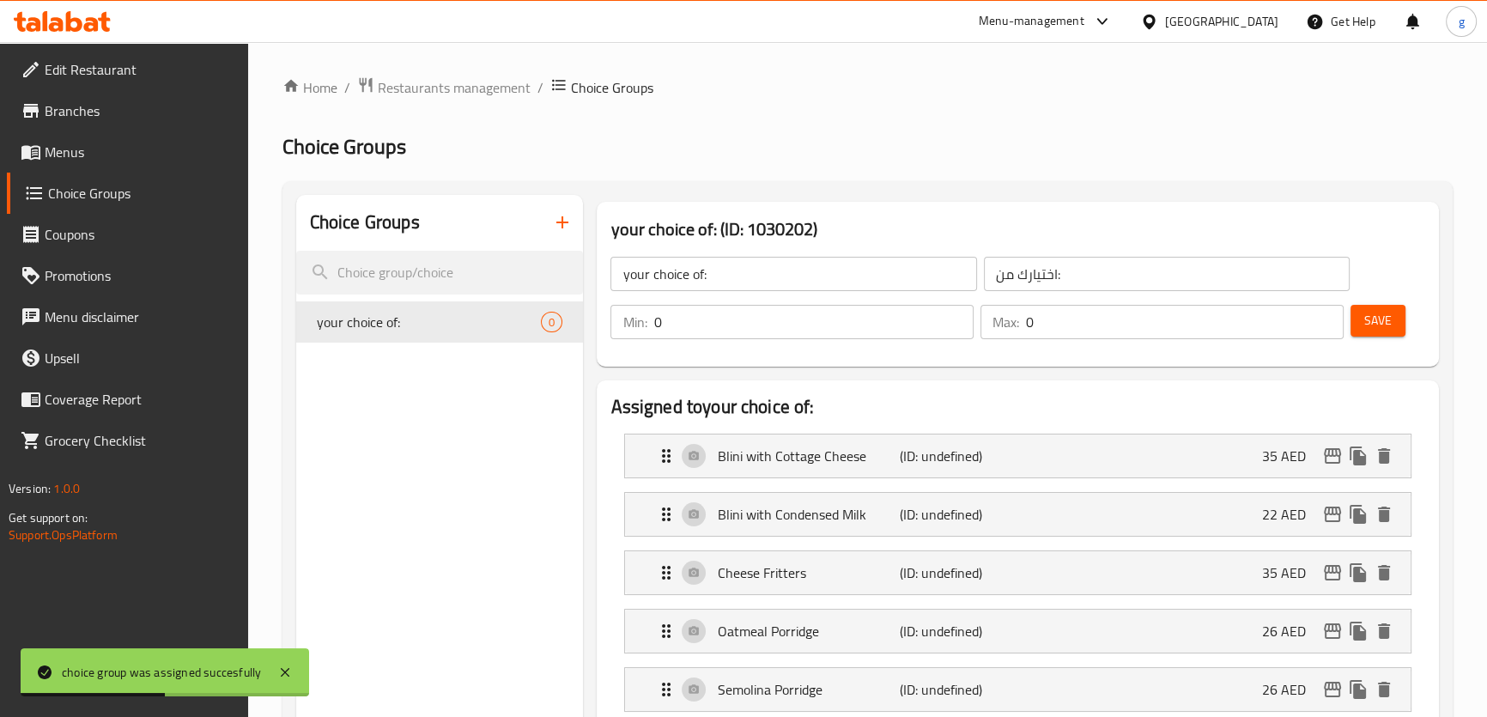
click at [58, 136] on link "Menus" at bounding box center [127, 151] width 241 height 41
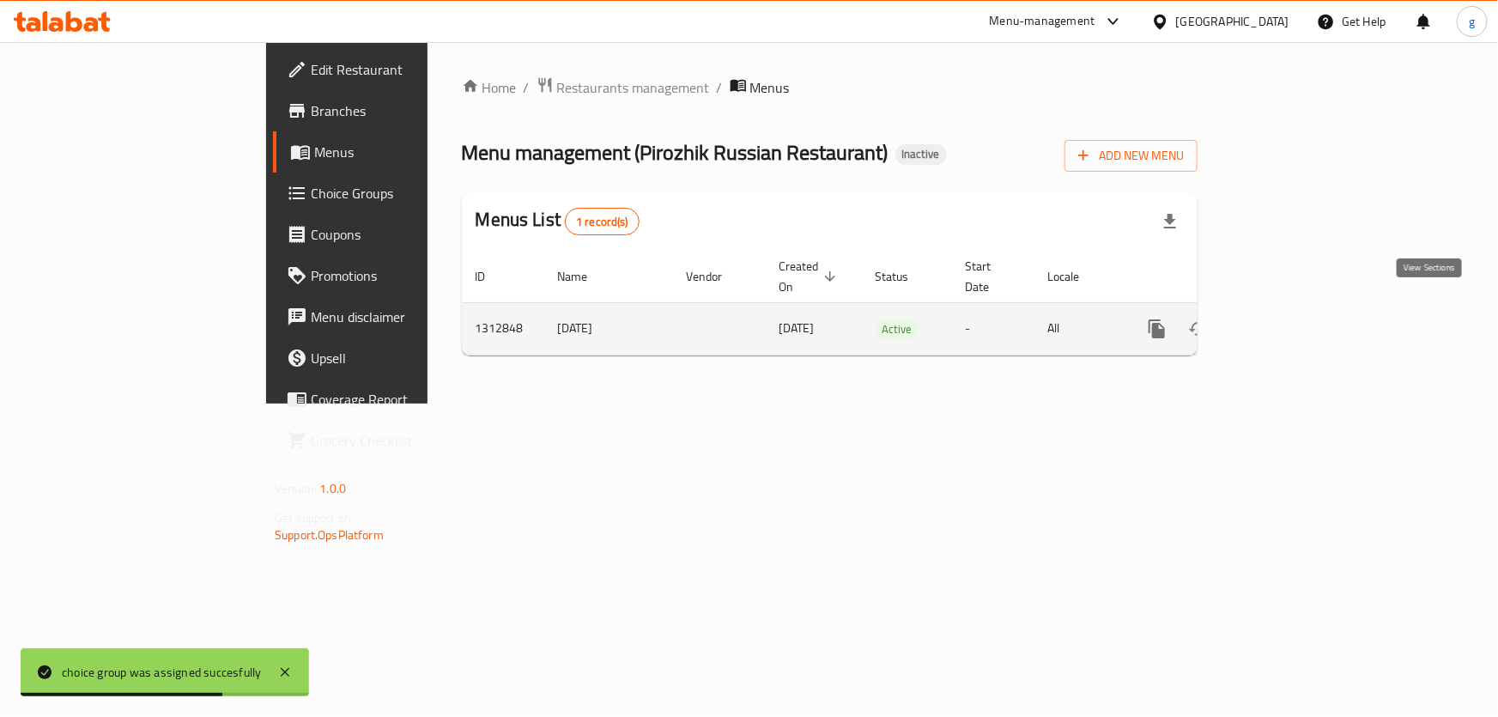
click at [1291, 319] on icon "enhanced table" at bounding box center [1281, 329] width 21 height 21
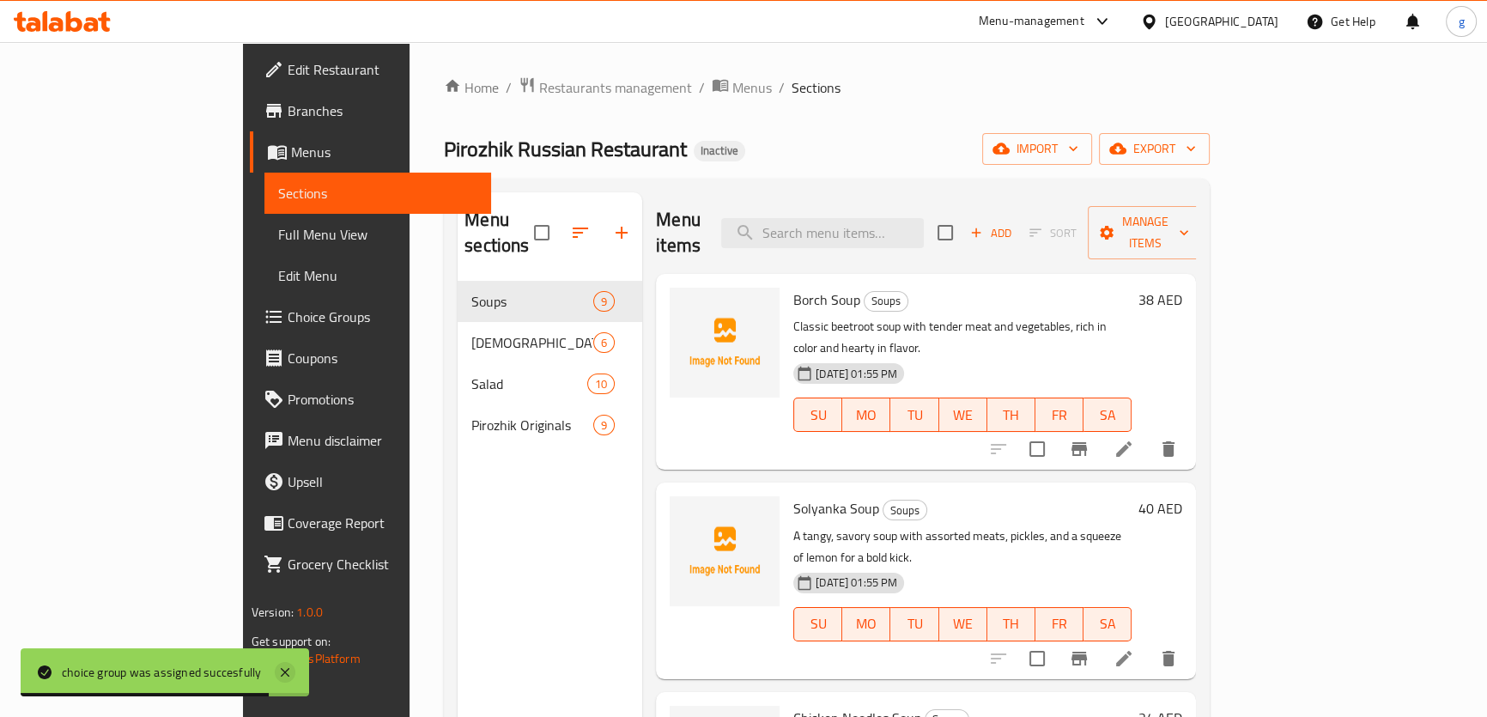
click at [288, 665] on icon at bounding box center [285, 672] width 21 height 21
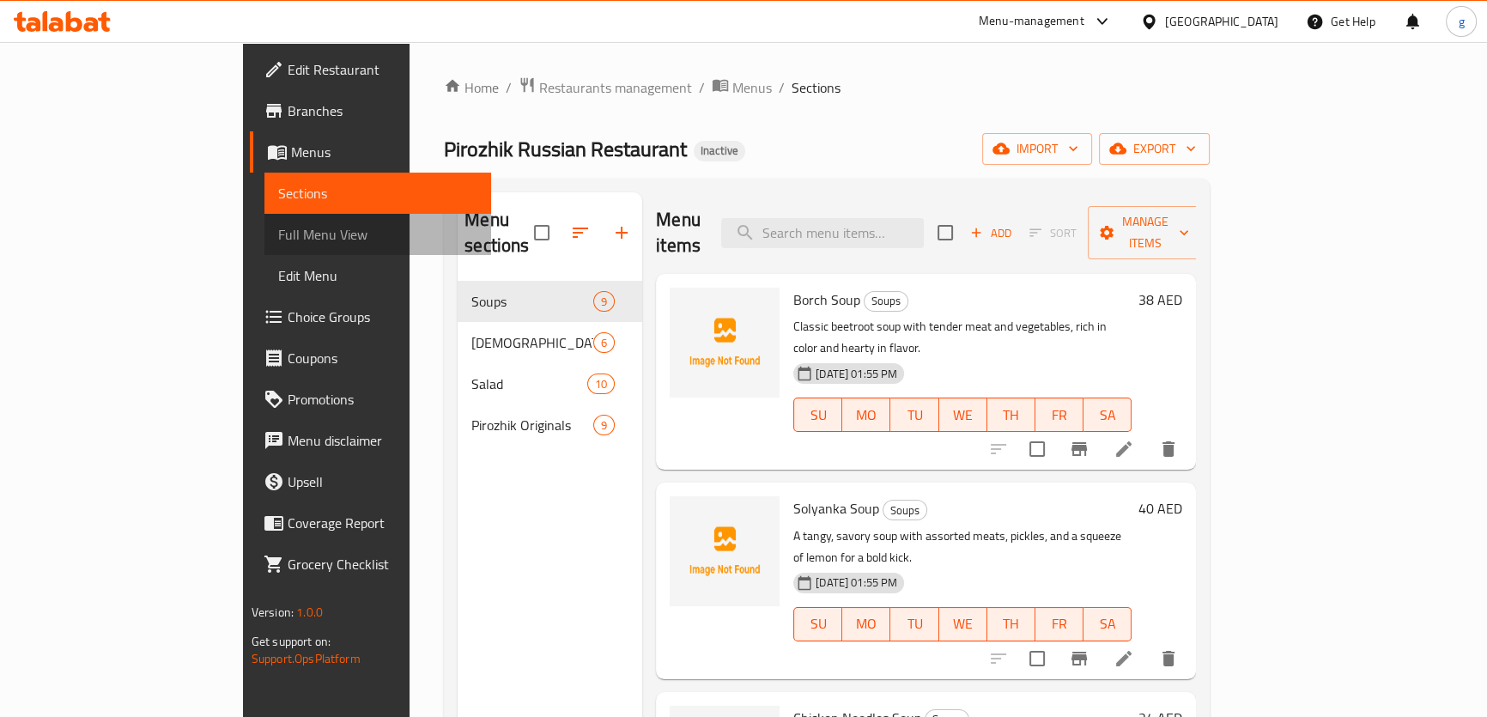
click at [278, 229] on span "Full Menu View" at bounding box center [377, 234] width 199 height 21
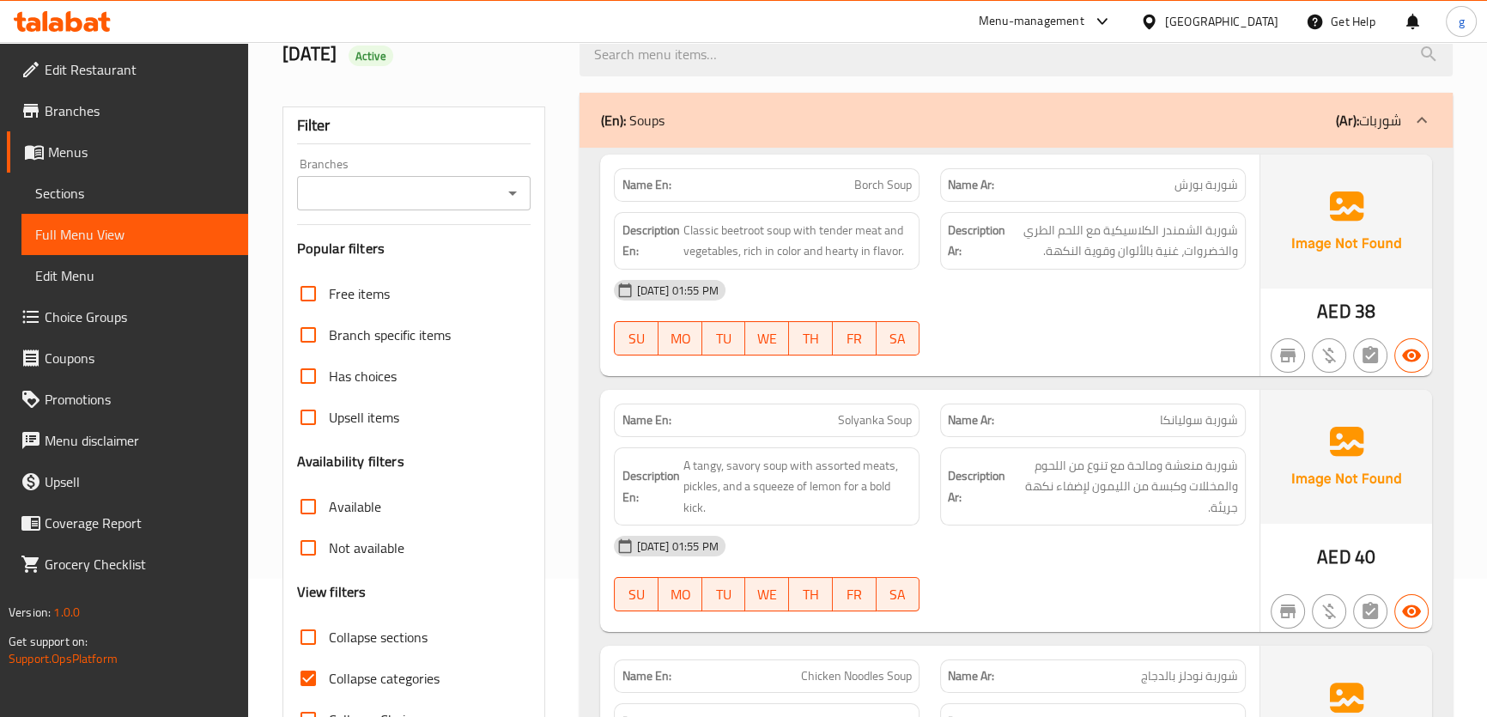
scroll to position [155, 0]
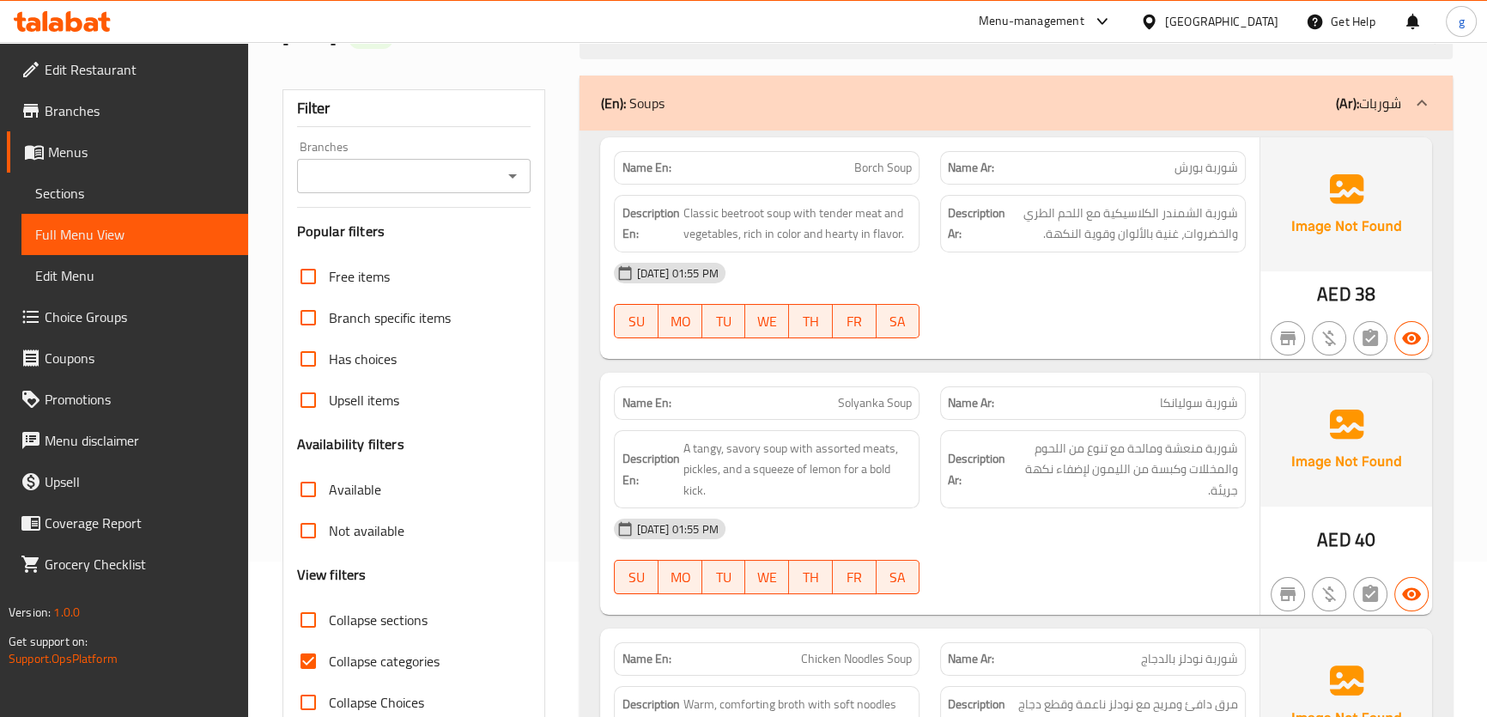
click at [316, 662] on input "Collapse categories" at bounding box center [308, 661] width 41 height 41
checkbox input "false"
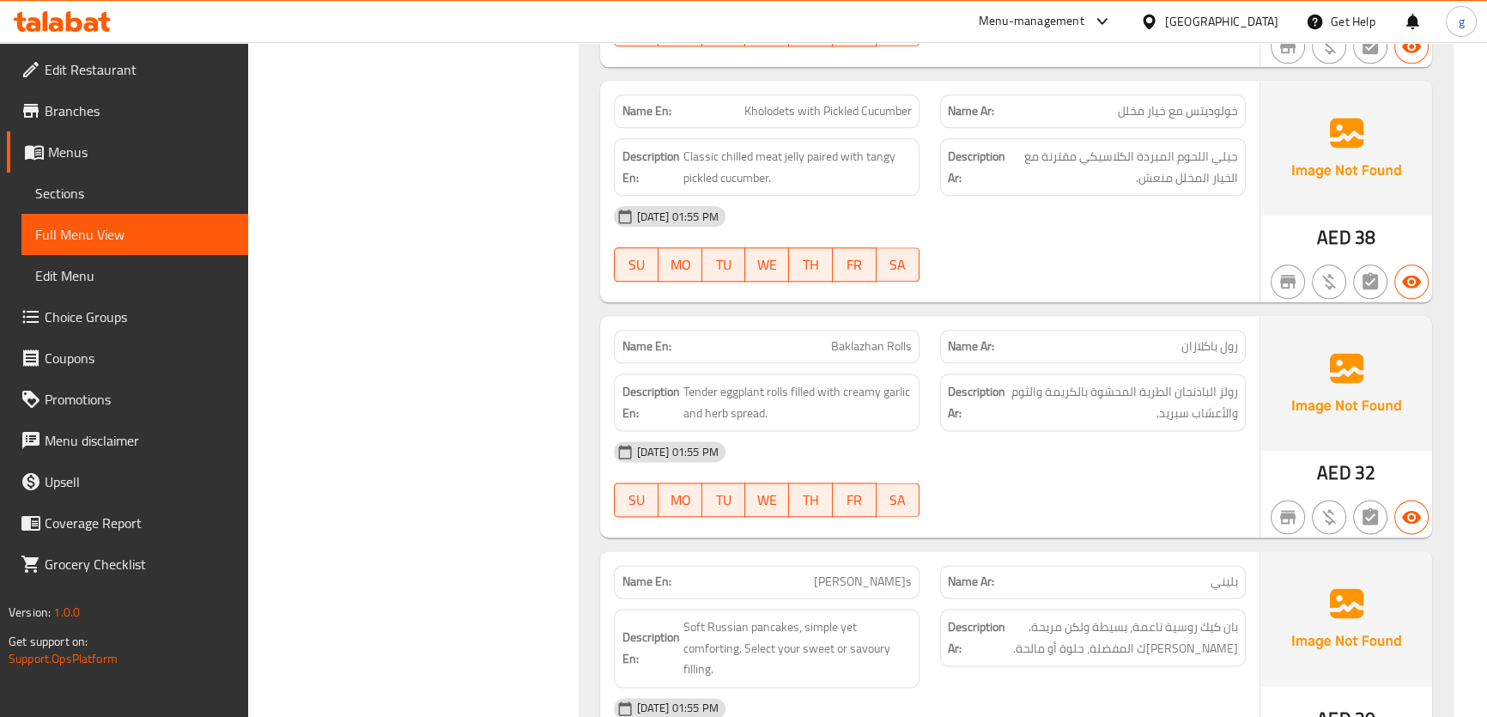
scroll to position [2809, 0]
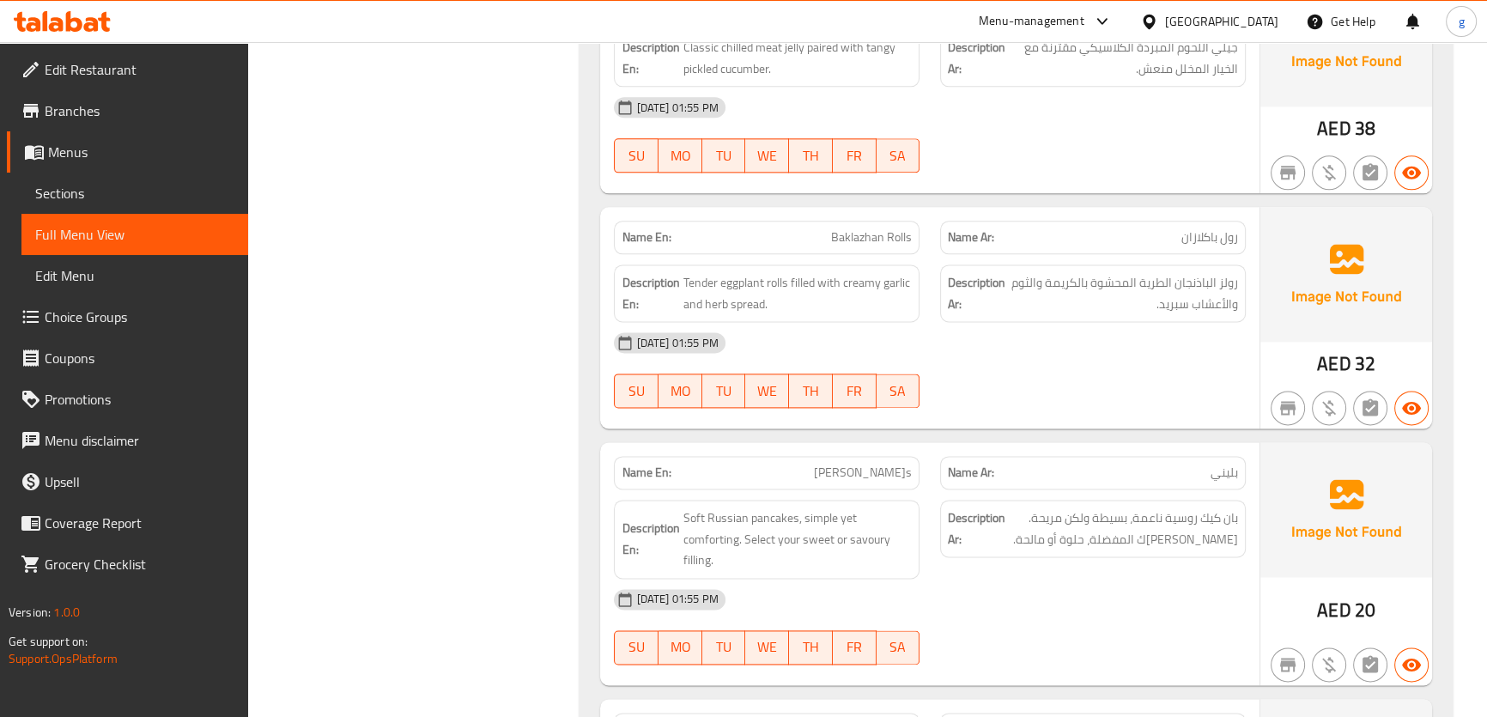
click at [832, 500] on div "Description En: Soft Russian pancakes, simple yet comforting. Select your sweet…" at bounding box center [767, 539] width 306 height 79
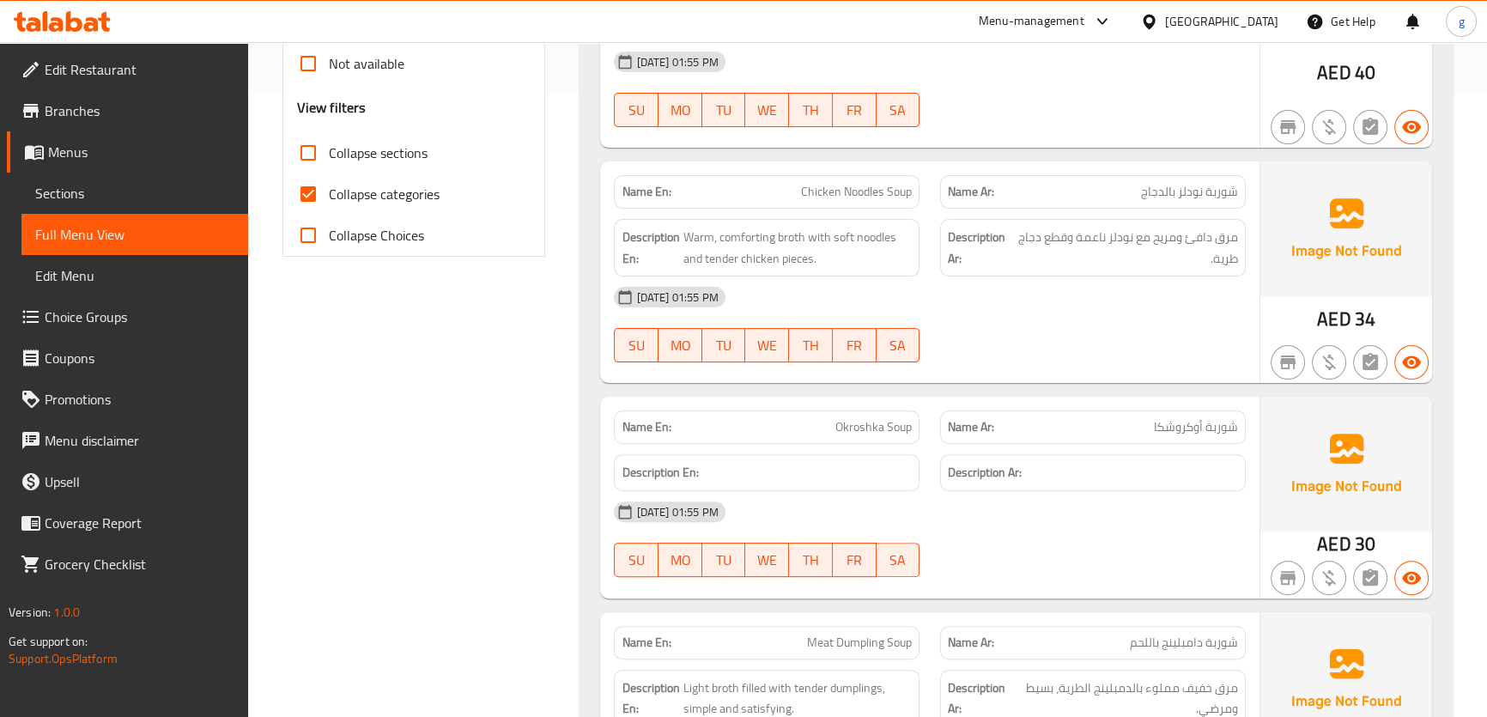
scroll to position [546, 0]
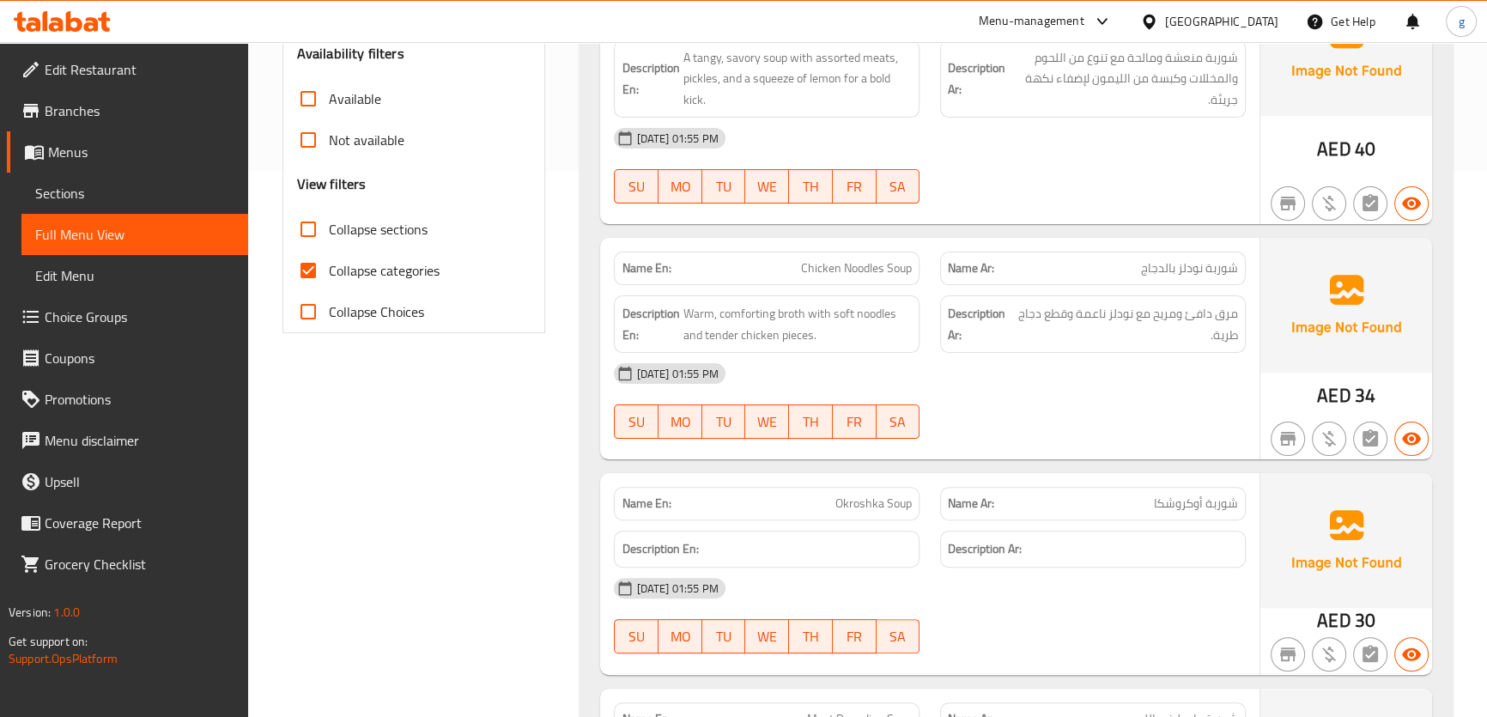
click at [302, 271] on input "Collapse categories" at bounding box center [308, 270] width 41 height 41
checkbox input "false"
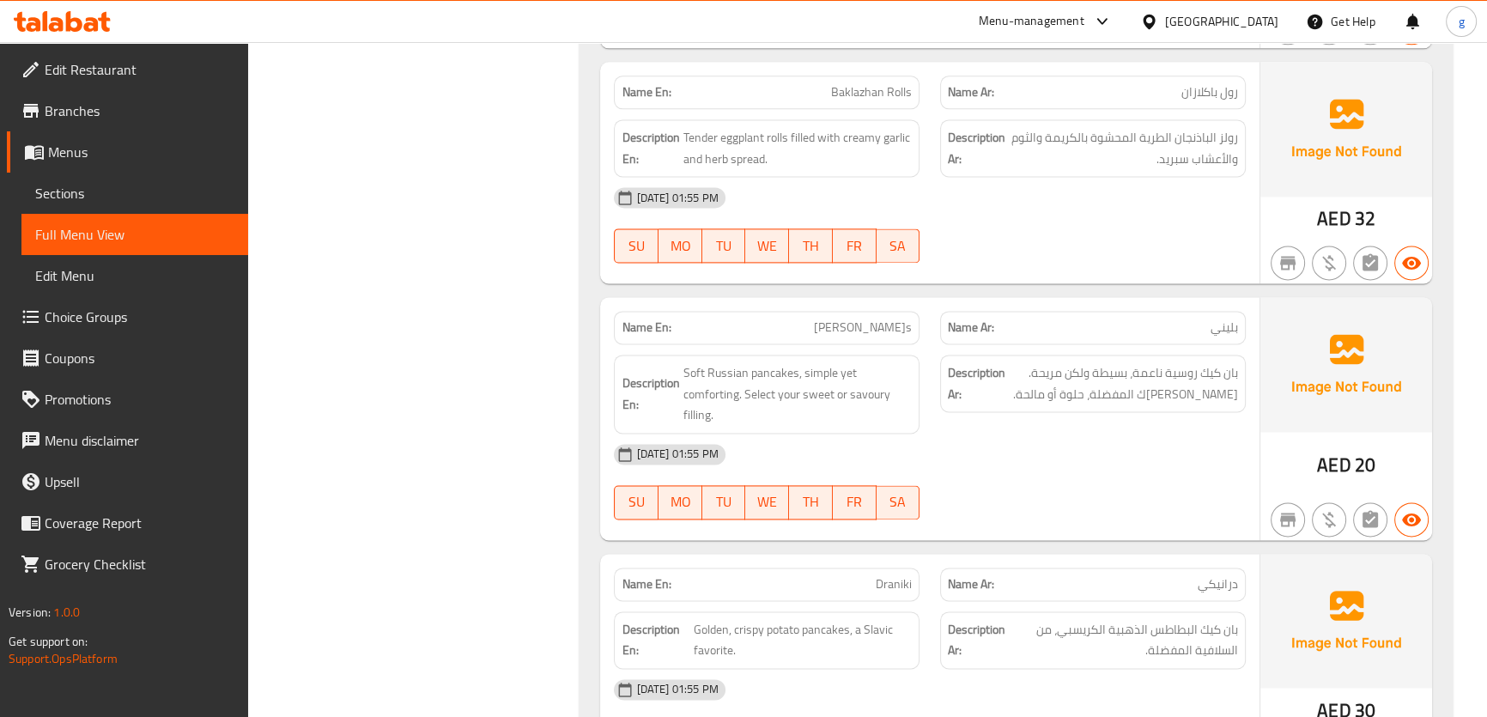
scroll to position [3044, 0]
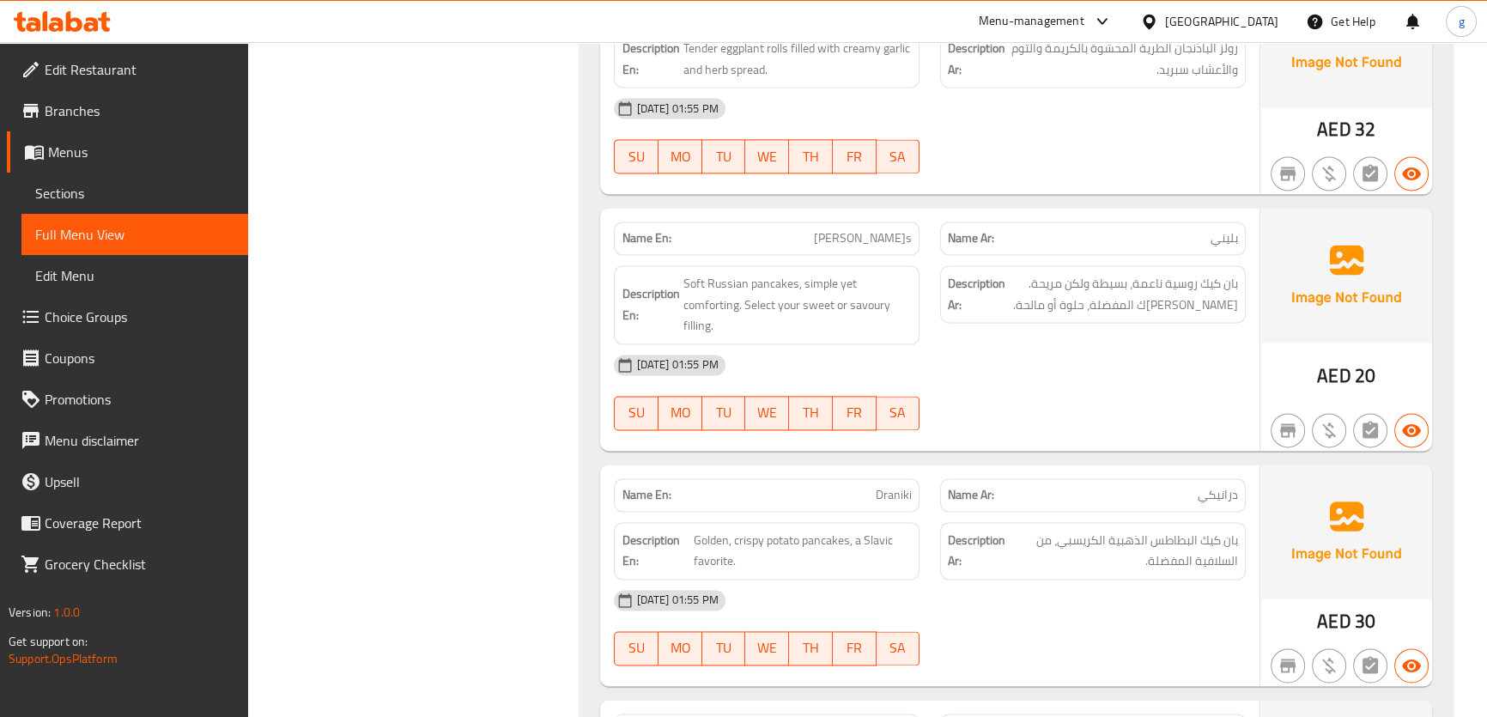
click at [1076, 344] on div "18-09-2025 01:55 PM" at bounding box center [930, 364] width 652 height 41
click at [84, 321] on span "Choice Groups" at bounding box center [140, 317] width 190 height 21
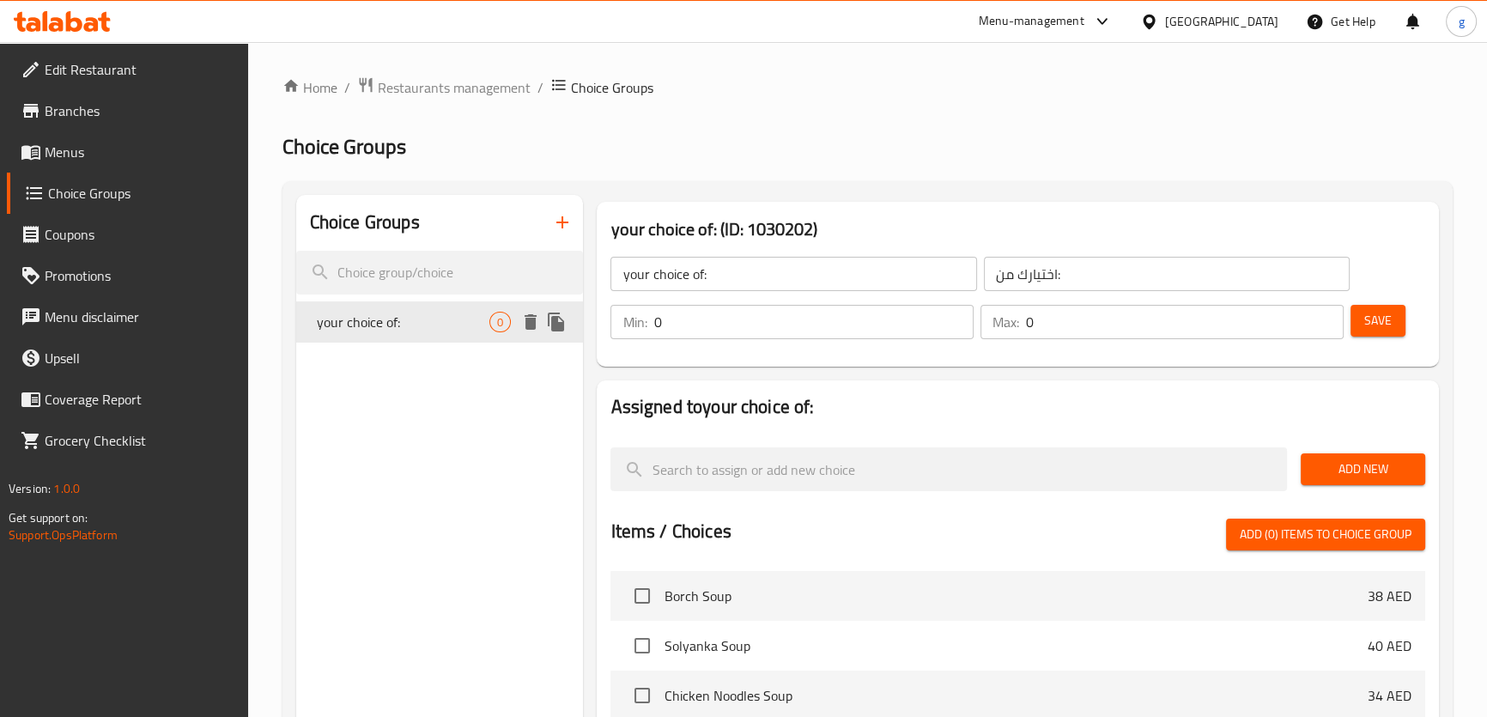
click at [435, 308] on div "your choice of: 0" at bounding box center [440, 321] width 288 height 41
click at [1331, 473] on span "Add New" at bounding box center [1363, 468] width 97 height 21
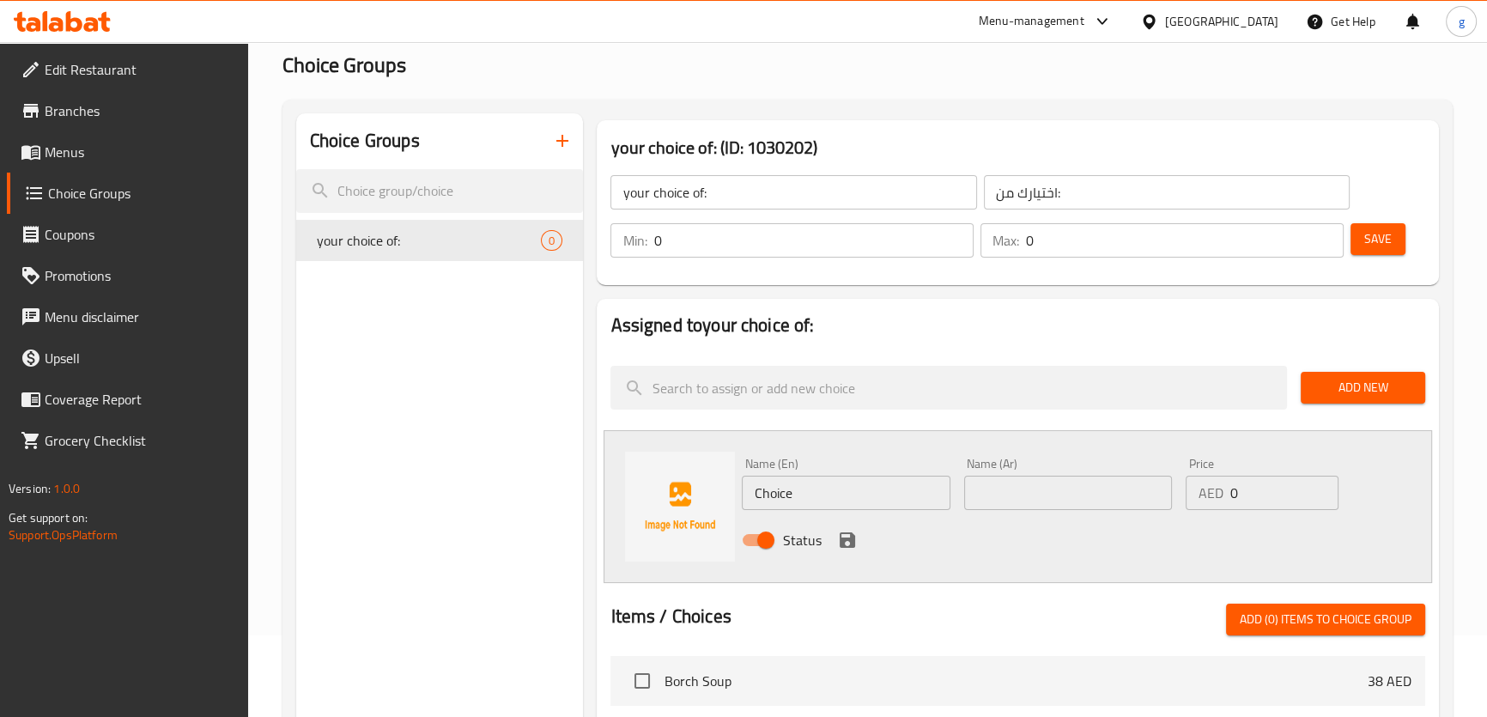
scroll to position [77, 0]
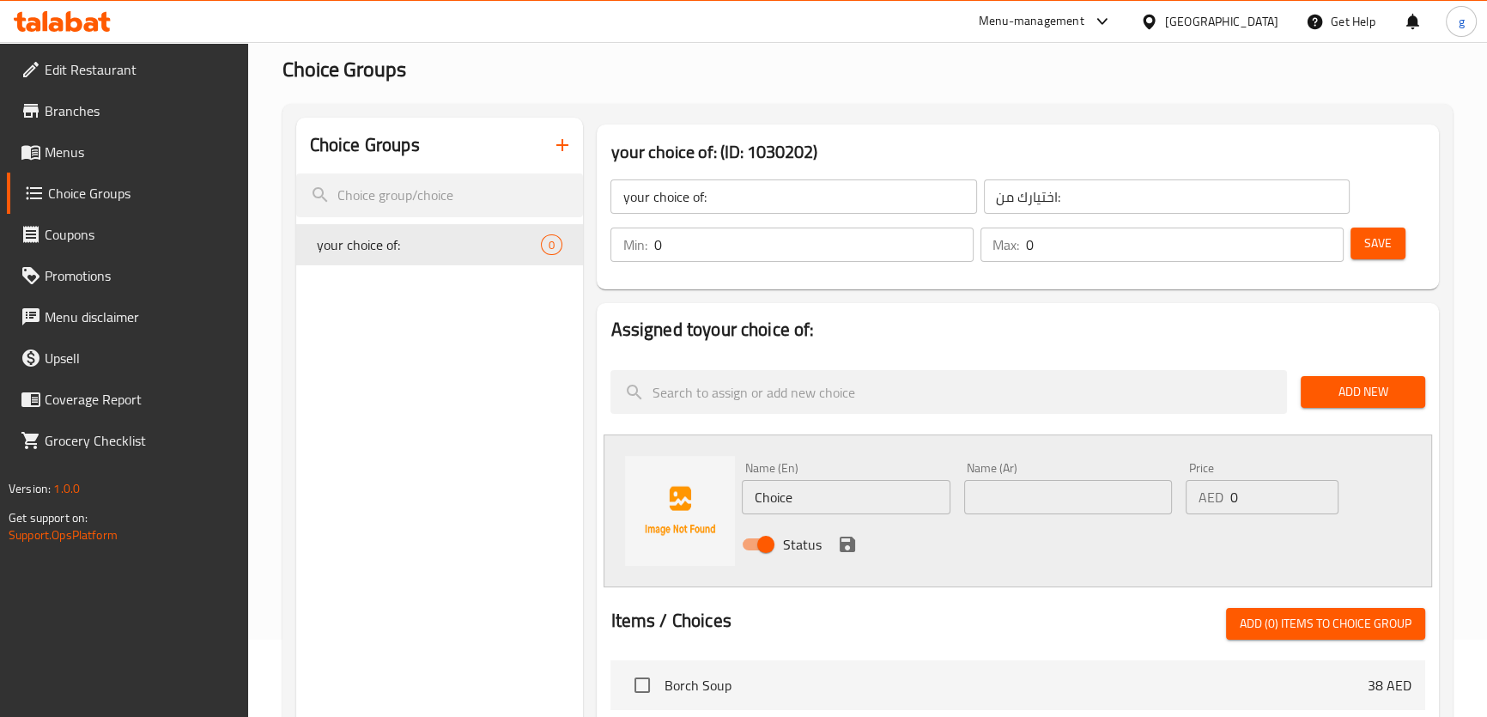
drag, startPoint x: 1387, startPoint y: 247, endPoint x: 1331, endPoint y: 267, distance: 59.2
click at [1331, 267] on div "Min: 0 ​ Max: 0 ​ Save" at bounding box center [1014, 244] width 828 height 55
click at [893, 508] on input "Choice" at bounding box center [846, 497] width 208 height 34
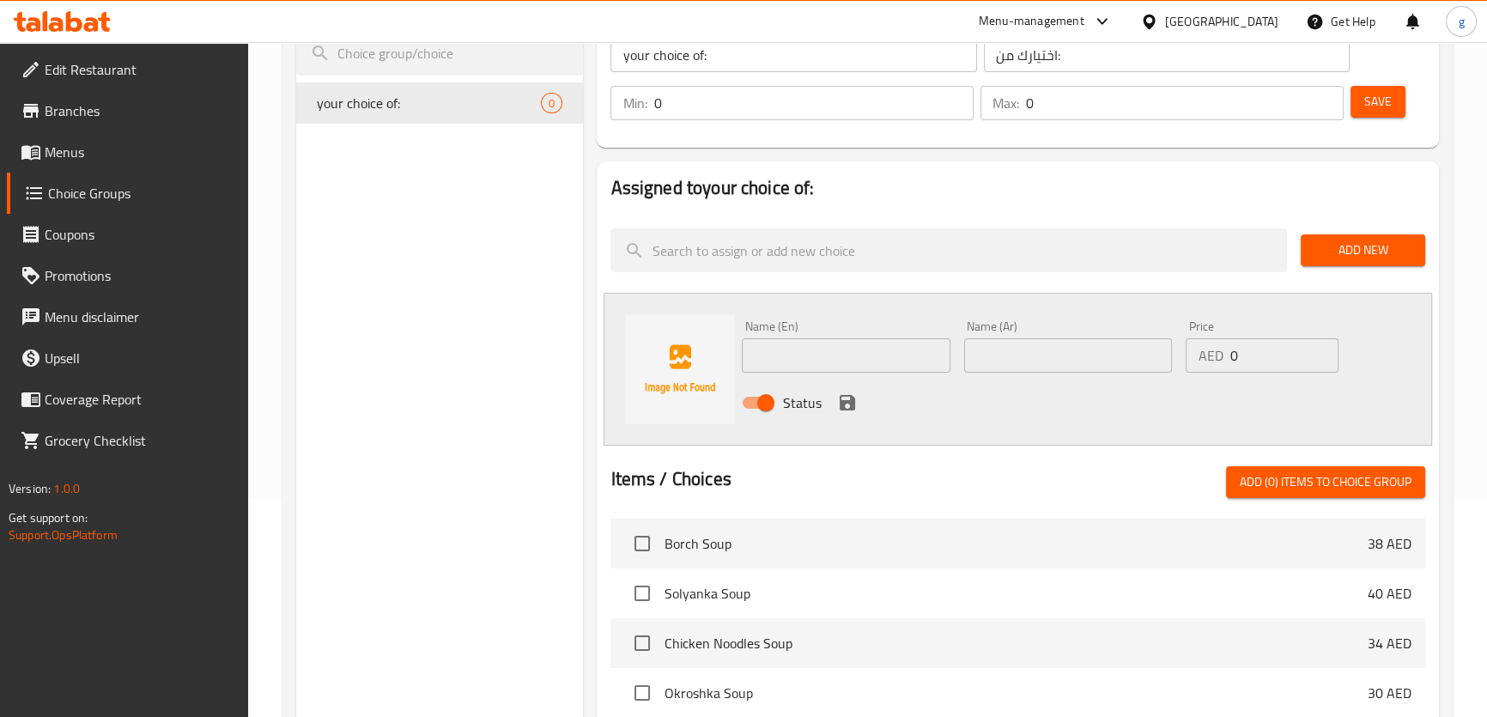
scroll to position [234, 0]
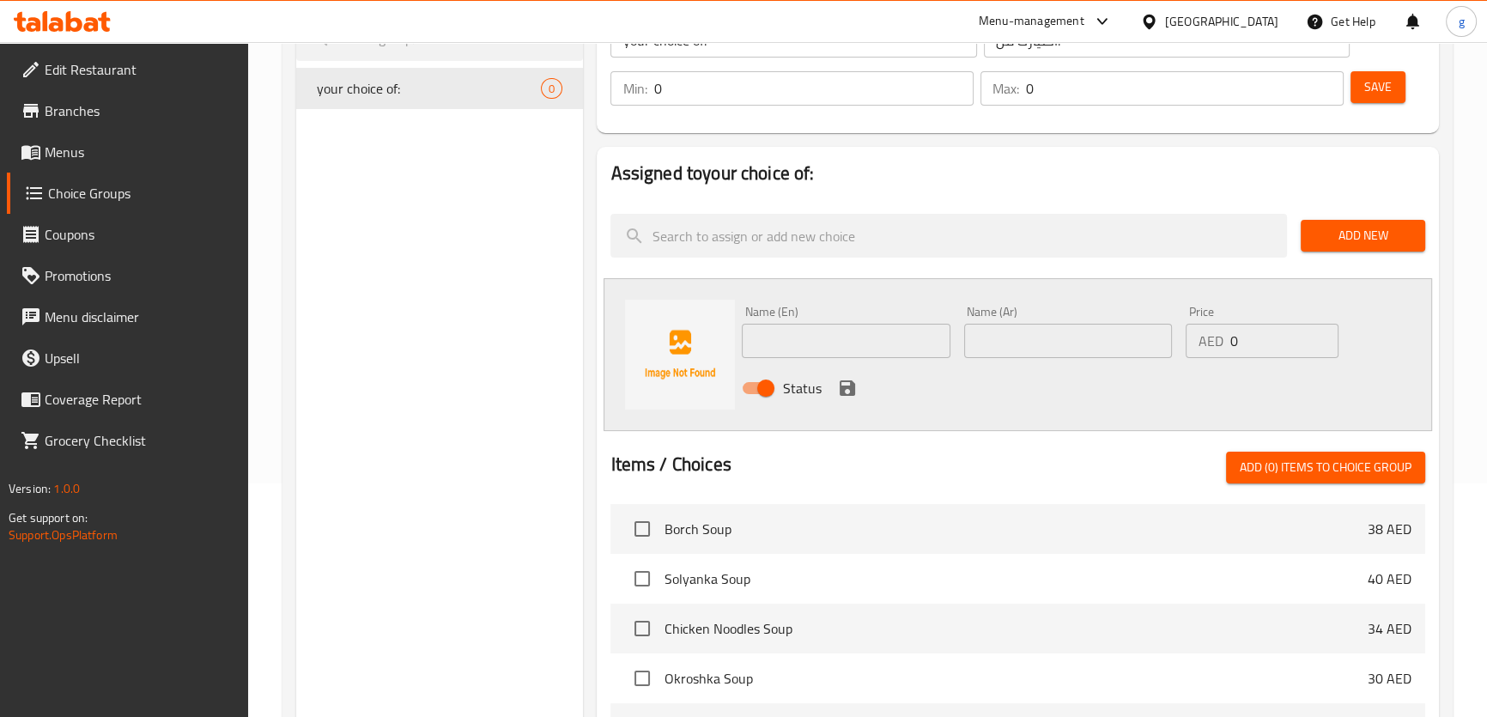
click at [829, 349] on input "text" at bounding box center [846, 341] width 208 height 34
paste input "Plain Blini with Sour Cream"
type input "Plain Blini with Sour Cream"
click at [1017, 338] on input "text" at bounding box center [1068, 341] width 208 height 34
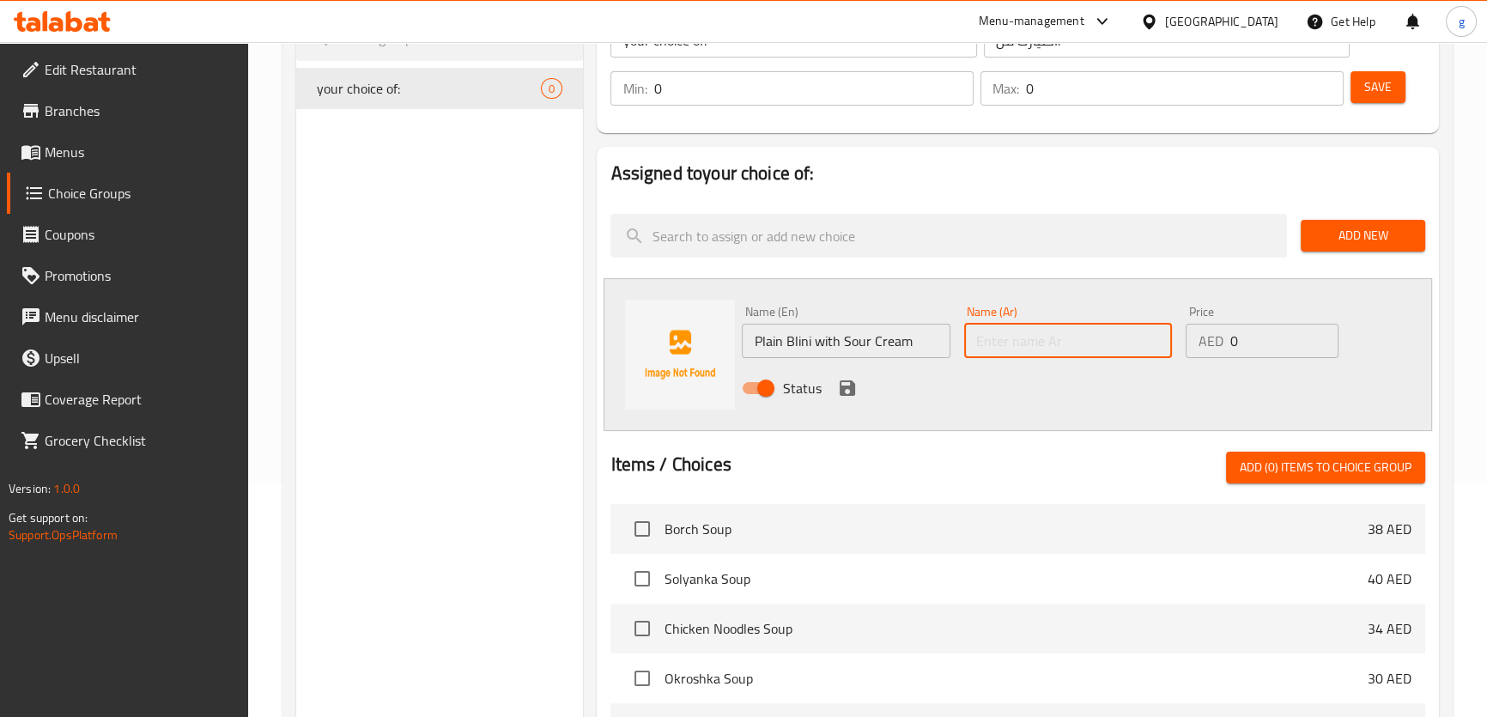
paste input "بليني عادي مع كريمة حامضة"
type input "بليني عادي مع كريمة حامضة"
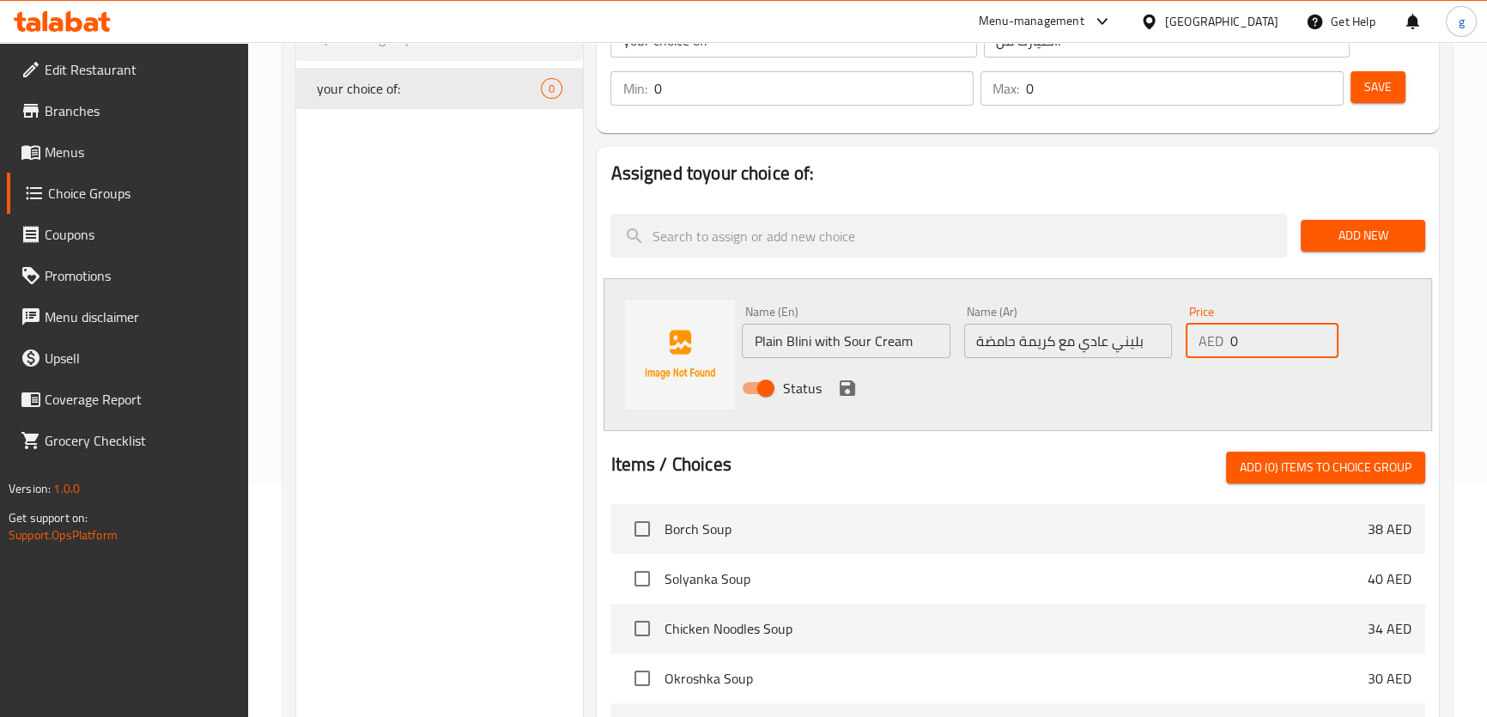
drag, startPoint x: 1236, startPoint y: 339, endPoint x: 1222, endPoint y: 349, distance: 17.9
click at [1222, 349] on div "AED 0 Price" at bounding box center [1262, 341] width 153 height 34
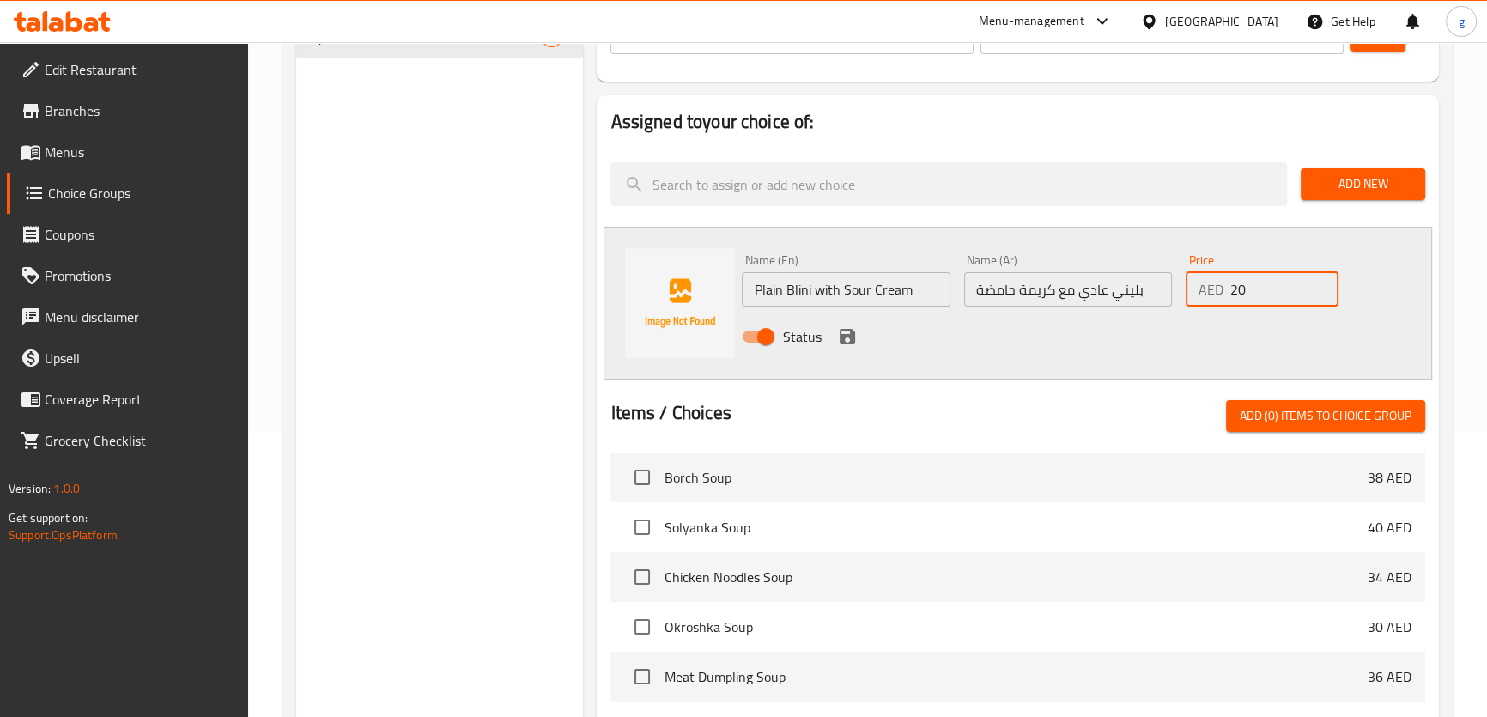
scroll to position [312, 0]
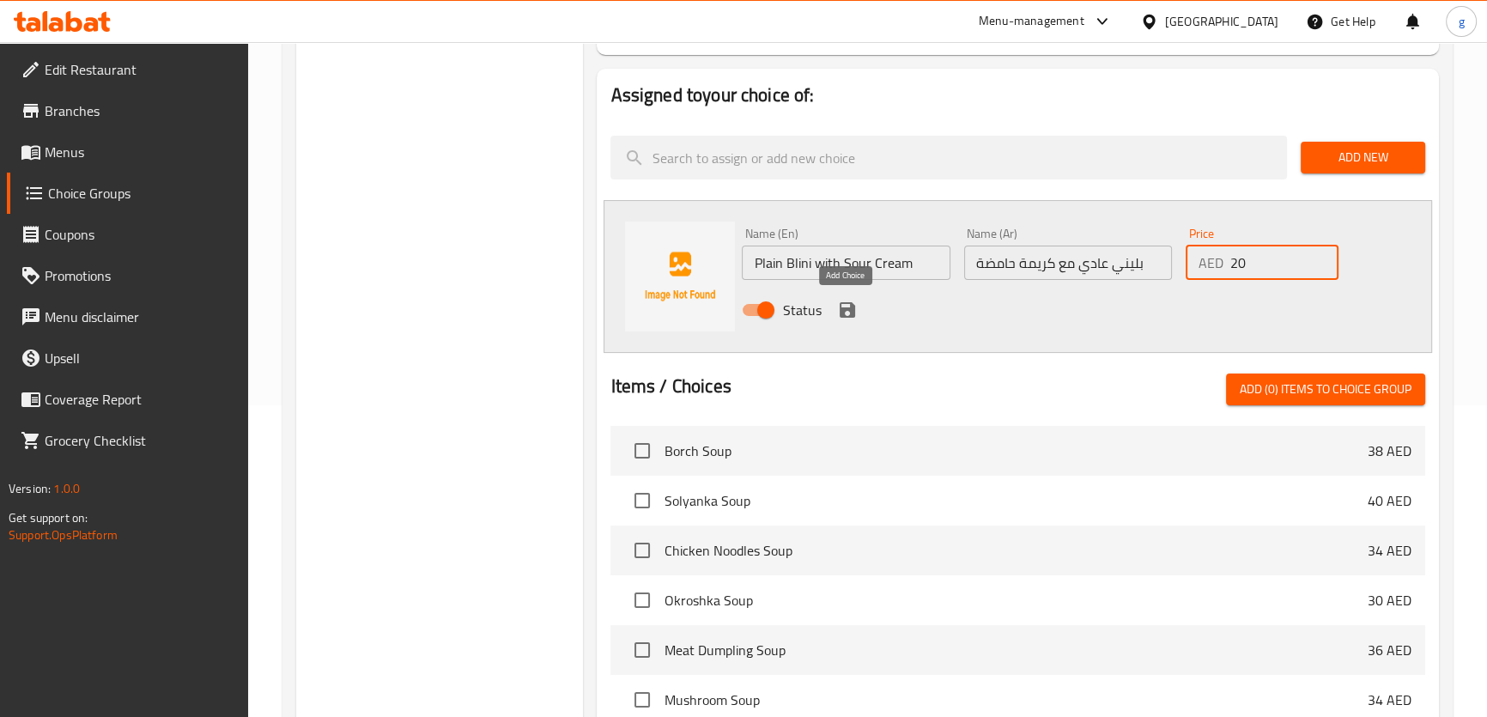
type input "20"
click at [852, 302] on icon "save" at bounding box center [847, 310] width 21 height 21
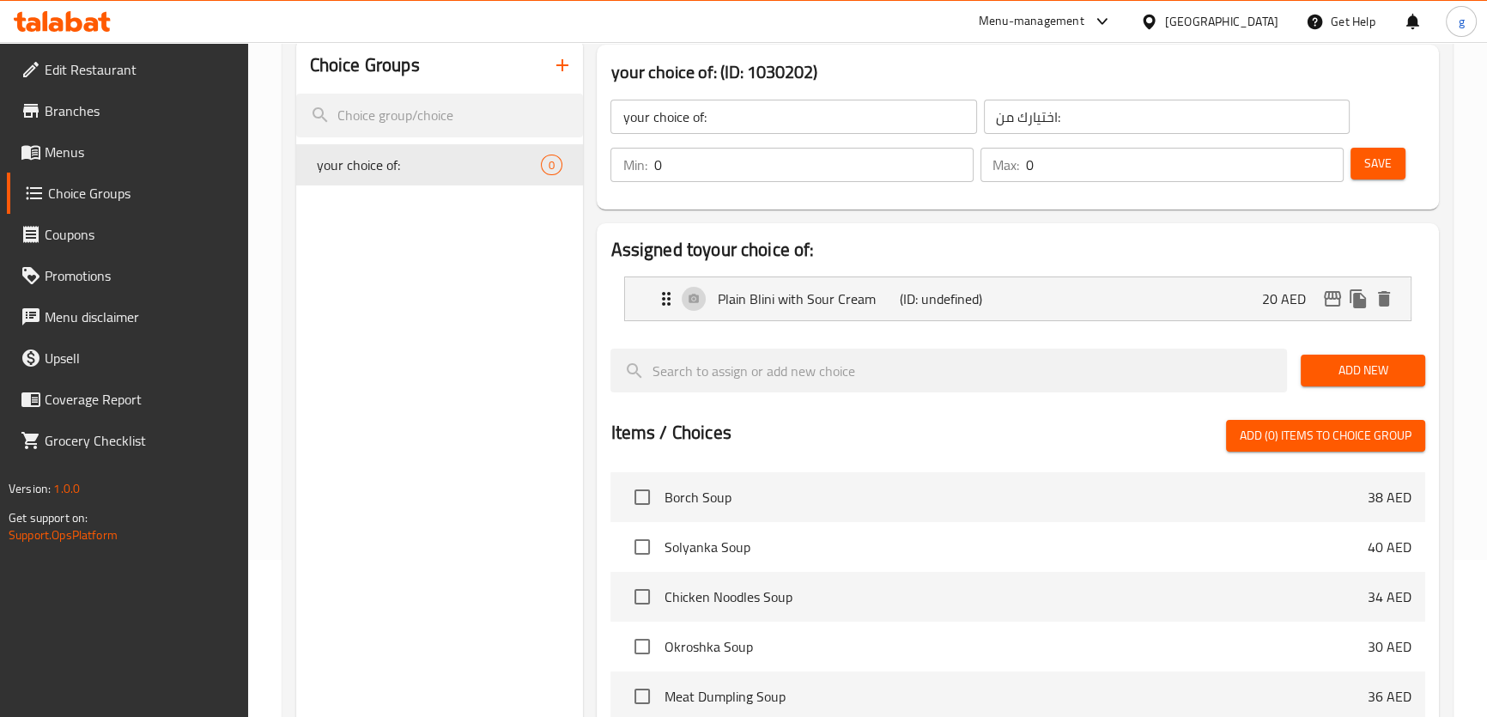
scroll to position [155, 0]
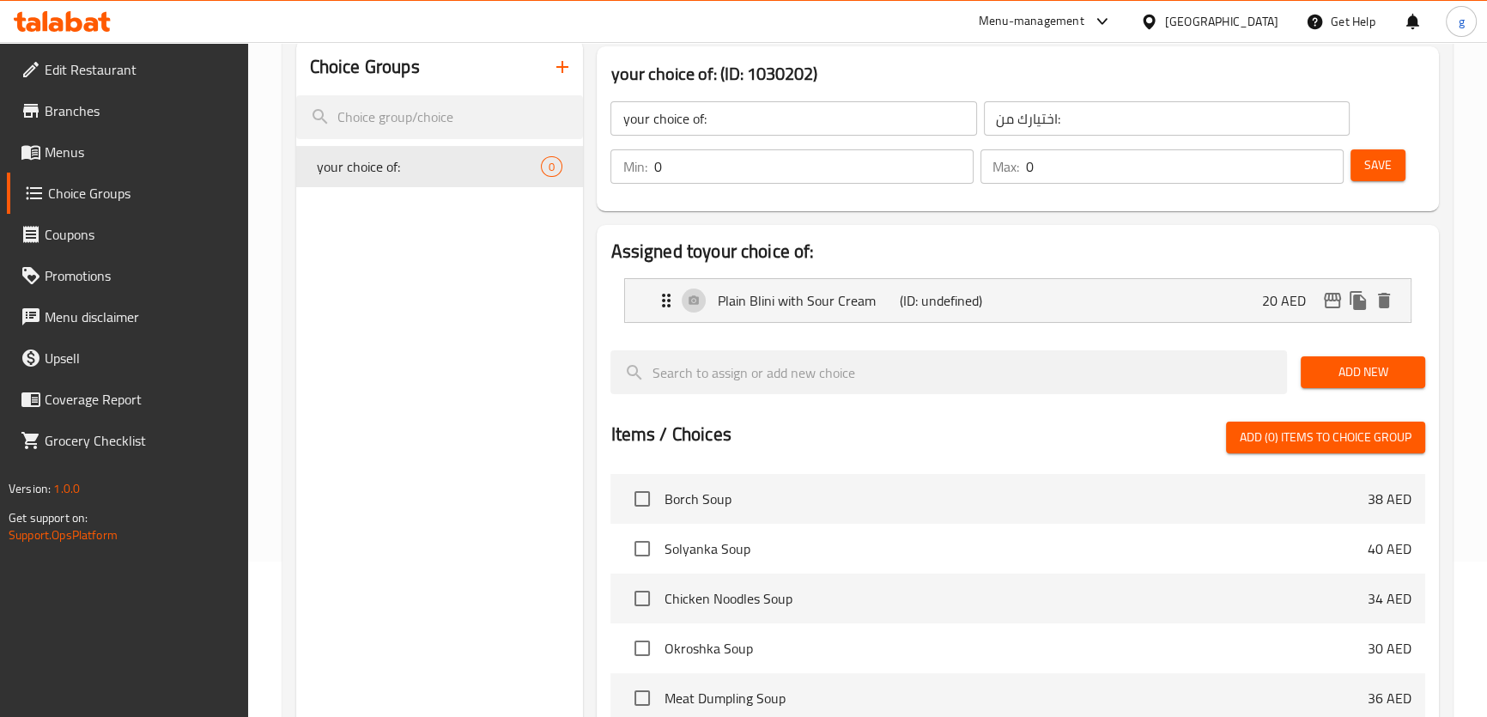
click at [1344, 381] on span "Add New" at bounding box center [1363, 371] width 97 height 21
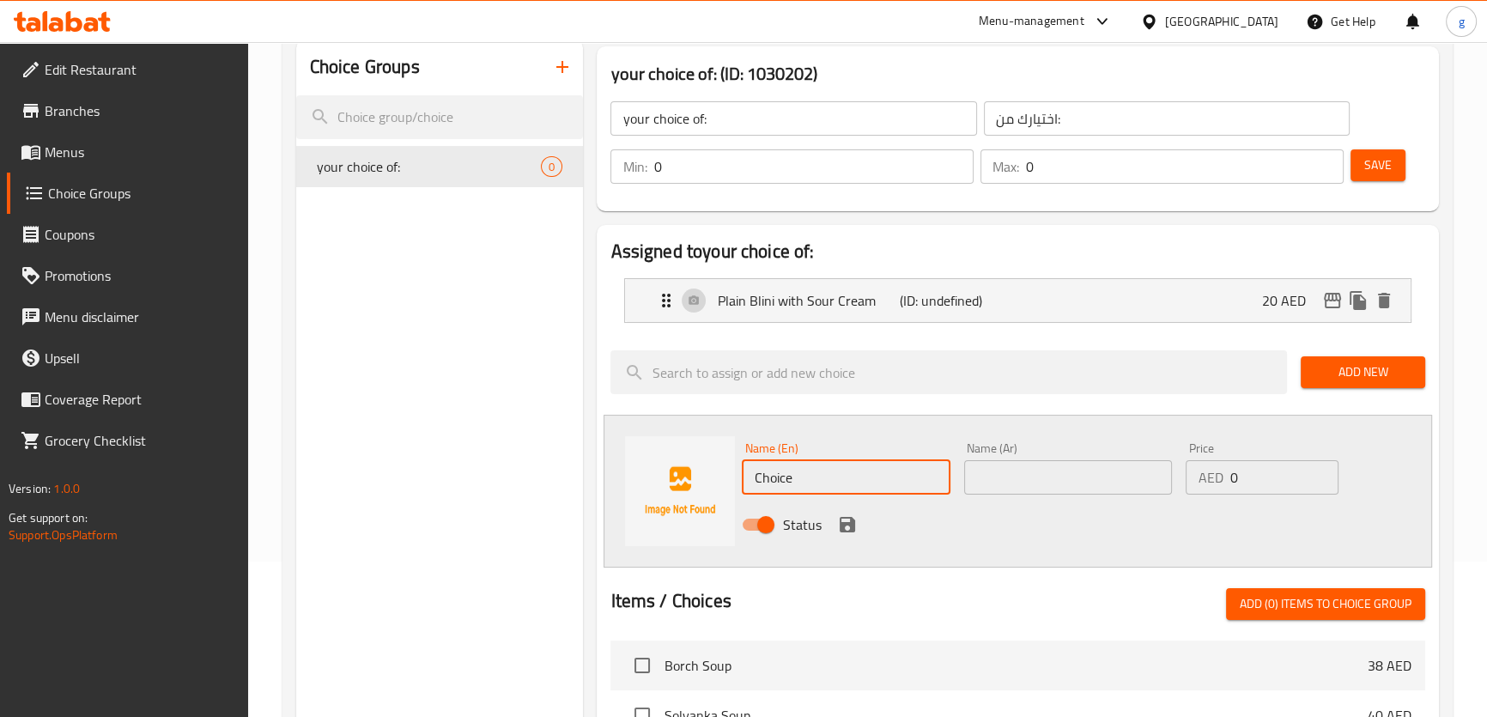
click at [774, 470] on input "Choice" at bounding box center [846, 477] width 208 height 34
click at [871, 489] on input "Choice" at bounding box center [846, 477] width 208 height 34
paste input "Blini with Meat"
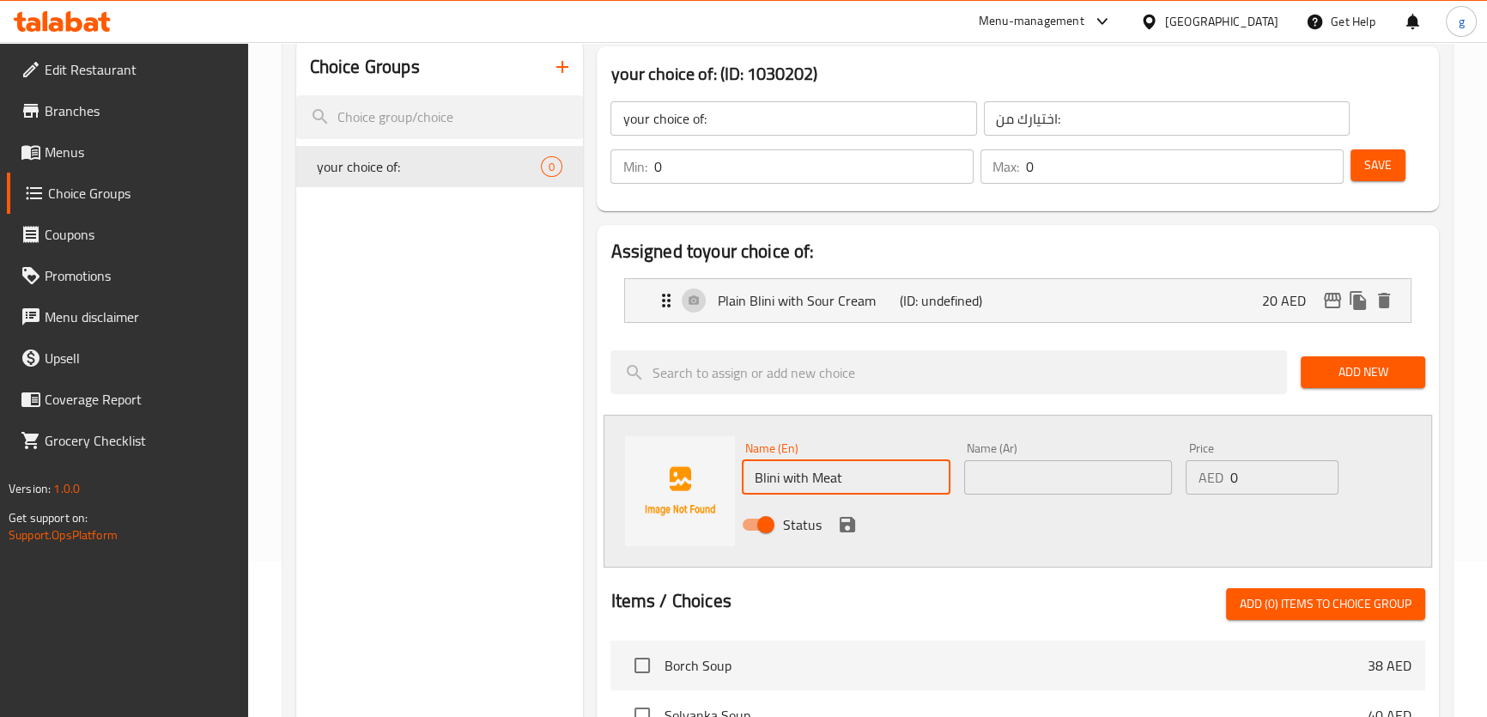
type input "Blini with Meat"
click at [1116, 490] on input "text" at bounding box center [1068, 477] width 208 height 34
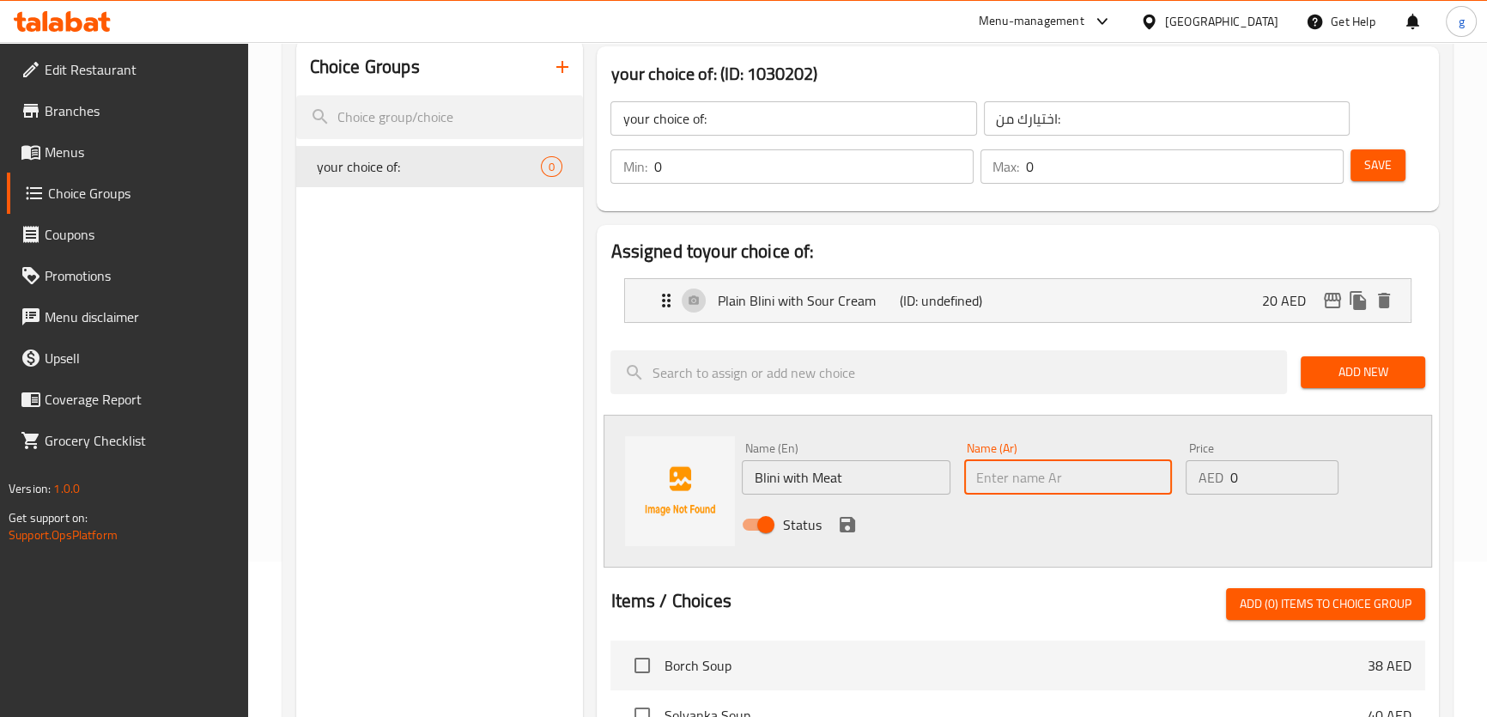
drag, startPoint x: 1049, startPoint y: 470, endPoint x: 1054, endPoint y: 478, distance: 10.0
click at [1049, 470] on input "text" at bounding box center [1068, 477] width 208 height 34
paste input "بليني باللحم"
type input "بليني باللحم"
click at [1248, 465] on input "0" at bounding box center [1284, 477] width 109 height 34
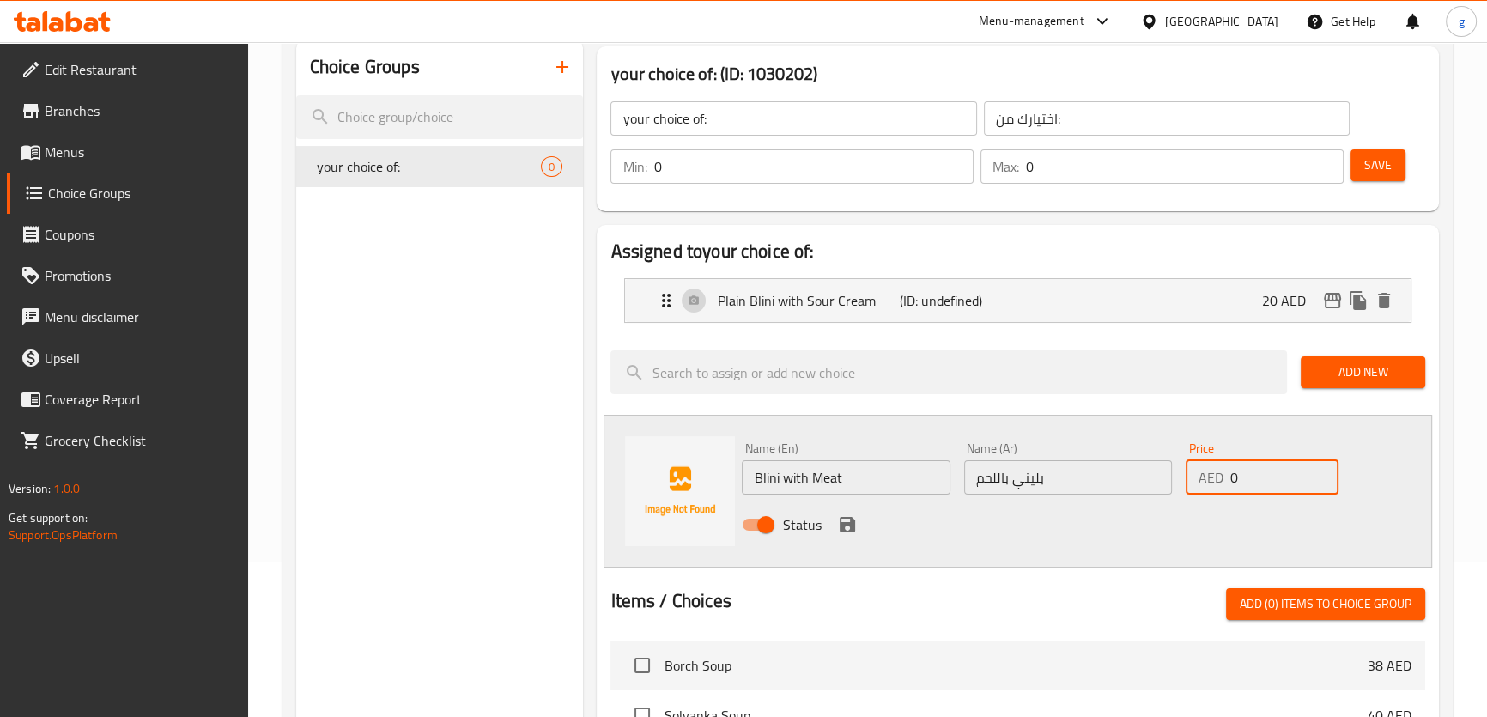
click at [1248, 465] on input "0" at bounding box center [1284, 477] width 109 height 34
drag, startPoint x: 1241, startPoint y: 477, endPoint x: 1228, endPoint y: 484, distance: 14.6
click at [1228, 484] on div "AED 0 Price" at bounding box center [1262, 477] width 153 height 34
type input "32"
click at [849, 525] on icon "save" at bounding box center [847, 524] width 15 height 15
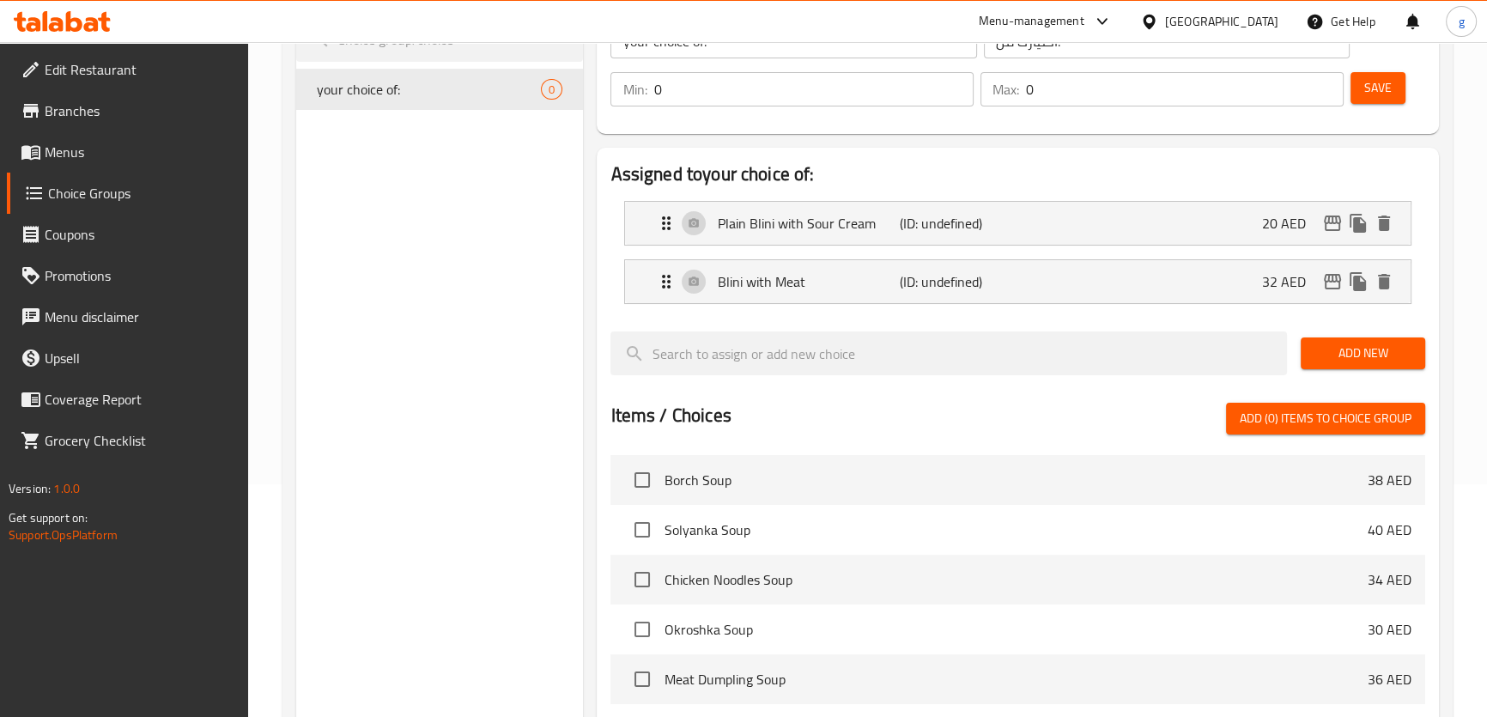
scroll to position [234, 0]
click at [1369, 347] on span "Add New" at bounding box center [1363, 352] width 97 height 21
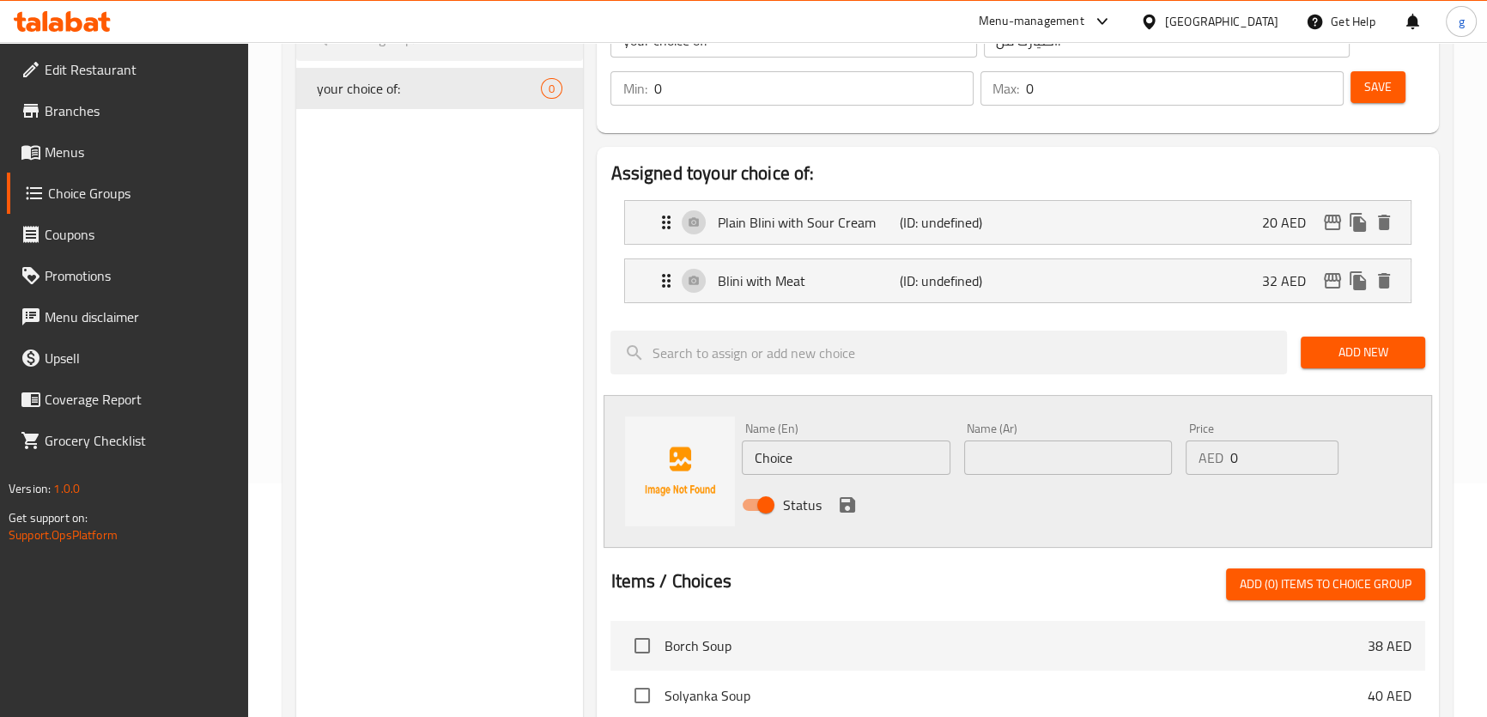
click at [871, 469] on input "Choice" at bounding box center [846, 457] width 208 height 34
click at [806, 464] on input "text" at bounding box center [846, 457] width 208 height 34
paste input "Blini with Mushroom"
type input "Blini with Mushroom"
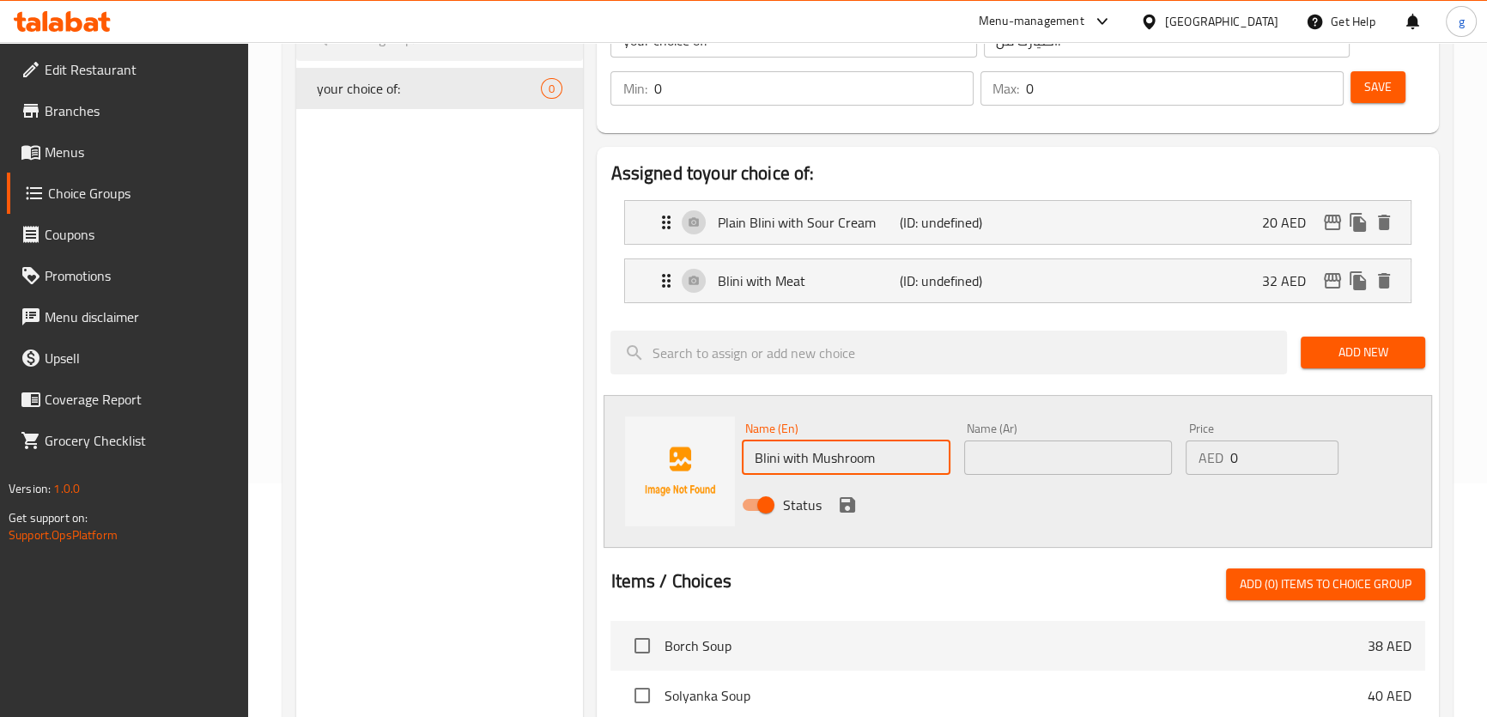
click at [1035, 462] on input "text" at bounding box center [1068, 457] width 208 height 34
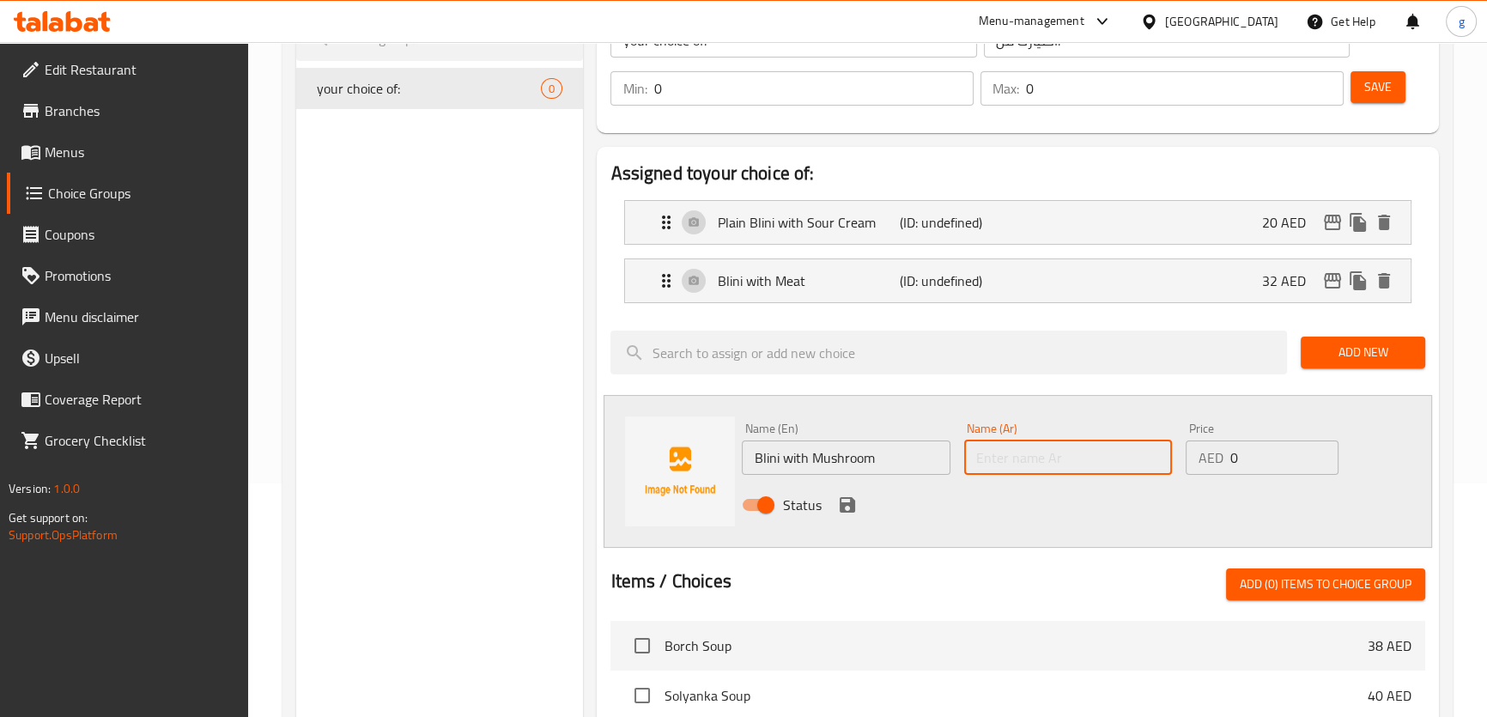
paste input "بليني مع الفطر"
drag, startPoint x: 976, startPoint y: 464, endPoint x: 999, endPoint y: 464, distance: 23.2
click at [999, 464] on input "بليني مع الفطر" at bounding box center [1068, 457] width 208 height 34
type input "بليني مع المشروم"
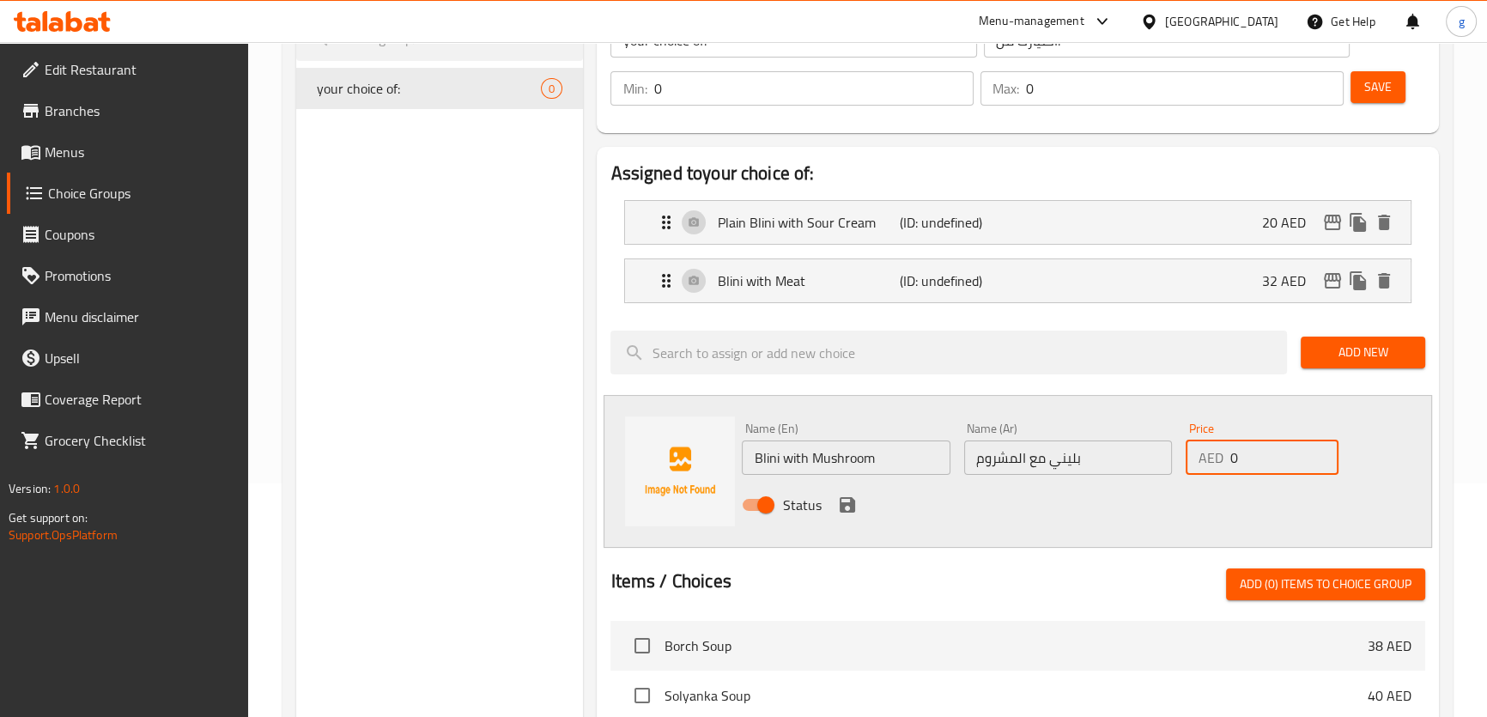
drag, startPoint x: 1250, startPoint y: 458, endPoint x: 1228, endPoint y: 469, distance: 24.6
click at [1228, 469] on div "AED 0 Price" at bounding box center [1262, 457] width 153 height 34
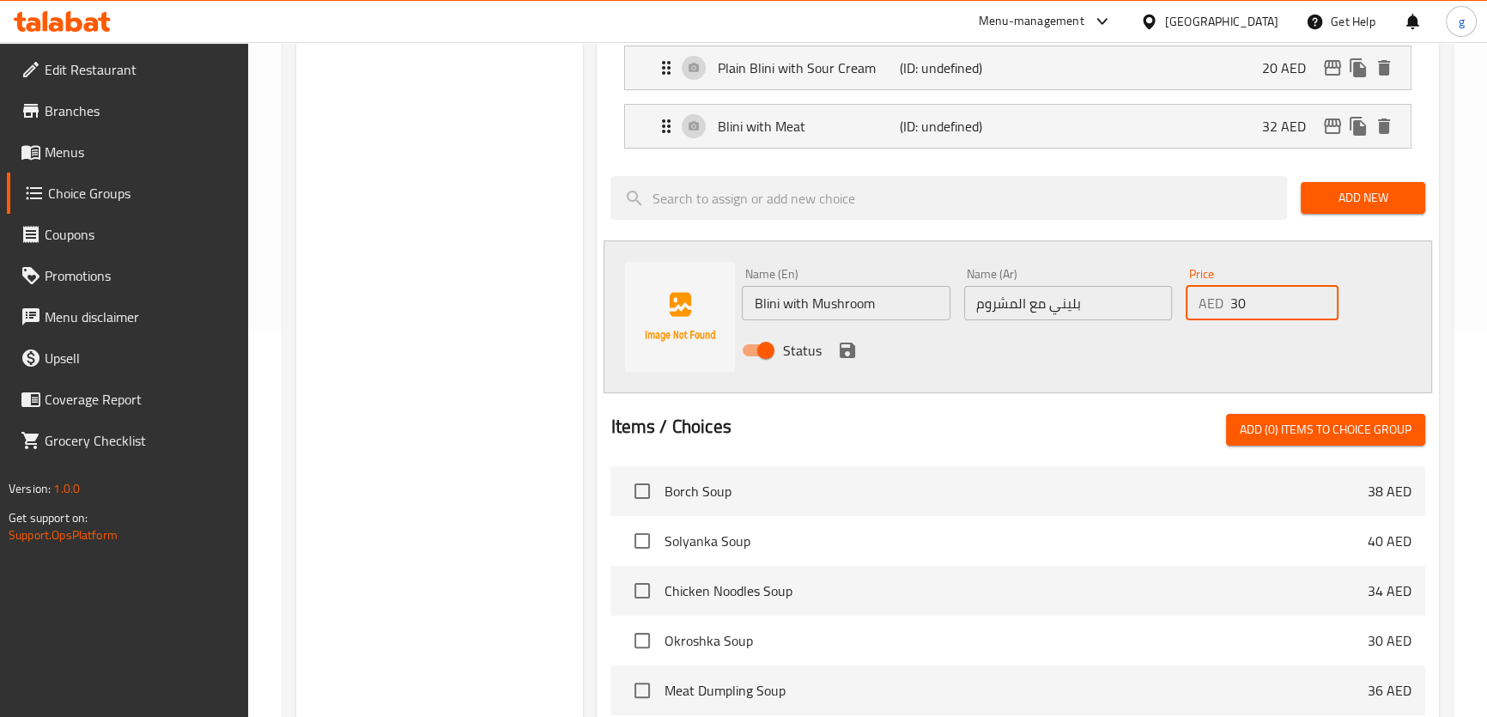
scroll to position [390, 0]
type input "30"
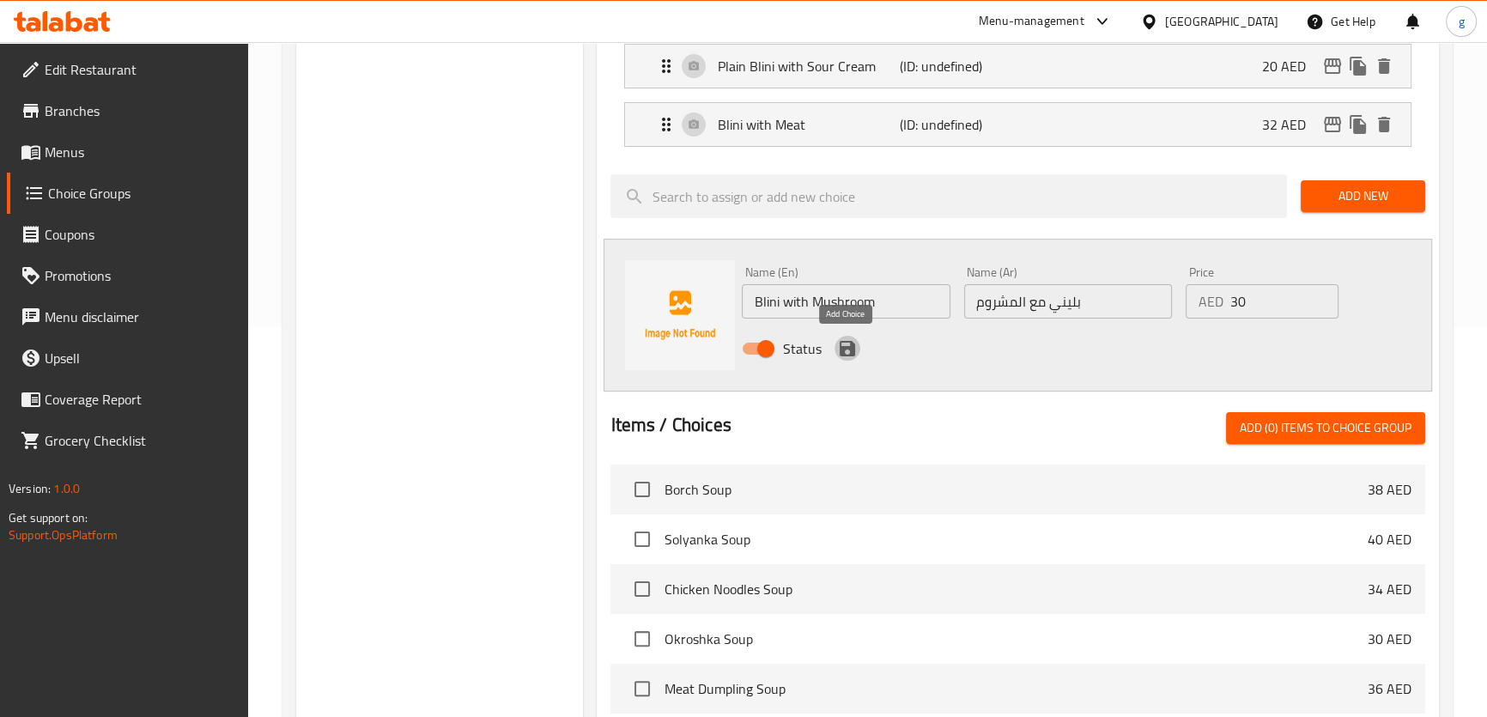
click at [845, 347] on icon "save" at bounding box center [847, 348] width 15 height 15
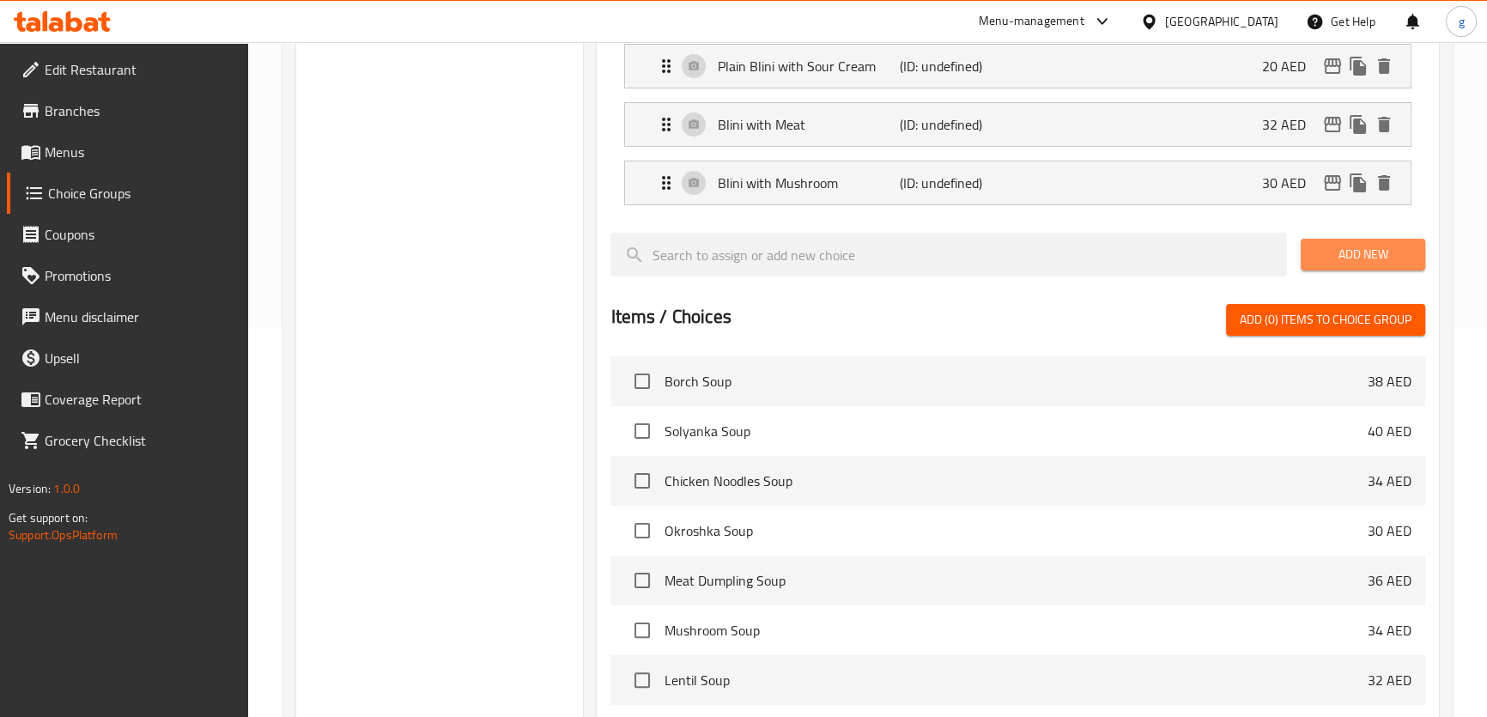
click at [1345, 249] on span "Add New" at bounding box center [1363, 254] width 97 height 21
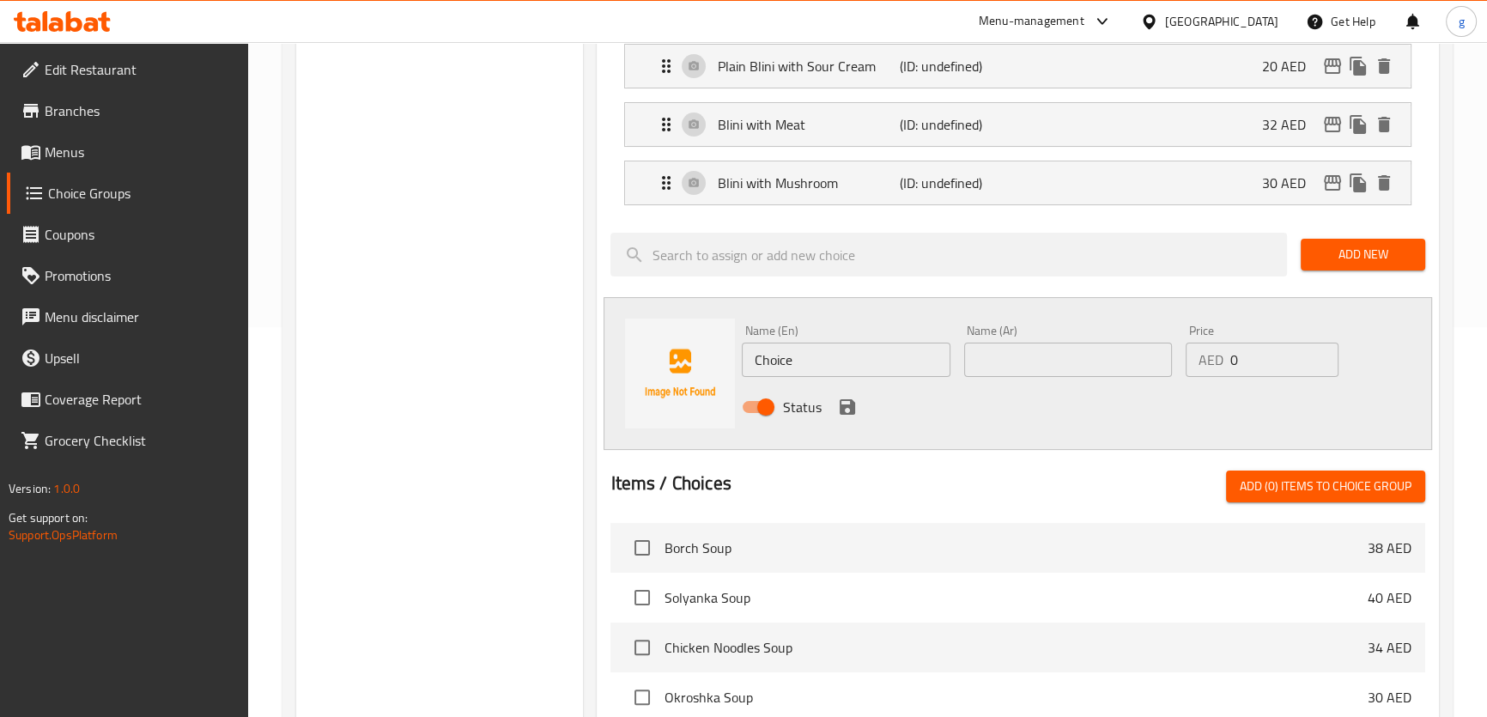
click at [877, 356] on input "Choice" at bounding box center [846, 360] width 208 height 34
click at [876, 356] on input "Choice" at bounding box center [846, 360] width 208 height 34
paste input "Blini with Chicken & Mushtroom"
type input "Blini with Chicken & Mushtroom"
click at [1022, 360] on input "text" at bounding box center [1068, 360] width 208 height 34
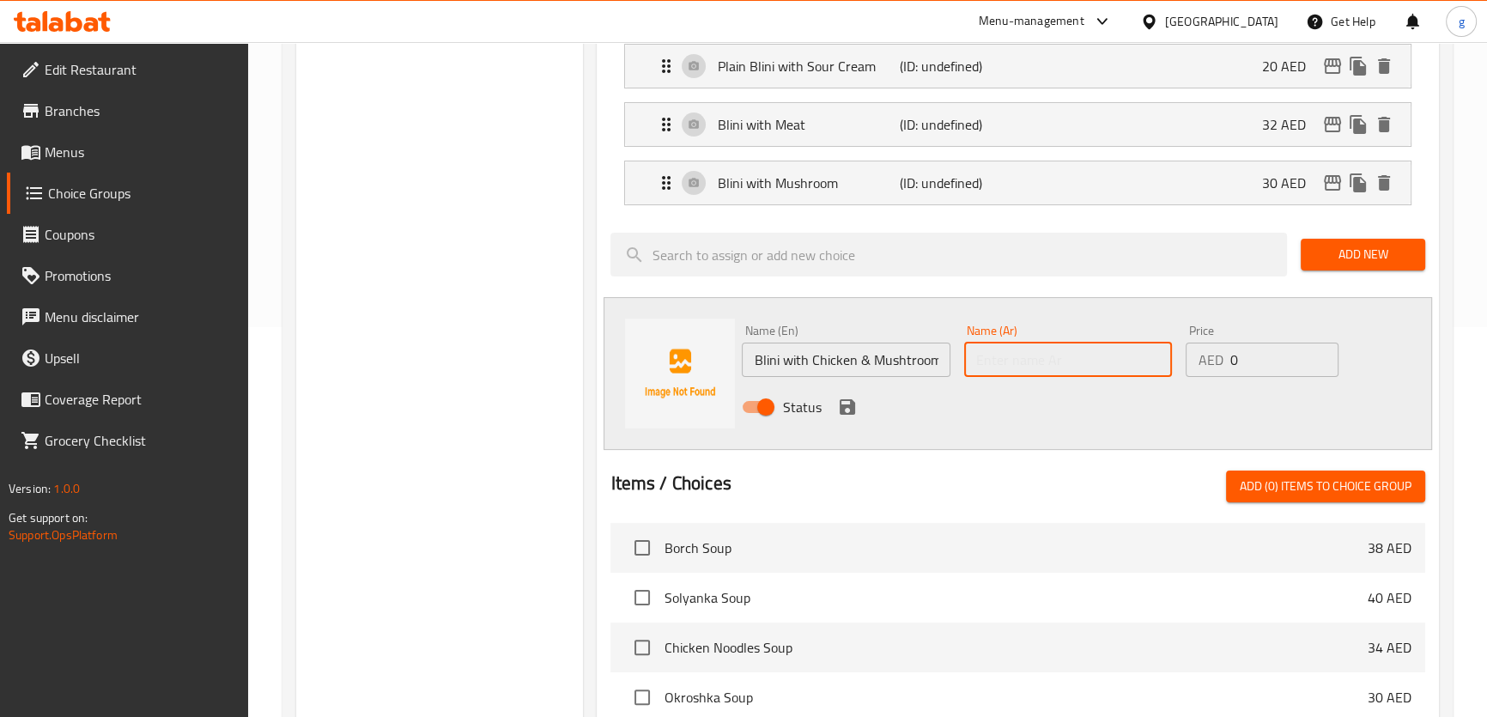
paste input "بليني مع الدجاج والفطر"
drag, startPoint x: 979, startPoint y: 365, endPoint x: 1000, endPoint y: 367, distance: 21.6
click at [1000, 367] on input "بليني مع الدجاج والفطر" at bounding box center [1068, 360] width 208 height 34
click at [963, 361] on div "Name (Ar) بليني مع الدجاج والفطر Name (Ar)" at bounding box center [1068, 351] width 222 height 66
drag, startPoint x: 975, startPoint y: 361, endPoint x: 999, endPoint y: 362, distance: 24.1
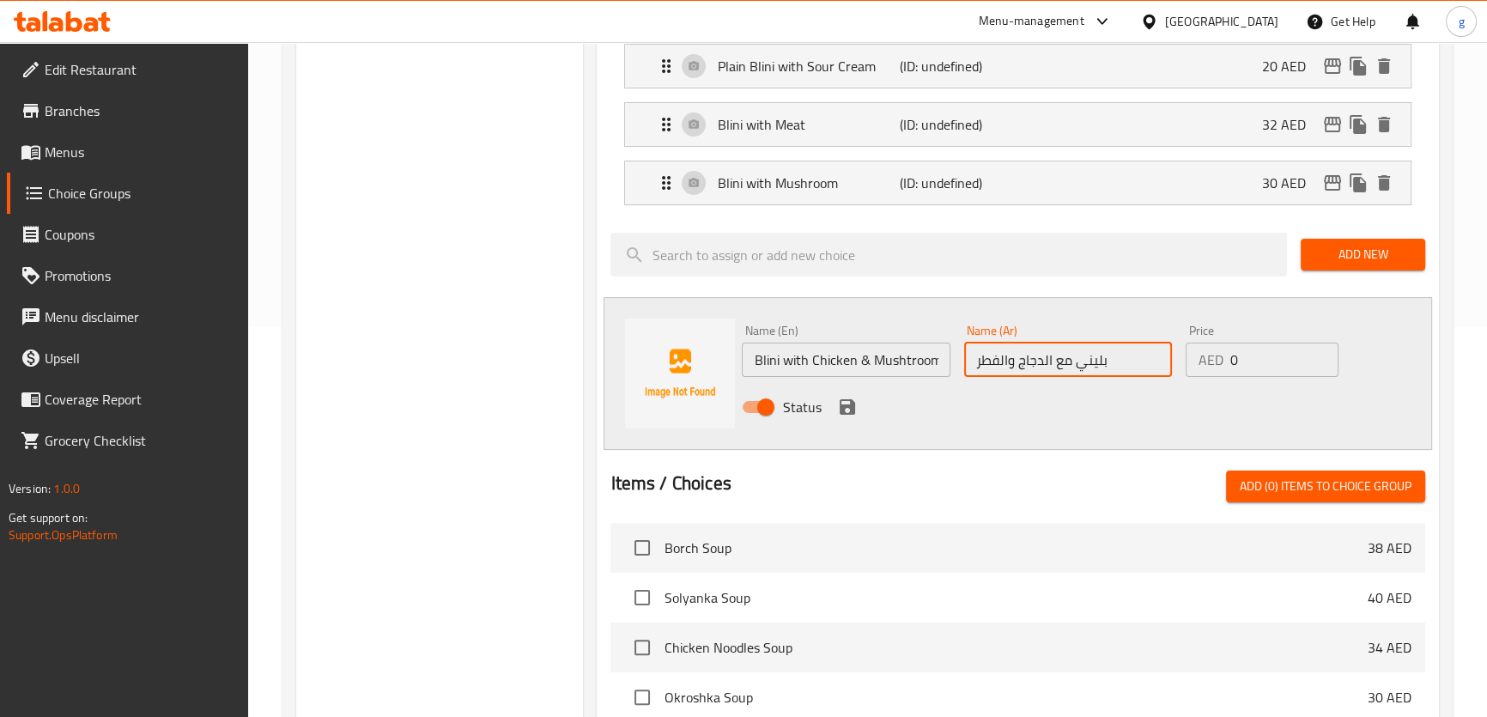
click at [999, 362] on input "بليني مع الدجاج والفطر" at bounding box center [1068, 360] width 208 height 34
type input "بليني مع الدجاج والمشروم"
click at [1227, 354] on div "AED 0 Price" at bounding box center [1262, 360] width 153 height 34
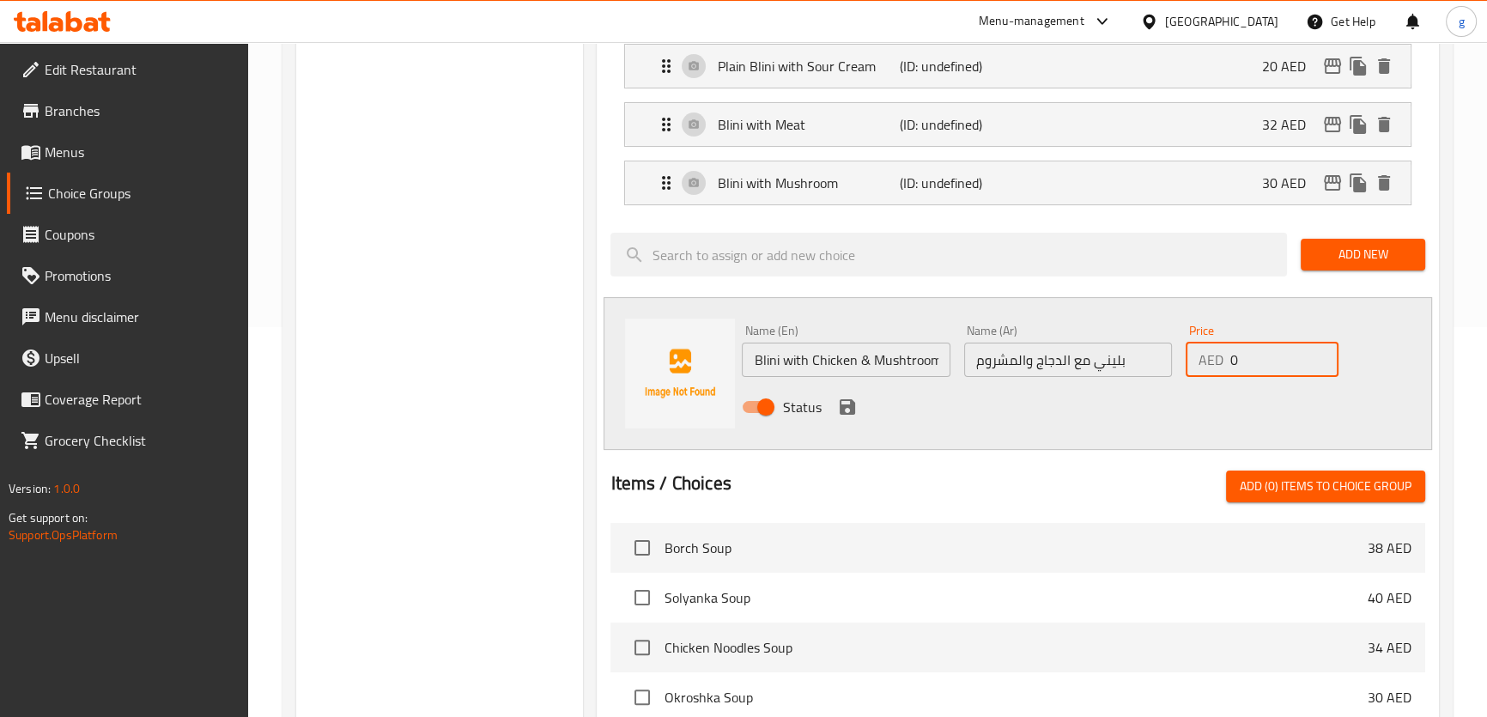
drag, startPoint x: 1242, startPoint y: 352, endPoint x: 1228, endPoint y: 361, distance: 16.9
click at [1228, 361] on div "AED 0 Price" at bounding box center [1262, 360] width 153 height 34
type input "32"
click at [838, 405] on icon "save" at bounding box center [847, 407] width 21 height 21
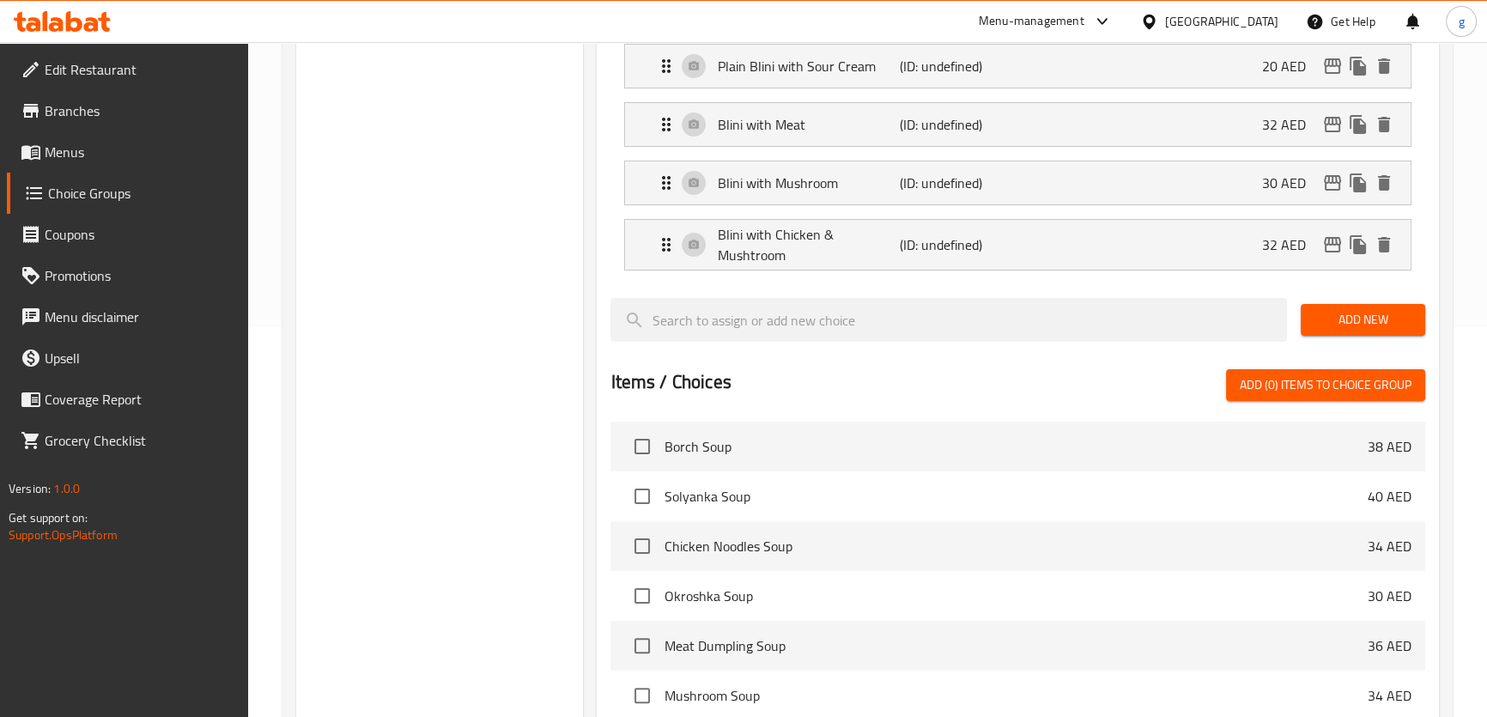
click at [1339, 315] on span "Add New" at bounding box center [1363, 319] width 97 height 21
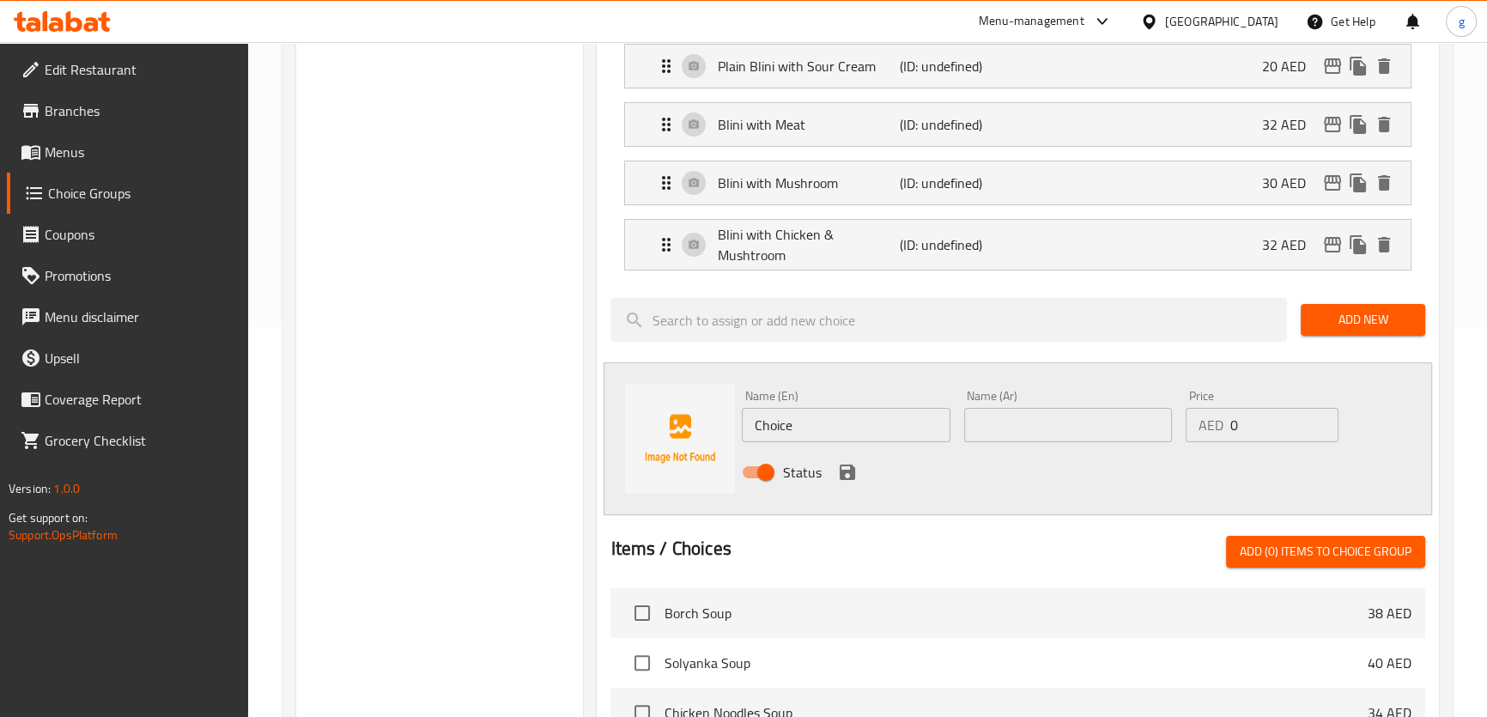
click at [877, 429] on input "Choice" at bounding box center [846, 425] width 208 height 34
paste input "Blini with Potato"
type input "Blini with Potato"
click at [1006, 424] on input "text" at bounding box center [1068, 425] width 208 height 34
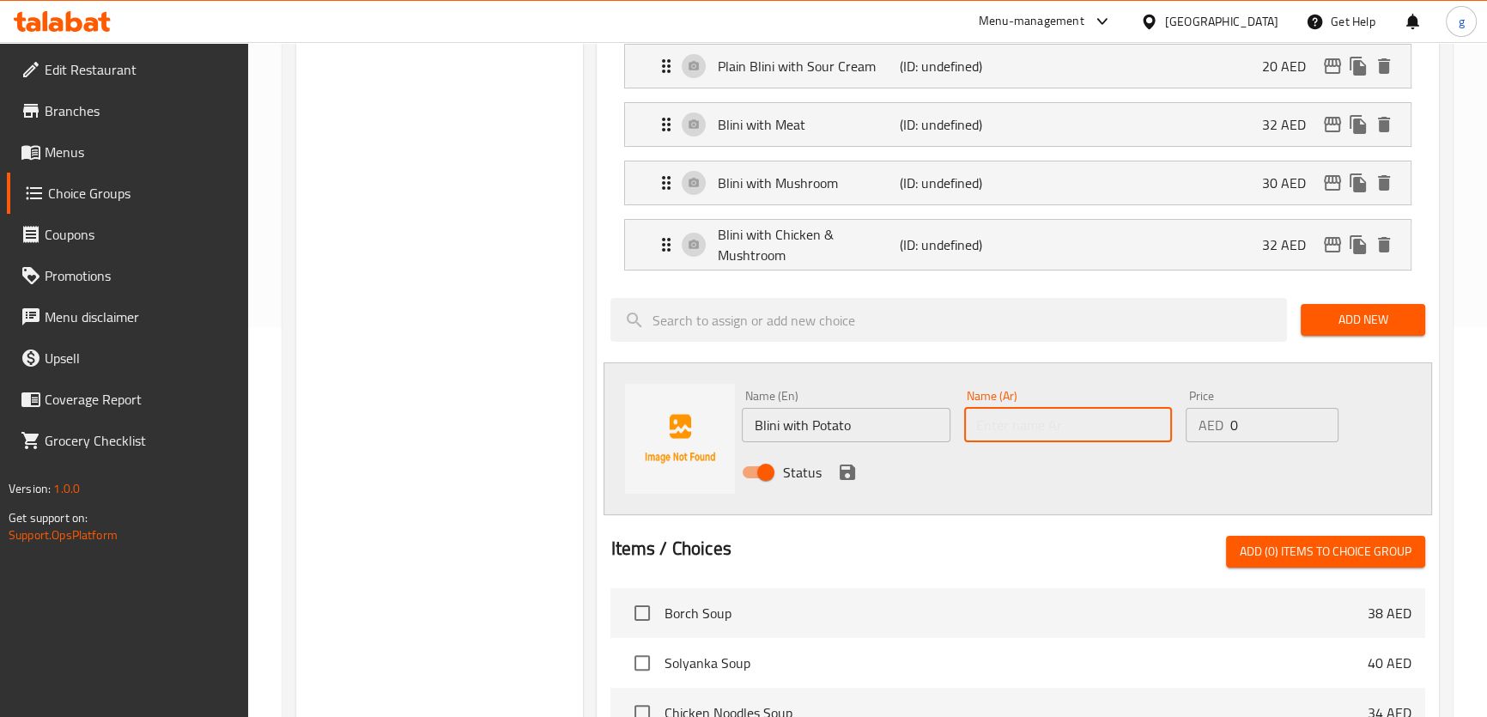
paste input "بليني مع البطاطس"
type input "بليني مع البطاطس"
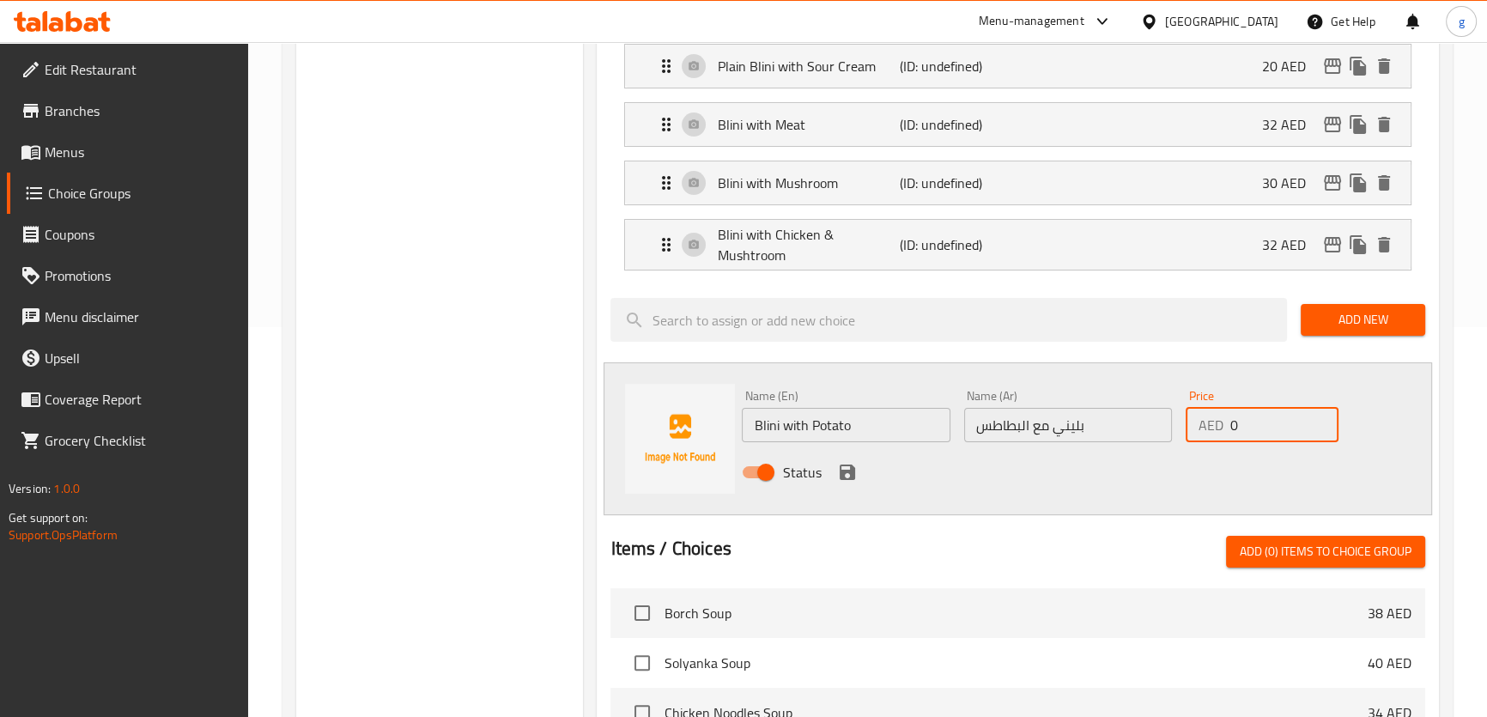
drag, startPoint x: 1229, startPoint y: 428, endPoint x: 1242, endPoint y: 428, distance: 13.8
click at [1242, 428] on input "0" at bounding box center [1284, 425] width 109 height 34
type input "30"
click at [848, 472] on icon "save" at bounding box center [847, 472] width 15 height 15
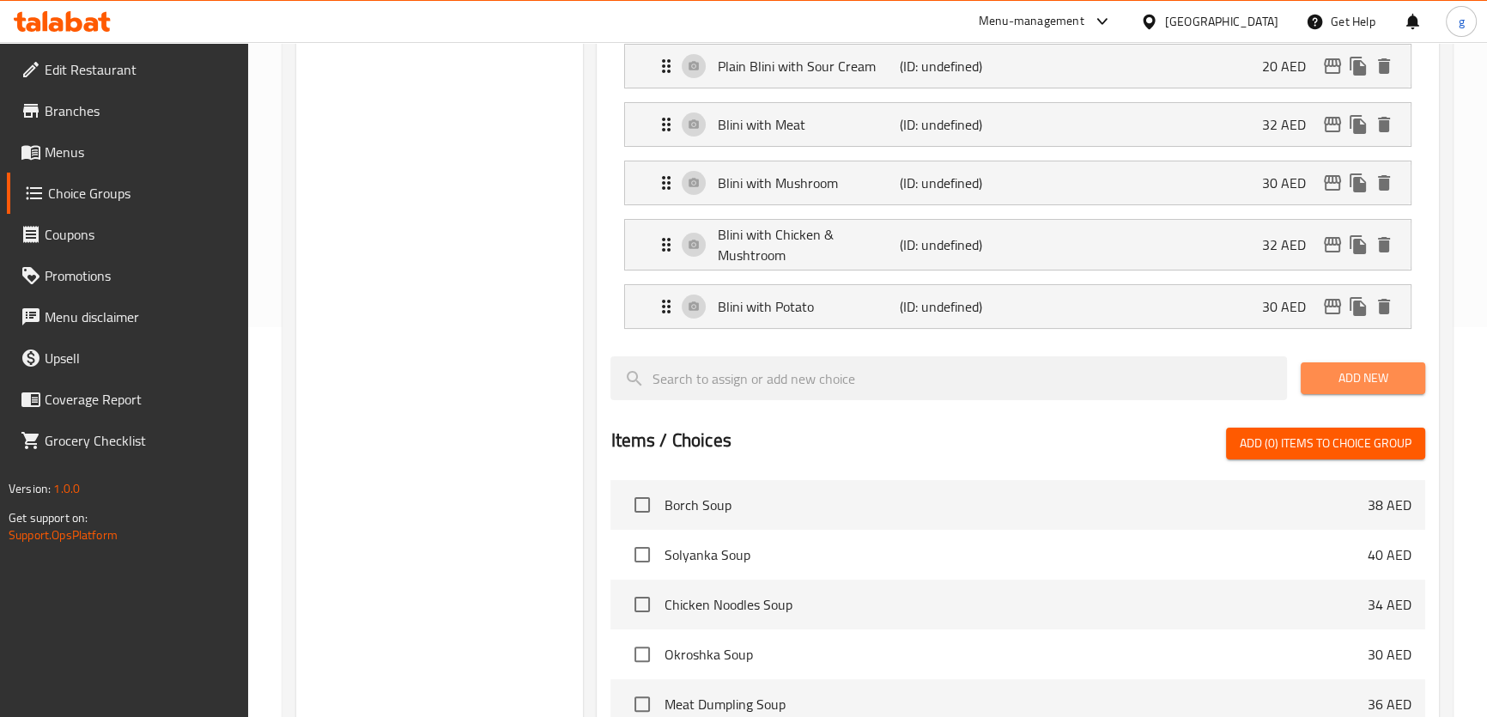
click at [1315, 386] on span "Add New" at bounding box center [1363, 377] width 97 height 21
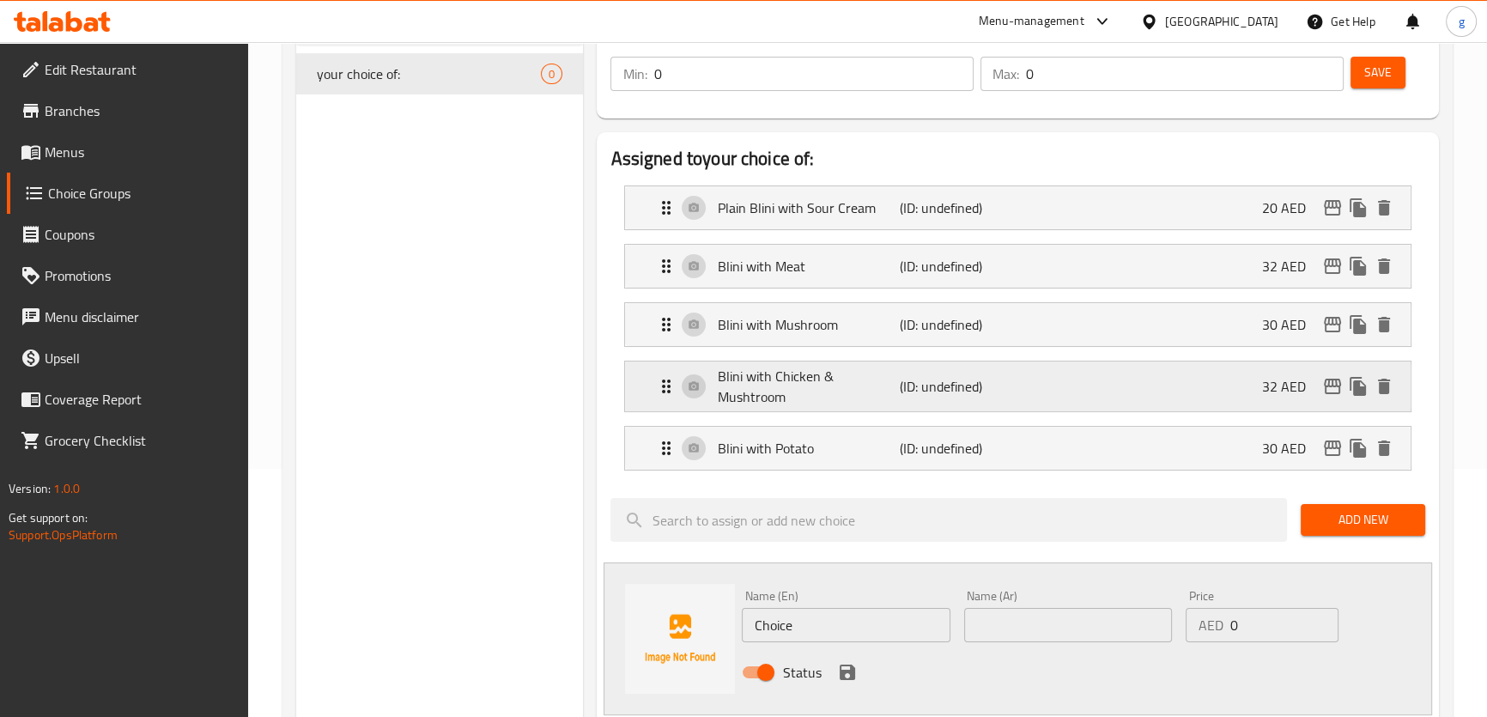
scroll to position [234, 0]
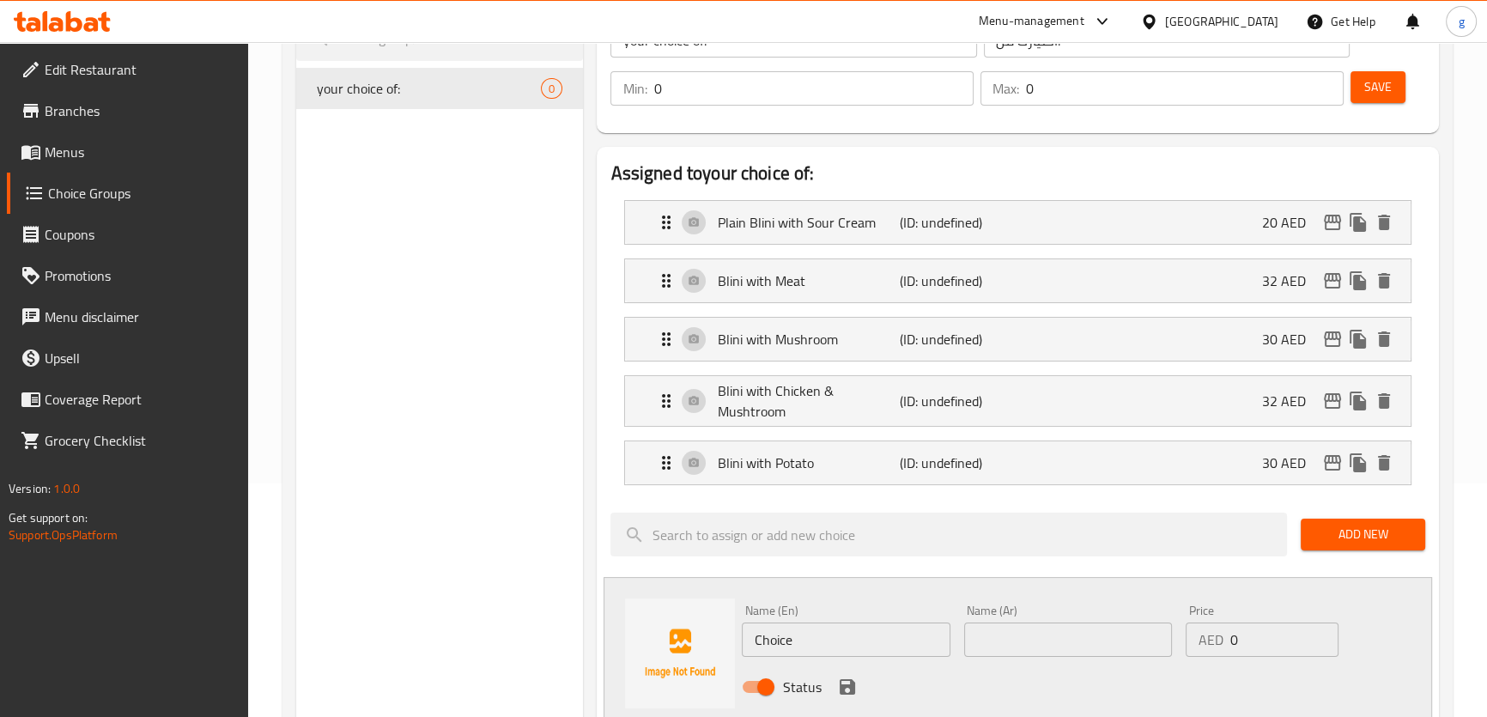
click at [820, 642] on input "Choice" at bounding box center [846, 639] width 208 height 34
paste input "Blini with Cottage Chees"
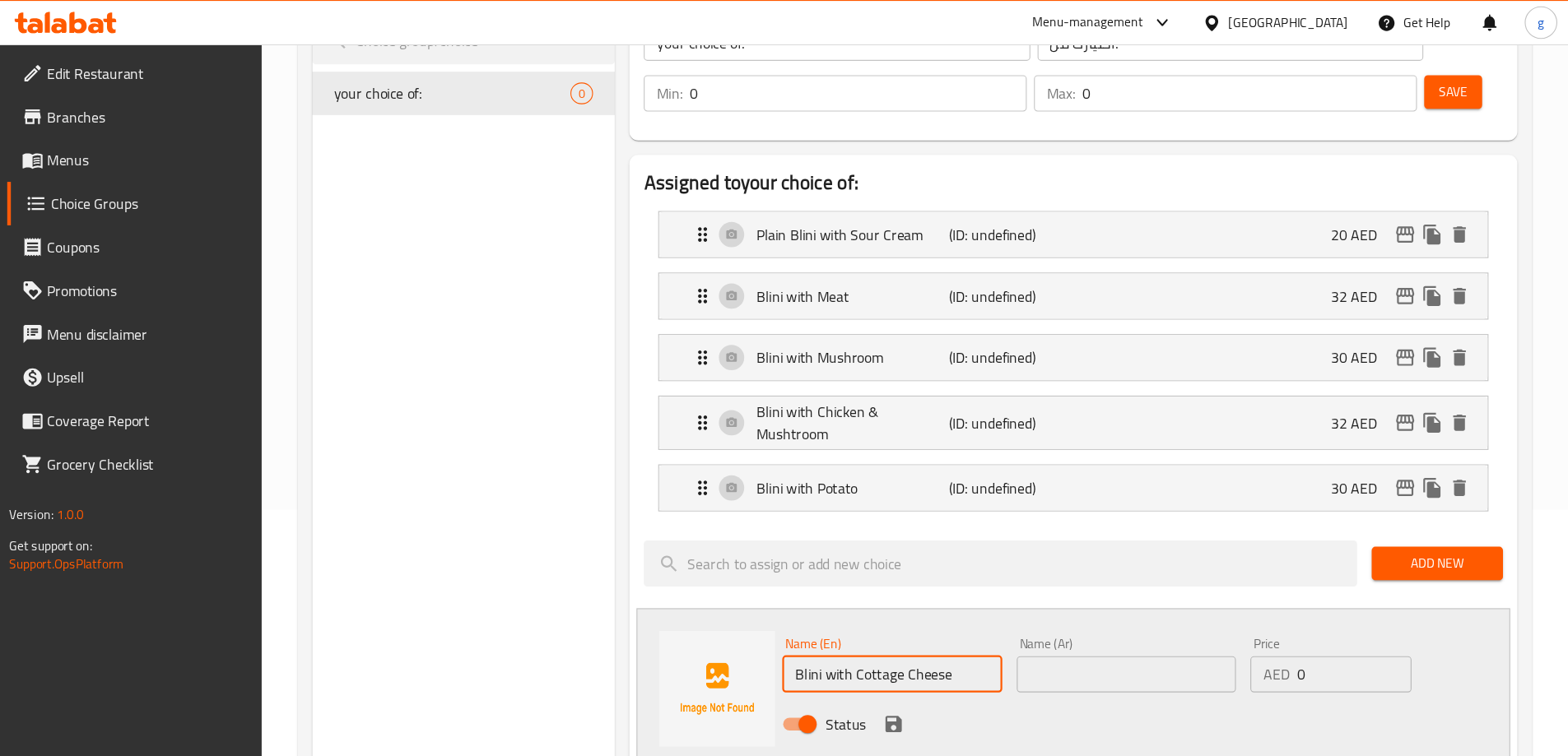
scroll to position [224, 0]
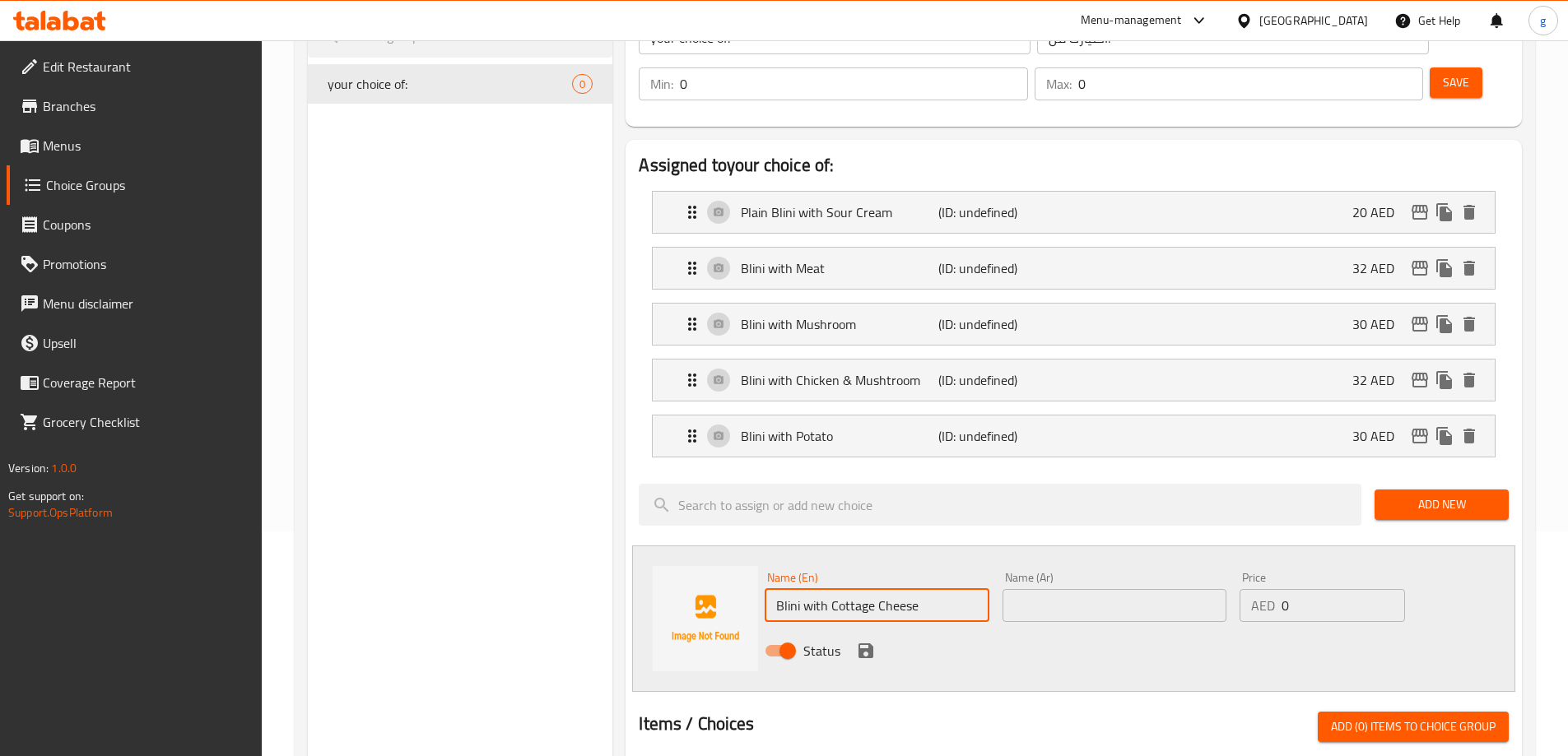
type input "Blini with Cottage Cheese"
click at [1086, 589] on input "text" at bounding box center [1115, 606] width 224 height 33
paste input "بليني مع الجبن القريش"
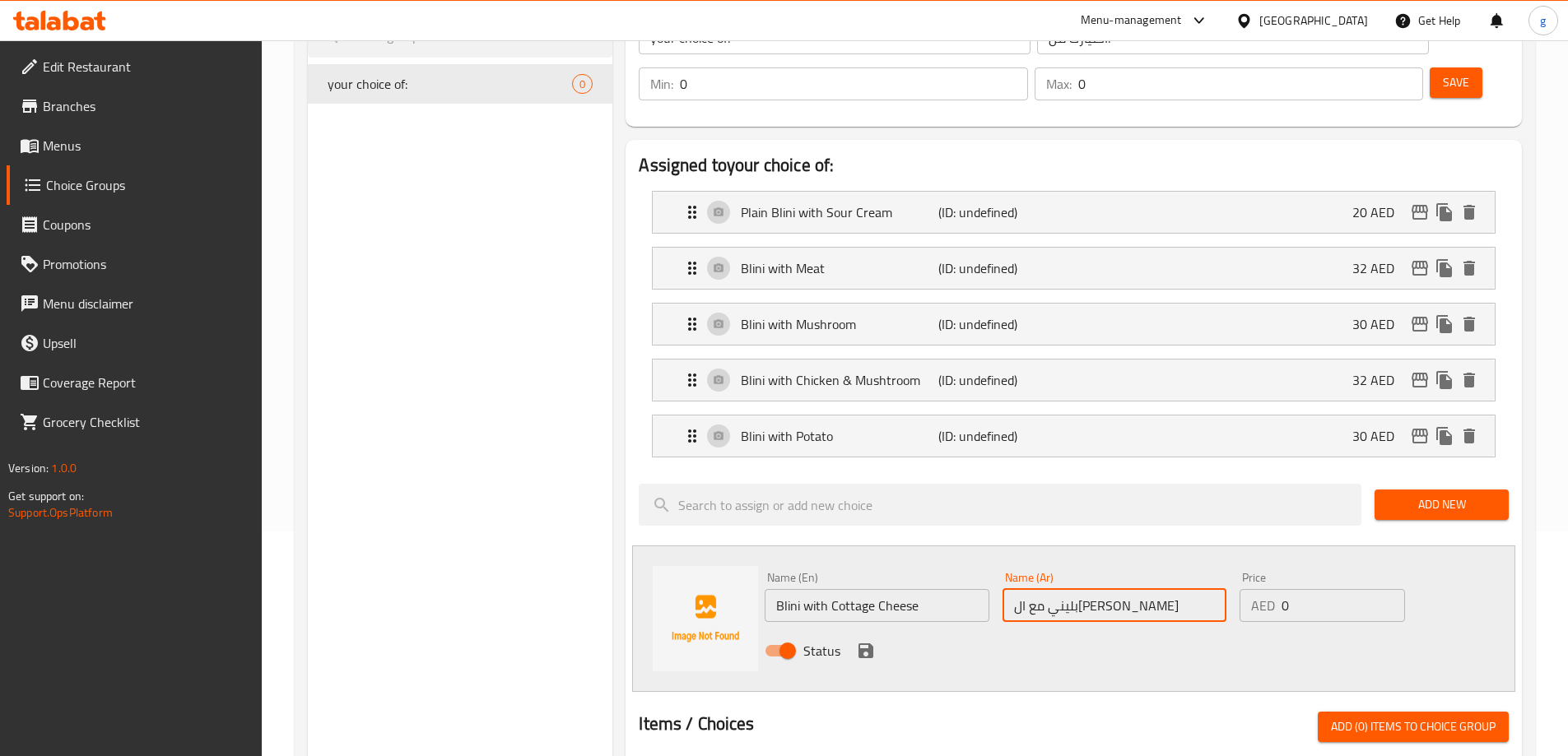
type input "بليني مع الجبن القريش"
drag, startPoint x: 1288, startPoint y: 561, endPoint x: 1273, endPoint y: 567, distance: 16.2
click at [1273, 589] on div "AED 0 Price" at bounding box center [1322, 606] width 165 height 33
type input "35"
click at [874, 641] on icon "save" at bounding box center [865, 651] width 20 height 20
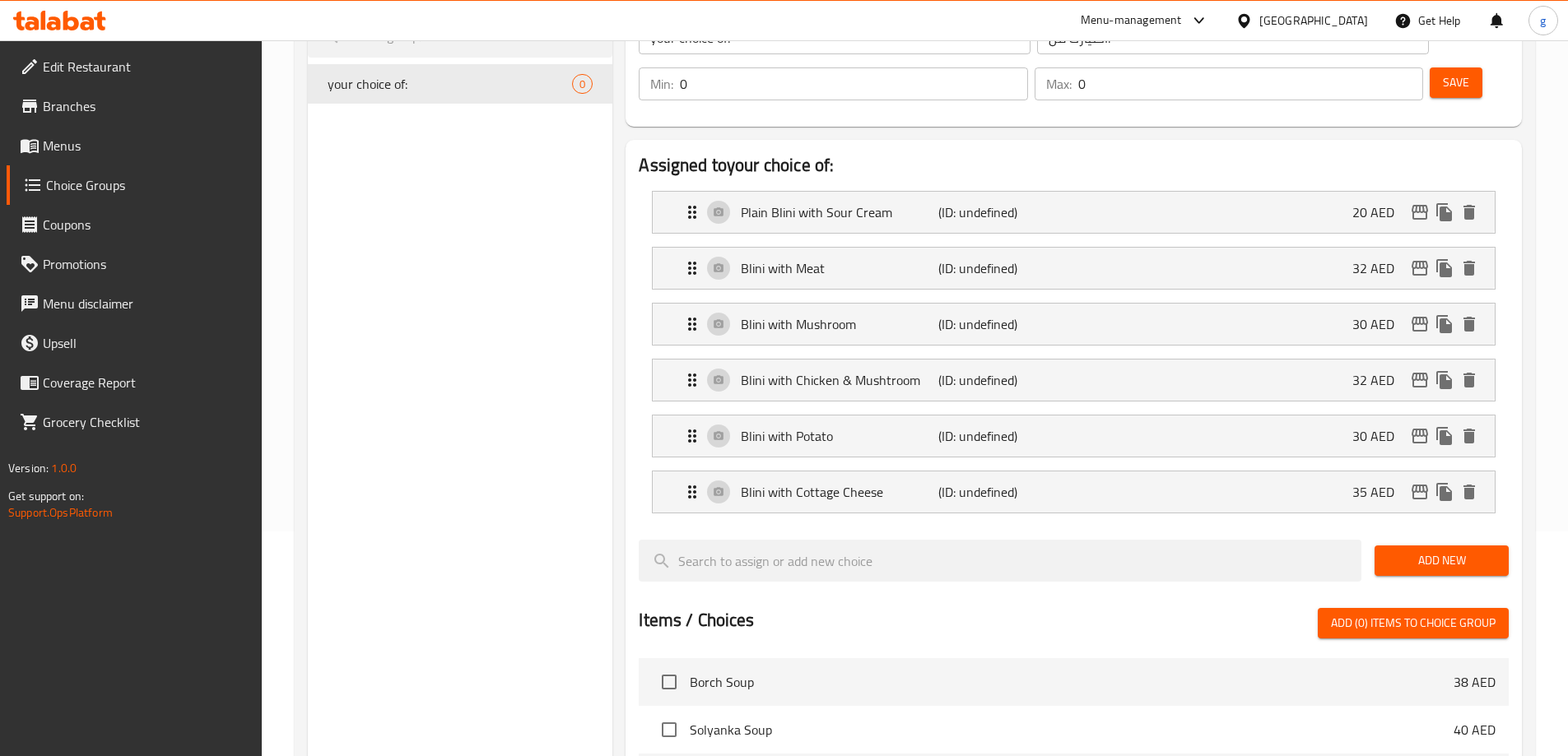
click at [1390, 545] on button "Add New" at bounding box center [1441, 561] width 134 height 31
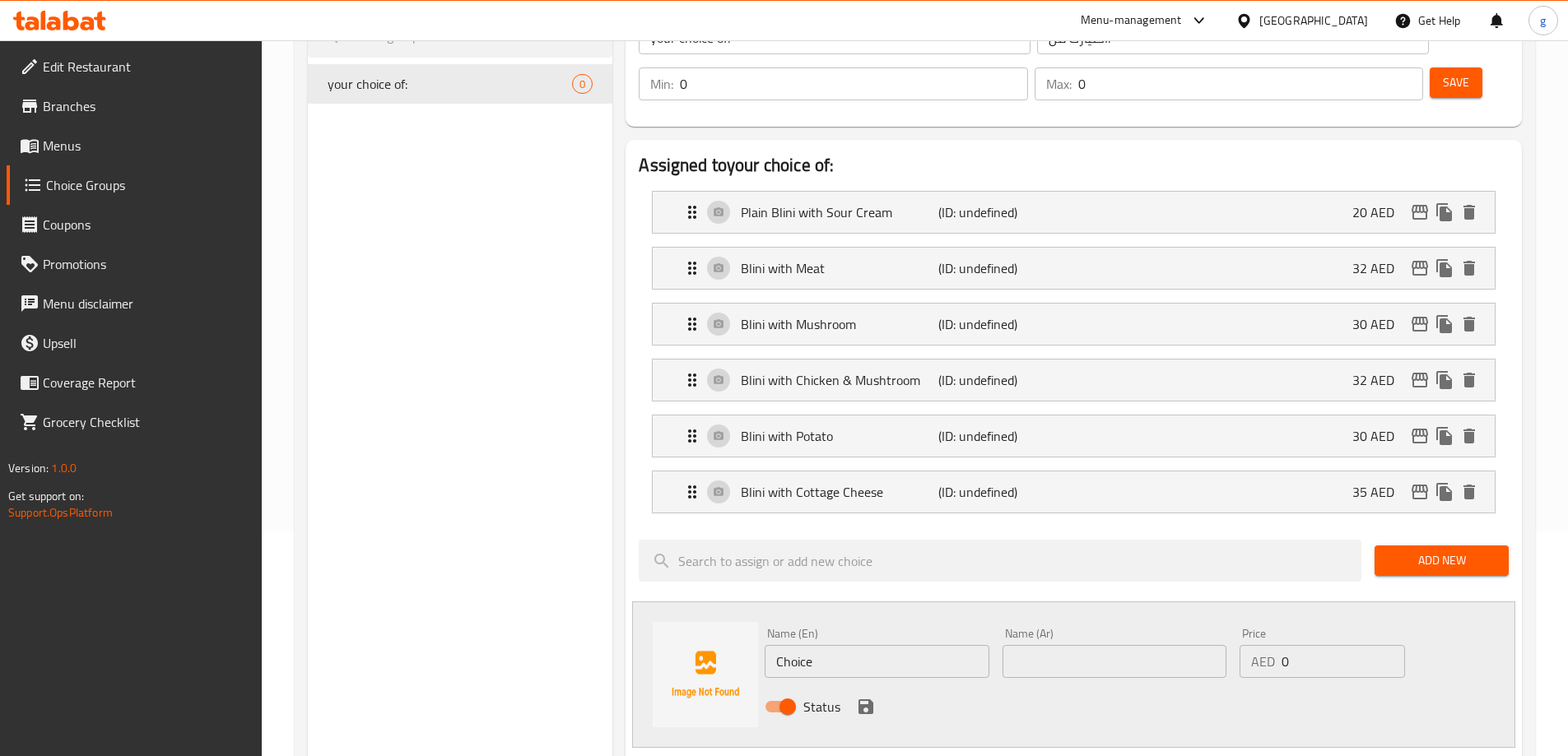
click at [923, 645] on input "Choice" at bounding box center [877, 661] width 224 height 33
click at [936, 645] on input "Choice" at bounding box center [877, 661] width 224 height 33
paste input "Blini with Chocolate"
click at [936, 645] on input "ChoiceBlini with Chocolate" at bounding box center [877, 661] width 224 height 33
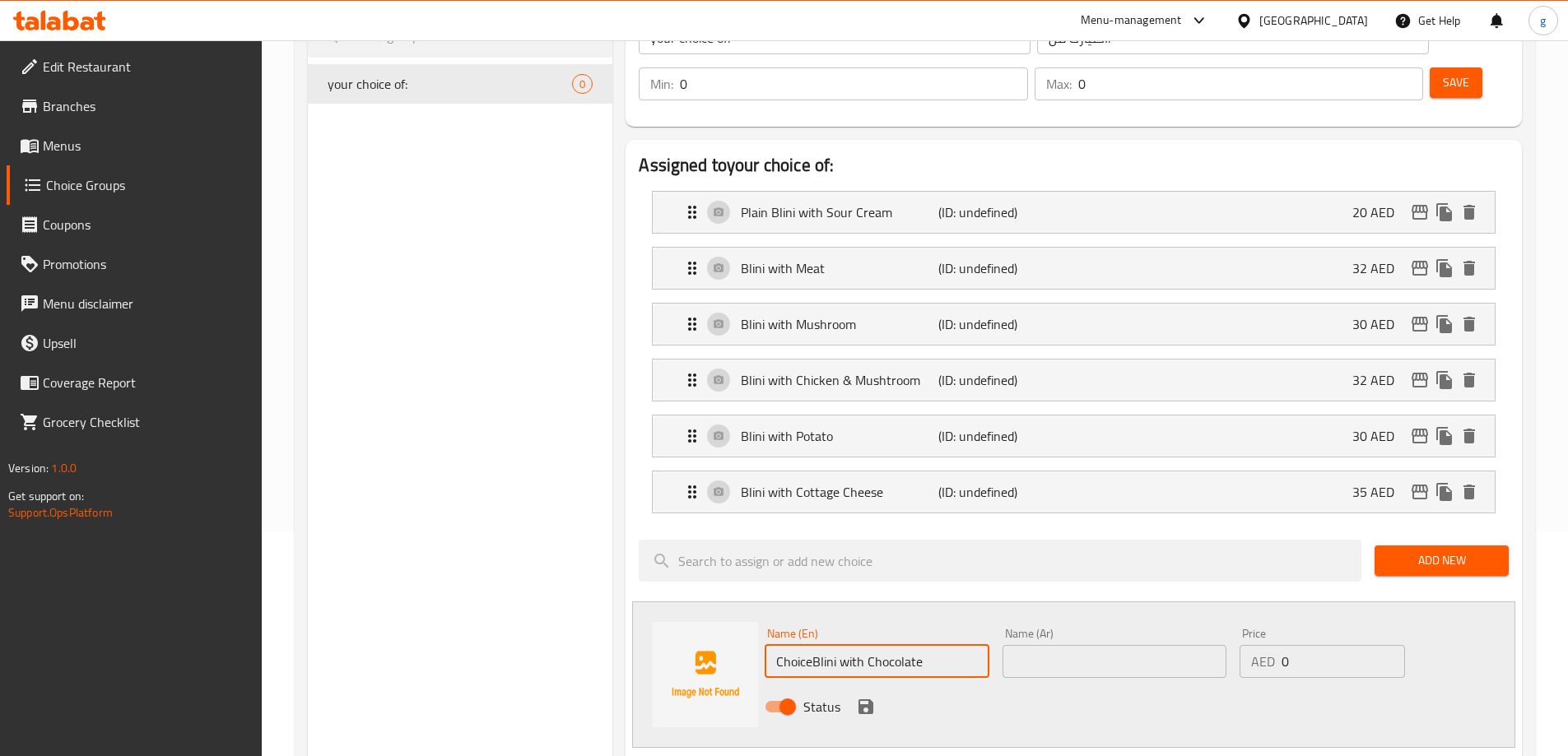
click at [936, 645] on input "ChoiceBlini with Chocolate" at bounding box center [877, 661] width 224 height 33
paste input "text"
type input "Blini with Chocolate"
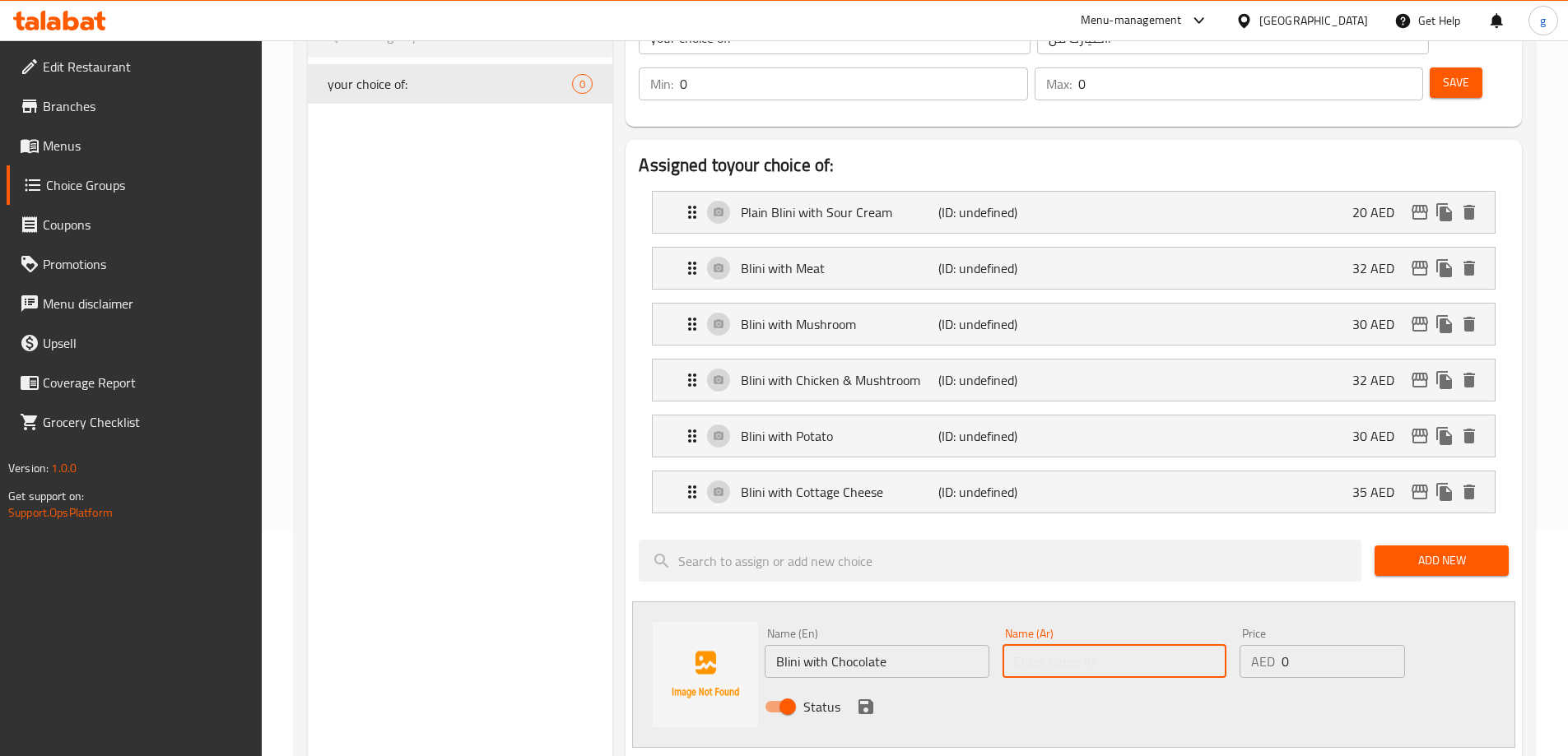
click at [1080, 645] on input "text" at bounding box center [1115, 661] width 224 height 33
click at [1092, 645] on input "text" at bounding box center [1115, 661] width 224 height 33
paste input "بليني بالشوكولاتة"
type input "بليني بالشوكولاتة"
click at [1303, 645] on input "0" at bounding box center [1343, 661] width 123 height 33
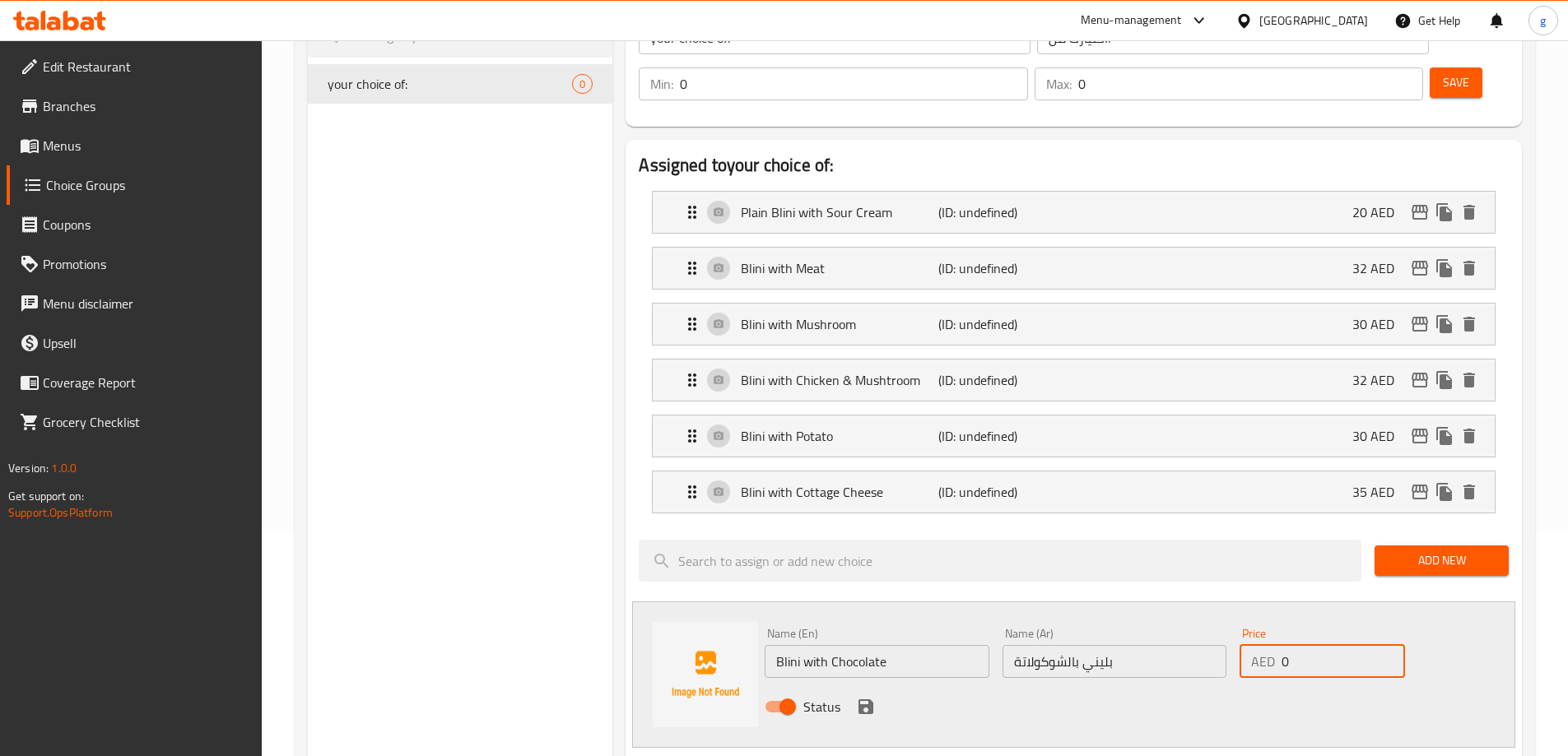
click at [1303, 645] on input "0" at bounding box center [1343, 661] width 123 height 33
type input "30"
click at [865, 686] on icon "save" at bounding box center [865, 706] width 20 height 20
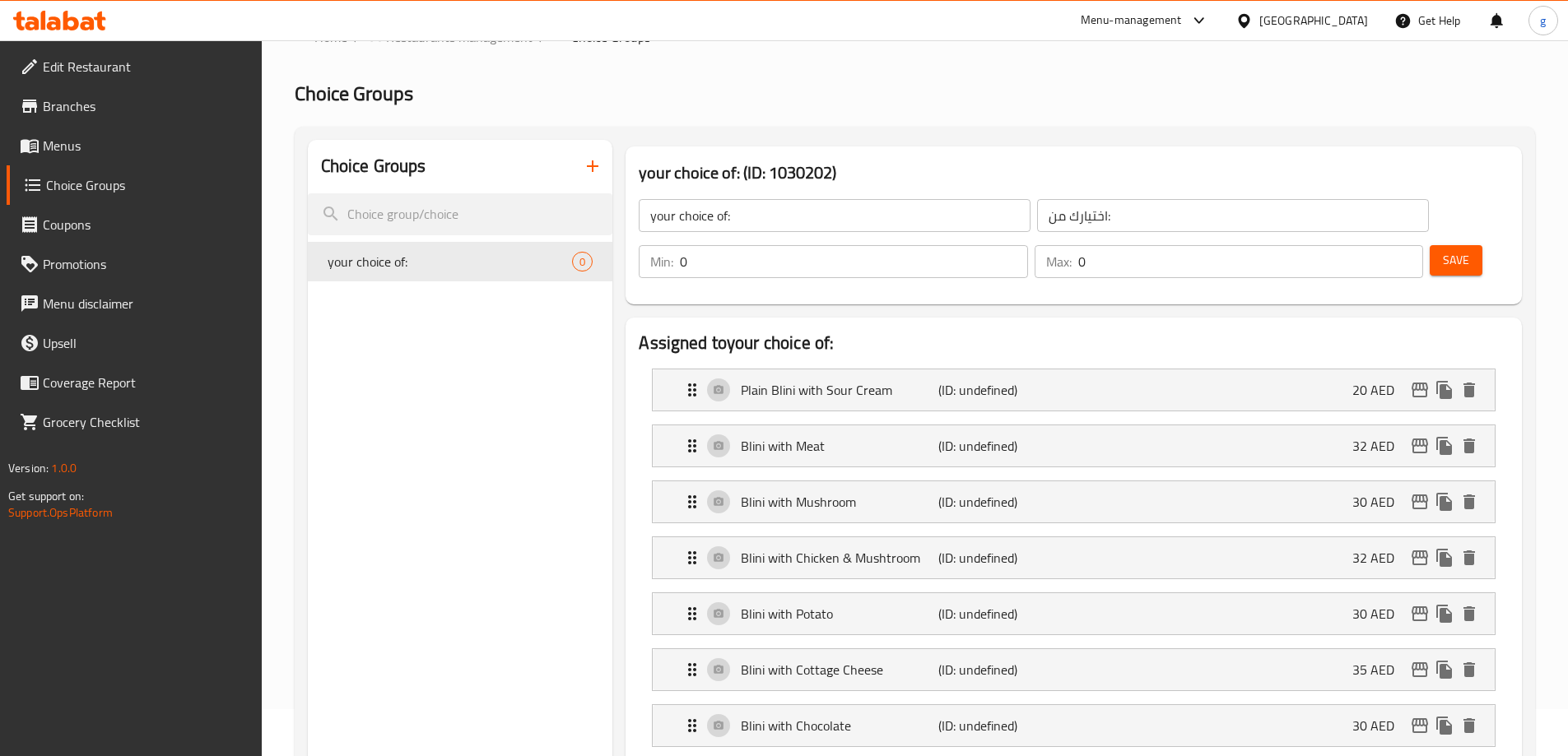
scroll to position [0, 0]
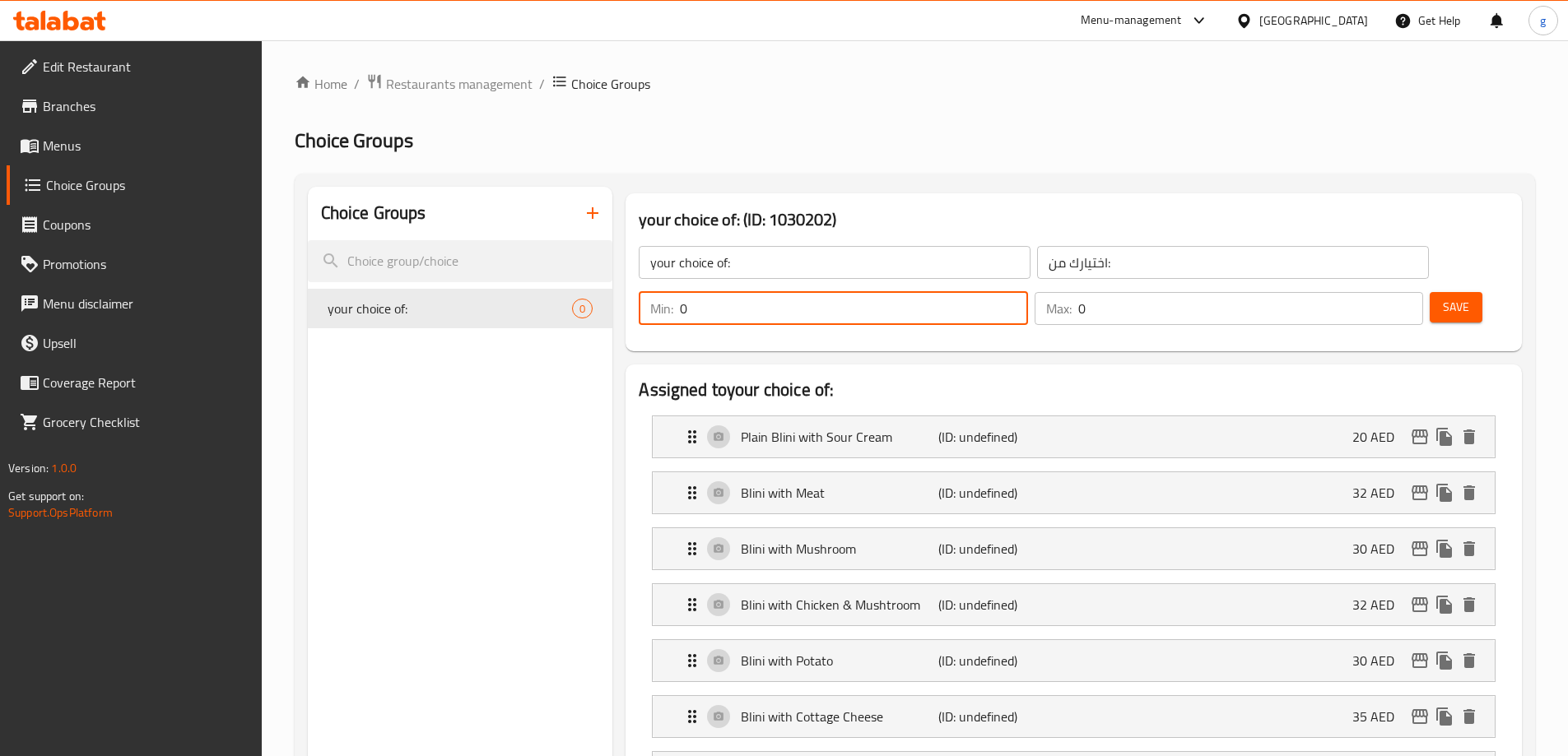
drag, startPoint x: 1274, startPoint y: 260, endPoint x: 1258, endPoint y: 283, distance: 28.0
click at [1258, 286] on div "Min: 0 ​ Max: 0 ​" at bounding box center [1030, 309] width 797 height 46
click at [1161, 284] on div "your choice of: ​ اختيارك من: ​" at bounding box center [1033, 262] width 809 height 53
click at [81, 104] on span "Branches" at bounding box center [146, 105] width 206 height 20
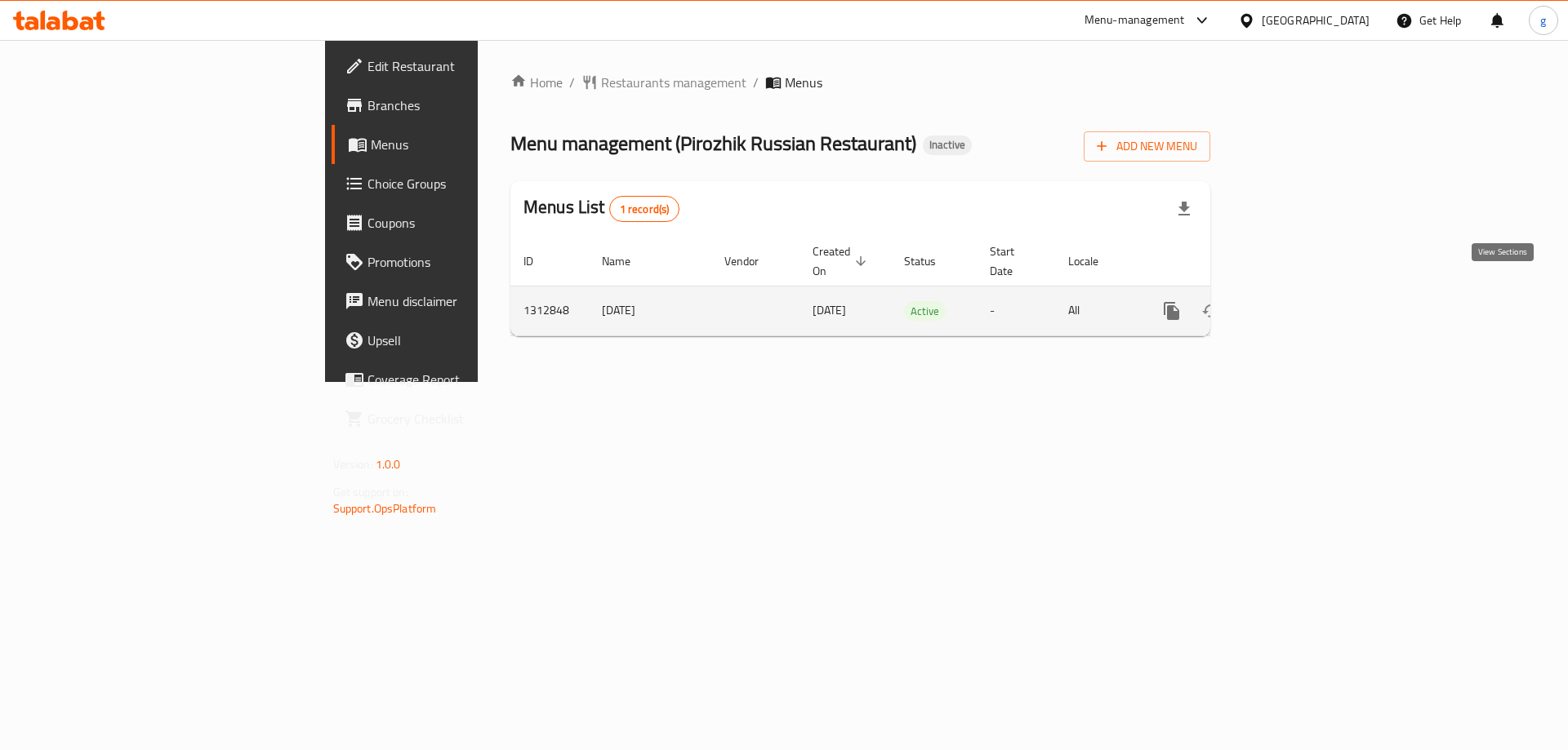
click at [1299, 301] on icon "enhanced table" at bounding box center [1288, 311] width 20 height 20
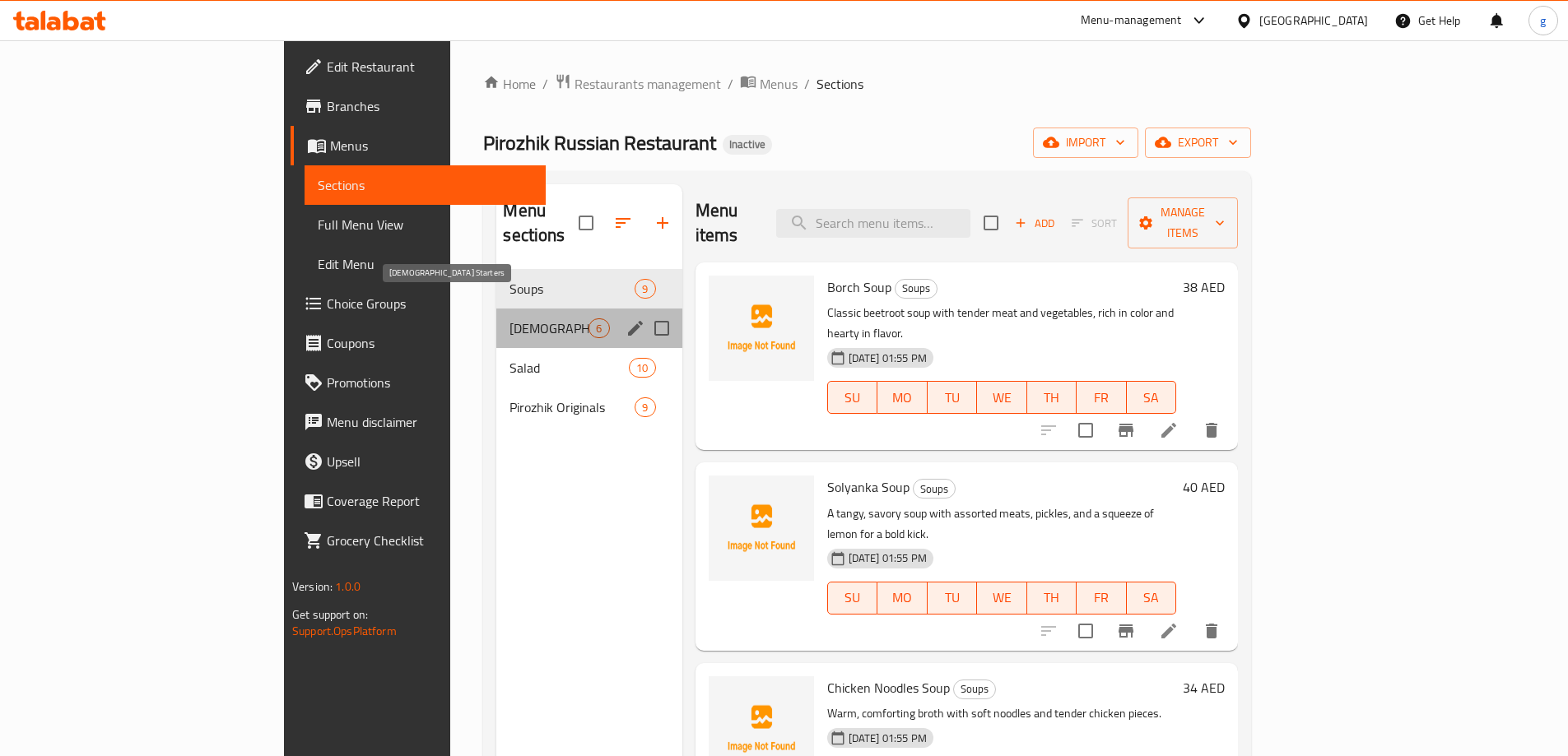
click at [509, 318] on span "[DEMOGRAPHIC_DATA] Starters" at bounding box center [548, 328] width 79 height 20
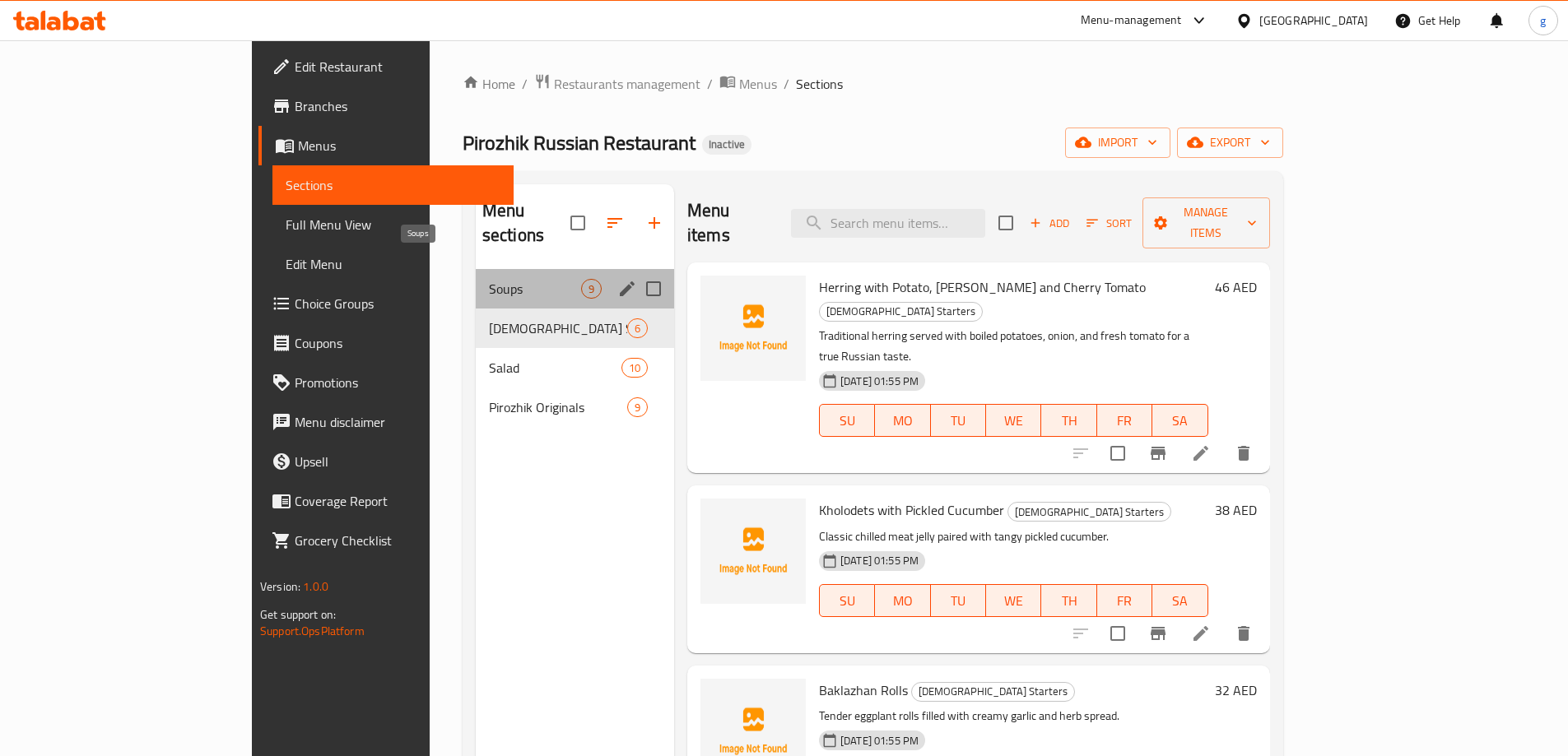
click at [489, 279] on span "Soups" at bounding box center [535, 288] width 92 height 20
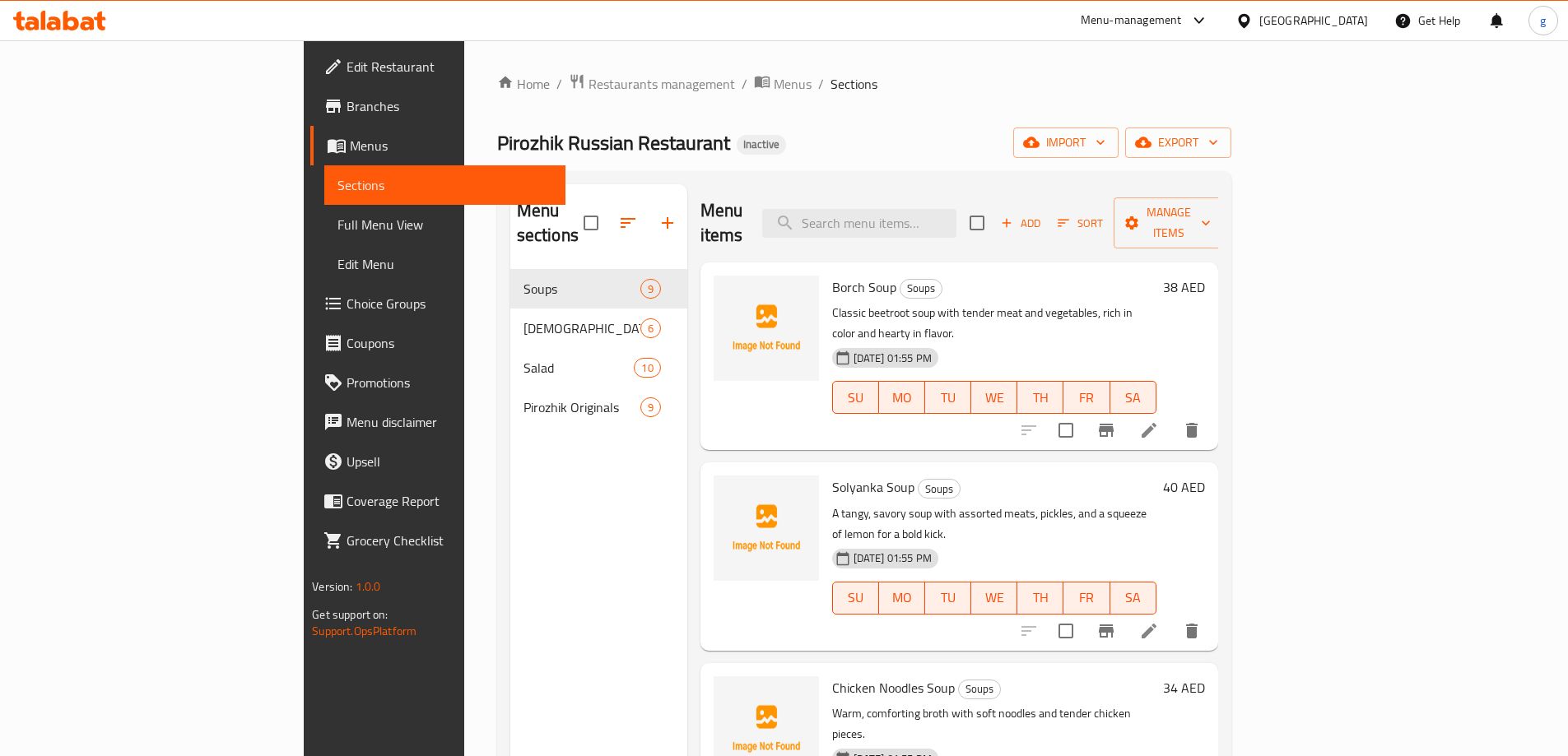
click at [1175, 103] on div "Home / Restaurants management / Menus / Sections Pirozhik Russian Restaurant In…" at bounding box center [865, 513] width 734 height 881
click at [957, 213] on input "search" at bounding box center [859, 223] width 195 height 29
paste input "Meat-Filled Manti"
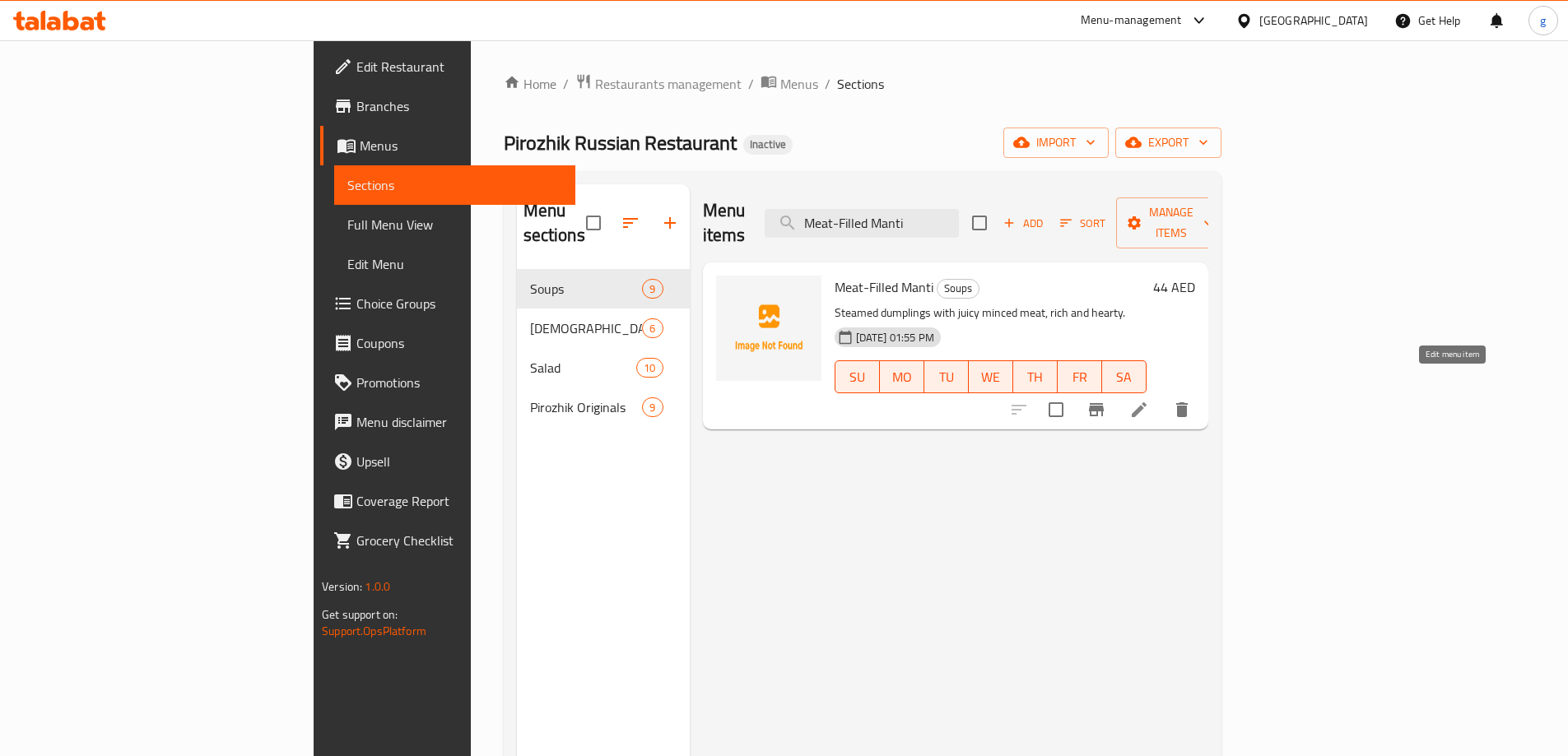
type input "Meat-Filled Manti"
click at [1149, 400] on icon at bounding box center [1139, 409] width 20 height 20
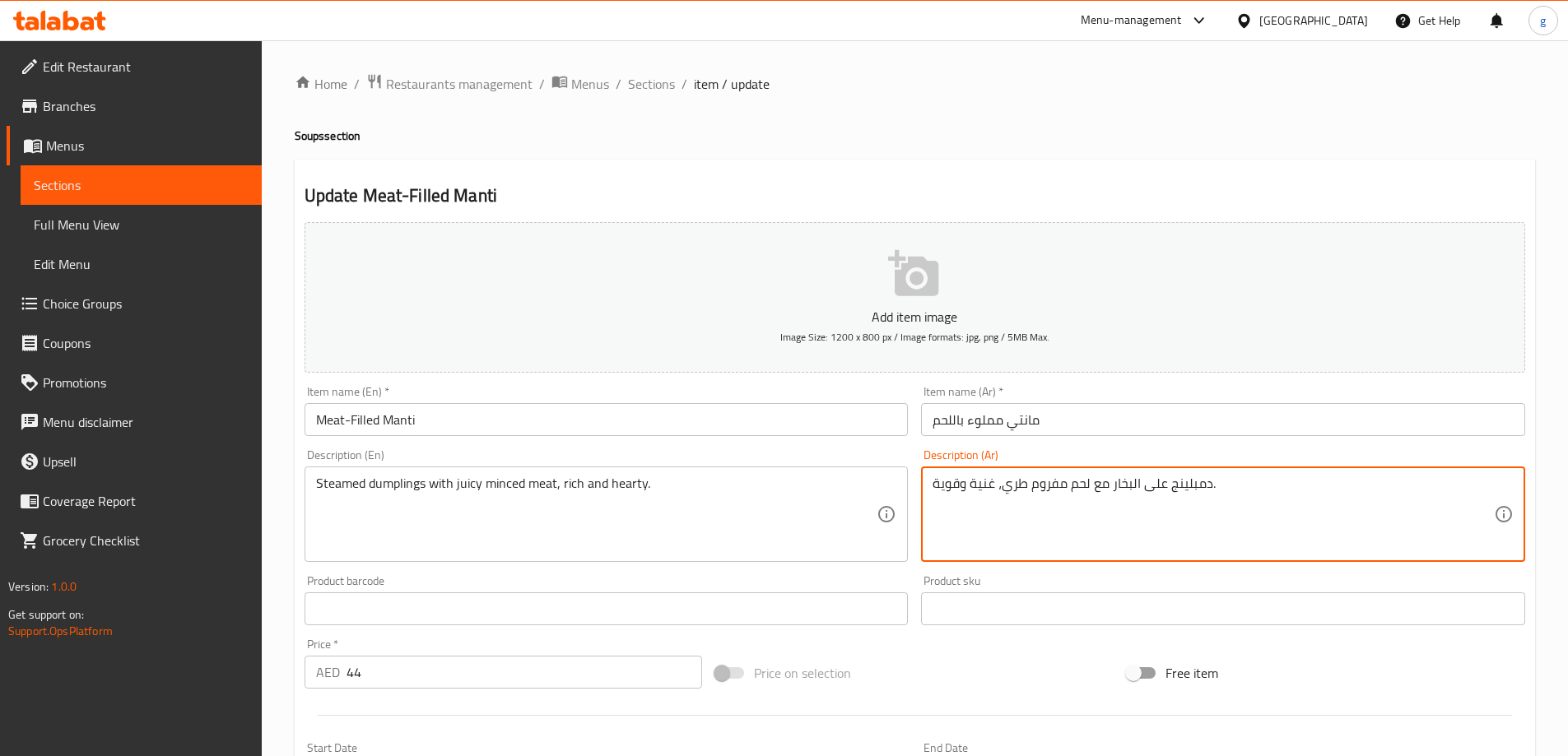
drag, startPoint x: 1005, startPoint y: 490, endPoint x: 1022, endPoint y: 499, distance: 19.2
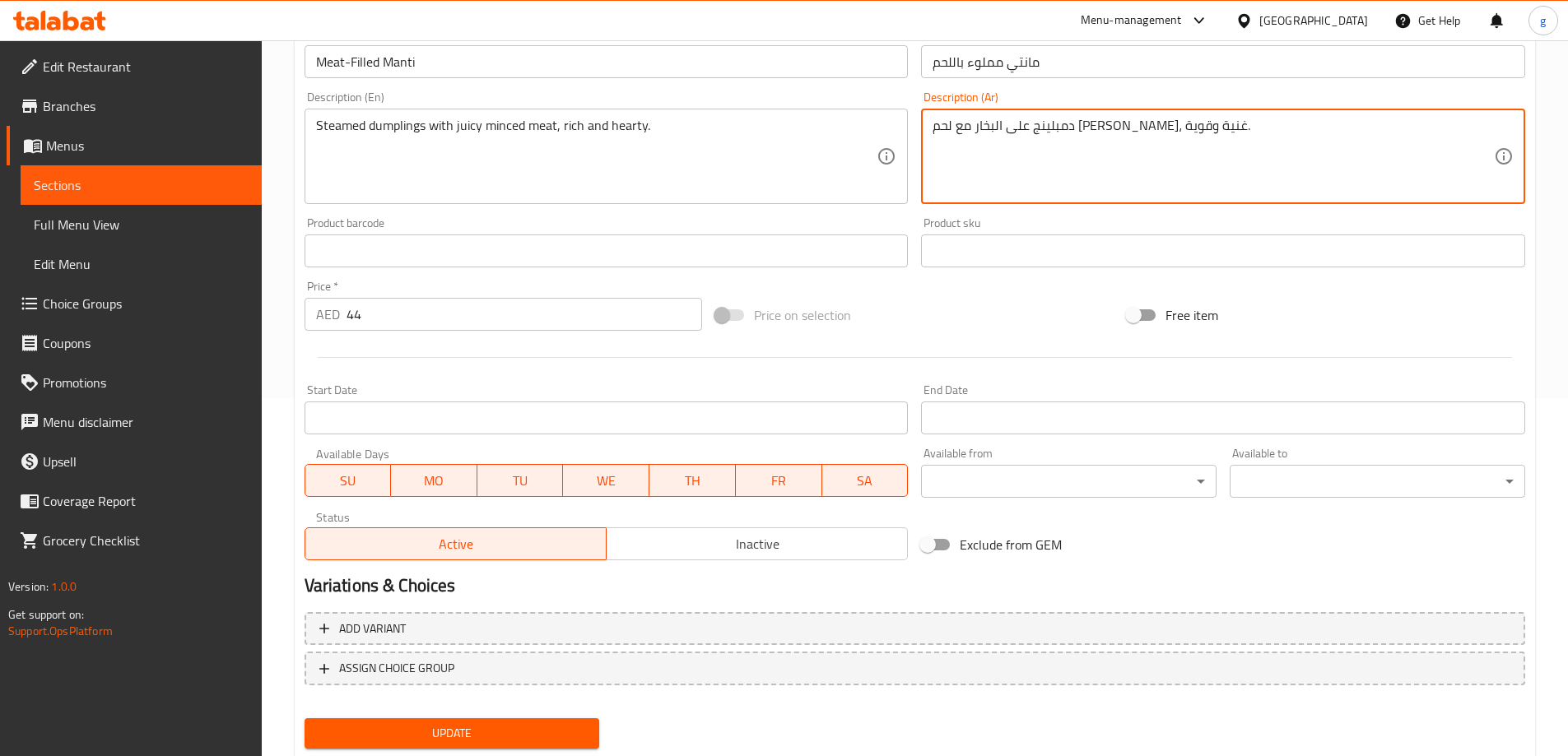
scroll to position [406, 0]
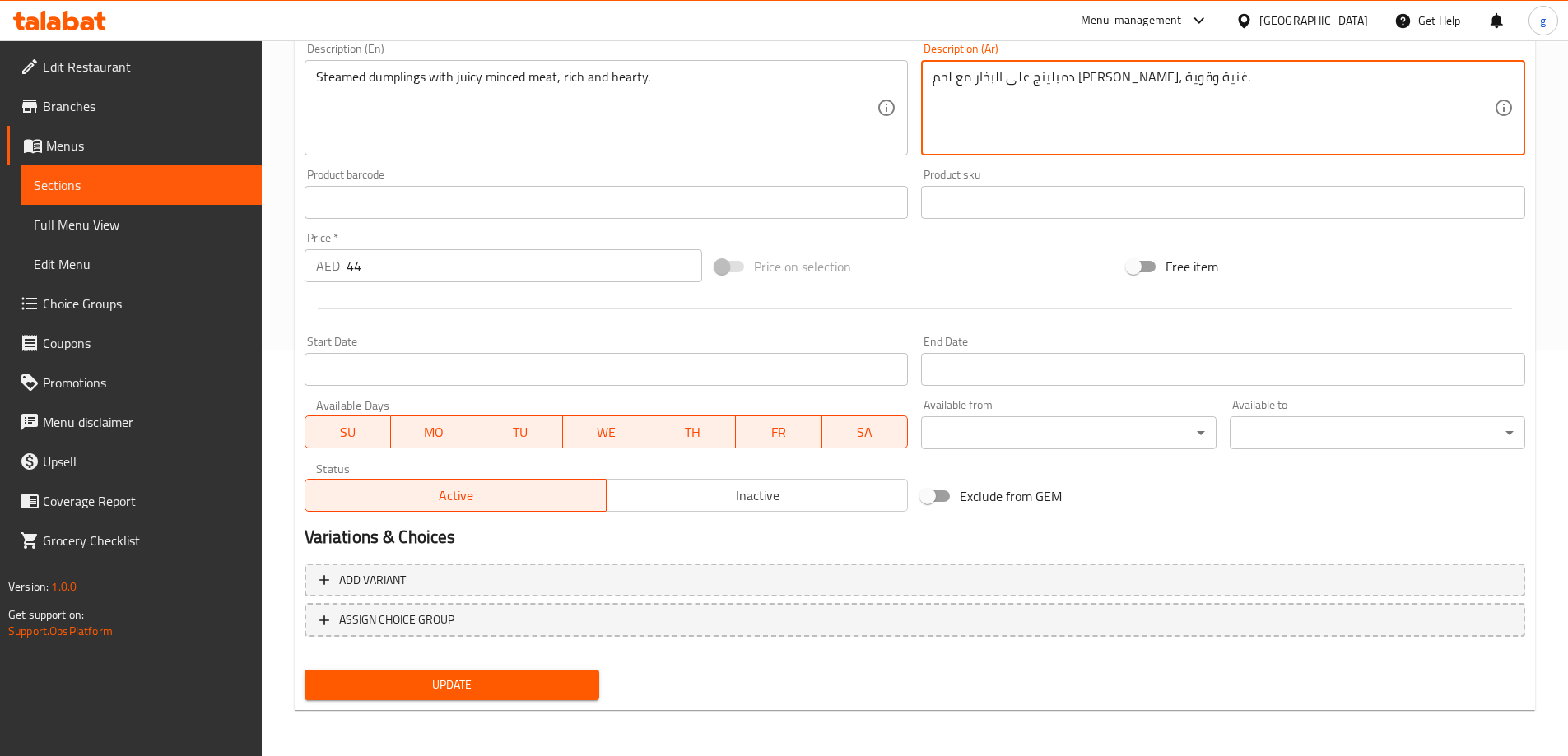
type textarea "دمبلينج على البخار مع لحم [PERSON_NAME]، غنية وقوية."
click at [471, 677] on span "Update" at bounding box center [451, 684] width 269 height 20
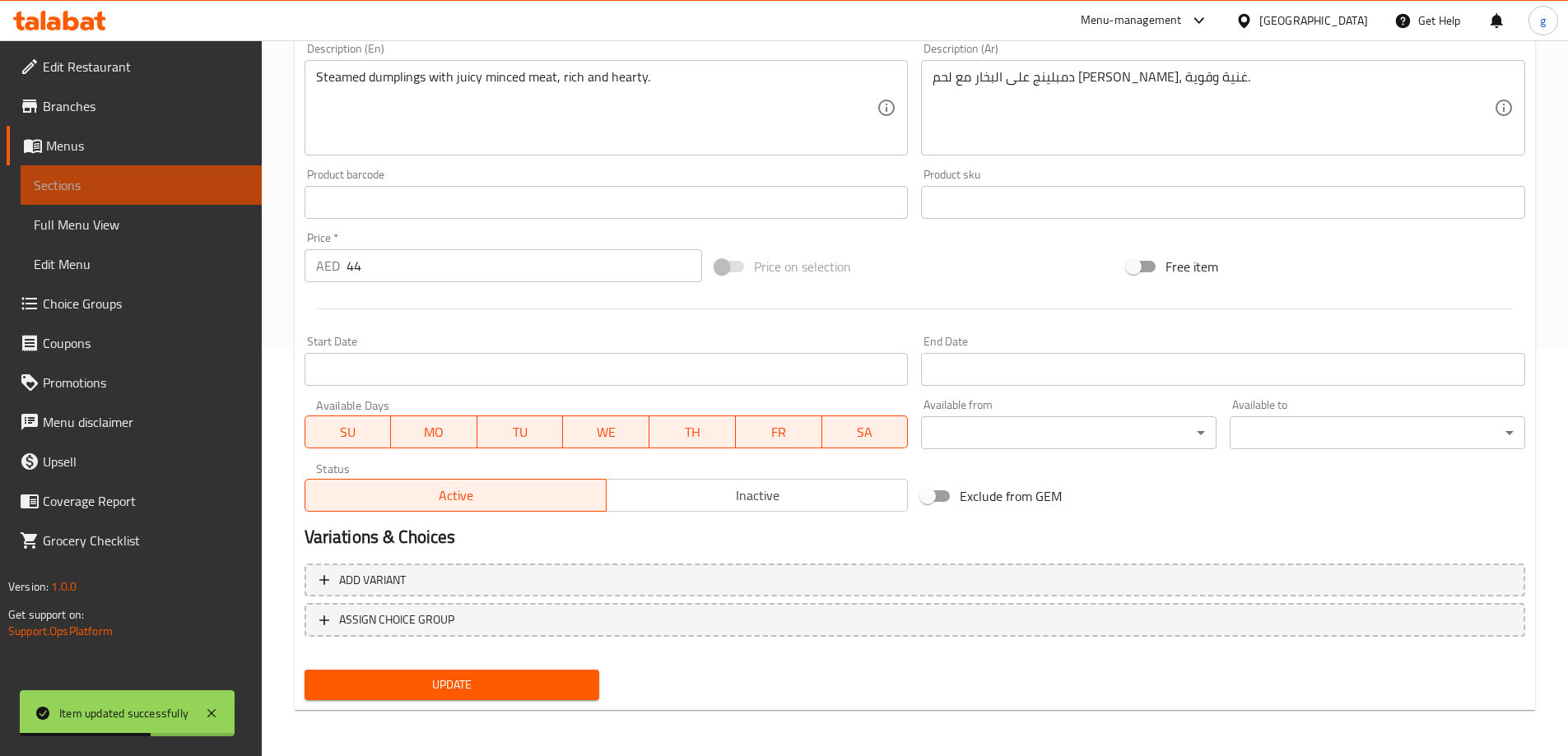
click at [108, 191] on span "Sections" at bounding box center [141, 185] width 215 height 20
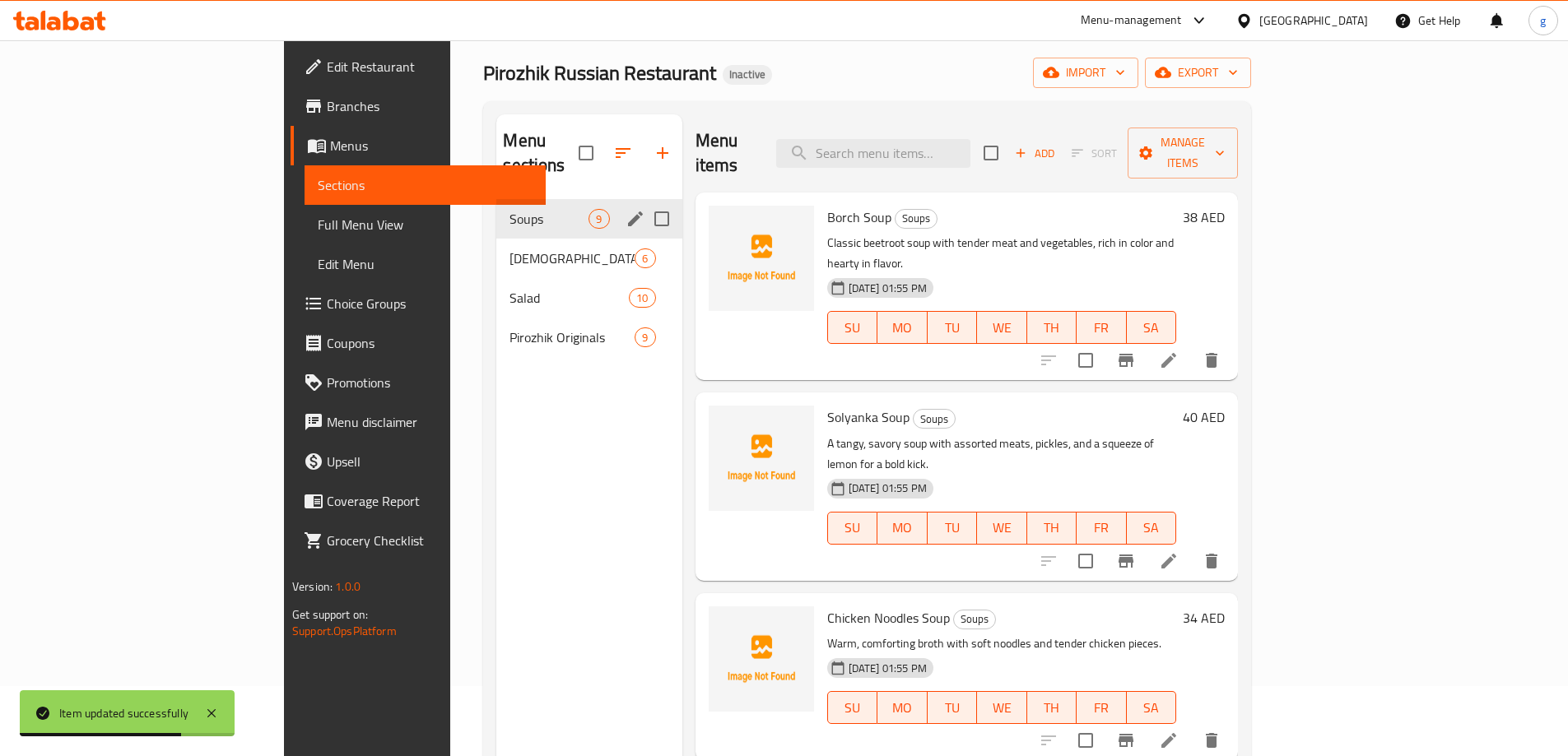
scroll to position [66, 0]
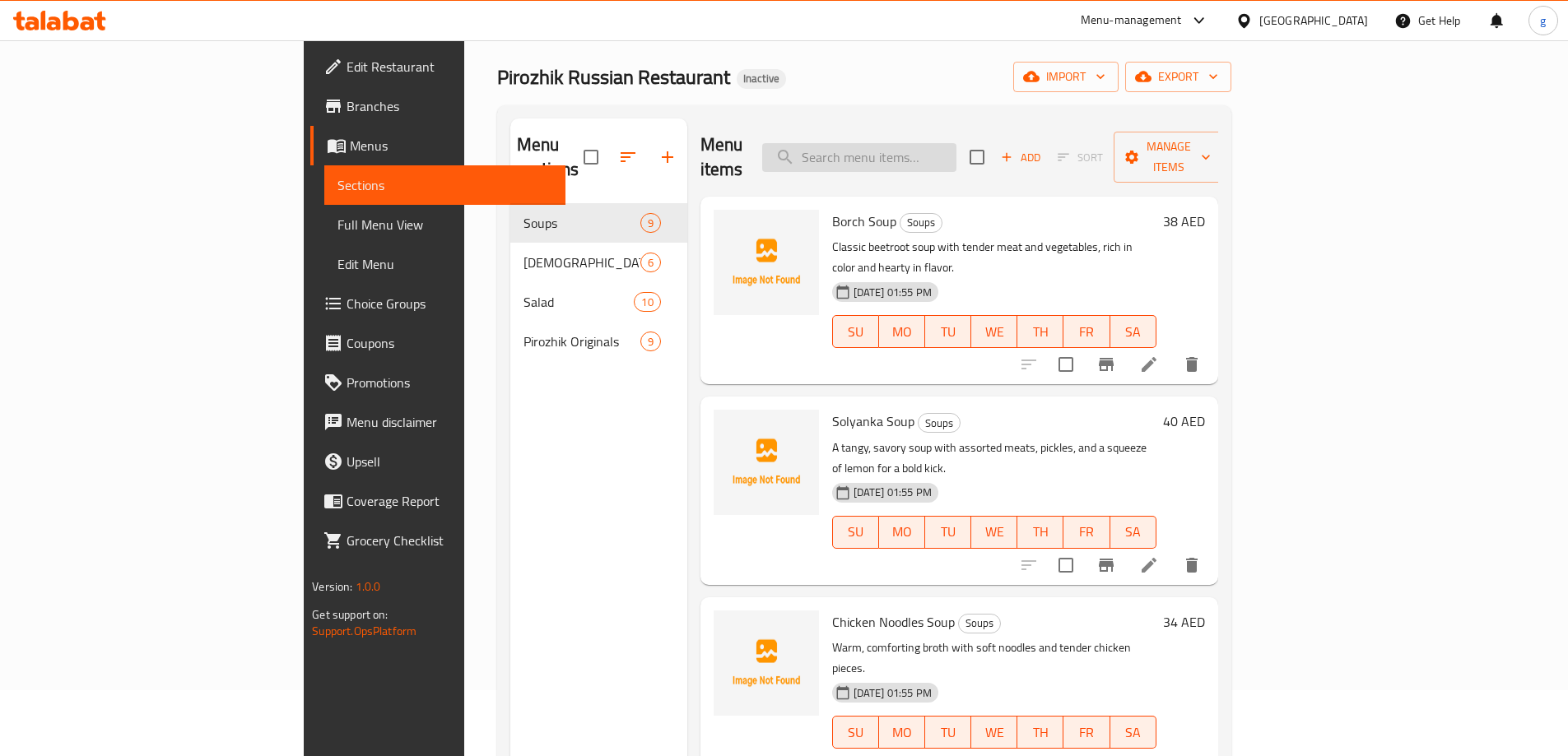
click at [935, 149] on input "search" at bounding box center [859, 157] width 195 height 29
paste input "Baklazhan Rolls"
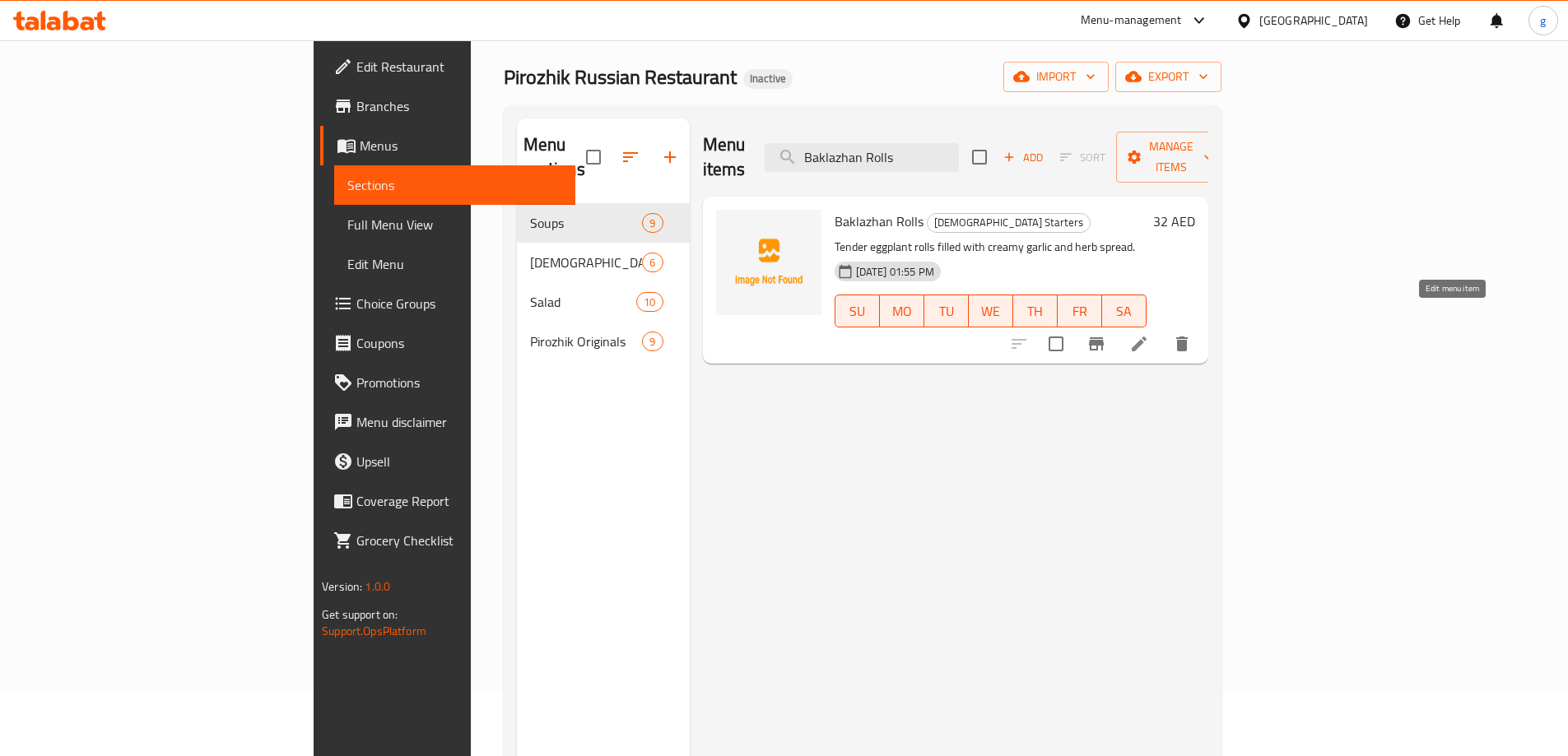
type input "Baklazhan Rolls"
click at [1149, 334] on icon at bounding box center [1139, 344] width 20 height 20
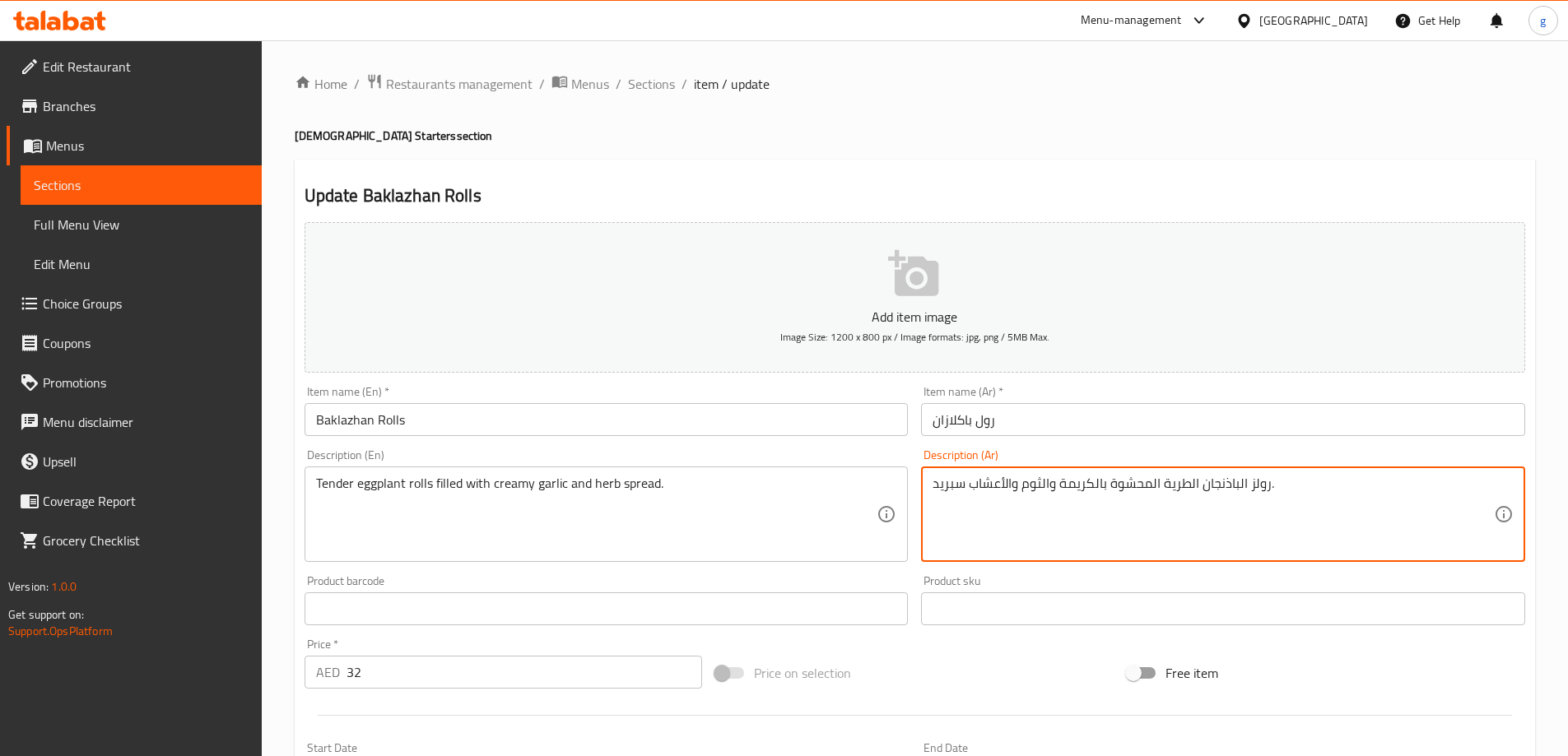
drag, startPoint x: 1109, startPoint y: 481, endPoint x: 1141, endPoint y: 489, distance: 33.0
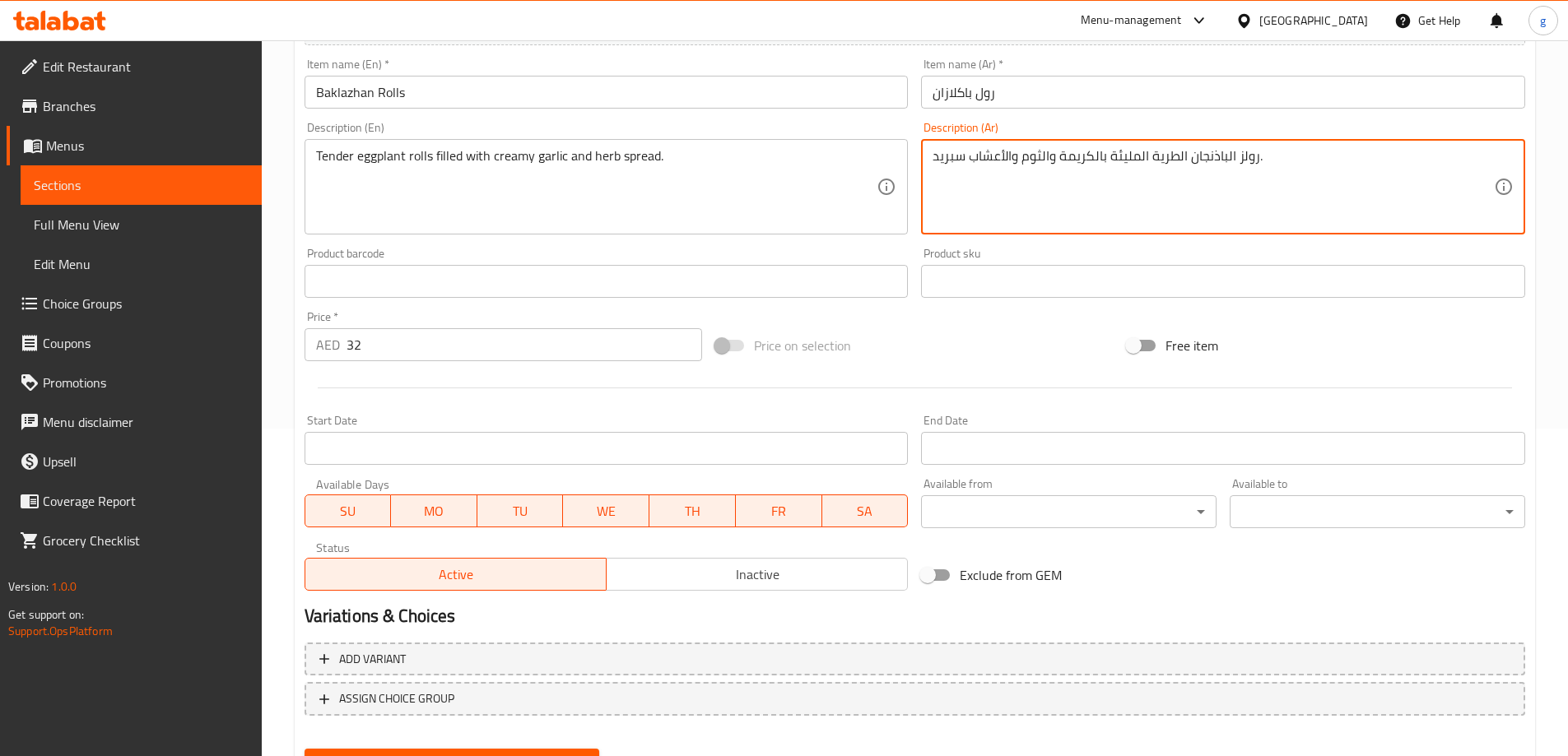
scroll to position [406, 0]
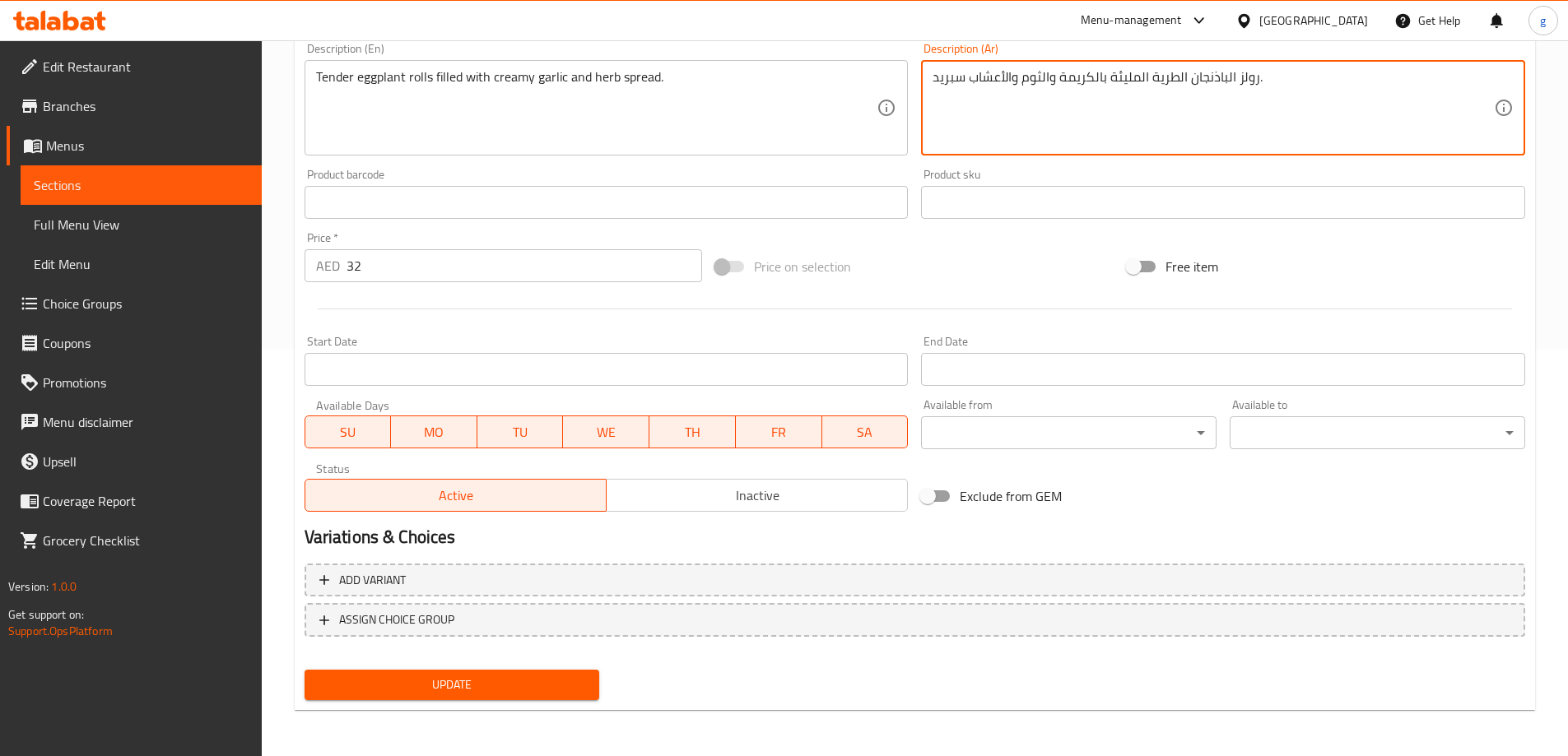
type textarea "رولز الباذنجان الطرية المليئة بالكريمة والثوم والأعشاب سبريد."
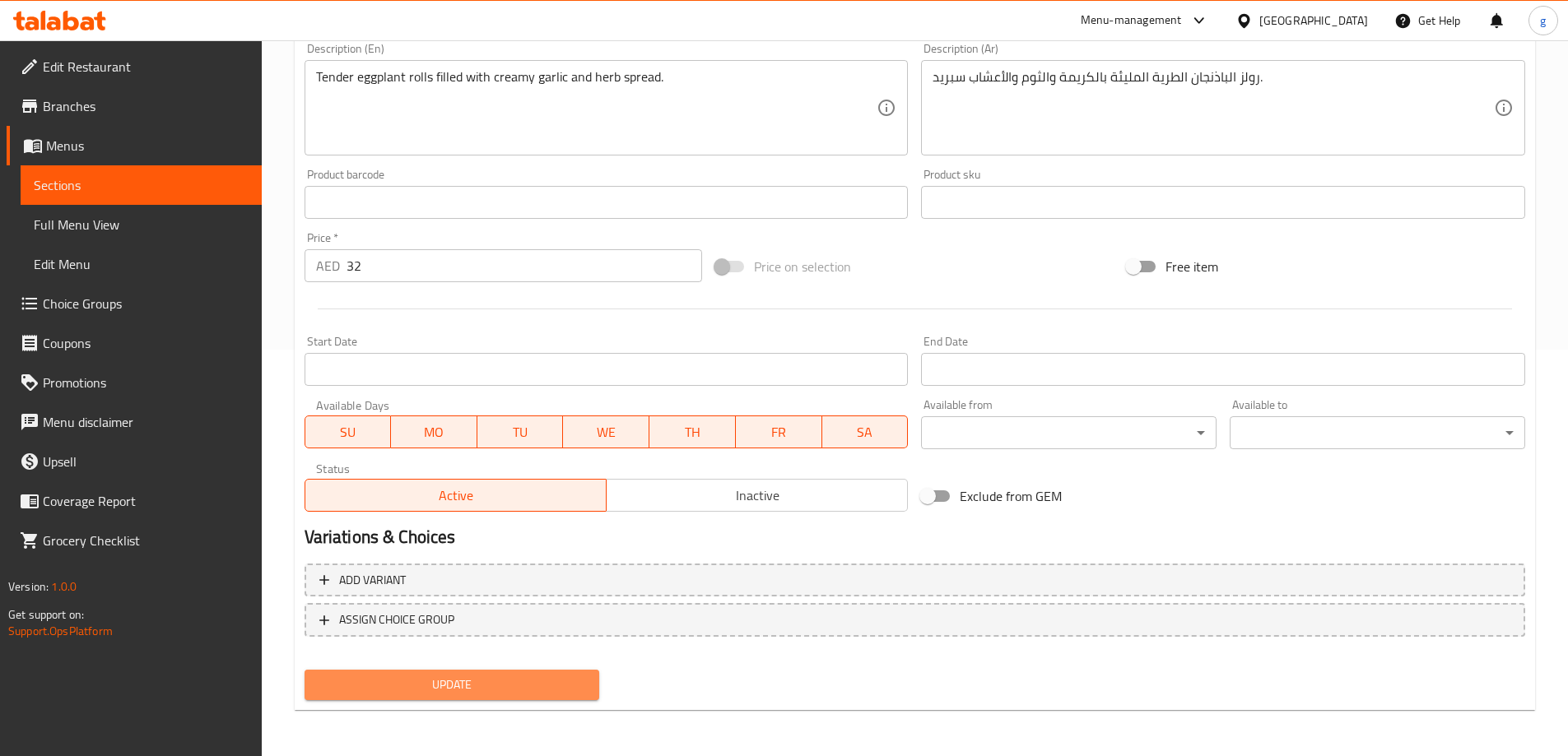
click at [461, 696] on button "Update" at bounding box center [452, 685] width 295 height 31
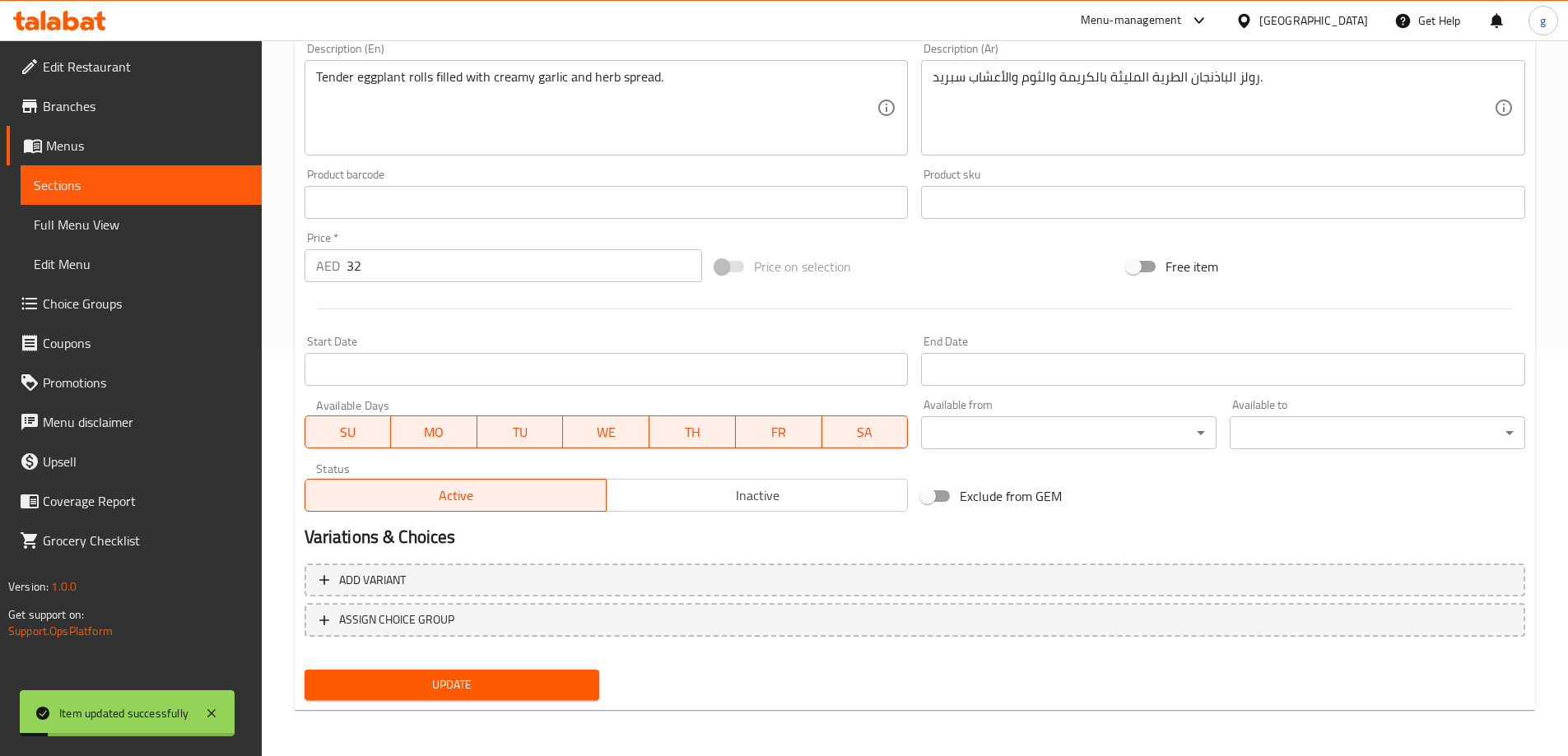
click at [179, 184] on span "Sections" at bounding box center [141, 185] width 215 height 20
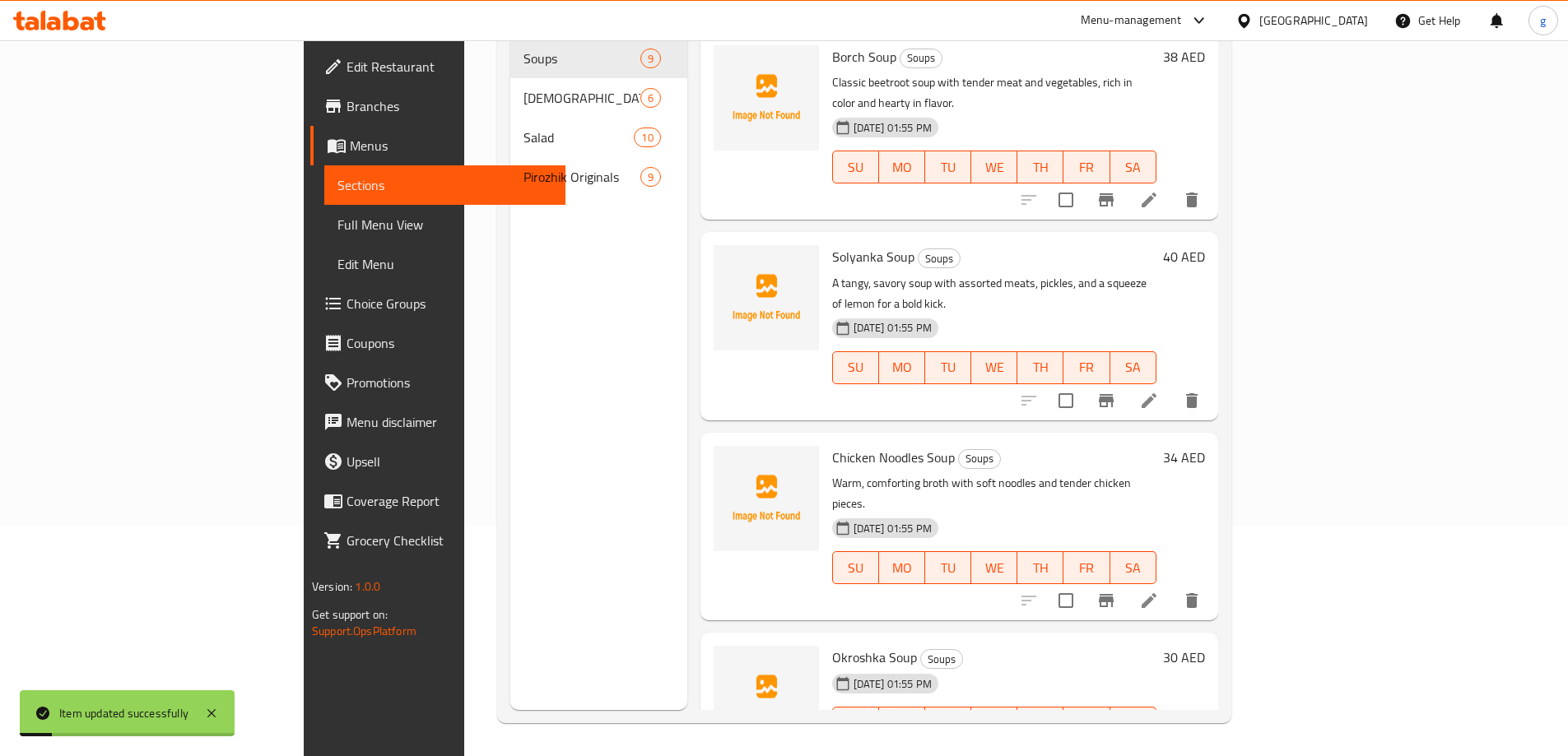
scroll to position [230, 0]
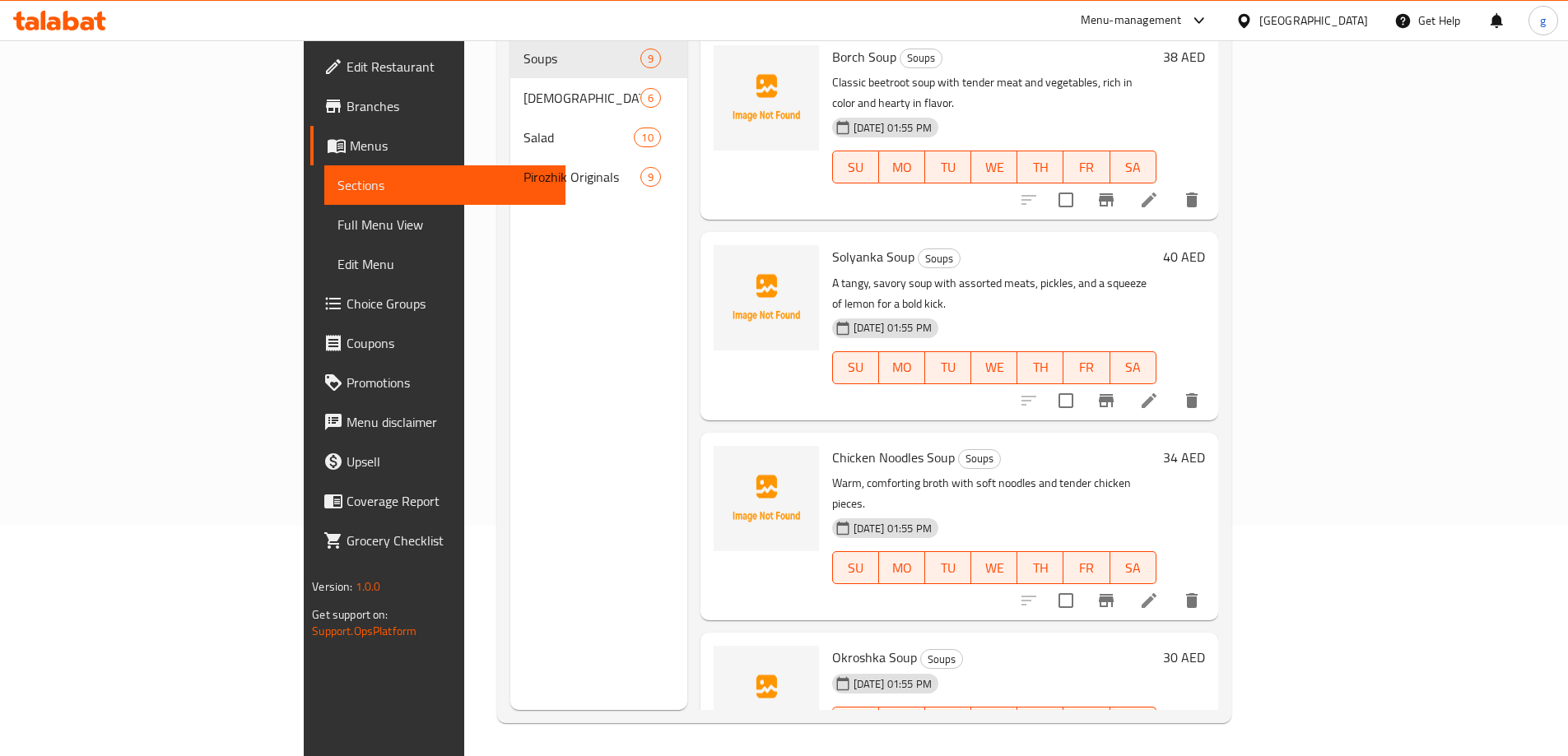
drag, startPoint x: 388, startPoint y: 341, endPoint x: 416, endPoint y: 343, distance: 28.1
click at [510, 341] on div "Menu sections Soups 9 Russian Starters 6 Salad 10 Pirozhik Originals 9" at bounding box center [598, 332] width 177 height 756
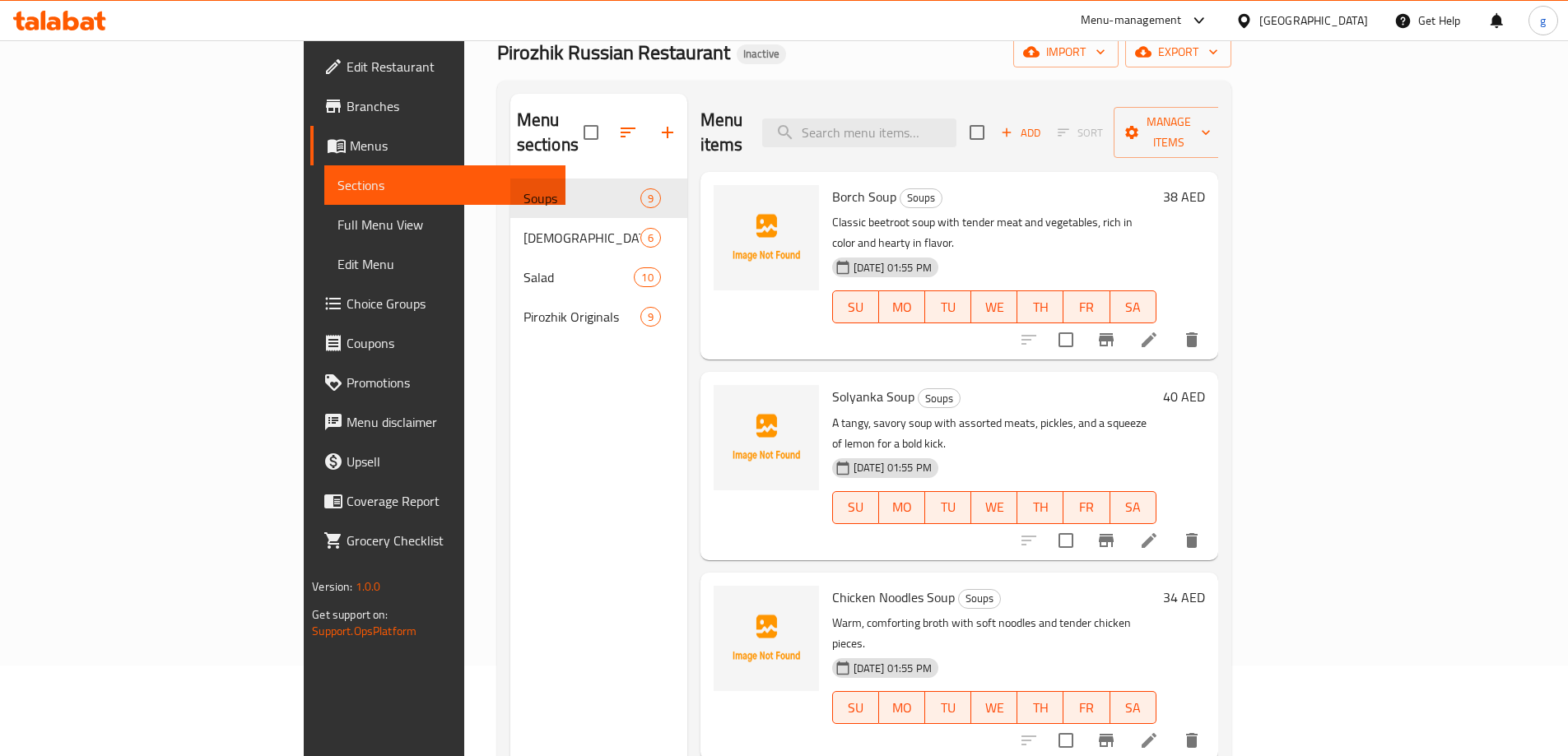
scroll to position [0, 0]
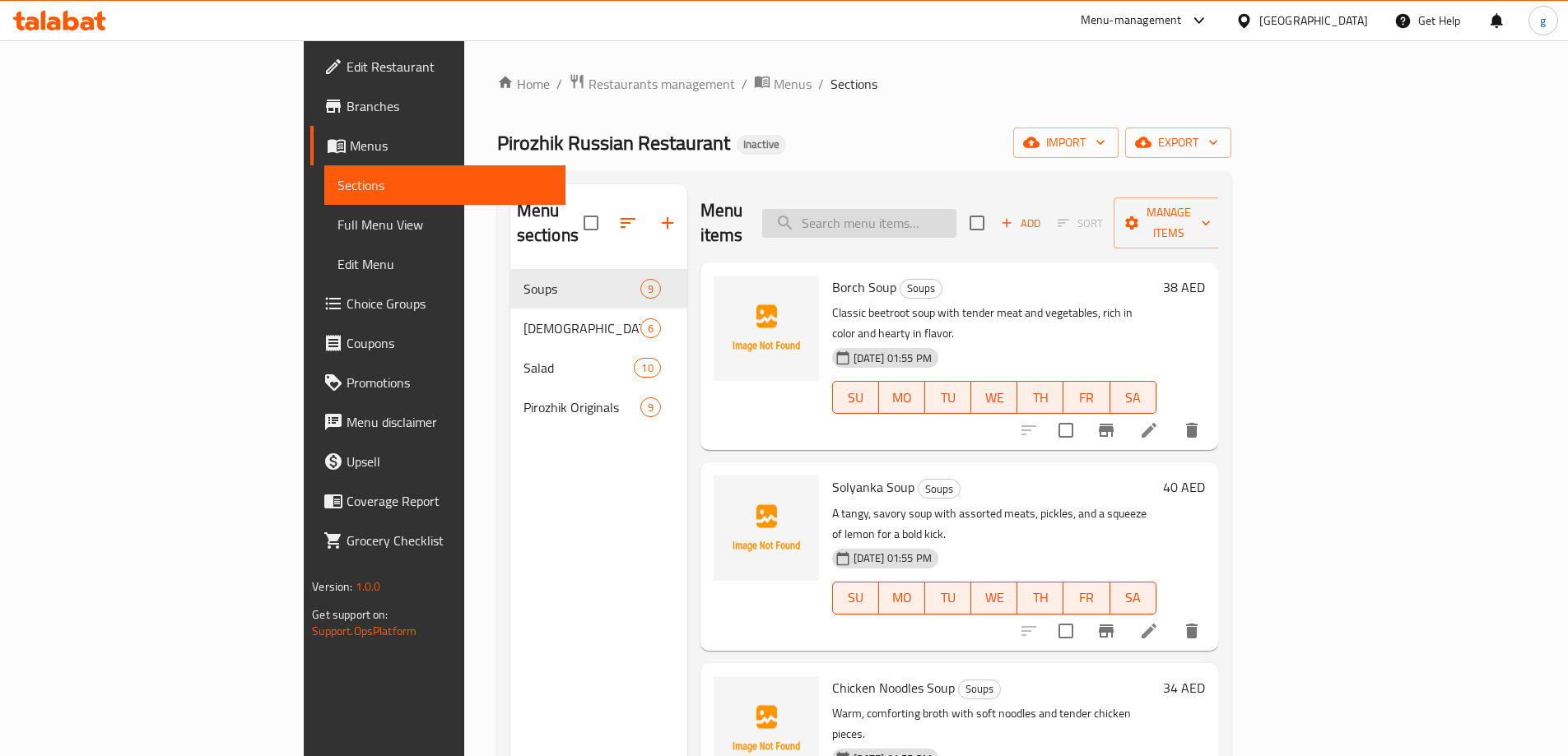
click at [957, 209] on input "search" at bounding box center [859, 223] width 195 height 29
paste input "Russian Salad"
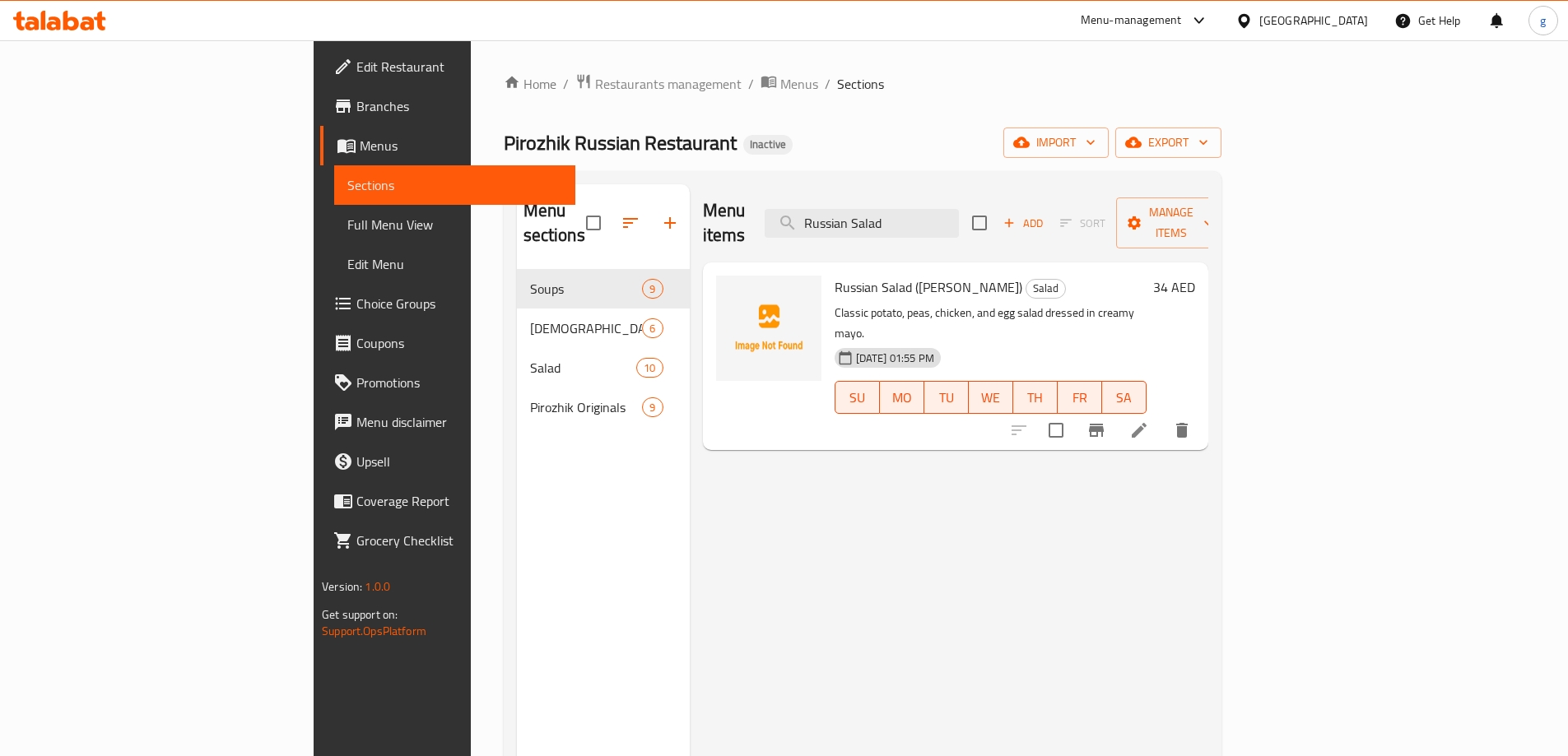
type input "Russian Salad"
click at [1162, 416] on li at bounding box center [1139, 430] width 46 height 30
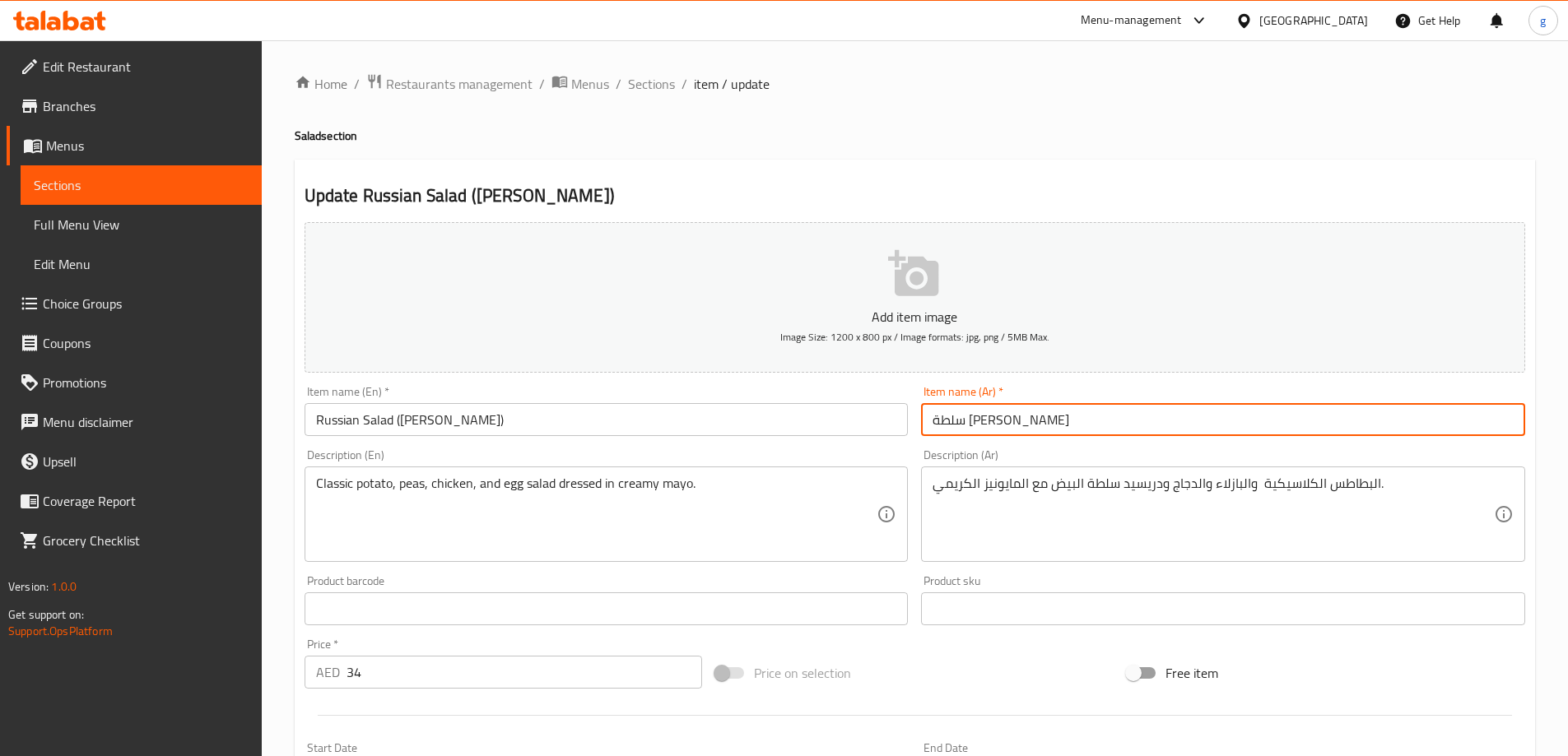
drag, startPoint x: 981, startPoint y: 424, endPoint x: 1026, endPoint y: 428, distance: 45.2
click at [1026, 428] on input "سلطة [PERSON_NAME]" at bounding box center [1223, 420] width 604 height 33
click at [416, 416] on input "Russian Salad ([PERSON_NAME])" at bounding box center [607, 420] width 604 height 33
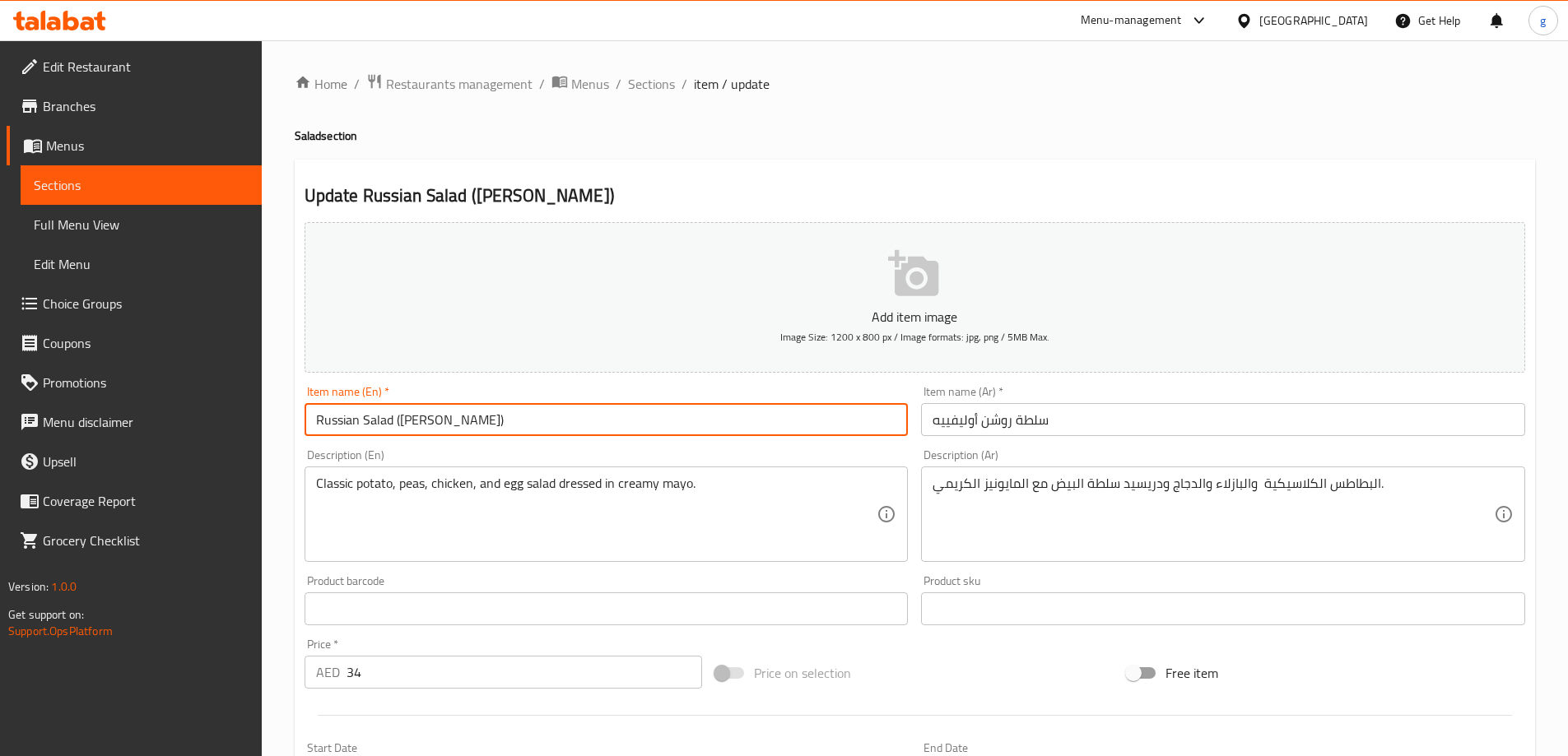
click at [416, 416] on input "Russian Salad ([PERSON_NAME])" at bounding box center [607, 420] width 604 height 33
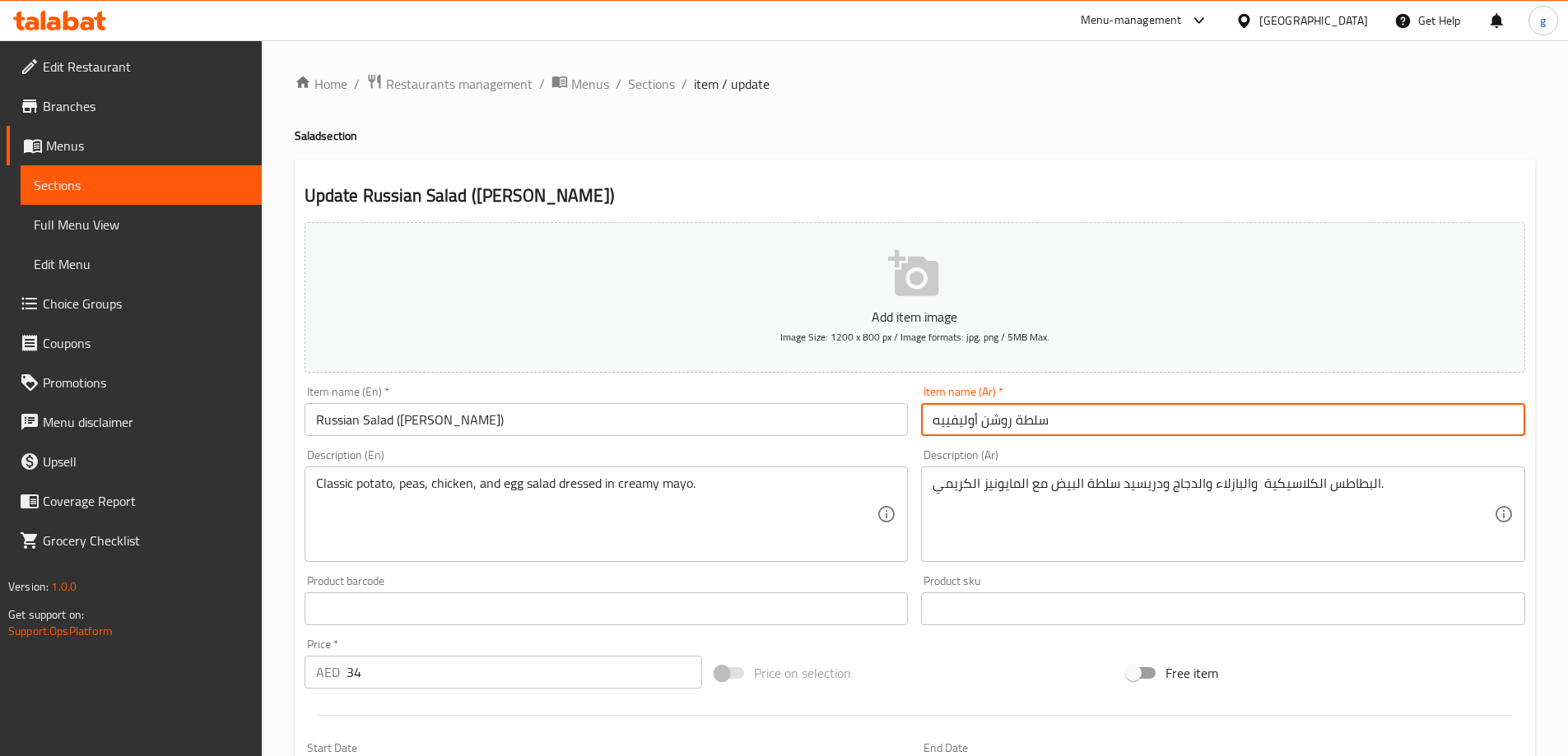
click at [929, 423] on input "سلطة روشن أوليفييه" at bounding box center [1223, 420] width 604 height 33
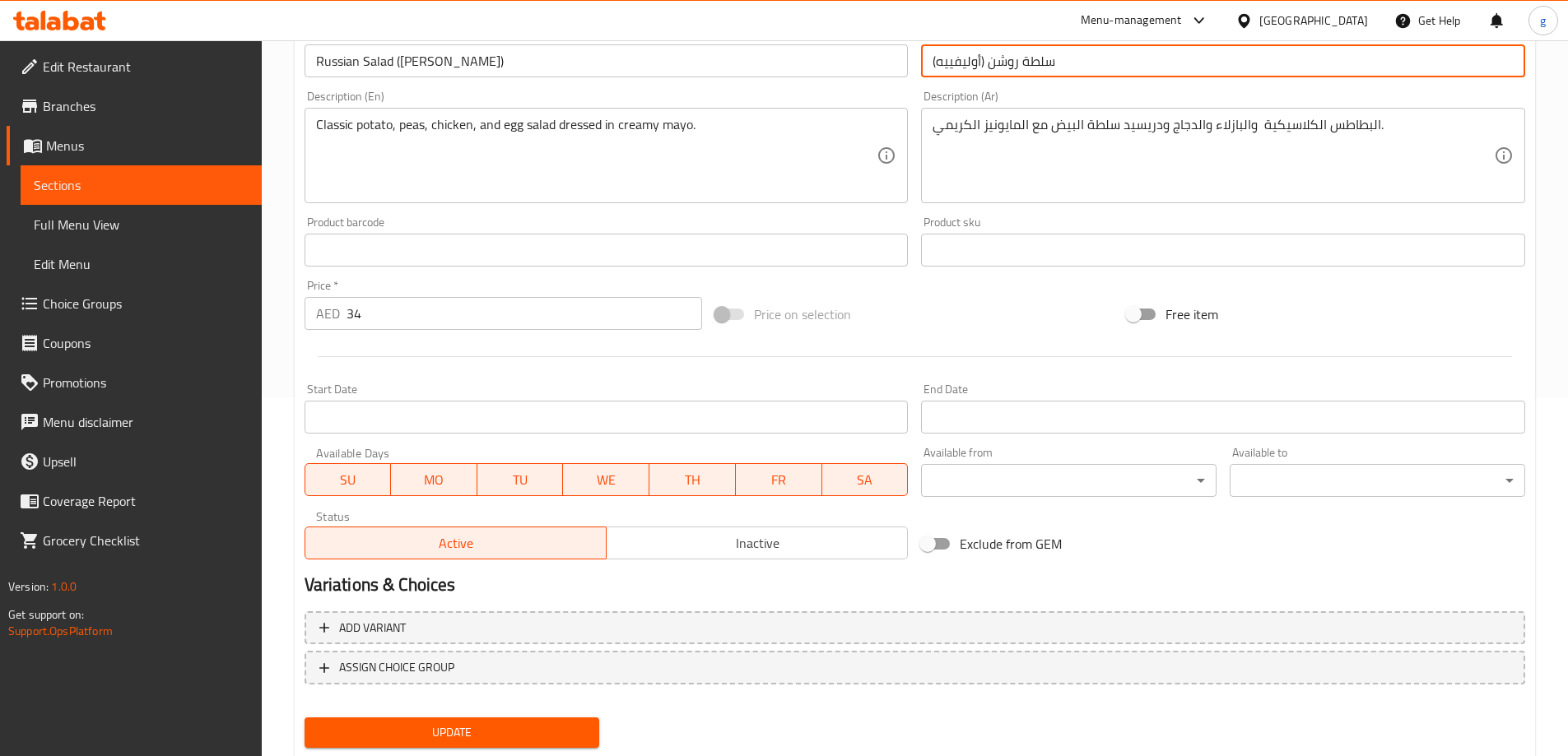
scroll to position [406, 0]
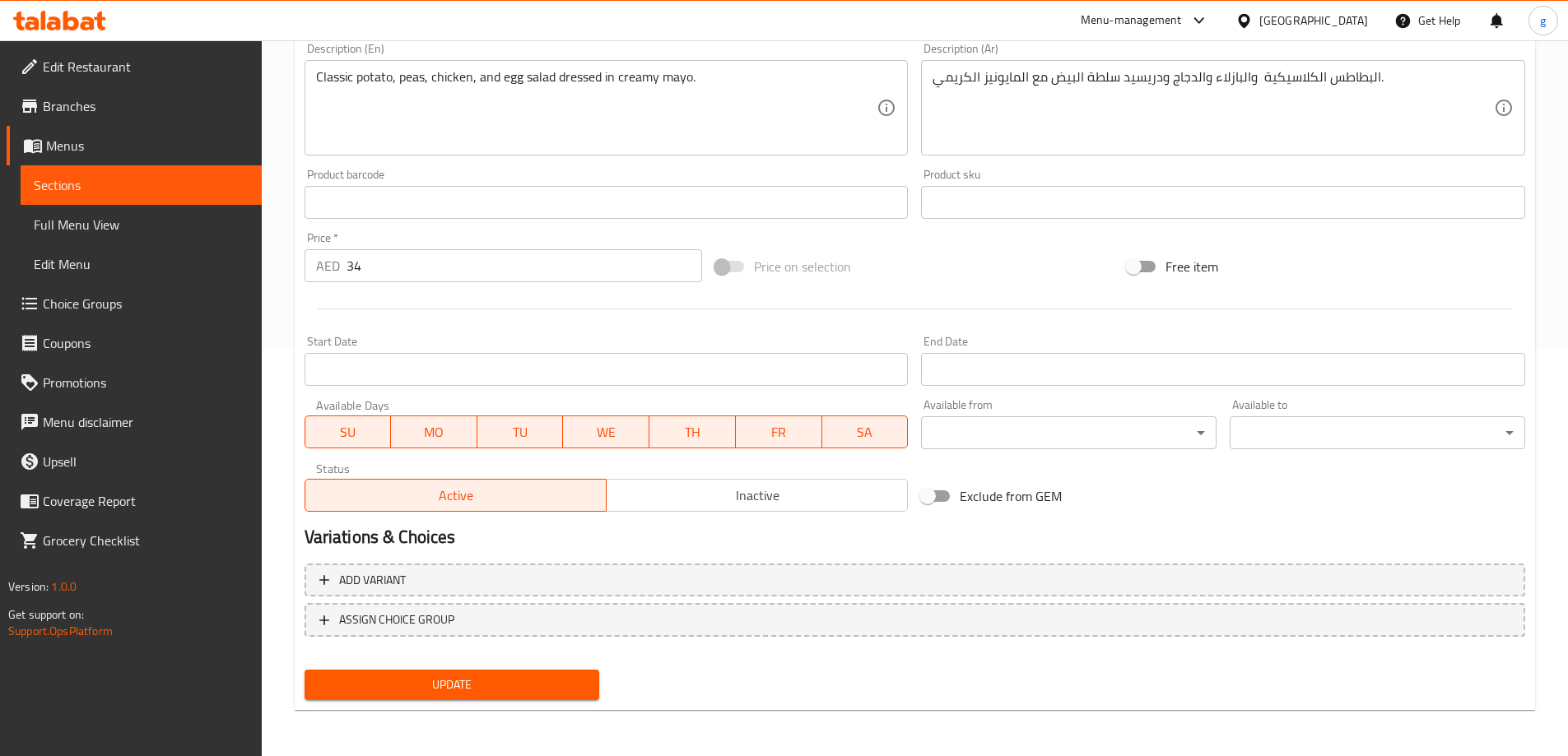
type input "(سلطة روشن (أوليفييه"
click at [554, 674] on button "Update" at bounding box center [452, 685] width 295 height 31
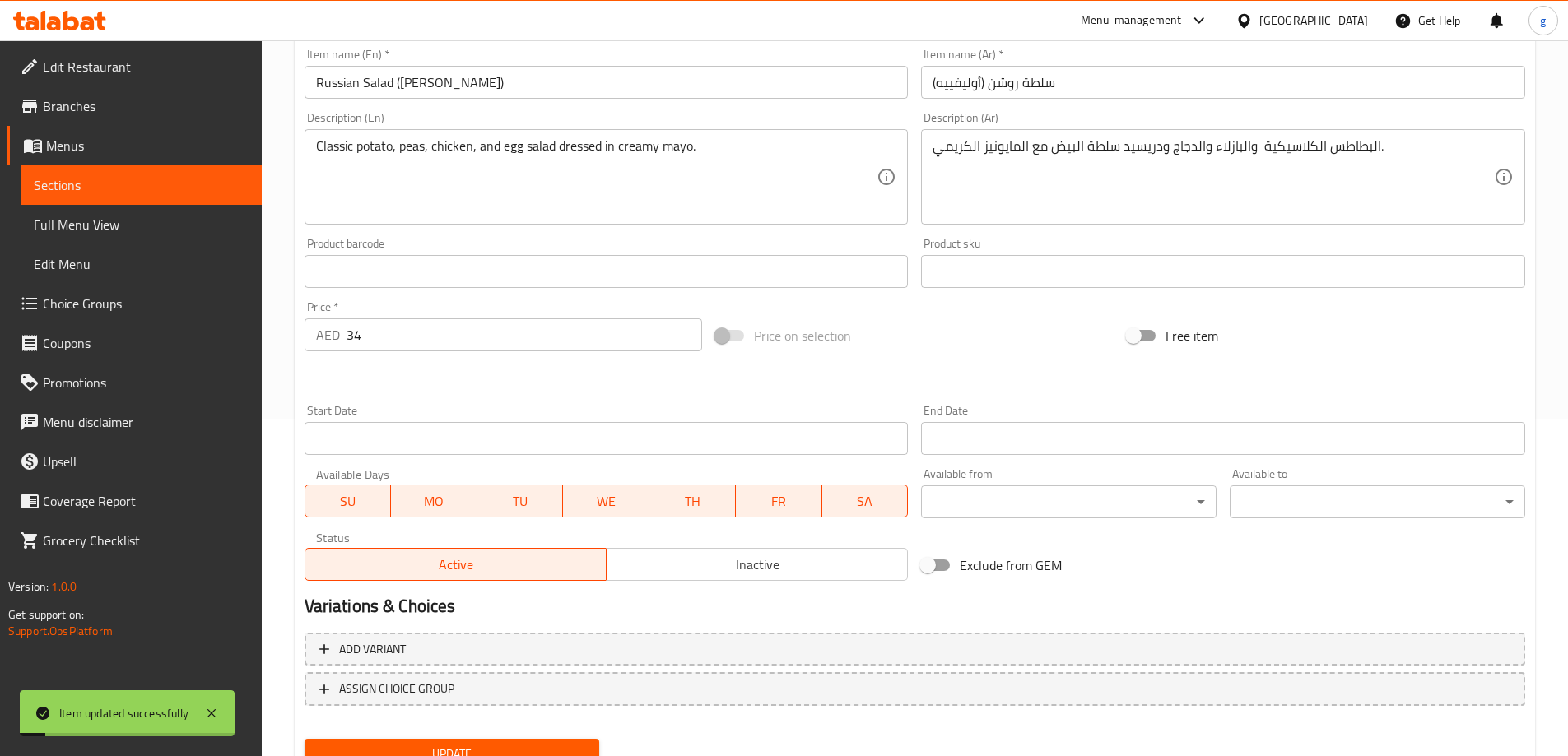
scroll to position [241, 0]
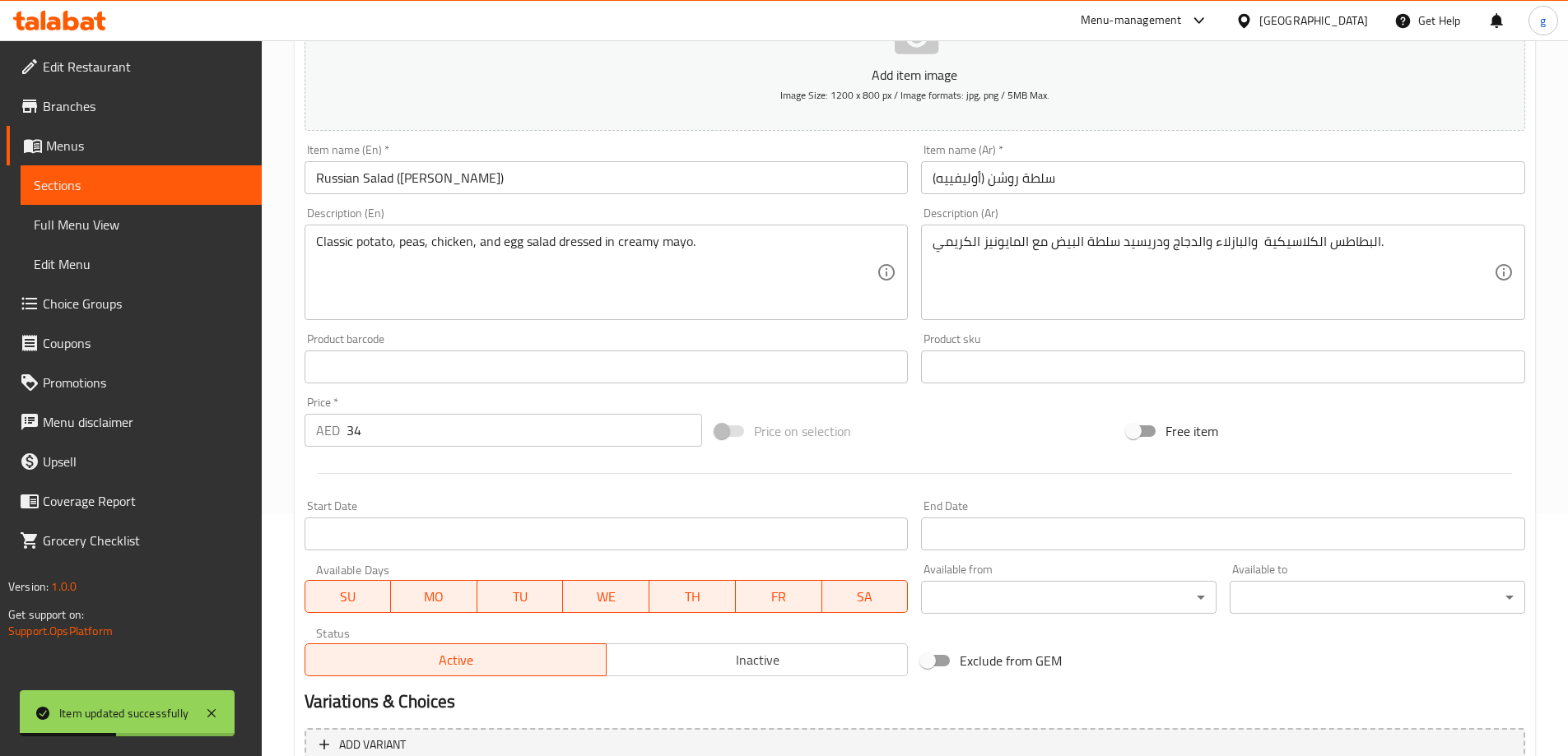
click at [100, 141] on span "Menus" at bounding box center [147, 146] width 202 height 20
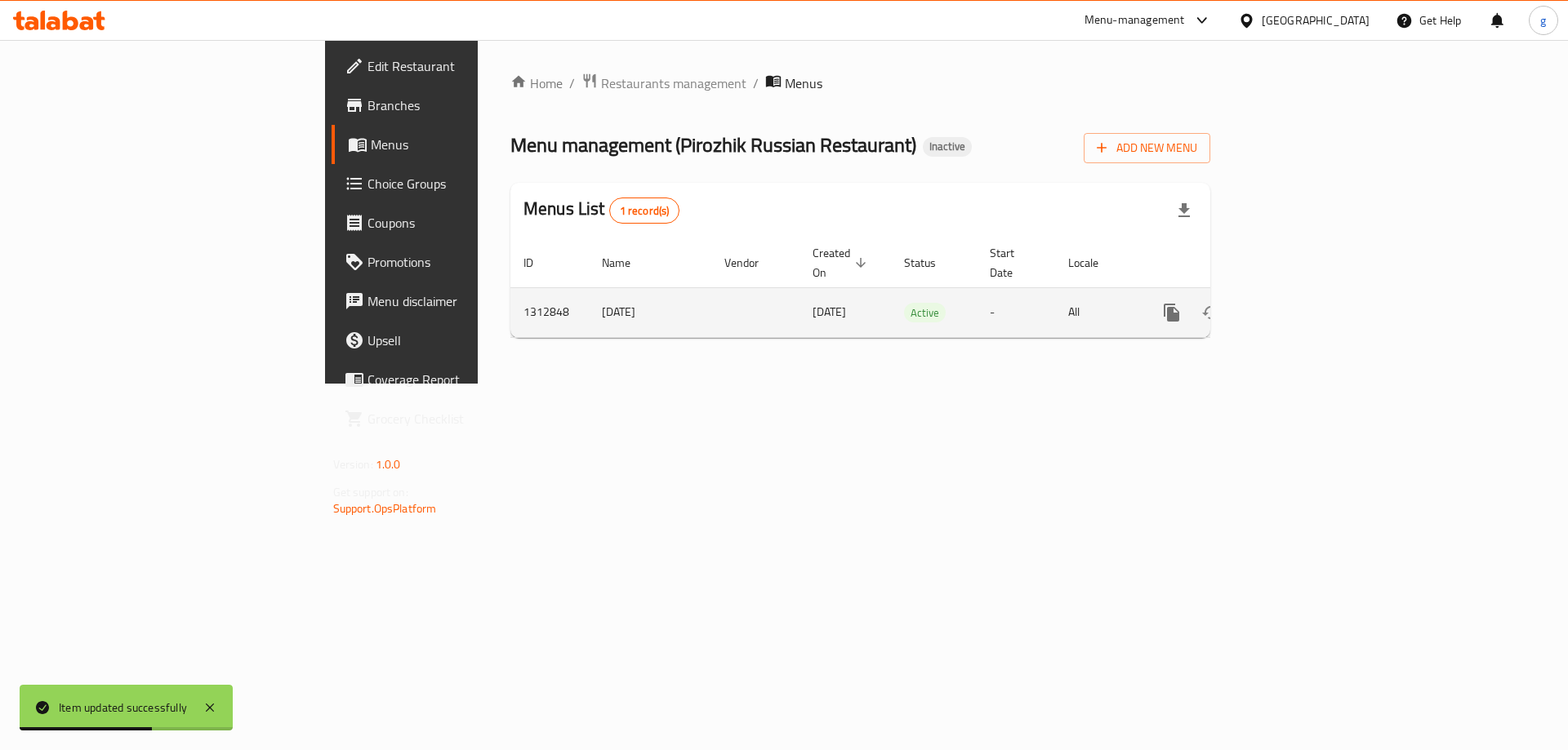
click at [1299, 303] on icon "enhanced table" at bounding box center [1288, 313] width 20 height 20
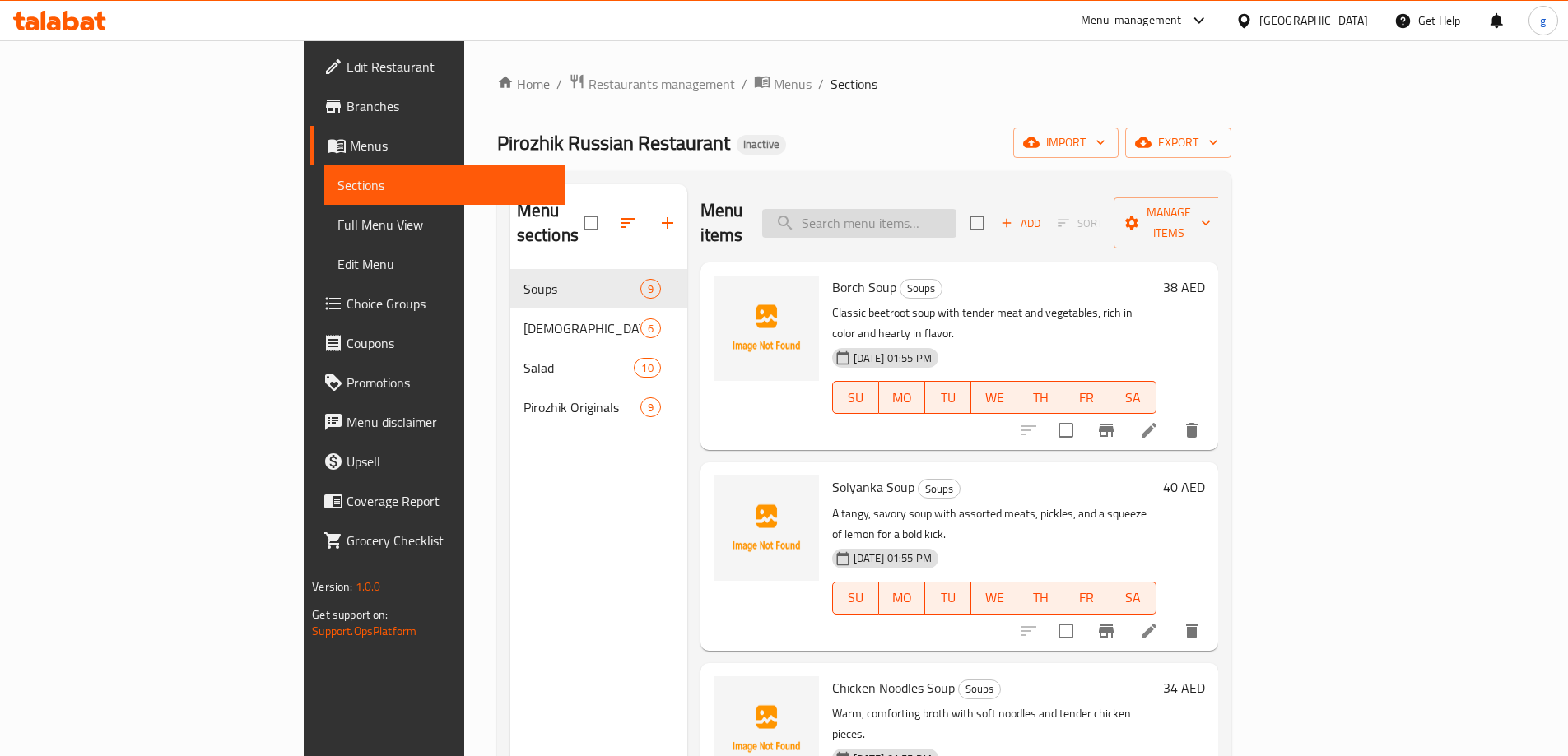
click at [923, 218] on input "search" at bounding box center [859, 223] width 195 height 29
paste input "Rye Bread (2 Slices)"
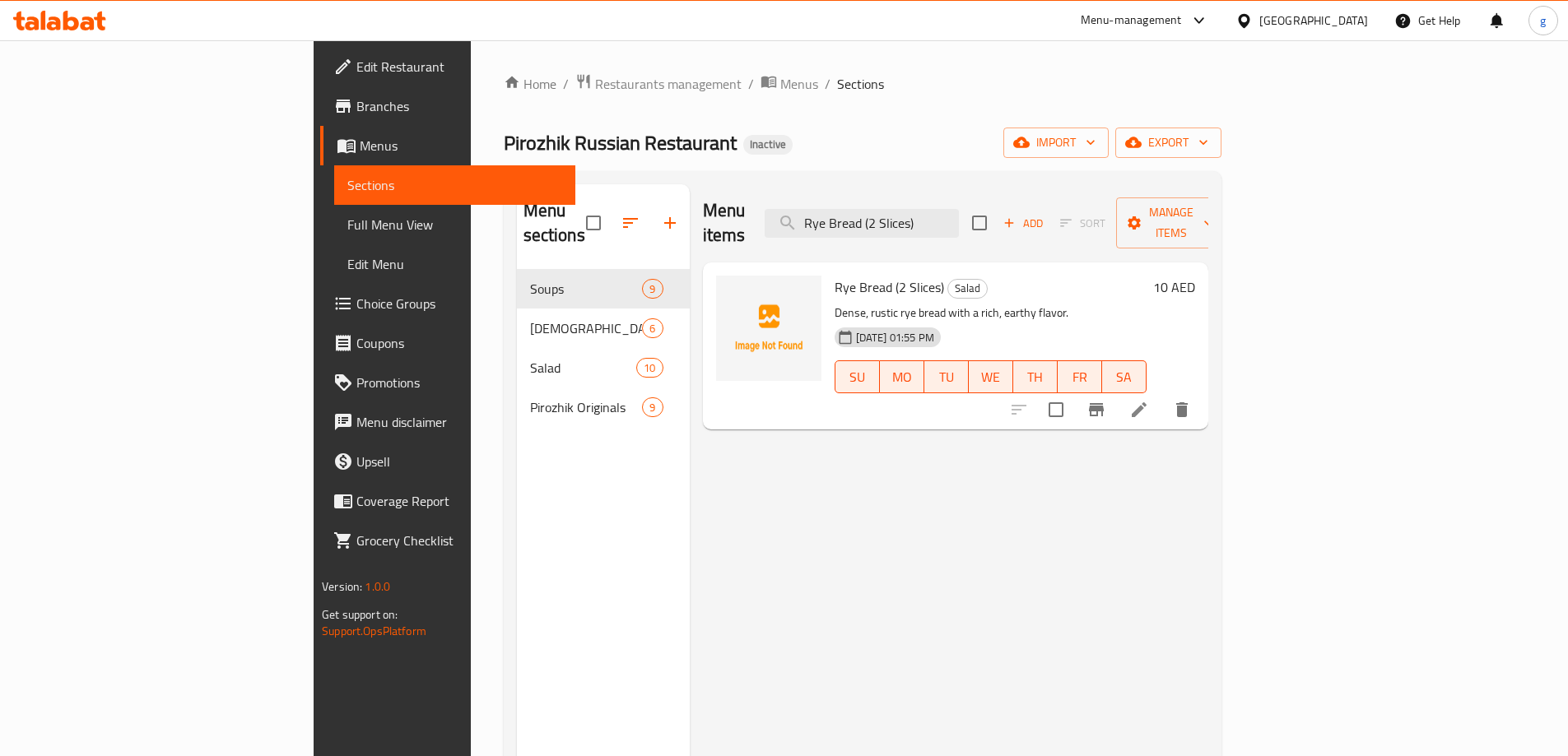
type input "Rye Bread (2 Slices)"
click at [1149, 400] on icon at bounding box center [1139, 409] width 20 height 20
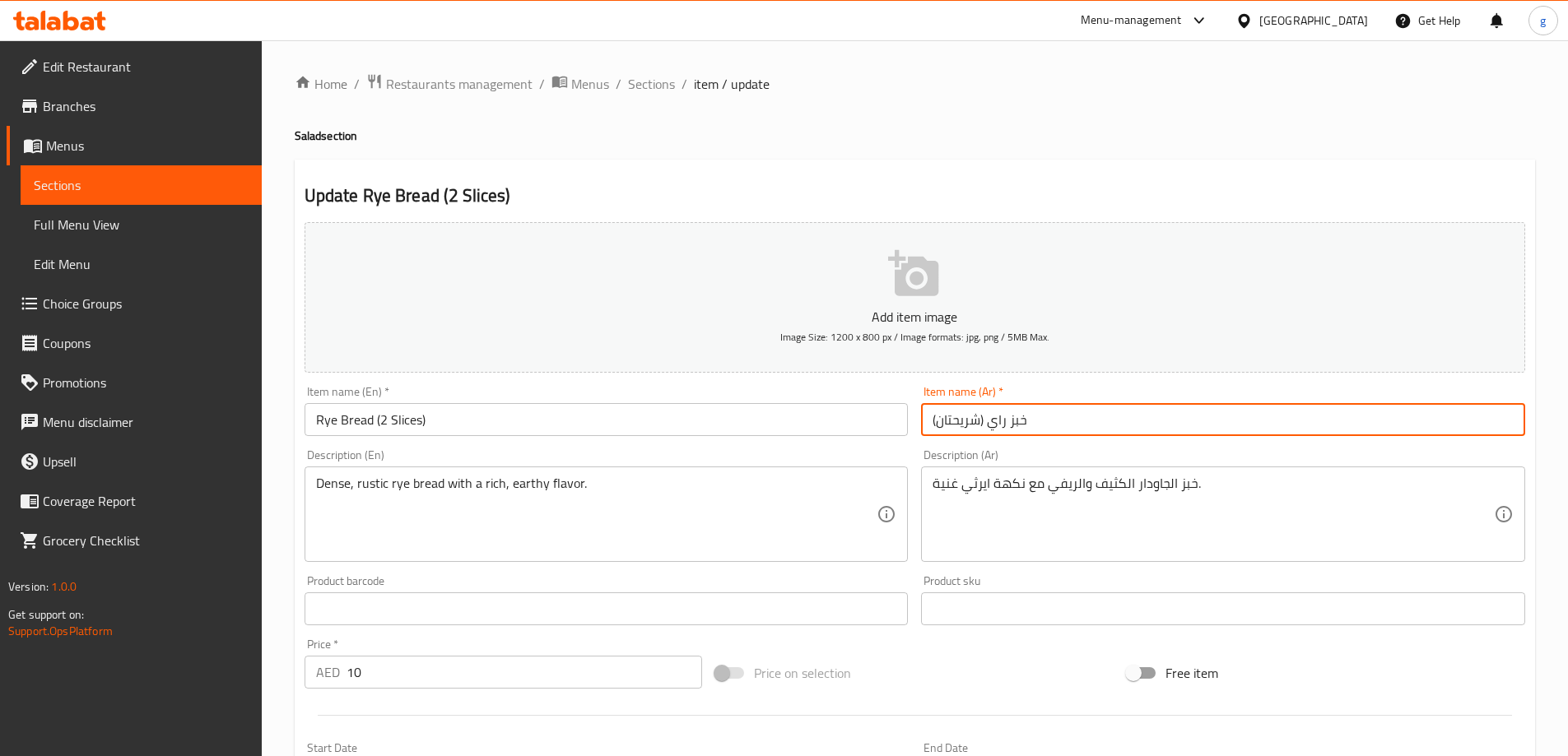
click at [940, 420] on input "خبز راي (شريحتان)" at bounding box center [1223, 420] width 604 height 33
click at [980, 420] on input "خبز راي (شريحتان)" at bounding box center [1223, 420] width 604 height 33
click at [944, 429] on input "خبز راي (2شريحتان)" at bounding box center [1223, 420] width 604 height 33
click at [940, 427] on input "خبز راي (2شريحتان)" at bounding box center [1223, 420] width 604 height 33
click at [421, 417] on input "Rye Bread (2 Slices)" at bounding box center [607, 420] width 604 height 33
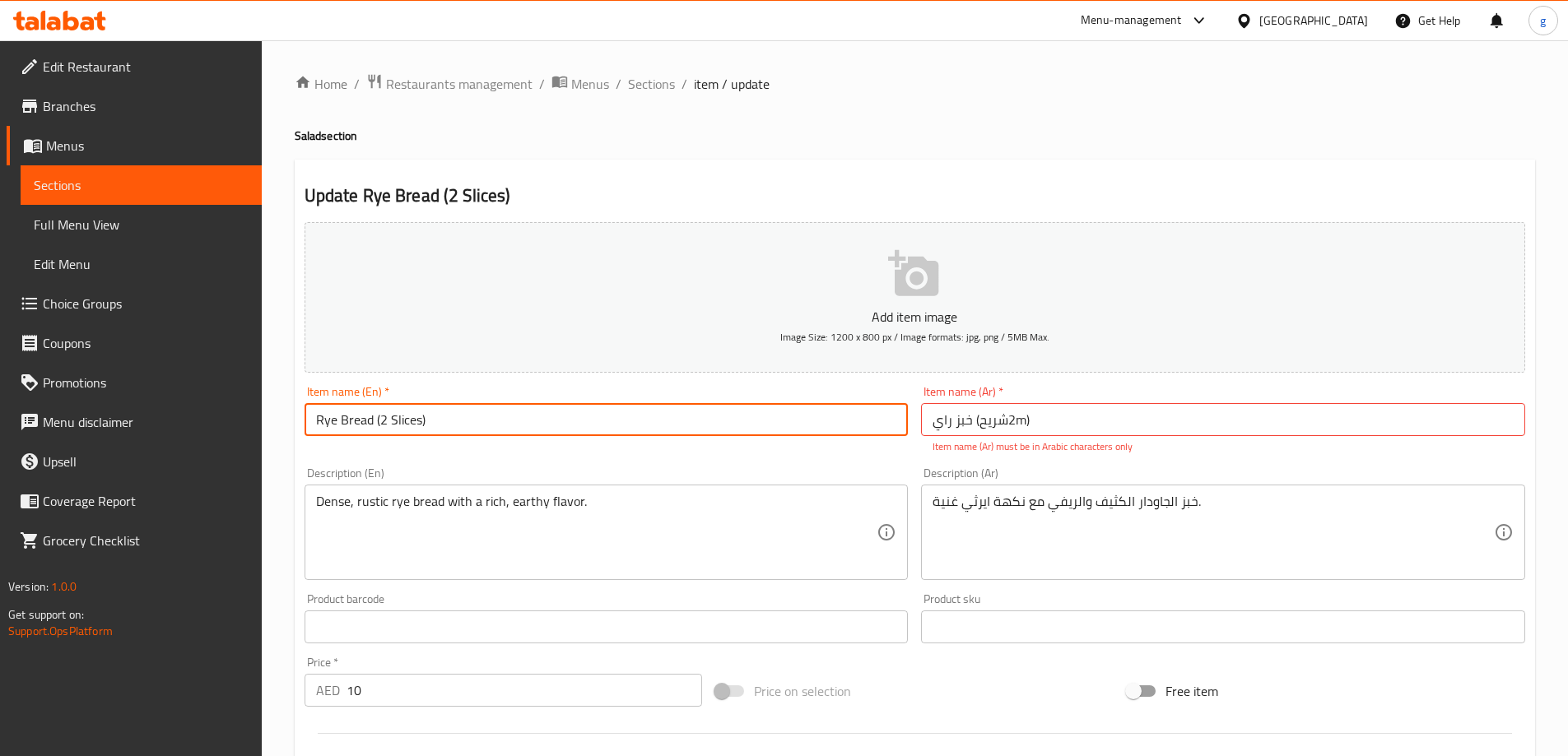
click at [395, 425] on input "Rye Bread (2 Slices)" at bounding box center [607, 420] width 604 height 33
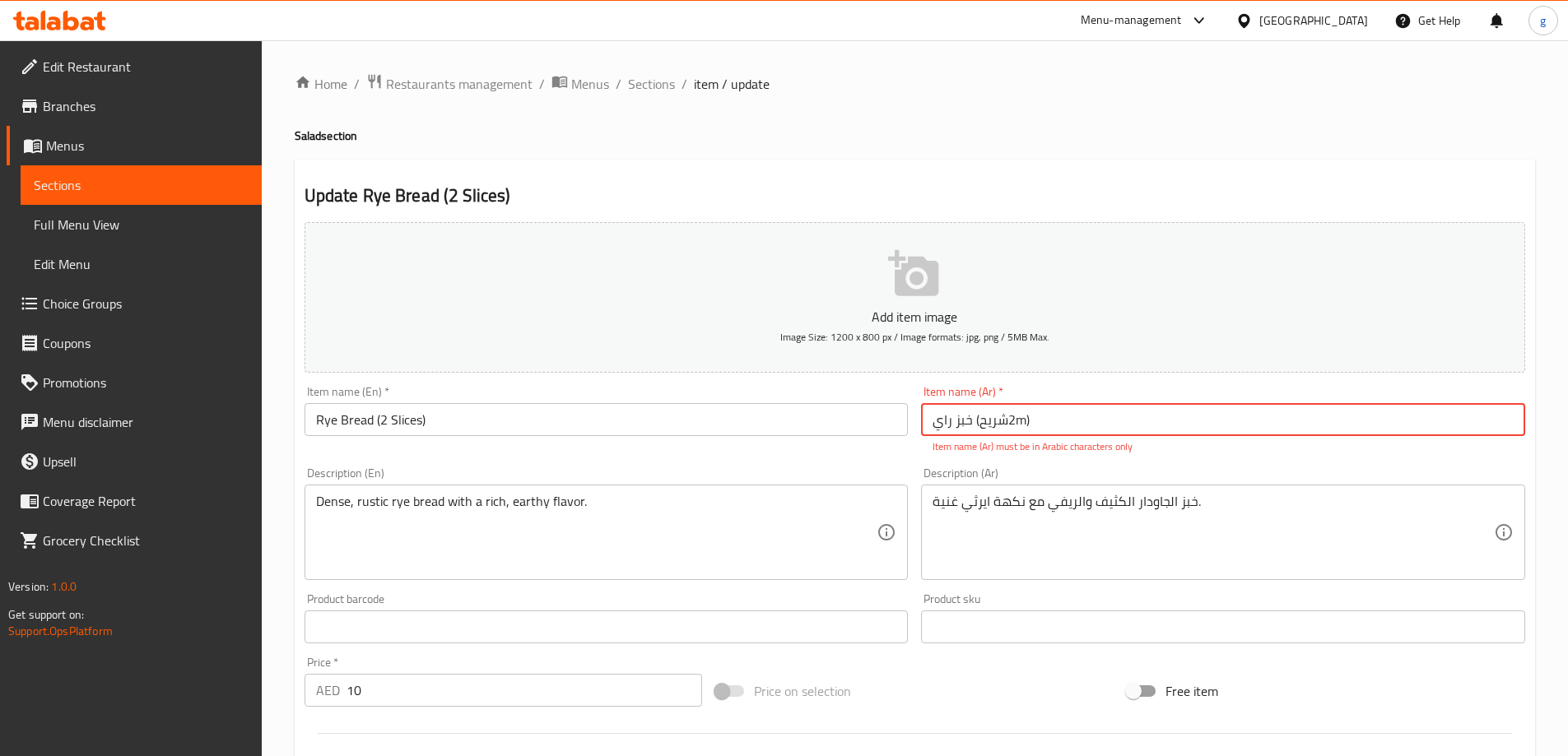
click at [1015, 424] on input "خبز راي (2شريحm)" at bounding box center [1223, 420] width 604 height 33
click at [1015, 425] on input "خبز راي (2شريحm)" at bounding box center [1223, 420] width 604 height 33
click at [1015, 416] on input "خبز راي (2شريحm)" at bounding box center [1223, 420] width 604 height 33
click at [1019, 417] on input "خبز راي (2شريحm)" at bounding box center [1223, 420] width 604 height 33
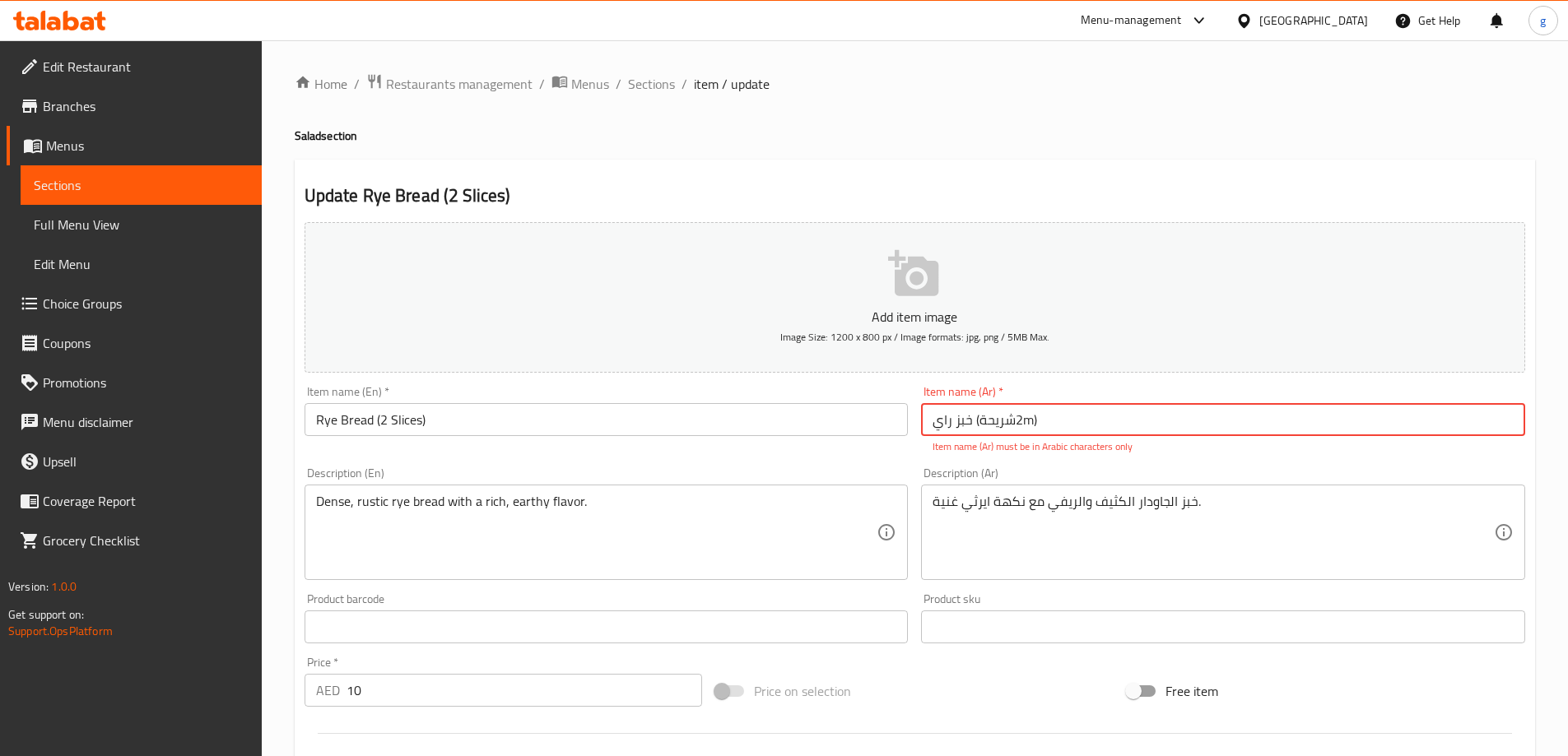
click at [1026, 425] on input "خبز راي (2شريحةm)" at bounding box center [1223, 420] width 604 height 33
click at [1060, 413] on input "خبز راي (2شريحة)" at bounding box center [1223, 420] width 604 height 33
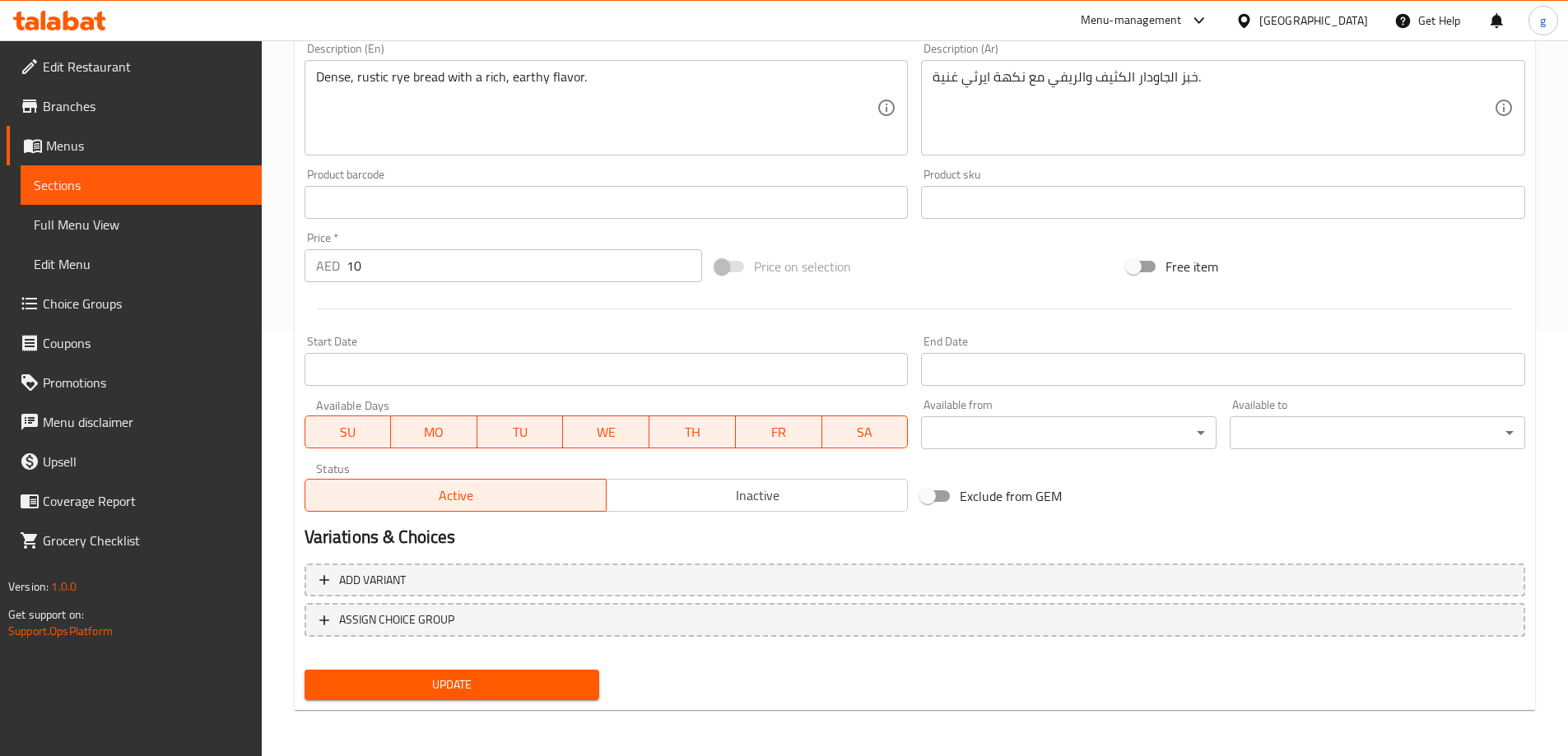
type input "خبز راي (2شريحة)"
click at [536, 682] on span "Update" at bounding box center [451, 684] width 269 height 20
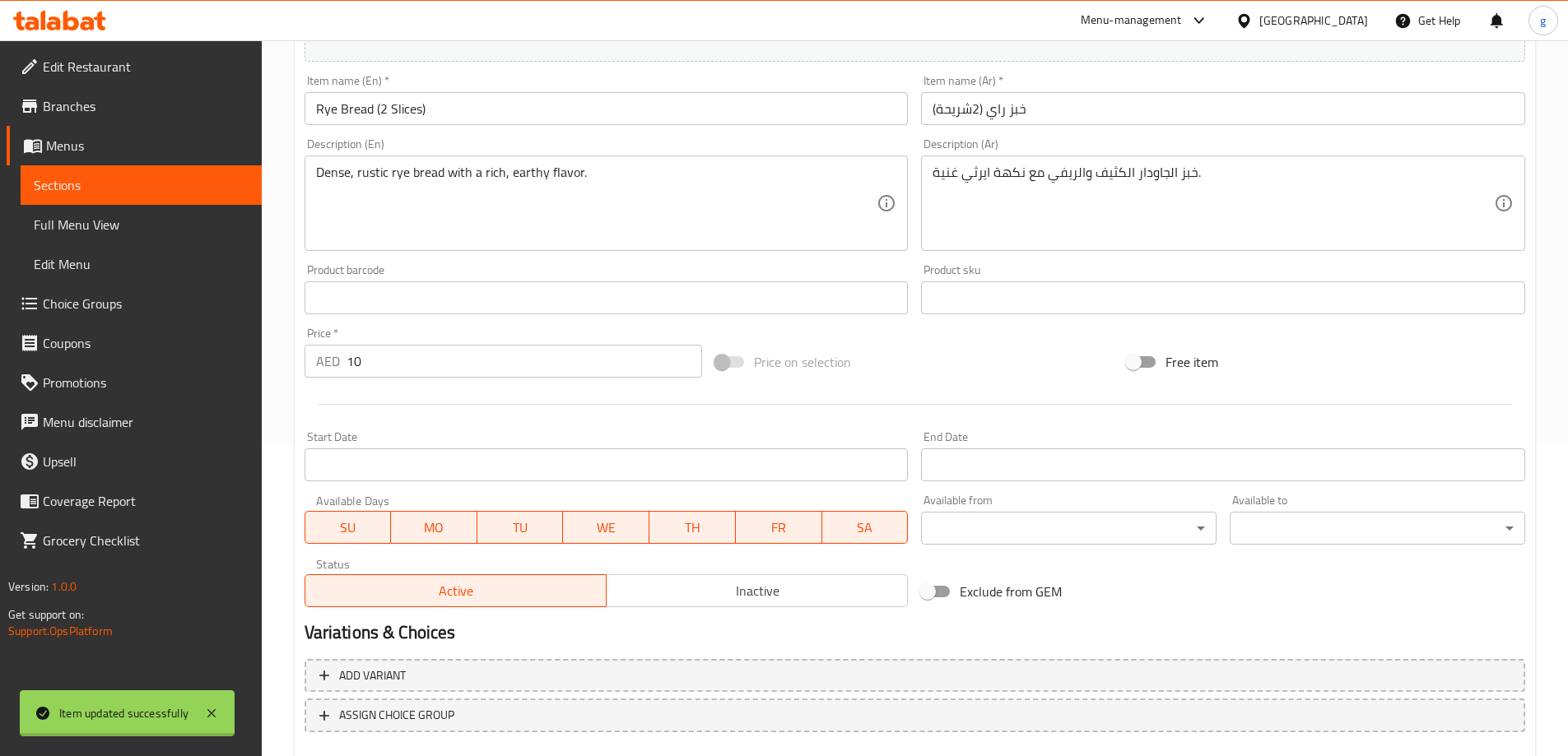
scroll to position [160, 0]
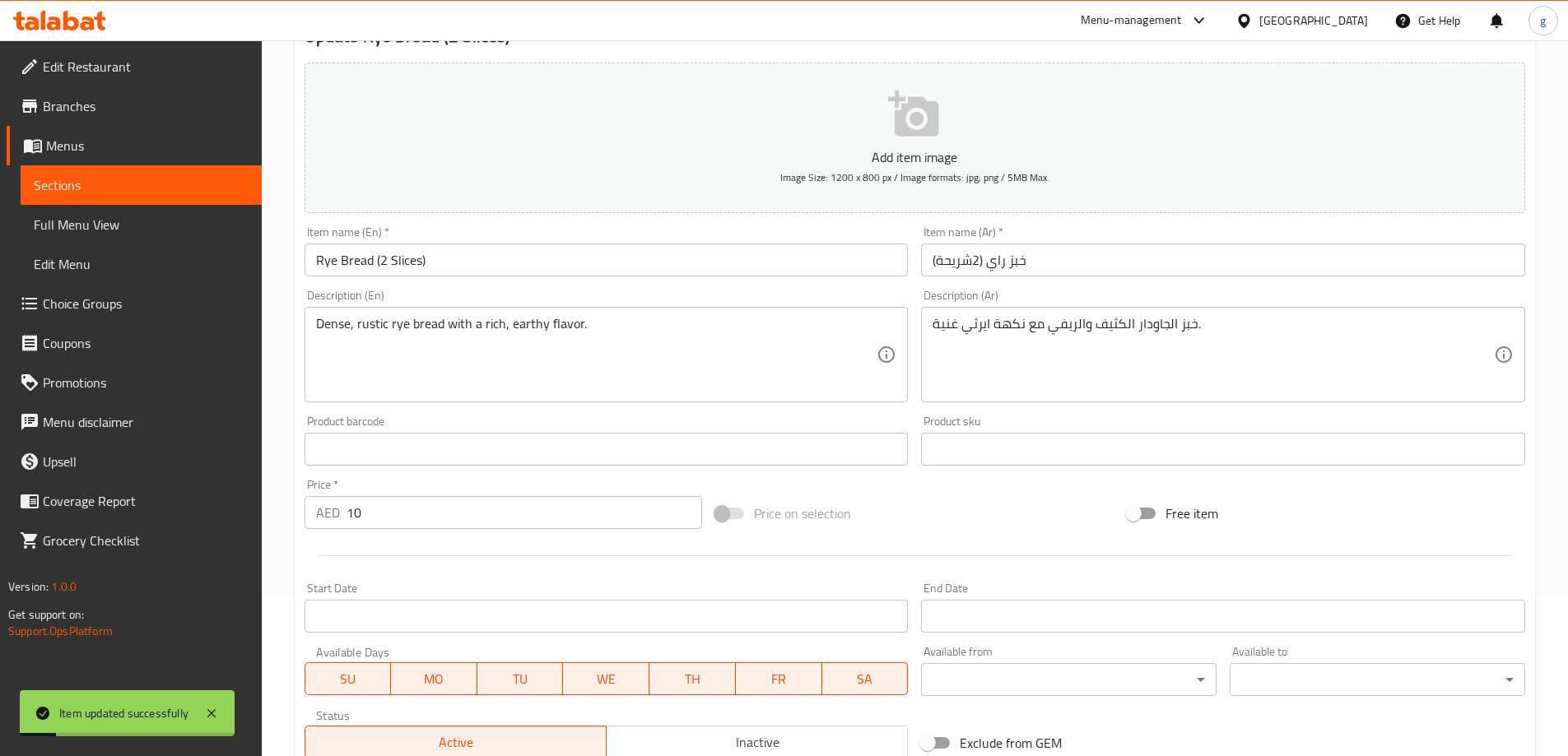
click at [63, 198] on link "Sections" at bounding box center [141, 185] width 242 height 39
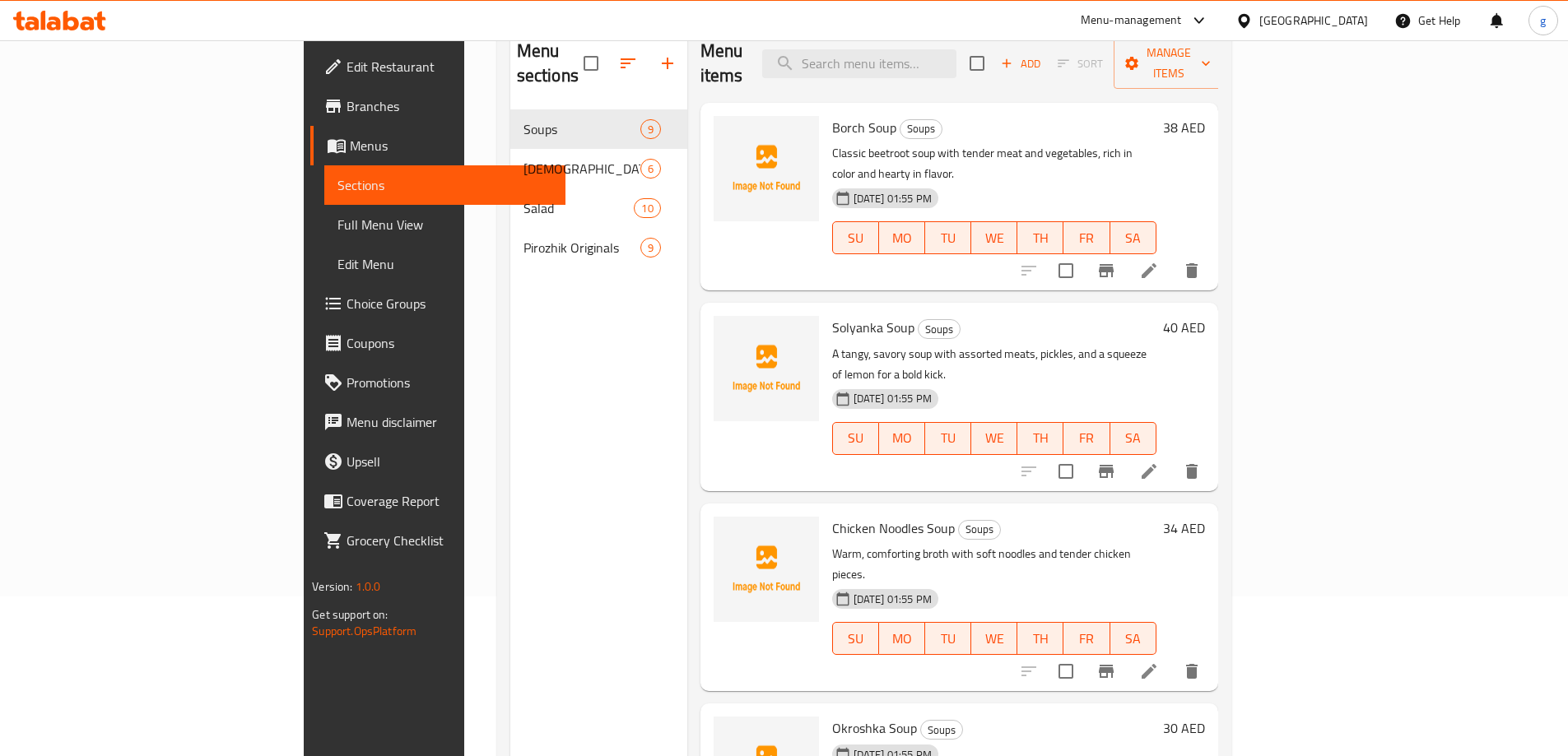
click at [561, 366] on div "Menu sections Soups 9 Russian Starters 6 Salad 10 Pirozhik Originals 9" at bounding box center [598, 402] width 177 height 756
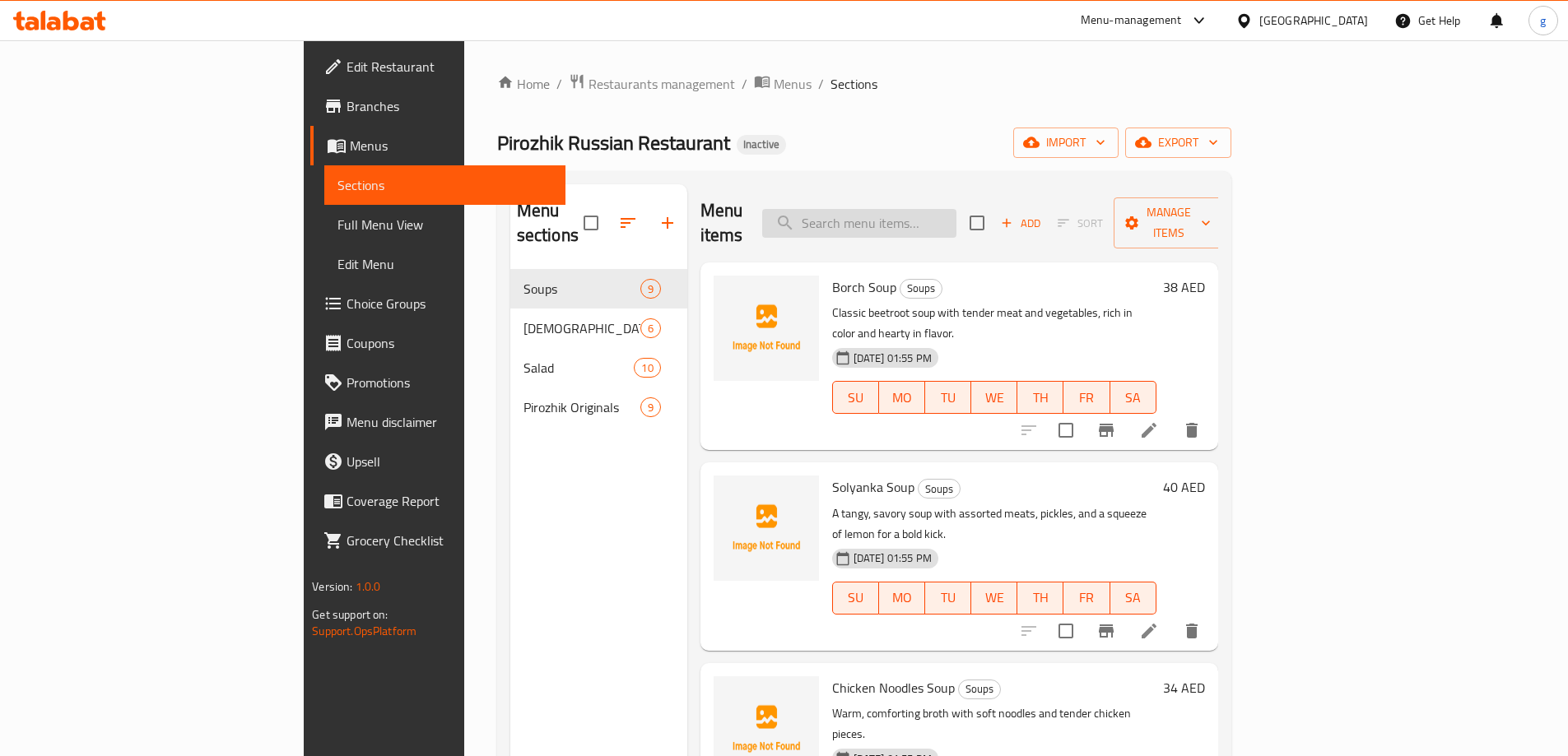
click at [957, 211] on input "search" at bounding box center [859, 223] width 195 height 29
paste input "Cherry Pirozhk"
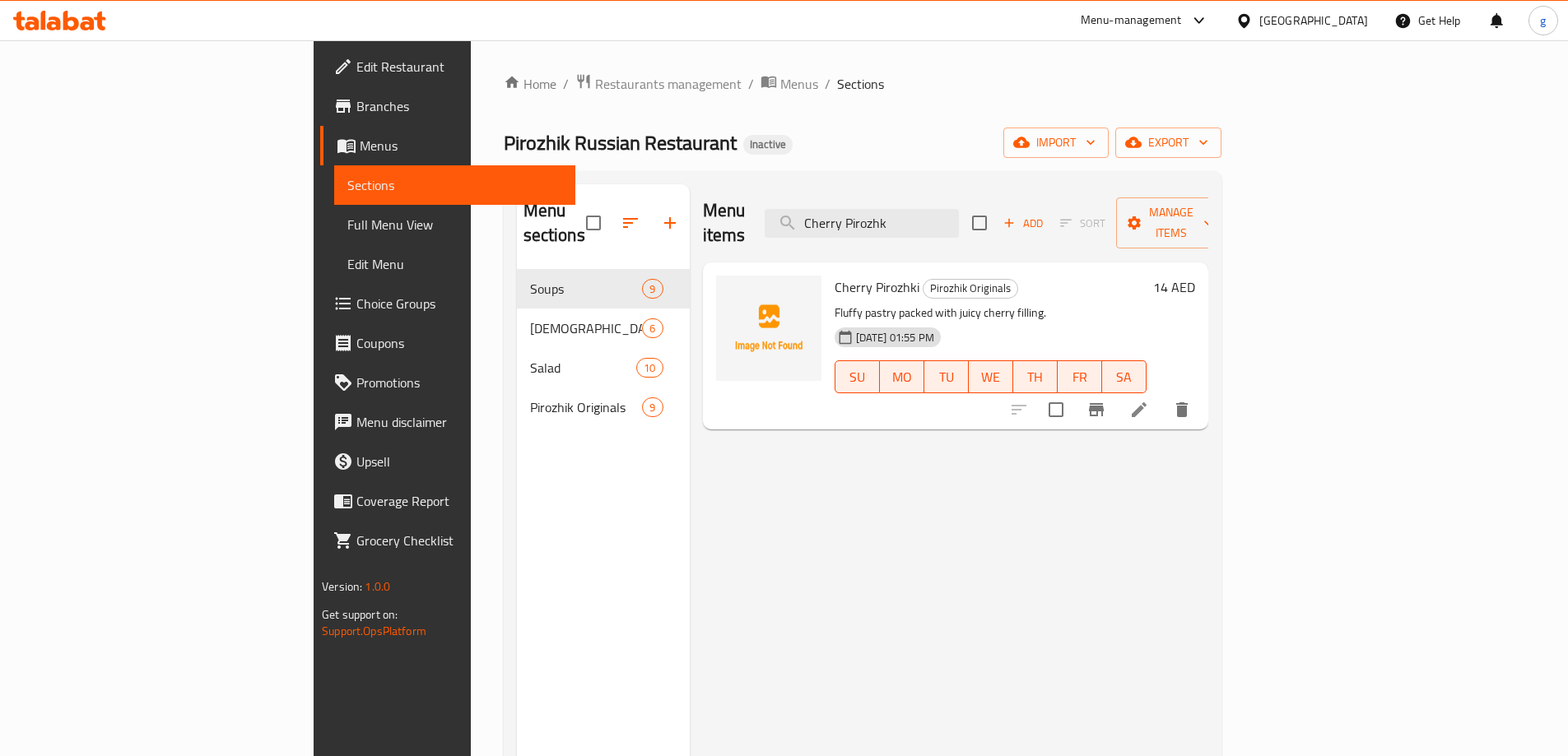
type input "Cherry Pirozhk"
click at [1162, 397] on li at bounding box center [1139, 409] width 46 height 30
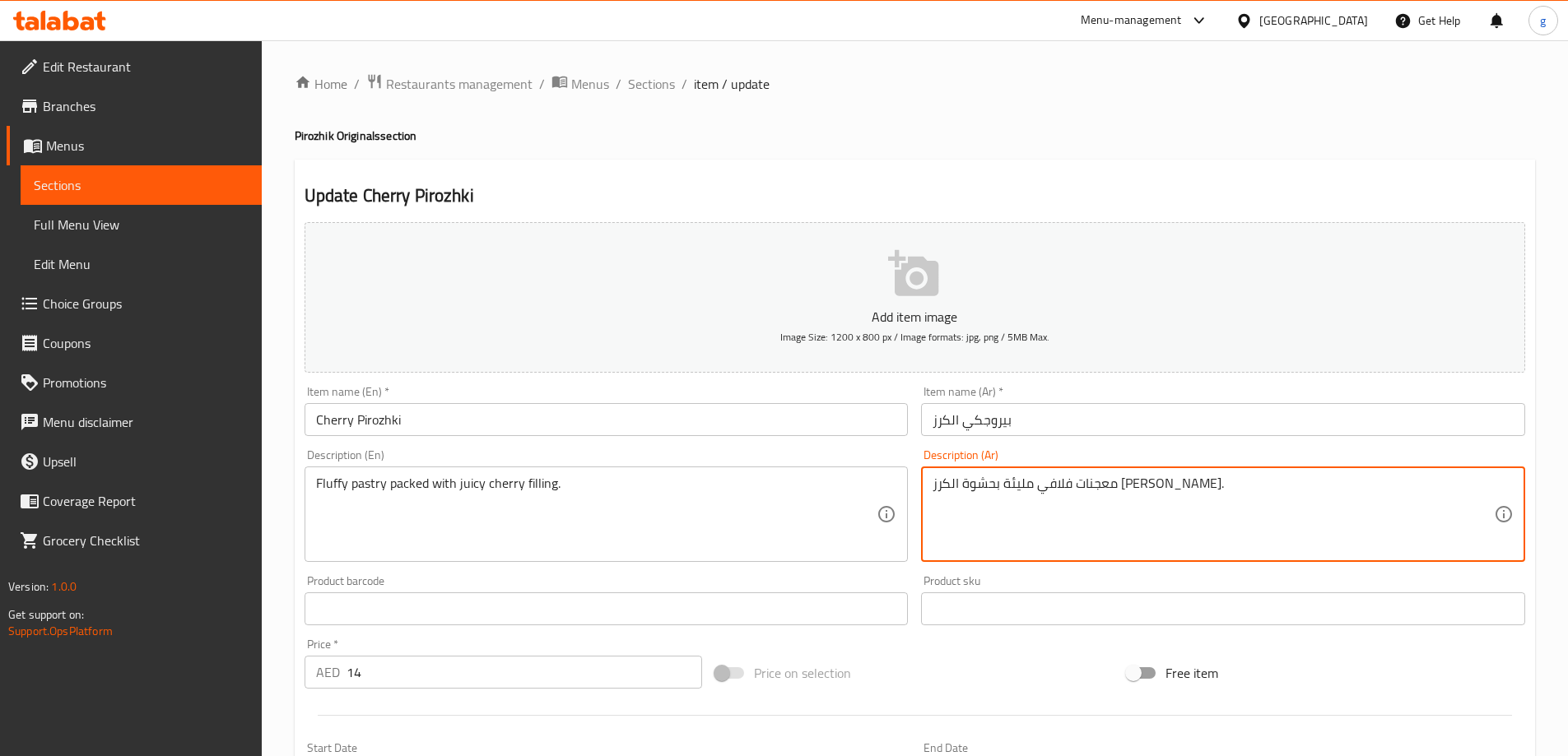
drag, startPoint x: 1050, startPoint y: 483, endPoint x: 1077, endPoint y: 490, distance: 27.9
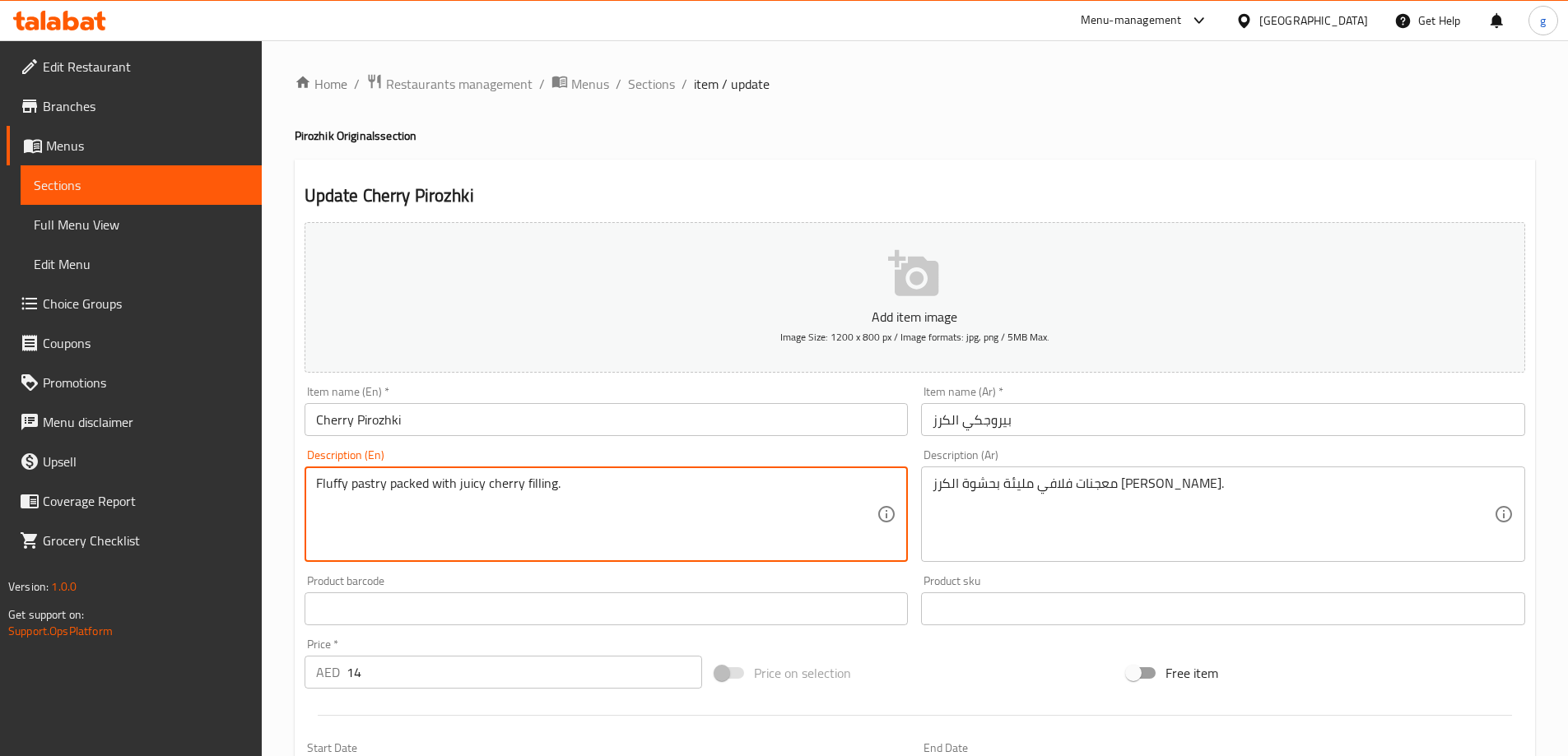
click at [414, 480] on textarea "Fluffy pastry packed with juicy cherry filling." at bounding box center [597, 515] width 562 height 79
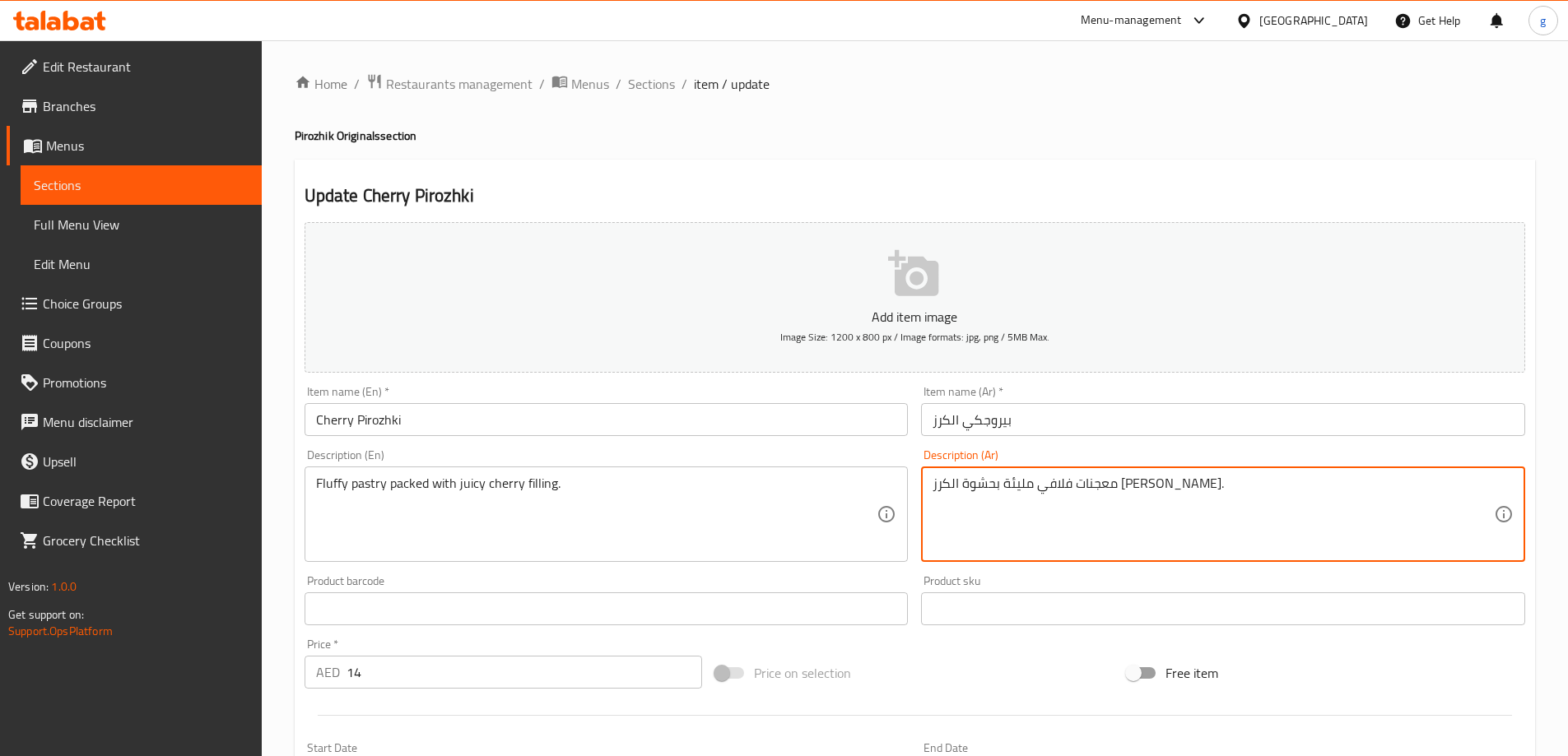
drag, startPoint x: 1048, startPoint y: 484, endPoint x: 1073, endPoint y: 486, distance: 25.1
click at [1073, 486] on textarea "معجنات فلافي مليئة بحشوة الكرز [PERSON_NAME]." at bounding box center [1213, 515] width 562 height 79
click at [1052, 486] on textarea "معجنات فلافي محشو بحشوة الكرز الجوسي." at bounding box center [1213, 515] width 562 height 79
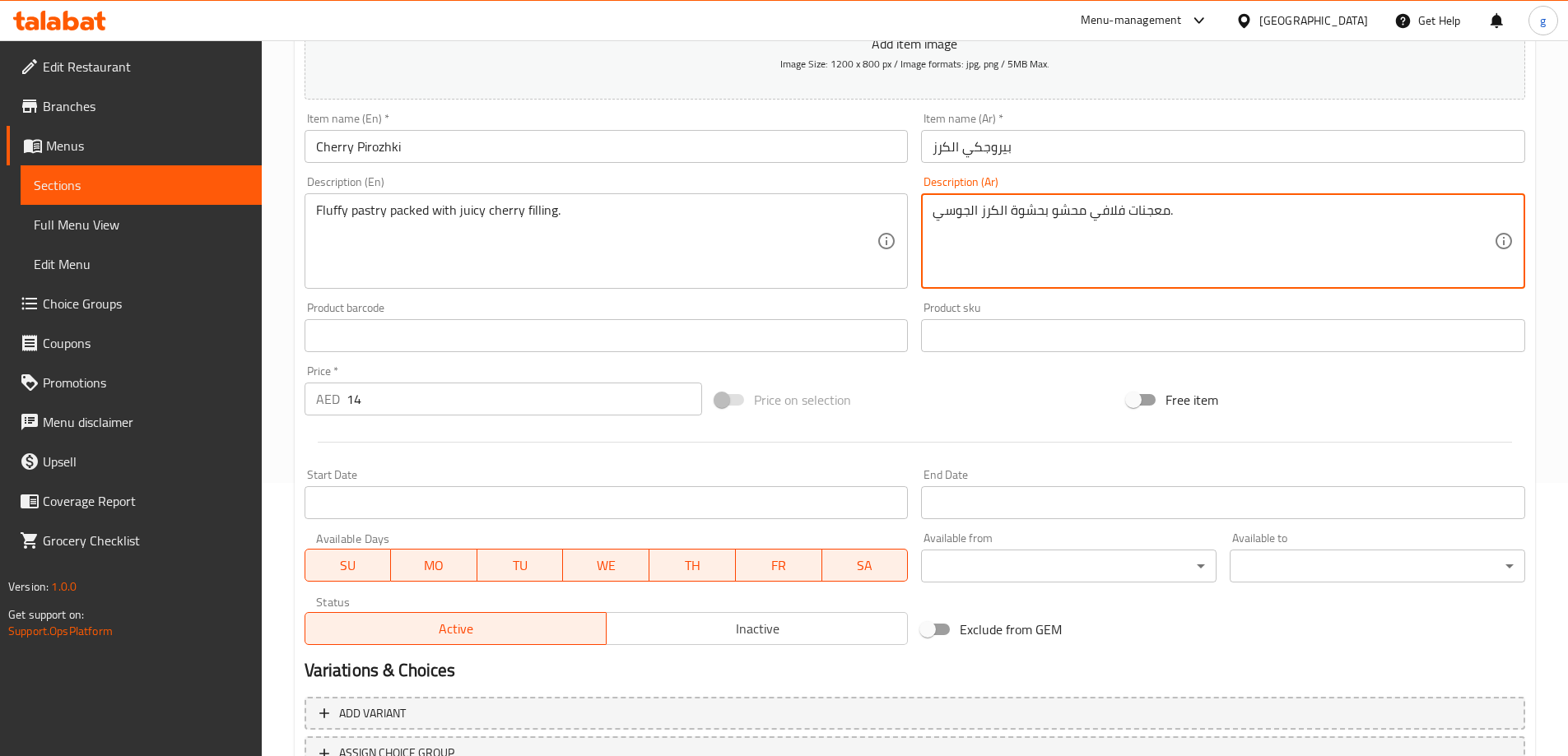
scroll to position [406, 0]
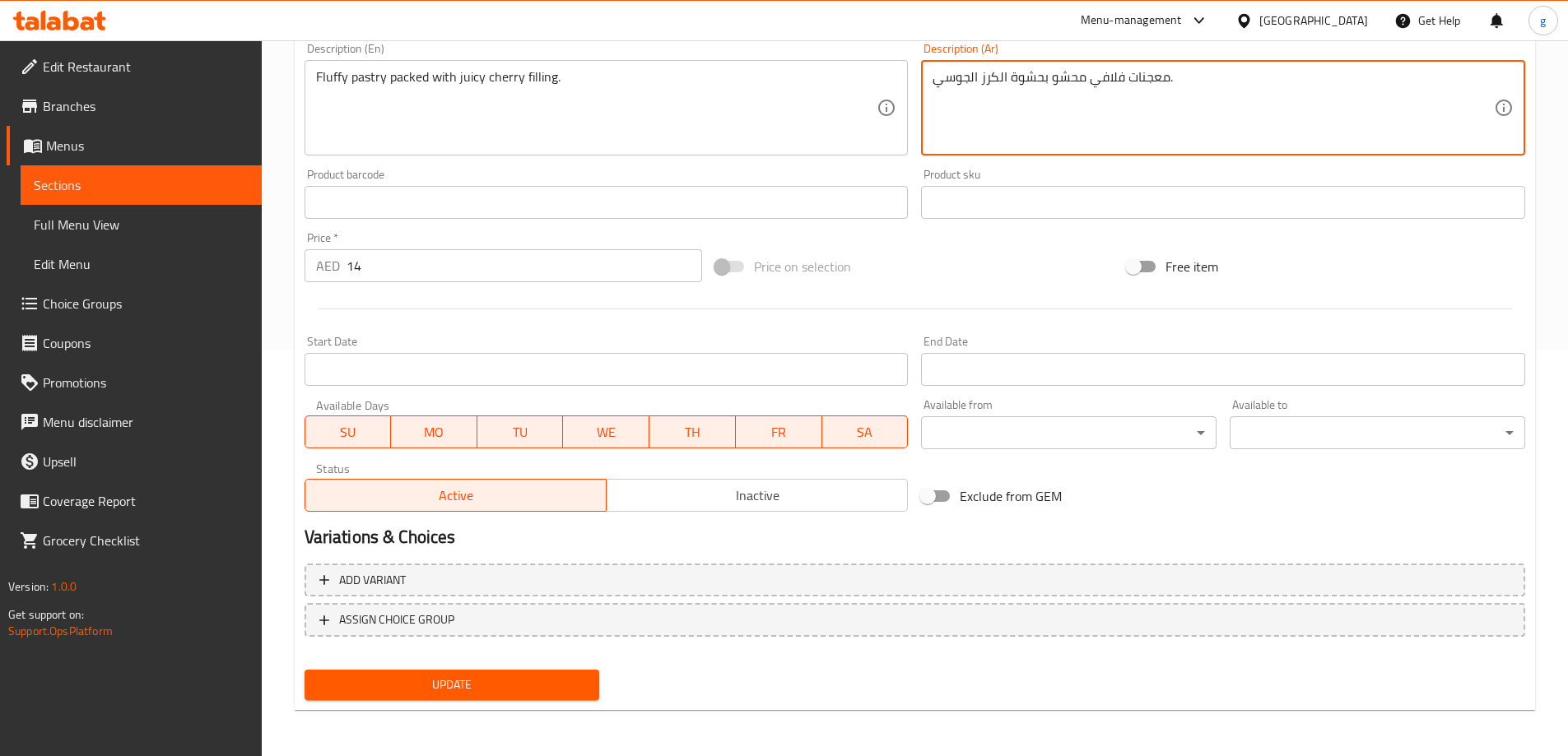
type textarea "معجنات فلافي محشو بحشوة الكرز الجوسي."
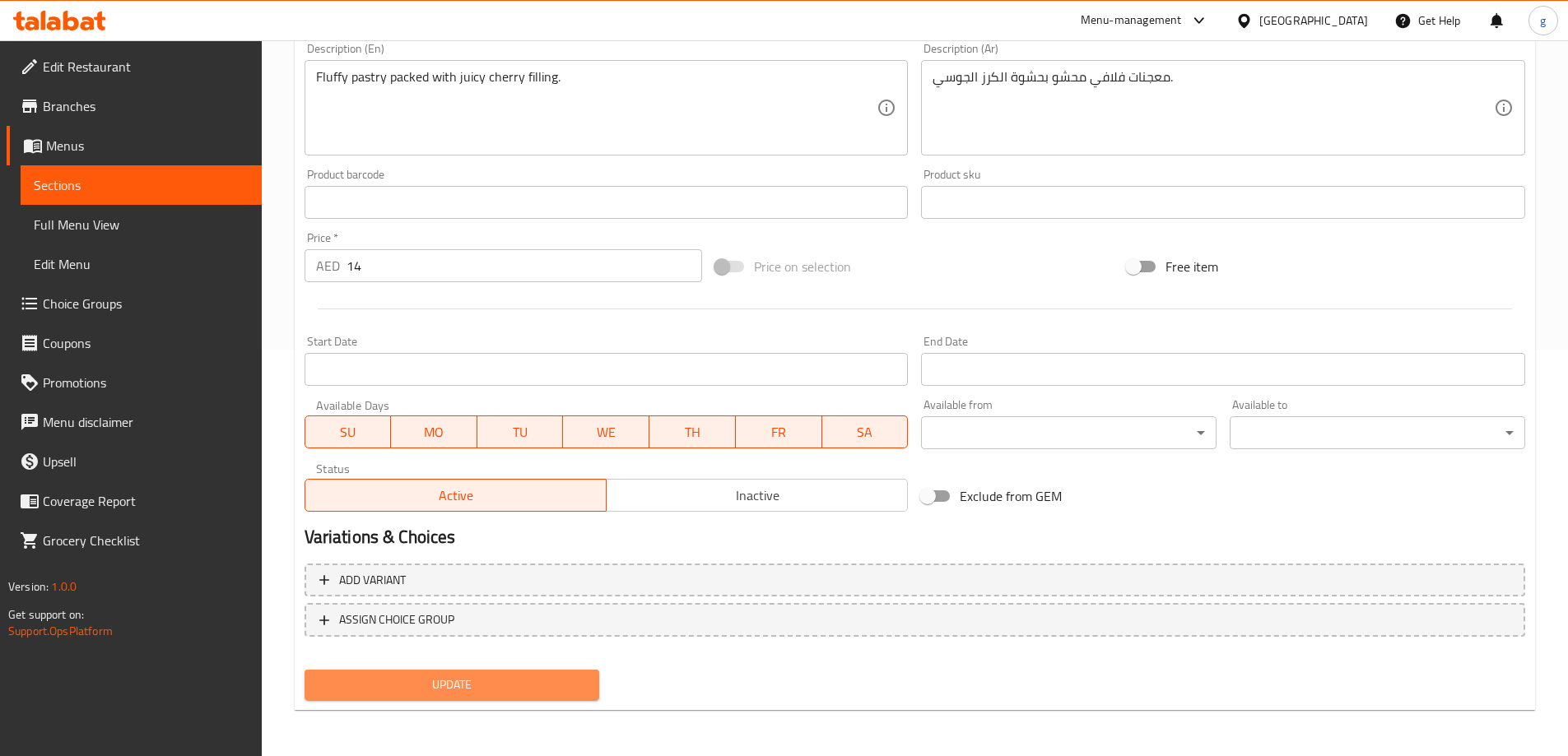
click at [404, 676] on span "Update" at bounding box center [451, 684] width 269 height 20
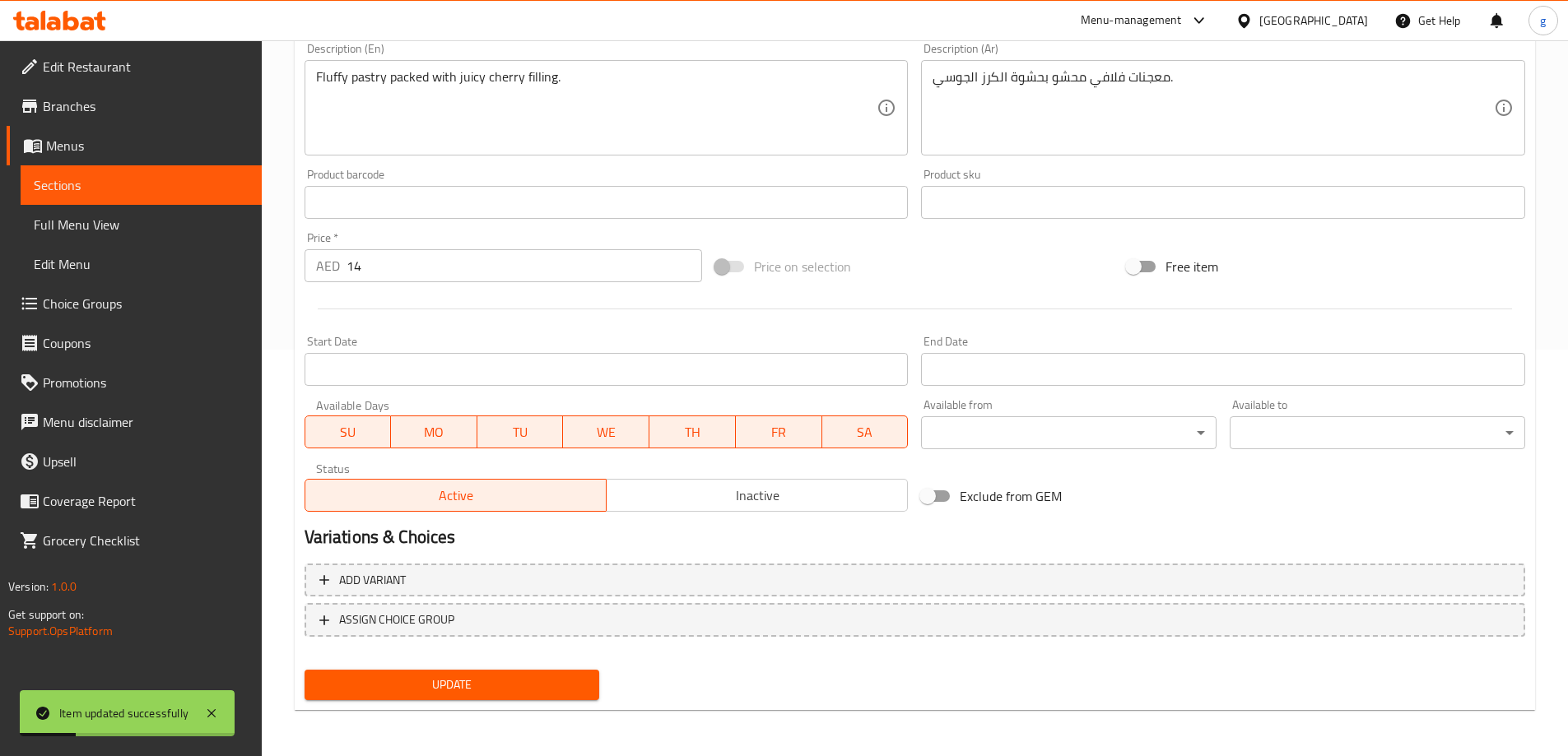
click at [129, 148] on span "Menus" at bounding box center [147, 146] width 202 height 20
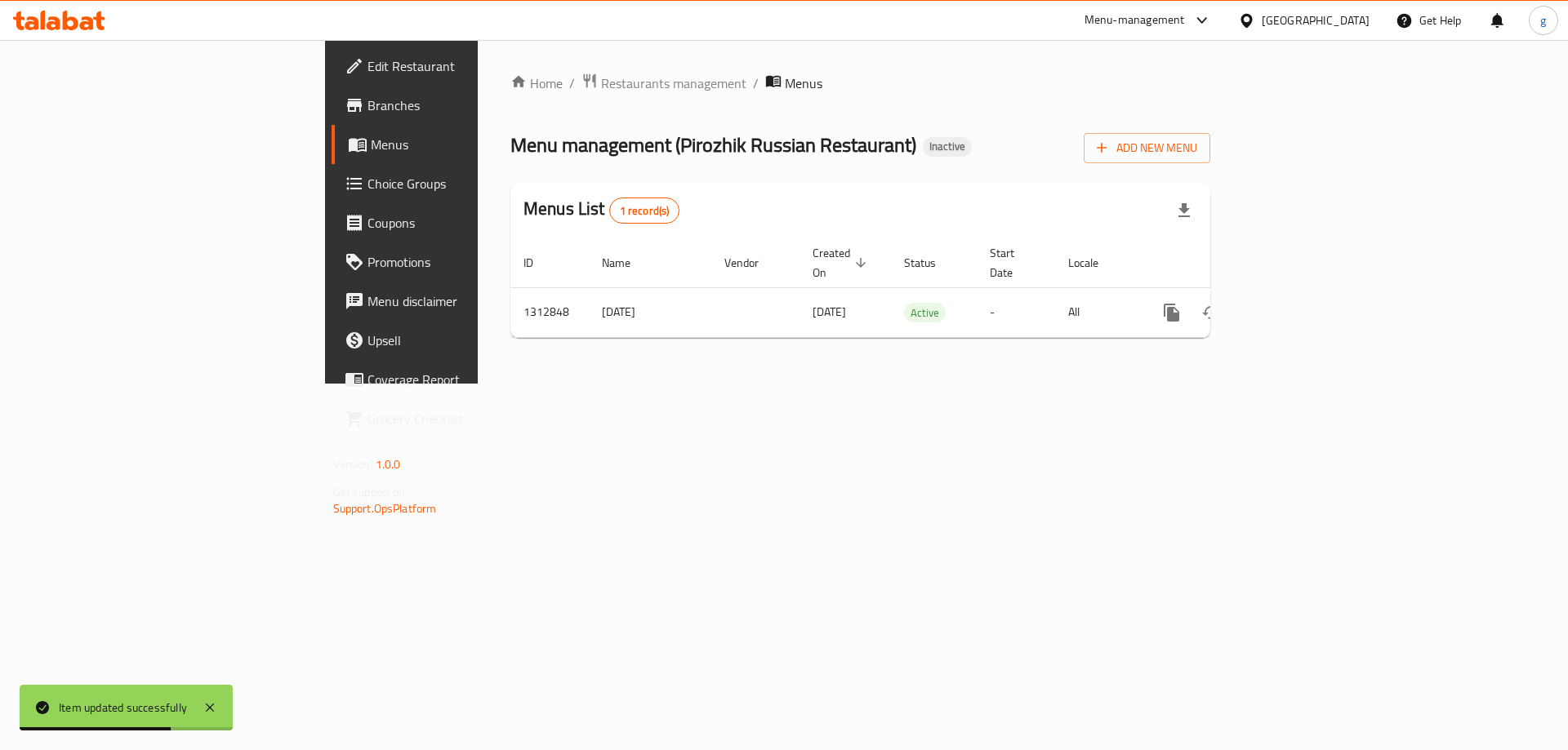
click at [1243, 384] on div "Home / Restaurants management / Menus Menu management ( Pirozhik Russian Restau…" at bounding box center [860, 211] width 765 height 343
click at [1243, 293] on div "Home / Restaurants management / Menus Menu management ( Pirozhik Russian Restau…" at bounding box center [860, 211] width 765 height 343
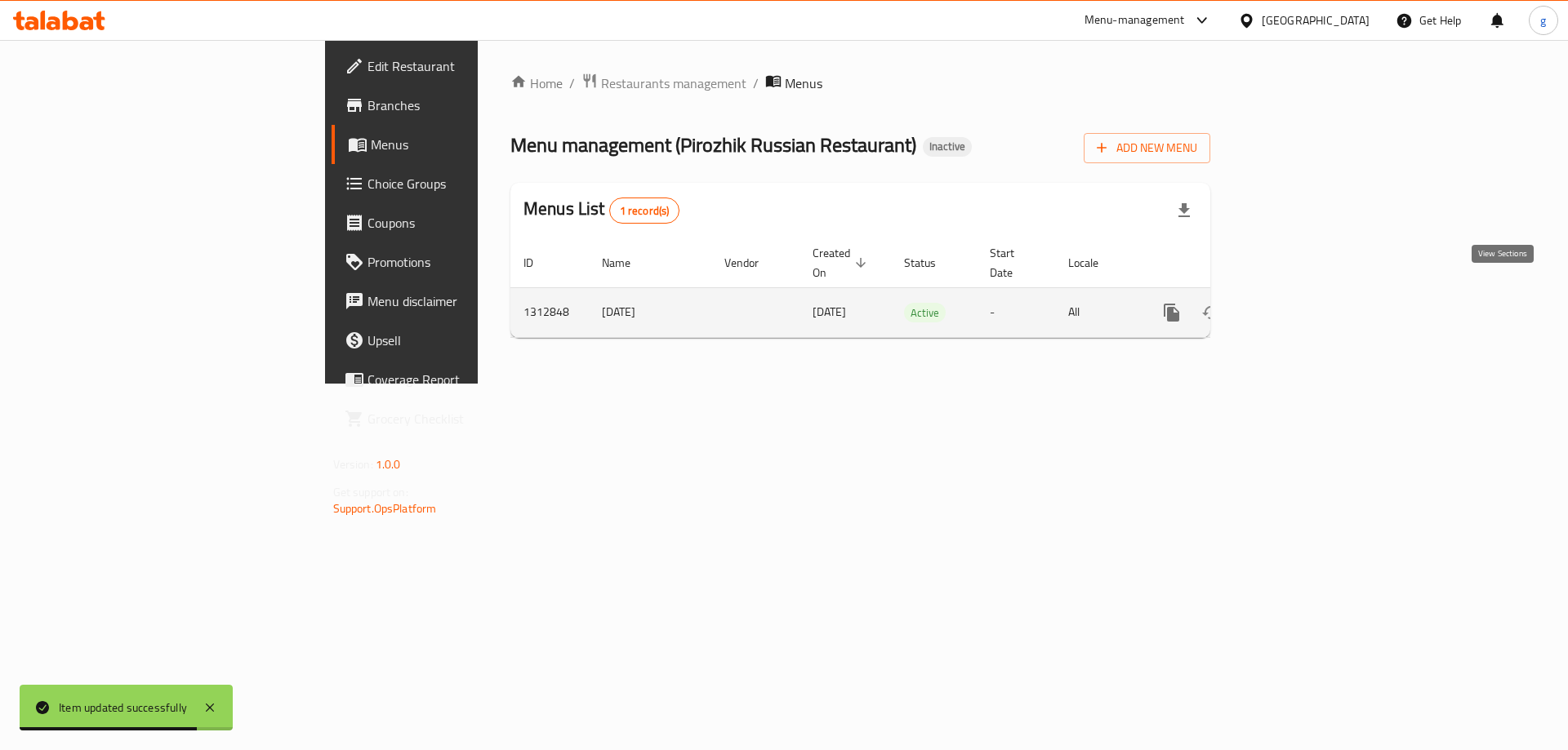
click at [1299, 303] on icon "enhanced table" at bounding box center [1288, 313] width 20 height 20
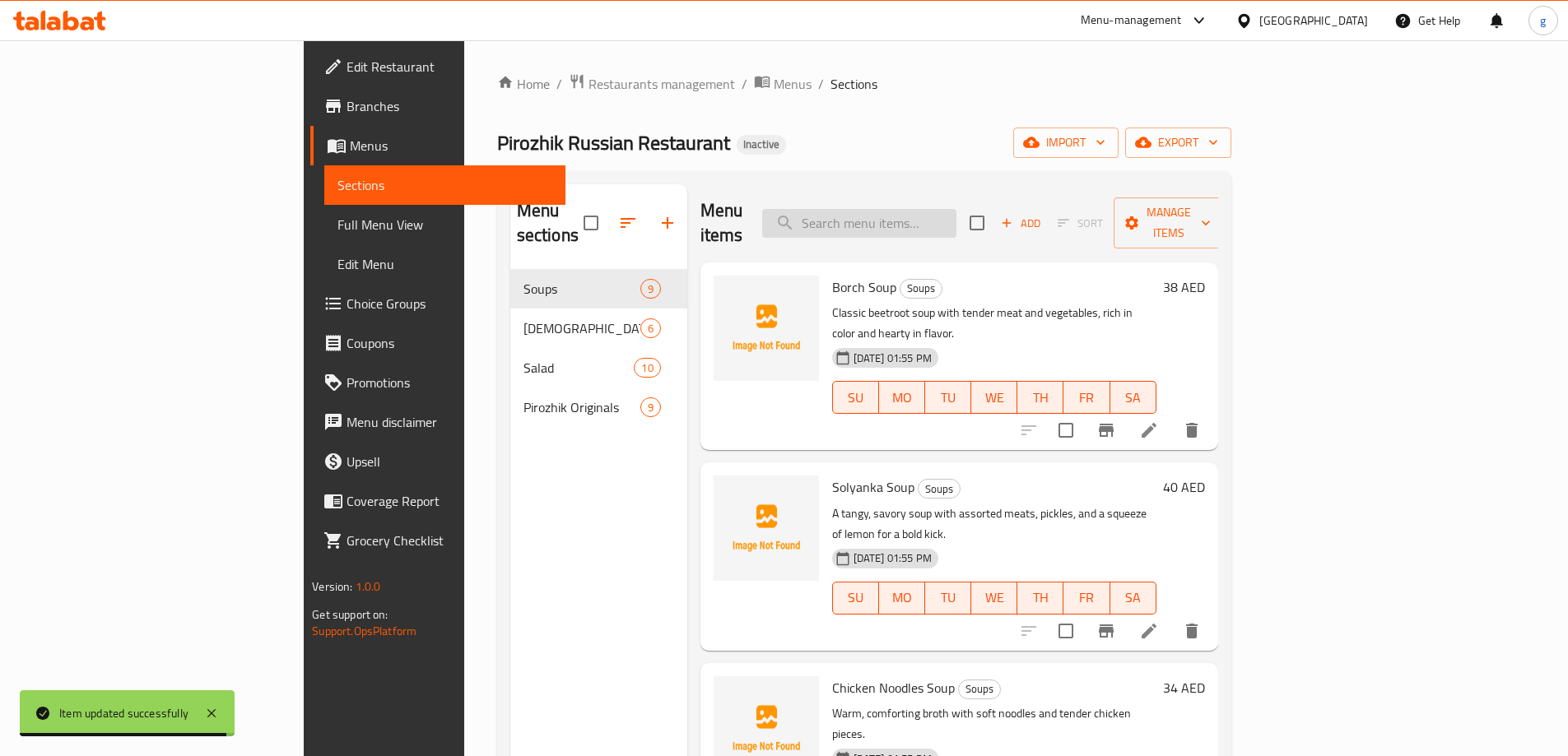
click at [957, 212] on input "search" at bounding box center [859, 223] width 195 height 29
paste input "[PERSON_NAME]s"
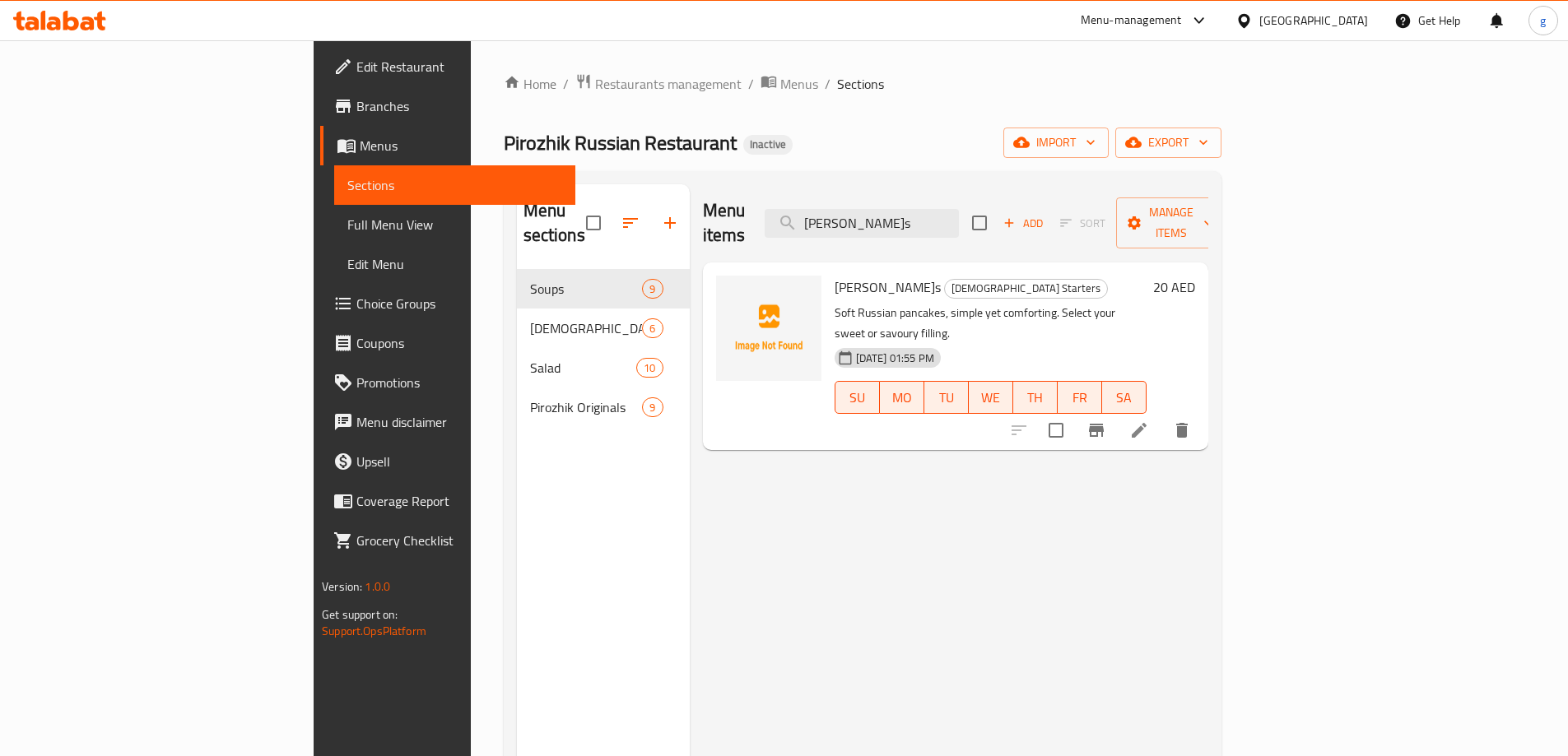
type input "[PERSON_NAME]s"
click at [1162, 416] on li at bounding box center [1139, 430] width 46 height 30
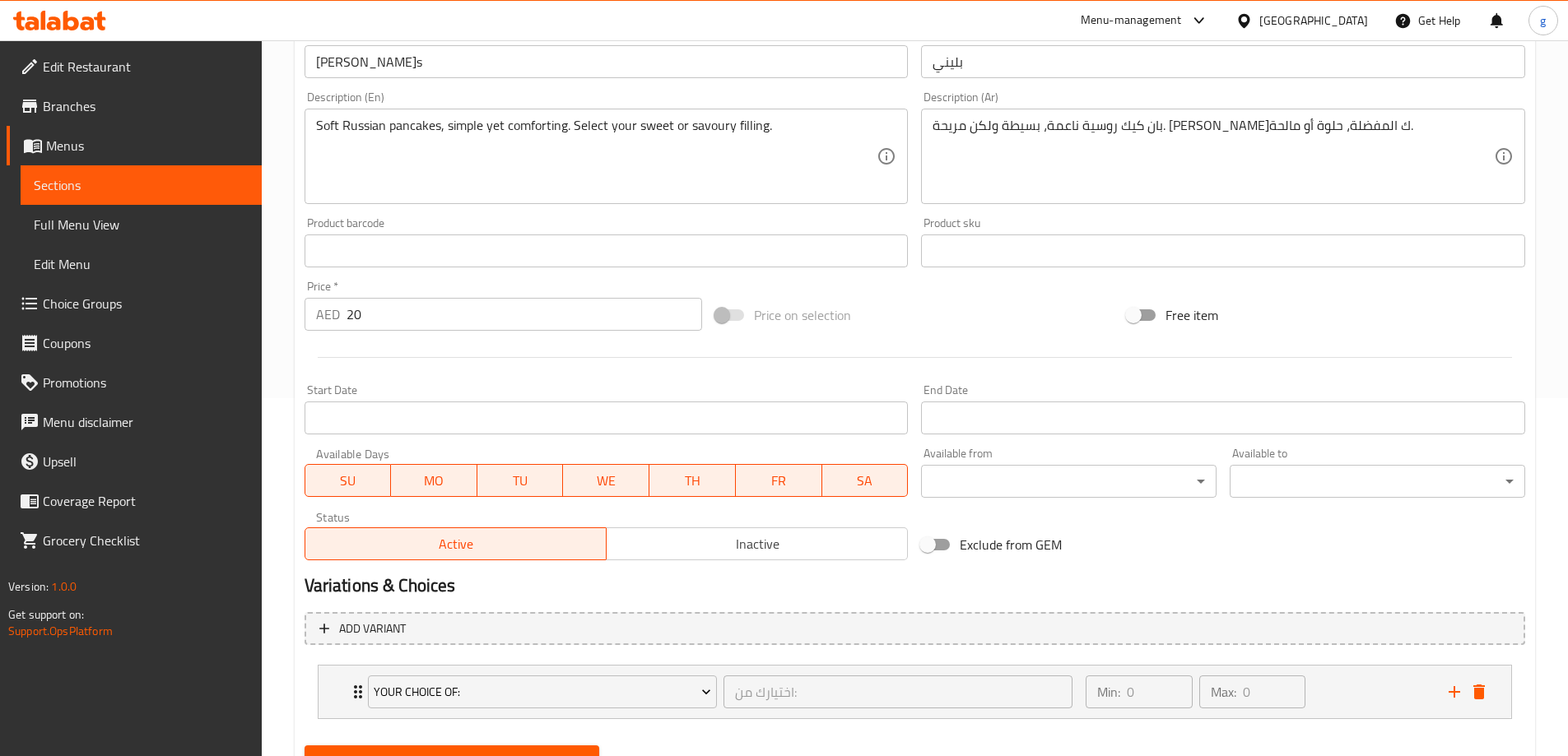
scroll to position [433, 0]
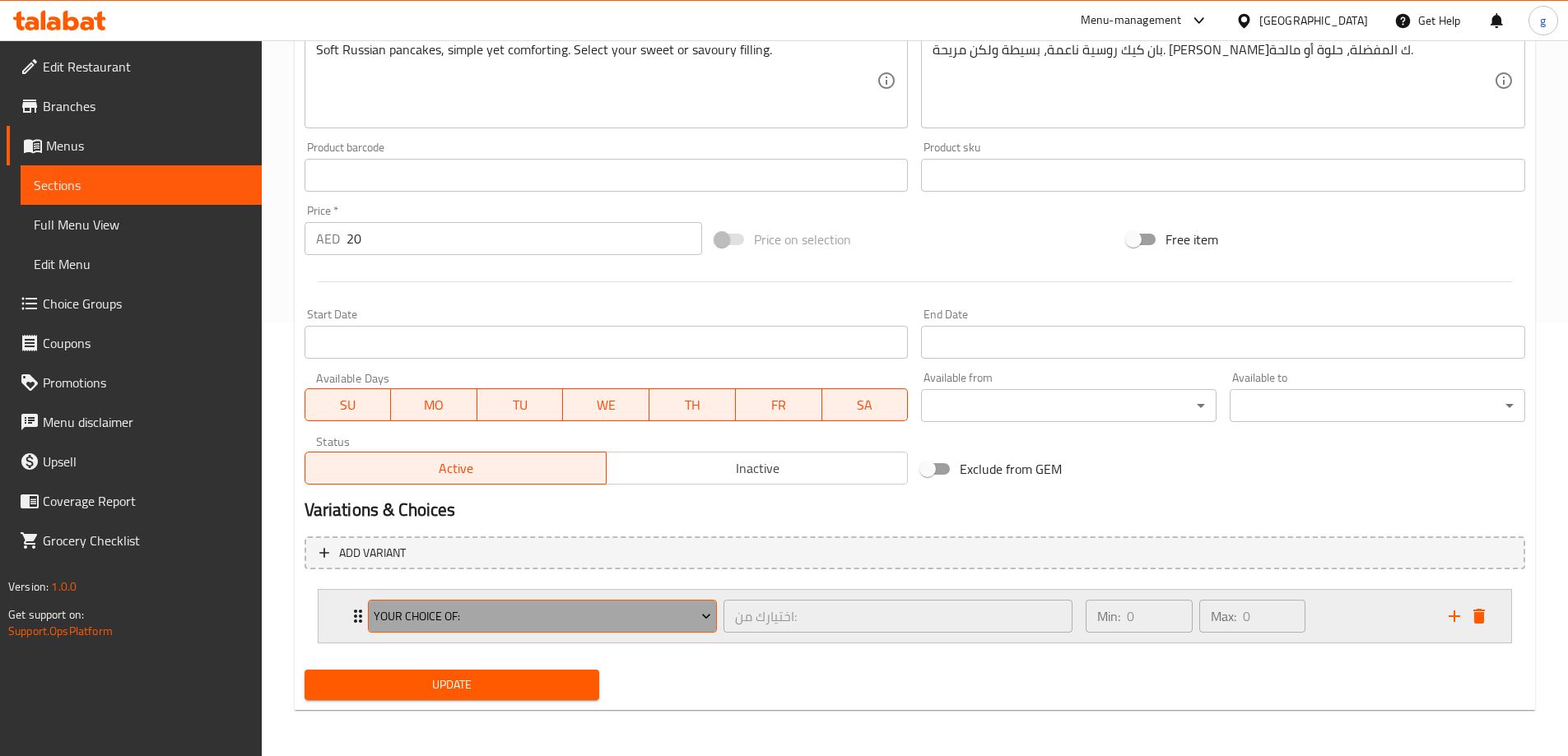
click at [675, 627] on button "your choice of:" at bounding box center [542, 616] width 349 height 33
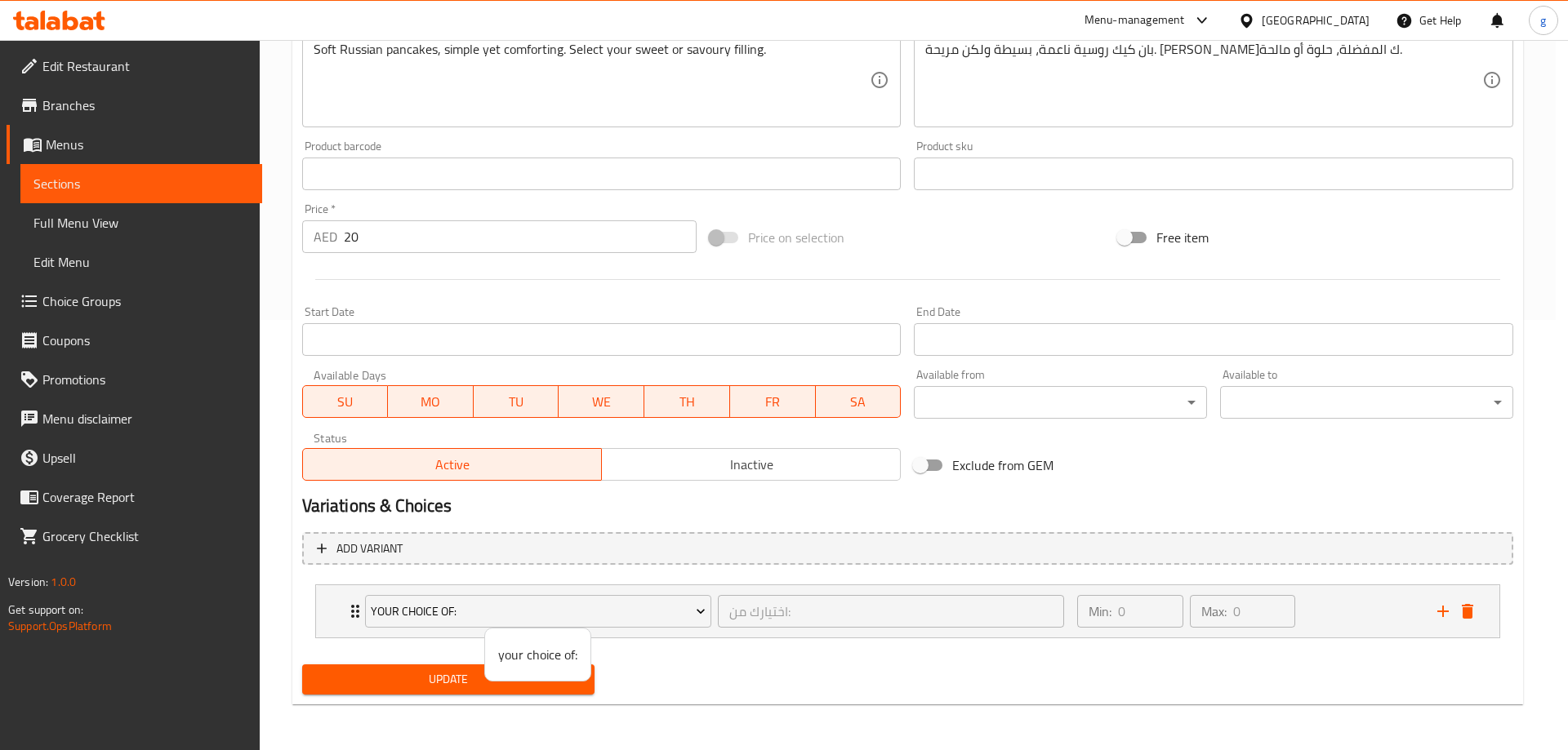
click at [816, 657] on div at bounding box center [784, 375] width 1568 height 750
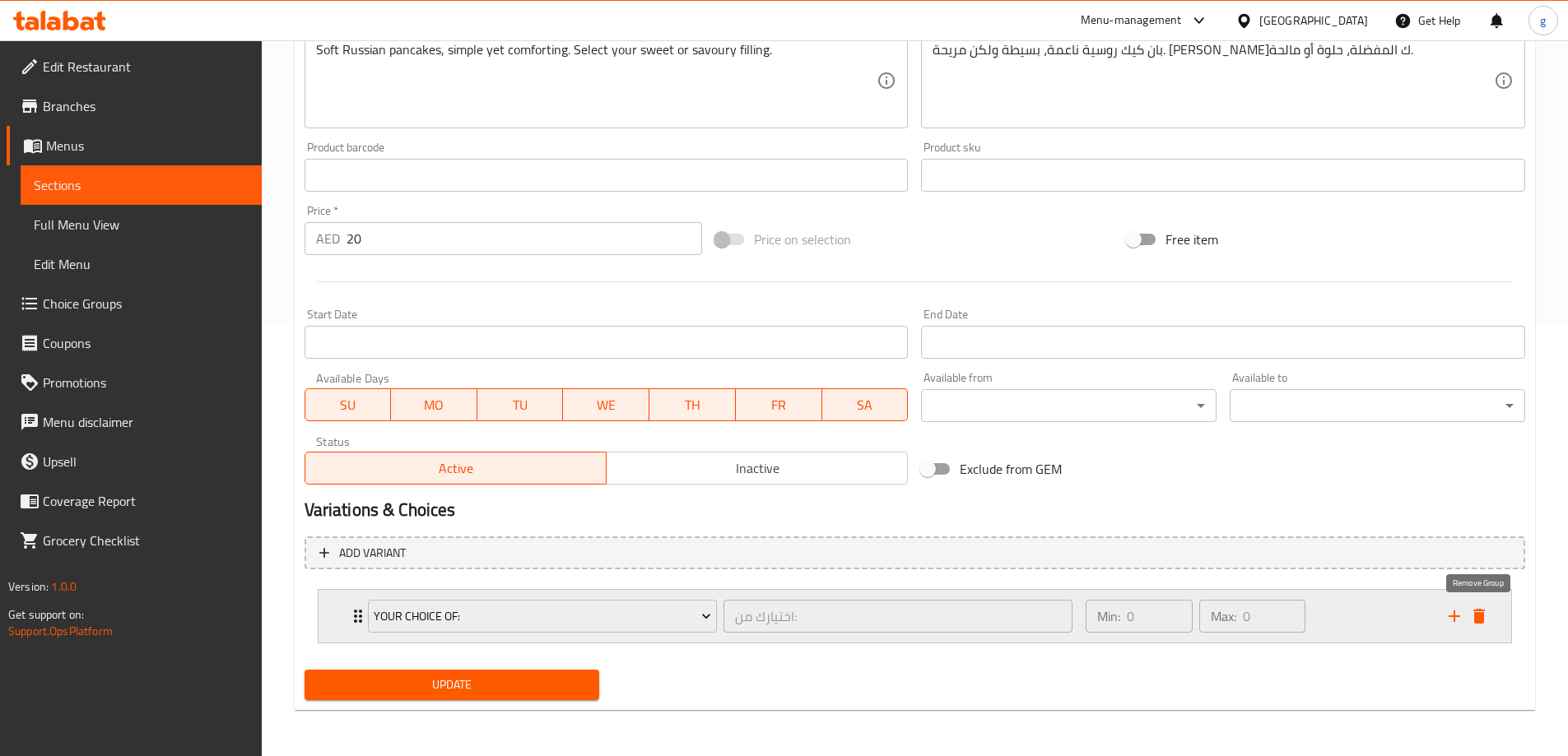
click at [1479, 614] on icon "delete" at bounding box center [1479, 615] width 12 height 14
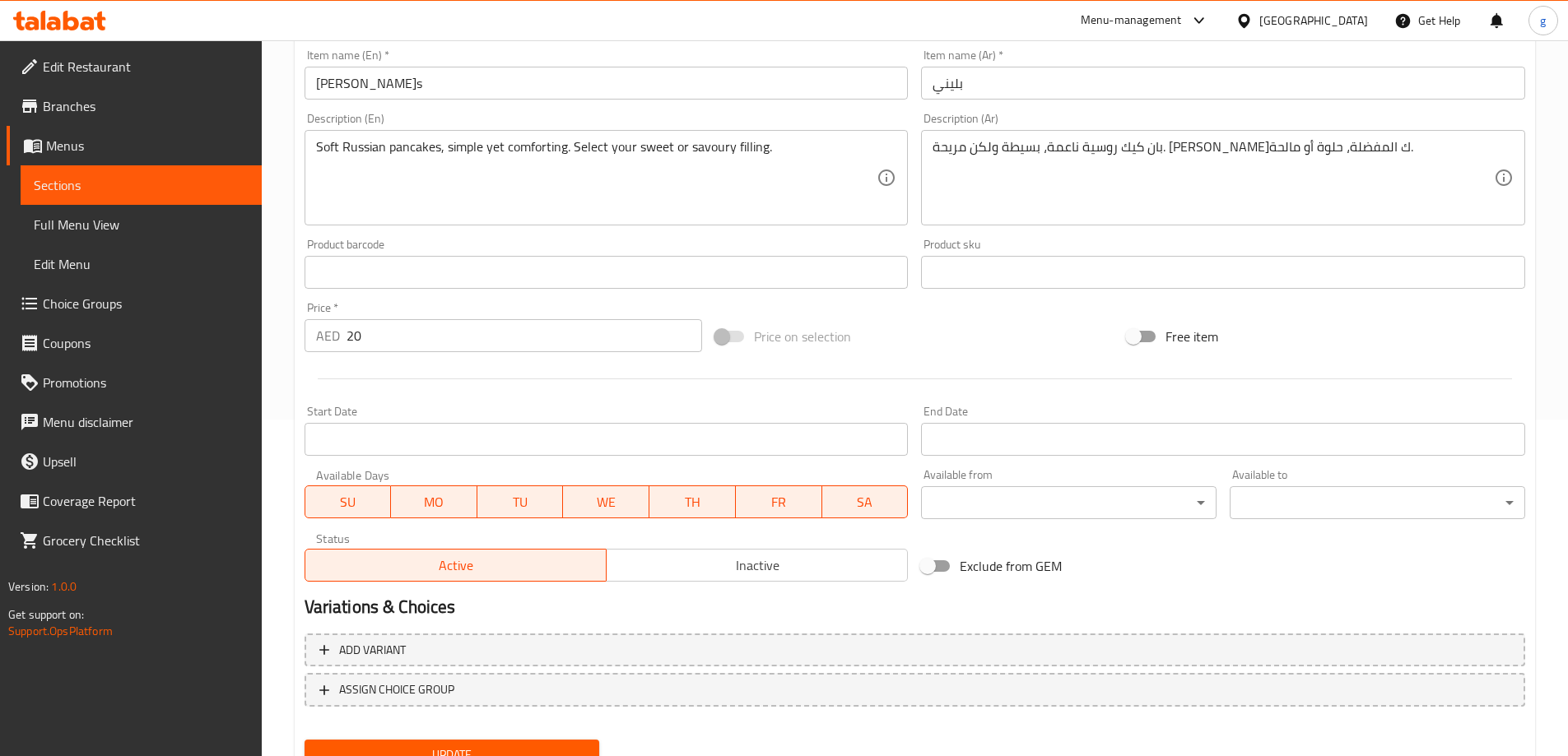
scroll to position [241, 0]
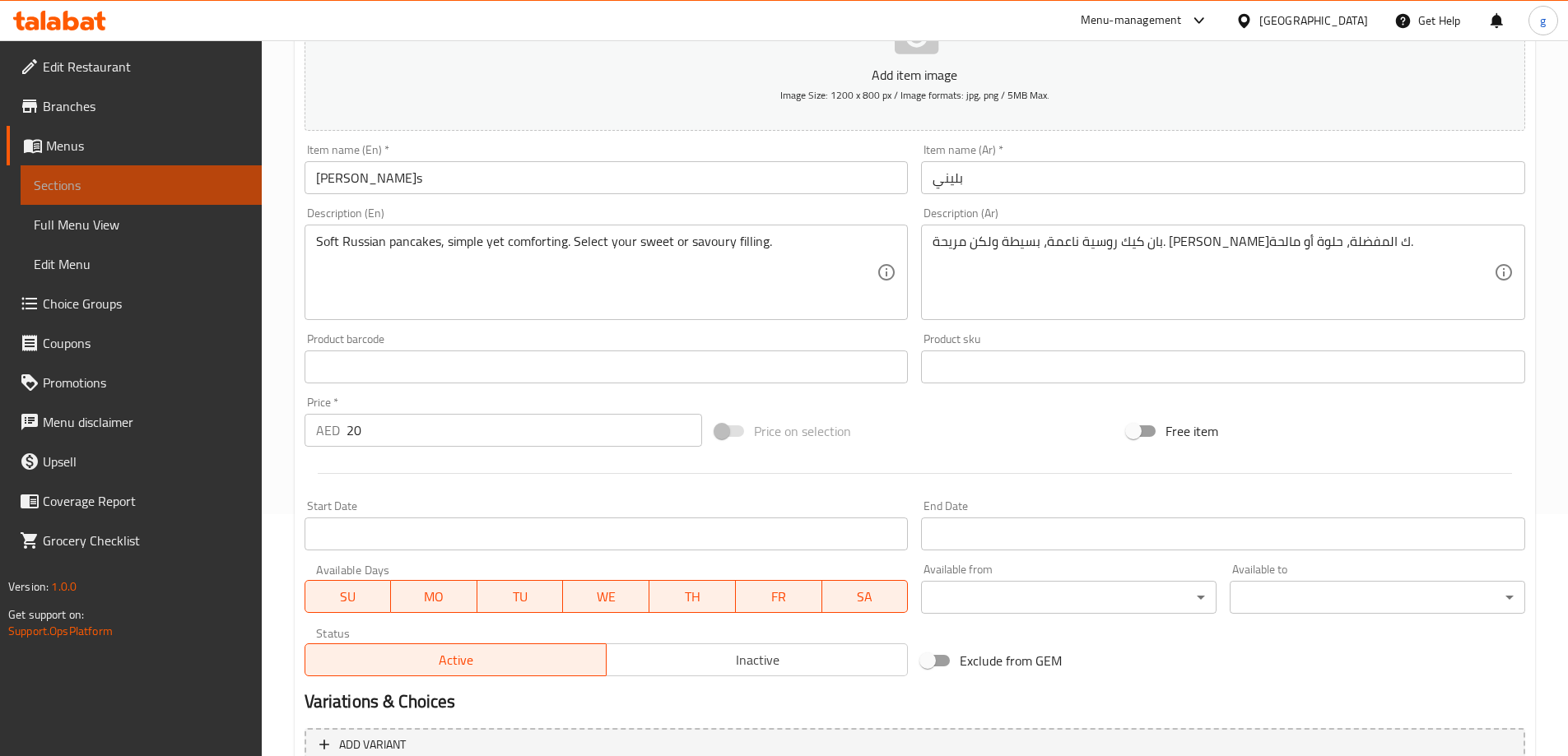
click at [180, 172] on link "Sections" at bounding box center [141, 185] width 242 height 39
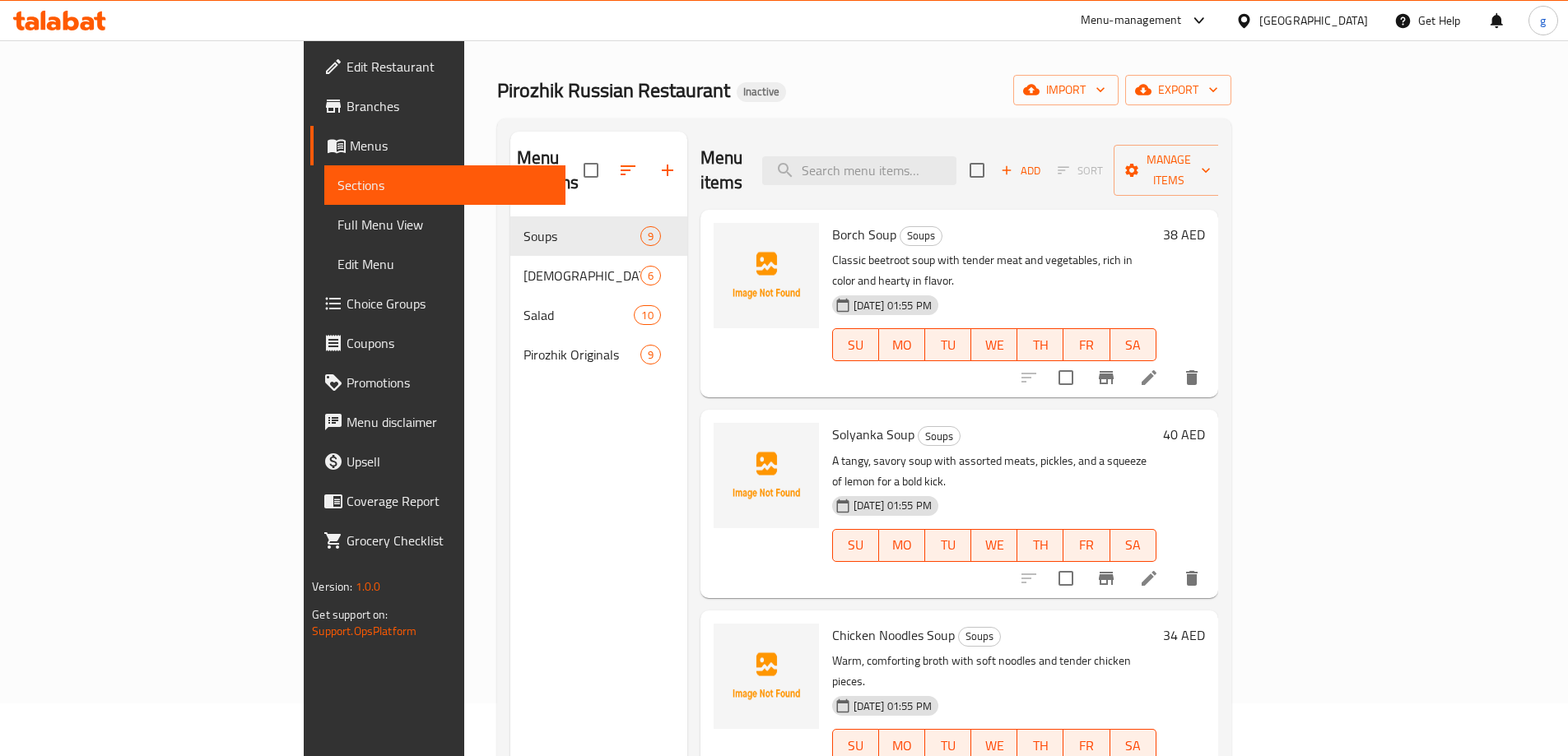
scroll to position [82, 0]
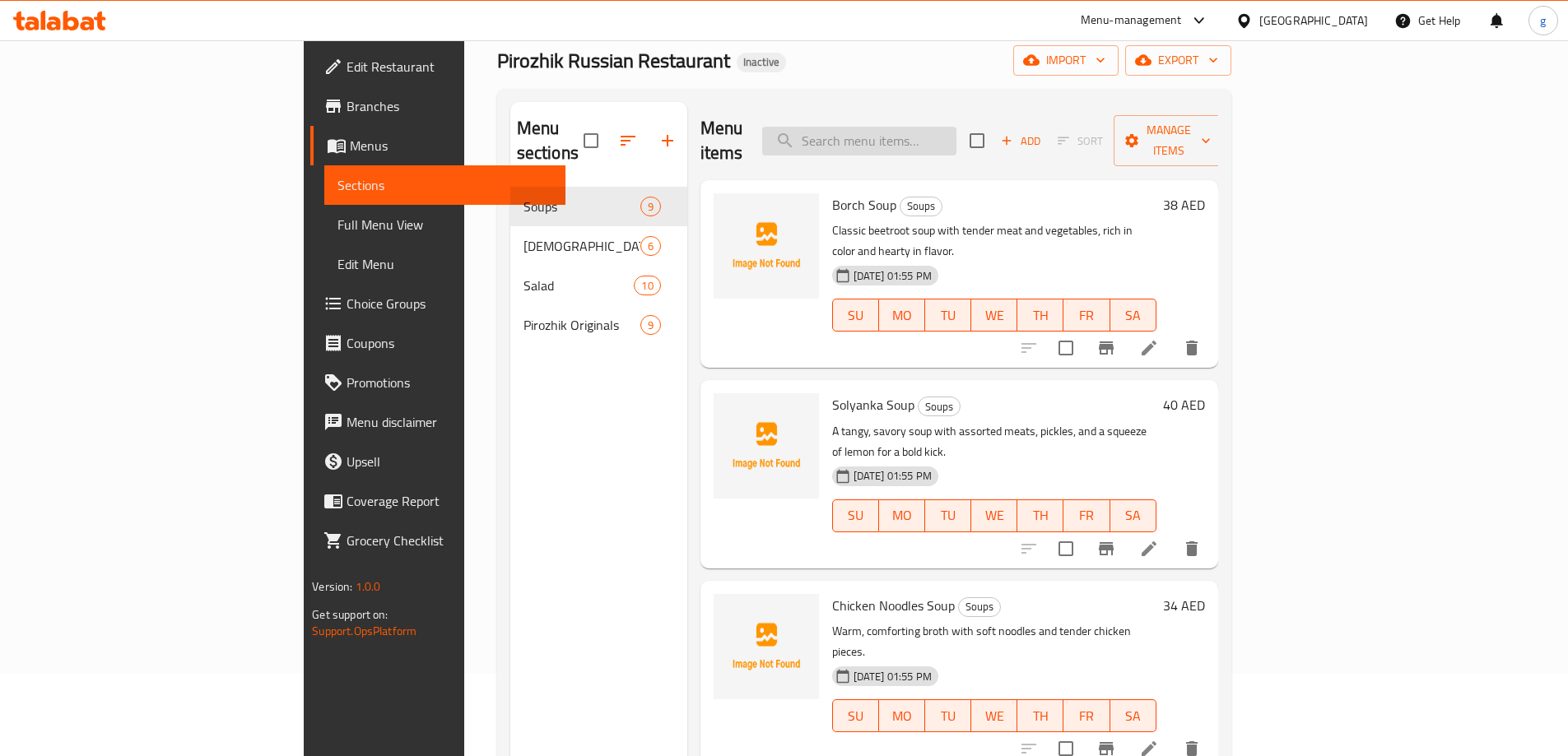
click at [957, 126] on input "search" at bounding box center [859, 141] width 195 height 29
paste input "[PERSON_NAME]s"
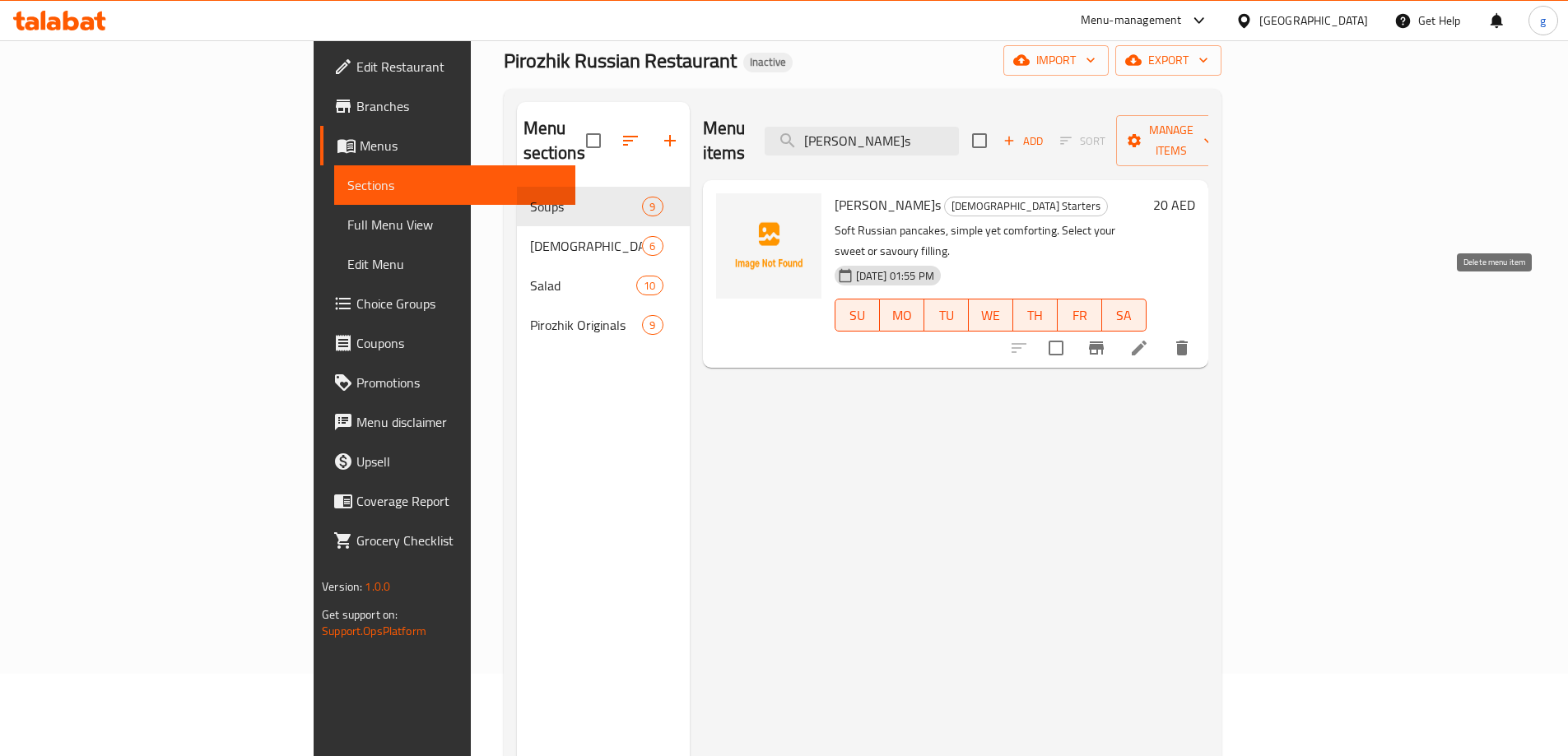
type input "[PERSON_NAME]s"
click at [1188, 340] on icon "delete" at bounding box center [1182, 347] width 12 height 14
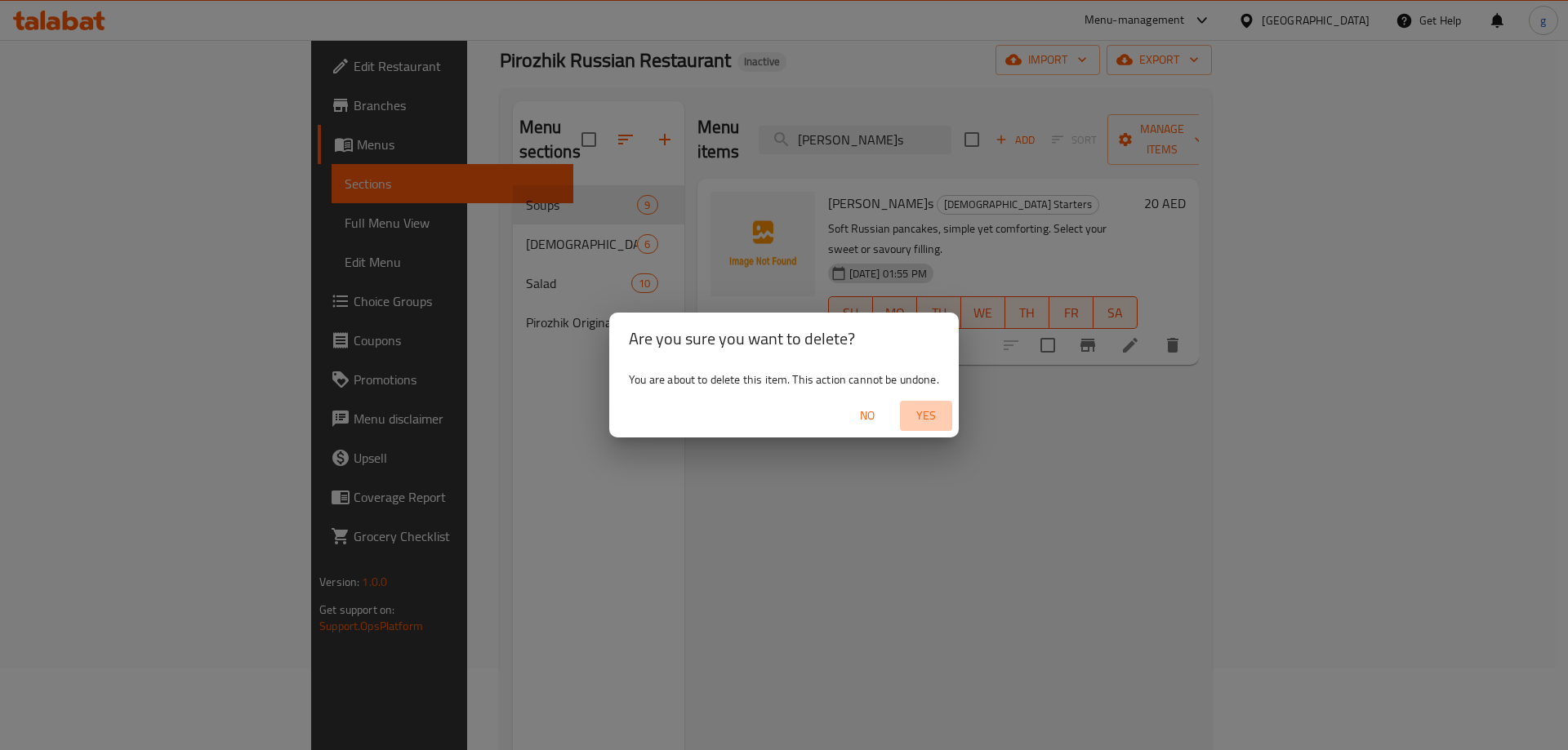
click at [920, 420] on span "Yes" at bounding box center [925, 415] width 39 height 20
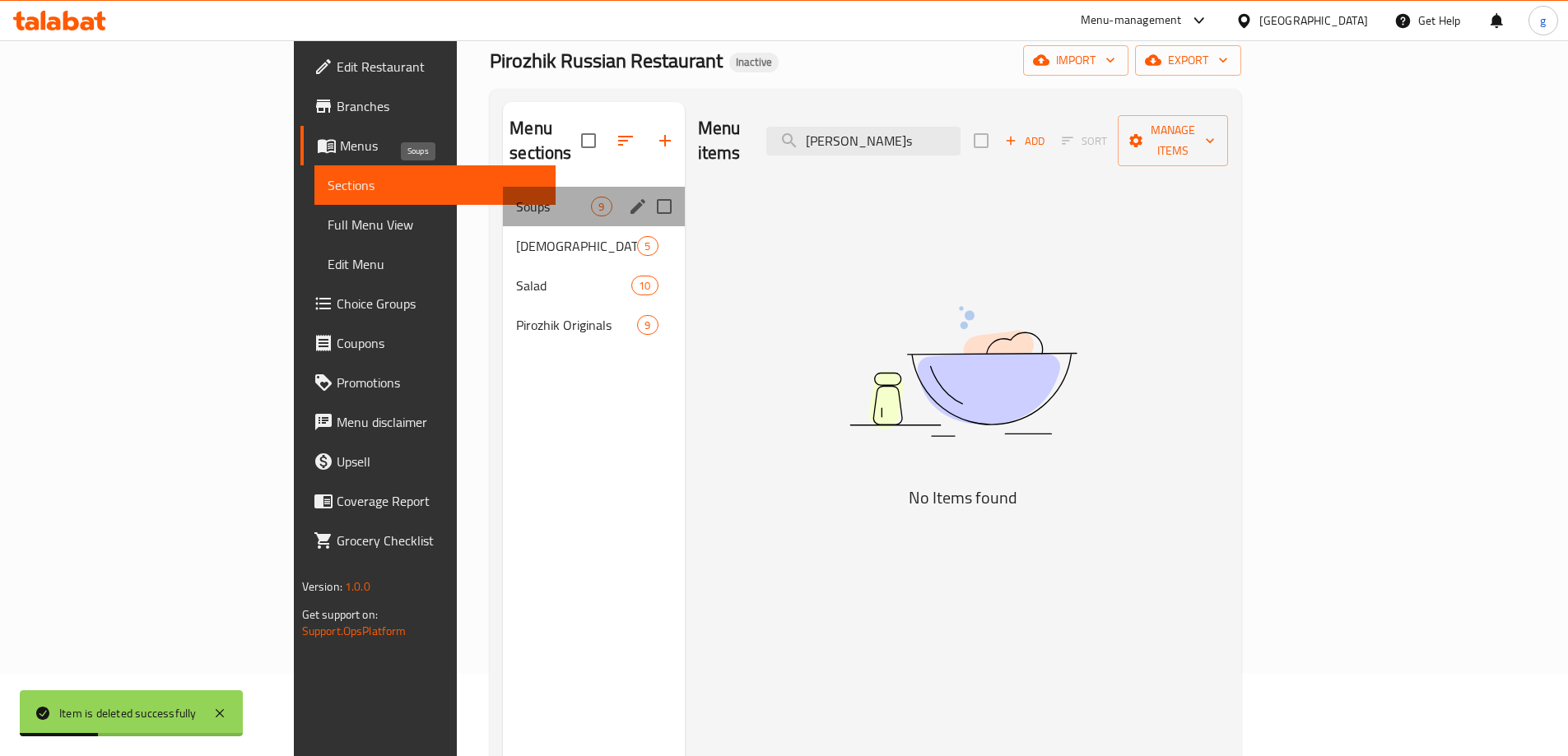
click at [516, 196] on span "Soups" at bounding box center [553, 206] width 75 height 20
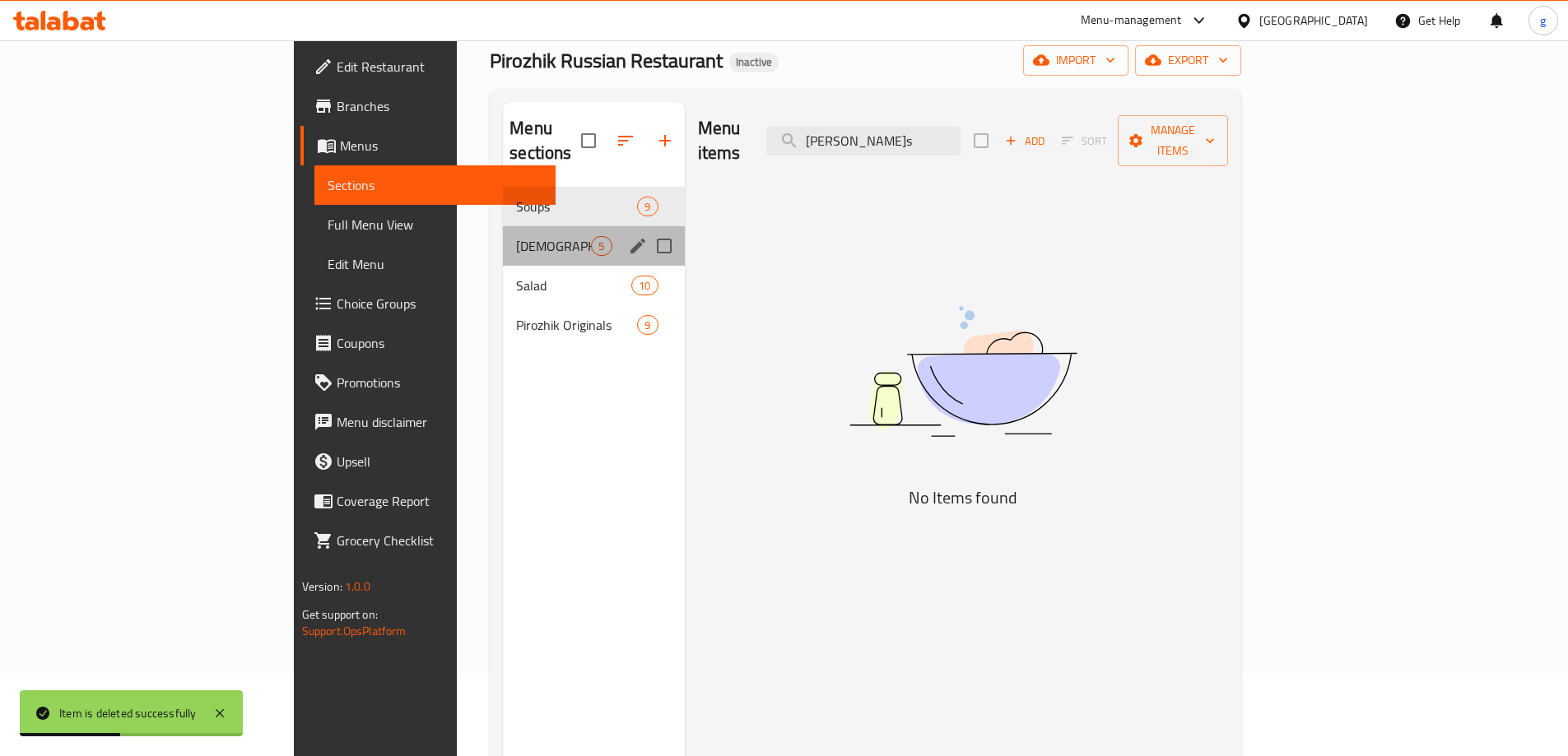
click at [503, 226] on div "Russian Starters 5" at bounding box center [593, 245] width 181 height 39
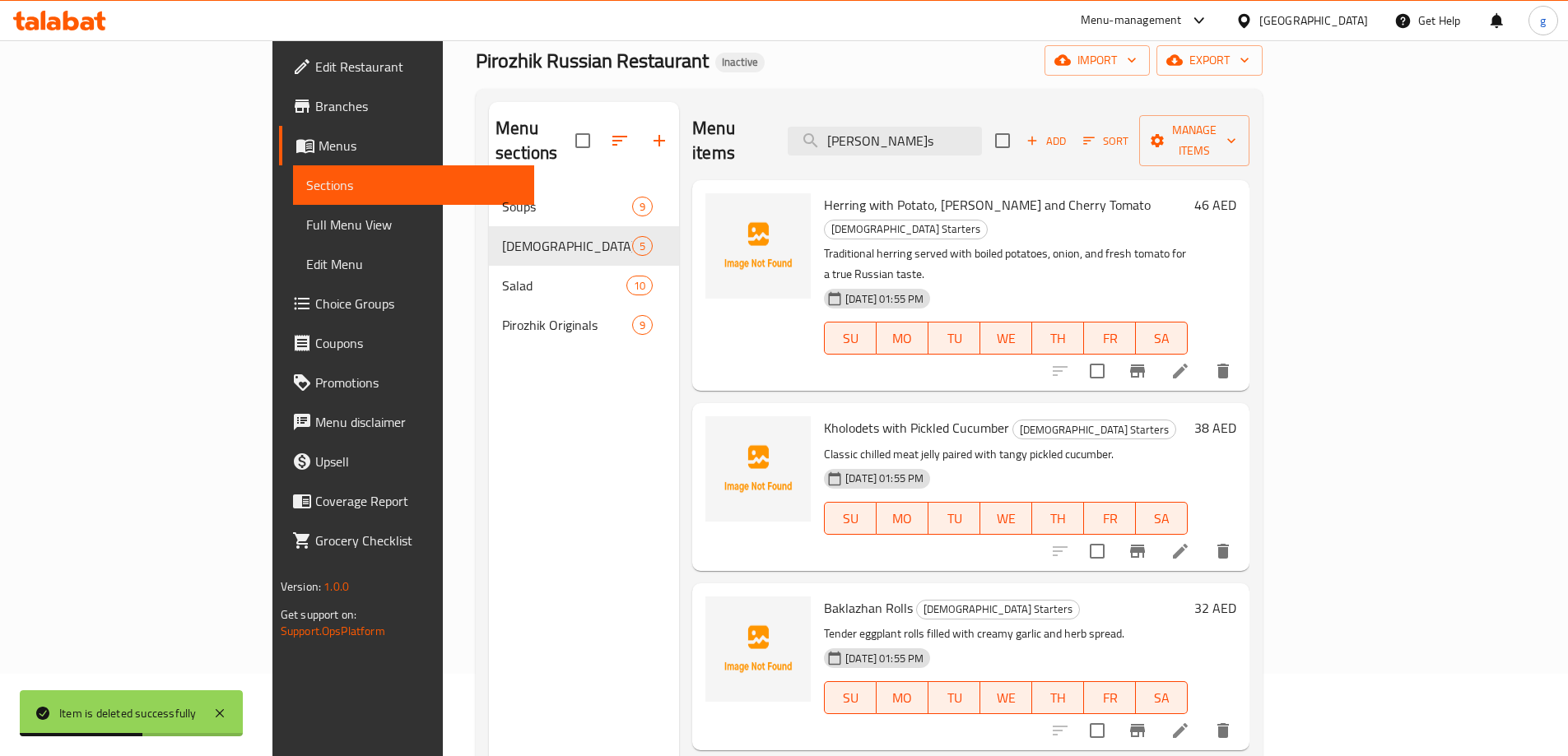
click at [489, 153] on div "Menu sections" at bounding box center [584, 141] width 190 height 79
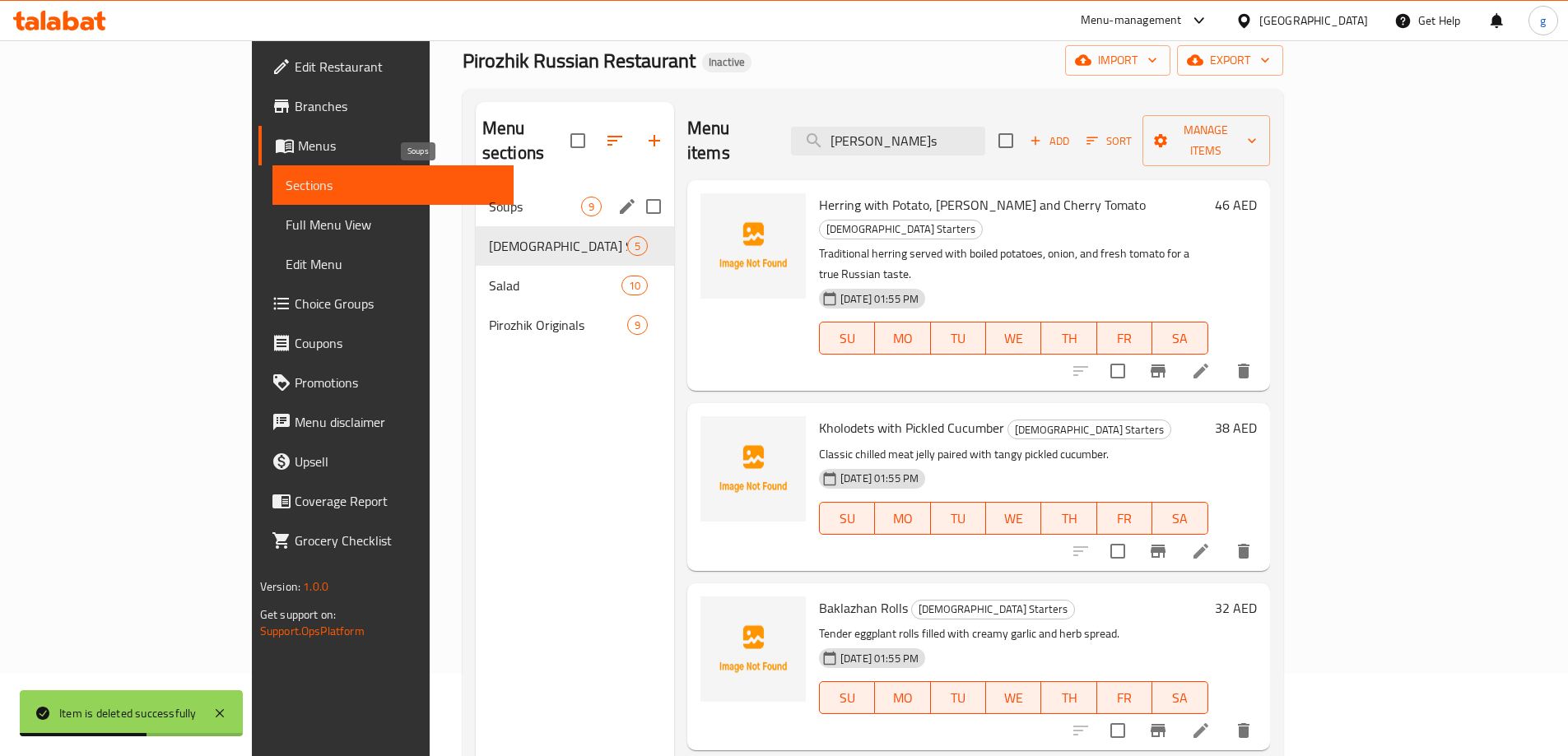
click at [489, 196] on span "Soups" at bounding box center [535, 206] width 92 height 20
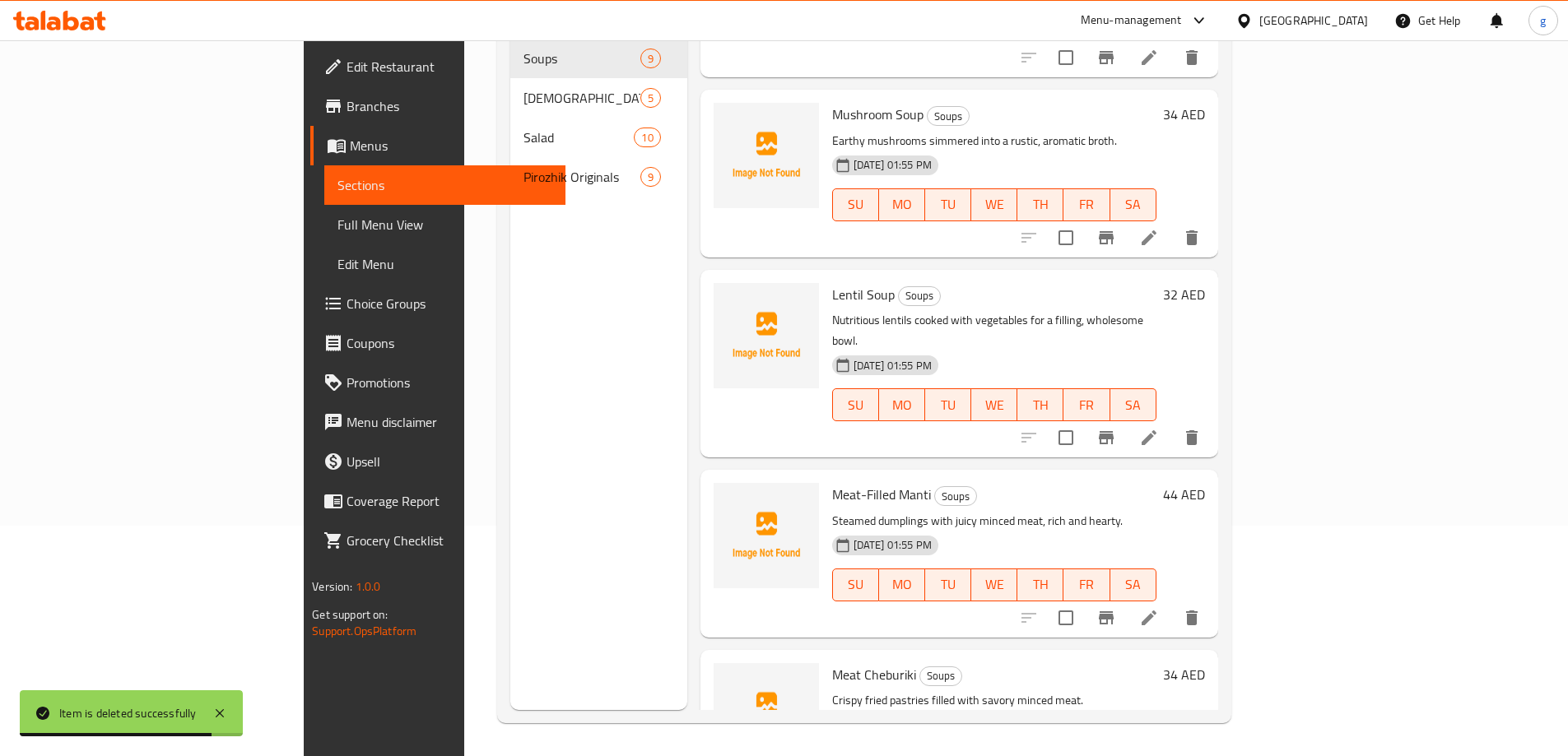
scroll to position [713, 0]
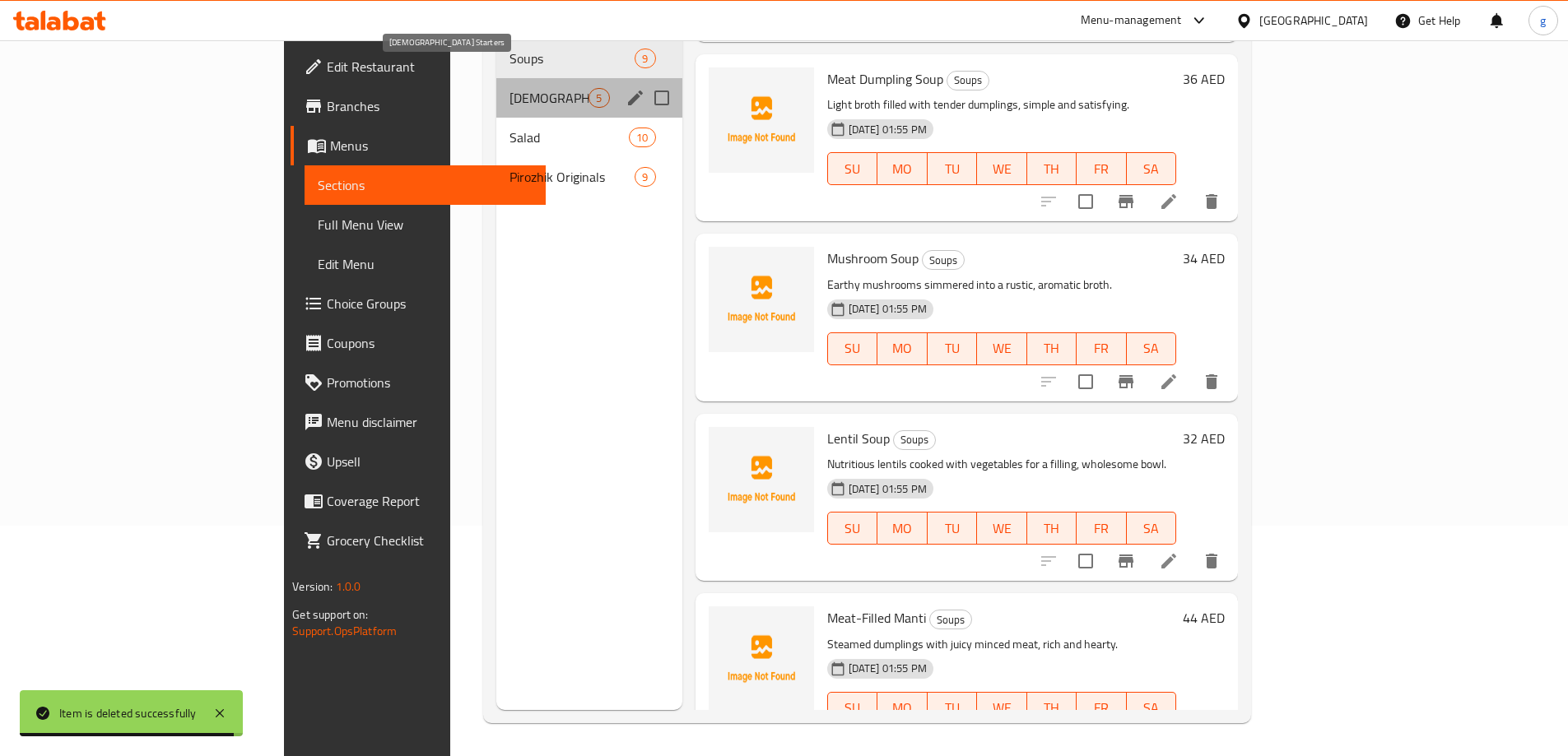
click at [509, 88] on span "[DEMOGRAPHIC_DATA] Starters" at bounding box center [548, 98] width 79 height 20
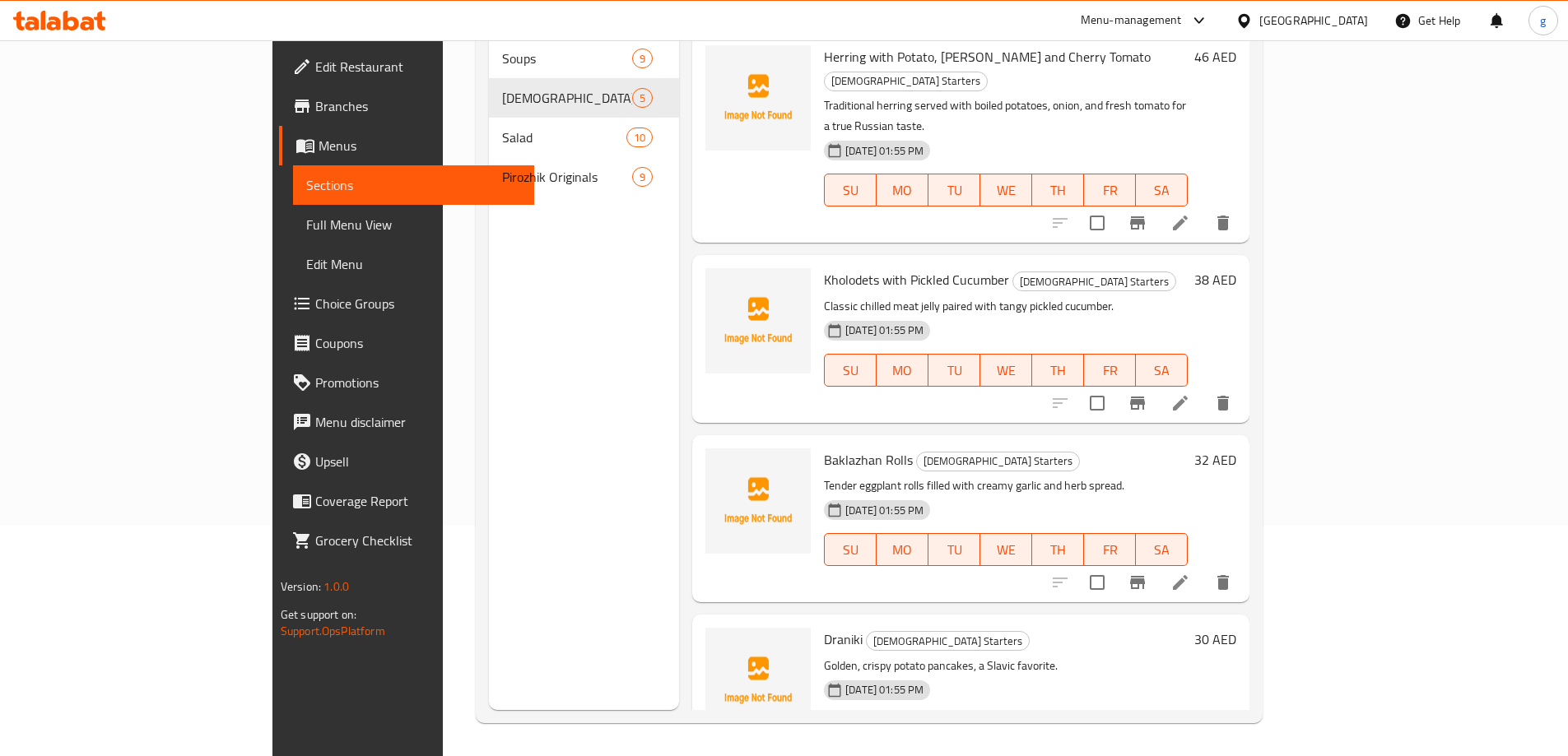
click at [489, 360] on div "Menu sections Soups 9 Russian Starters 5 Salad 10 Pirozhik Originals 9" at bounding box center [584, 332] width 190 height 756
click at [530, 253] on div "Menu sections Soups 9 Russian Starters 5 Salad 10 Pirozhik Originals 9" at bounding box center [584, 332] width 190 height 756
click at [293, 203] on link "Sections" at bounding box center [414, 185] width 242 height 39
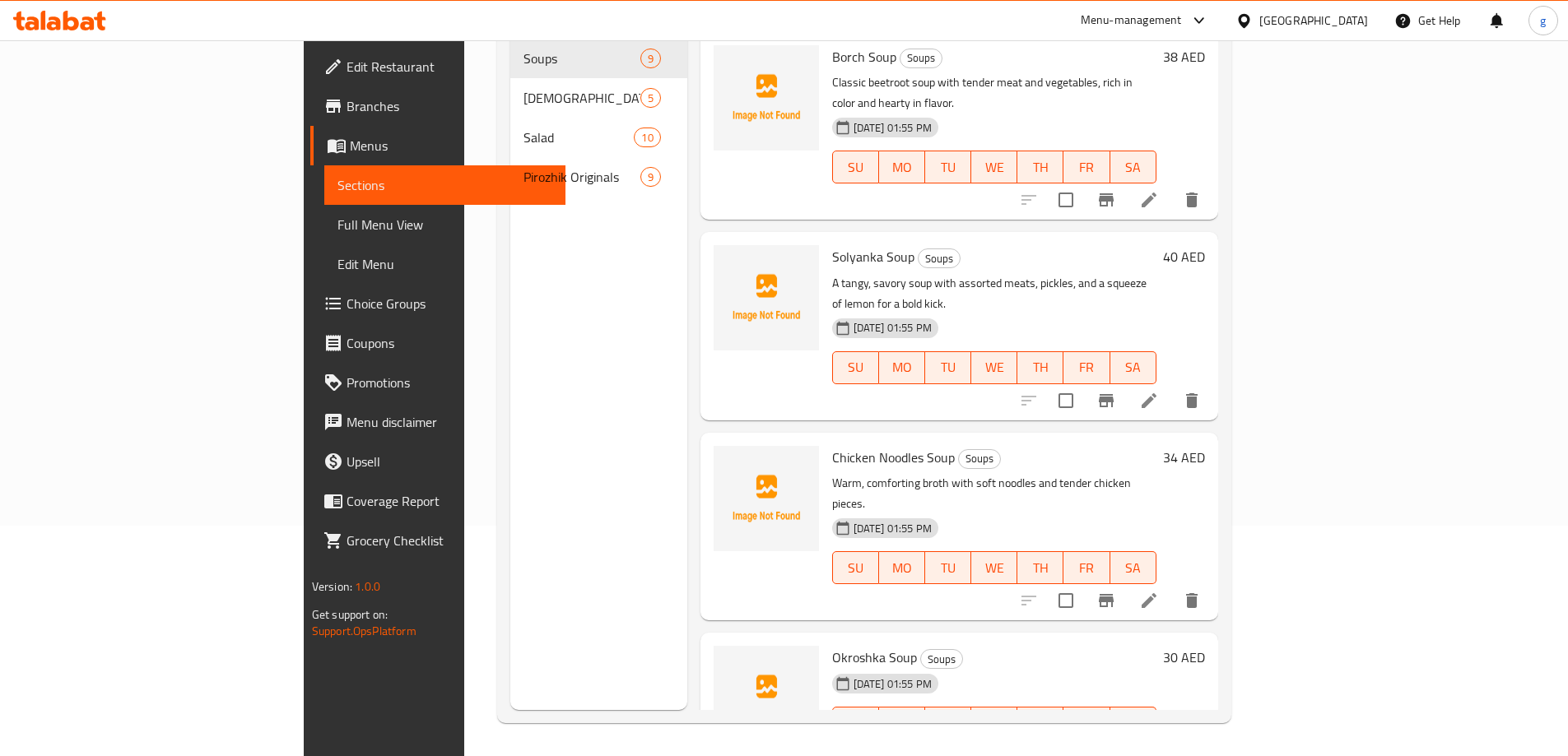
click at [337, 220] on span "Full Menu View" at bounding box center [445, 224] width 215 height 20
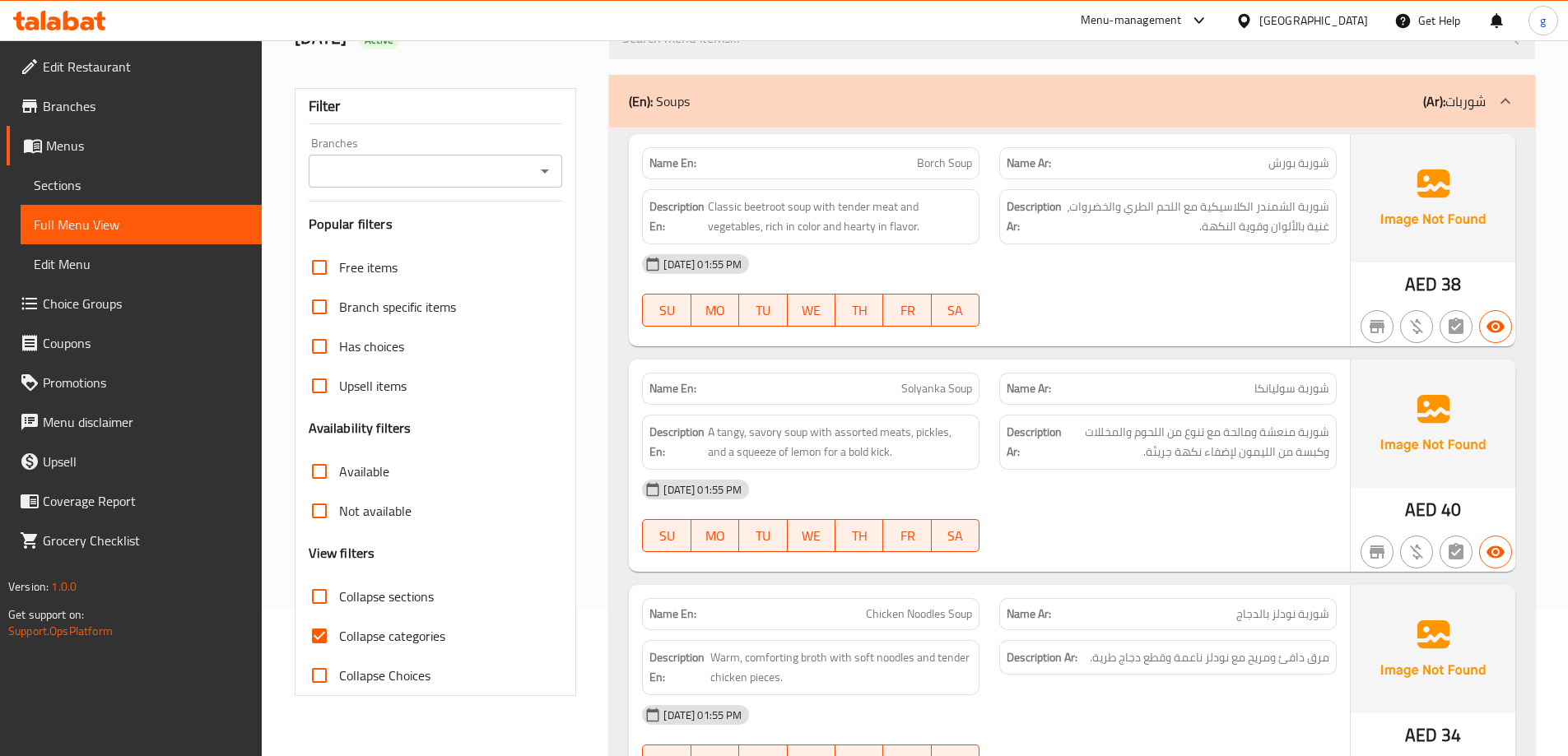
scroll to position [312, 0]
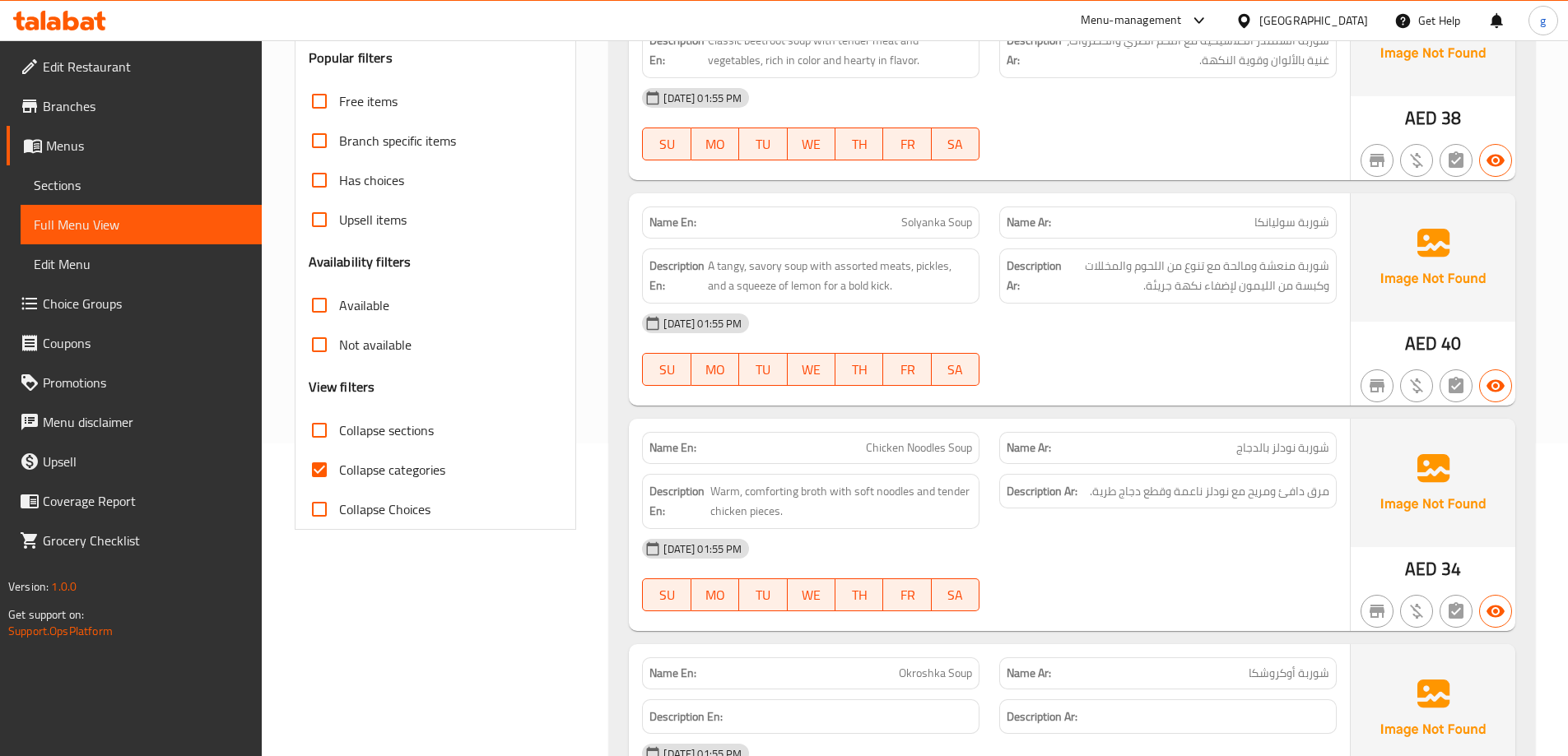
click at [308, 469] on input "Collapse categories" at bounding box center [319, 470] width 39 height 39
checkbox input "false"
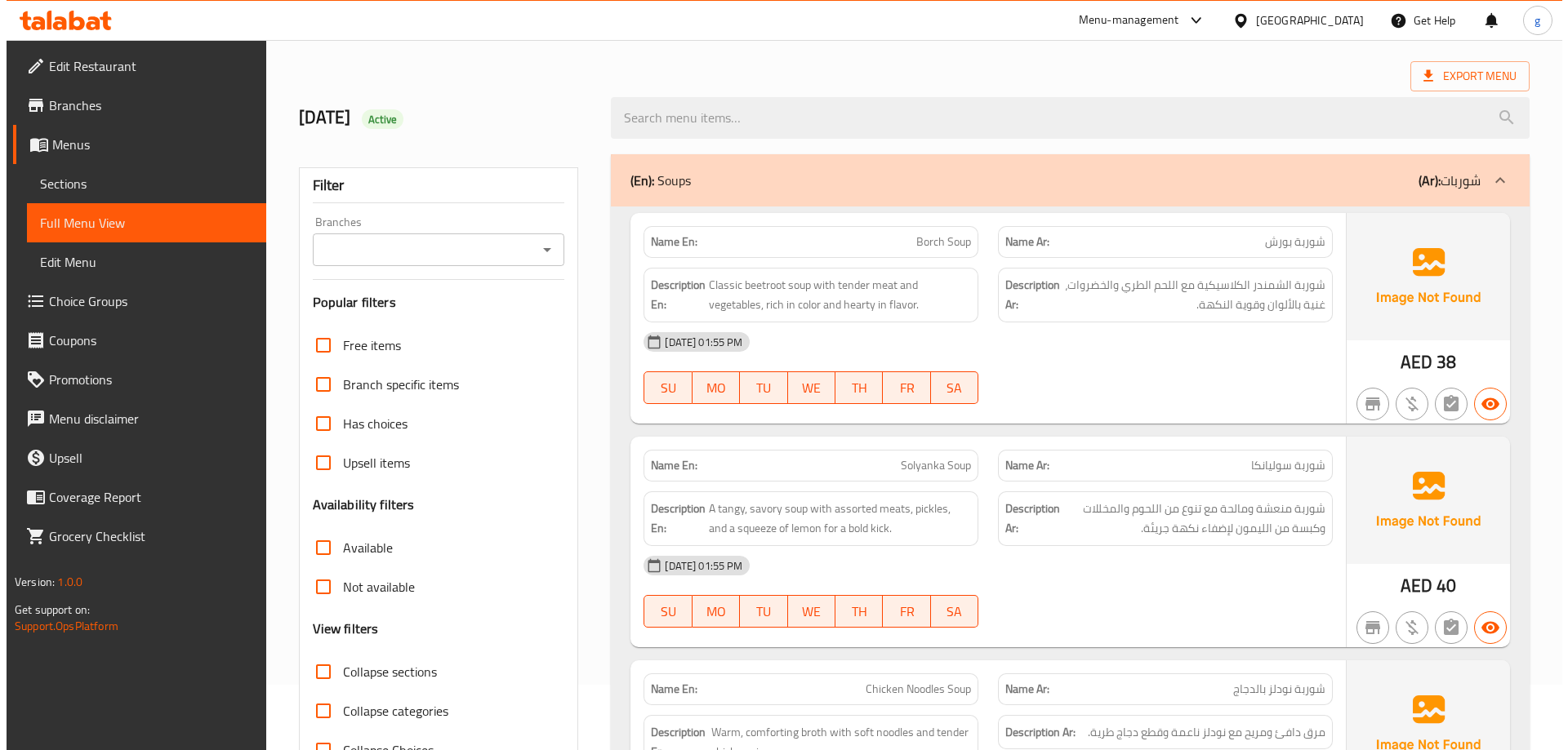
scroll to position [0, 0]
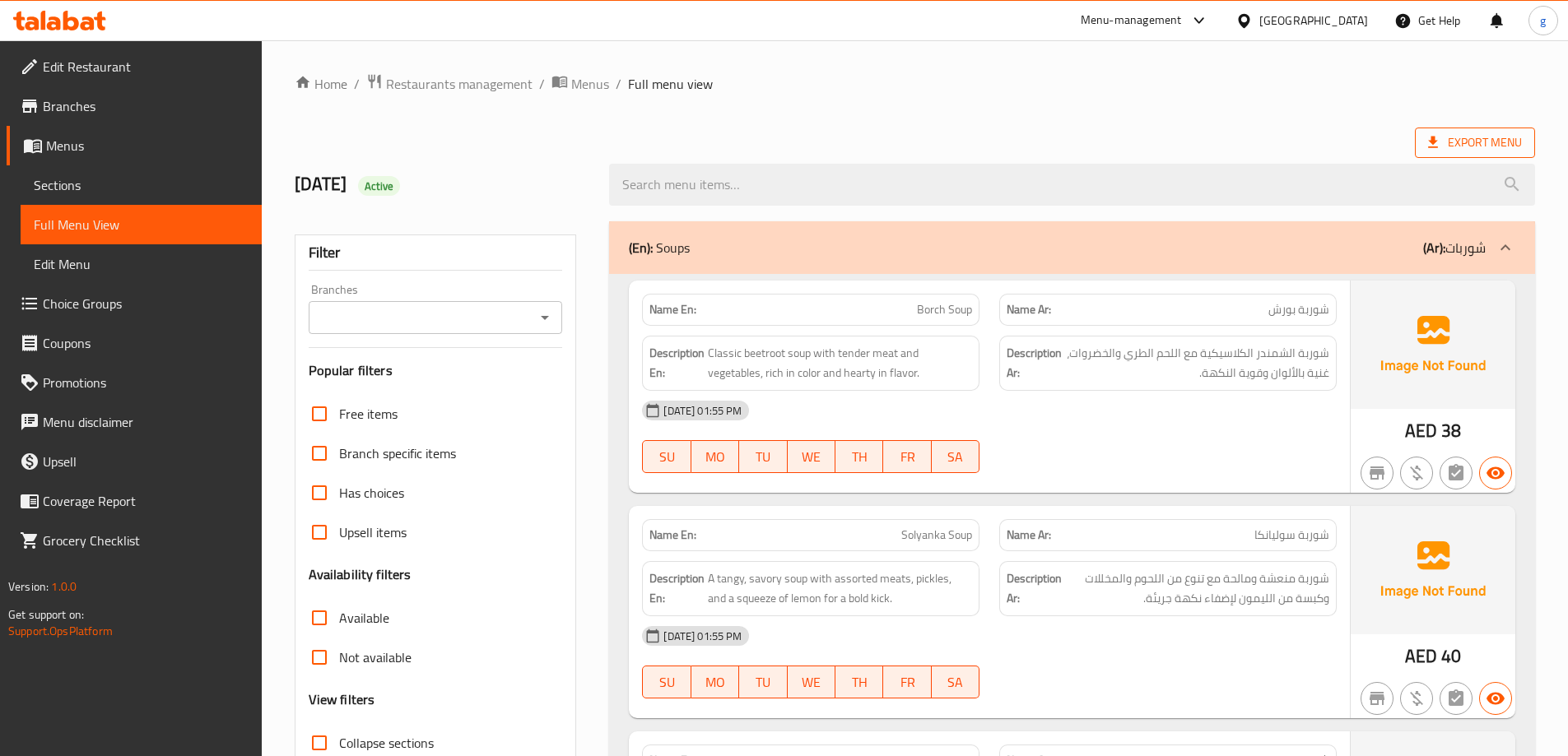
click at [1465, 154] on span "Export Menu" at bounding box center [1474, 143] width 120 height 31
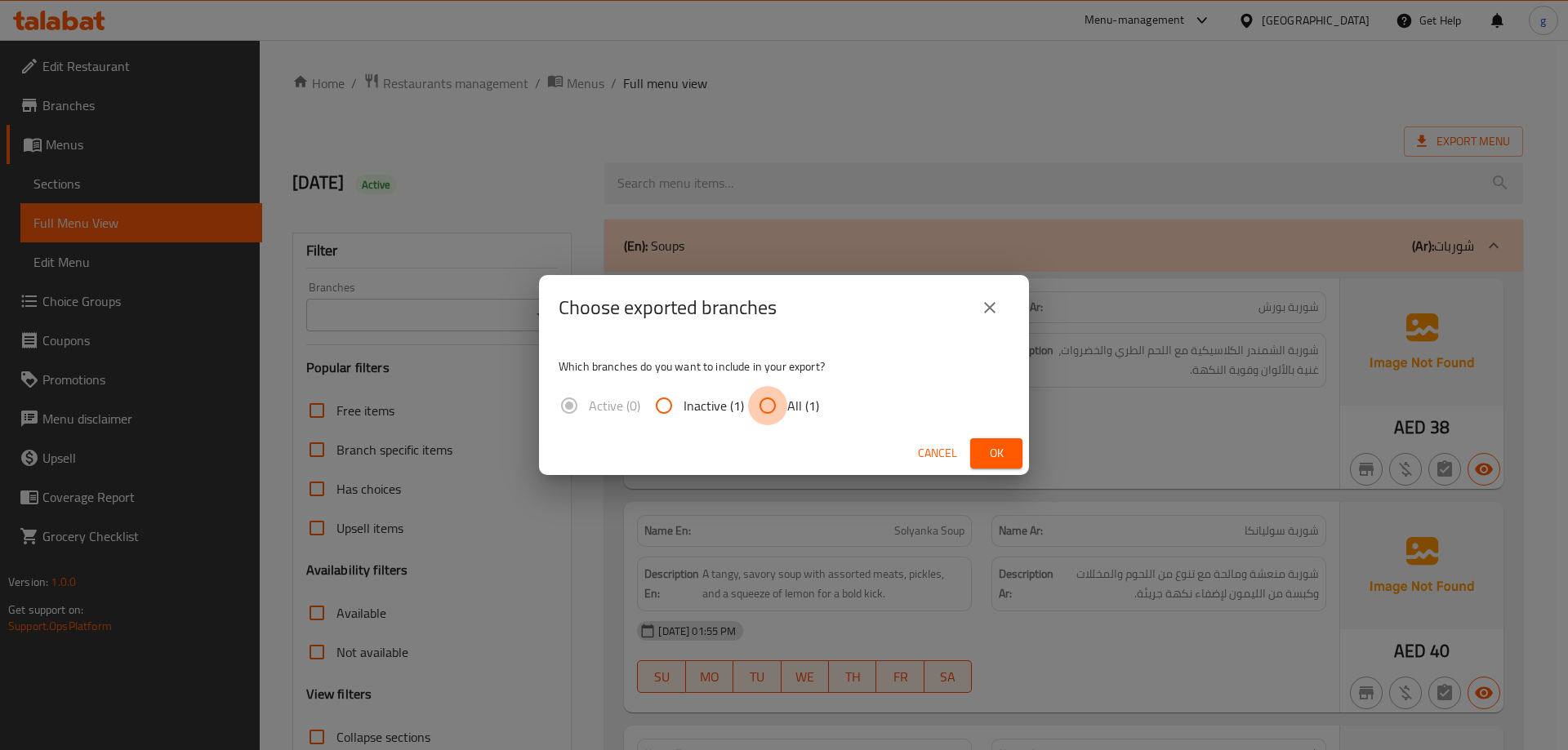
click at [763, 412] on input "All (1)" at bounding box center [766, 405] width 39 height 39
radio input "true"
drag, startPoint x: 991, startPoint y: 439, endPoint x: 1004, endPoint y: 430, distance: 15.8
click at [999, 435] on div "Cancel Ok" at bounding box center [784, 453] width 490 height 44
click at [1019, 446] on button "Ok" at bounding box center [996, 453] width 52 height 30
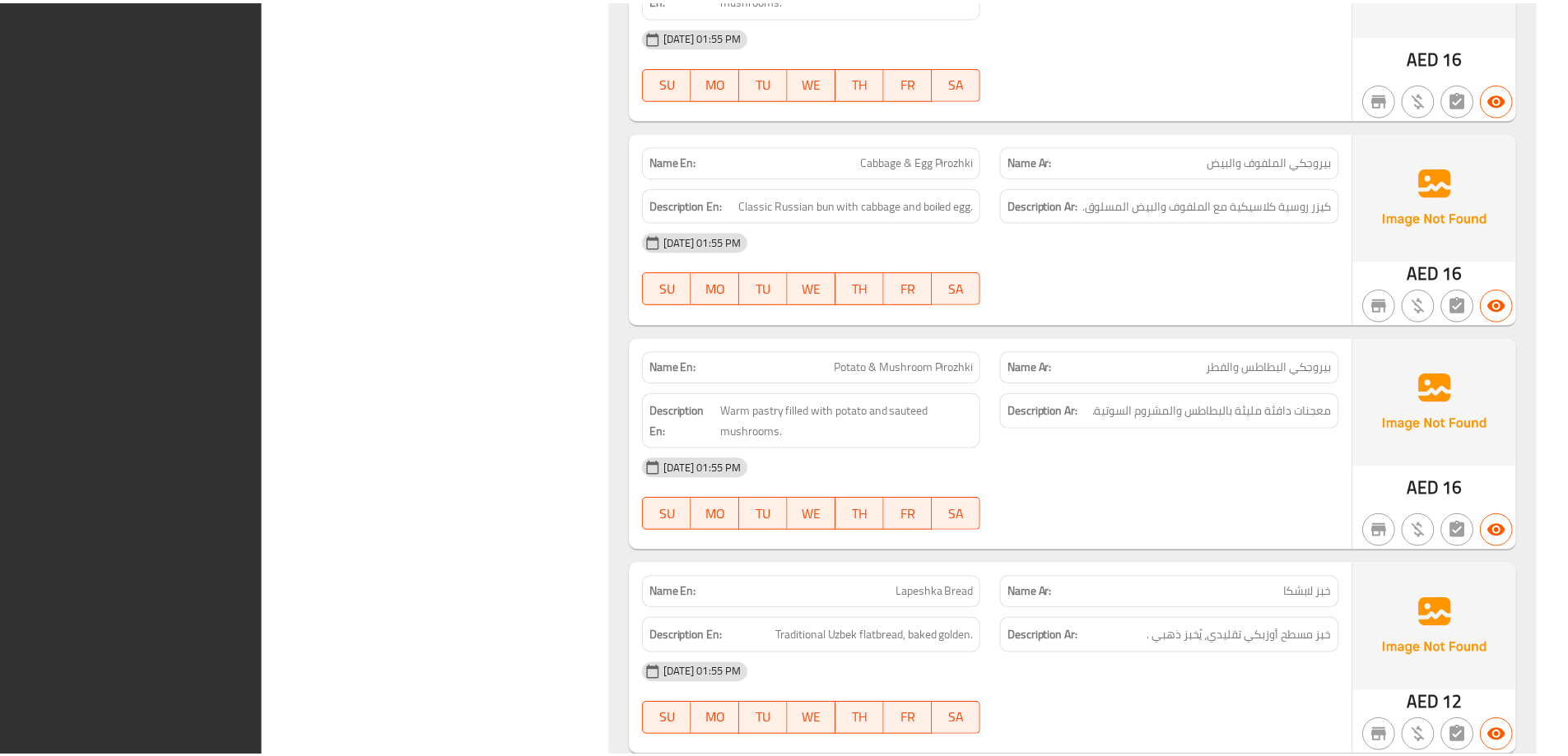
scroll to position [7097, 0]
